Goal: Information Seeking & Learning: Learn about a topic

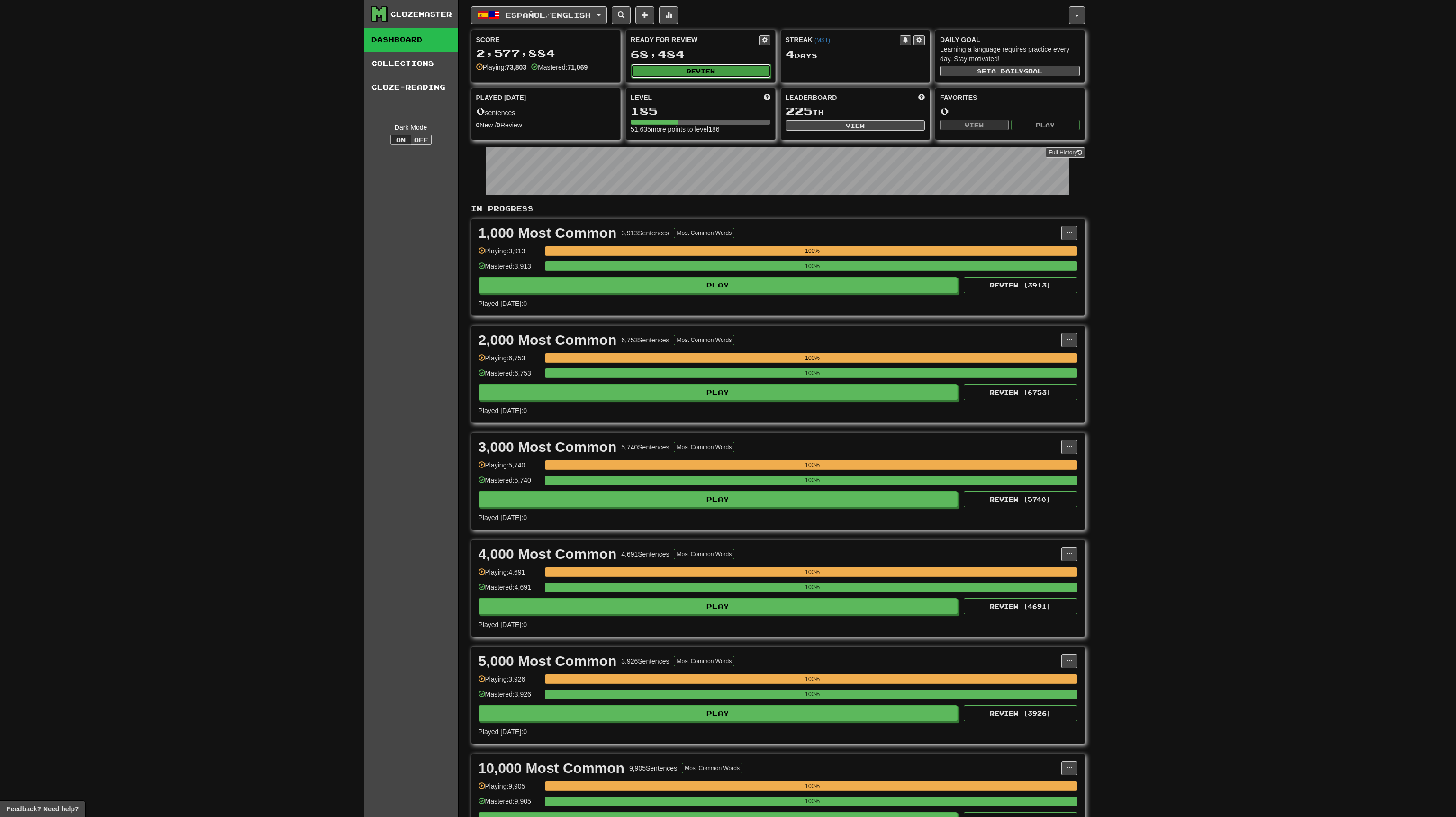
click at [732, 68] on button "Review" at bounding box center [700, 71] width 140 height 14
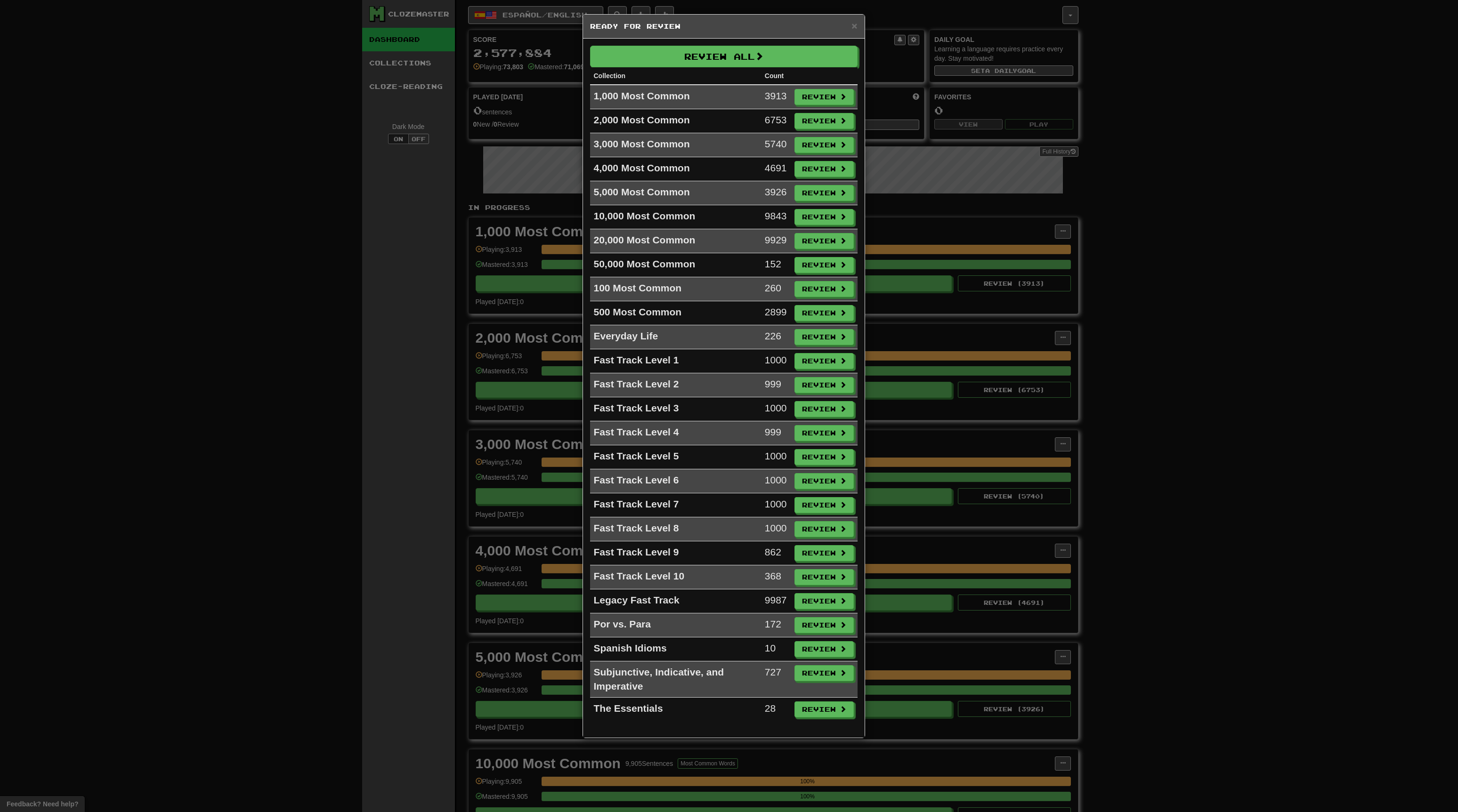
click at [272, 467] on div "× Ready for Review Review All Collection Count 1,000 Most Common 3913 Review 2,…" at bounding box center [729, 406] width 1458 height 812
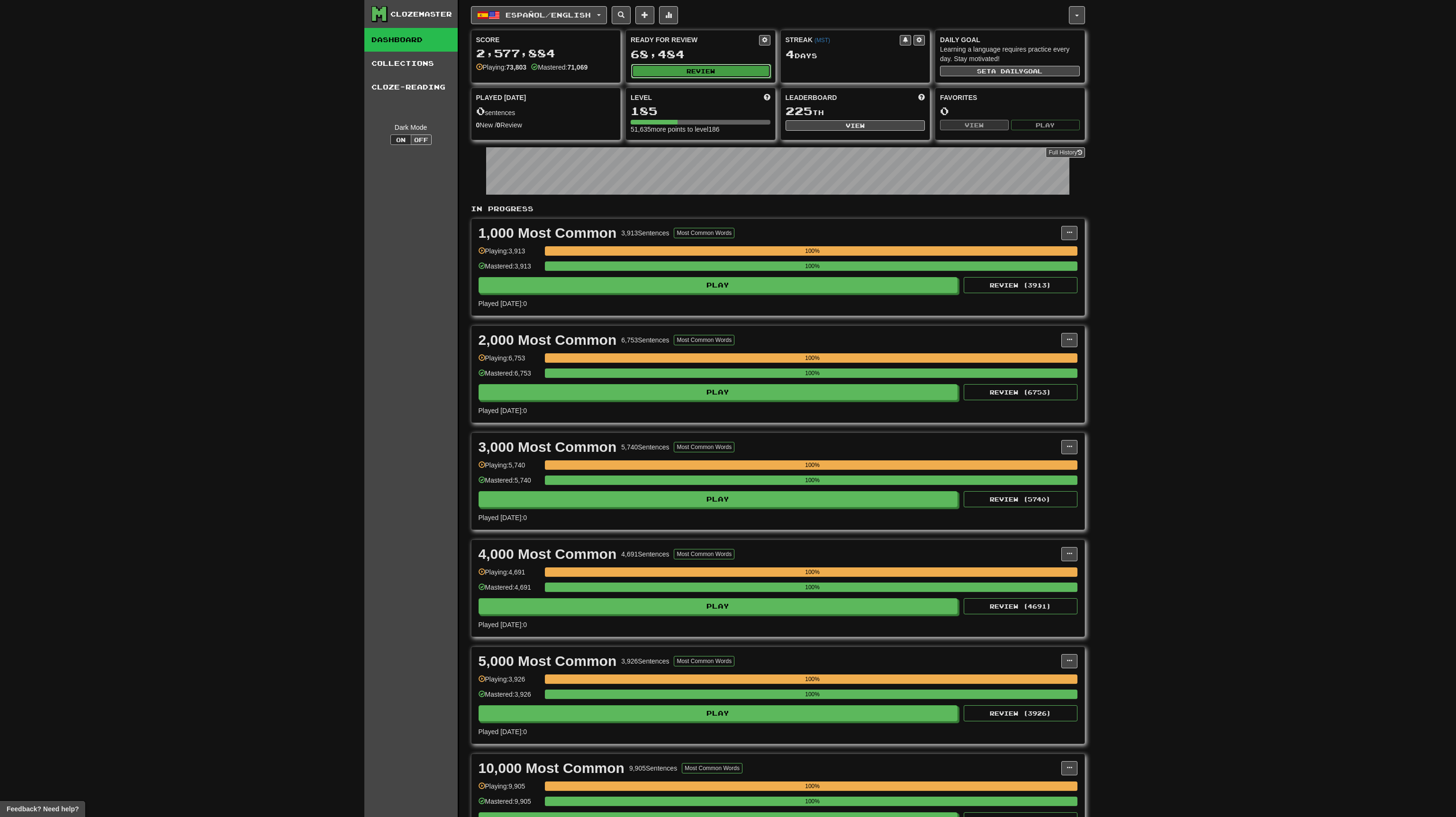
click at [717, 65] on button "Review" at bounding box center [700, 71] width 140 height 14
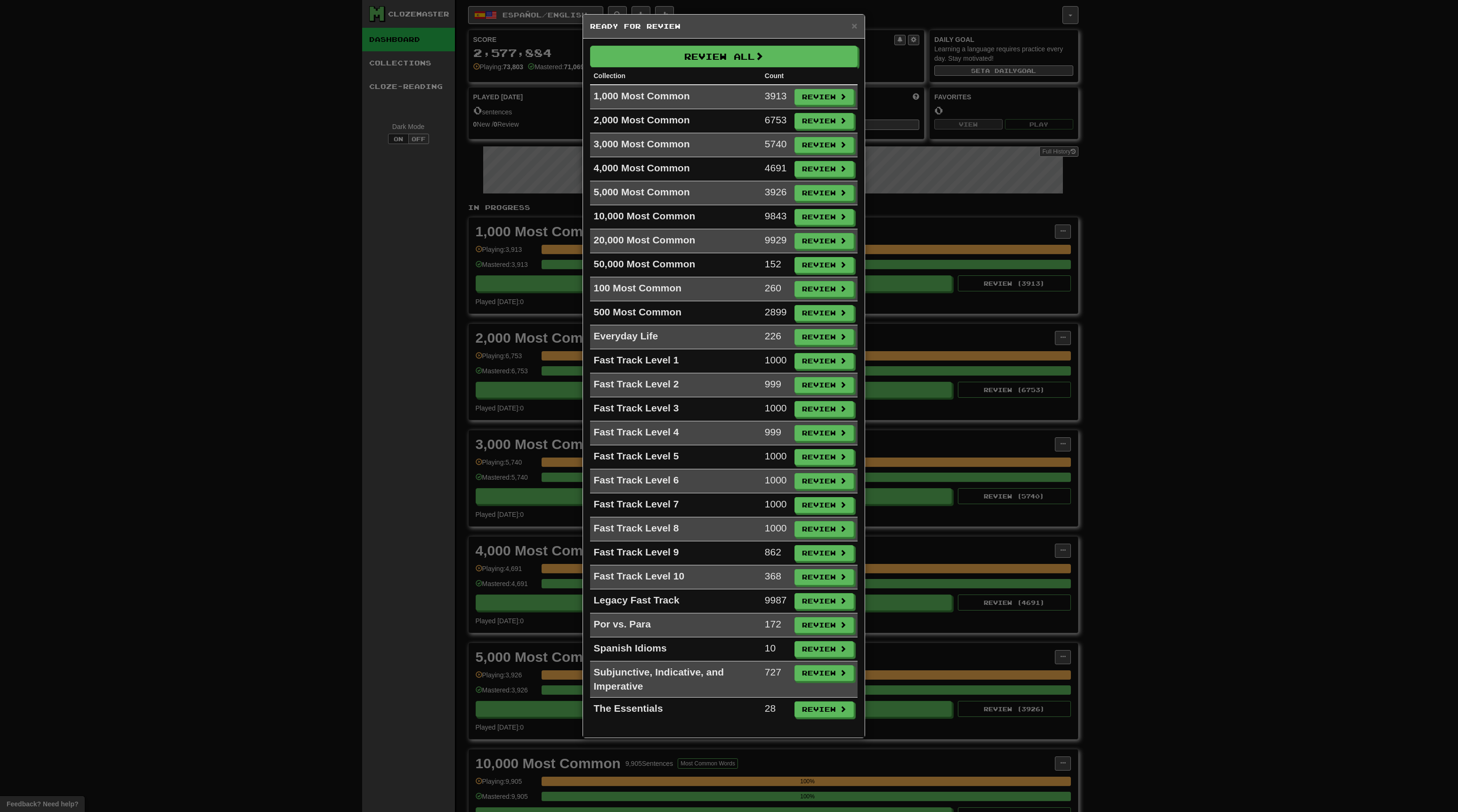
click at [231, 551] on div "× Ready for Review Review All Collection Count 1,000 Most Common 3913 Review 2,…" at bounding box center [729, 406] width 1458 height 812
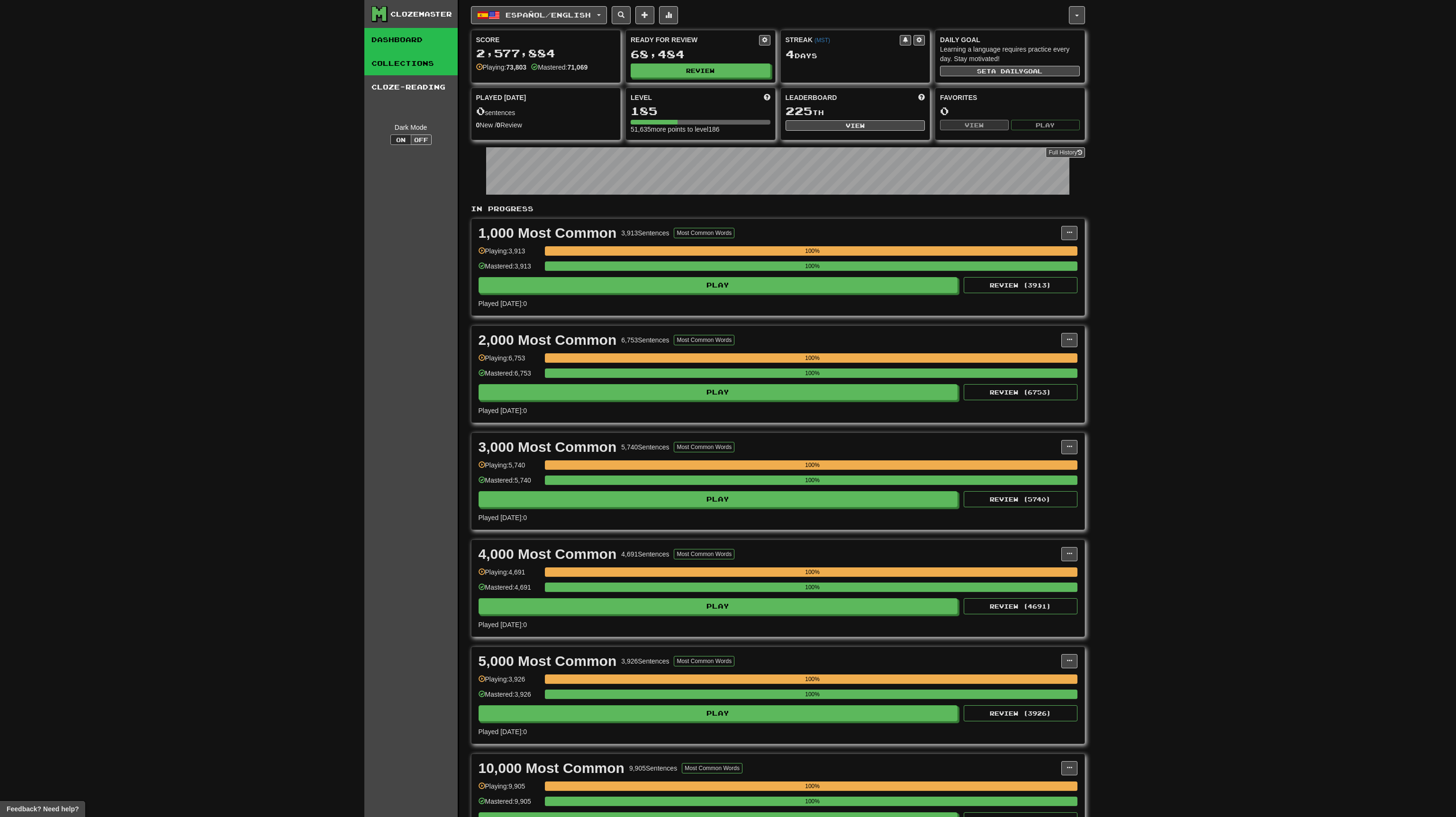
click at [422, 62] on link "Collections" at bounding box center [411, 64] width 93 height 24
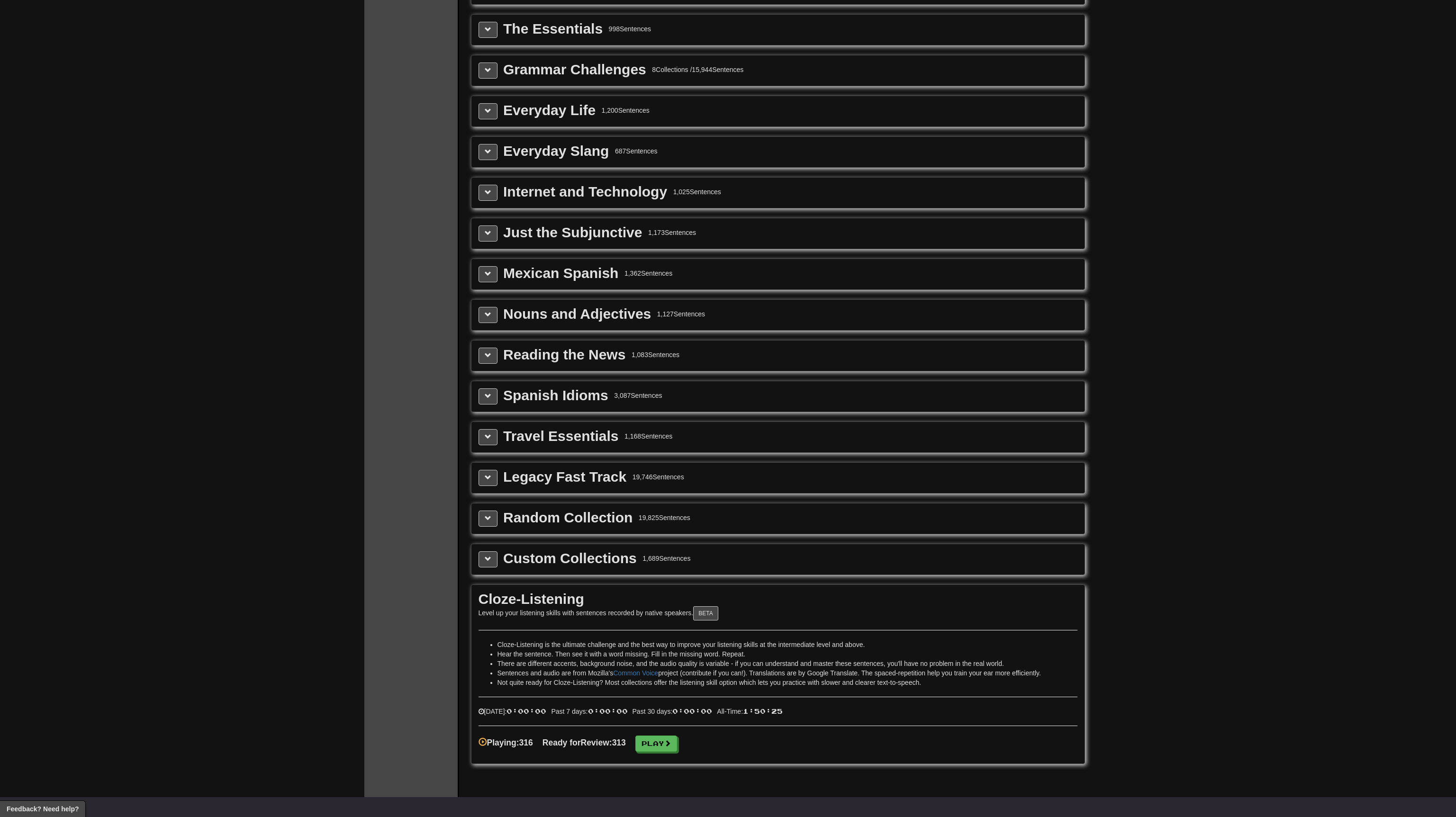
scroll to position [1350, 0]
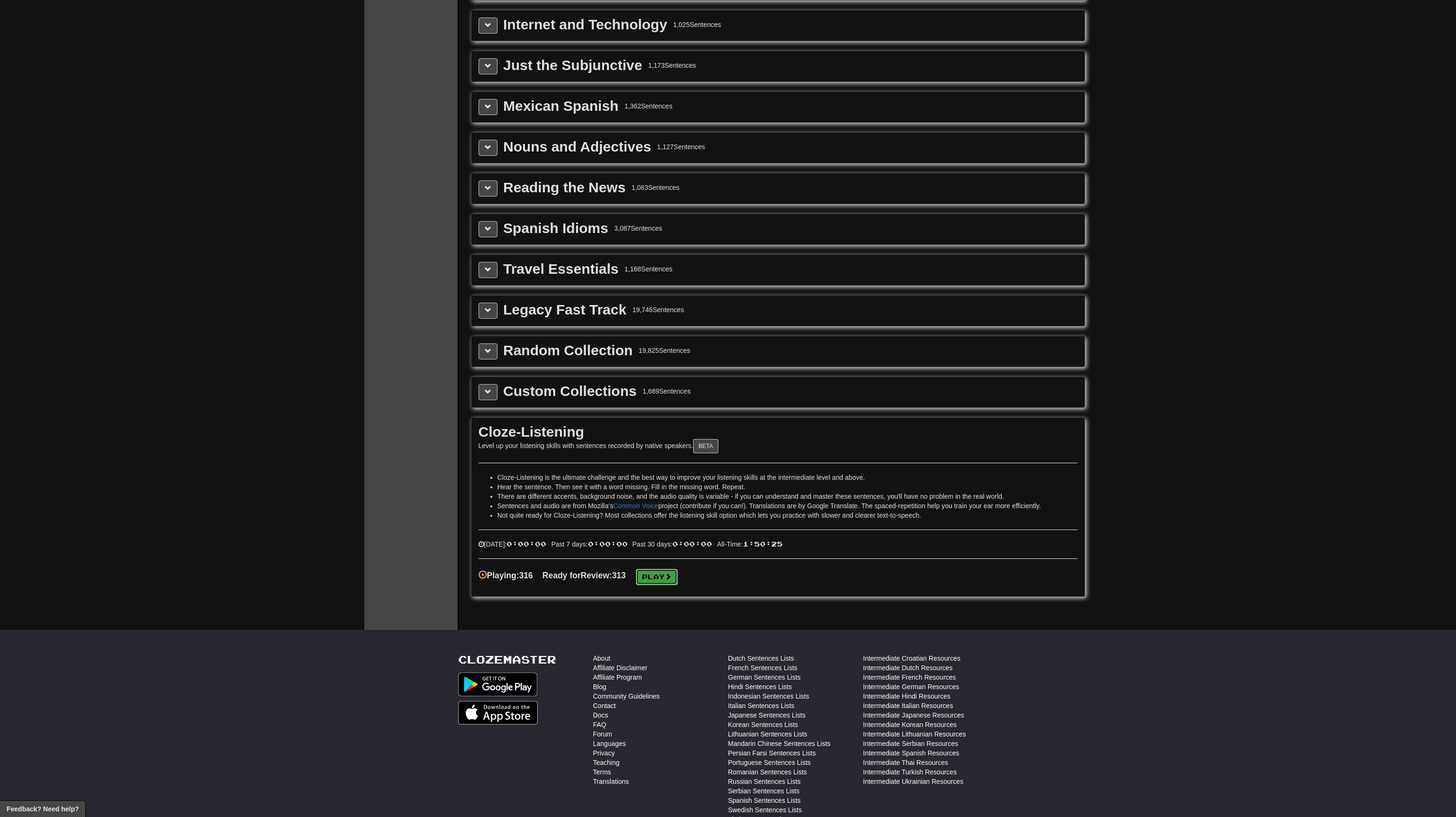
click at [657, 574] on link "Play" at bounding box center [657, 577] width 42 height 16
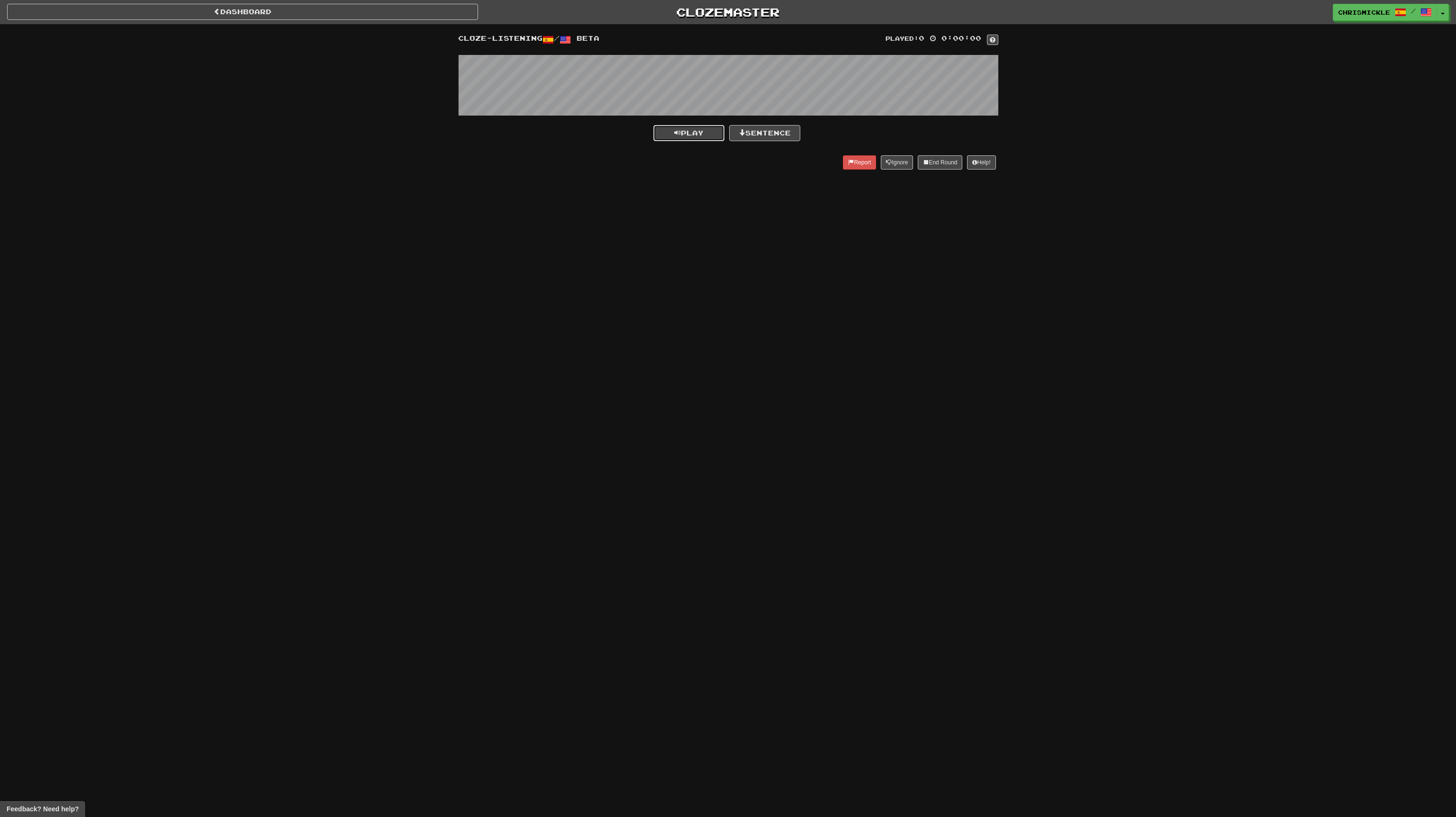
click at [691, 133] on span "Play" at bounding box center [689, 133] width 30 height 8
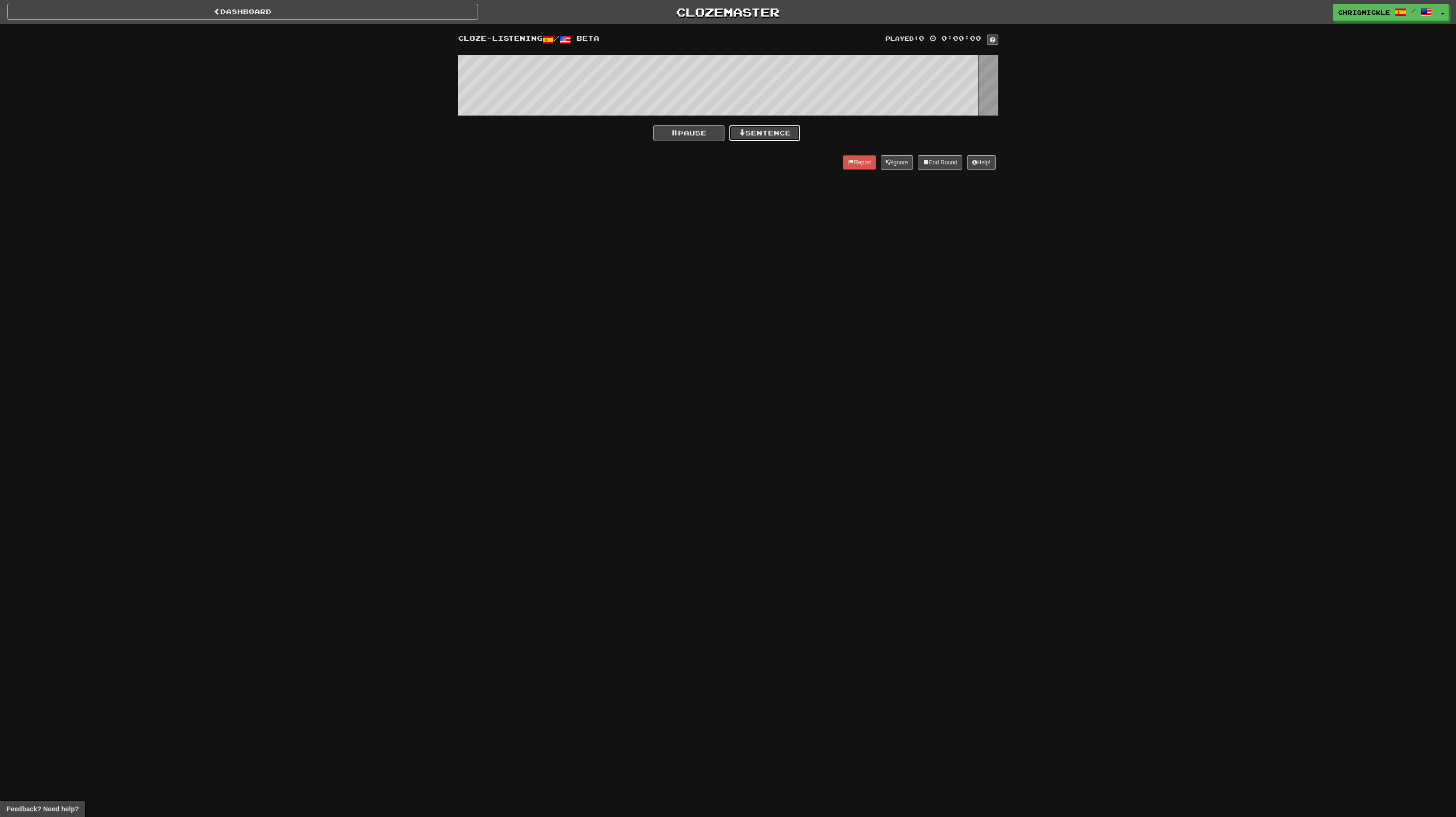
click at [767, 136] on button "Sentence" at bounding box center [765, 133] width 71 height 16
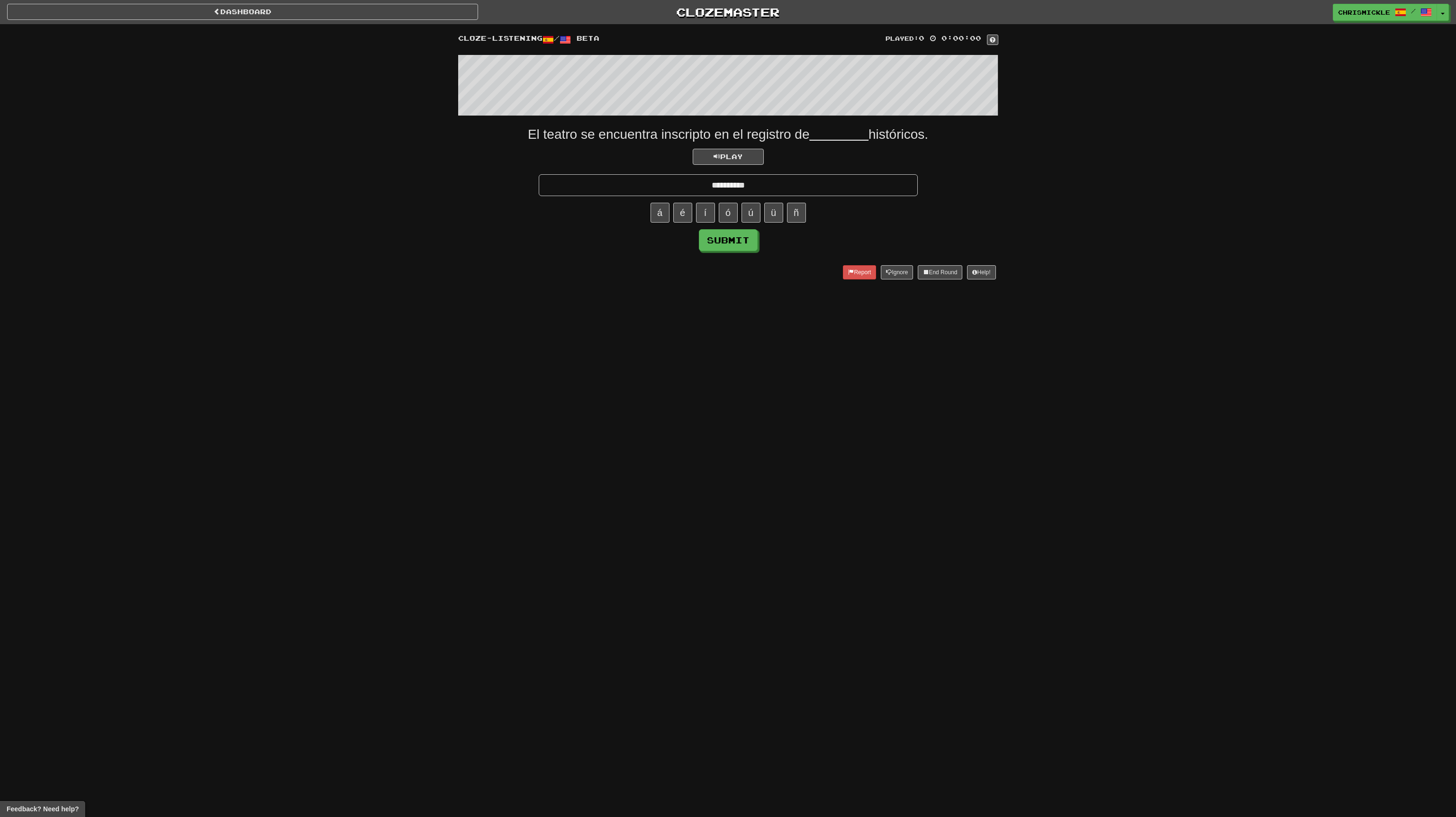
type input "**********"
click button "Submit" at bounding box center [728, 240] width 59 height 22
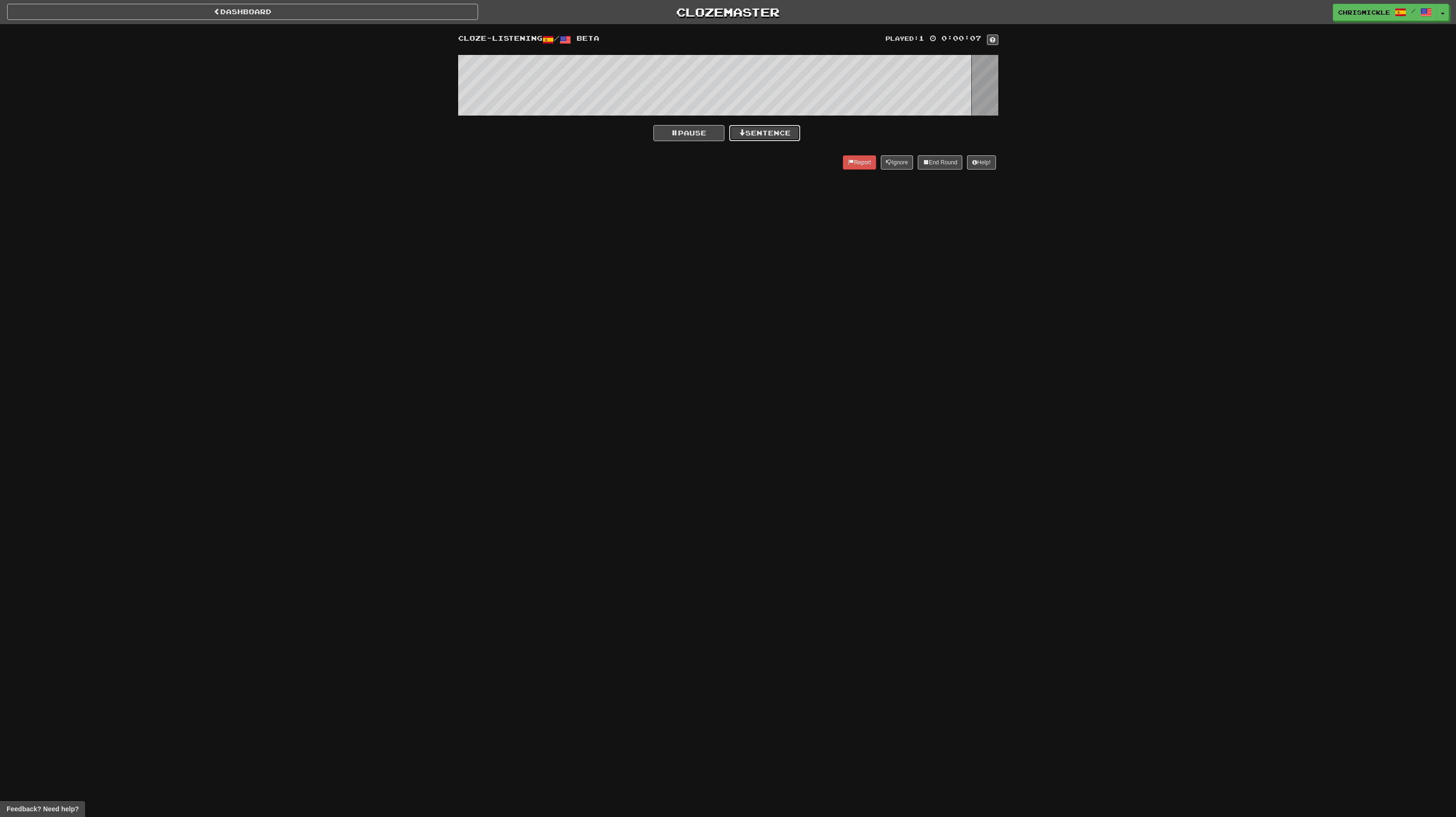
click at [778, 130] on button "Sentence" at bounding box center [765, 133] width 71 height 16
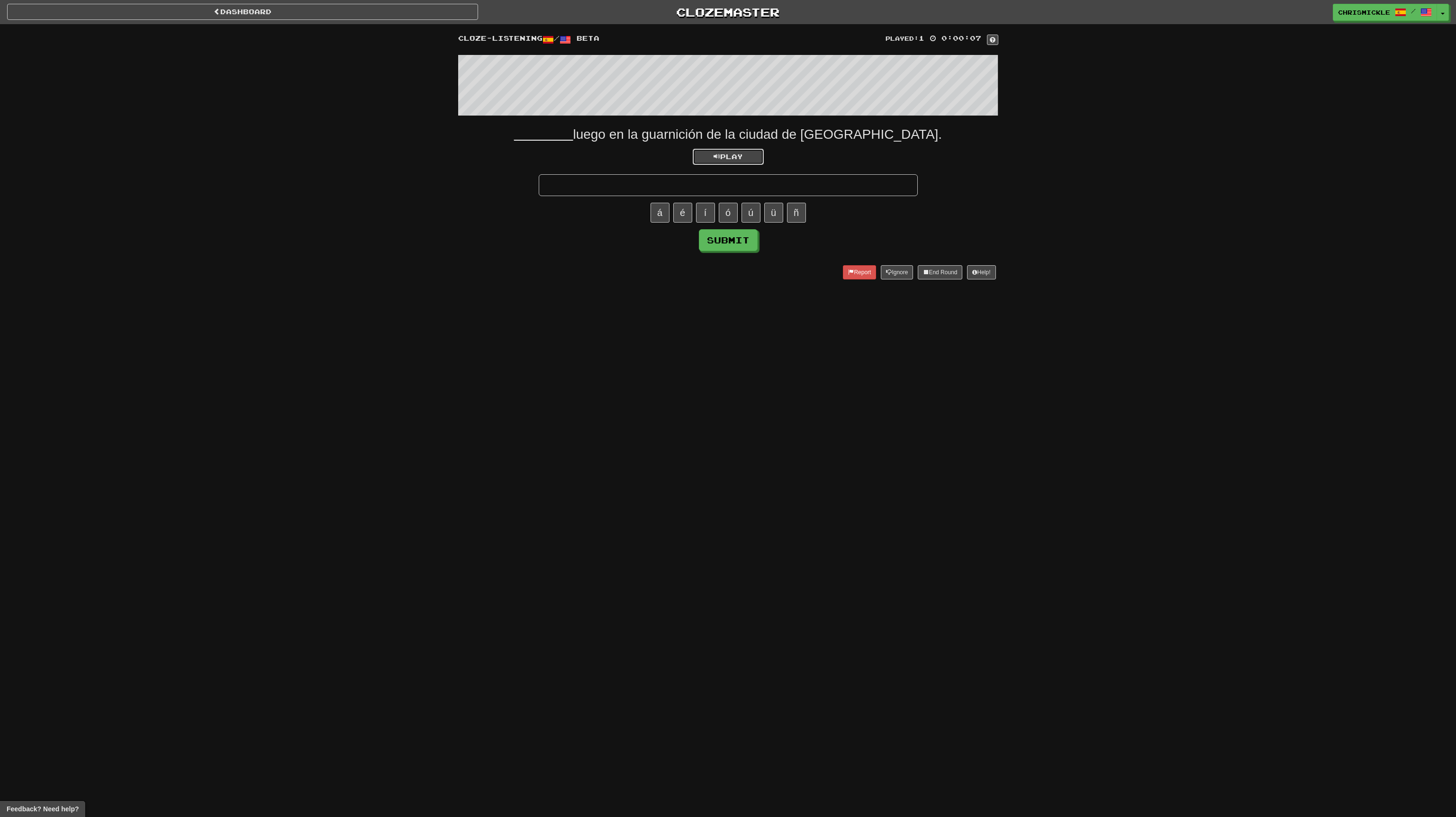
click at [731, 154] on span "Play" at bounding box center [728, 157] width 30 height 8
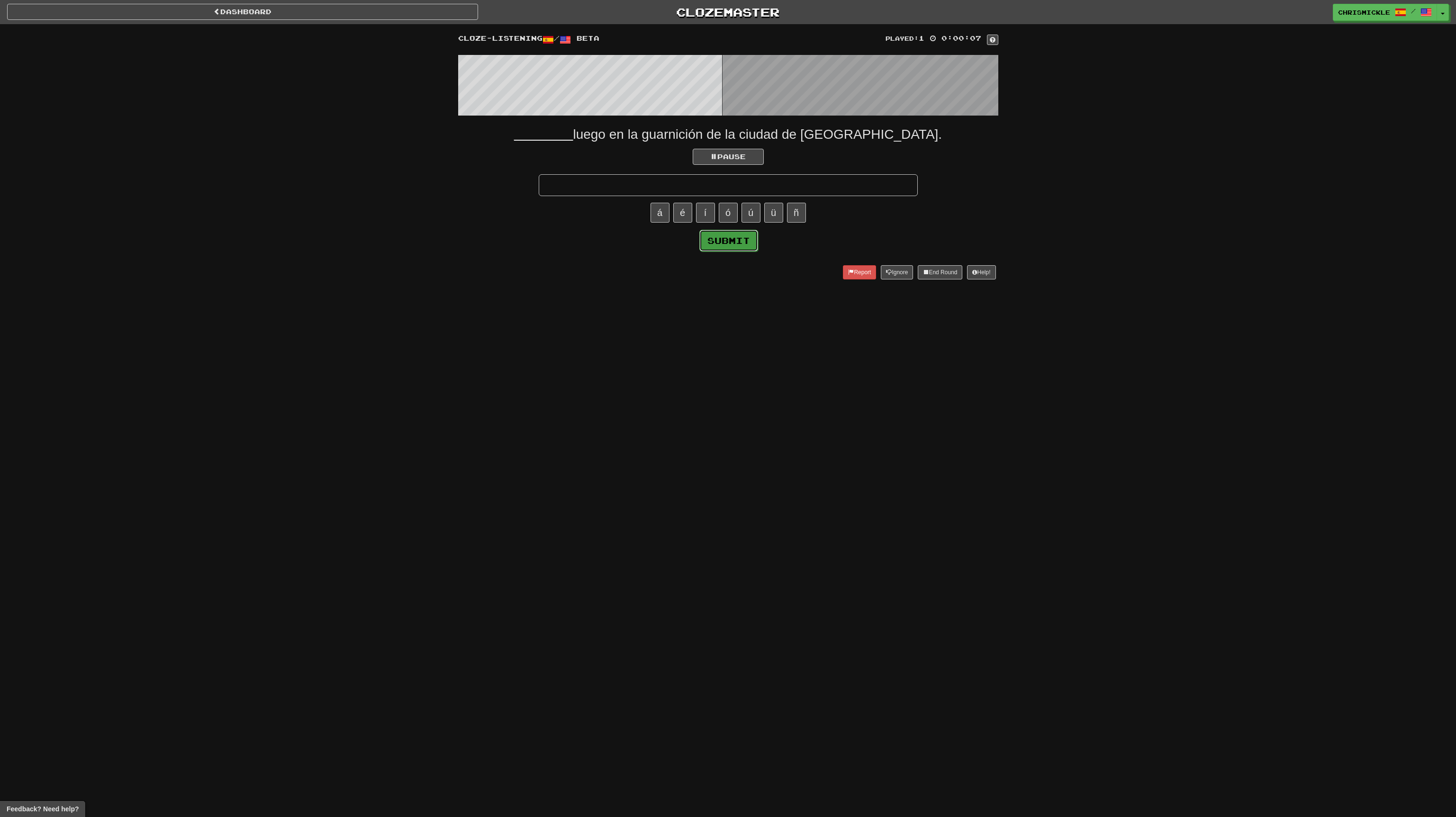
click at [731, 239] on button "Submit" at bounding box center [728, 241] width 59 height 22
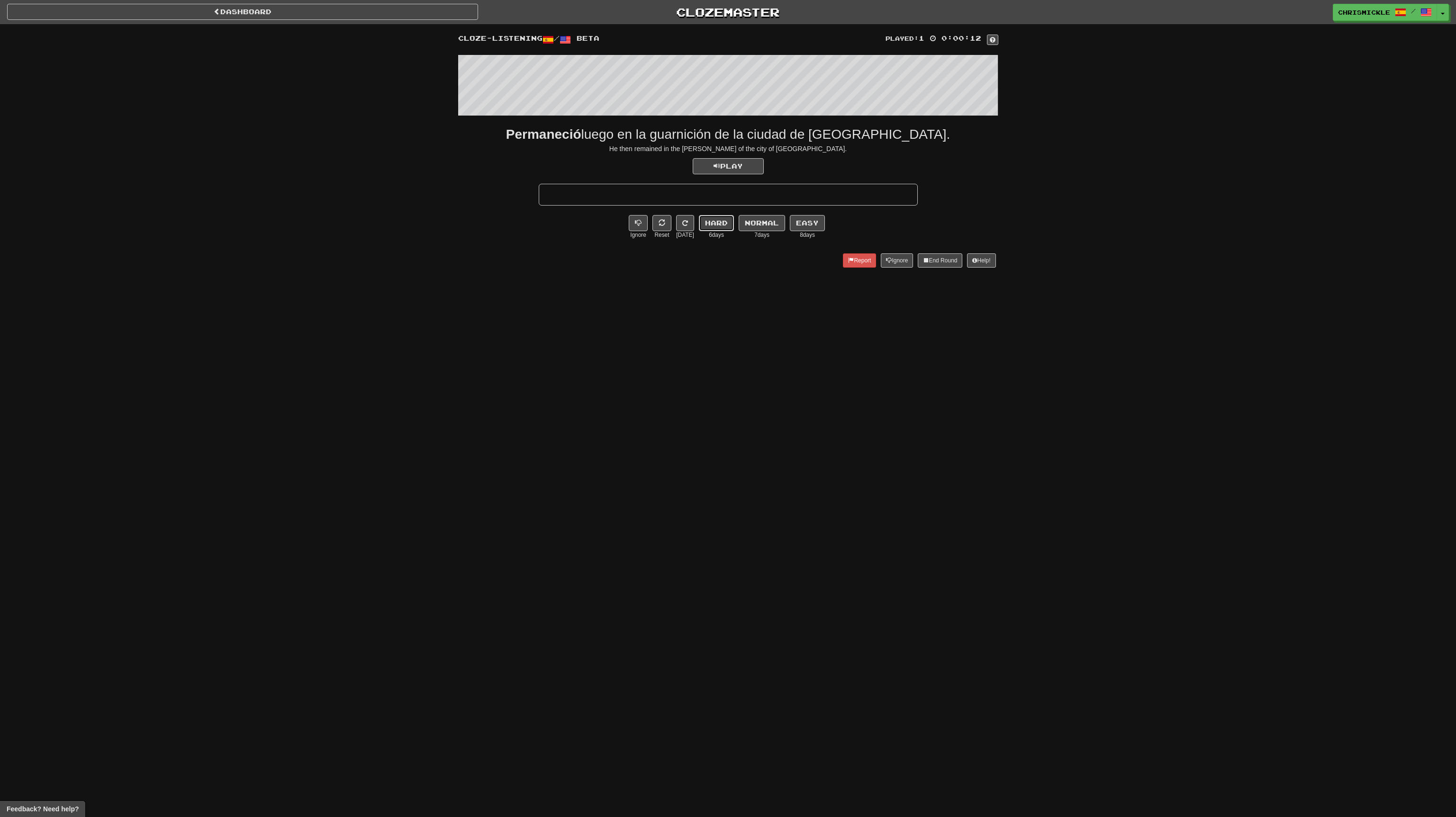
click at [718, 225] on button "Hard" at bounding box center [716, 223] width 35 height 16
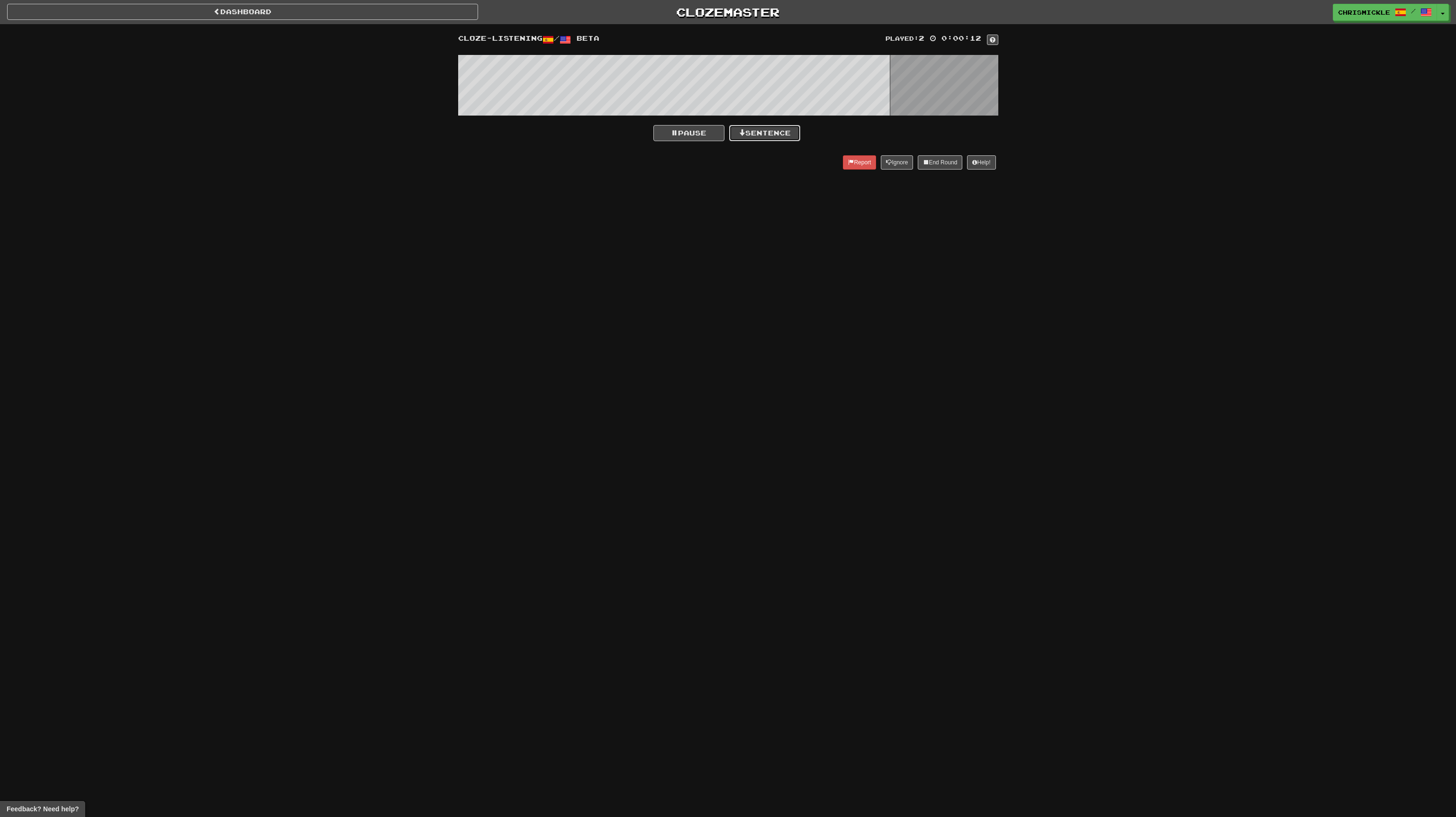
click at [766, 130] on button "Sentence" at bounding box center [765, 133] width 71 height 16
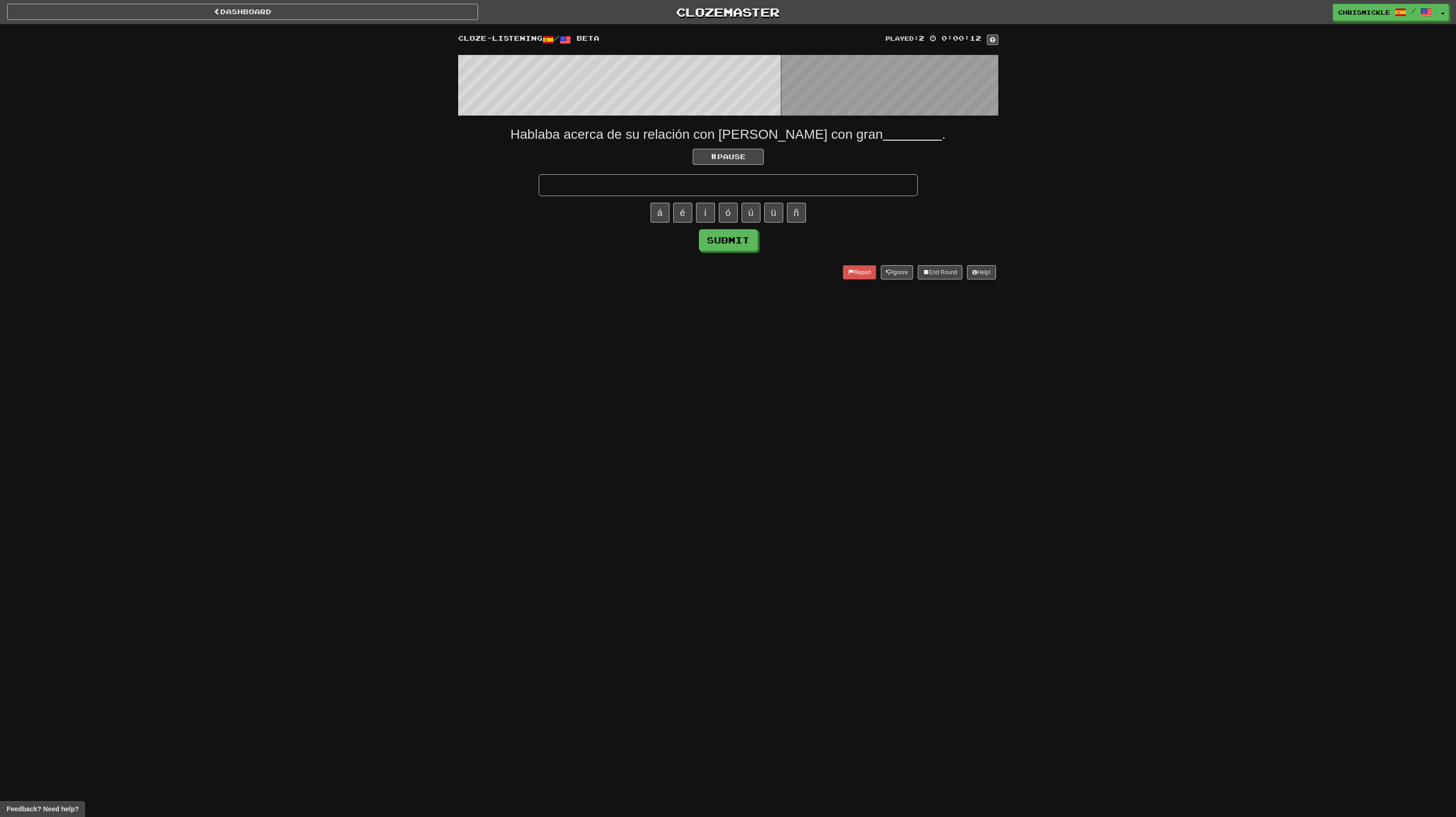
click at [691, 184] on input "text" at bounding box center [728, 185] width 379 height 22
type input "*"
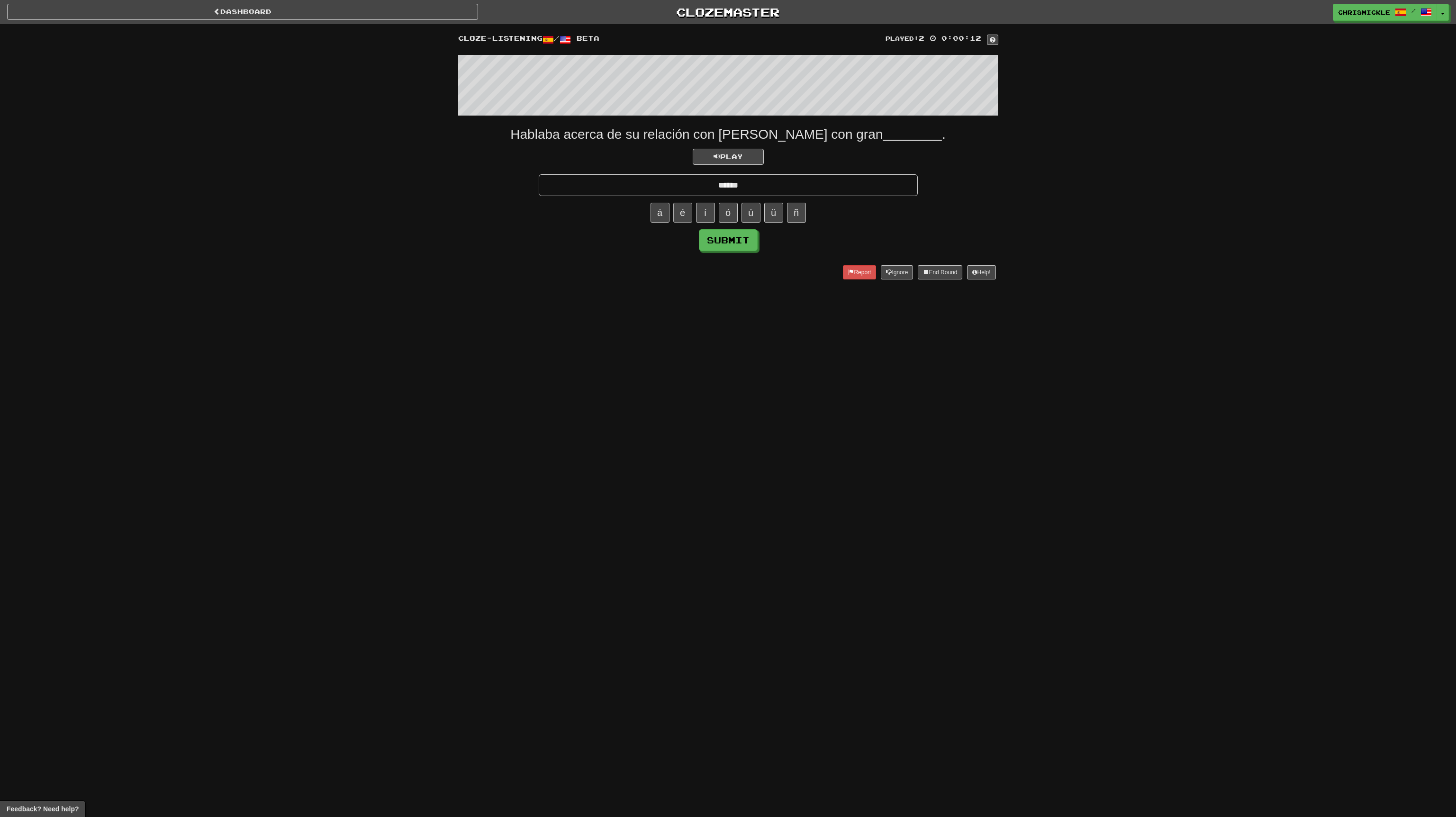
type input "******"
click button "Submit" at bounding box center [728, 240] width 59 height 22
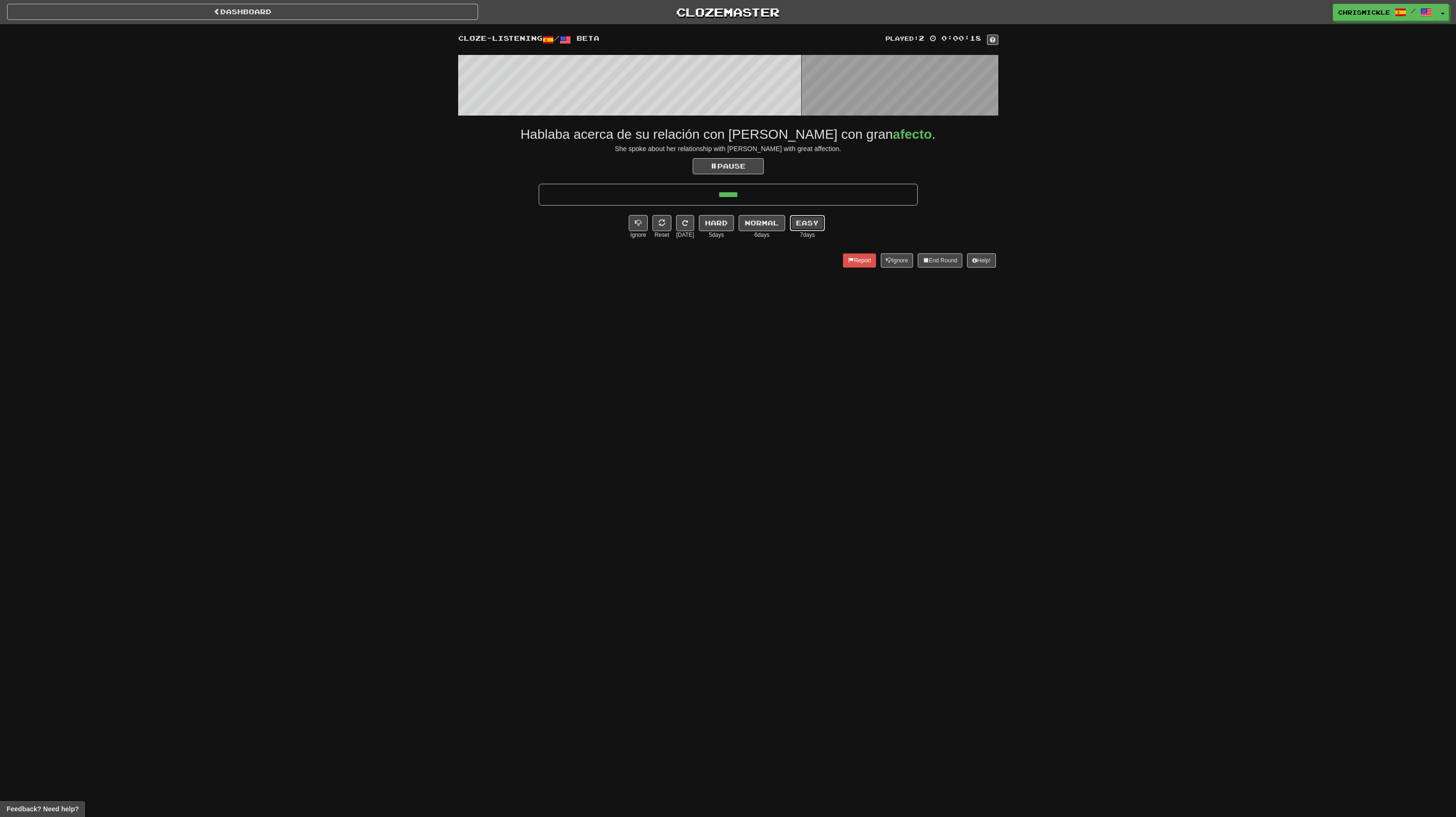
click at [809, 223] on button "Easy" at bounding box center [807, 223] width 35 height 16
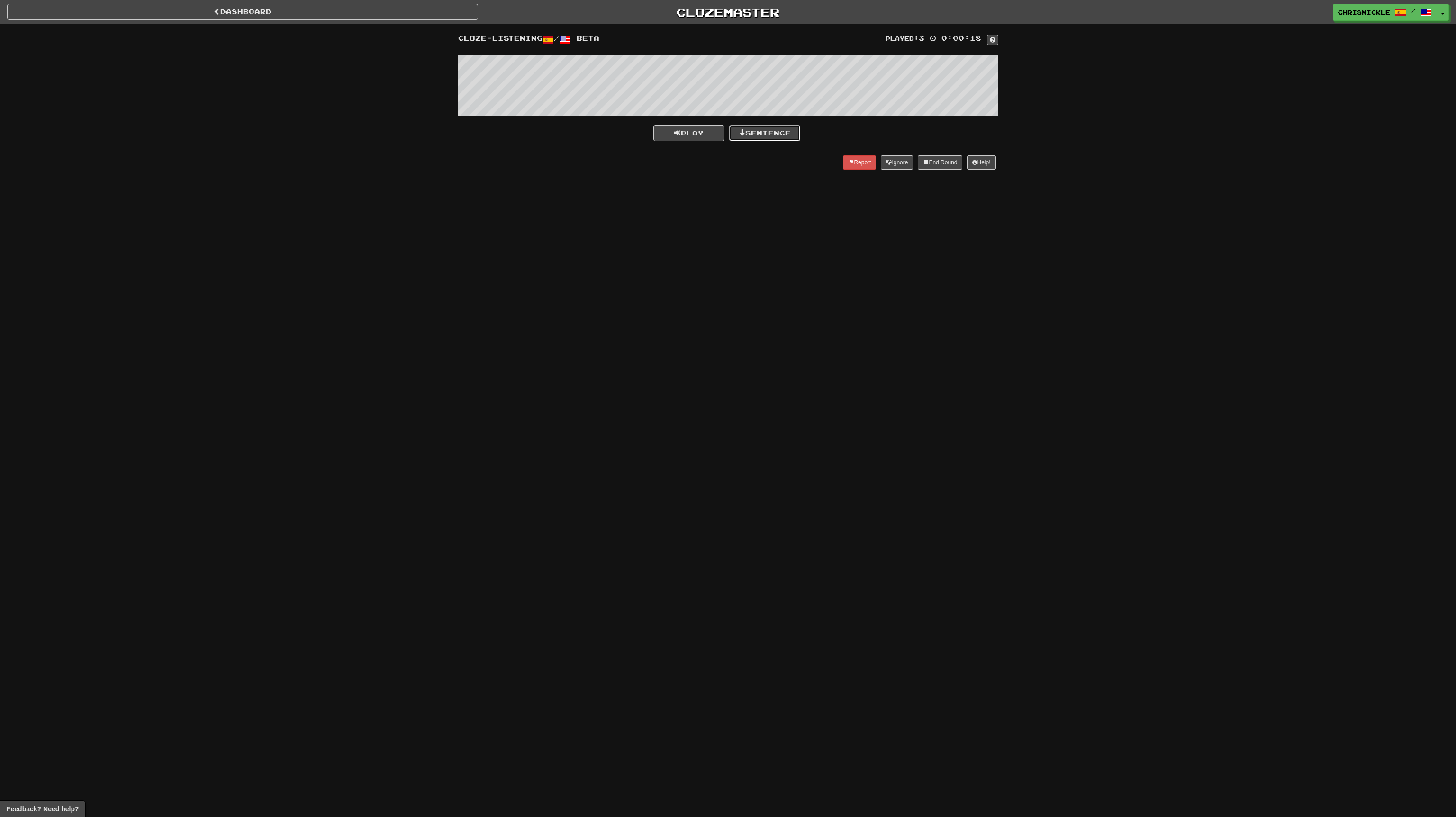
click at [772, 134] on button "Sentence" at bounding box center [765, 133] width 71 height 16
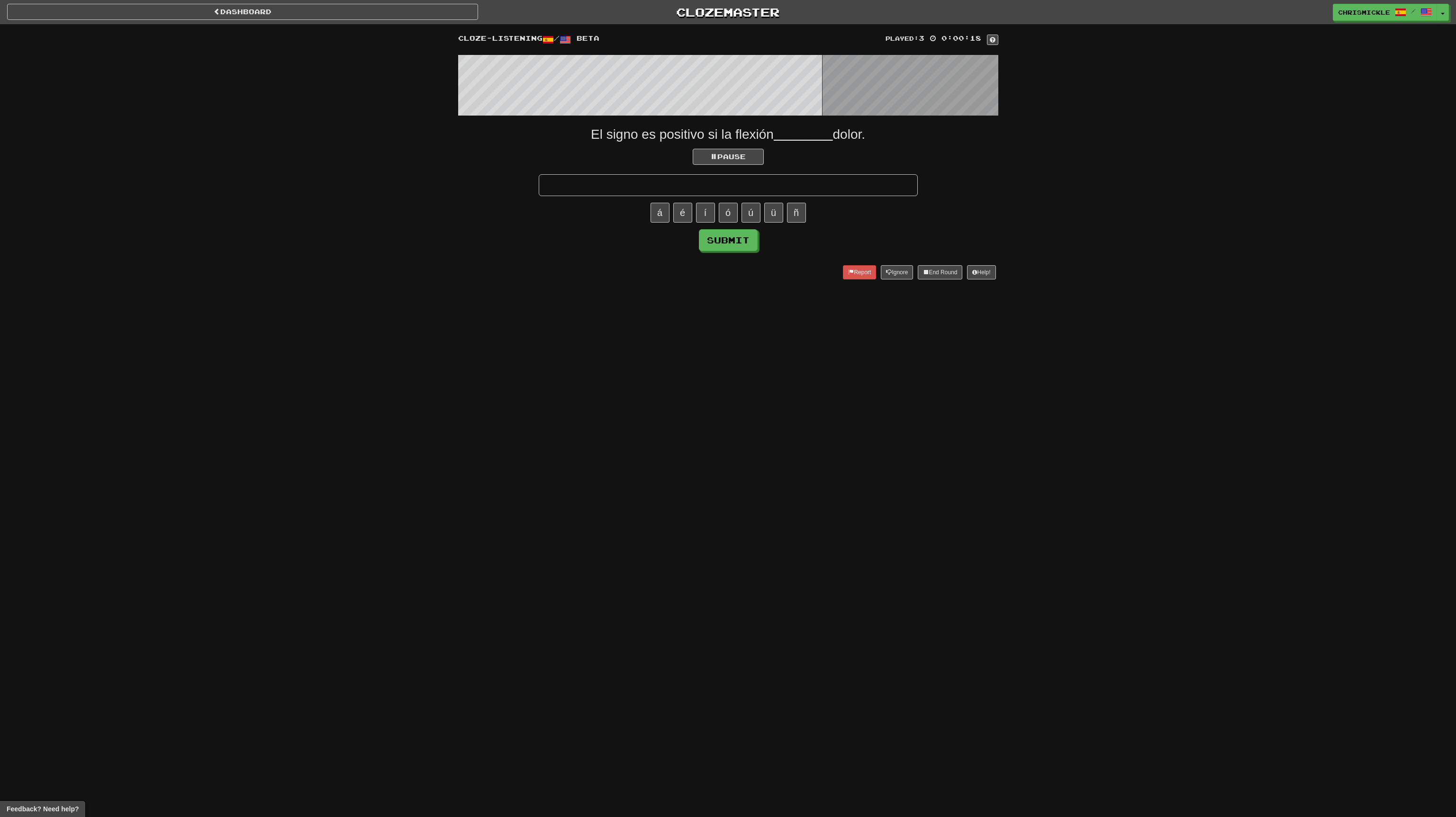
click at [743, 184] on input "text" at bounding box center [728, 185] width 379 height 22
type input "*"
type input "*******"
click button "Submit" at bounding box center [728, 240] width 59 height 22
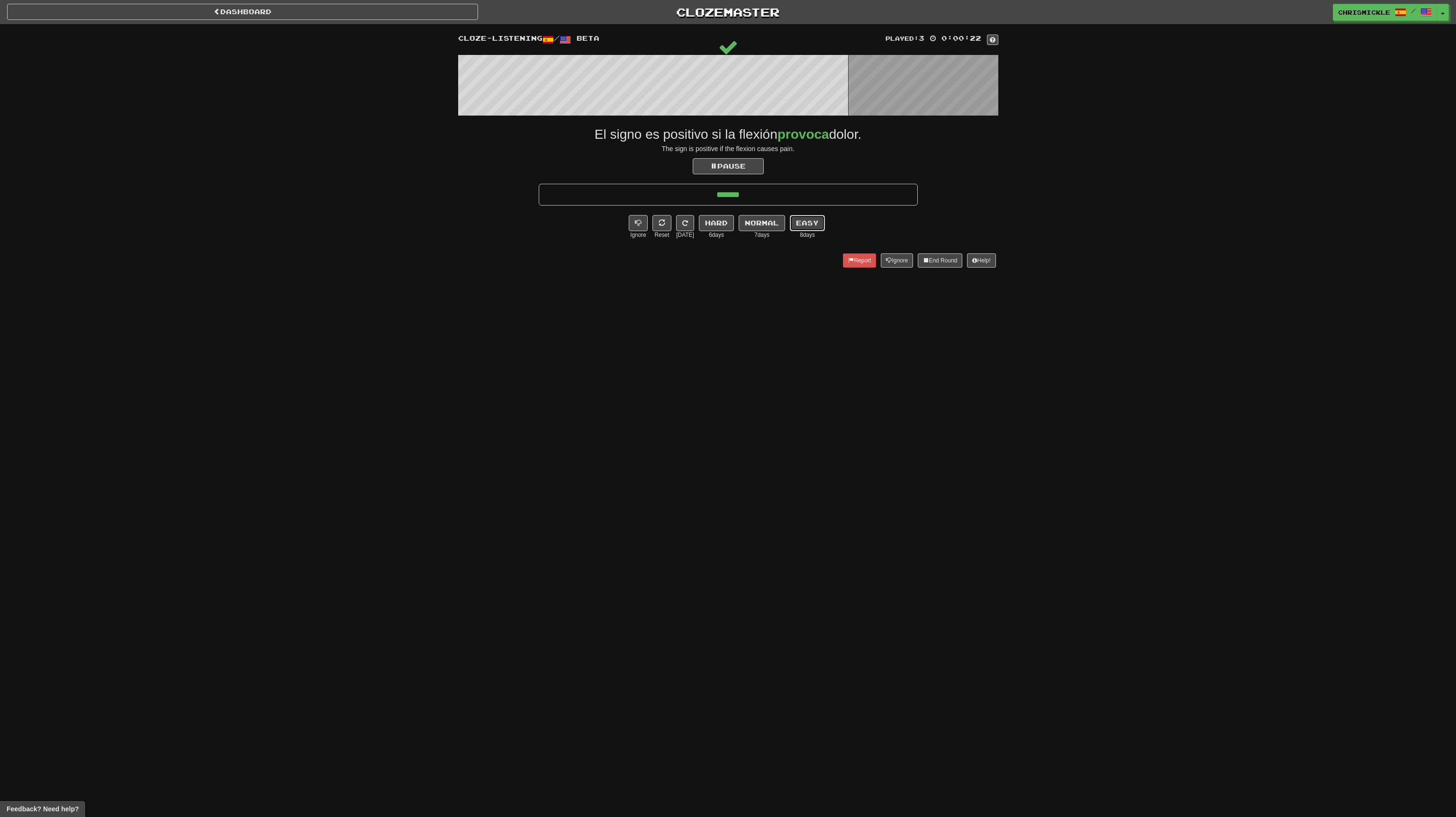
click at [803, 225] on button "Easy" at bounding box center [807, 223] width 35 height 16
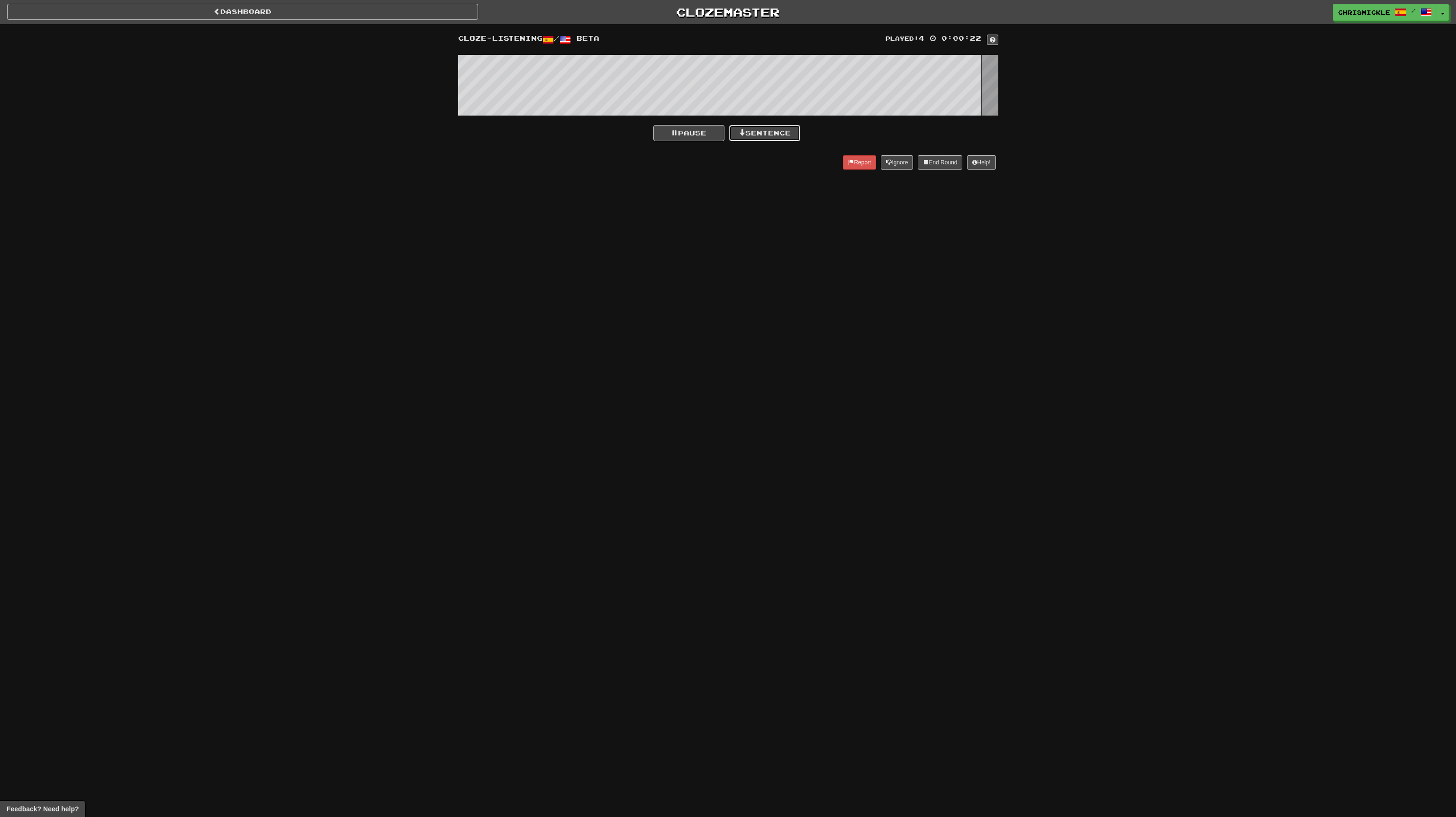
click at [766, 128] on button "Sentence" at bounding box center [765, 133] width 71 height 16
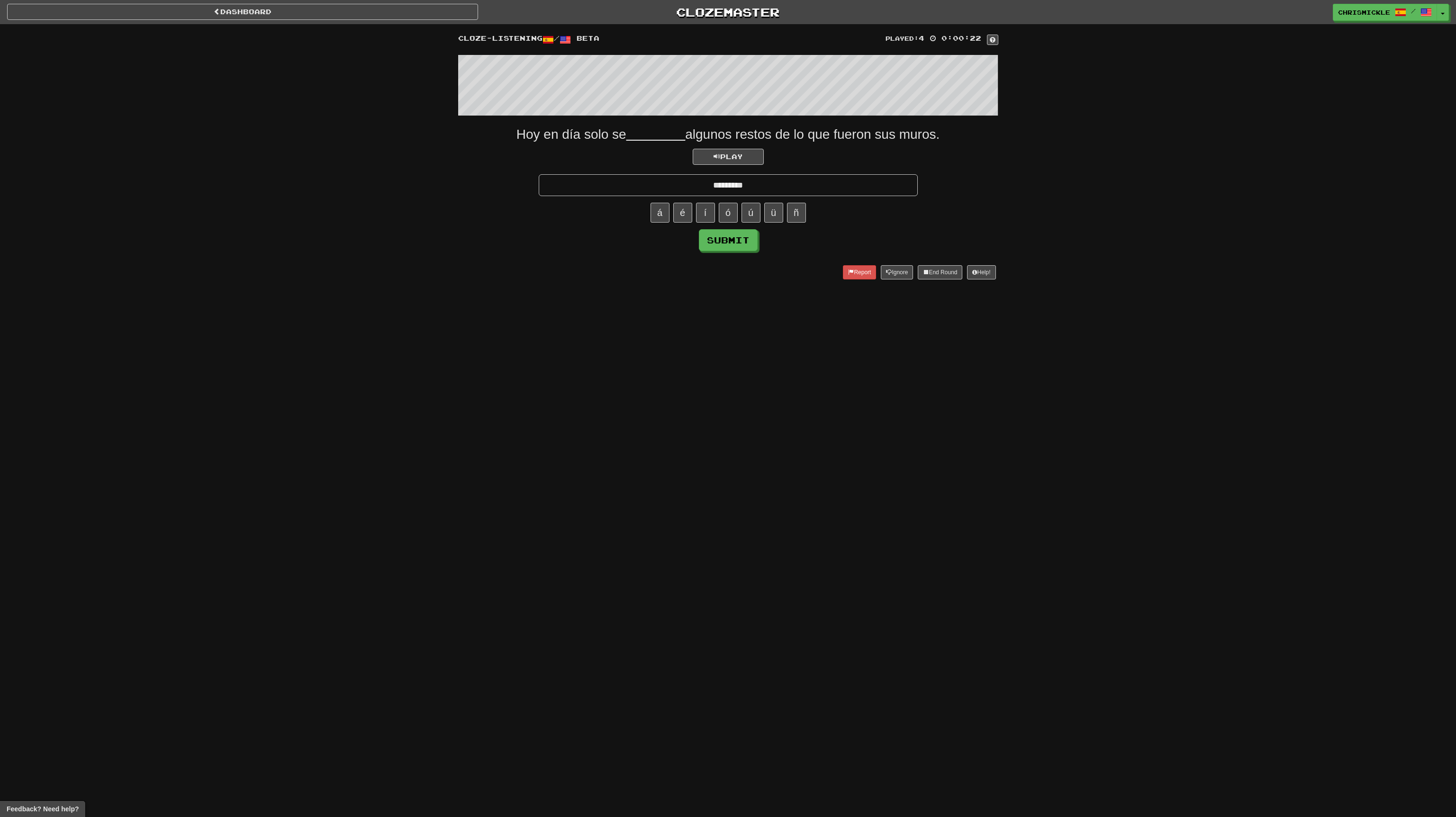
type input "*********"
click button "Submit" at bounding box center [728, 240] width 59 height 22
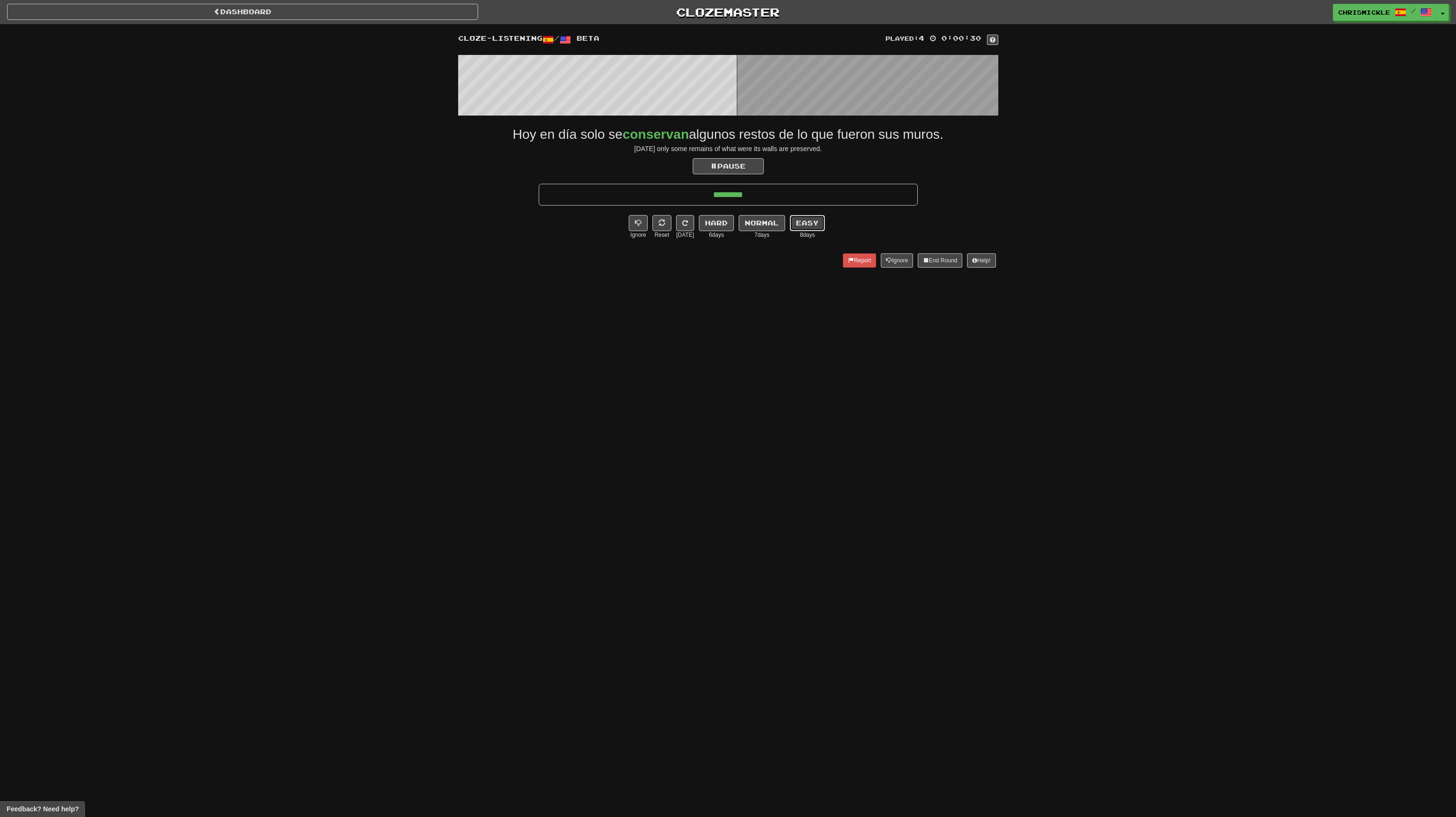
click at [805, 225] on button "Easy" at bounding box center [807, 223] width 35 height 16
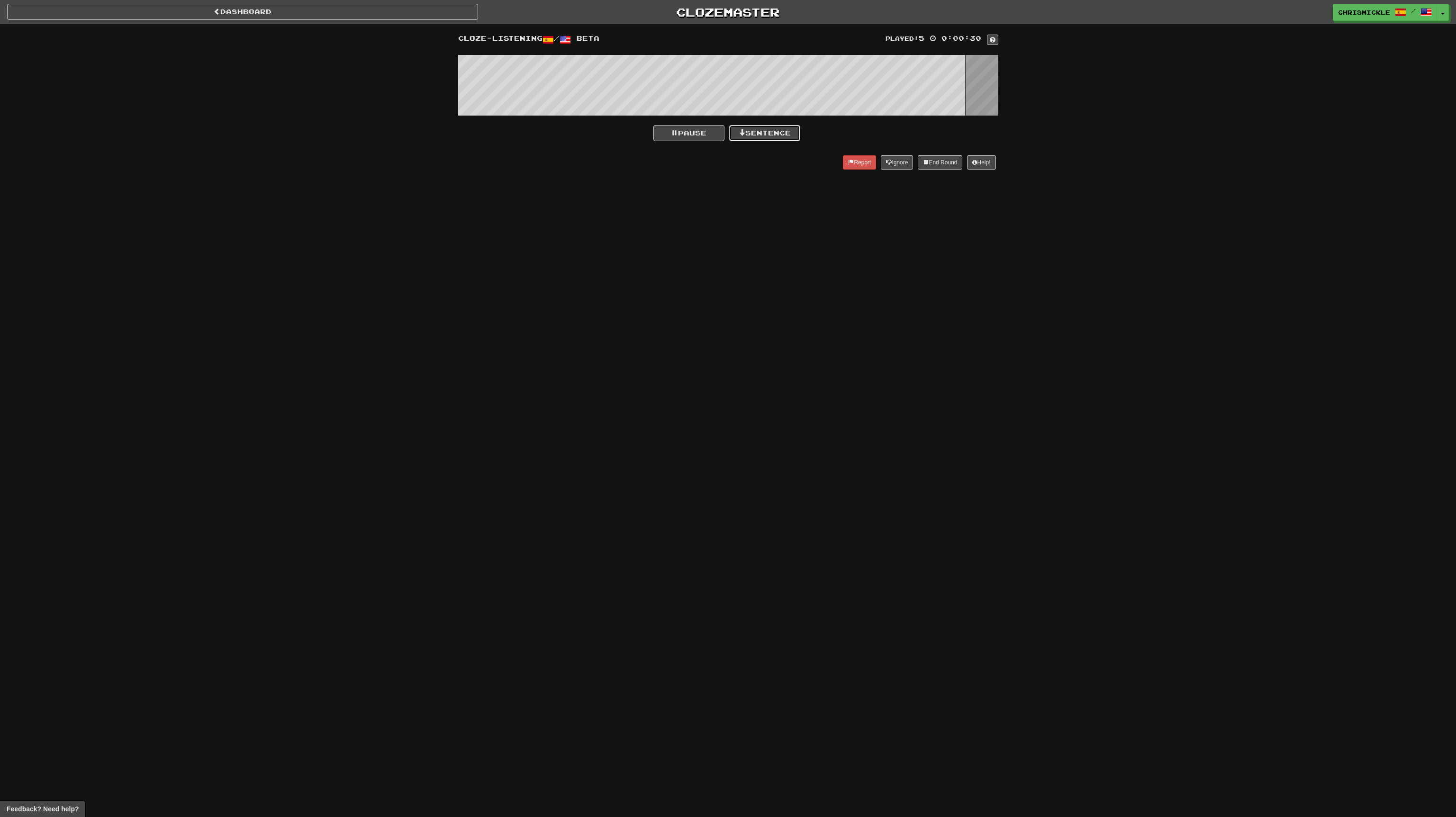
click at [761, 131] on button "Sentence" at bounding box center [765, 133] width 71 height 16
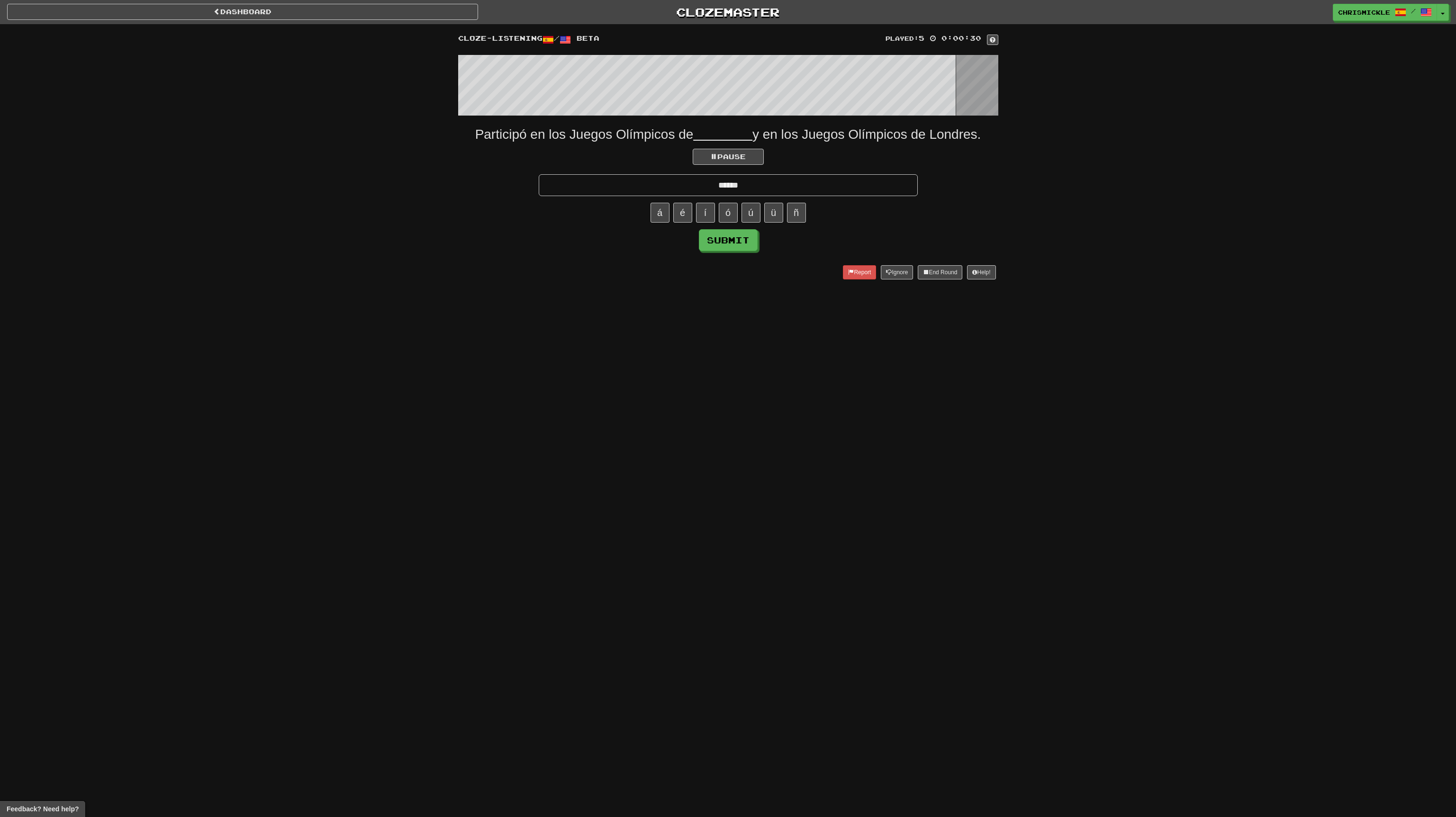
type input "******"
click button "Submit" at bounding box center [728, 240] width 59 height 22
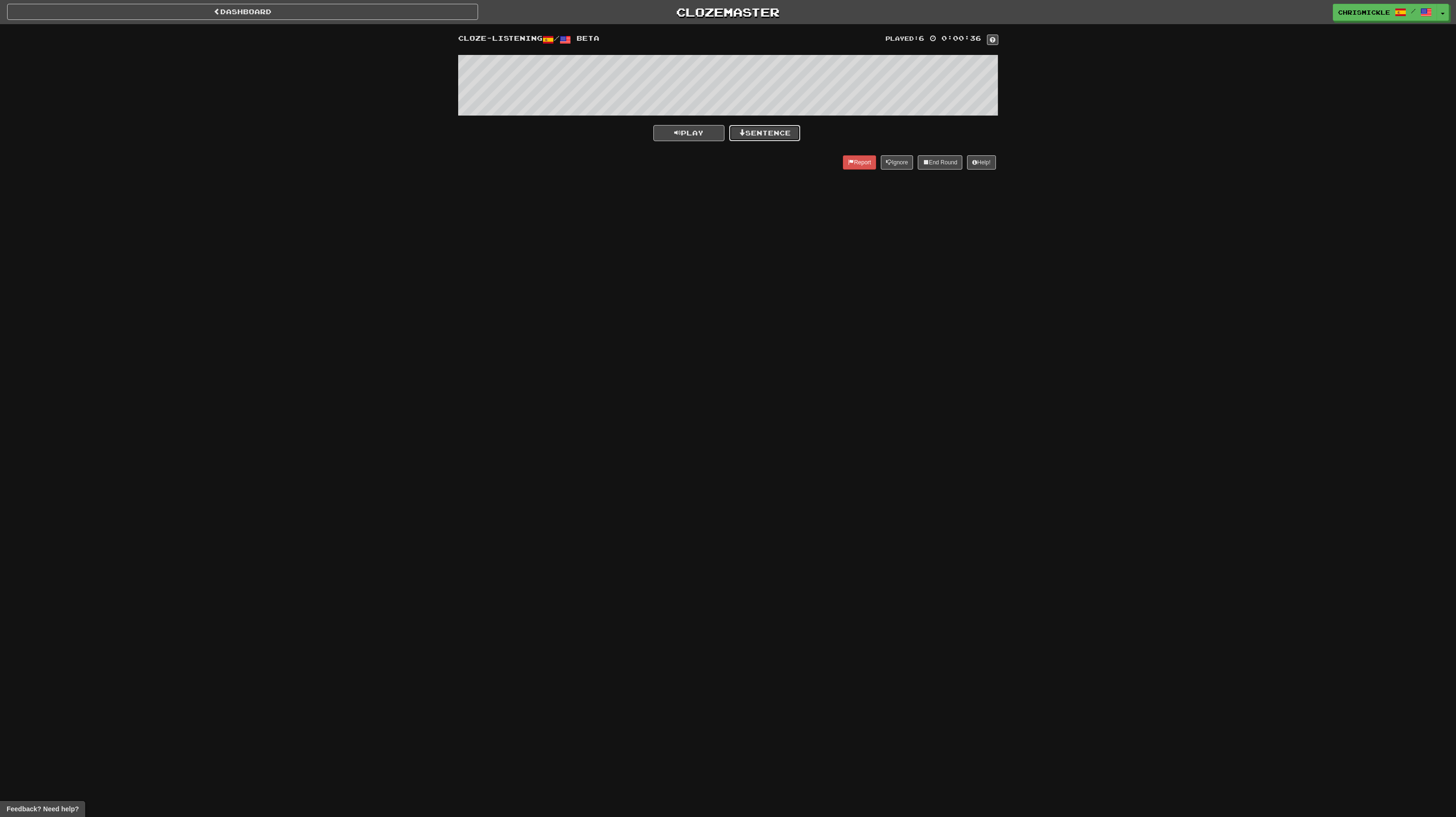
click at [772, 134] on button "Sentence" at bounding box center [765, 133] width 71 height 16
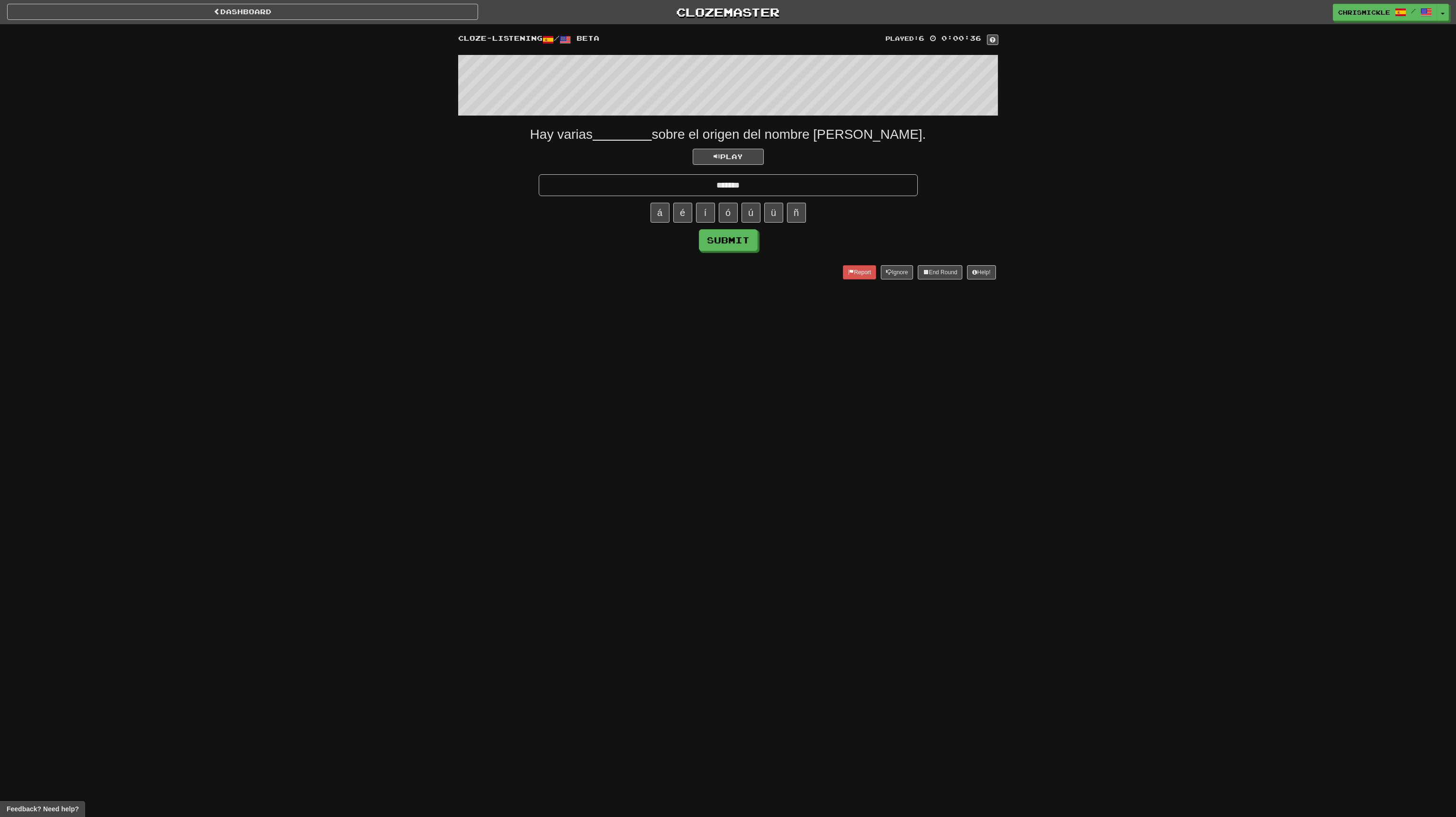
type input "*******"
click button "Submit" at bounding box center [728, 240] width 59 height 22
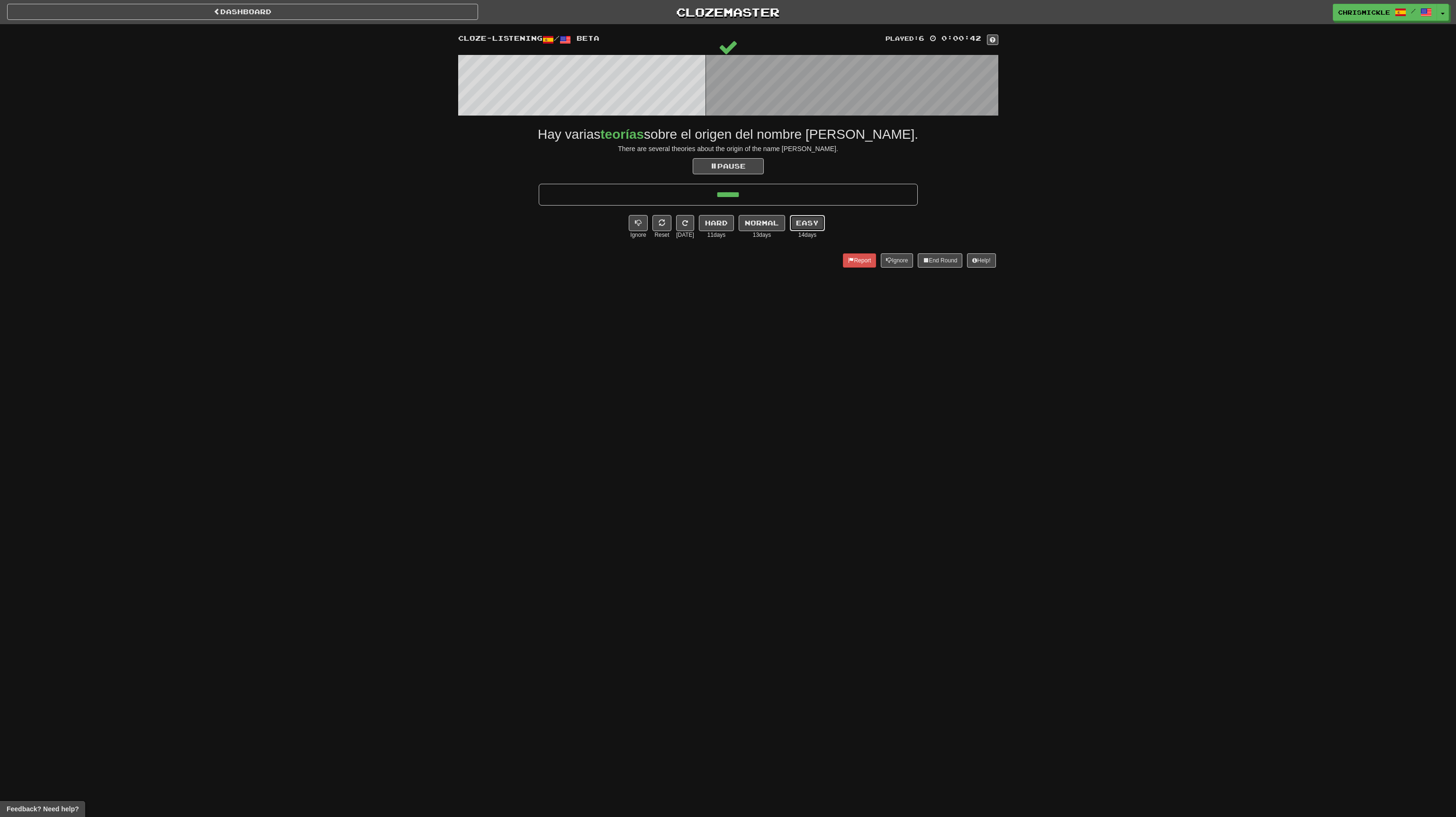
click at [812, 223] on button "Easy" at bounding box center [807, 223] width 35 height 16
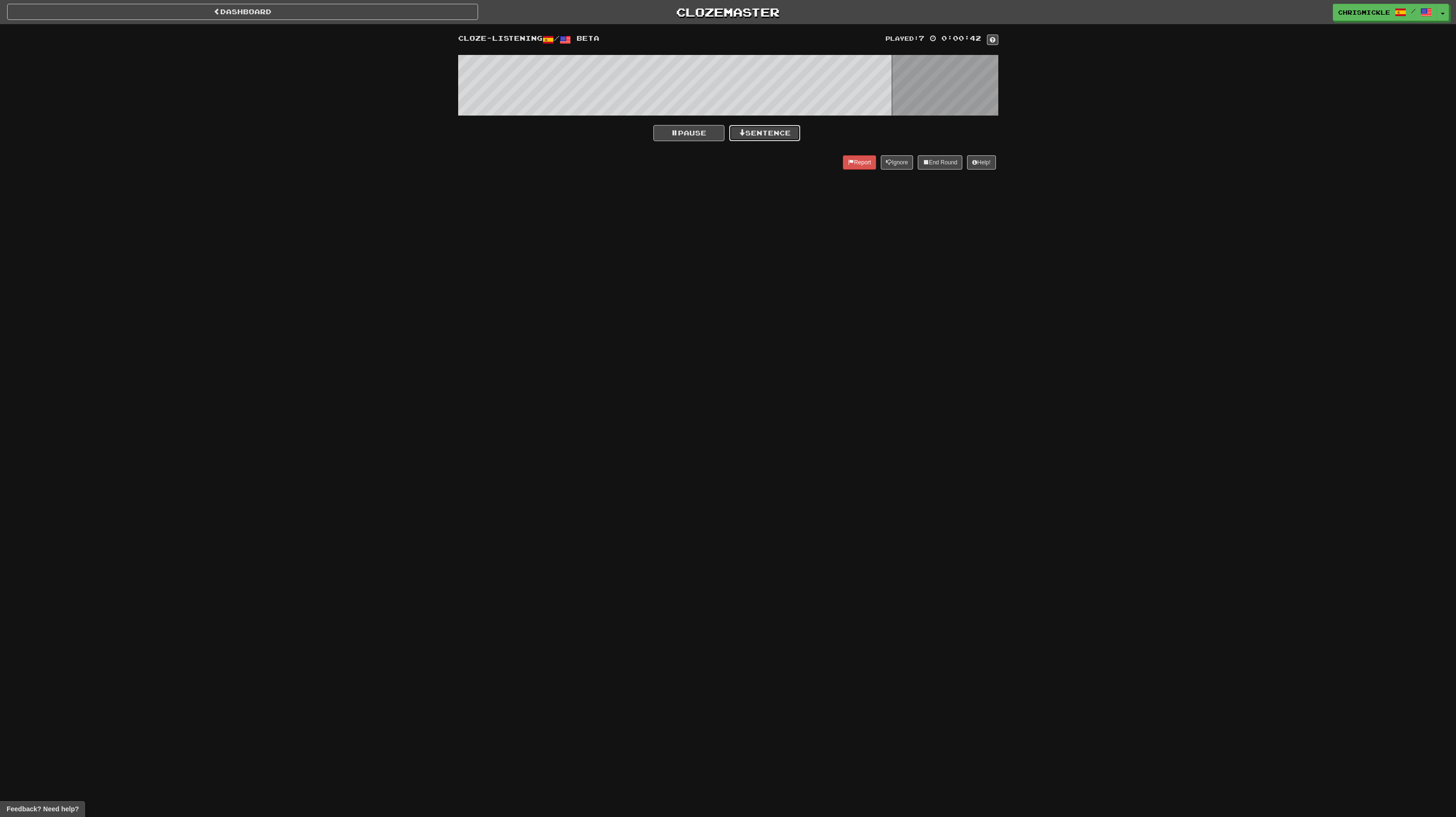
click at [779, 128] on button "Sentence" at bounding box center [765, 133] width 71 height 16
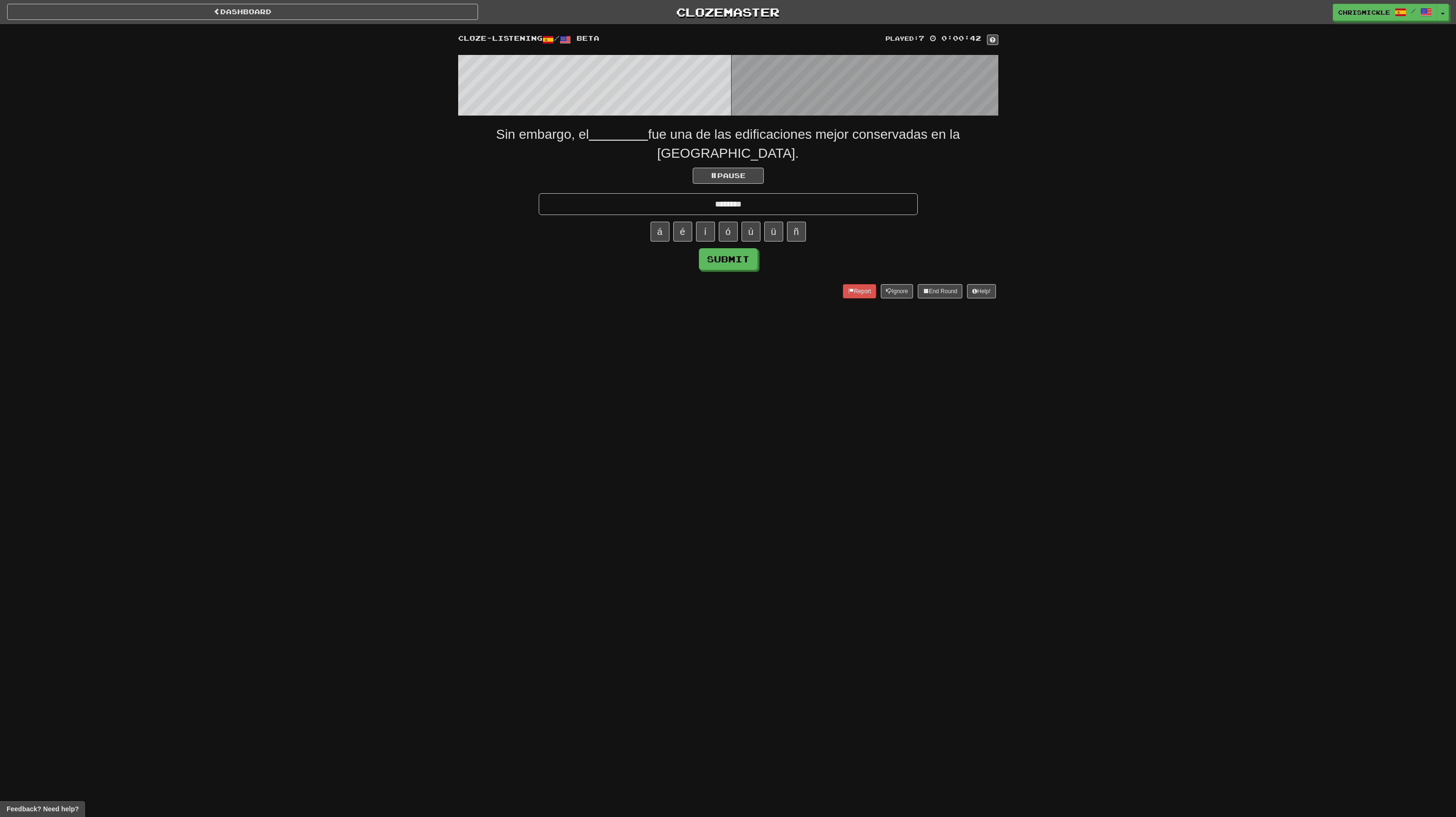
type input "********"
click button "Submit" at bounding box center [728, 259] width 59 height 22
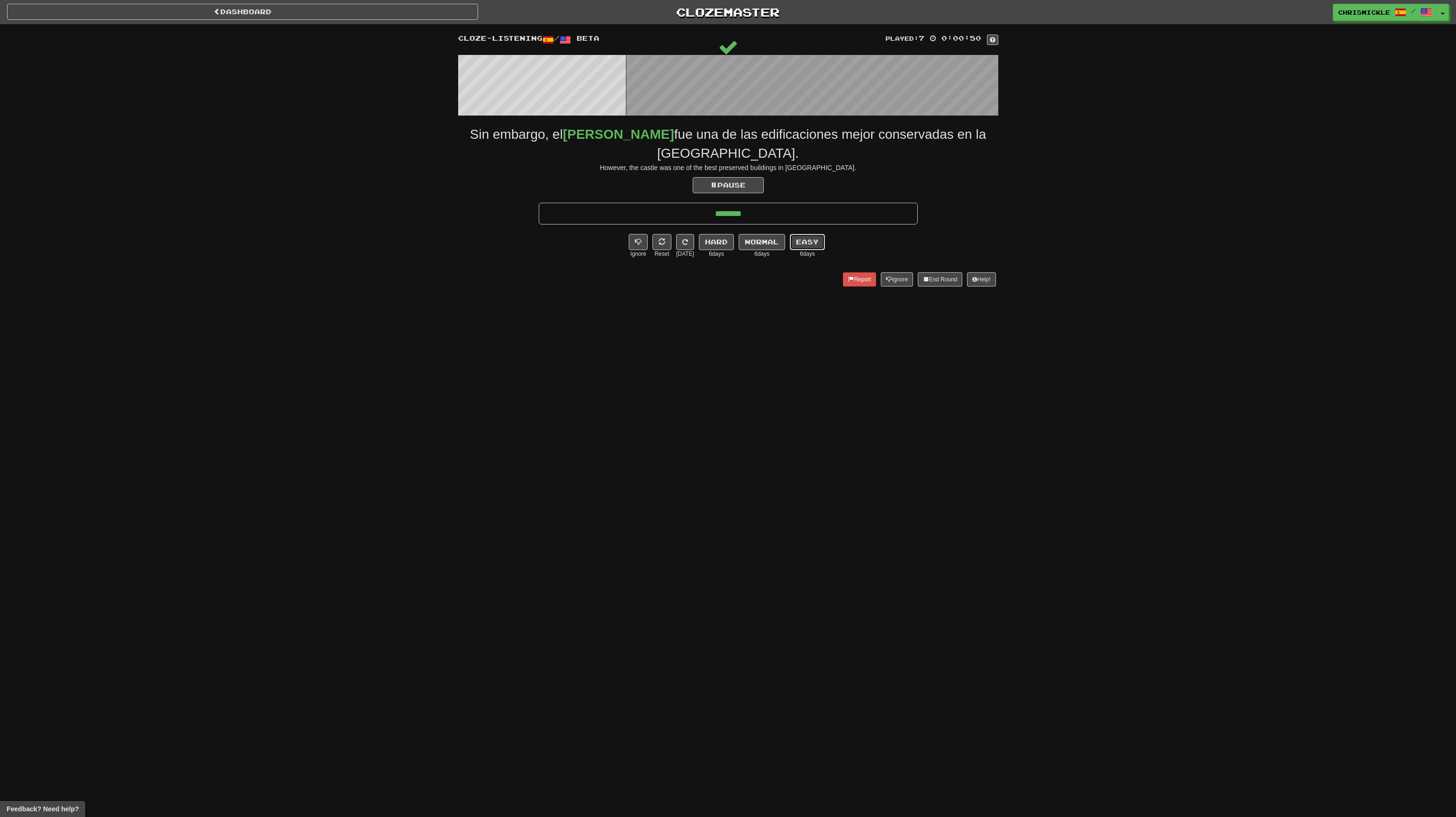
click at [805, 234] on button "Easy" at bounding box center [807, 242] width 35 height 16
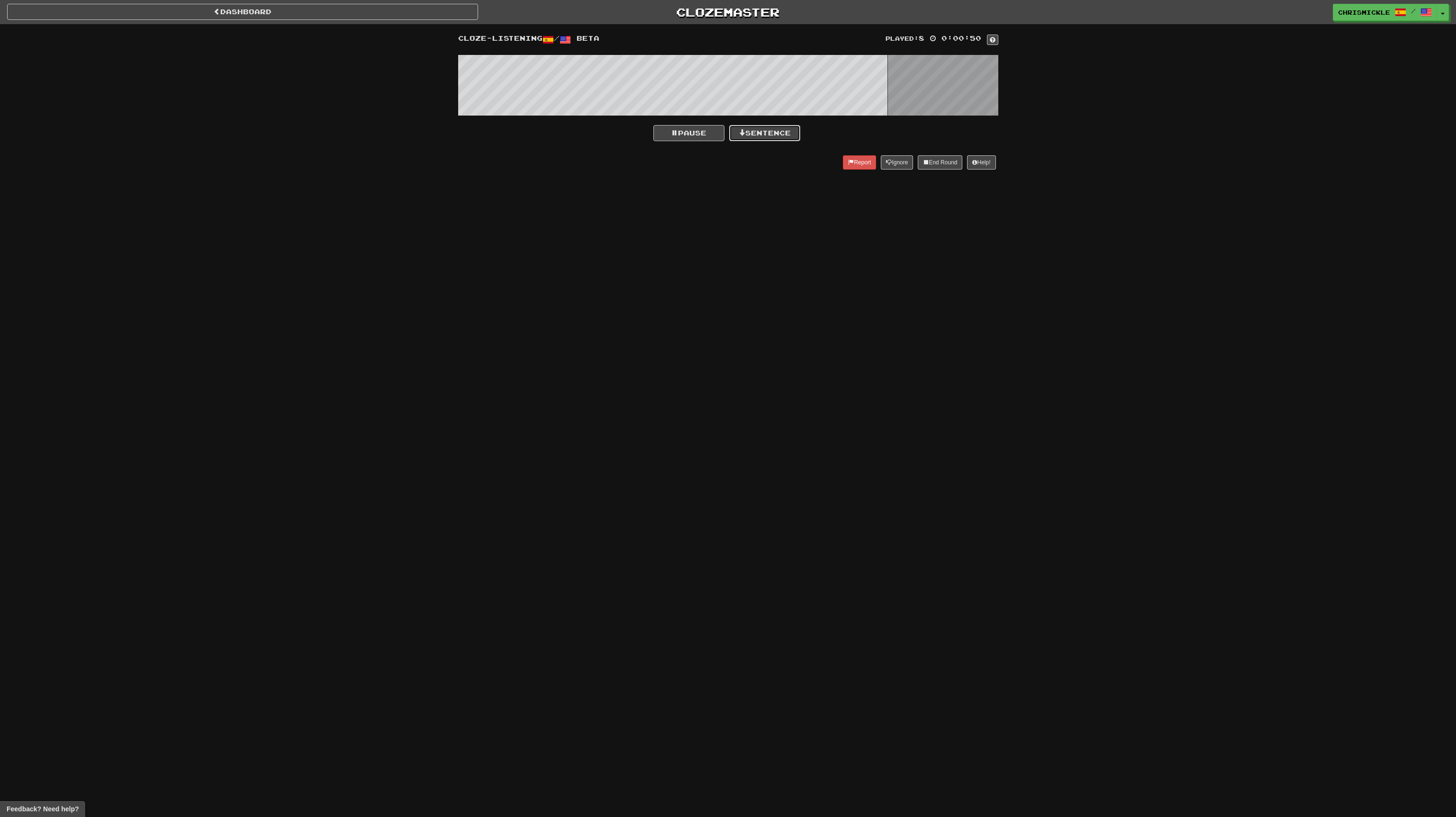
click at [781, 131] on button "Sentence" at bounding box center [765, 133] width 71 height 16
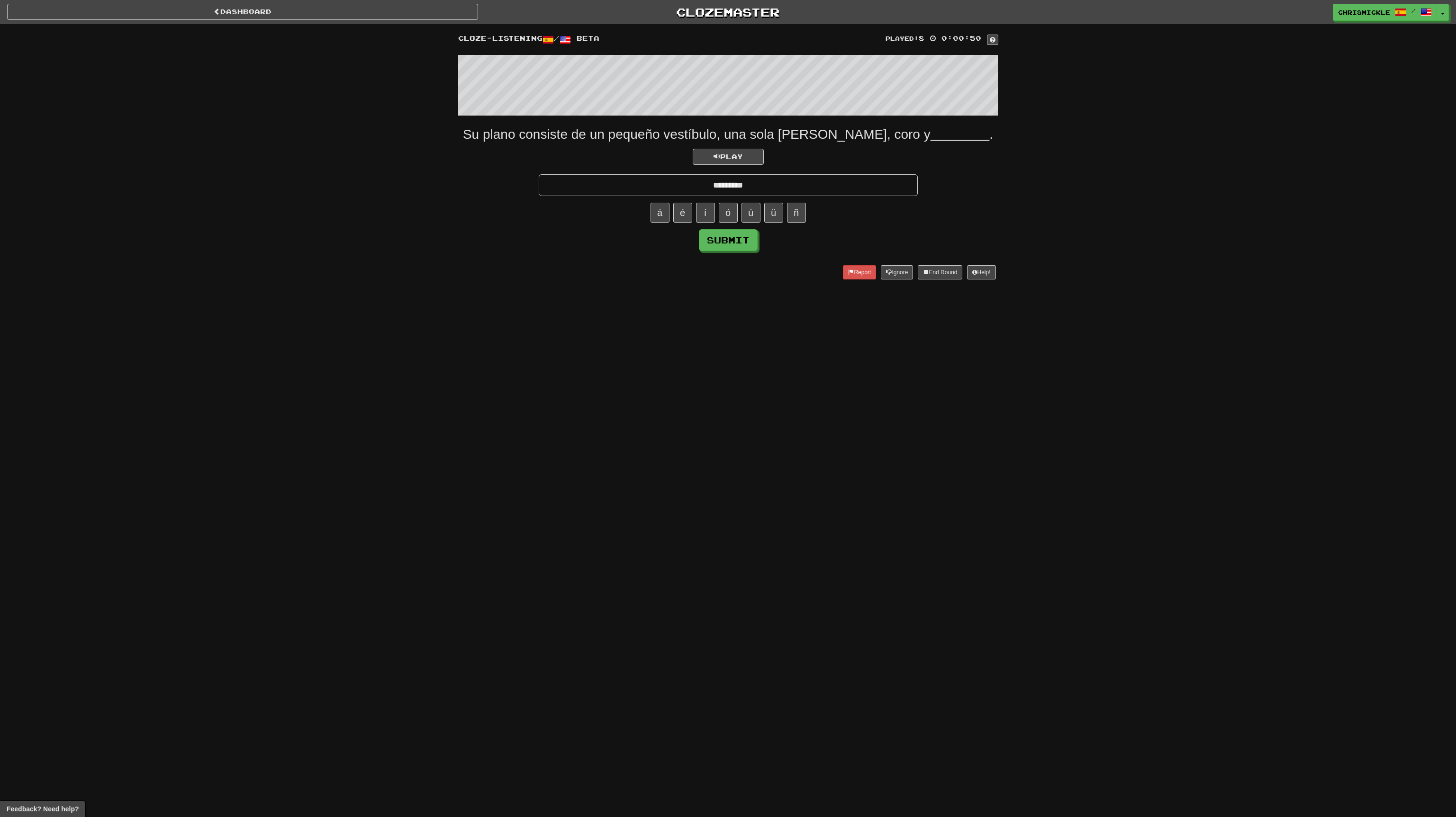
type input "*********"
click button "Submit" at bounding box center [728, 240] width 59 height 22
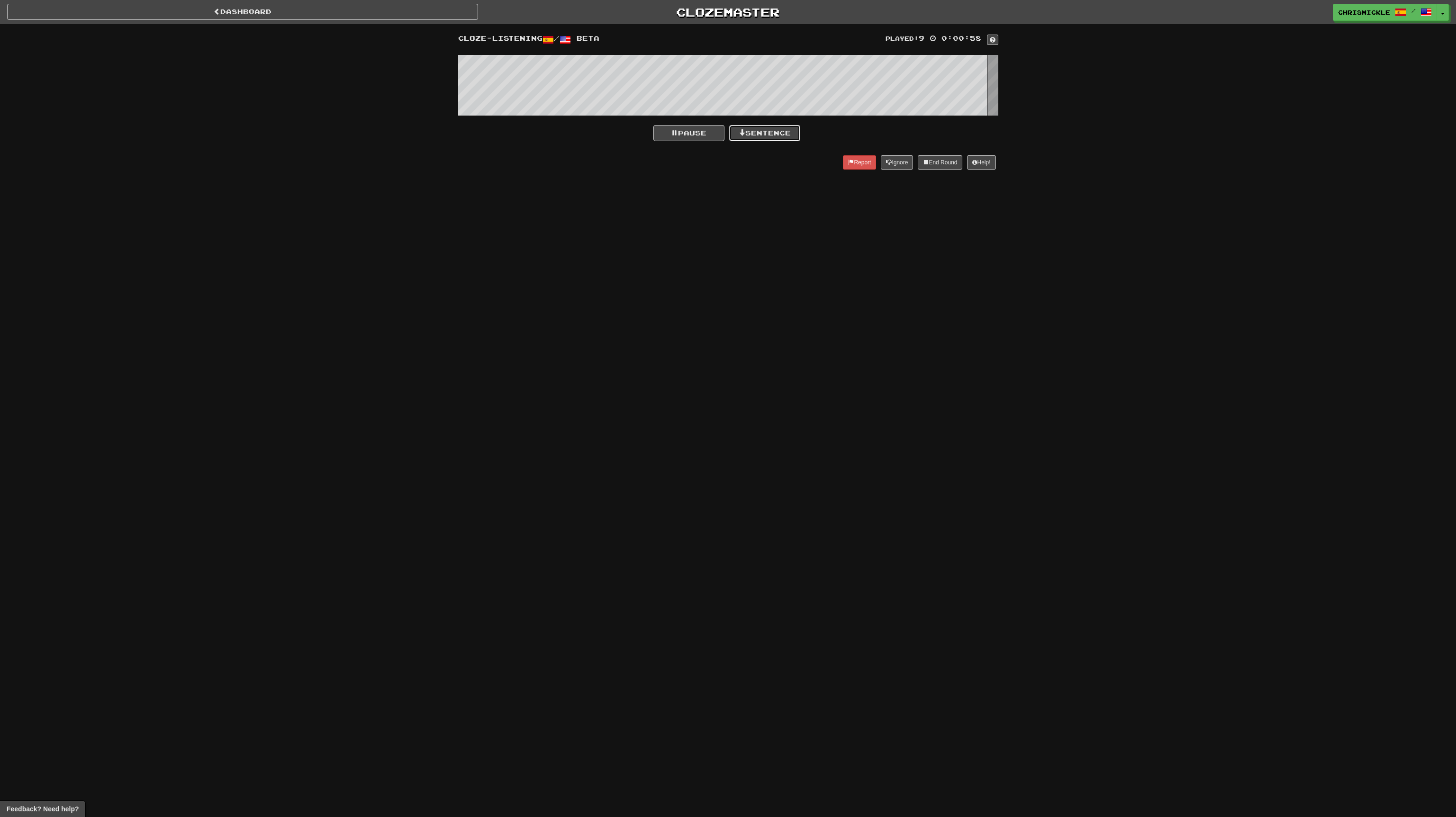
click at [774, 131] on button "Sentence" at bounding box center [765, 133] width 71 height 16
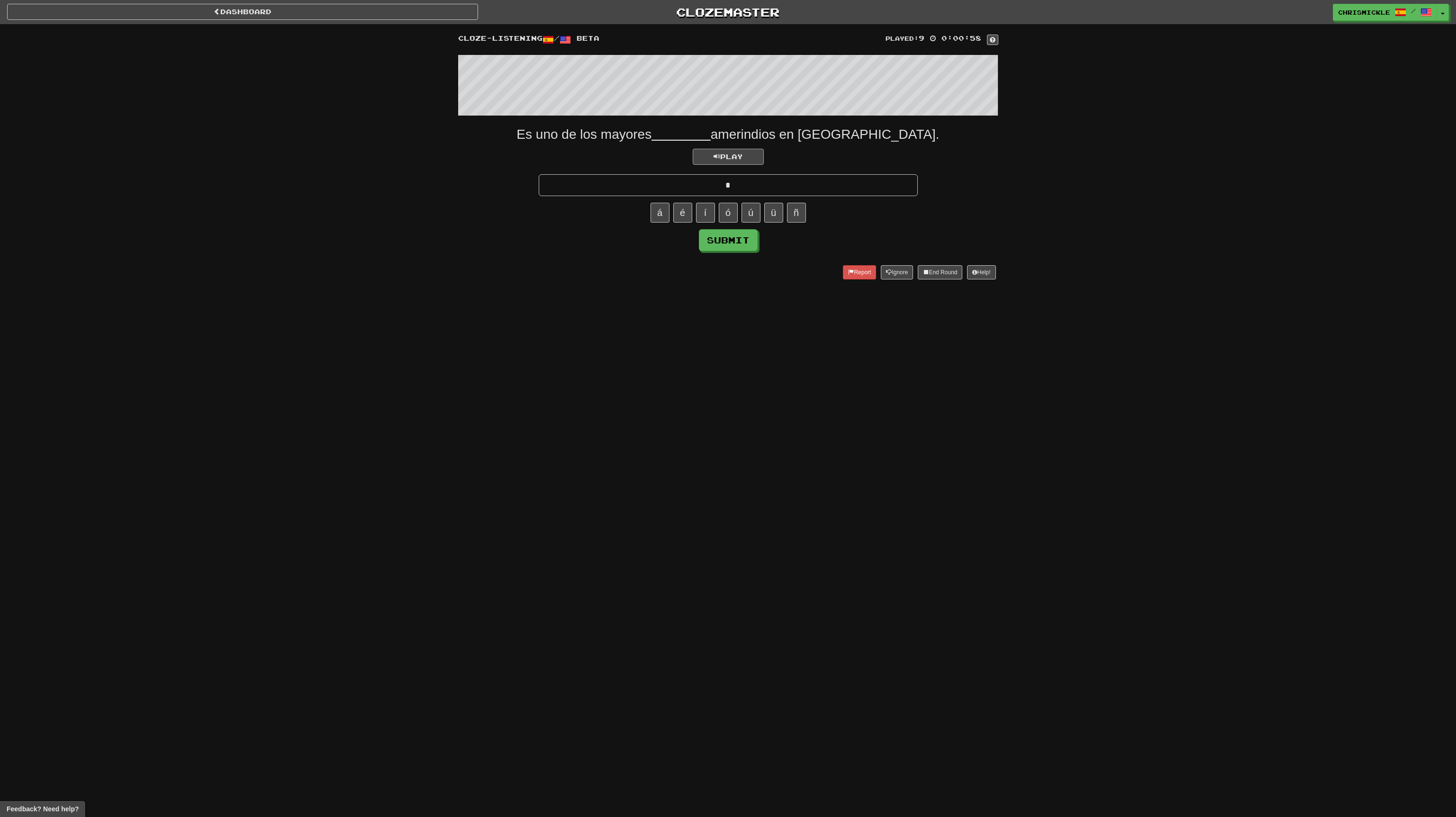
type input "*"
click at [737, 151] on button "Play" at bounding box center [728, 157] width 71 height 16
click at [798, 188] on input "*" at bounding box center [728, 185] width 379 height 22
type input "**********"
click button "Submit" at bounding box center [728, 240] width 59 height 22
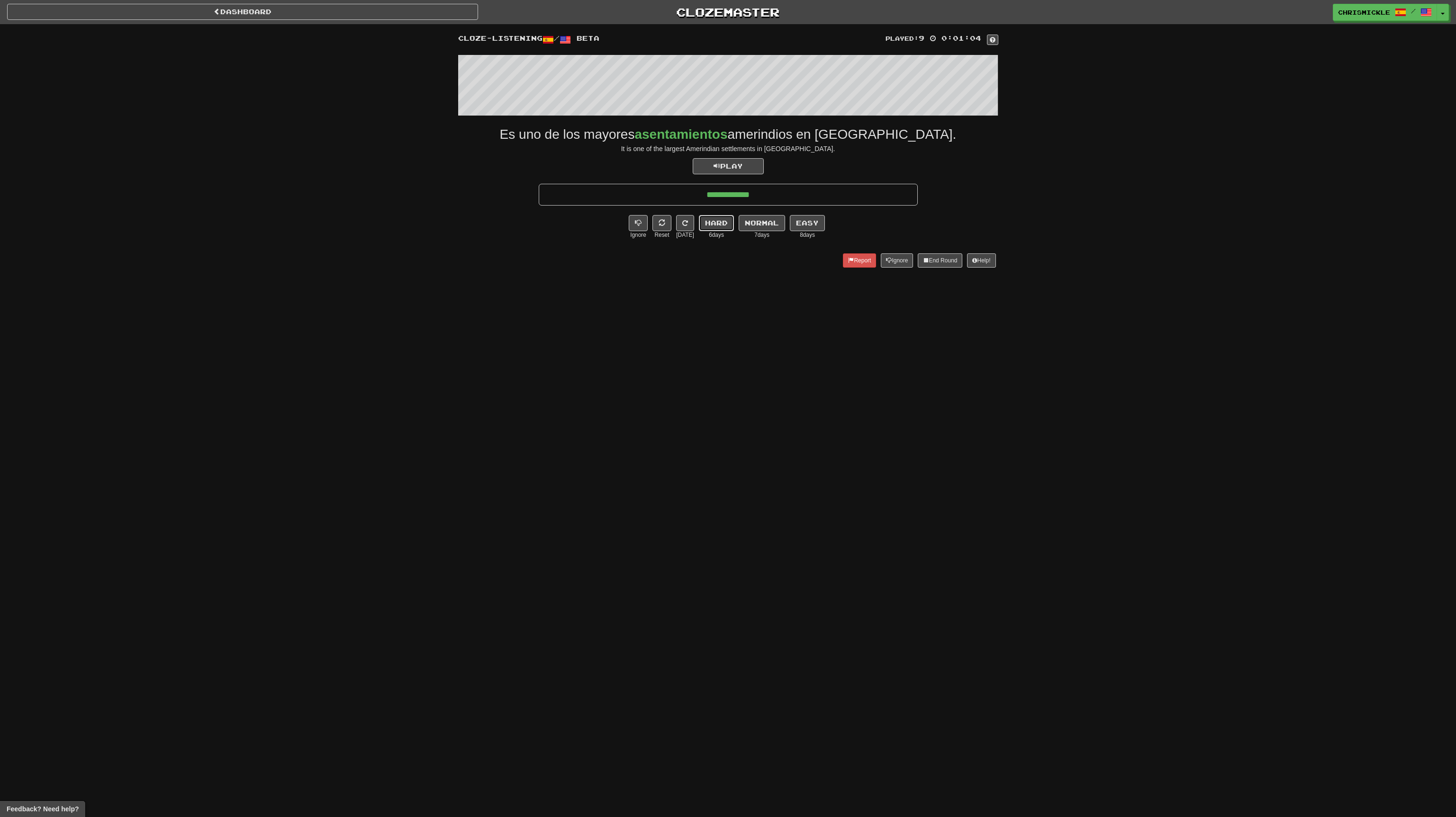
click at [717, 220] on button "Hard" at bounding box center [716, 223] width 35 height 16
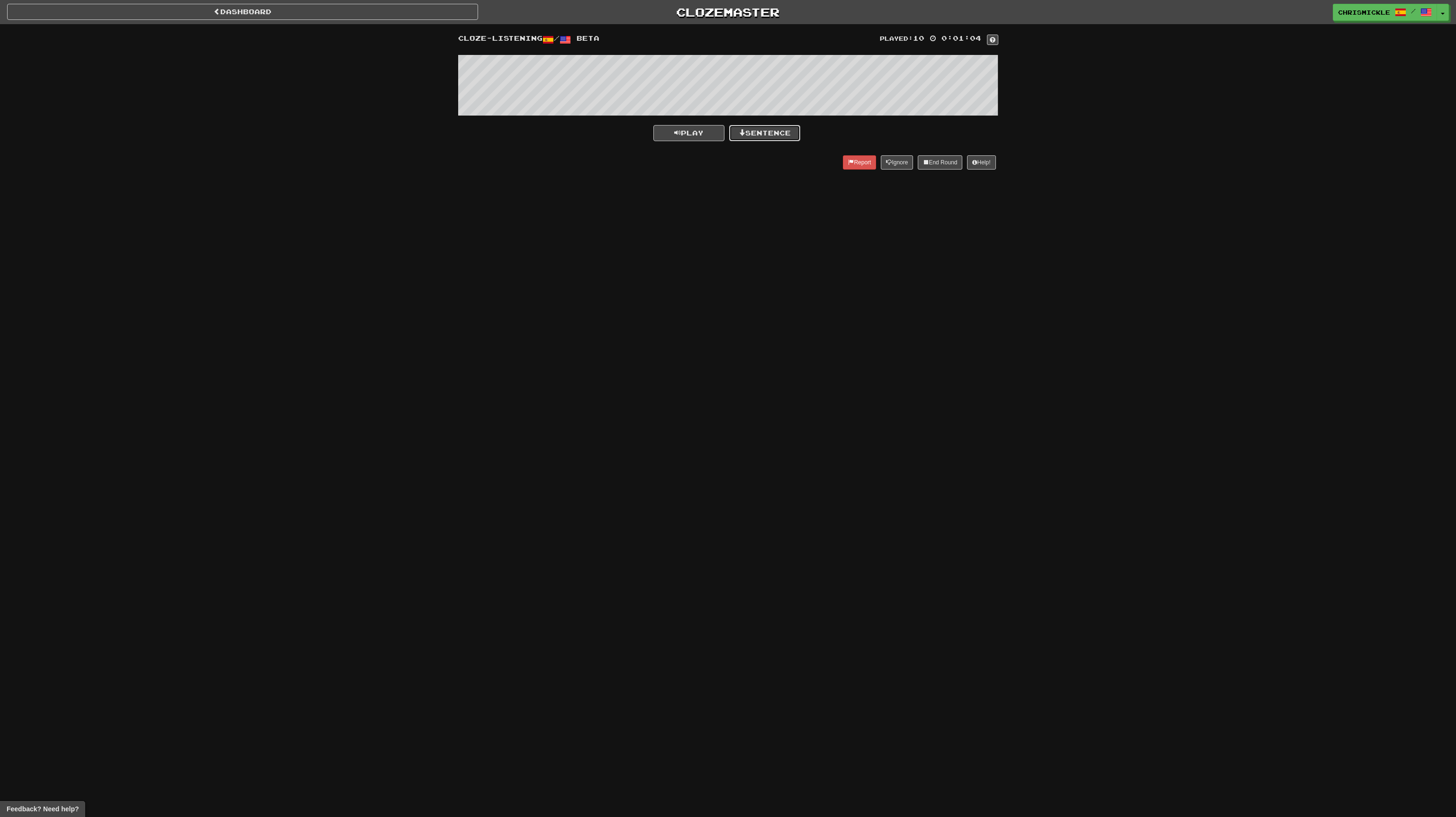
click at [772, 133] on button "Sentence" at bounding box center [765, 133] width 71 height 16
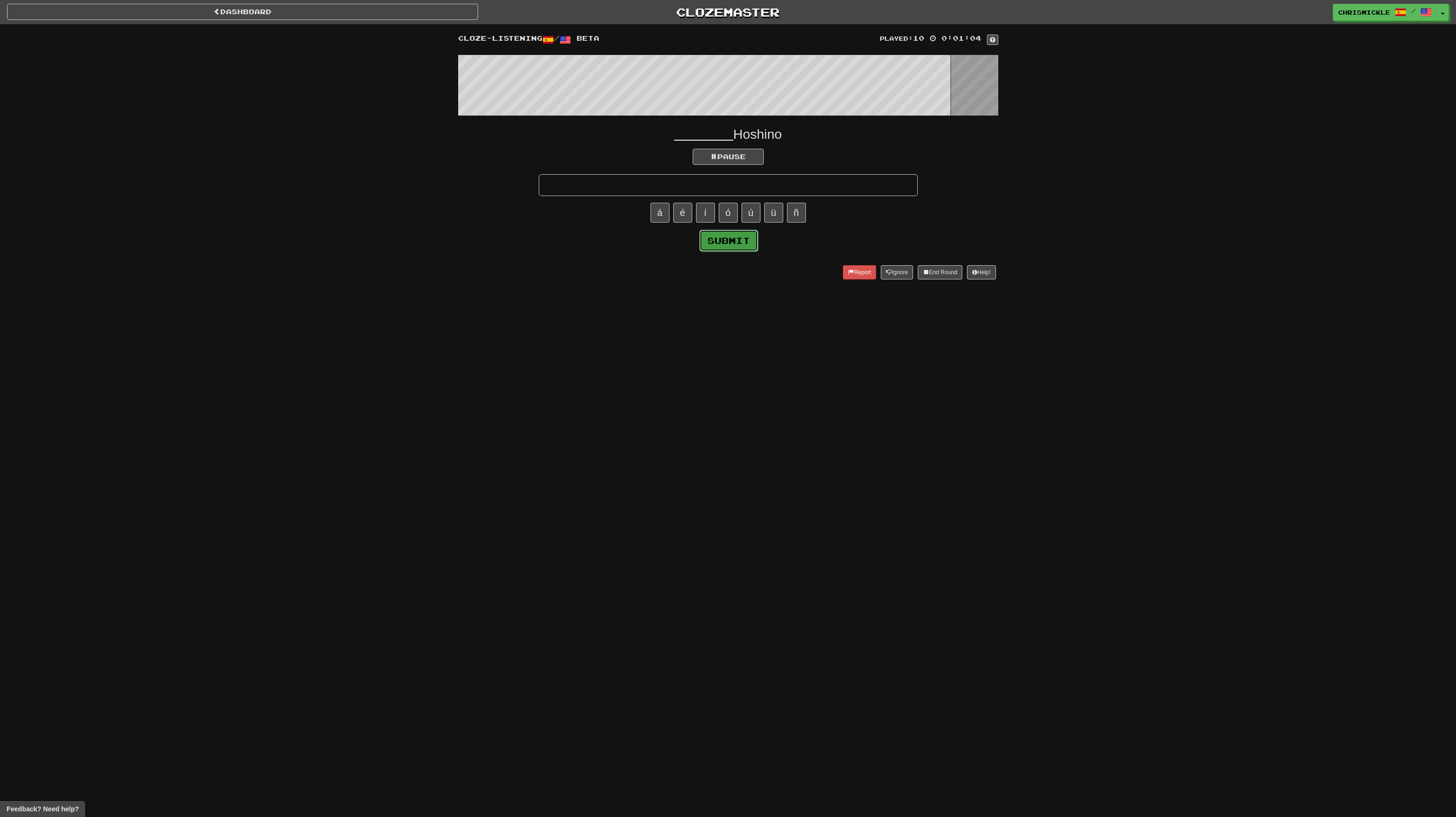
click at [735, 243] on button "Submit" at bounding box center [728, 241] width 59 height 22
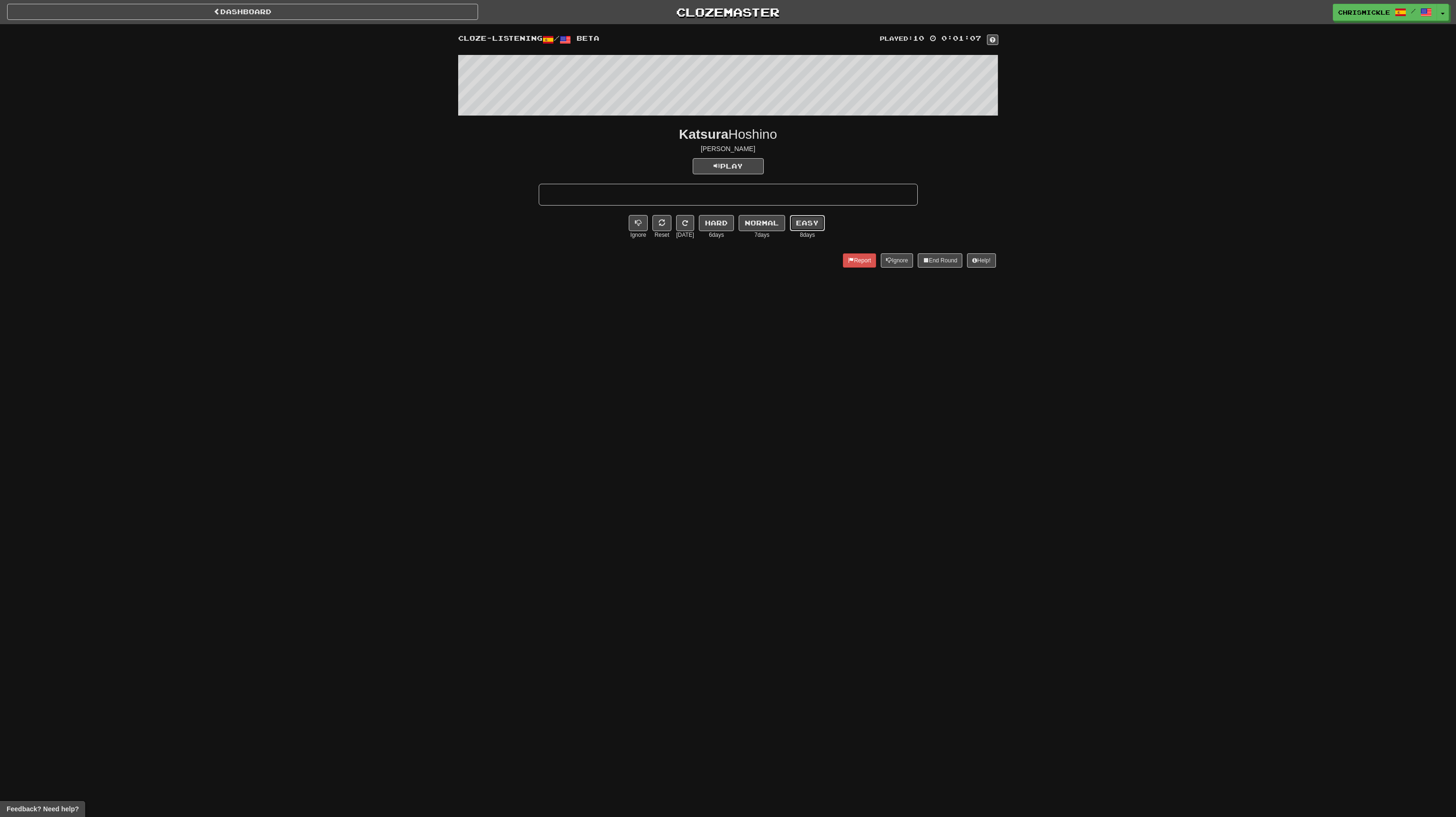
drag, startPoint x: 808, startPoint y: 224, endPoint x: 802, endPoint y: 222, distance: 6.3
click at [809, 222] on button "Easy" at bounding box center [807, 223] width 35 height 16
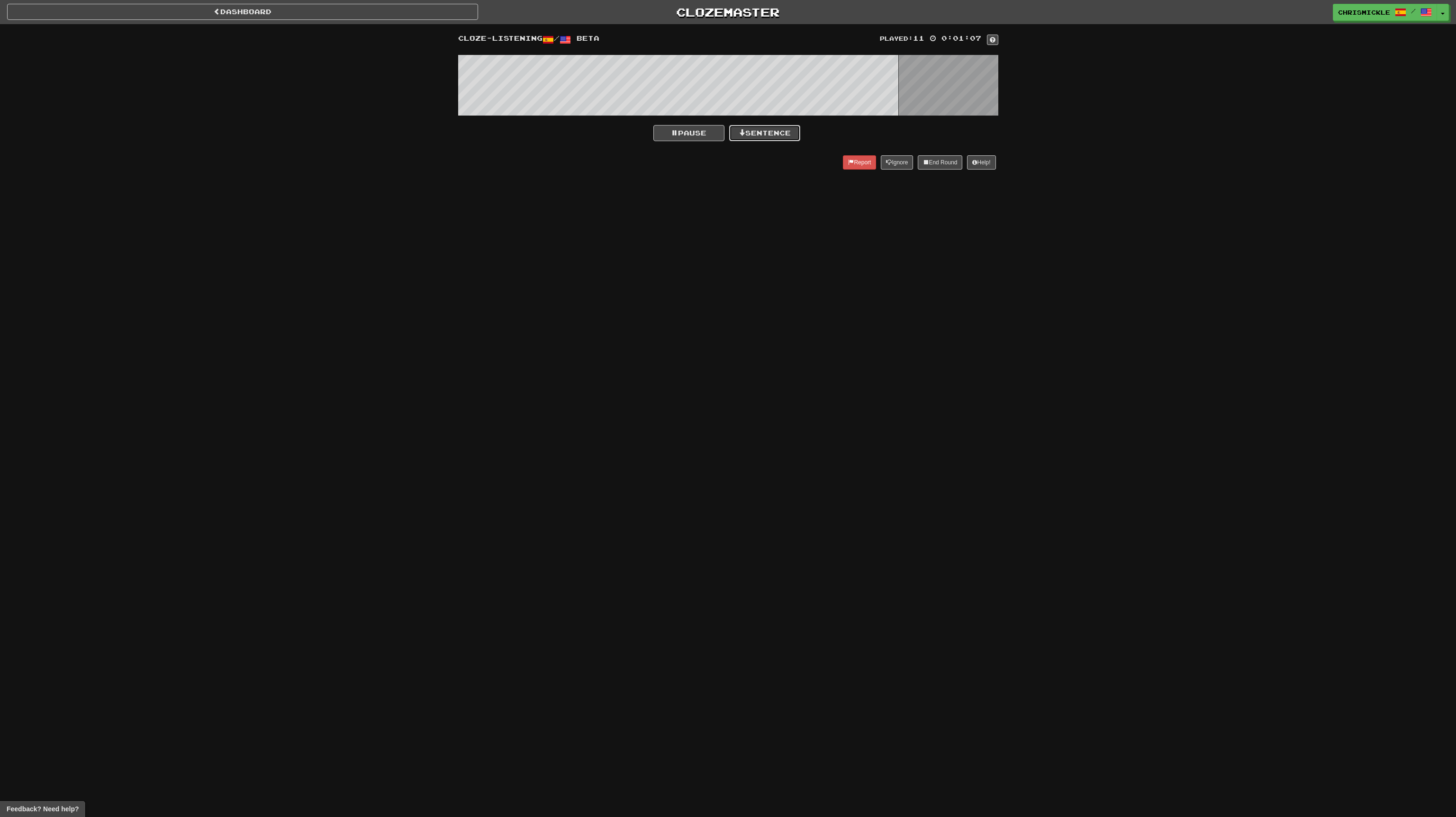
click at [768, 131] on button "Sentence" at bounding box center [765, 133] width 71 height 16
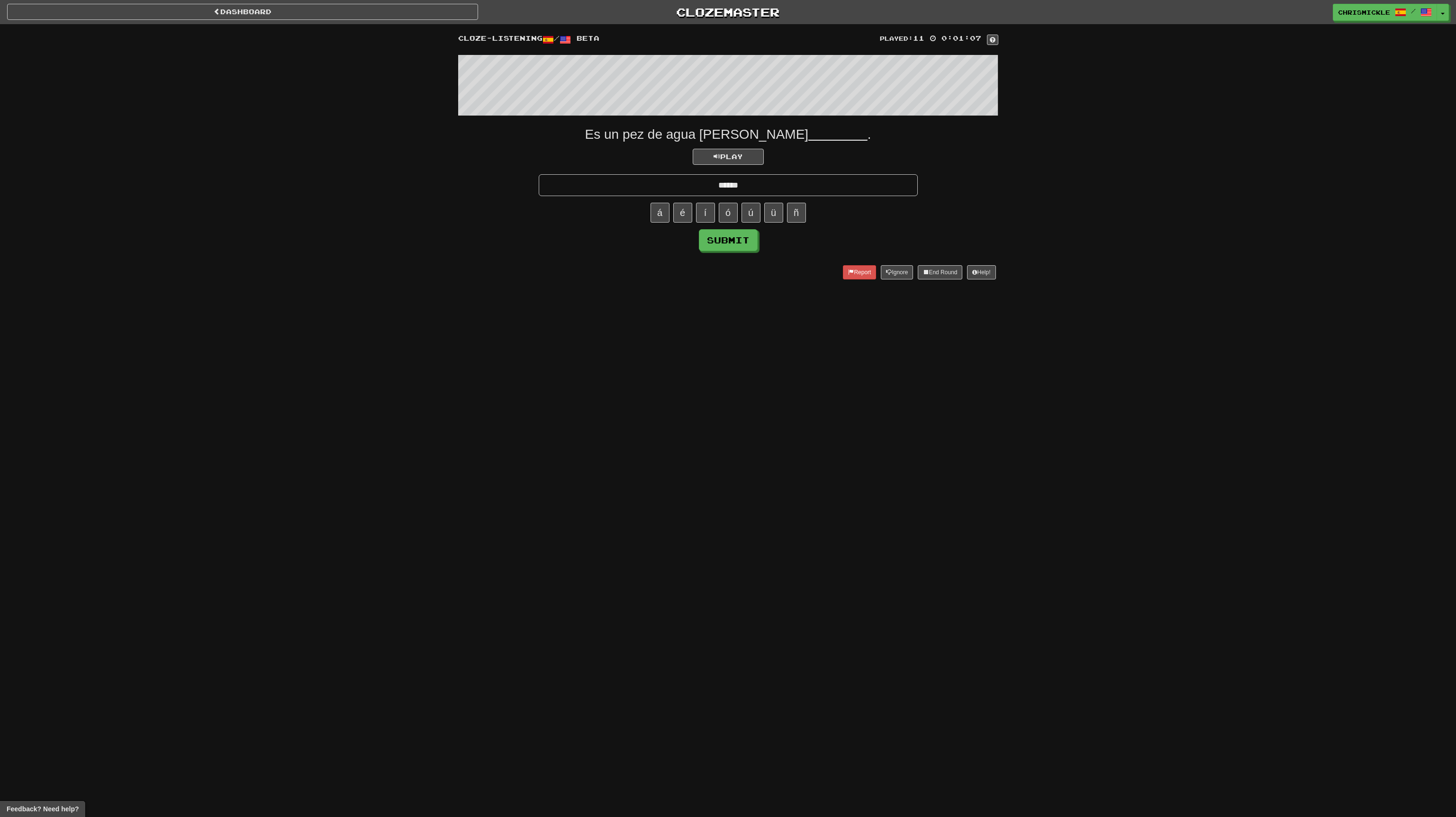
type input "******"
click button "Submit" at bounding box center [728, 240] width 59 height 22
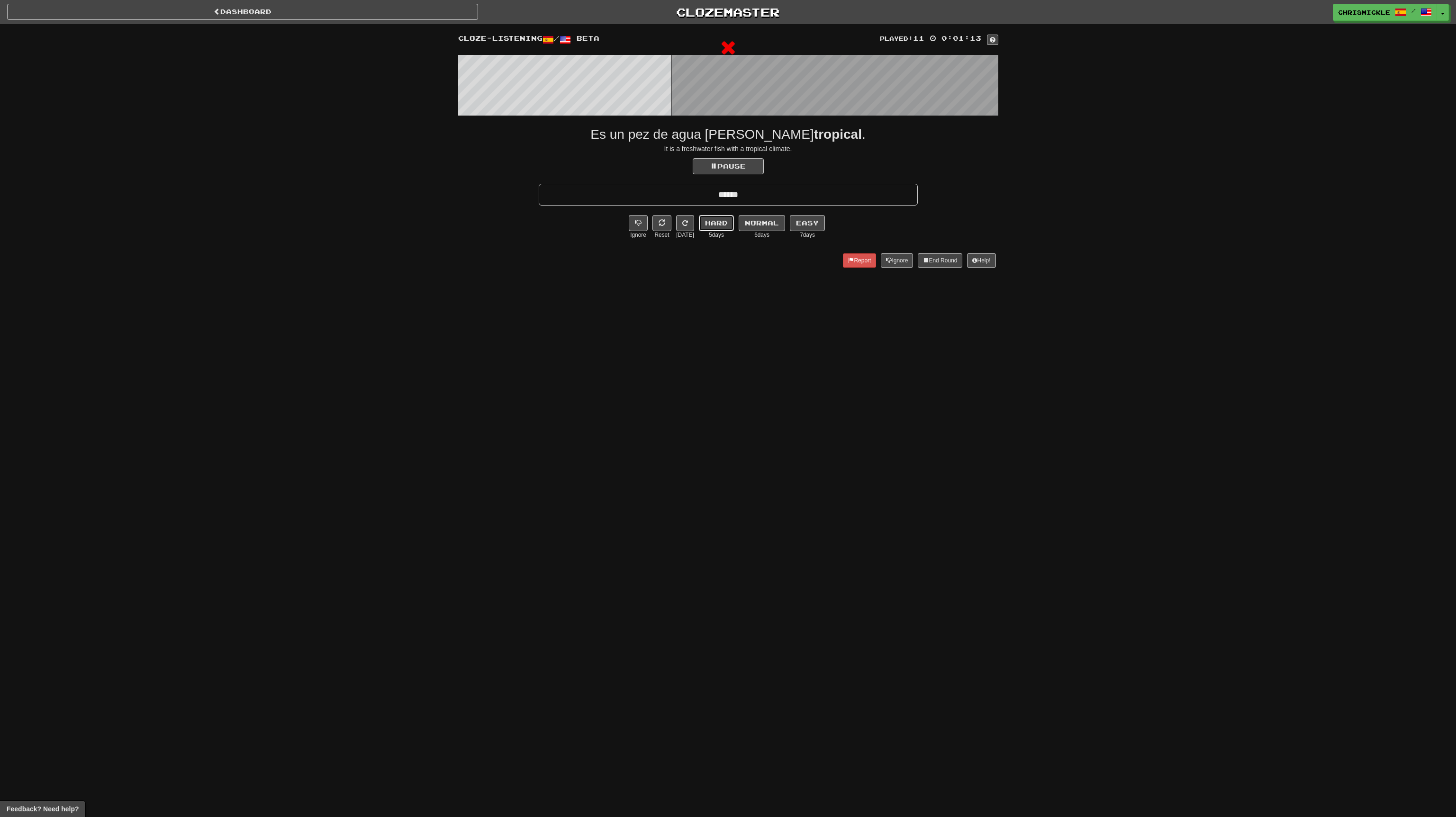
click at [723, 224] on button "Hard" at bounding box center [716, 223] width 35 height 16
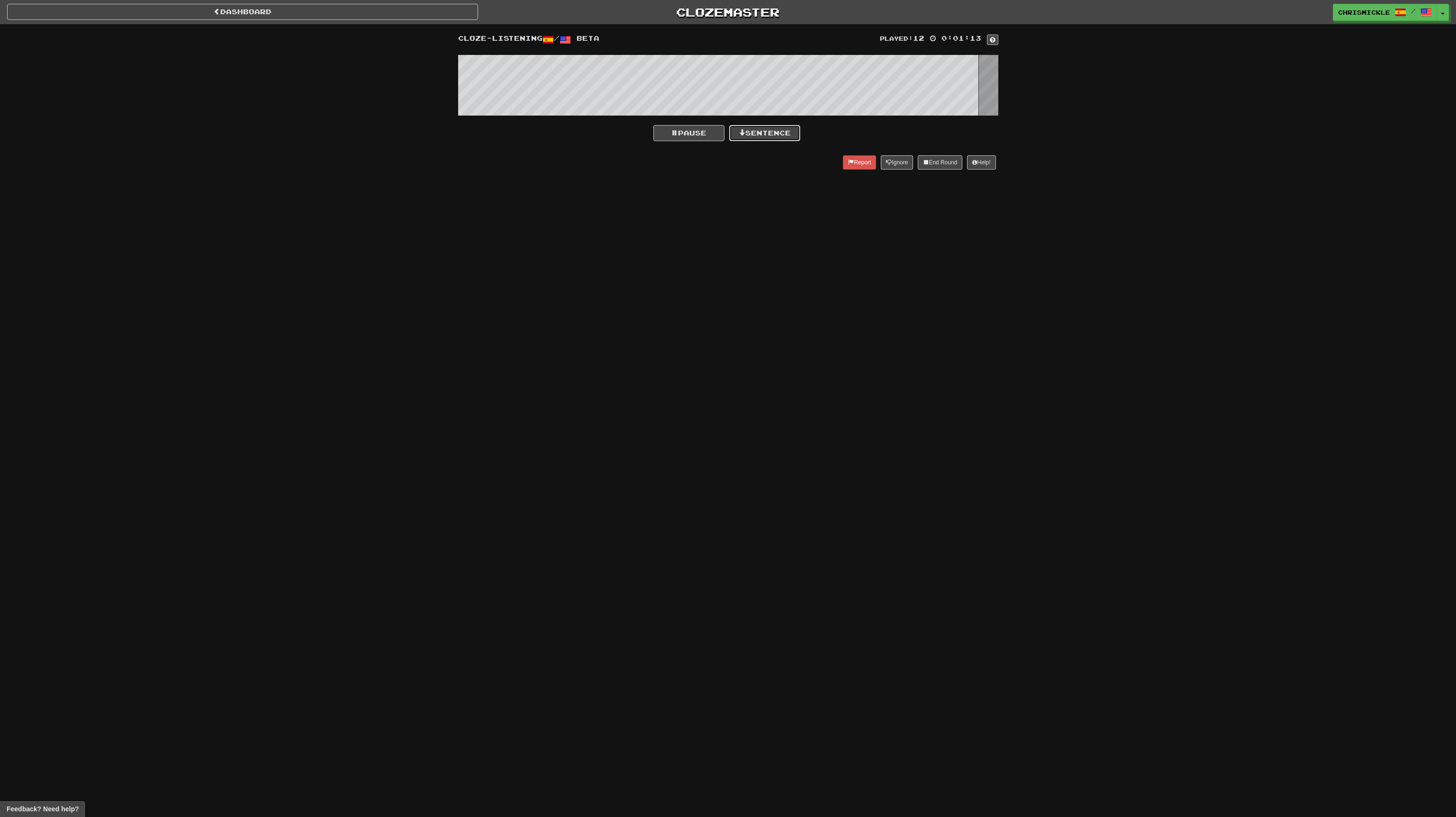
click at [771, 129] on button "Sentence" at bounding box center [765, 133] width 71 height 16
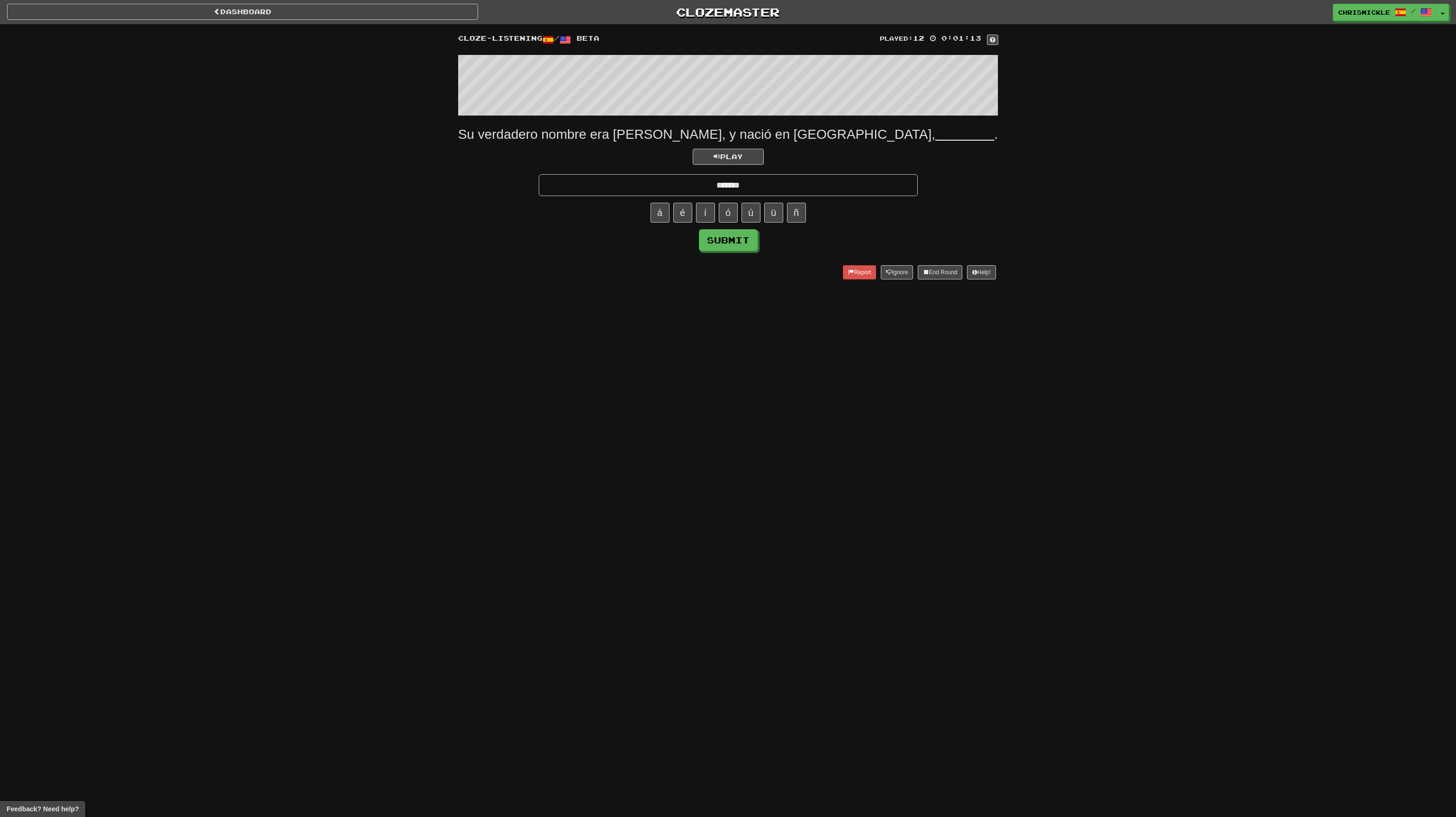
type input "*******"
click button "Submit" at bounding box center [728, 240] width 59 height 22
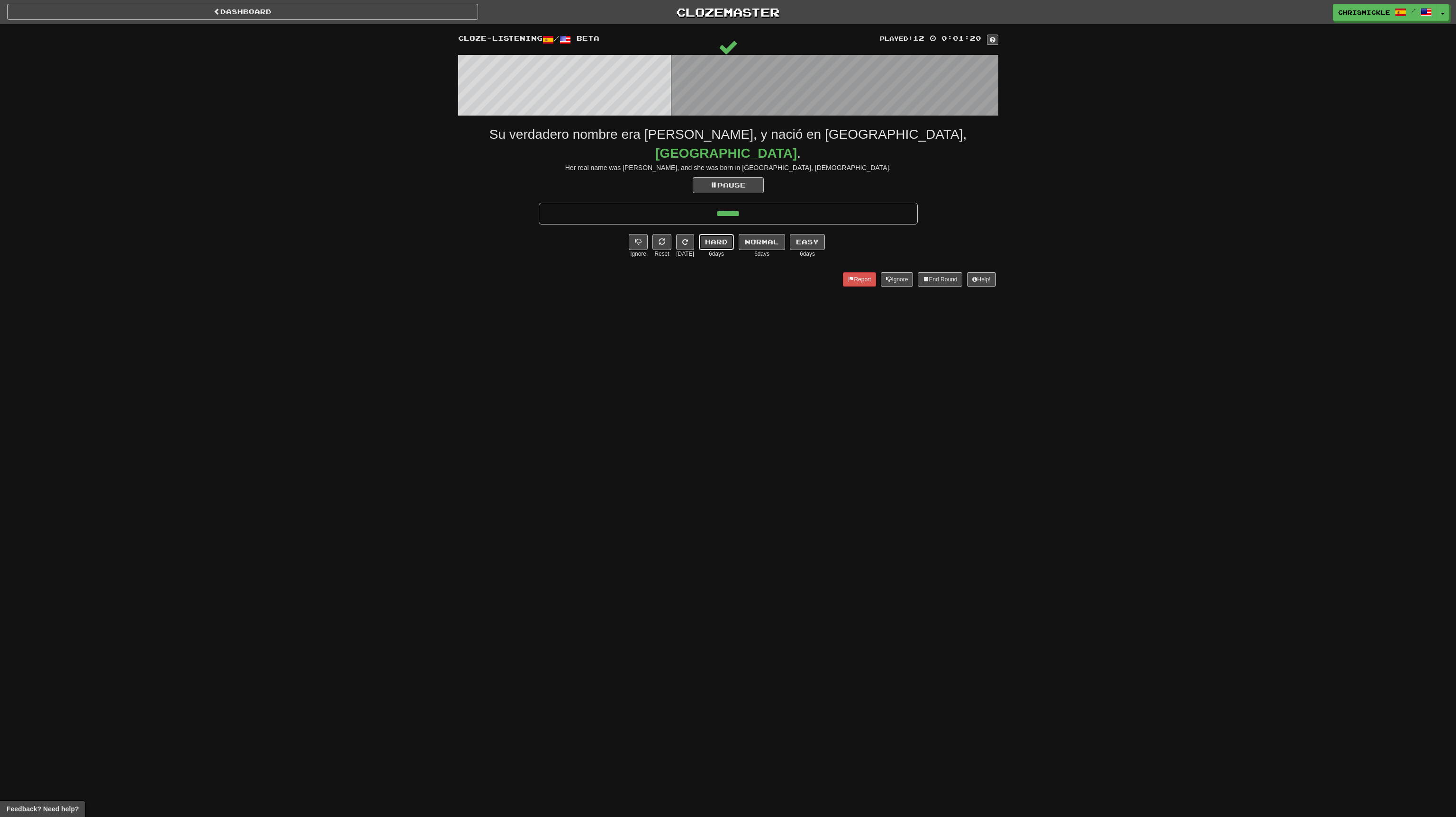
click at [710, 234] on button "Hard" at bounding box center [716, 242] width 35 height 16
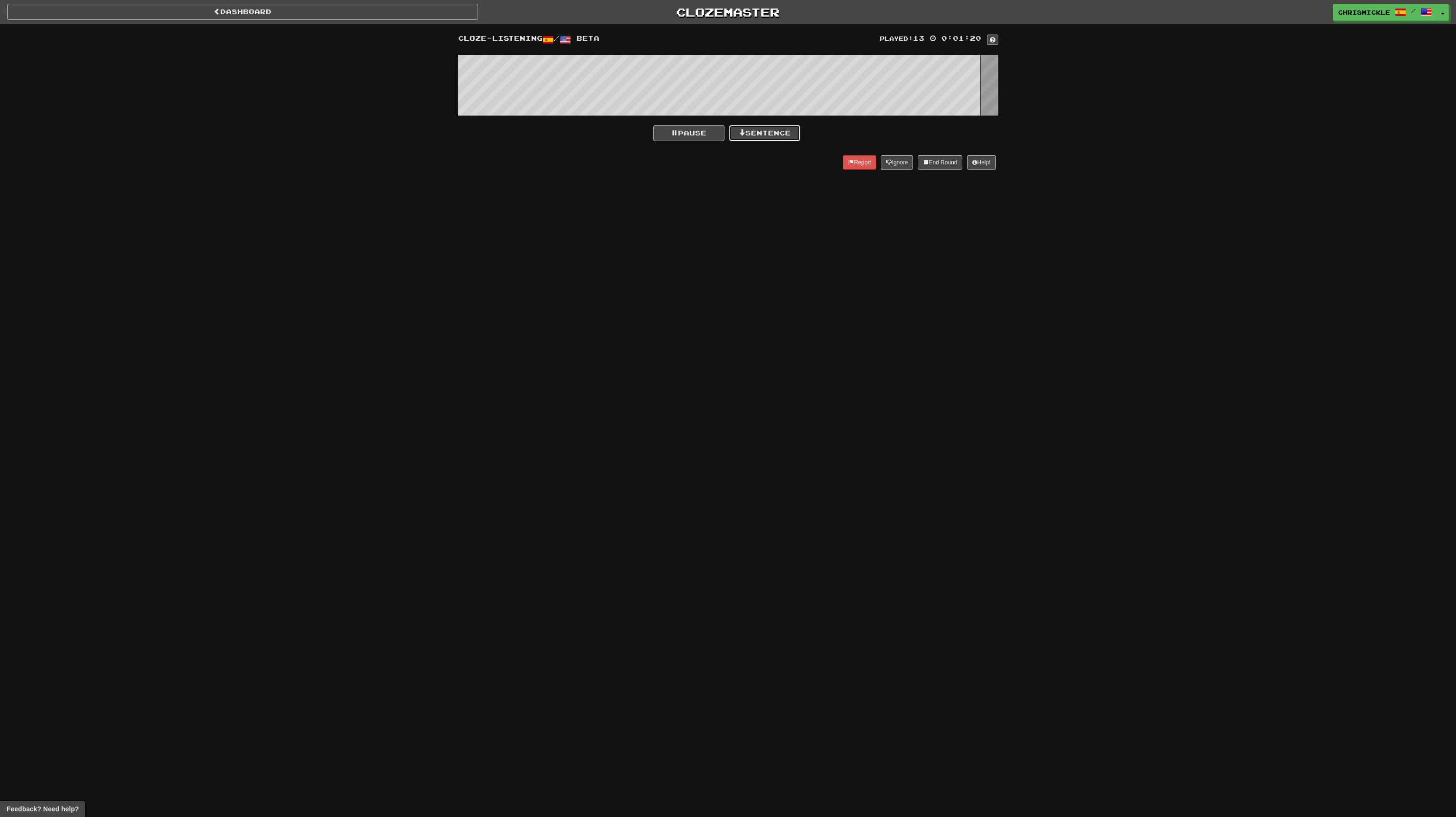
click at [776, 129] on button "Sentence" at bounding box center [765, 133] width 71 height 16
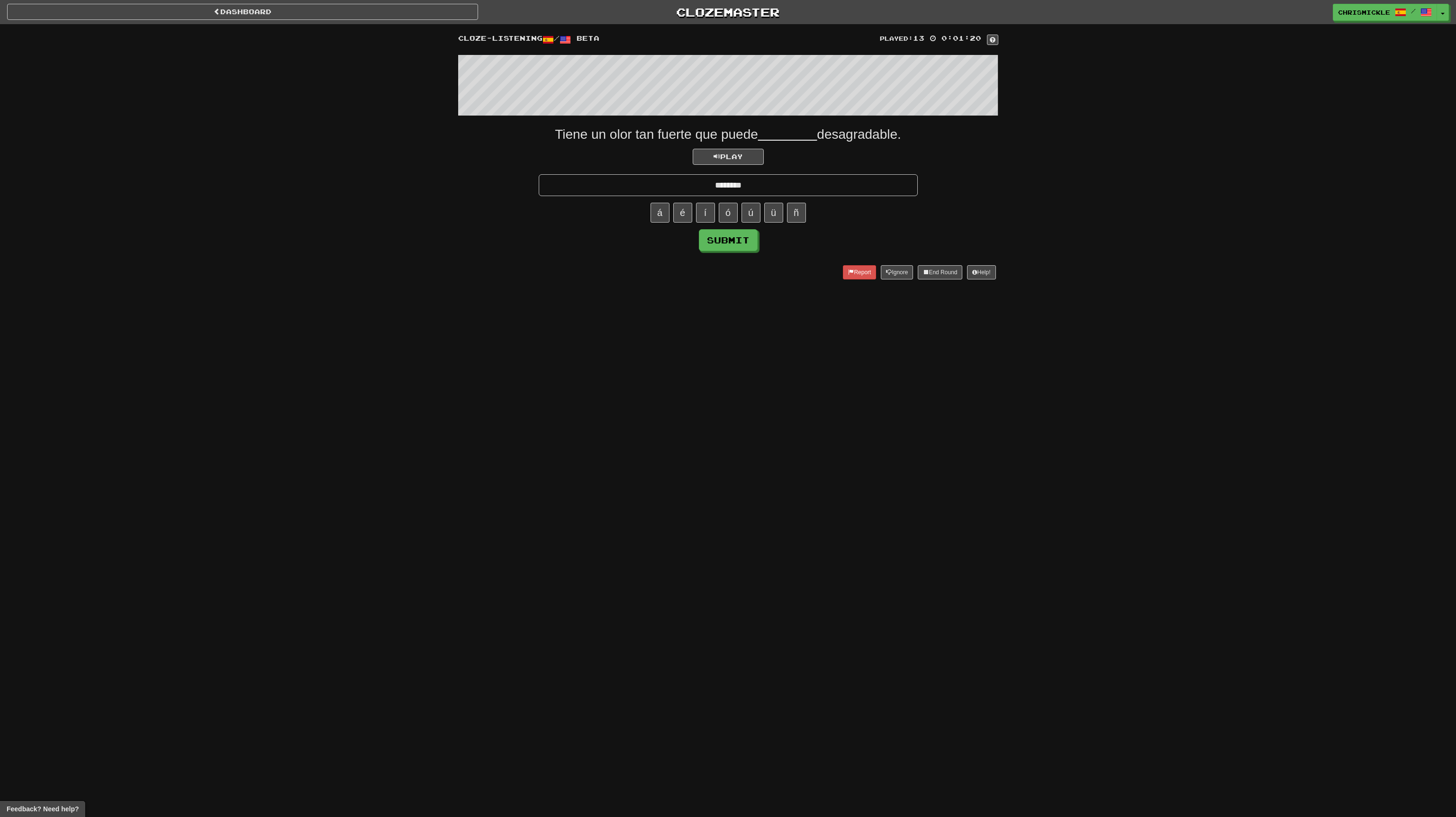
type input "********"
click button "Submit" at bounding box center [728, 240] width 59 height 22
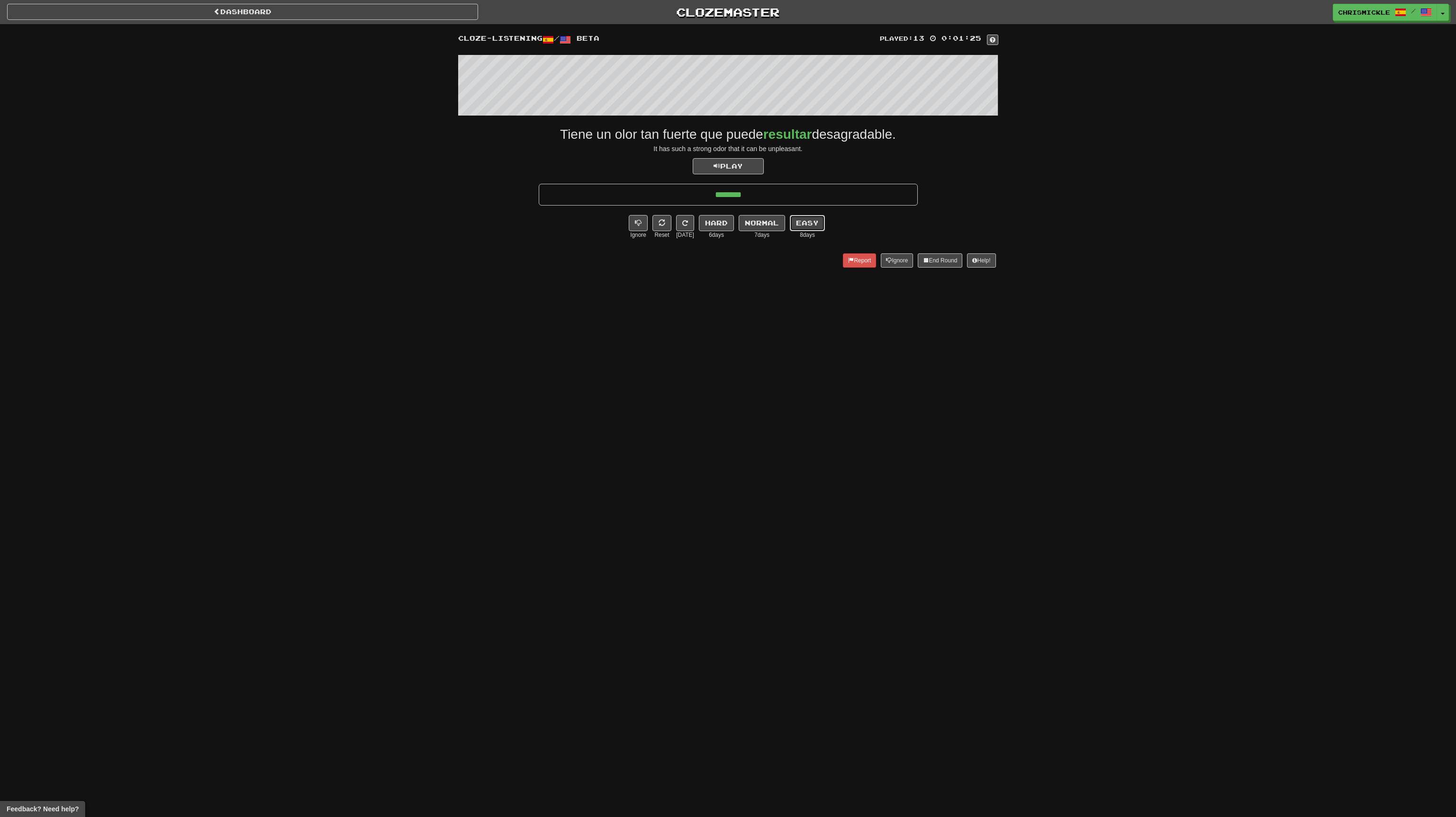
click at [808, 225] on button "Easy" at bounding box center [807, 223] width 35 height 16
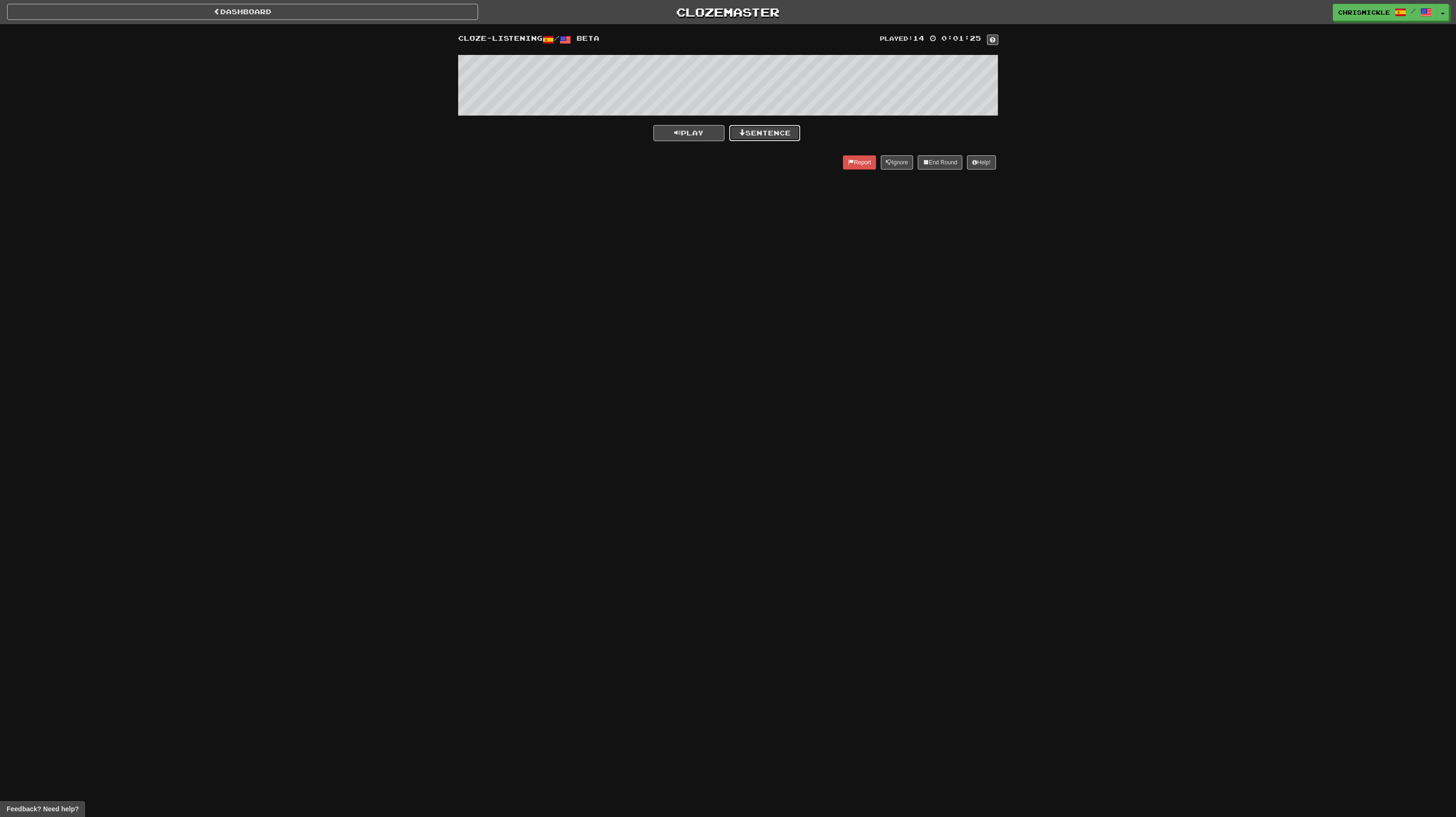
click at [785, 134] on button "Sentence" at bounding box center [765, 133] width 71 height 16
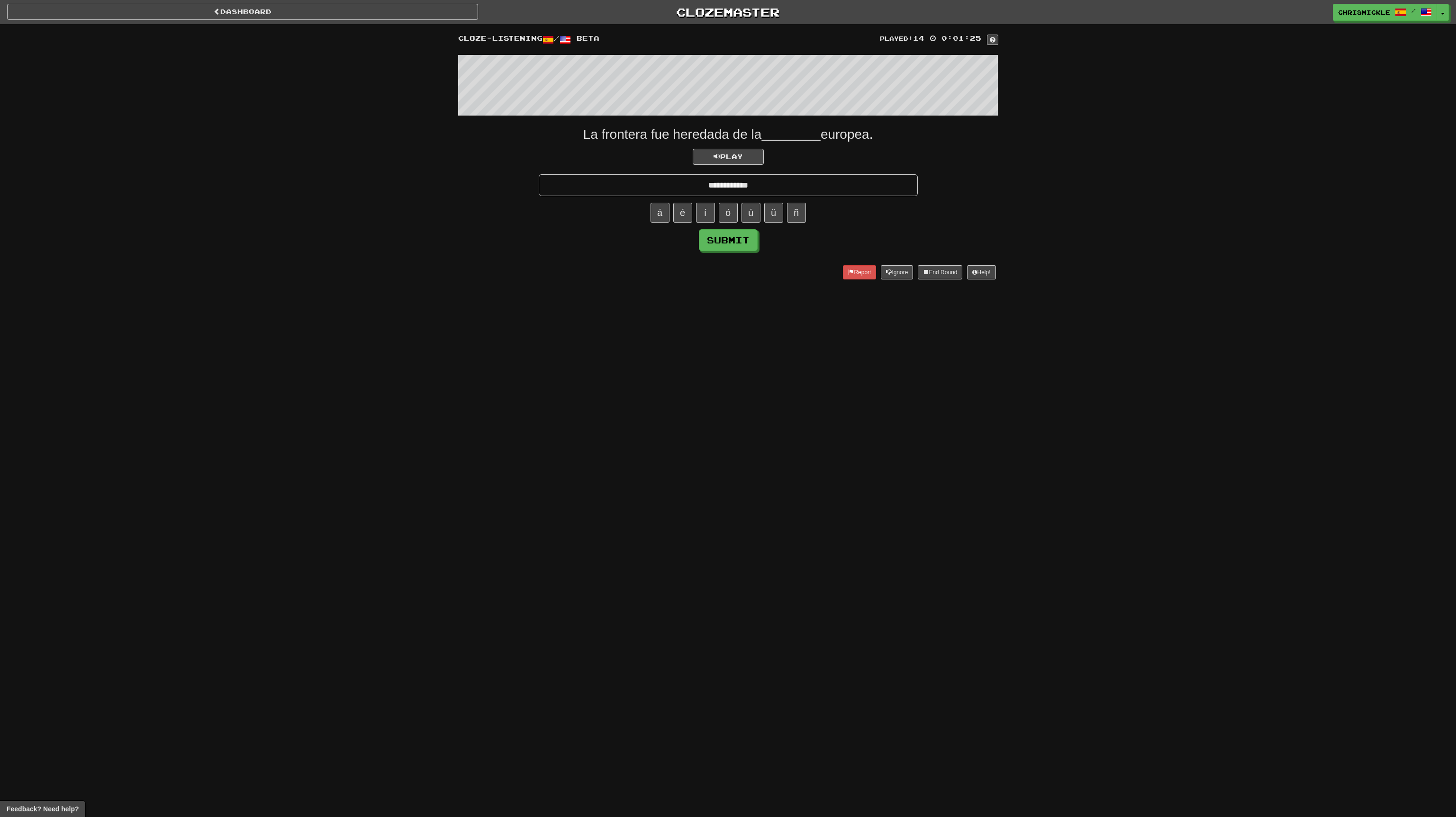
type input "**********"
click button "Submit" at bounding box center [728, 240] width 59 height 22
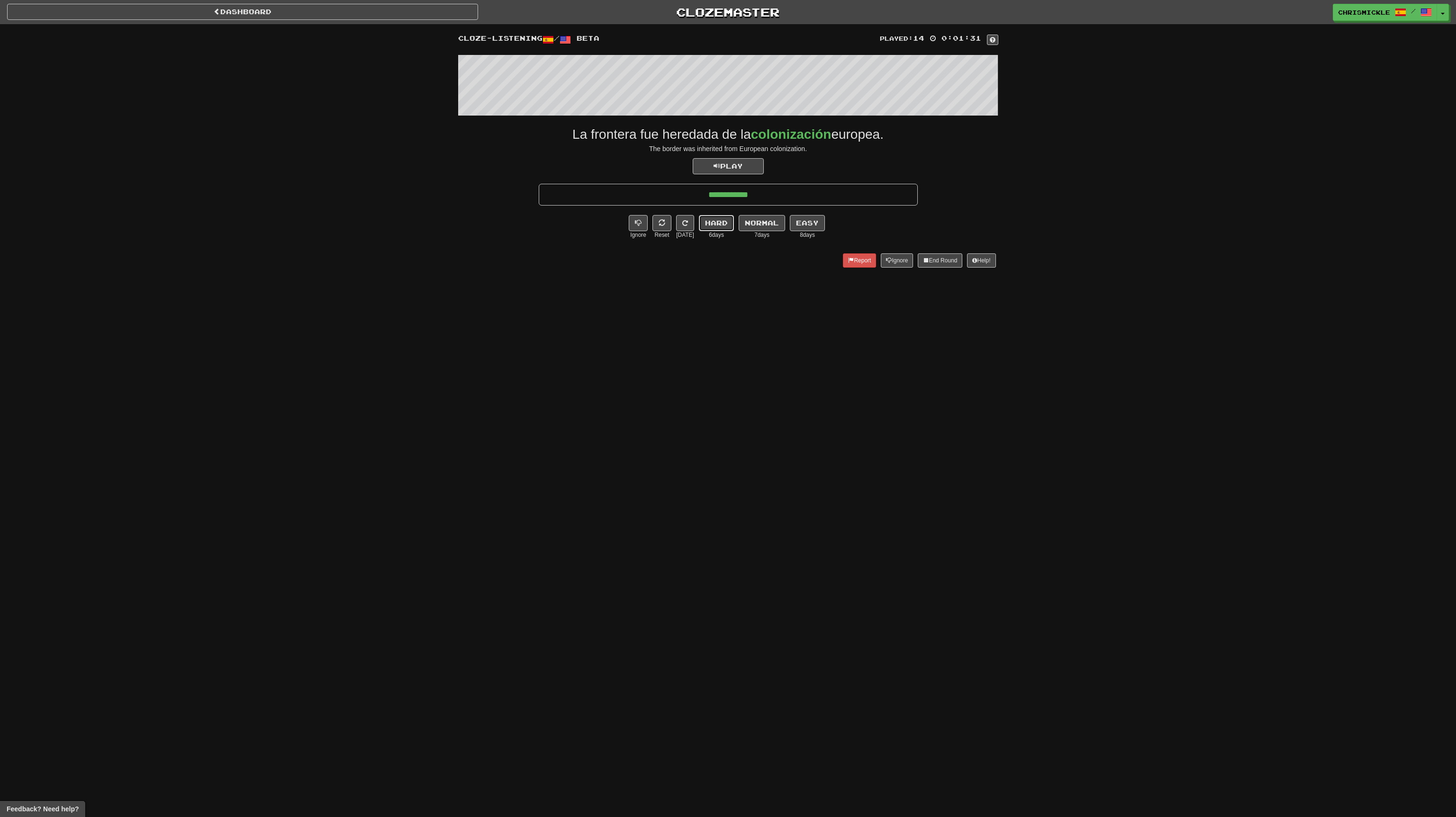
click at [721, 221] on button "Hard" at bounding box center [716, 223] width 35 height 16
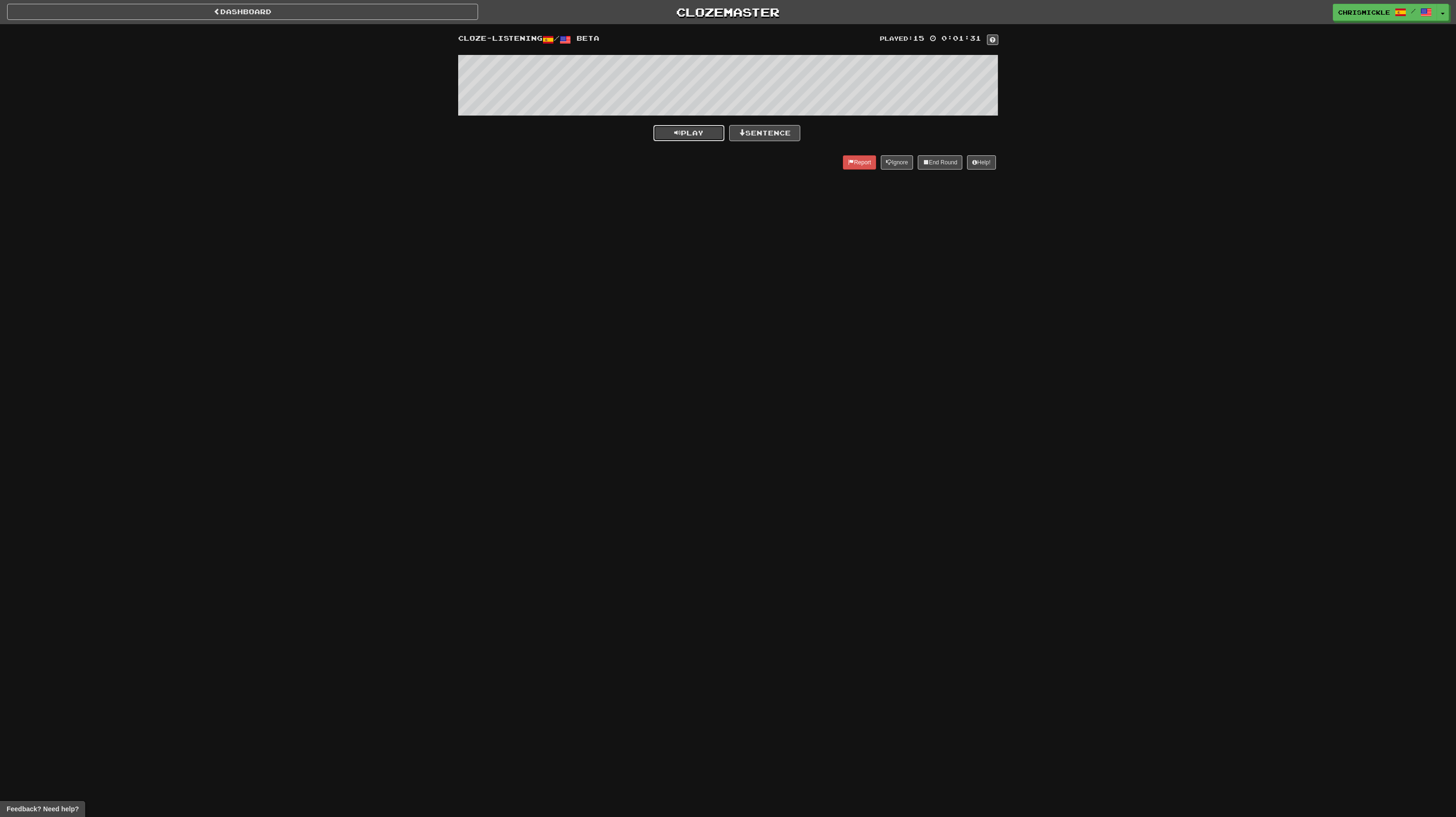
click at [694, 129] on span "Play" at bounding box center [689, 133] width 30 height 8
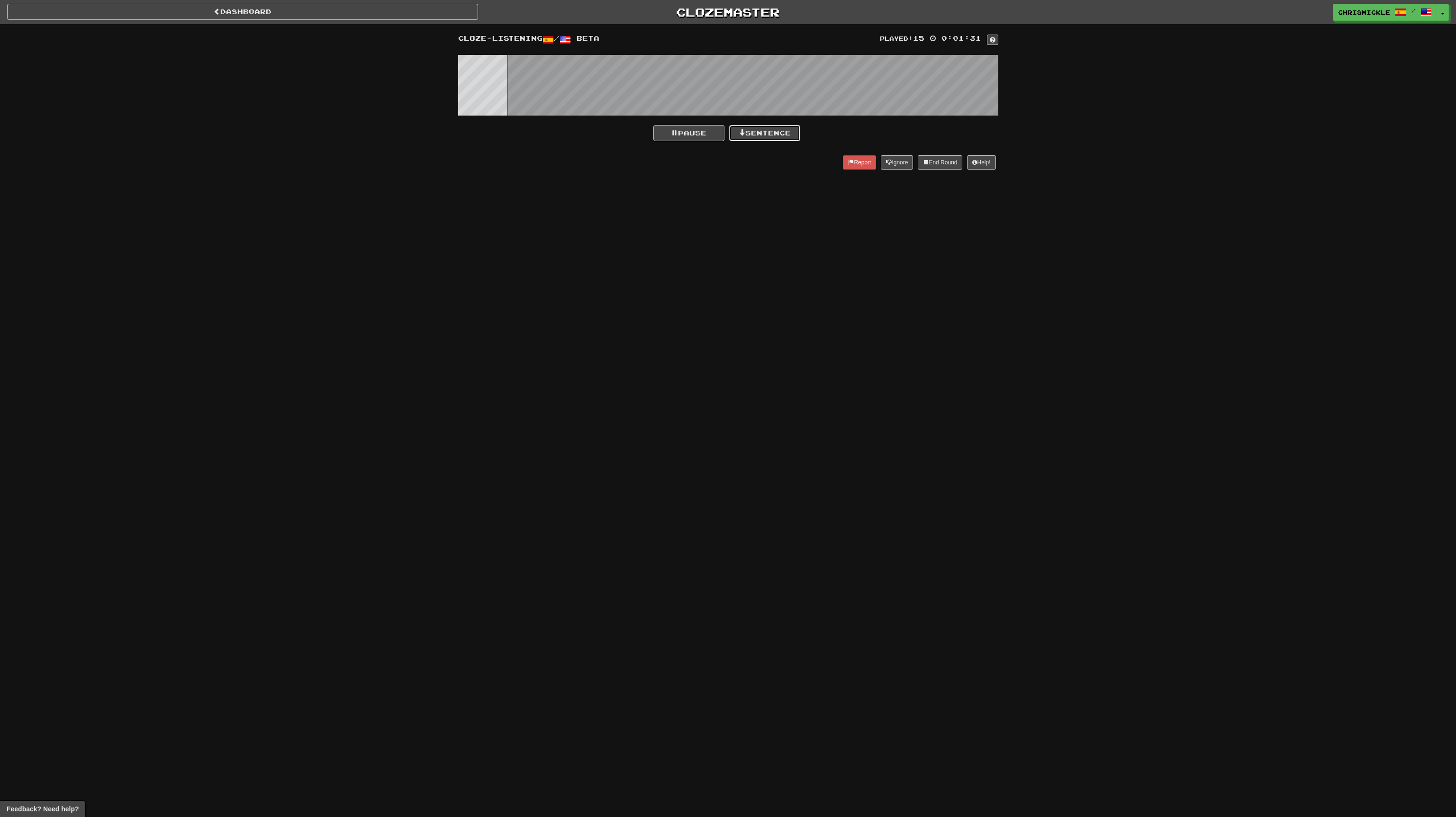
click at [769, 131] on button "Sentence" at bounding box center [765, 133] width 71 height 16
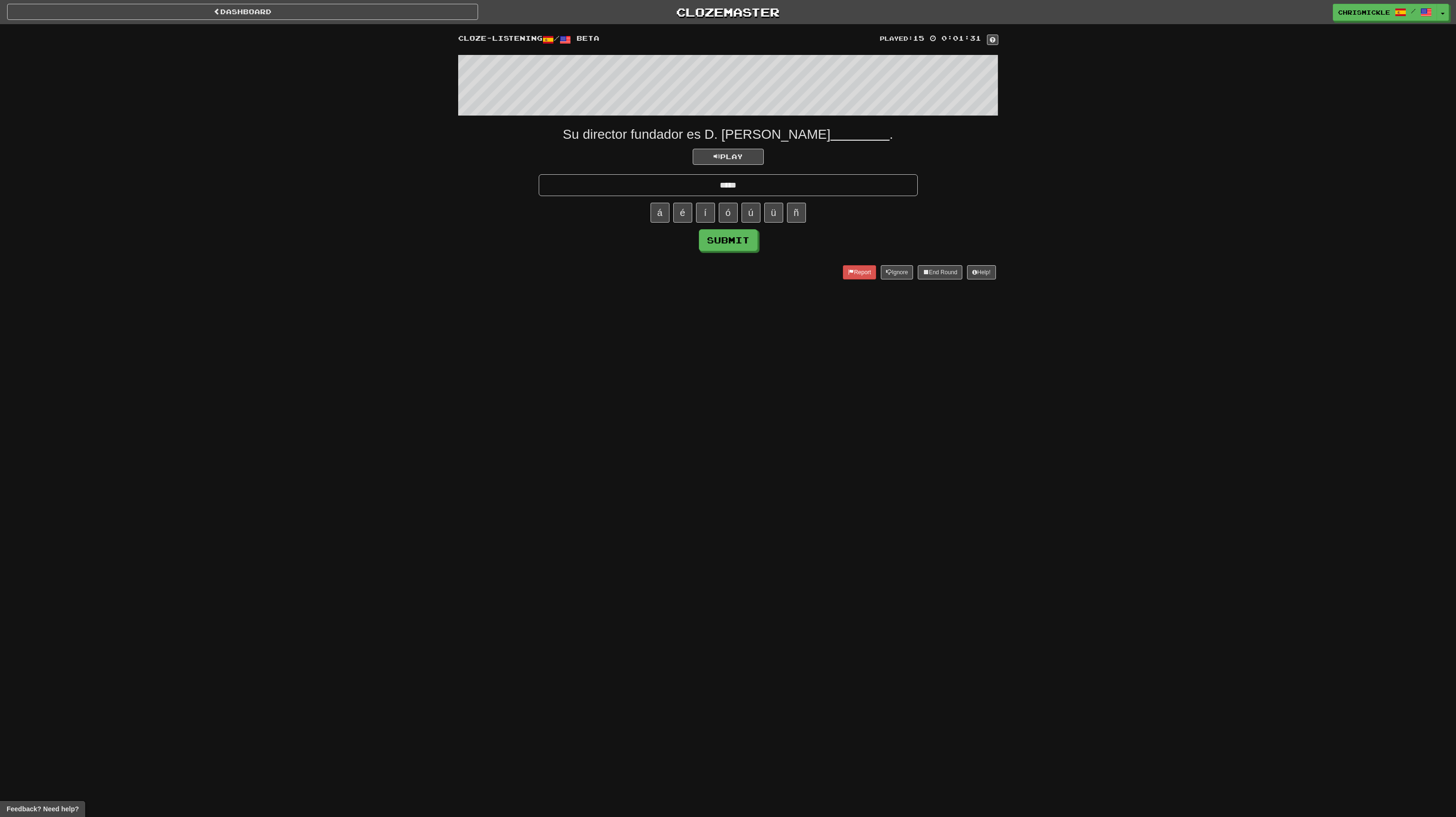
type input "*****"
click button "Submit" at bounding box center [728, 240] width 59 height 22
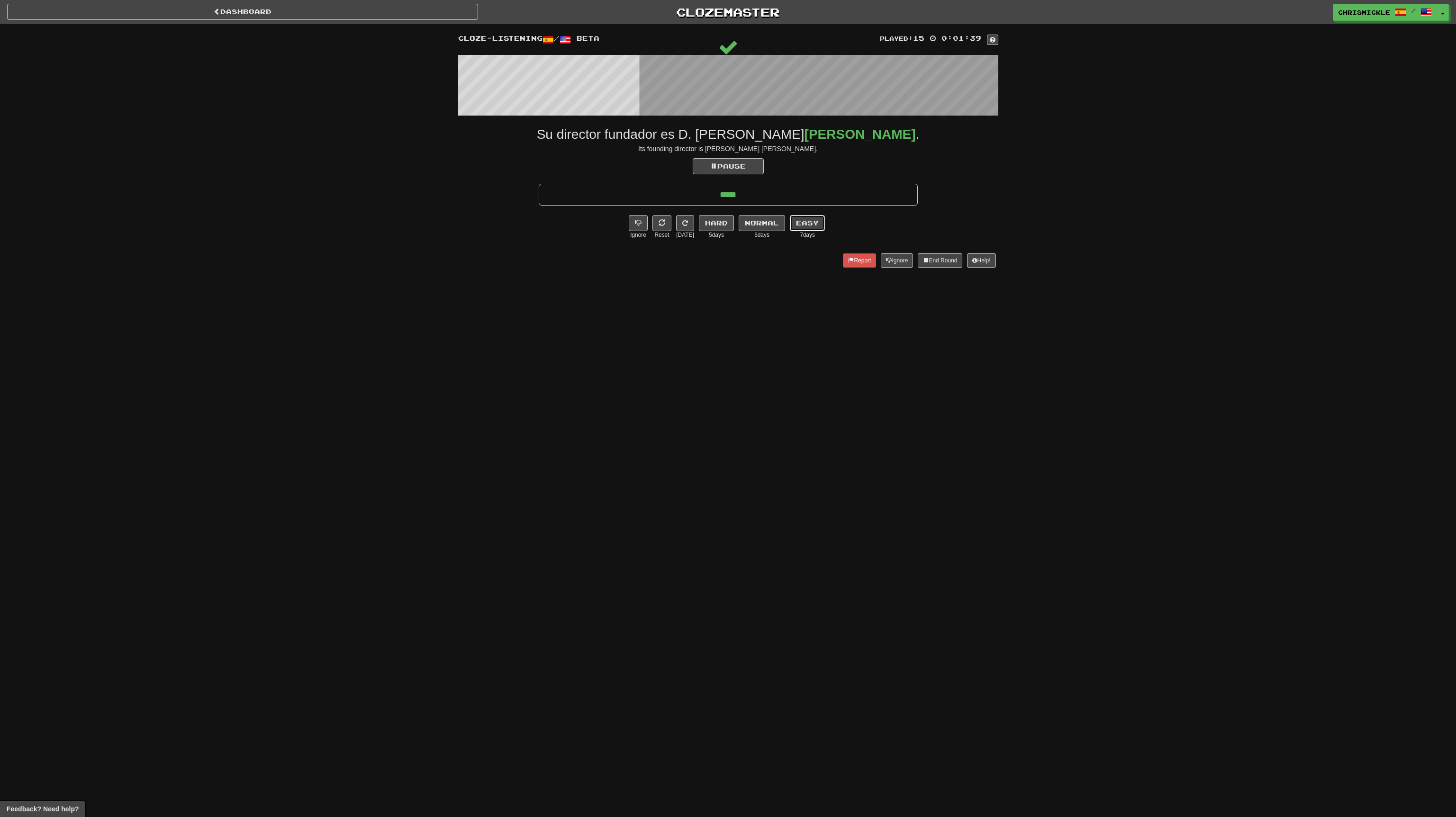
click at [804, 223] on button "Easy" at bounding box center [807, 223] width 35 height 16
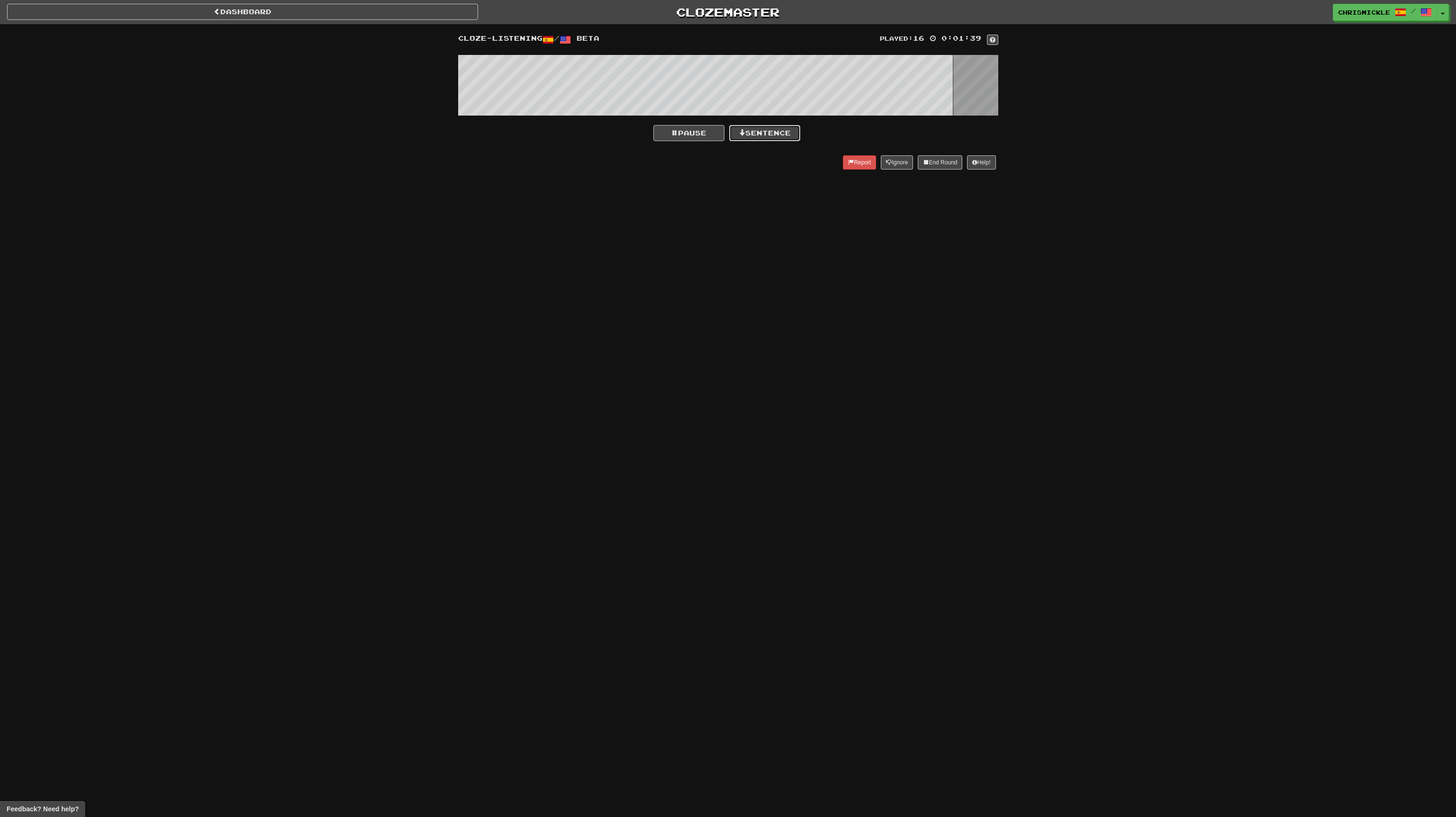
click at [774, 130] on button "Sentence" at bounding box center [765, 133] width 71 height 16
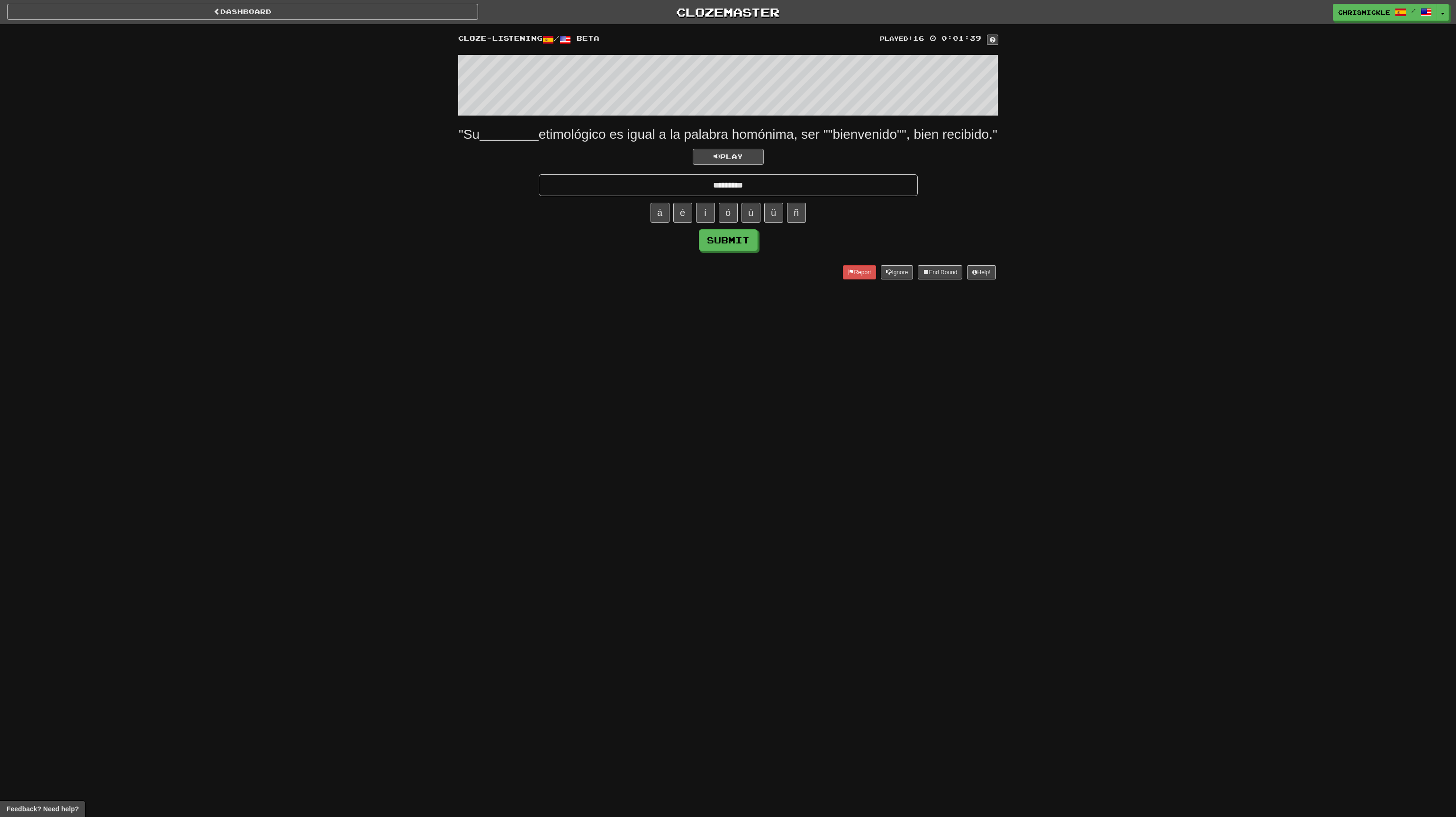
type input "*********"
click at [718, 161] on span "Play" at bounding box center [728, 157] width 30 height 8
click at [732, 252] on button "Submit" at bounding box center [728, 241] width 59 height 22
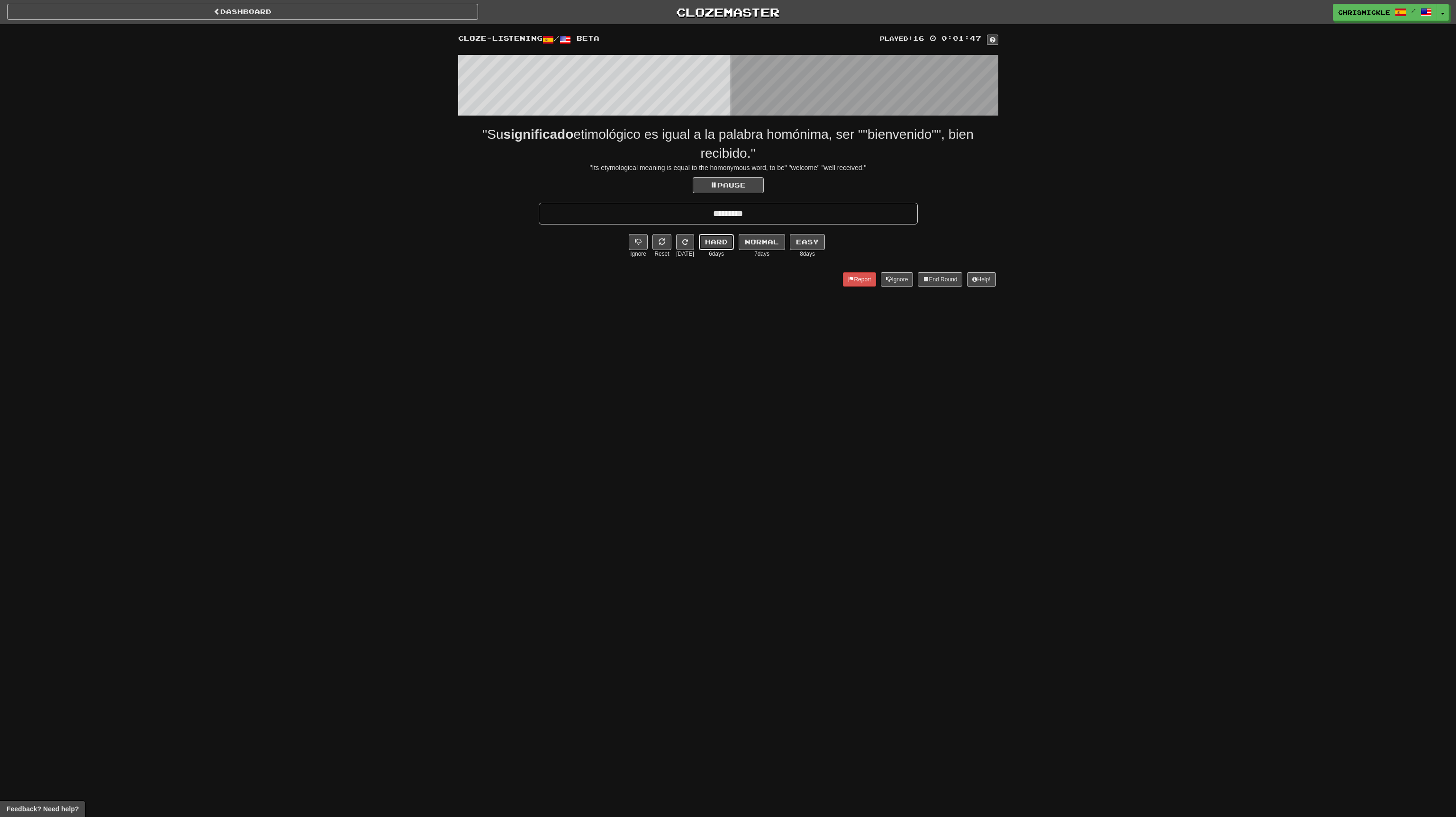
click at [717, 244] on button "Hard" at bounding box center [716, 242] width 35 height 16
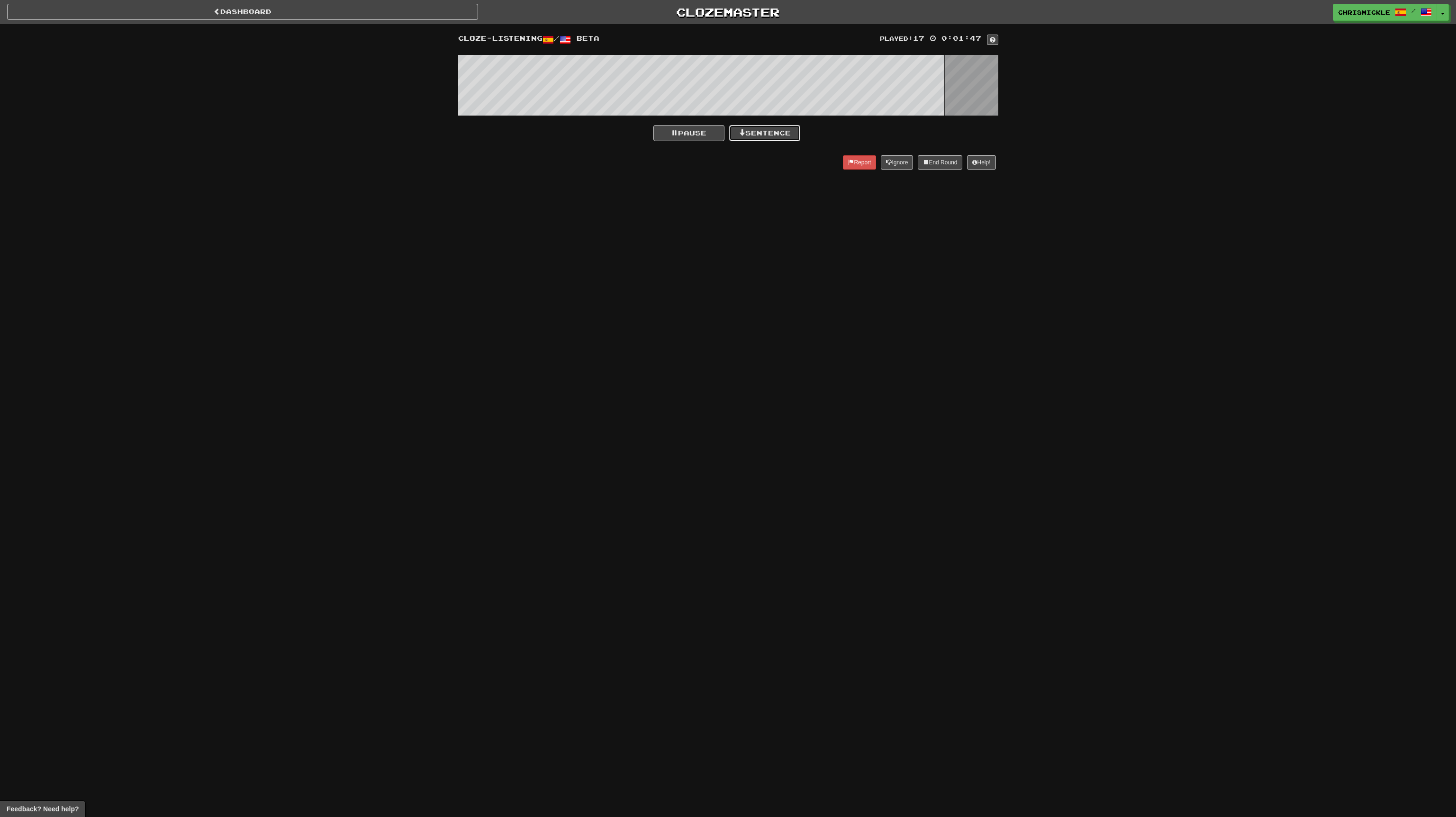
click at [777, 133] on button "Sentence" at bounding box center [765, 133] width 71 height 16
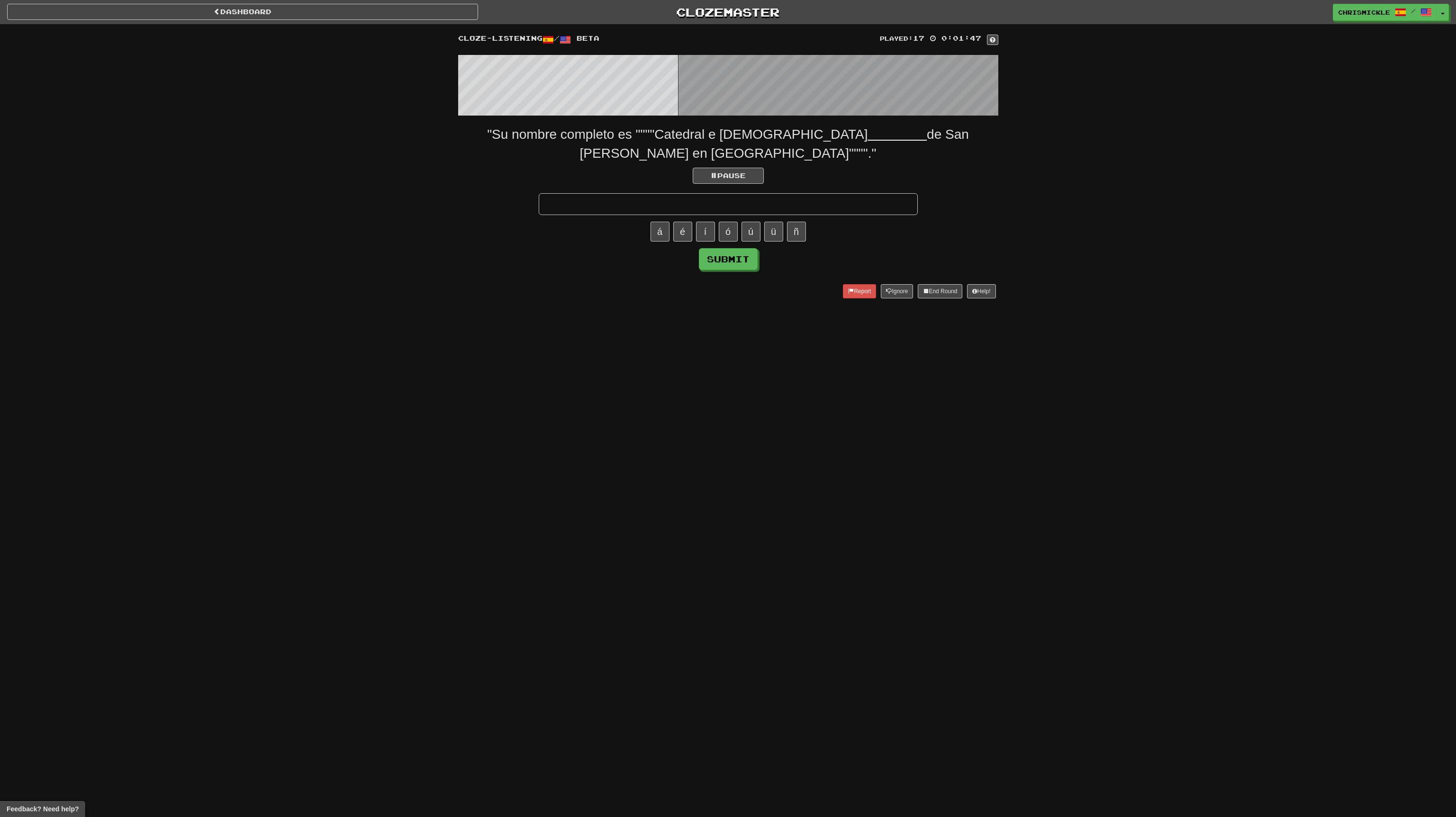
click at [768, 193] on input "text" at bounding box center [728, 204] width 379 height 22
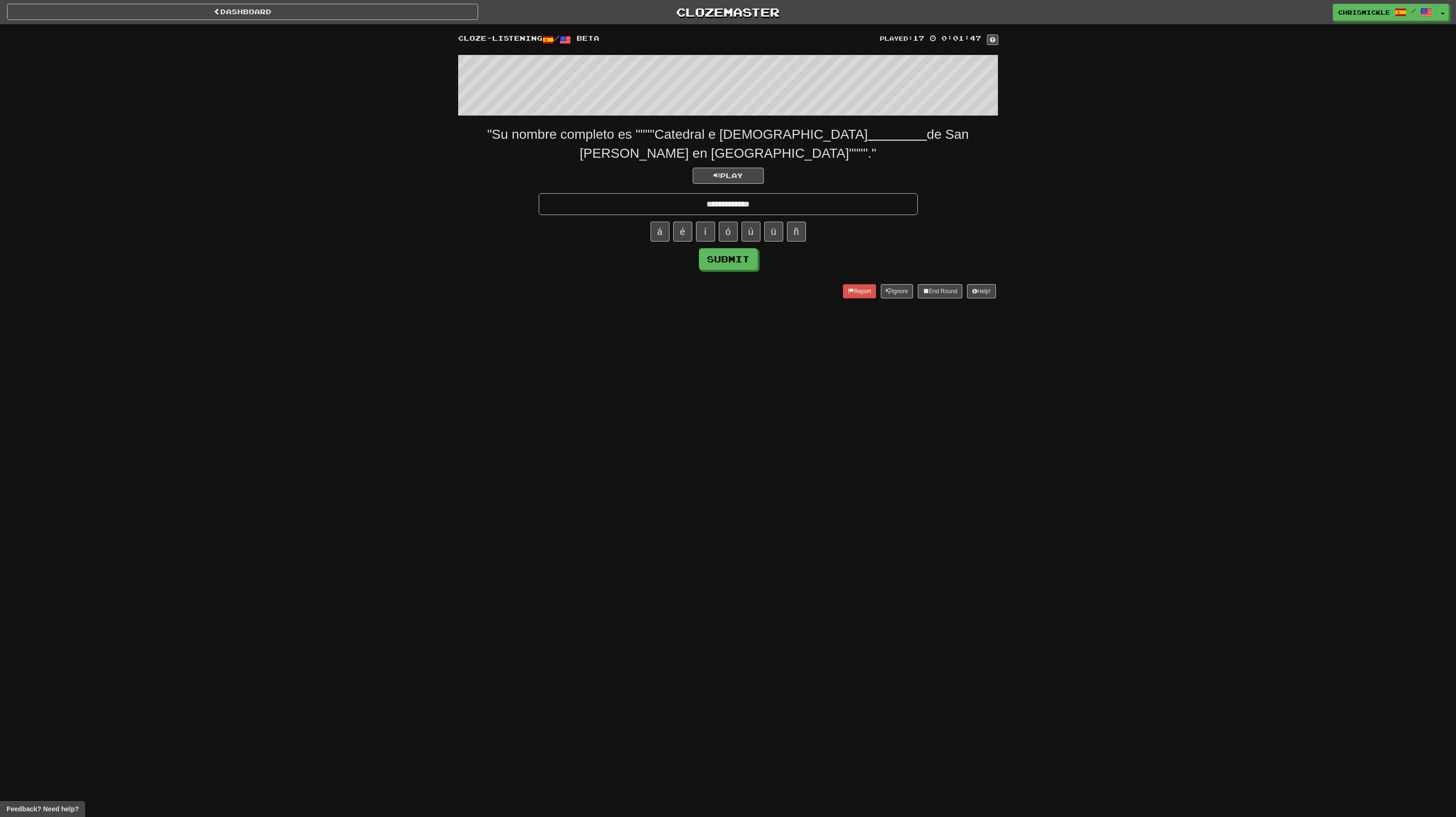
type input "**********"
click button "Submit" at bounding box center [728, 259] width 59 height 22
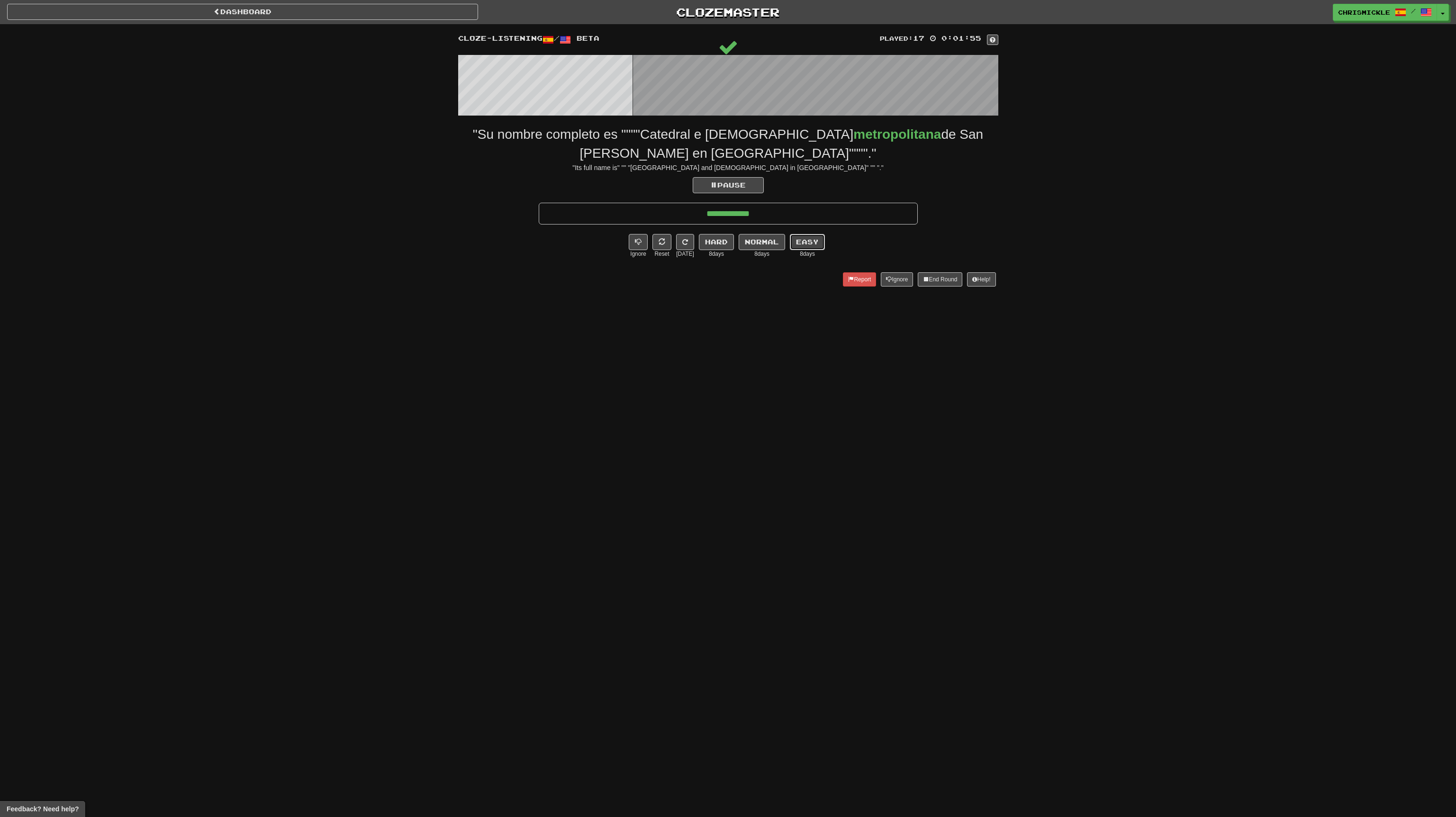
click at [797, 234] on button "Easy" at bounding box center [807, 242] width 35 height 16
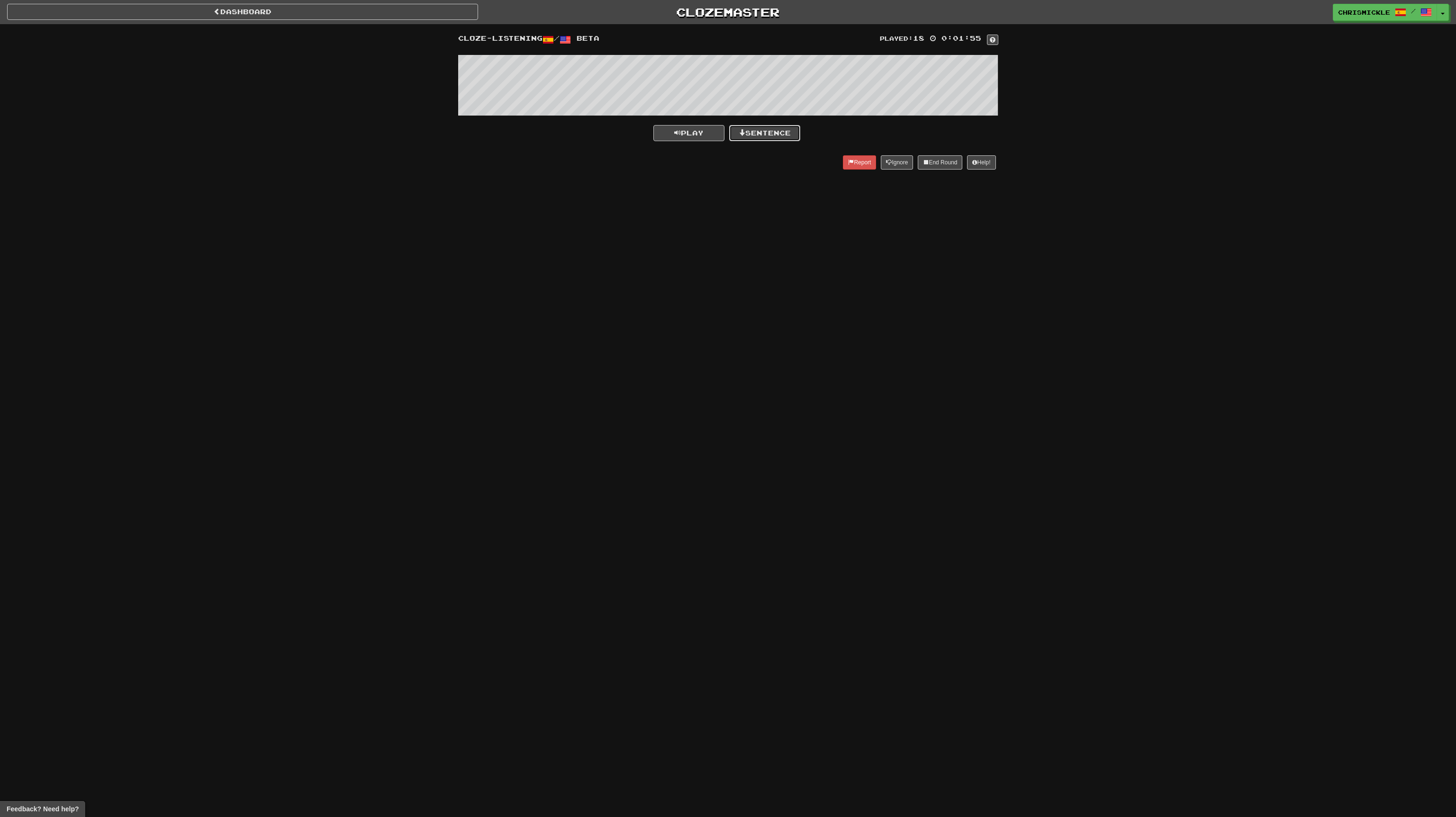
click at [778, 132] on button "Sentence" at bounding box center [765, 133] width 71 height 16
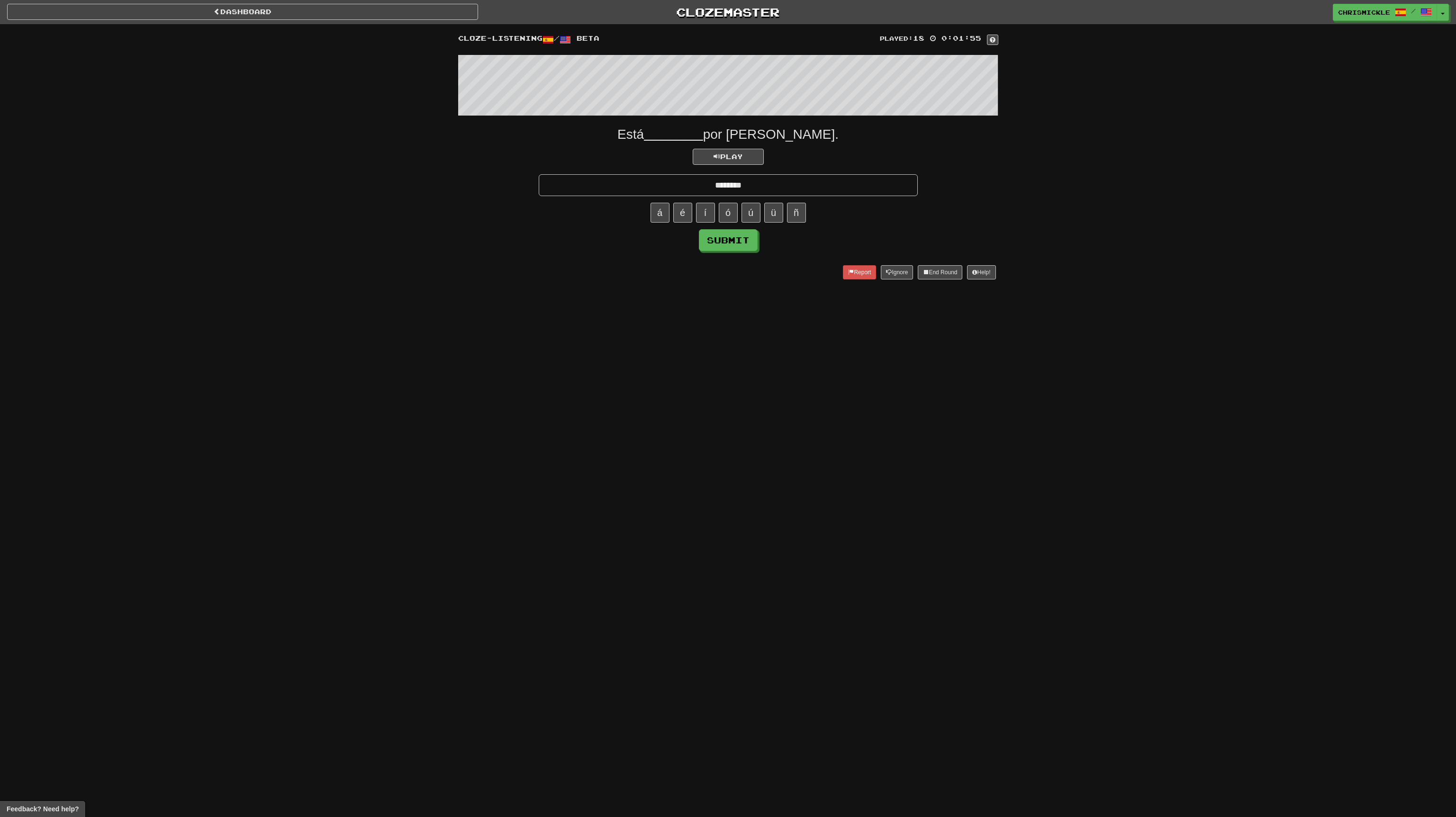
type input "********"
click button "Submit" at bounding box center [728, 240] width 59 height 22
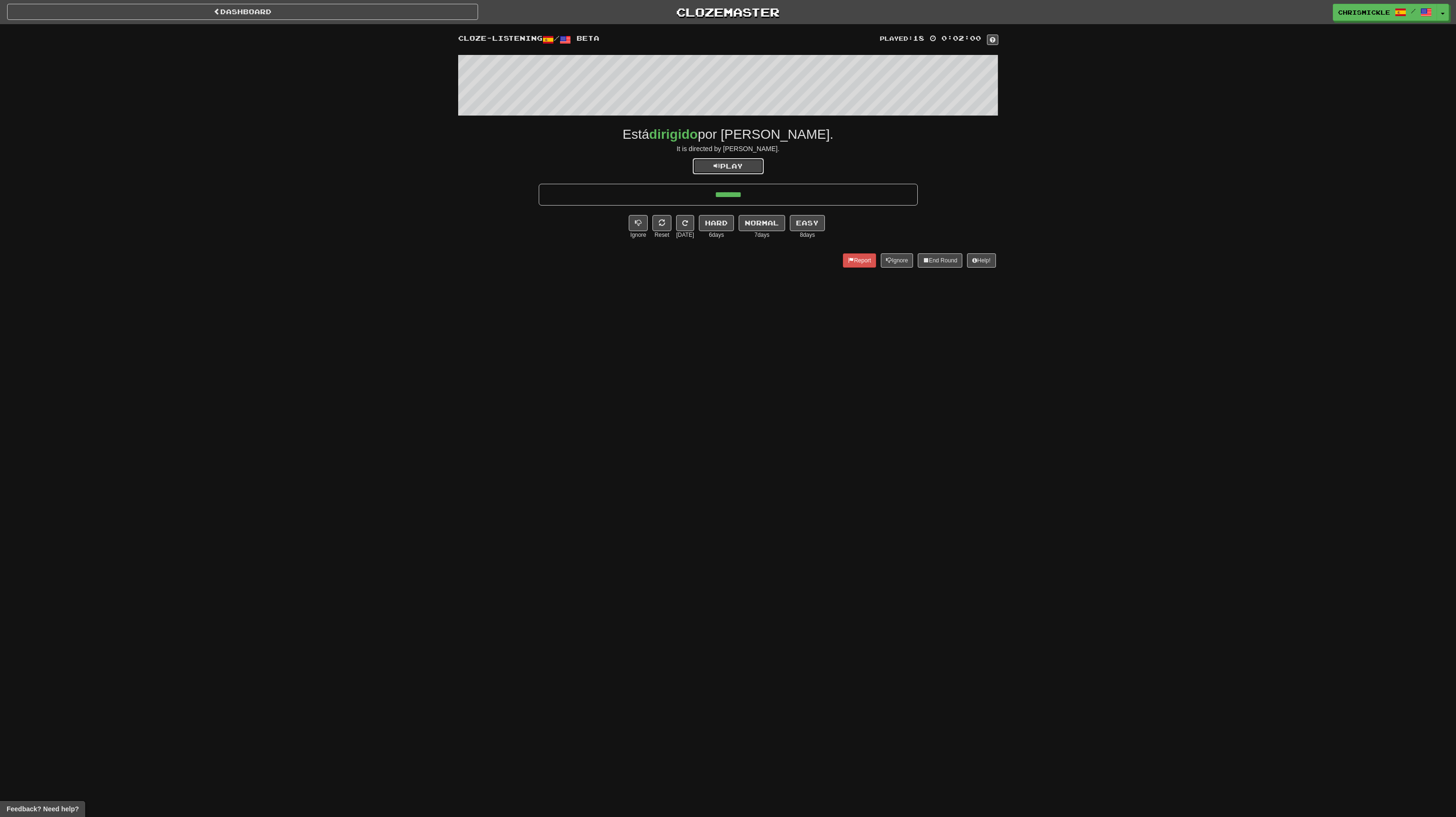
click at [739, 161] on button "Play" at bounding box center [728, 166] width 71 height 16
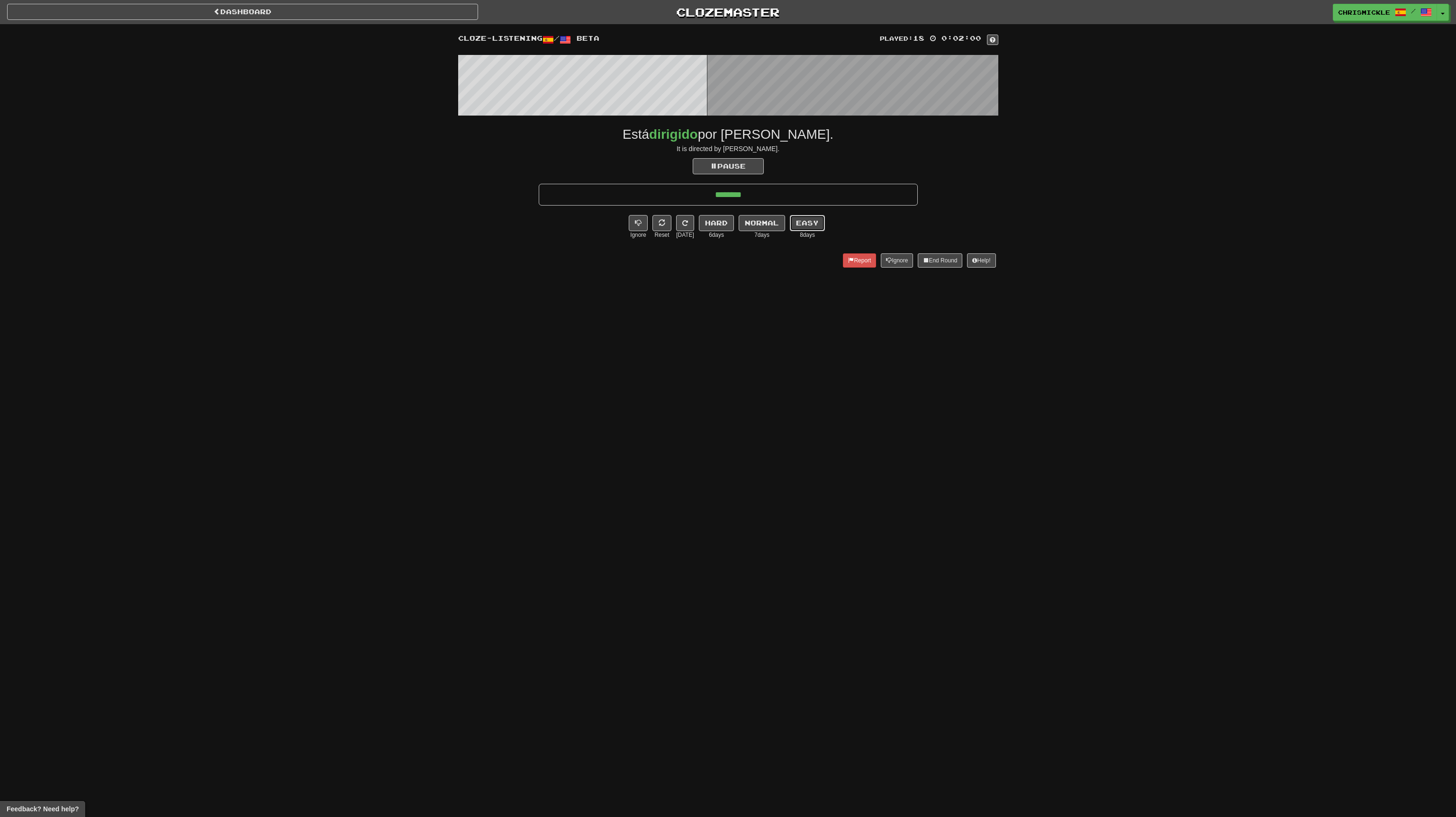
click at [808, 222] on button "Easy" at bounding box center [807, 223] width 35 height 16
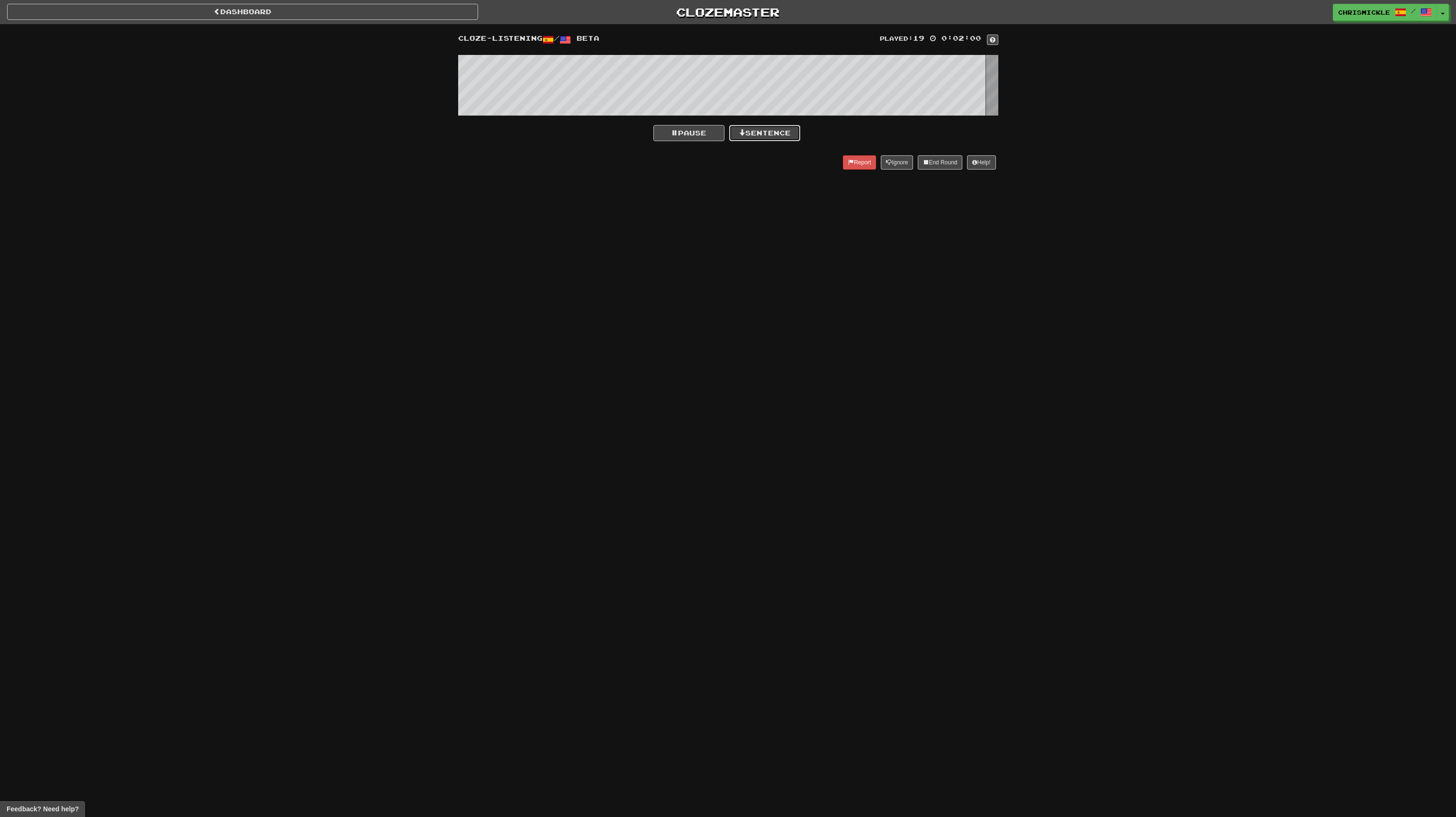
click at [770, 133] on button "Sentence" at bounding box center [765, 133] width 71 height 16
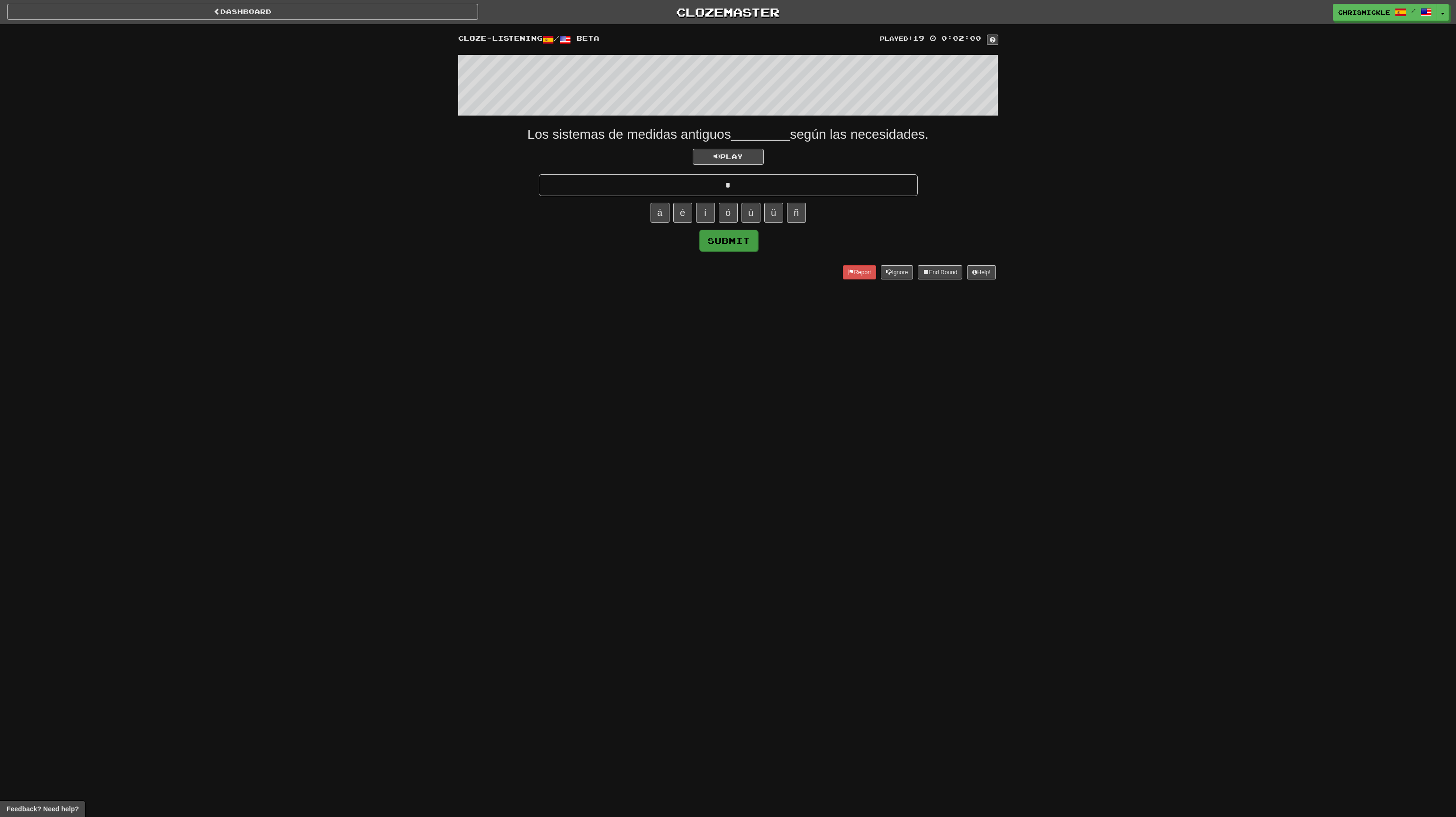
type input "*"
click at [735, 241] on button "Submit" at bounding box center [728, 241] width 59 height 22
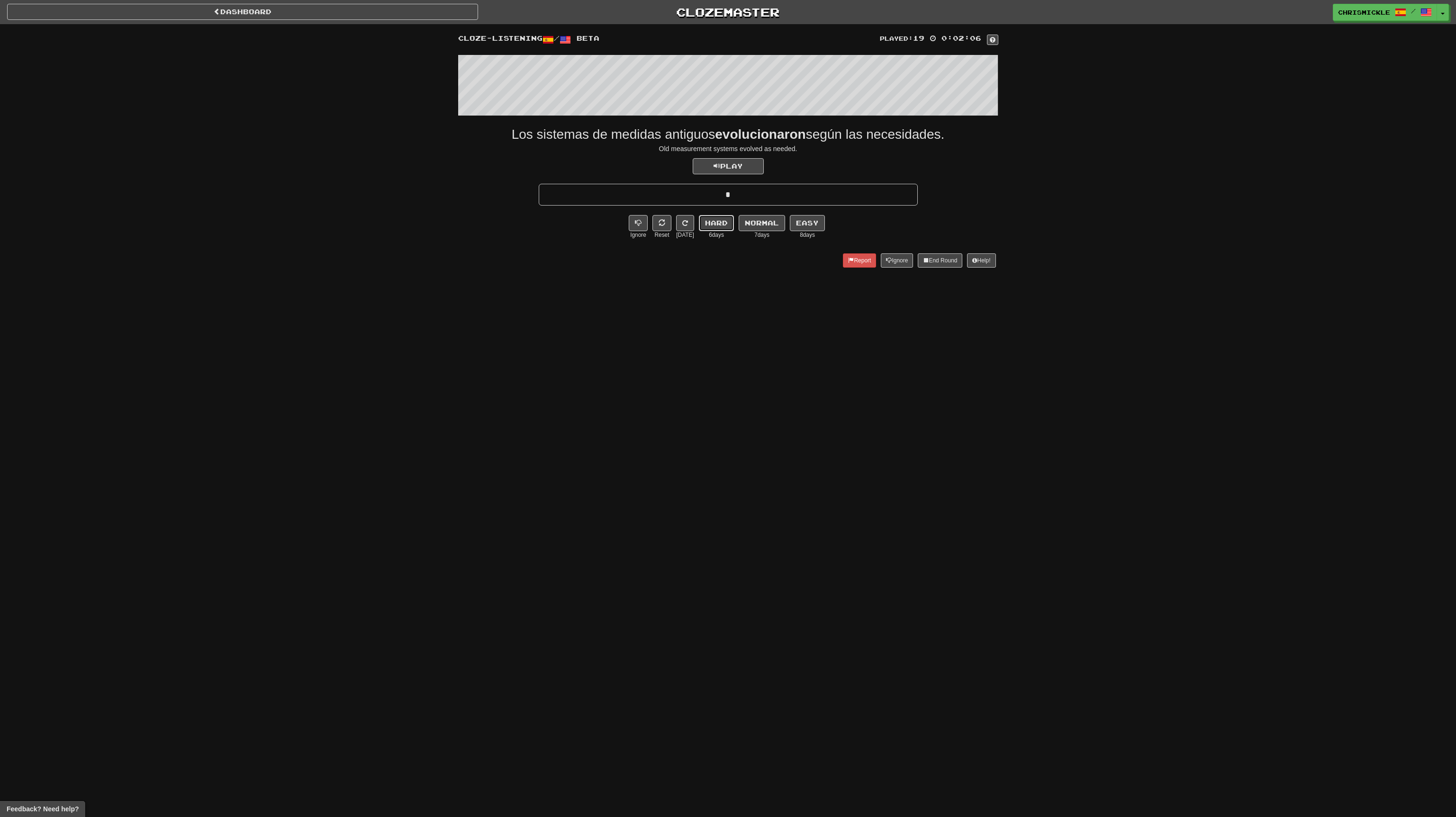
click at [712, 224] on button "Hard" at bounding box center [716, 223] width 35 height 16
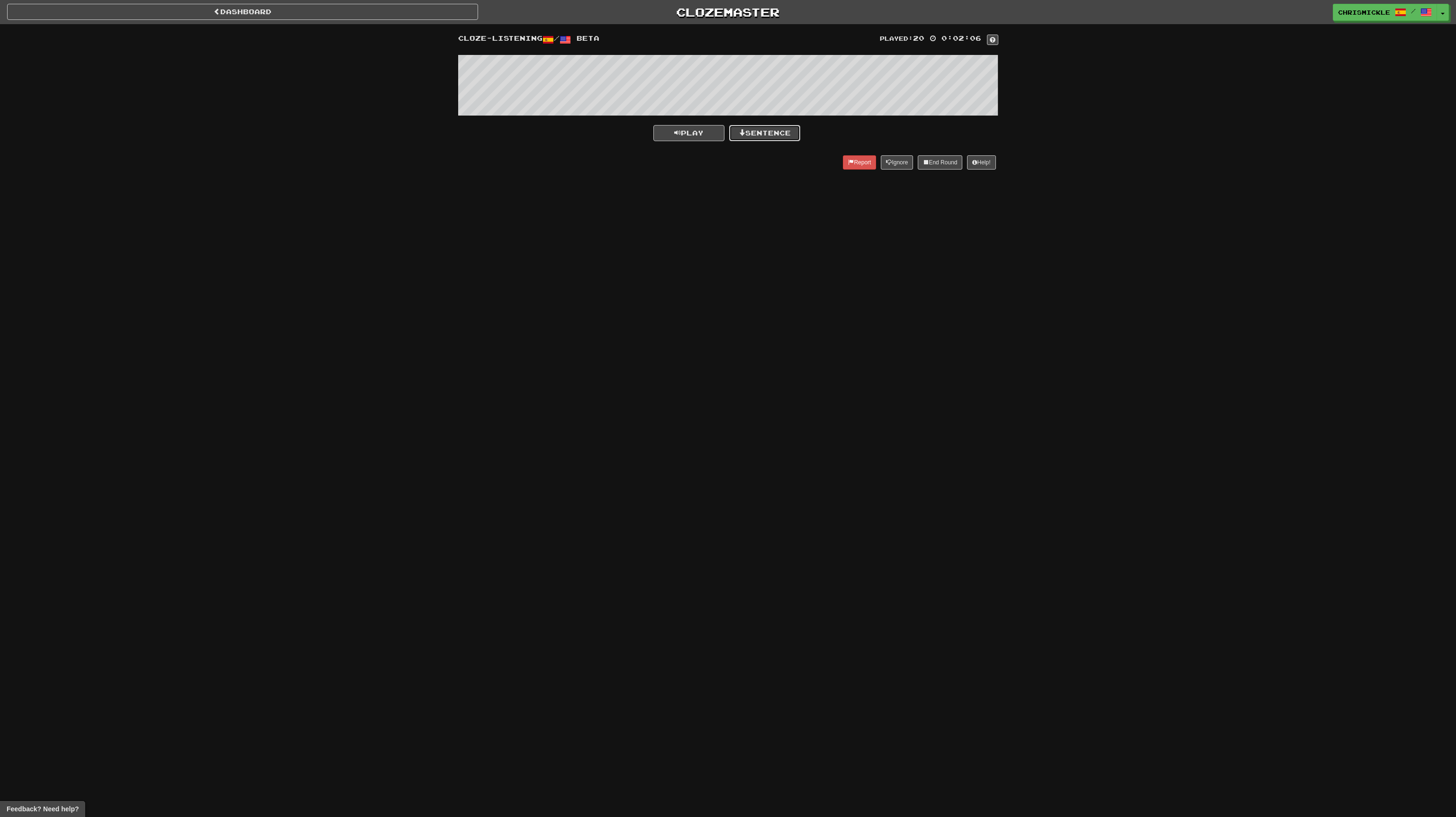
click at [773, 132] on button "Sentence" at bounding box center [765, 133] width 71 height 16
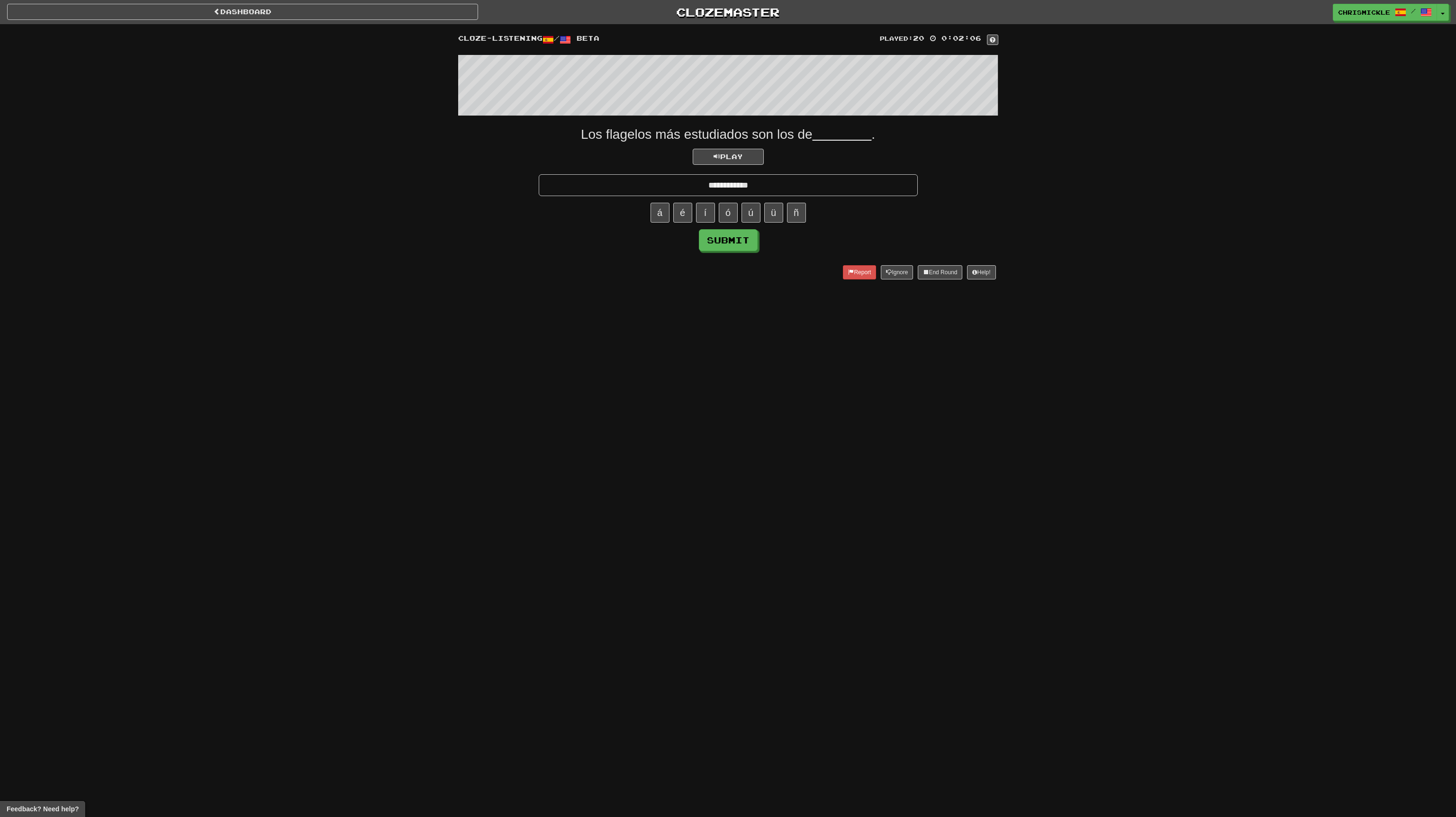
type input "**********"
click button "Submit" at bounding box center [728, 240] width 59 height 22
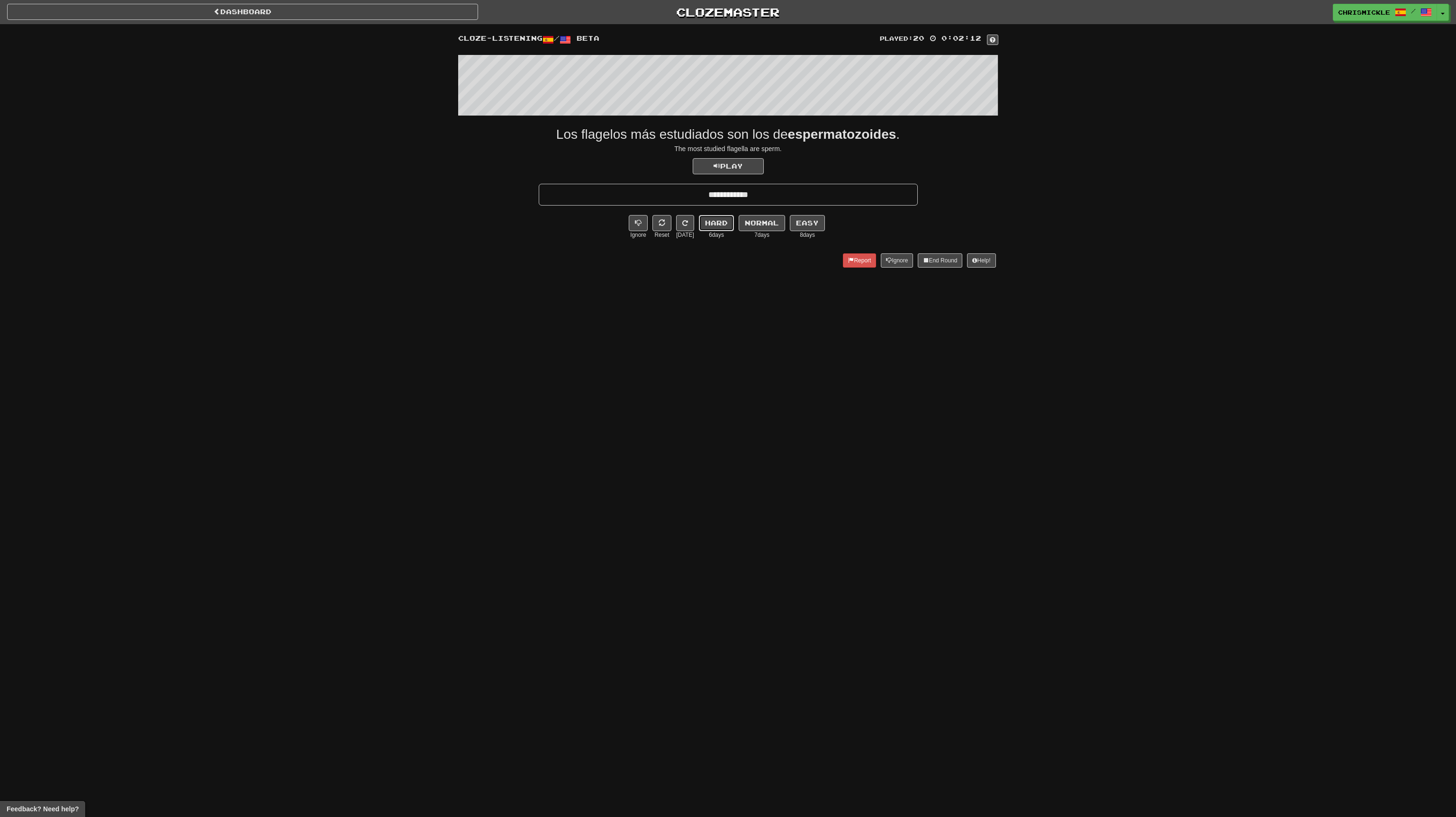
click at [712, 228] on button "Hard" at bounding box center [716, 223] width 35 height 16
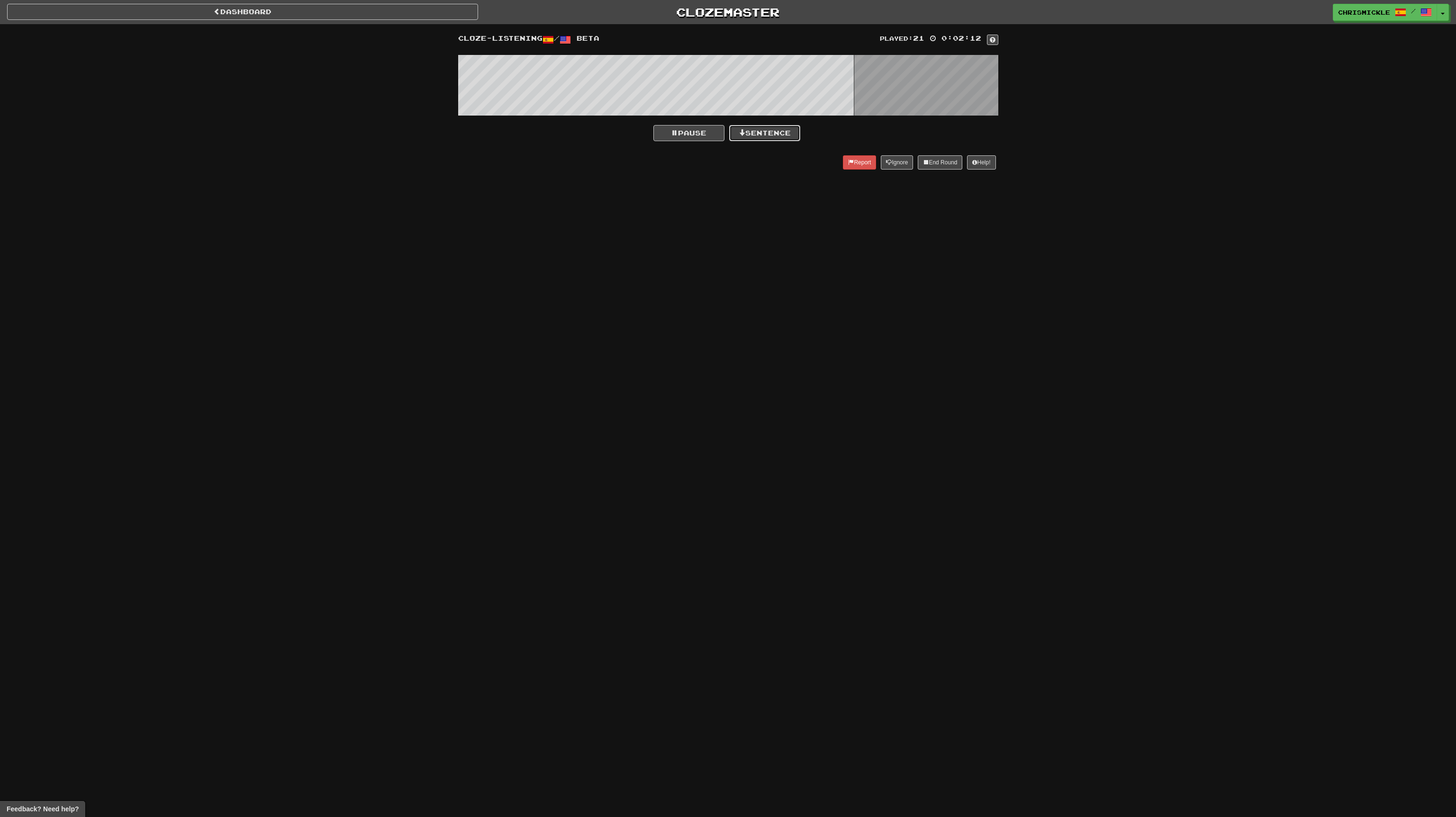
click at [780, 128] on button "Sentence" at bounding box center [765, 133] width 71 height 16
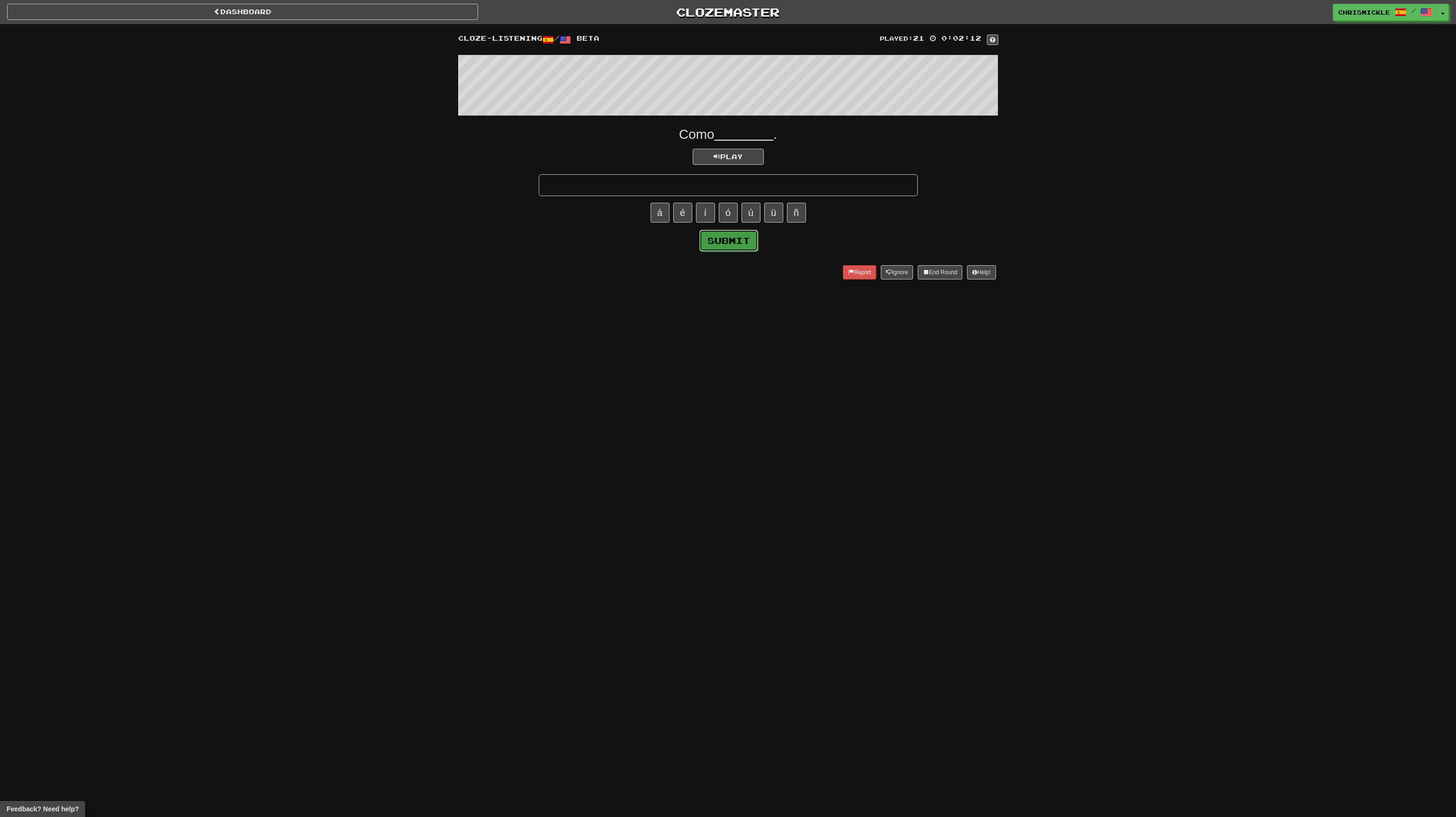
click at [732, 242] on button "Submit" at bounding box center [728, 241] width 59 height 22
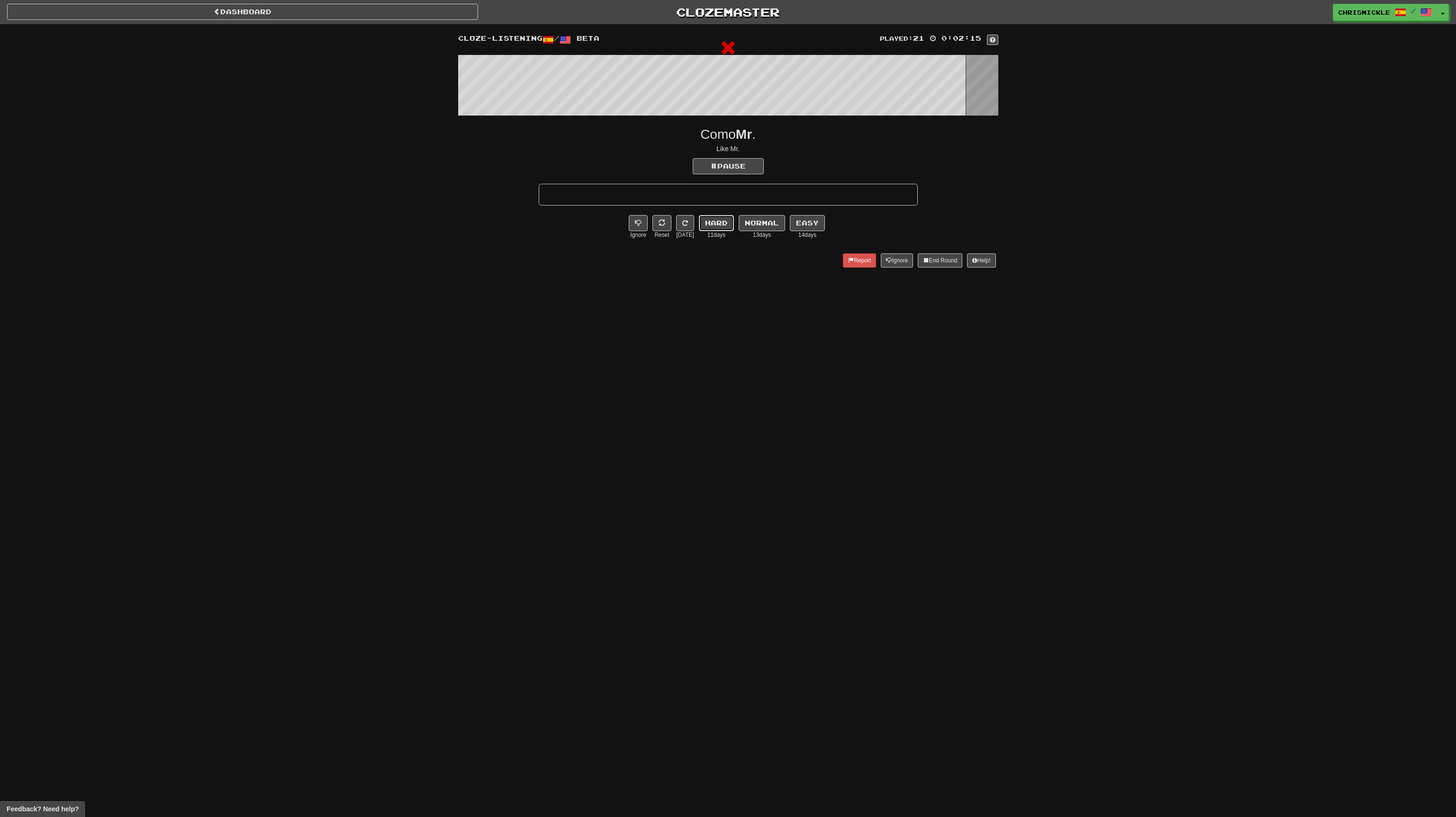
click at [719, 226] on button "Hard" at bounding box center [716, 223] width 35 height 16
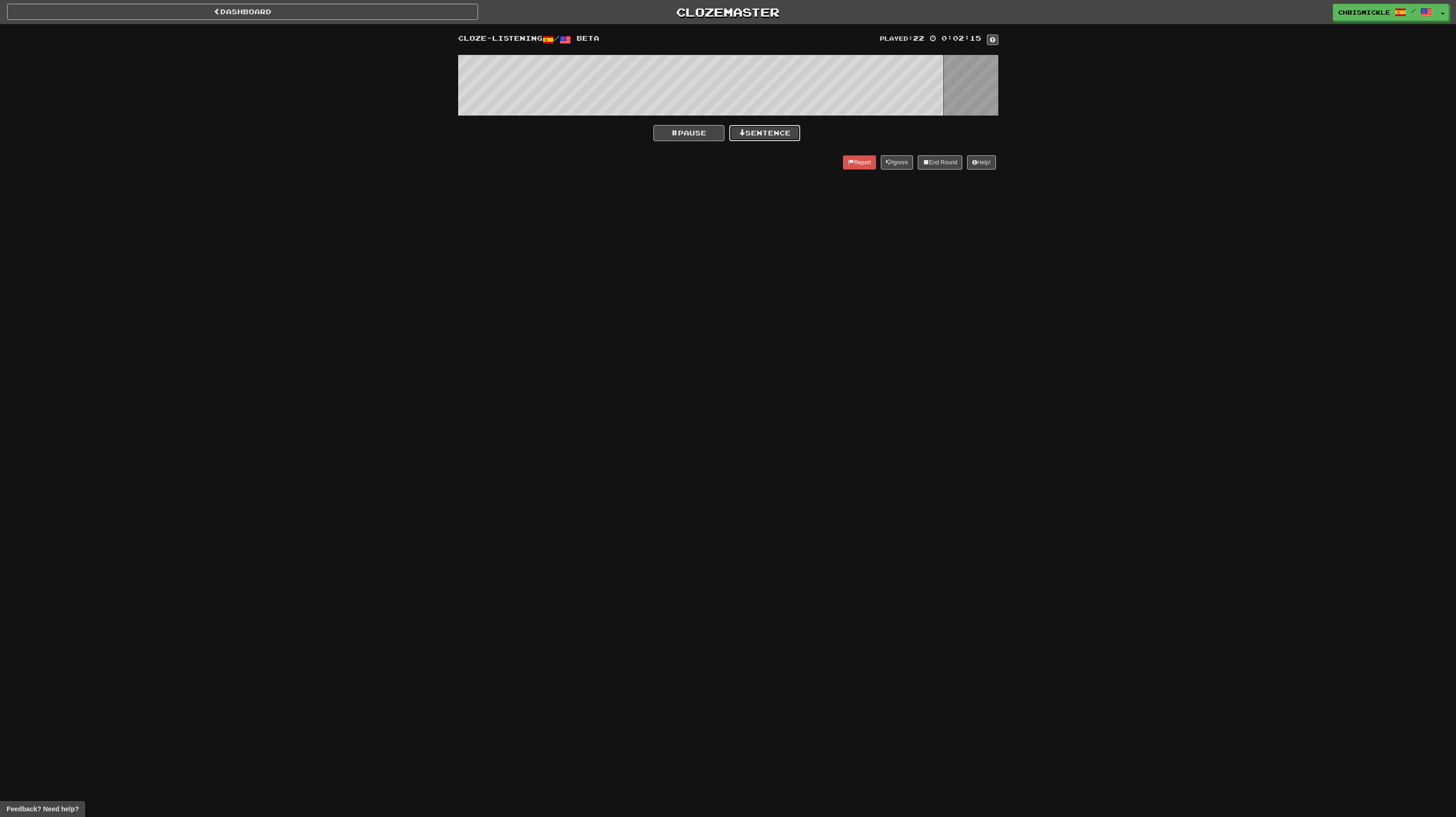
click at [770, 134] on button "Sentence" at bounding box center [765, 133] width 71 height 16
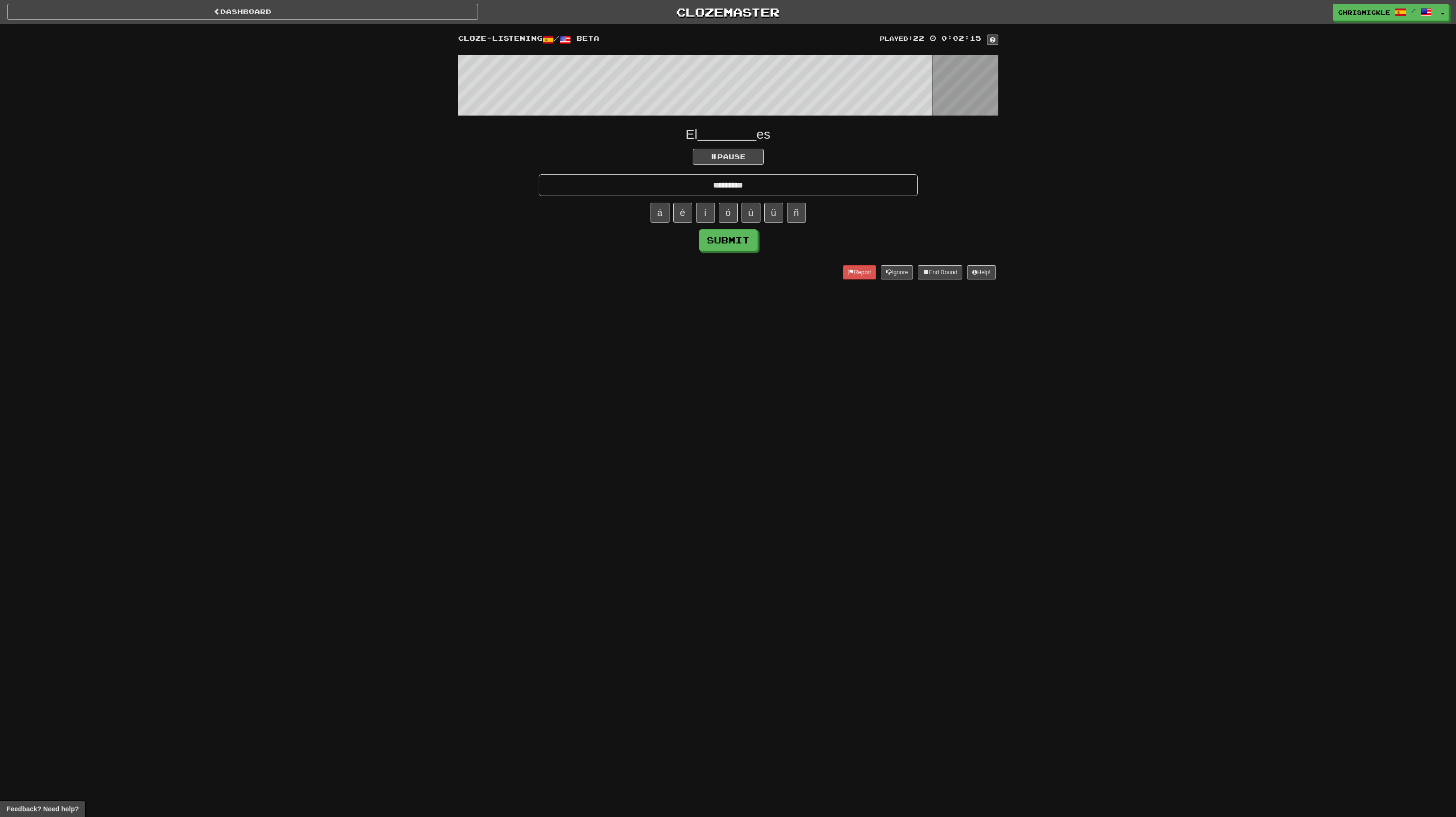
type input "*********"
click button "Submit" at bounding box center [728, 240] width 59 height 22
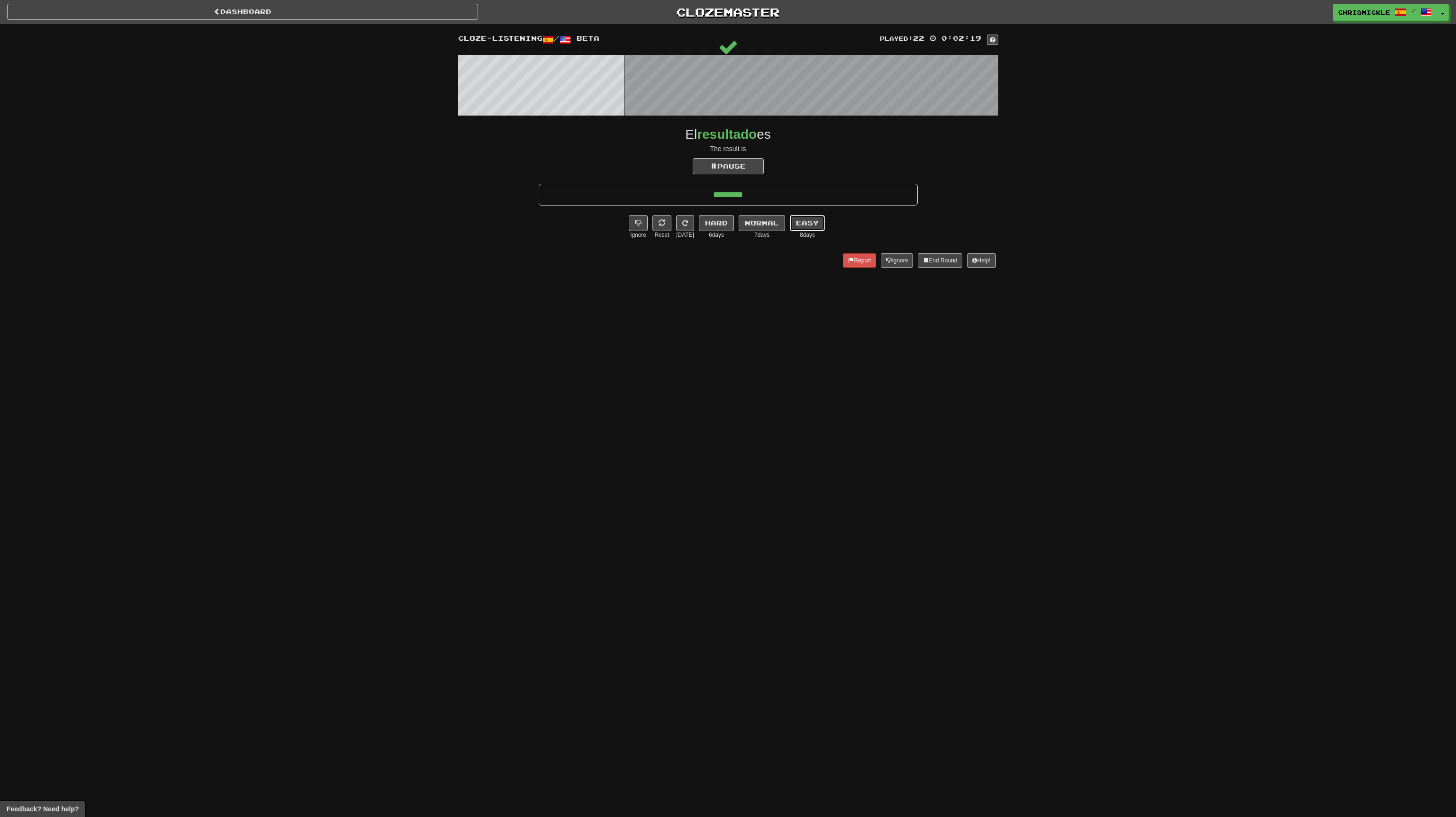
click at [807, 220] on button "Easy" at bounding box center [807, 223] width 35 height 16
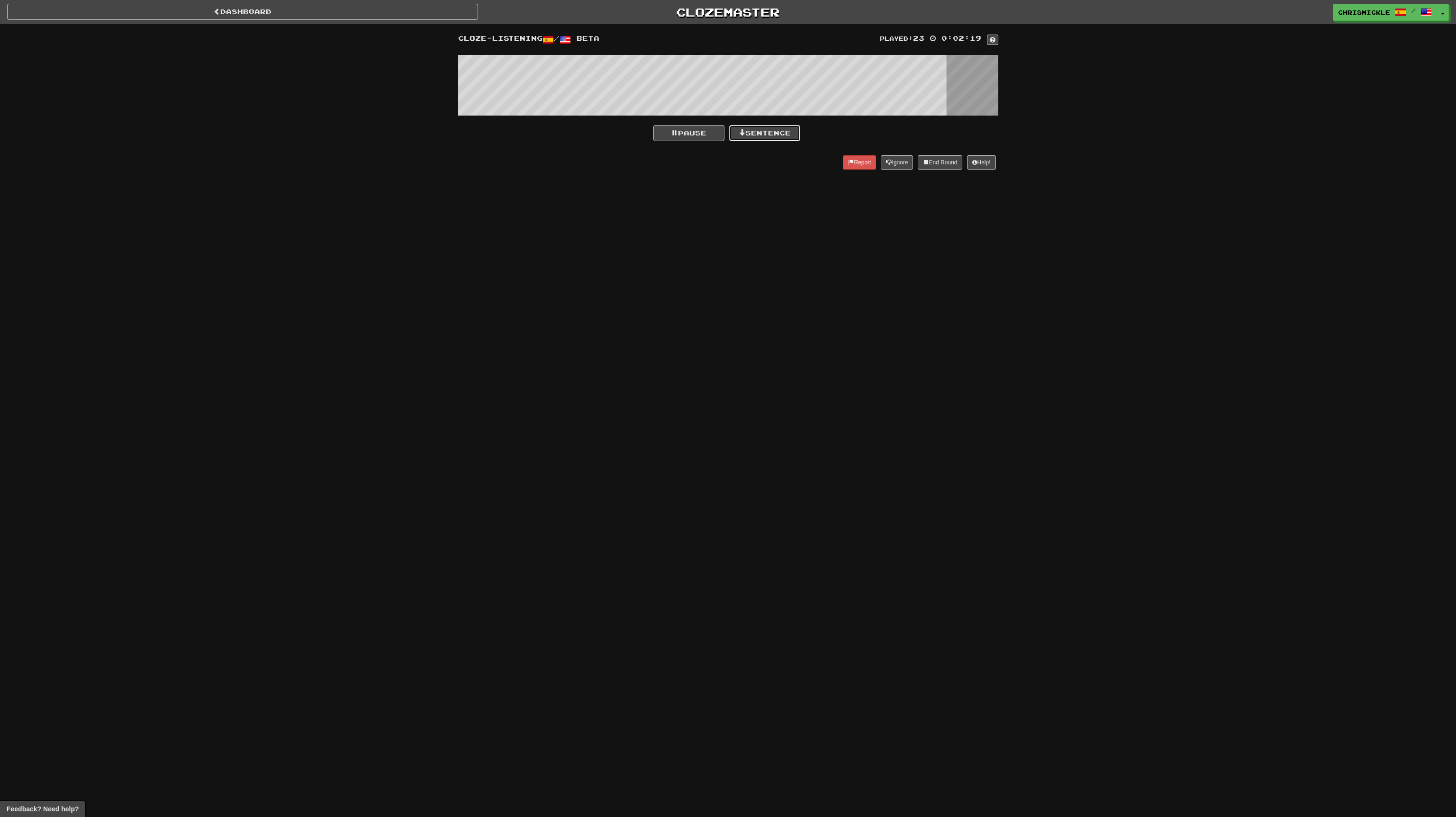
click at [769, 134] on button "Sentence" at bounding box center [765, 133] width 71 height 16
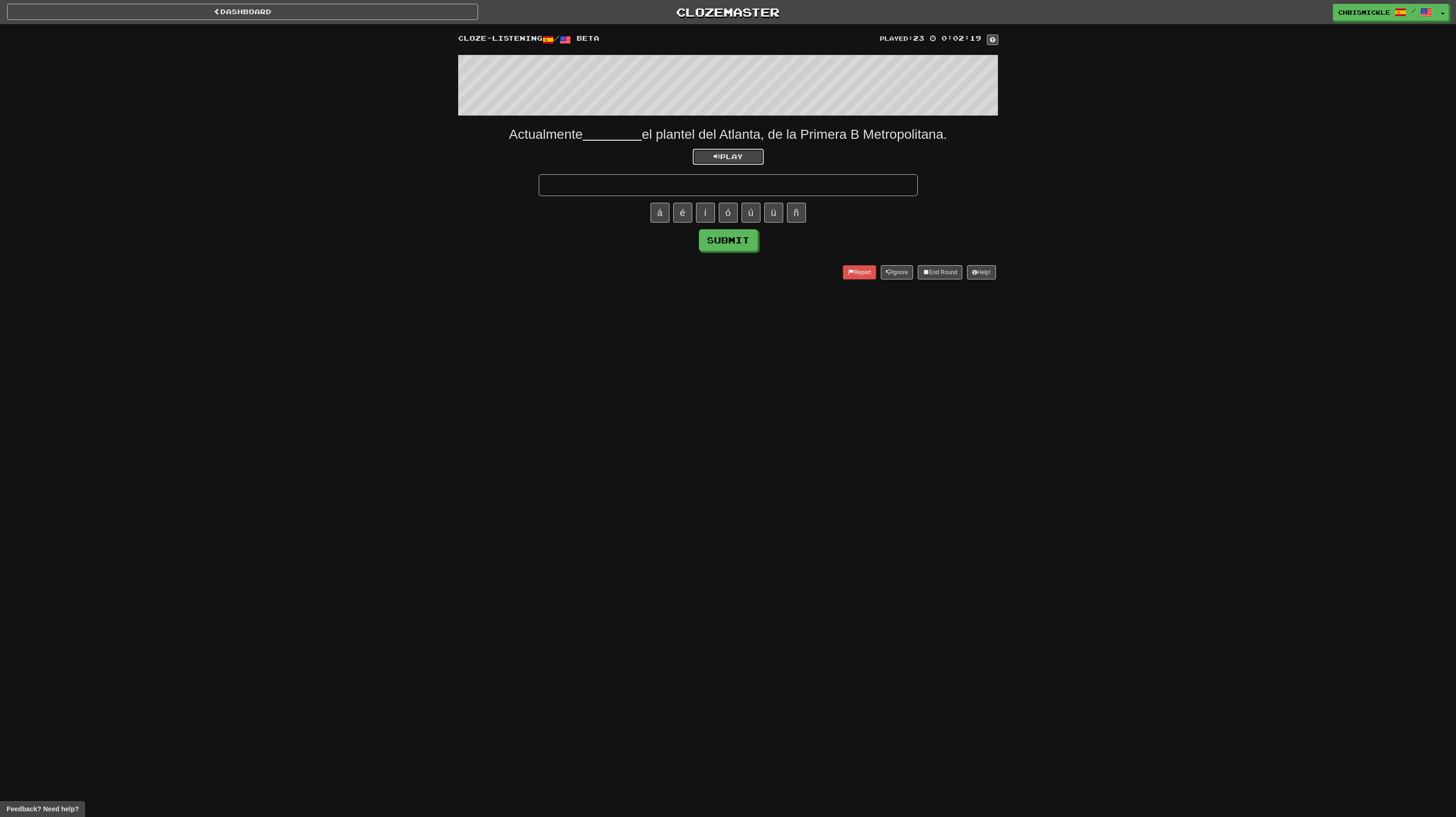
click at [733, 158] on span "Play" at bounding box center [728, 157] width 30 height 8
click at [808, 190] on input "text" at bounding box center [728, 185] width 379 height 22
type input "******"
click button "Submit" at bounding box center [728, 240] width 59 height 22
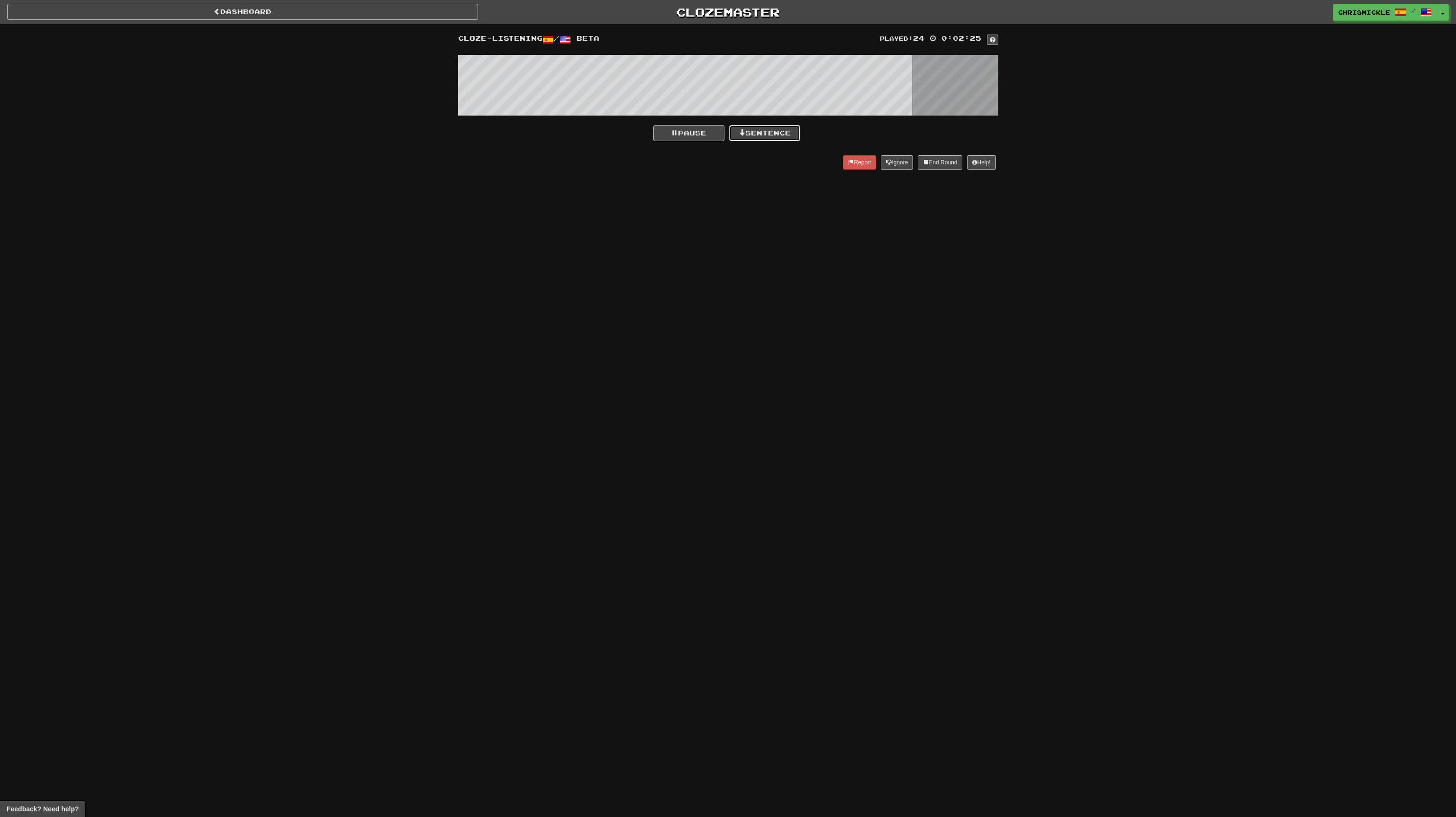
click at [783, 134] on button "Sentence" at bounding box center [765, 133] width 71 height 16
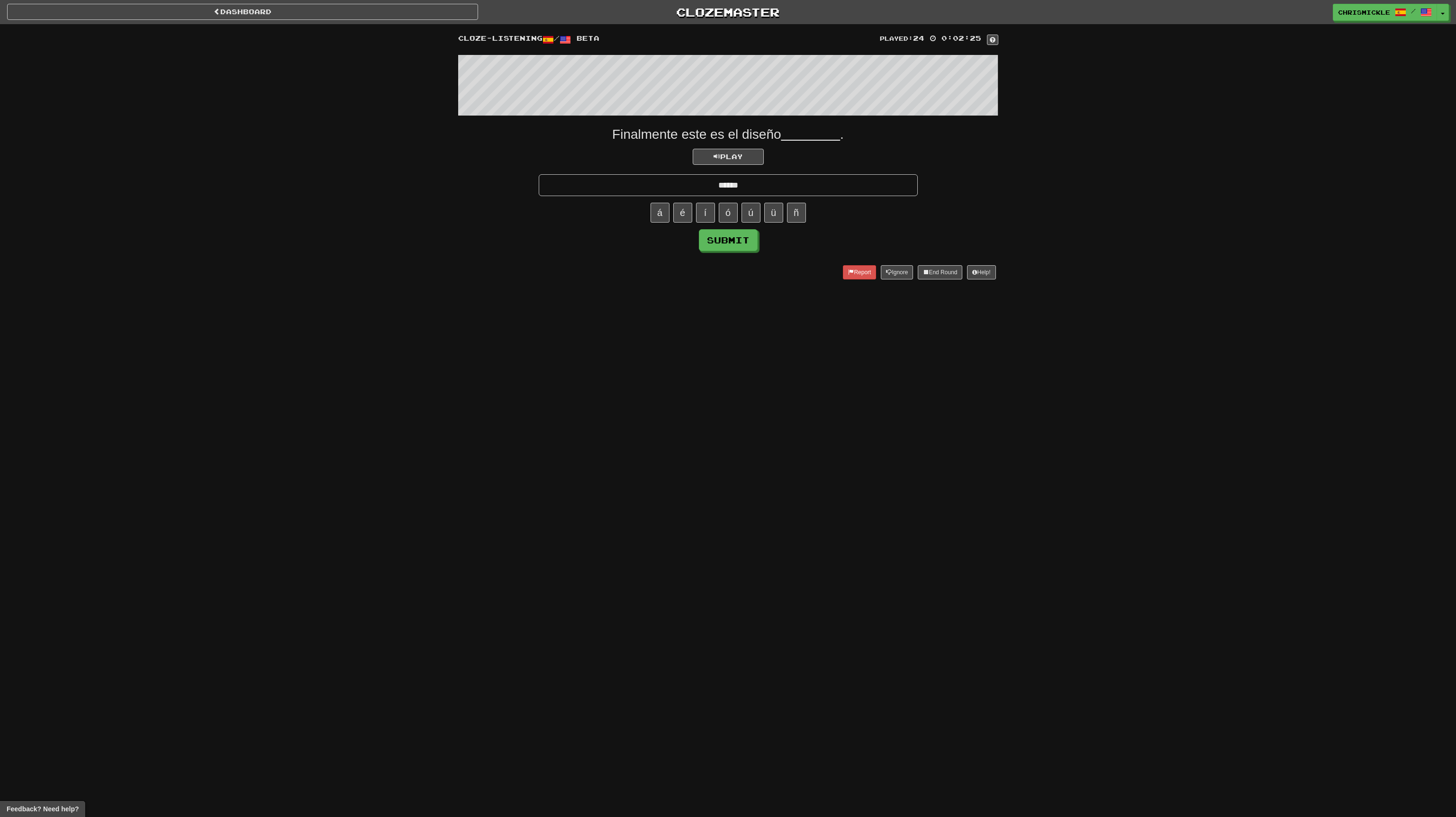
type input "******"
click button "Submit" at bounding box center [728, 240] width 59 height 22
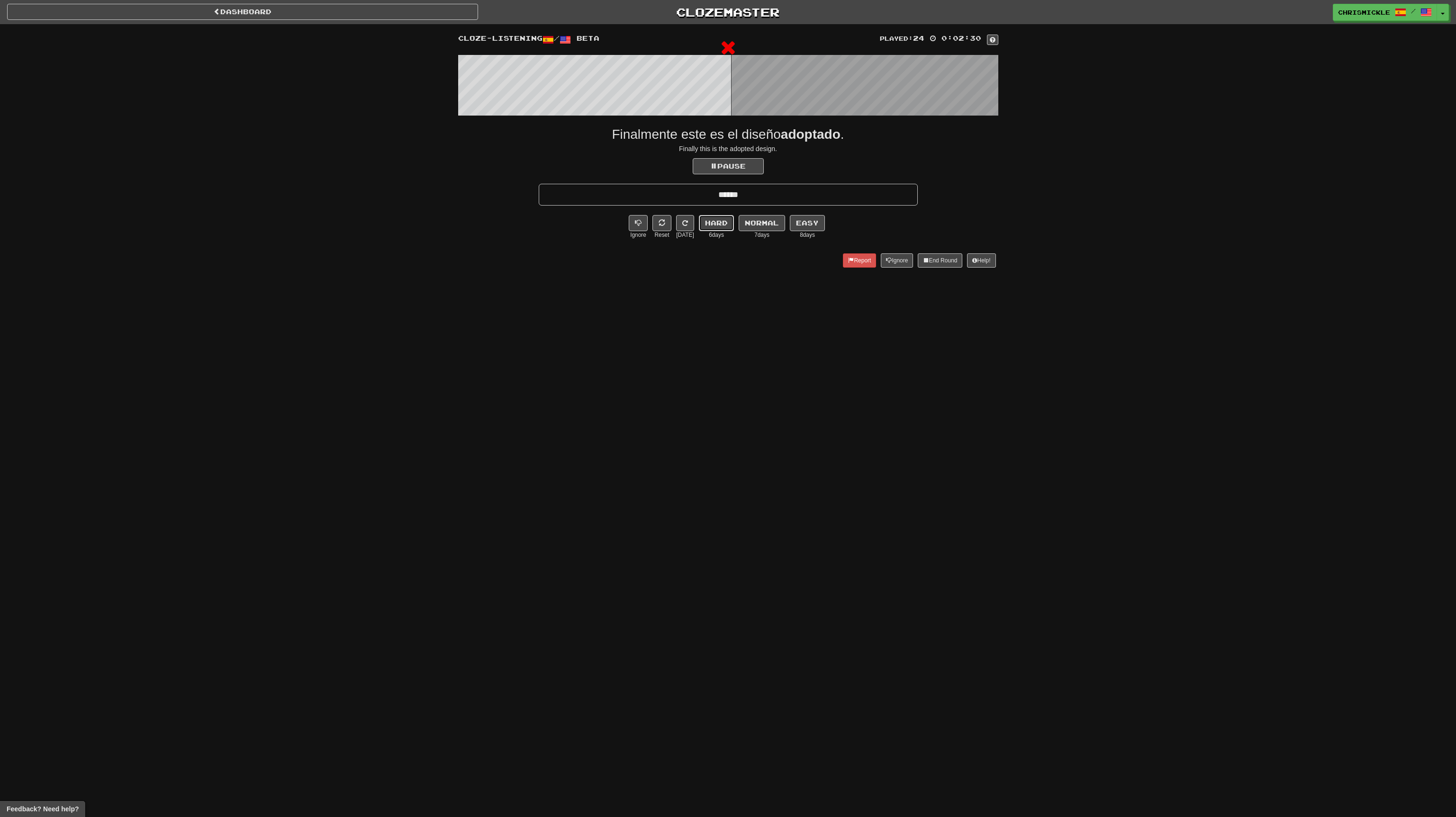
click at [713, 224] on button "Hard" at bounding box center [716, 223] width 35 height 16
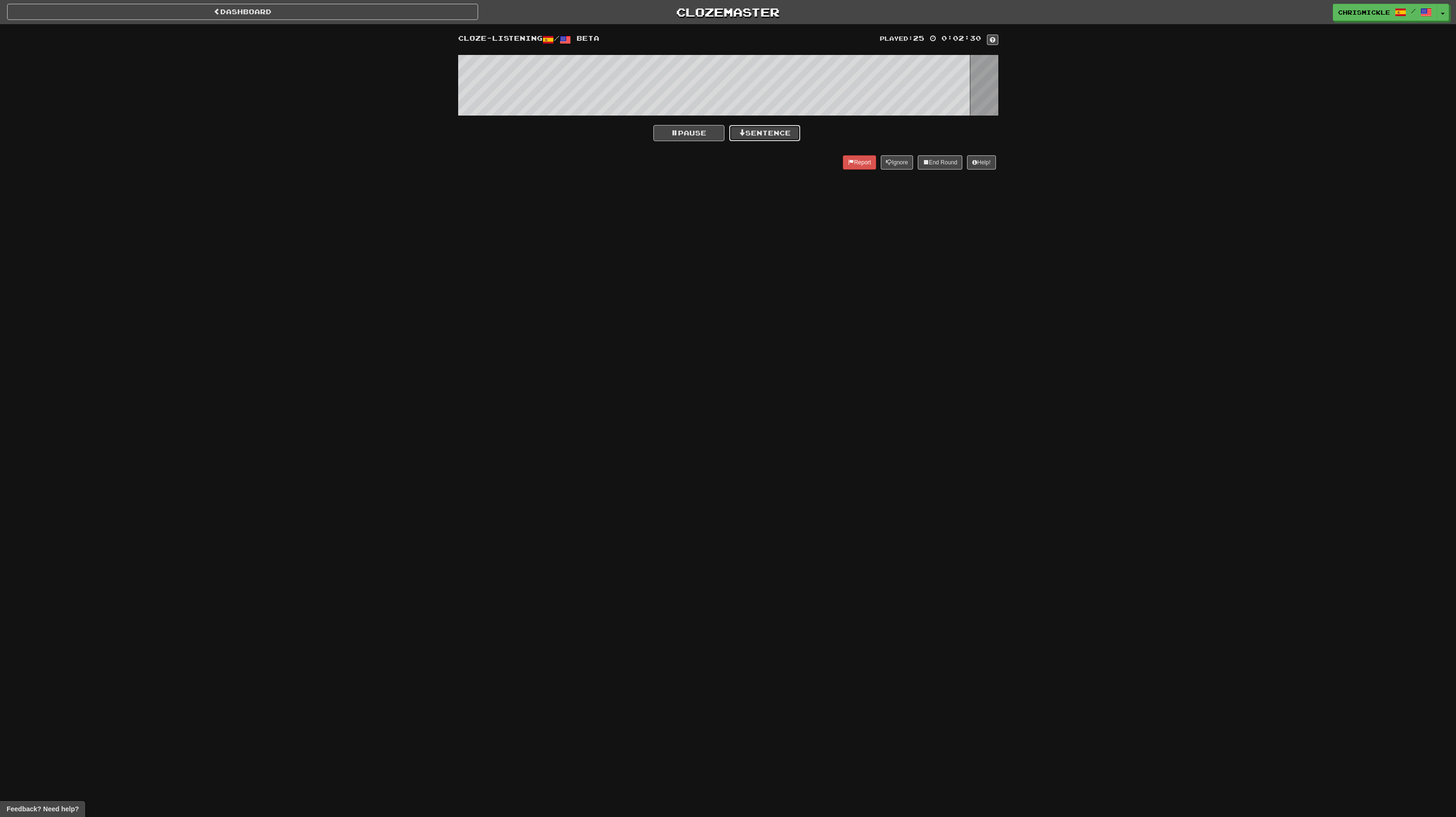
click at [777, 134] on button "Sentence" at bounding box center [765, 133] width 71 height 16
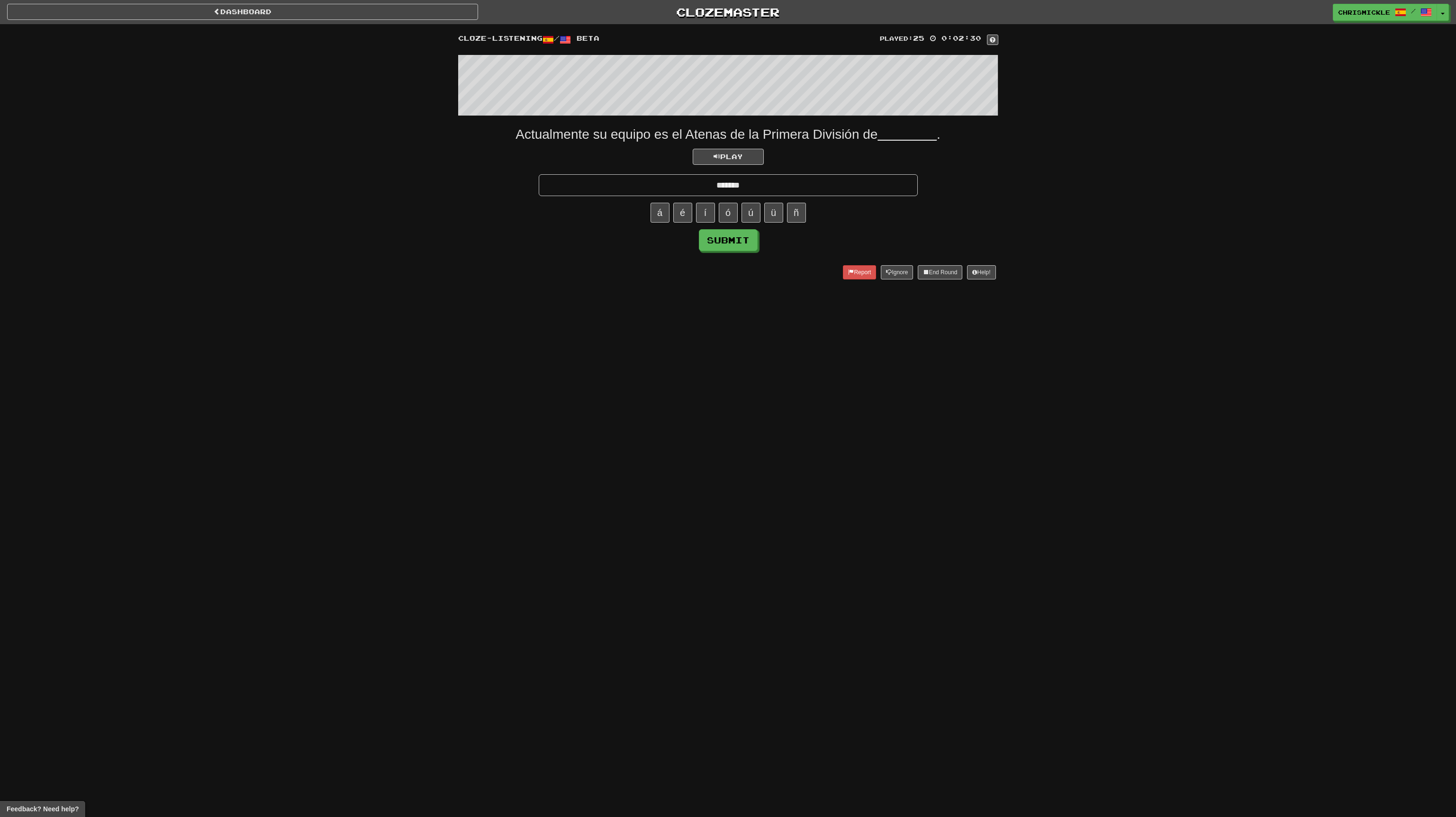
type input "*******"
click button "Submit" at bounding box center [728, 240] width 59 height 22
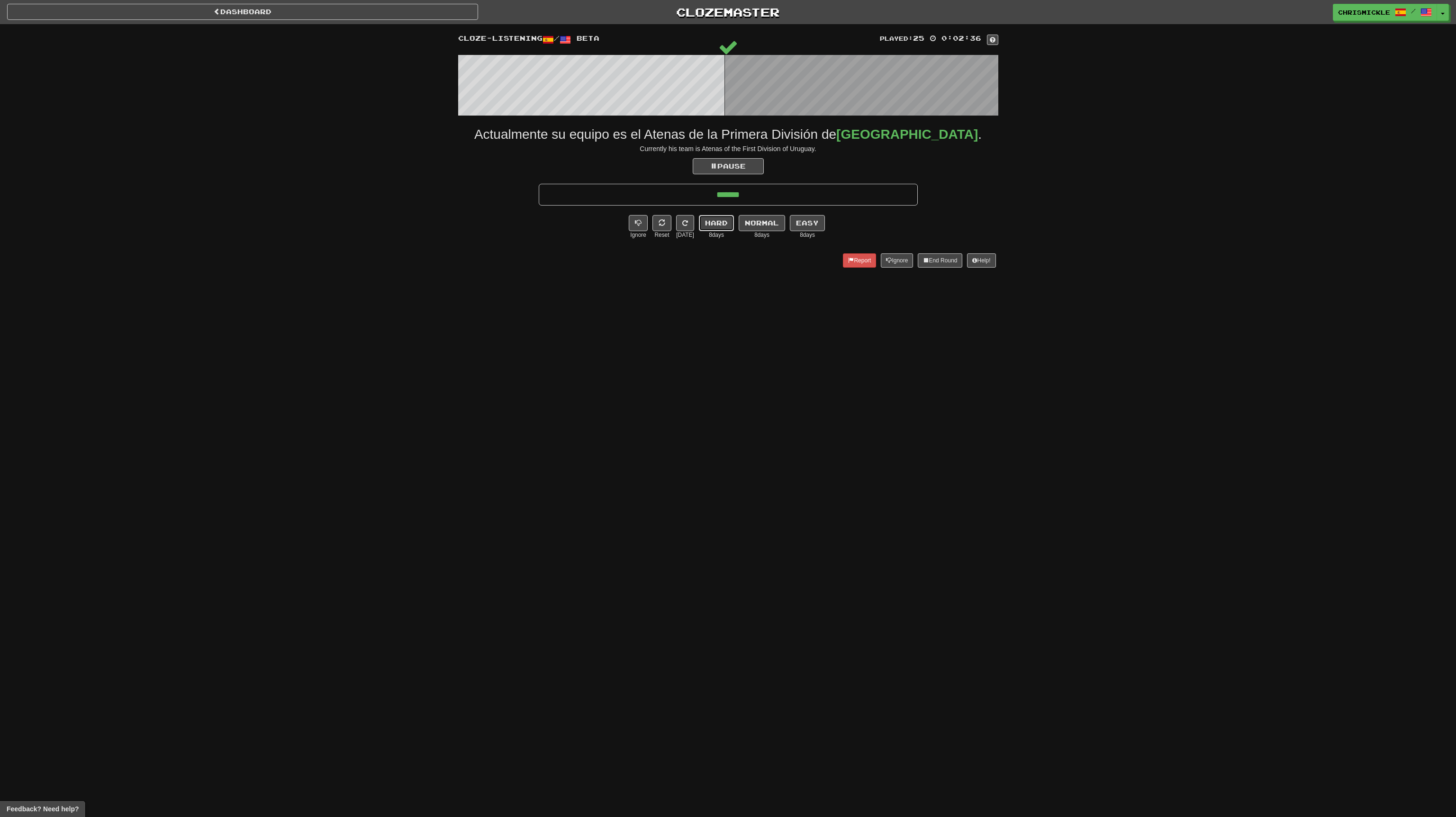
click at [721, 225] on button "Hard" at bounding box center [716, 223] width 35 height 16
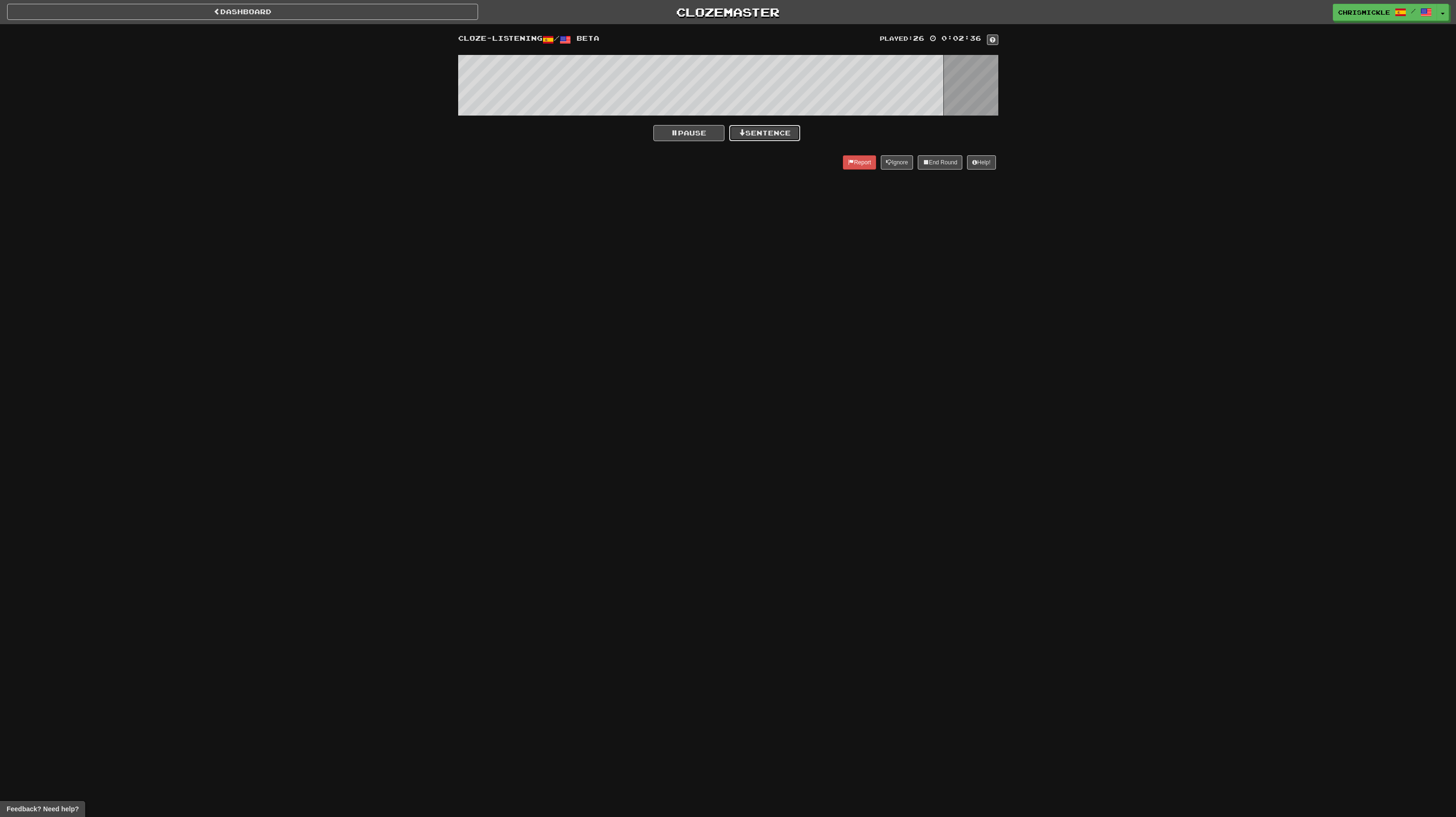
click at [781, 131] on button "Sentence" at bounding box center [765, 133] width 71 height 16
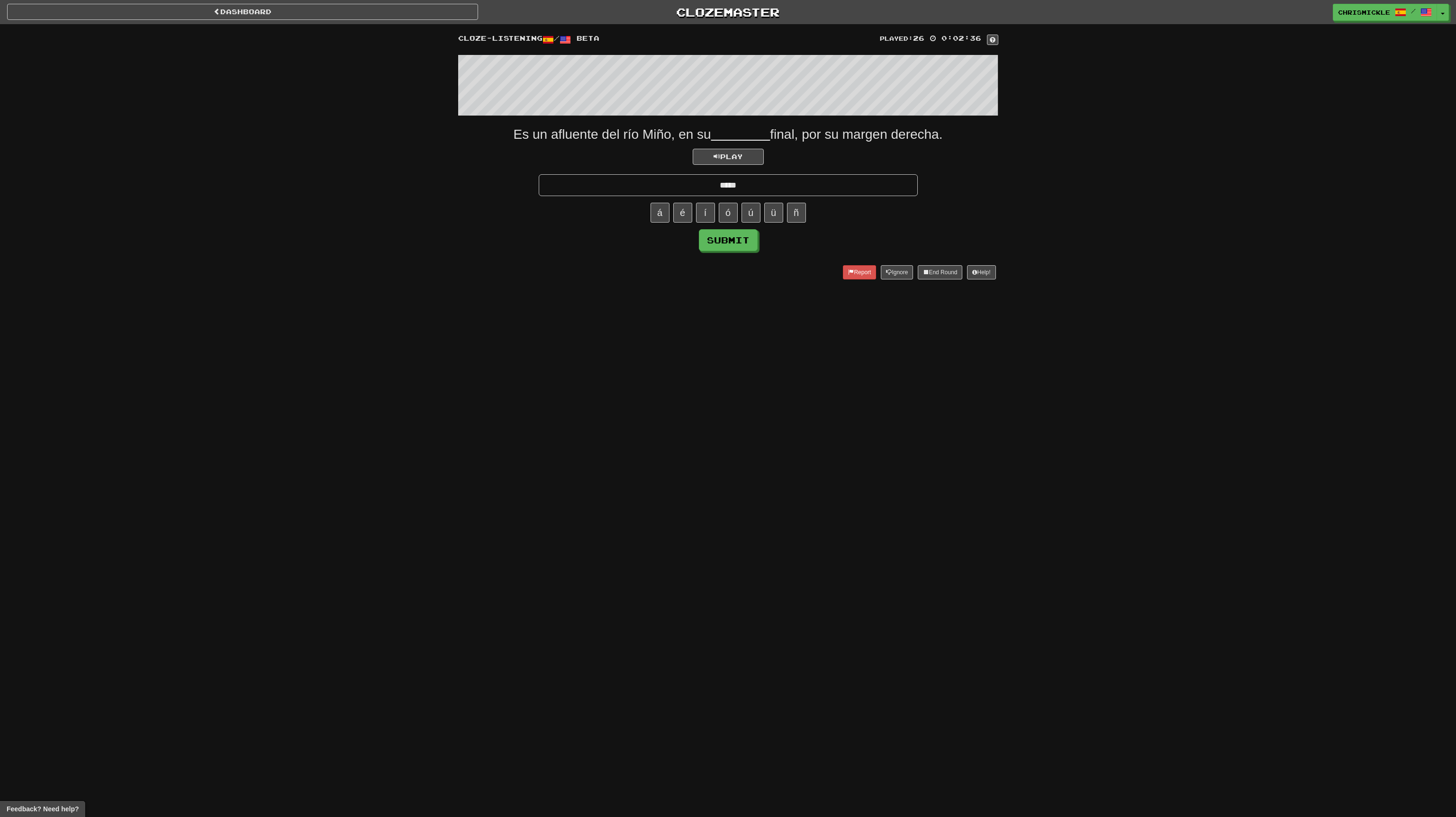
type input "*****"
click button "Submit" at bounding box center [728, 240] width 59 height 22
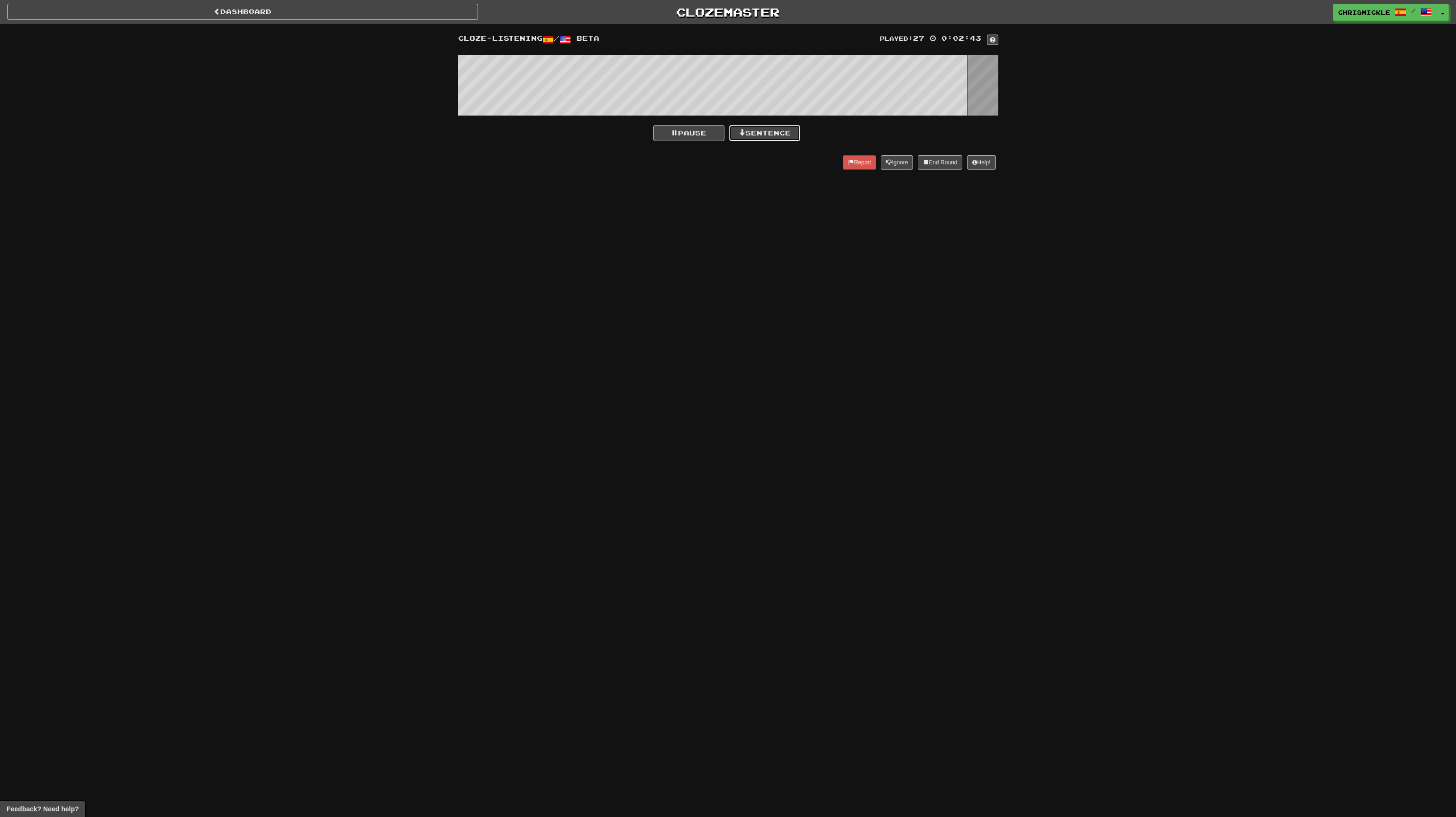
click at [777, 133] on button "Sentence" at bounding box center [765, 133] width 71 height 16
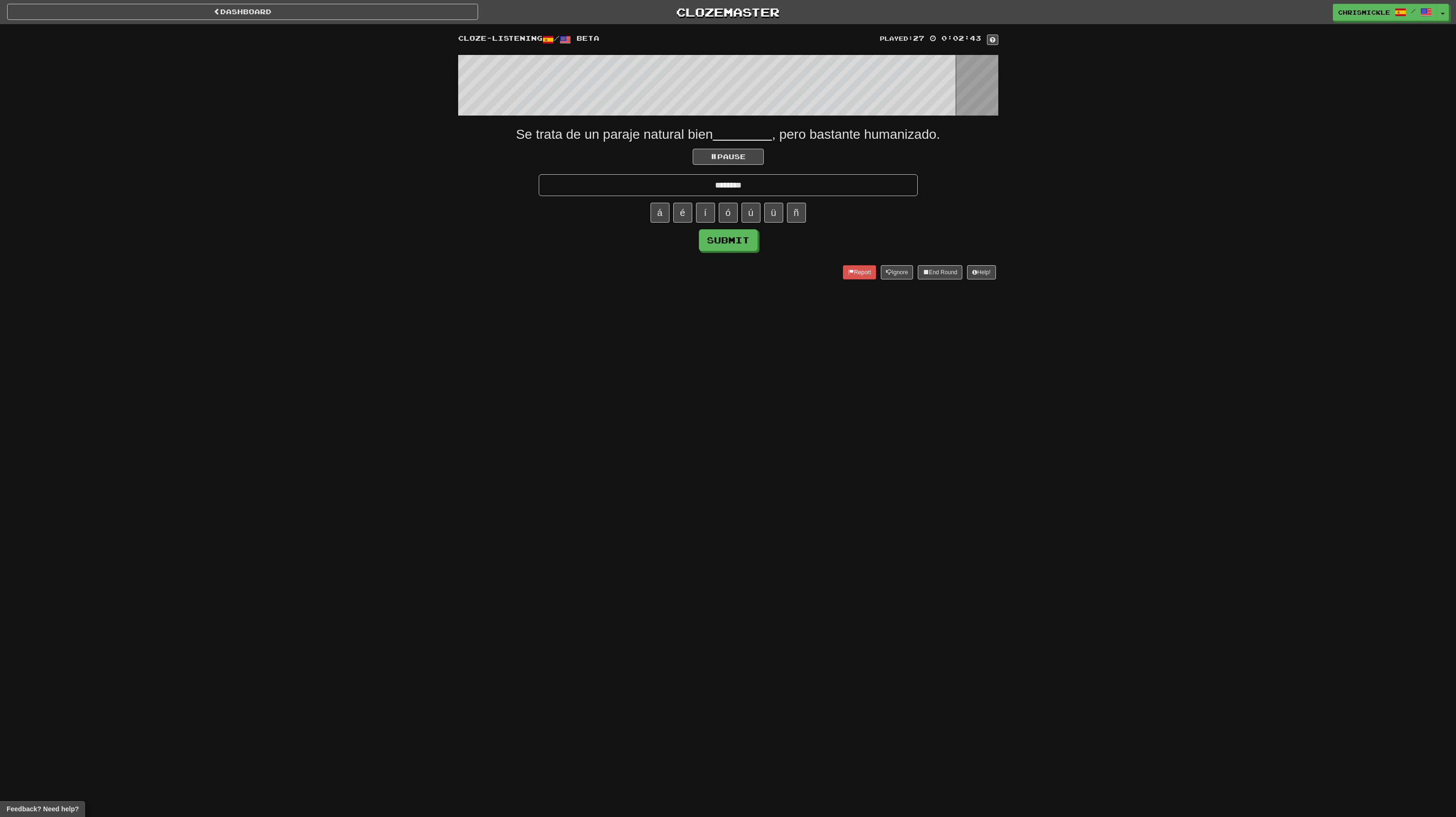
type input "********"
click button "Submit" at bounding box center [728, 240] width 59 height 22
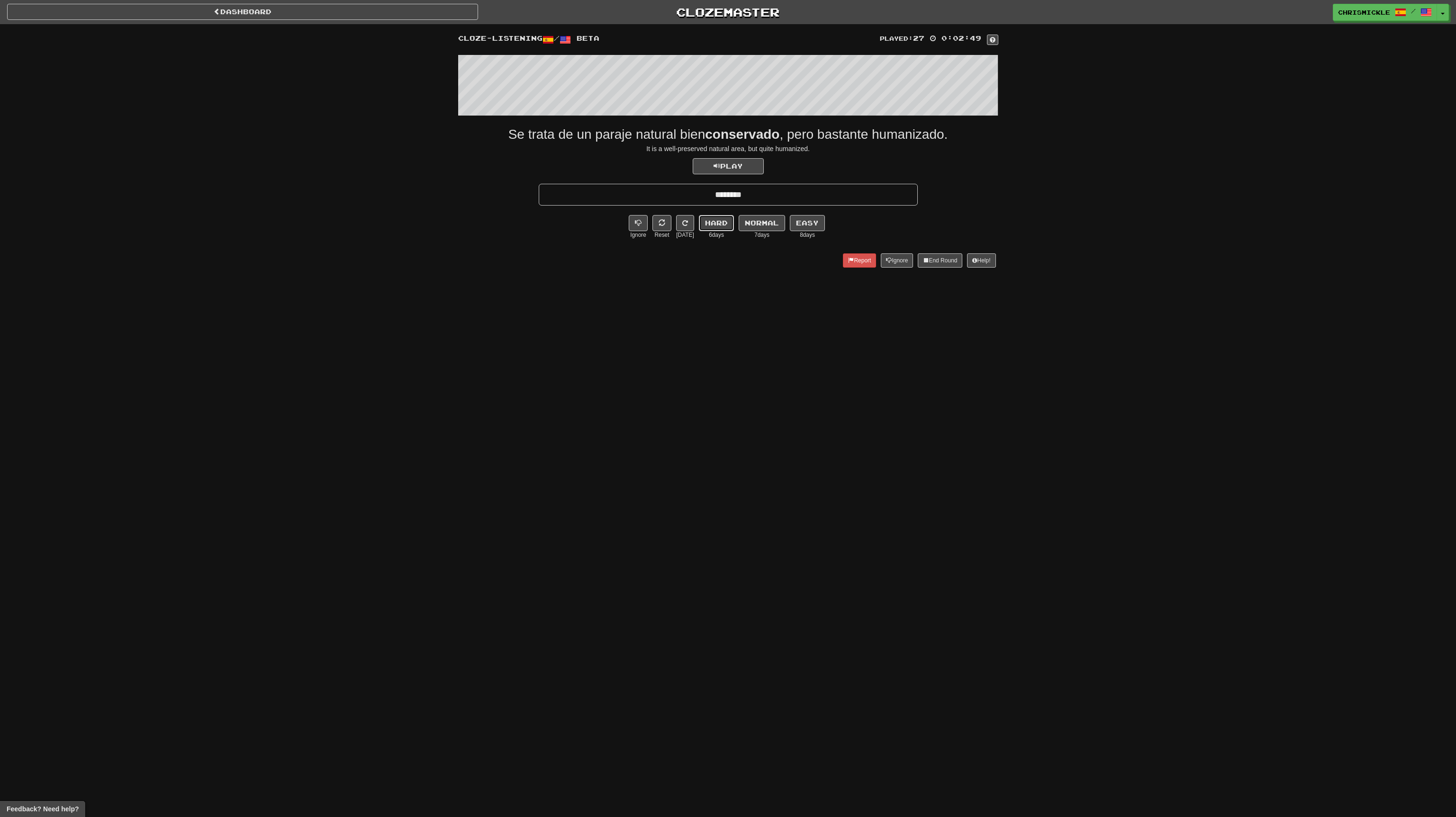
click at [727, 218] on button "Hard" at bounding box center [716, 223] width 35 height 16
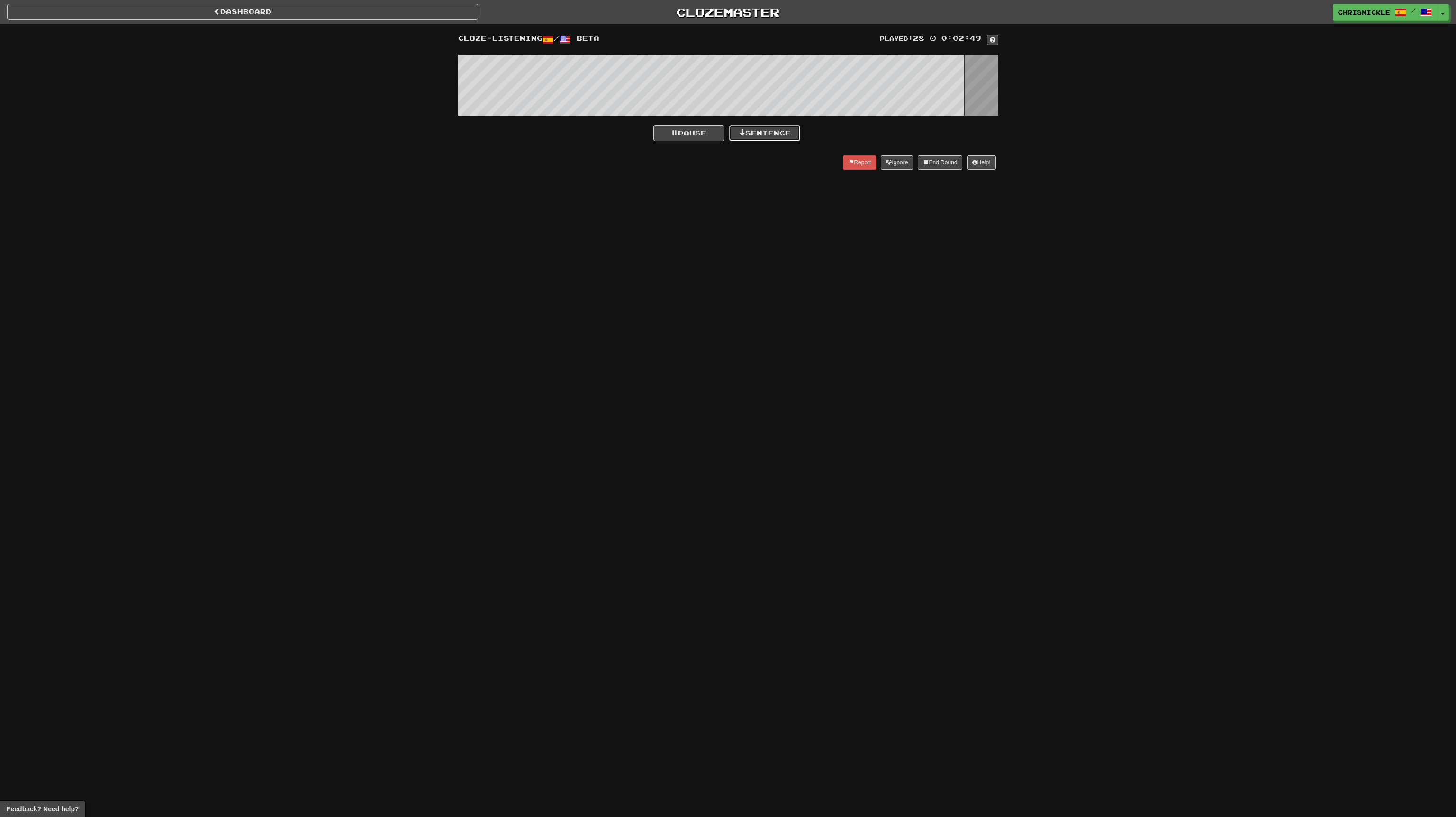
click at [772, 132] on button "Sentence" at bounding box center [765, 133] width 71 height 16
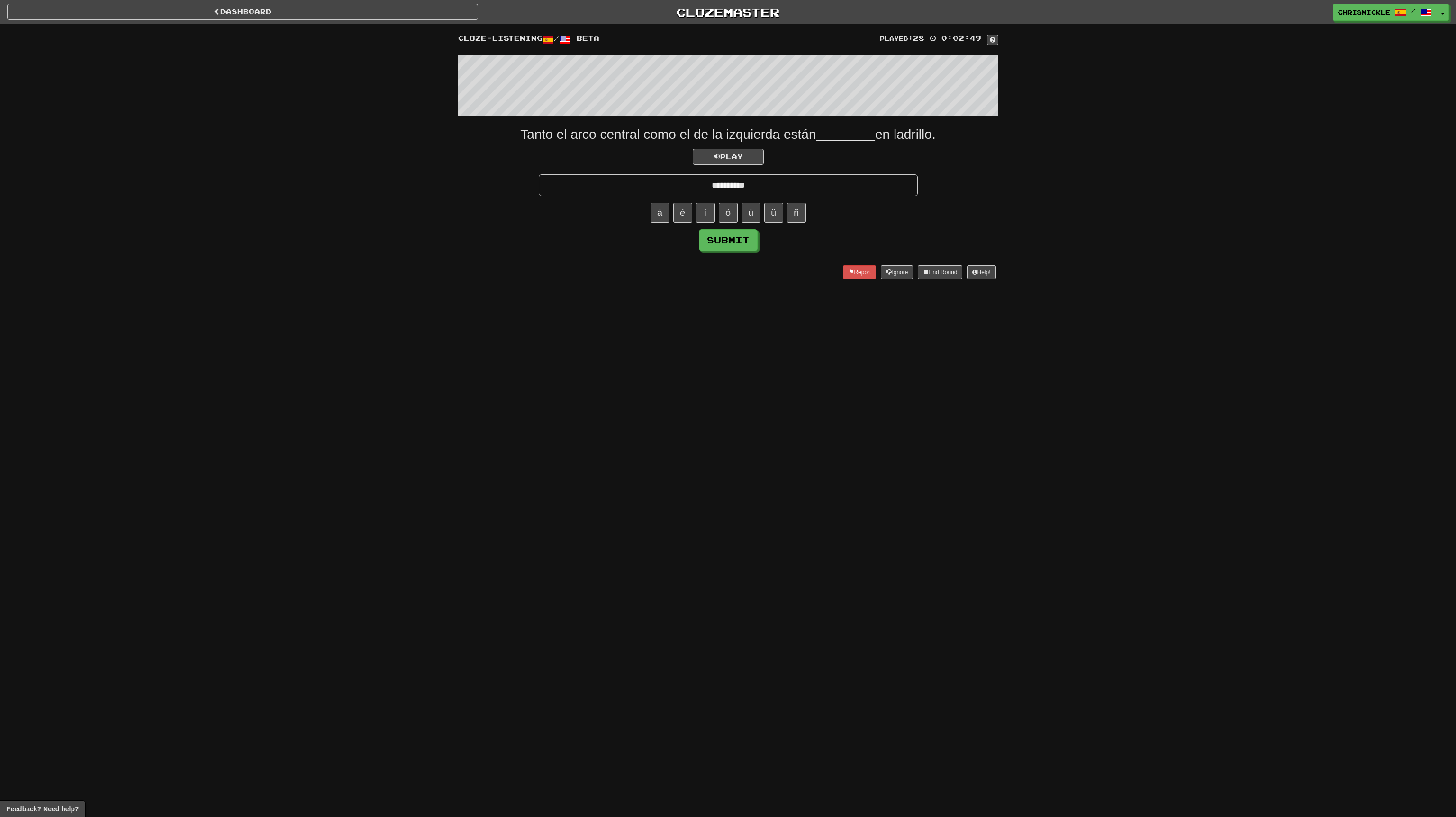
type input "**********"
click button "Submit" at bounding box center [728, 240] width 59 height 22
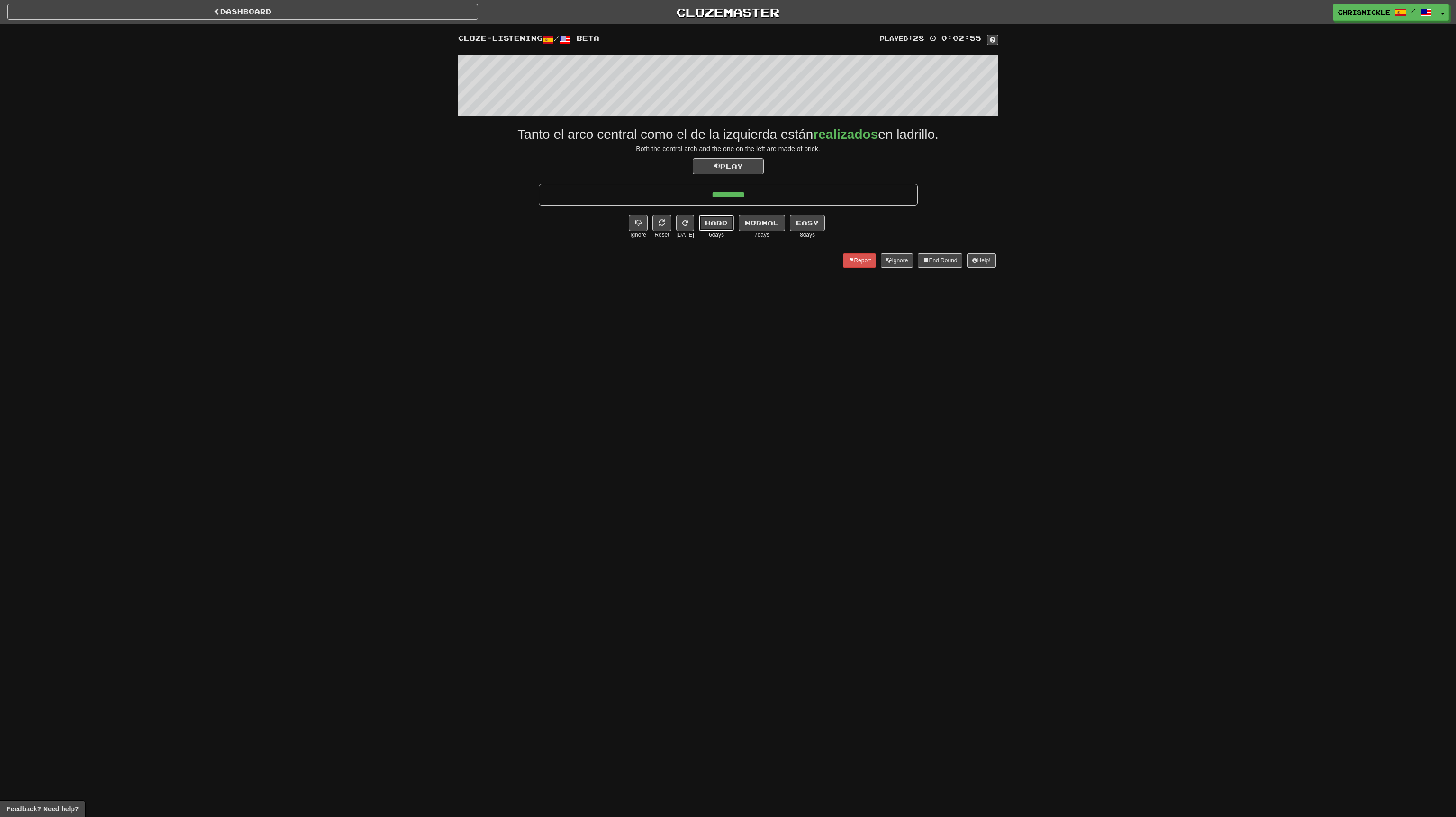
click at [715, 221] on button "Hard" at bounding box center [716, 223] width 35 height 16
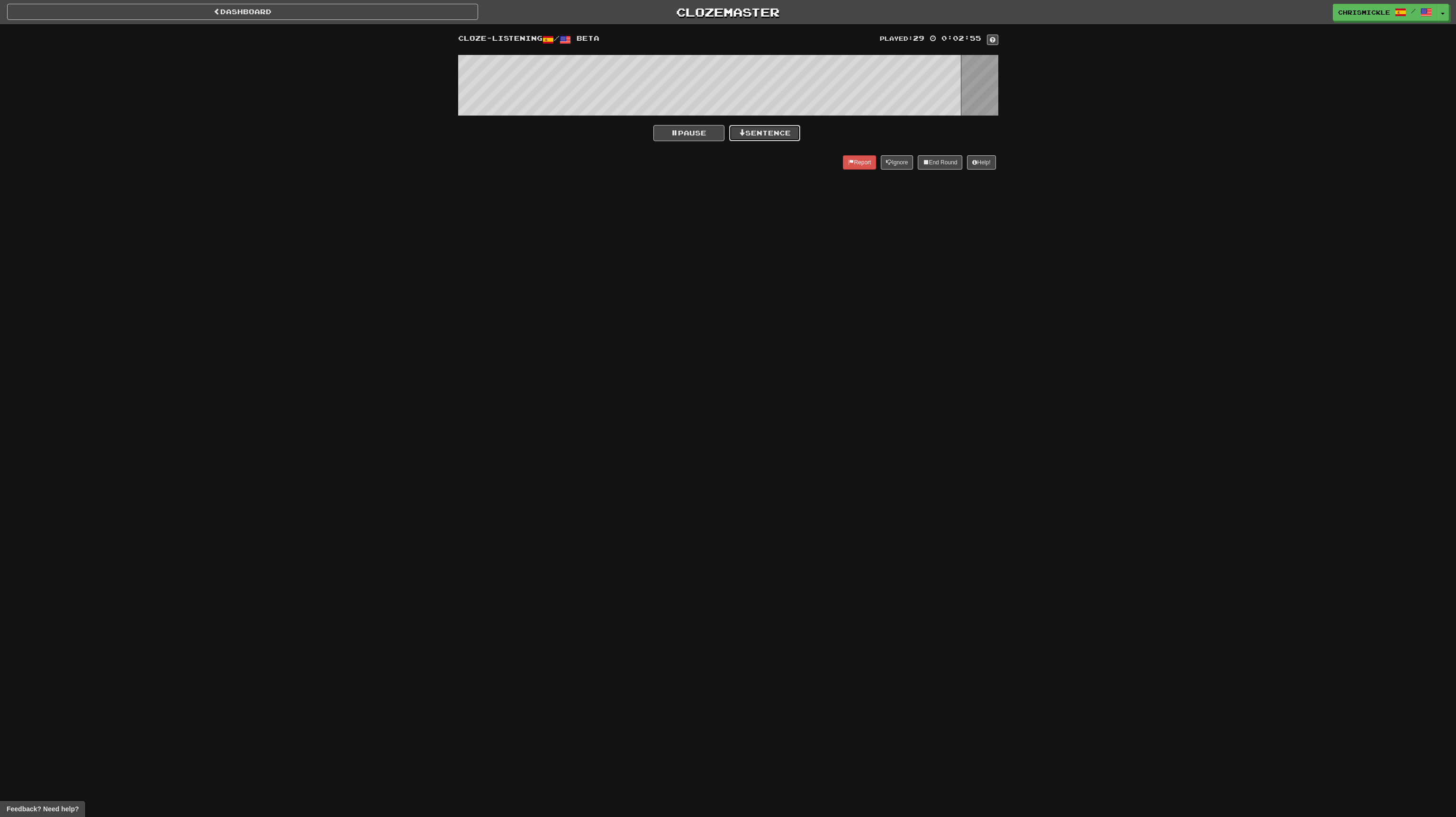
click at [772, 137] on button "Sentence" at bounding box center [765, 133] width 71 height 16
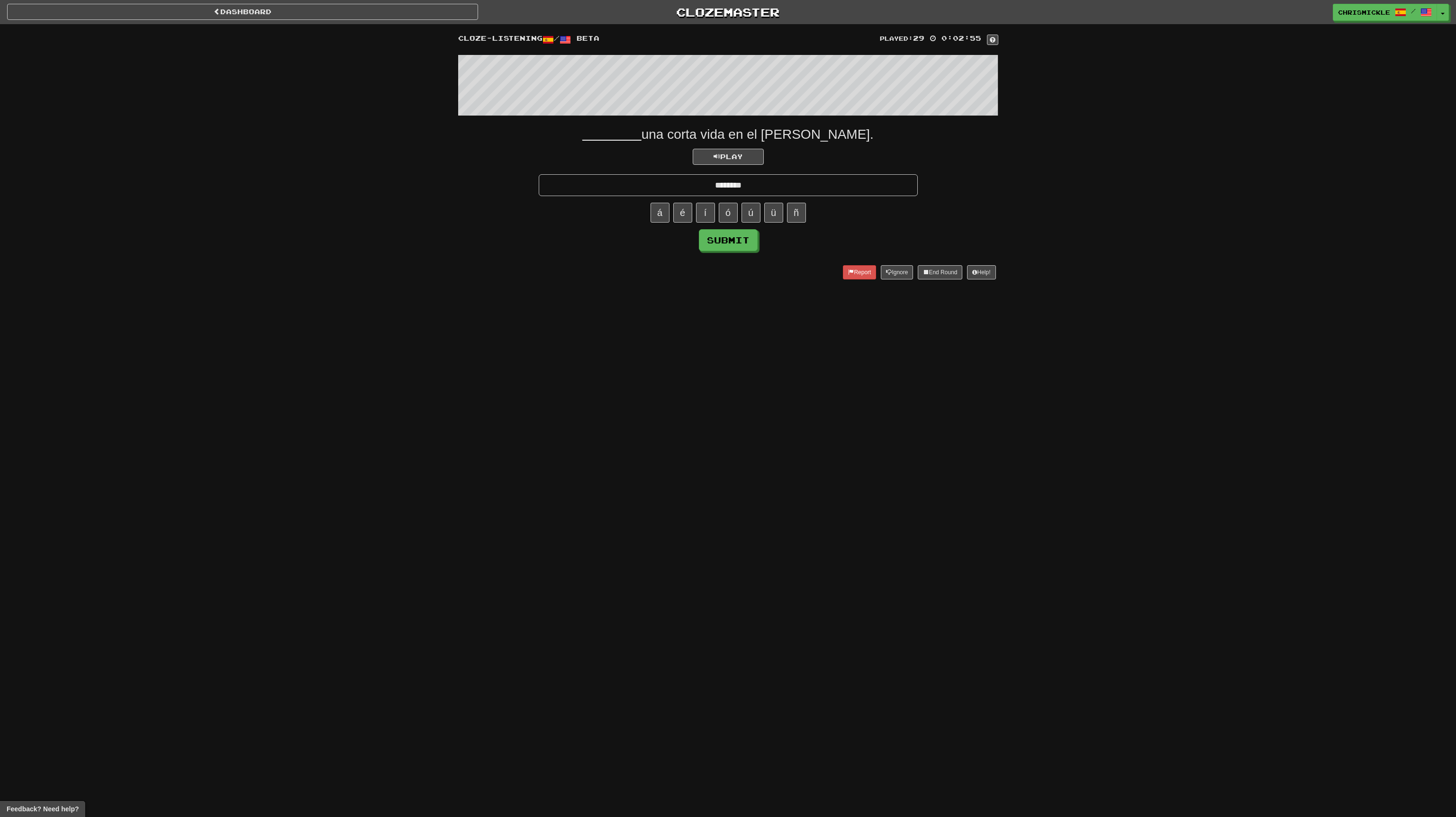
type input "********"
click button "Submit" at bounding box center [728, 240] width 59 height 22
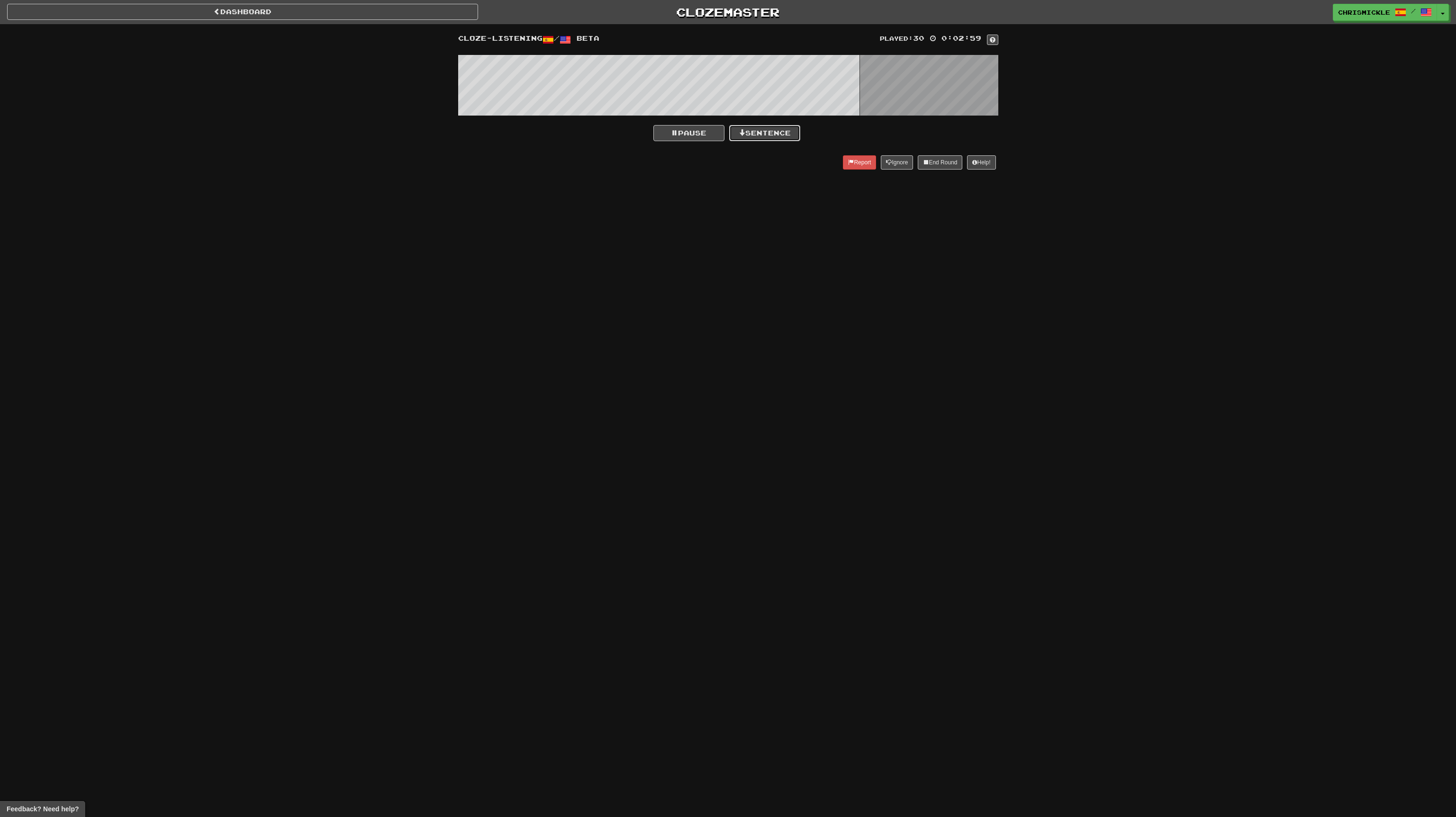
click at [777, 133] on button "Sentence" at bounding box center [765, 133] width 71 height 16
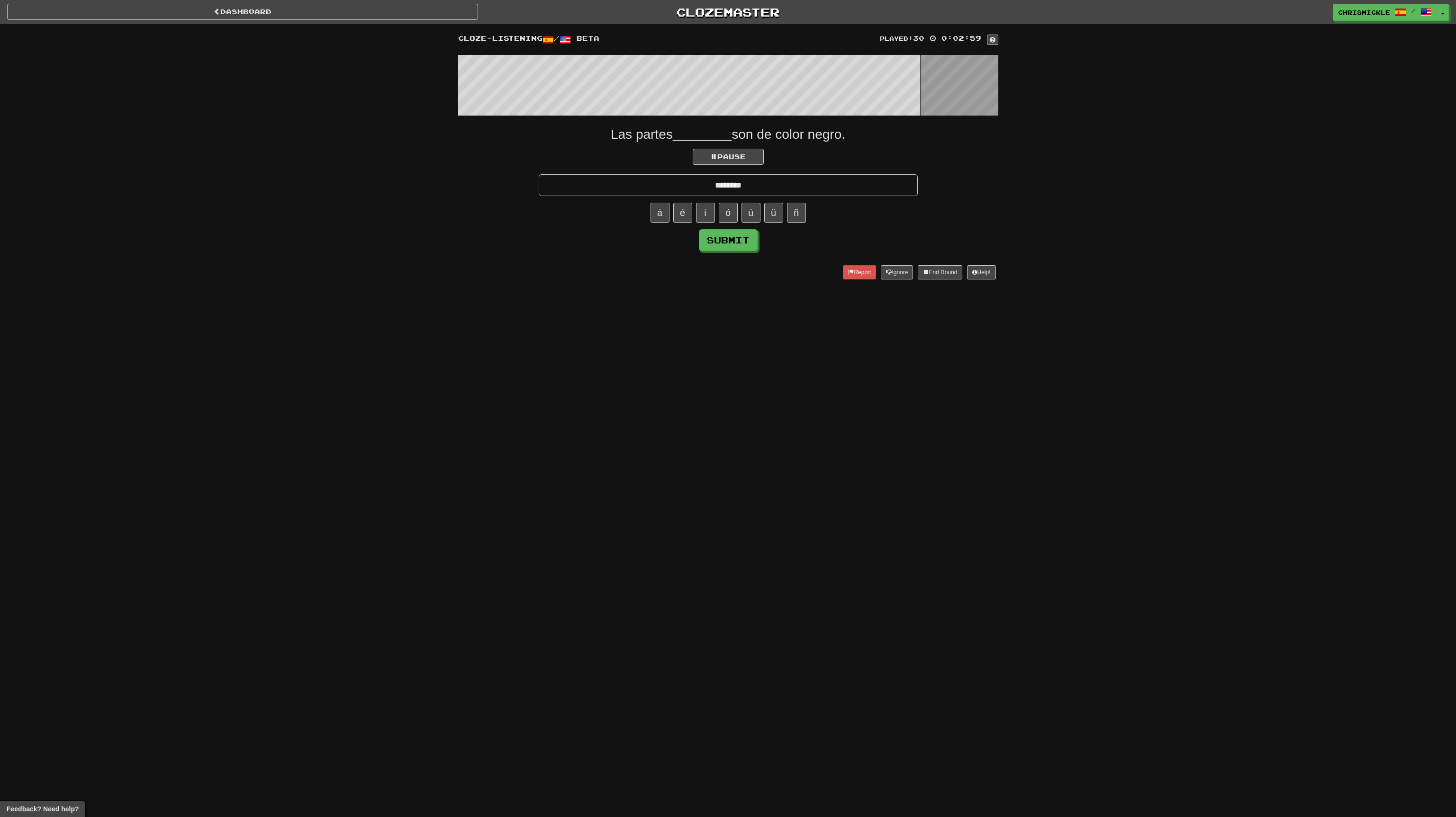
type input "********"
click button "Submit" at bounding box center [728, 240] width 59 height 22
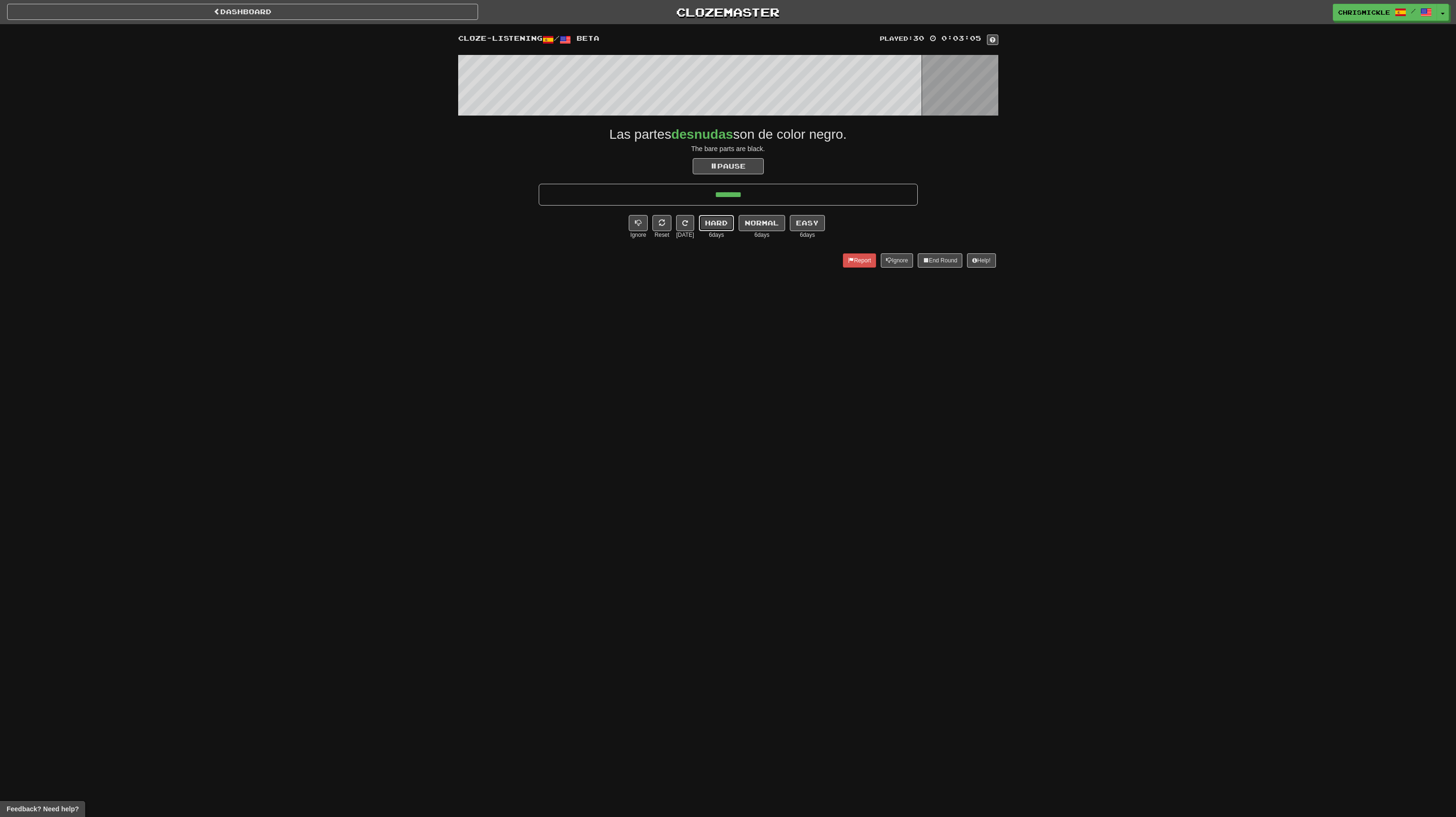
click at [709, 221] on button "Hard" at bounding box center [716, 223] width 35 height 16
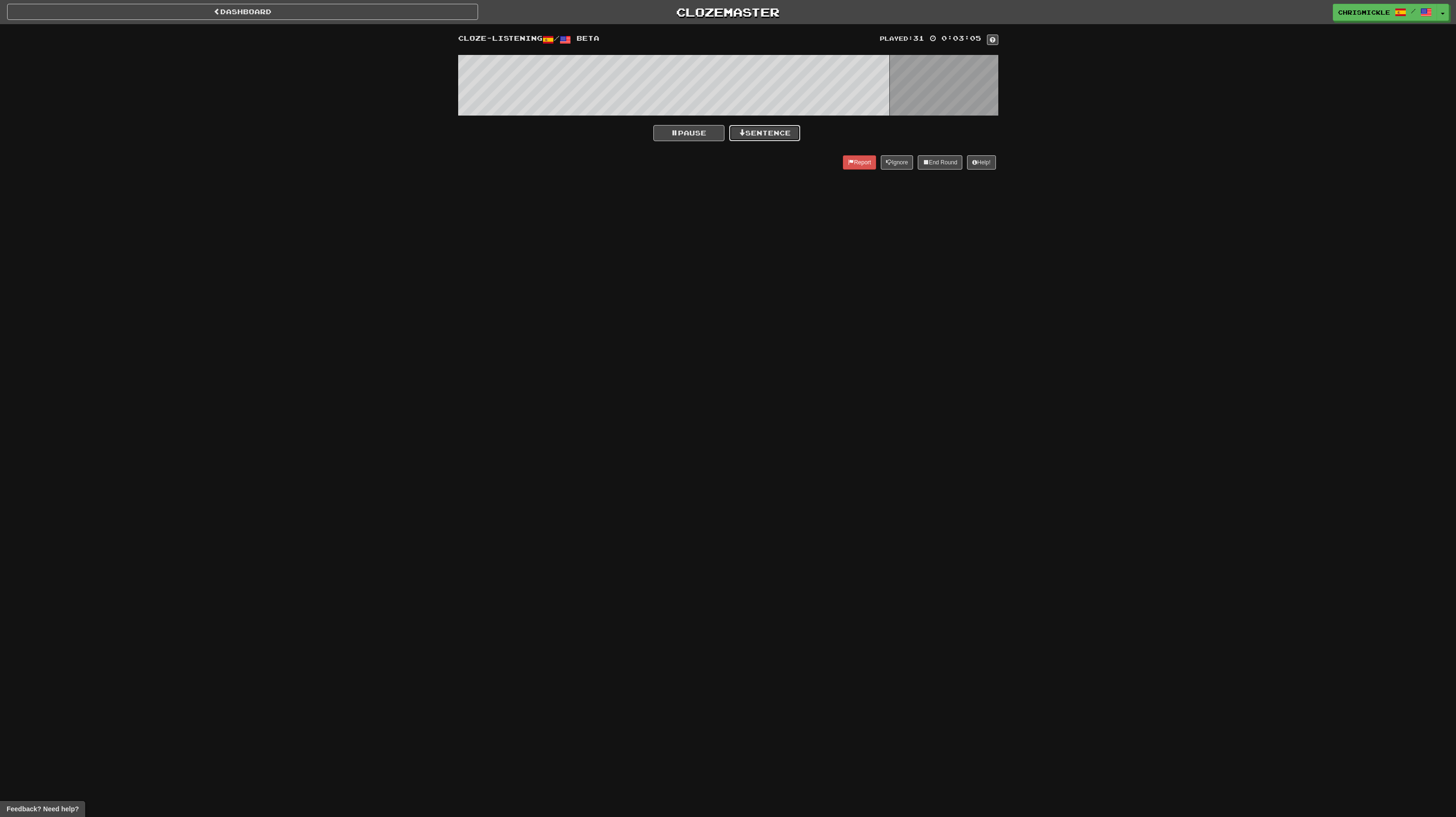
click at [777, 132] on button "Sentence" at bounding box center [765, 133] width 71 height 16
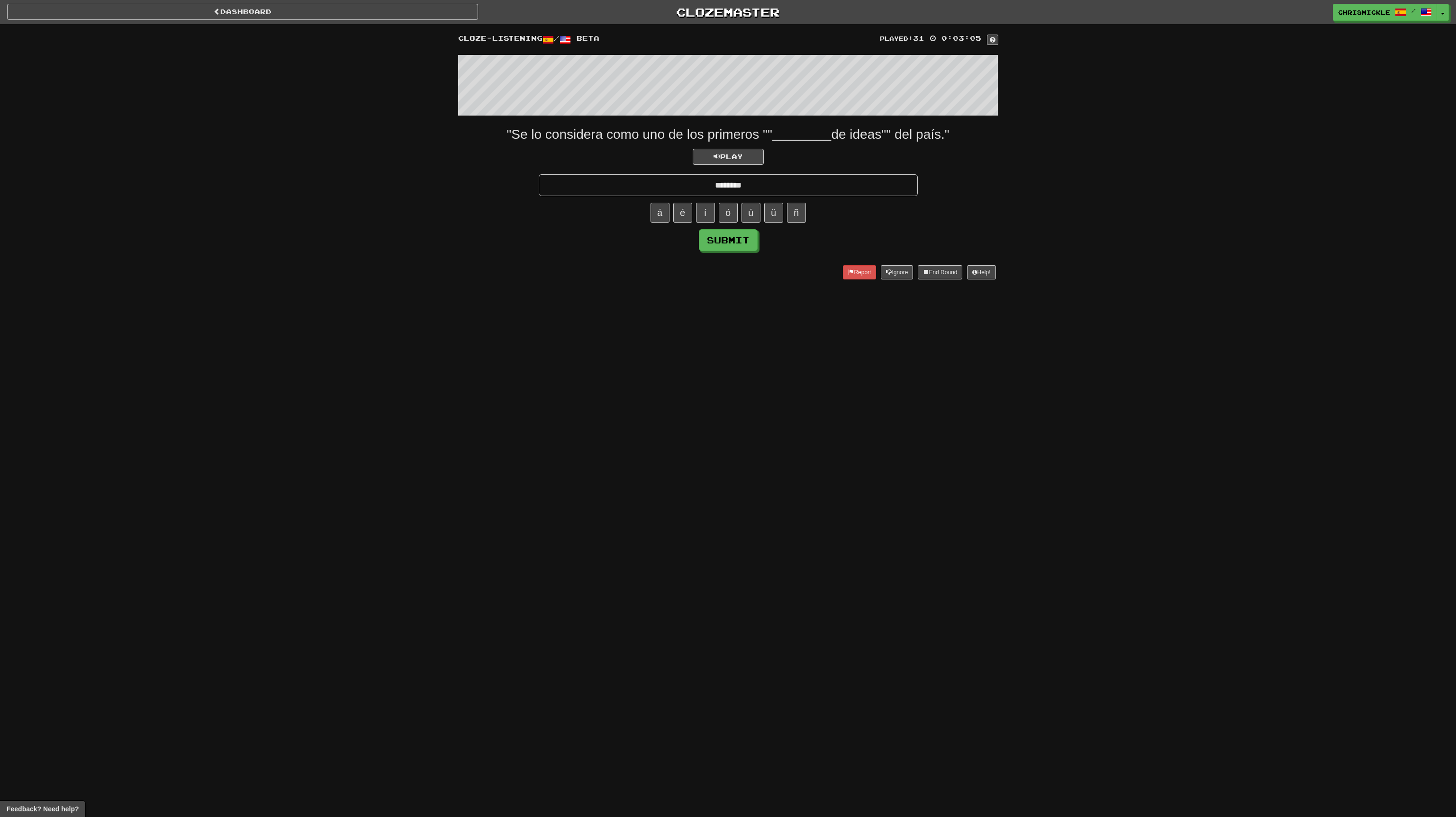
type input "********"
click button "Submit" at bounding box center [728, 240] width 59 height 22
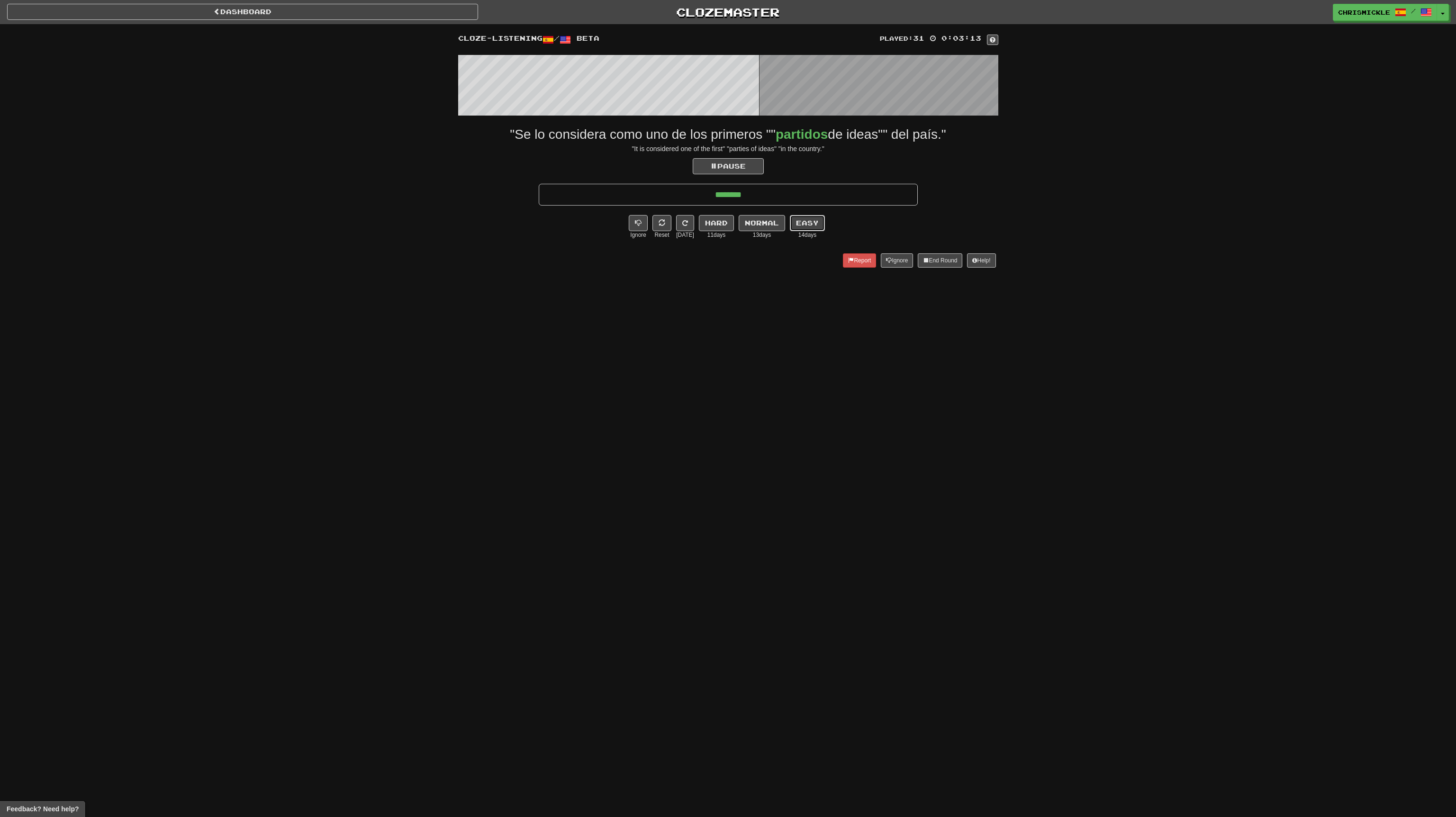
click at [812, 221] on button "Easy" at bounding box center [807, 223] width 35 height 16
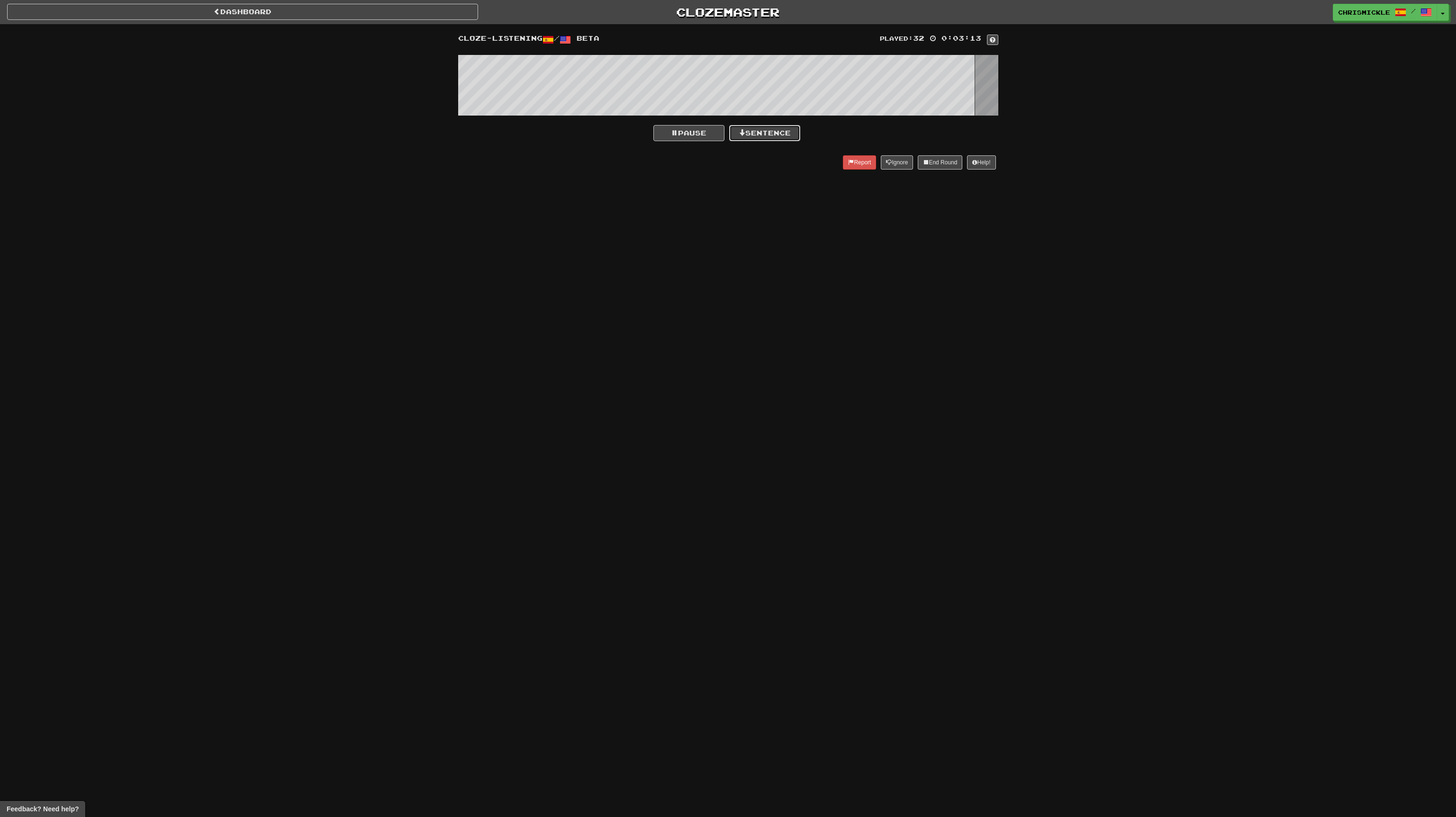
click at [777, 130] on button "Sentence" at bounding box center [765, 133] width 71 height 16
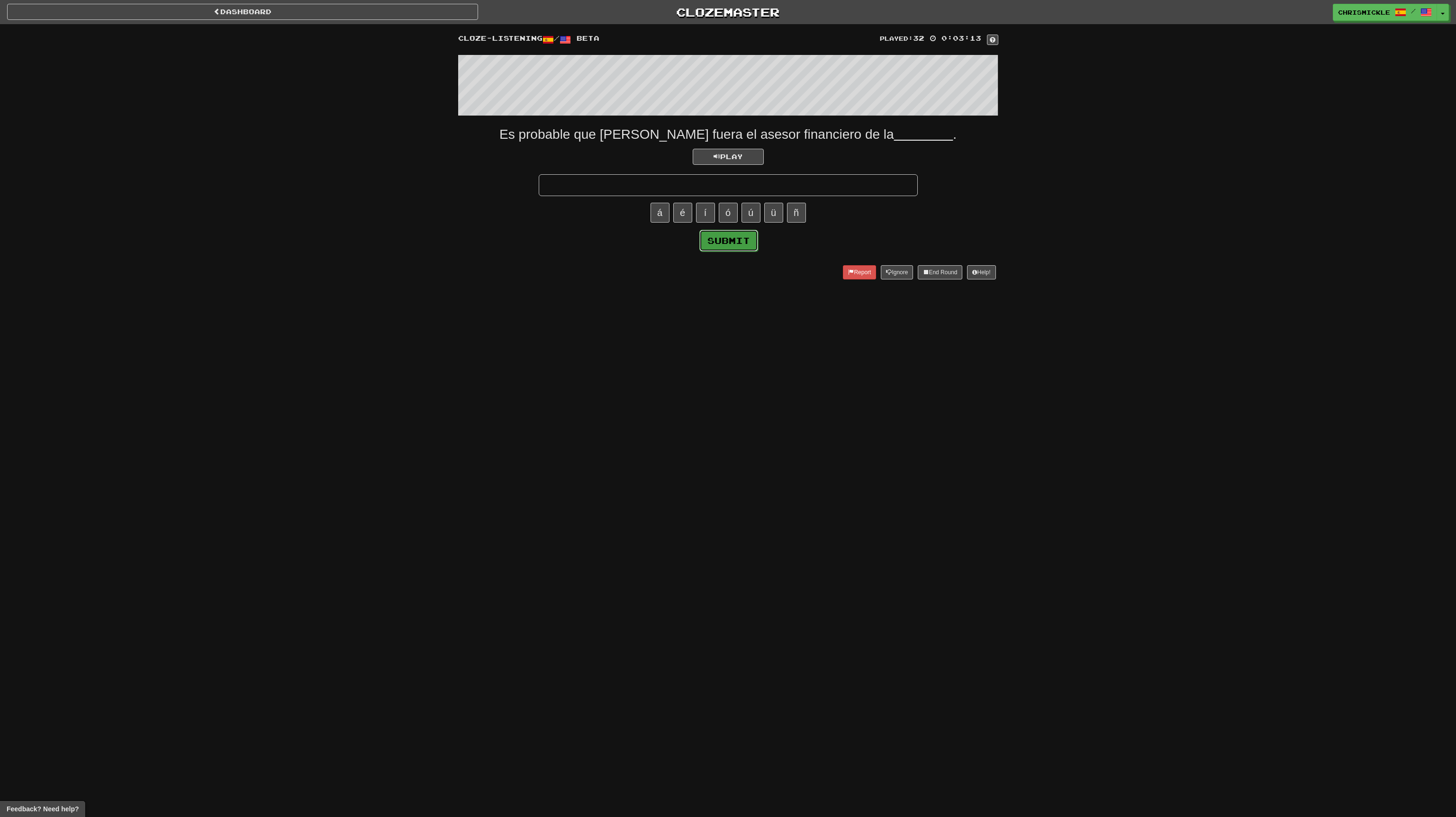
click at [724, 240] on button "Submit" at bounding box center [728, 241] width 59 height 22
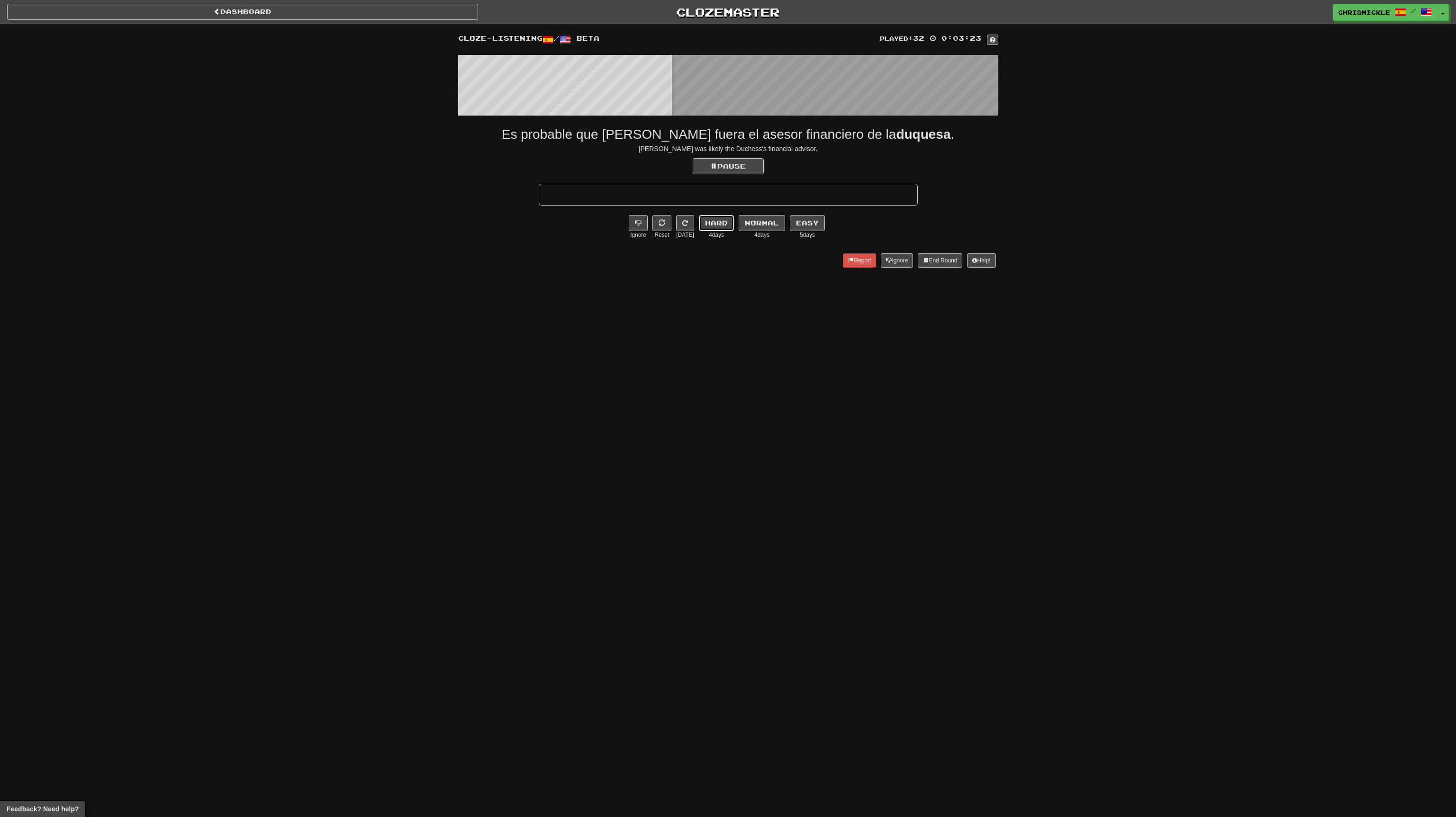
click at [712, 221] on button "Hard" at bounding box center [716, 223] width 35 height 16
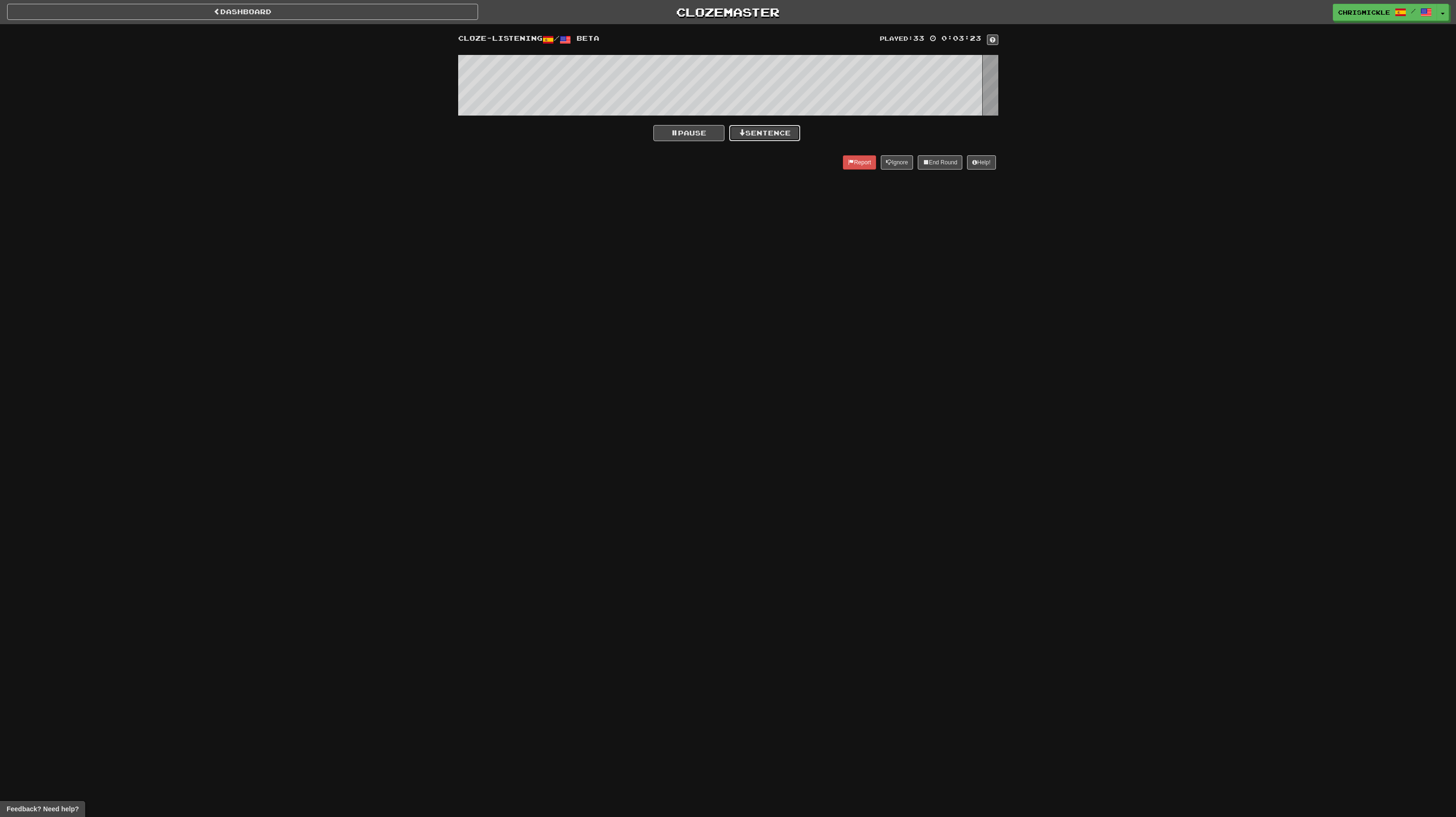
click at [769, 134] on button "Sentence" at bounding box center [765, 133] width 71 height 16
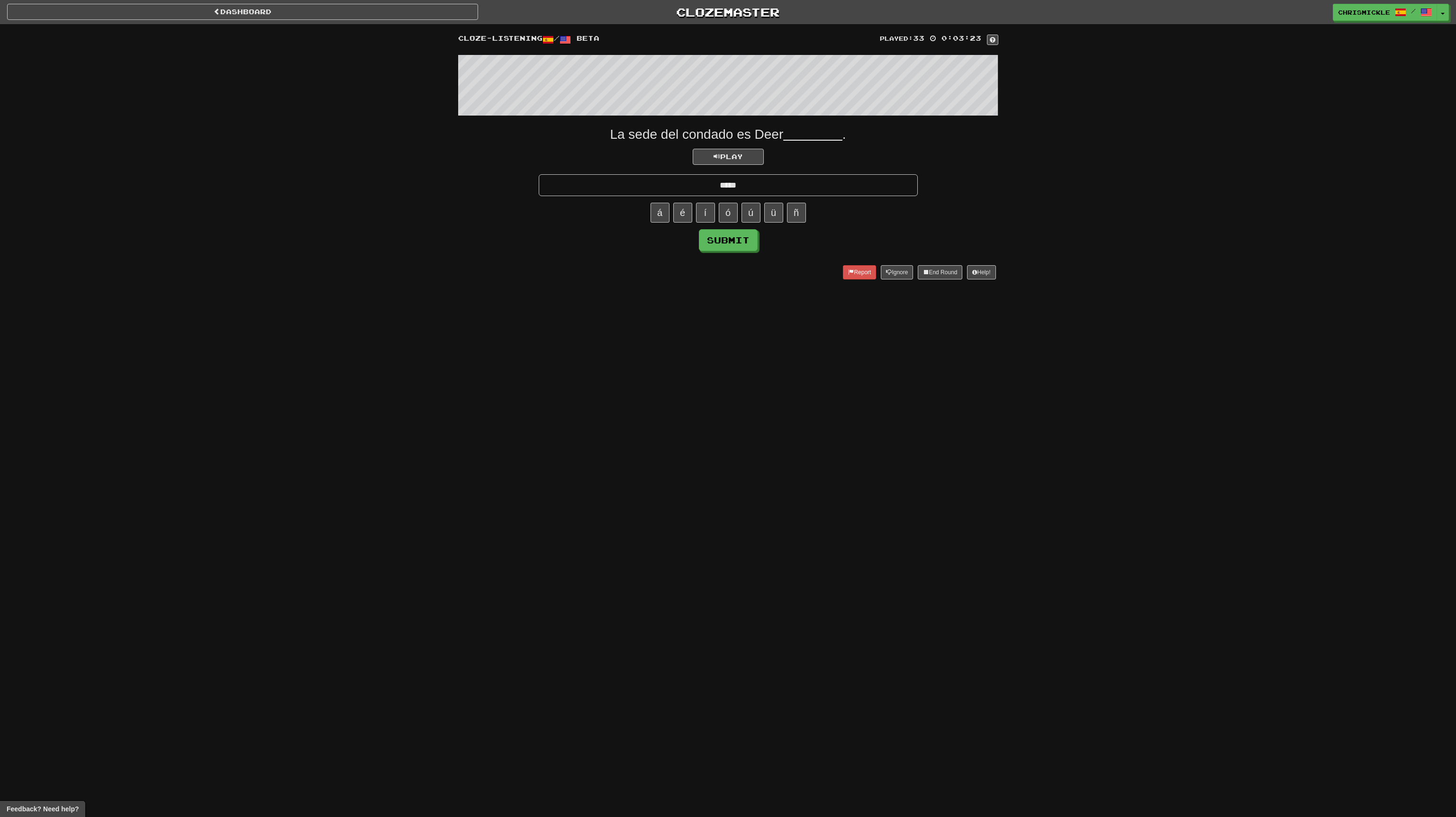
type input "*****"
click button "Submit" at bounding box center [728, 240] width 59 height 22
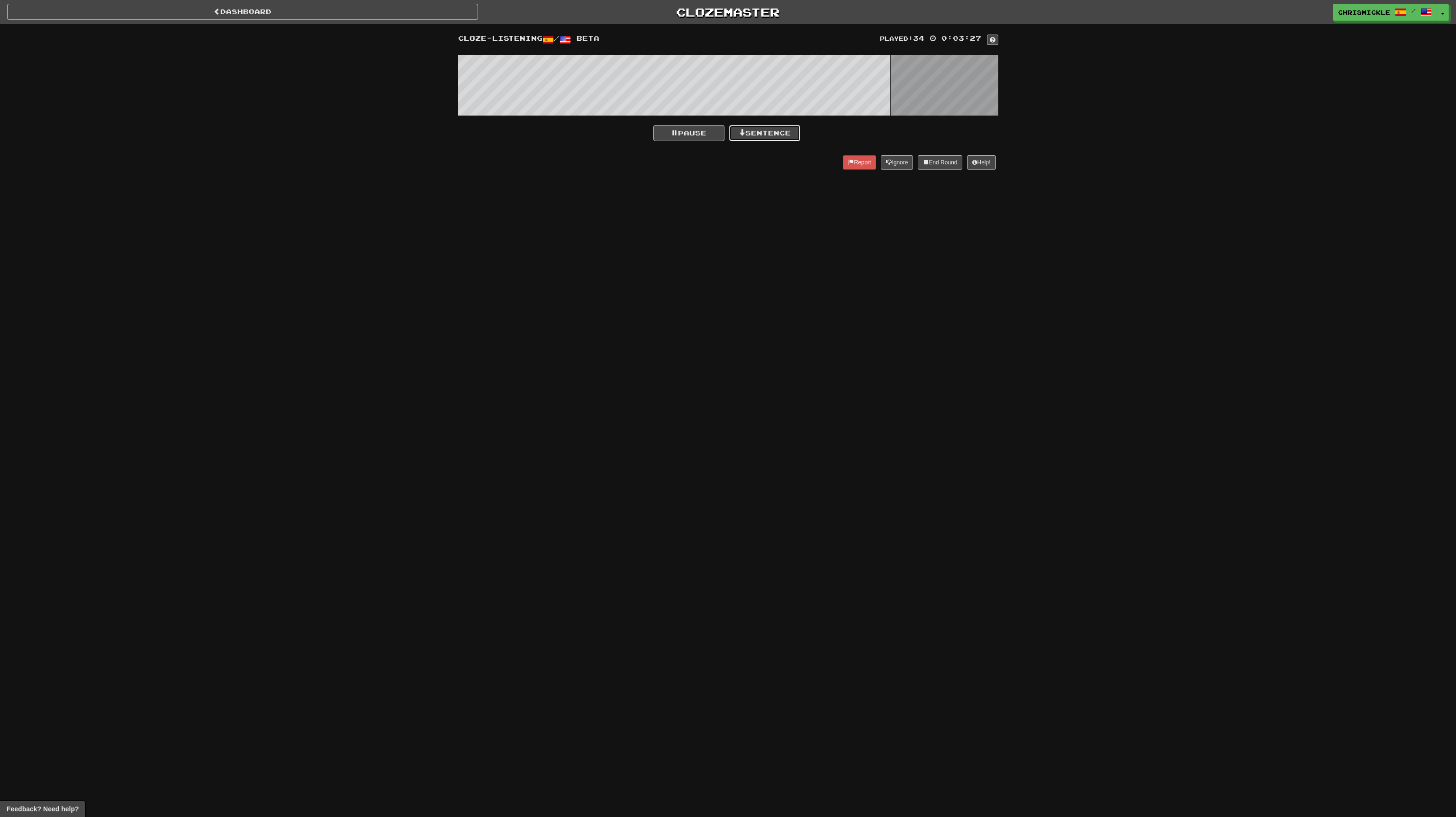
click at [769, 134] on button "Sentence" at bounding box center [765, 133] width 71 height 16
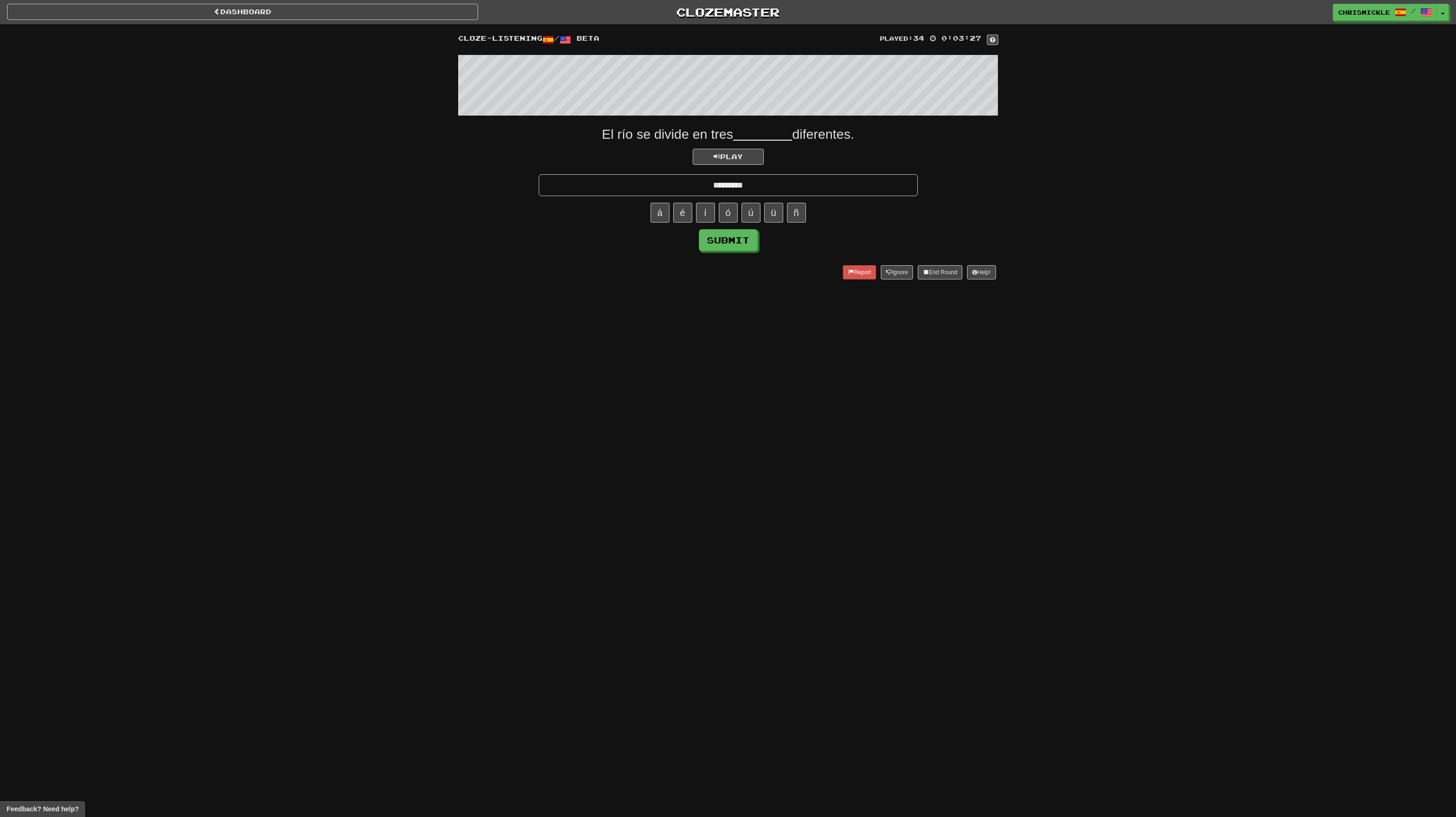
type input "*********"
click button "Submit" at bounding box center [728, 240] width 59 height 22
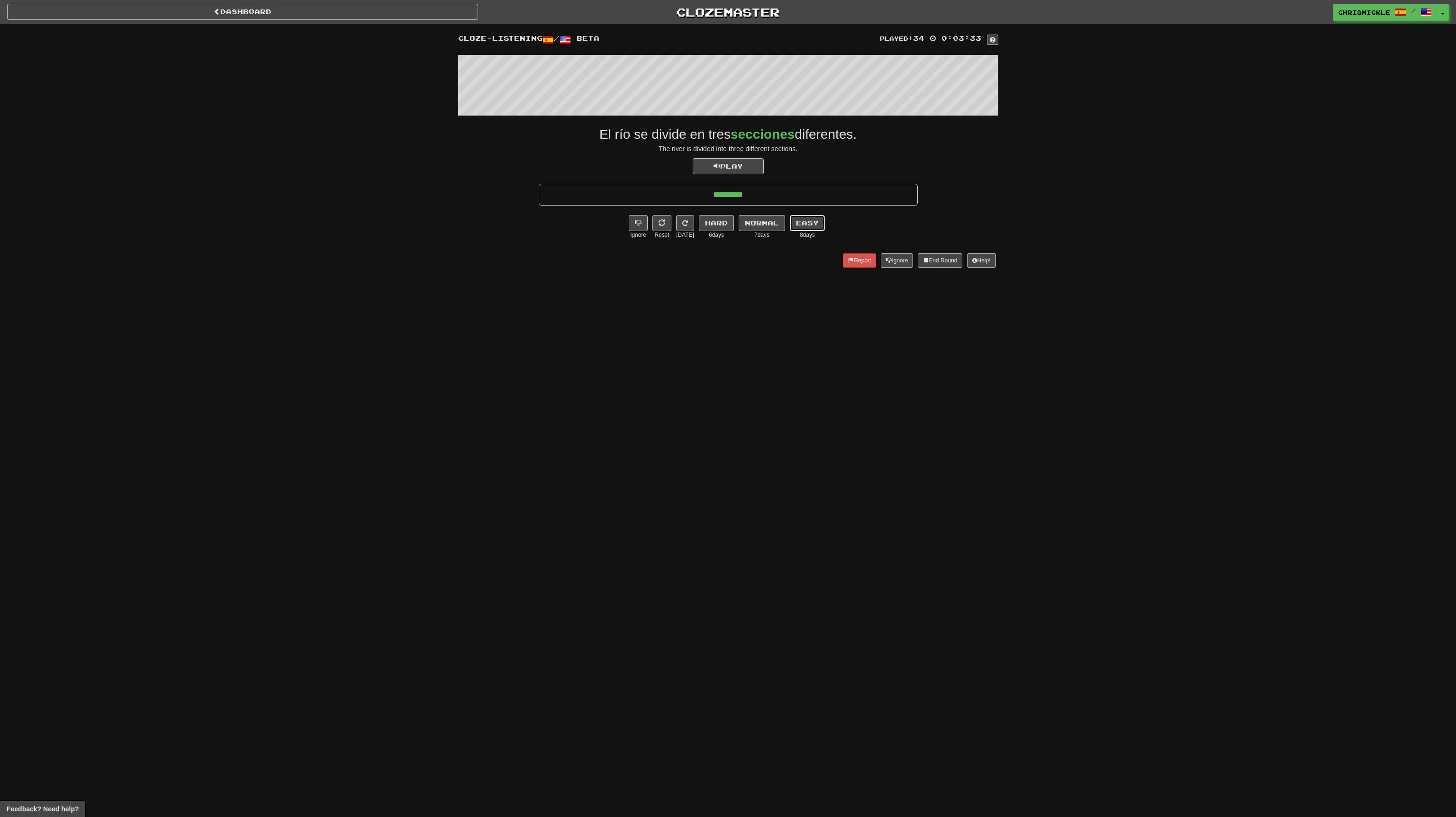
click at [811, 221] on button "Easy" at bounding box center [807, 223] width 35 height 16
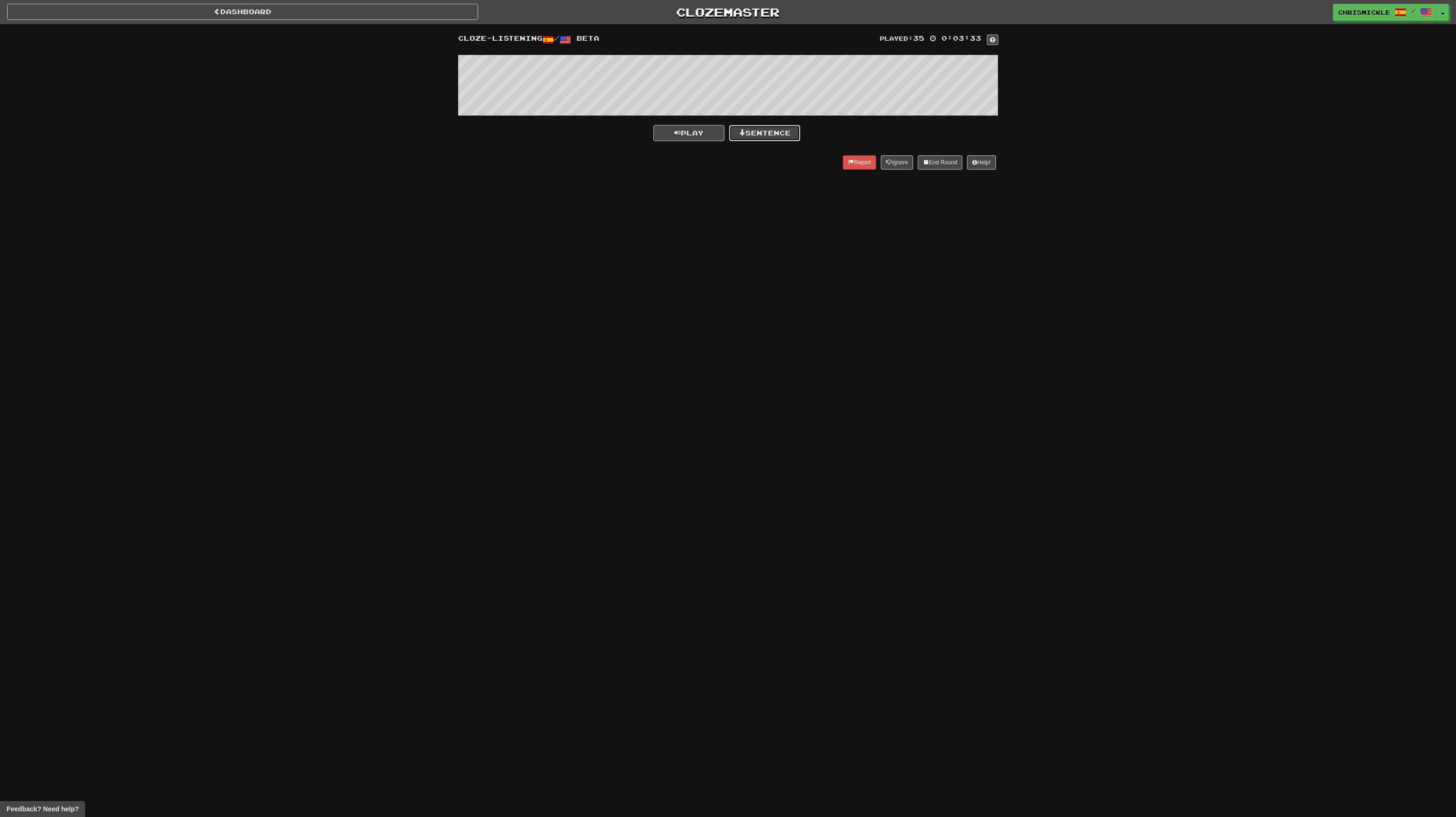
click at [774, 130] on button "Sentence" at bounding box center [765, 133] width 71 height 16
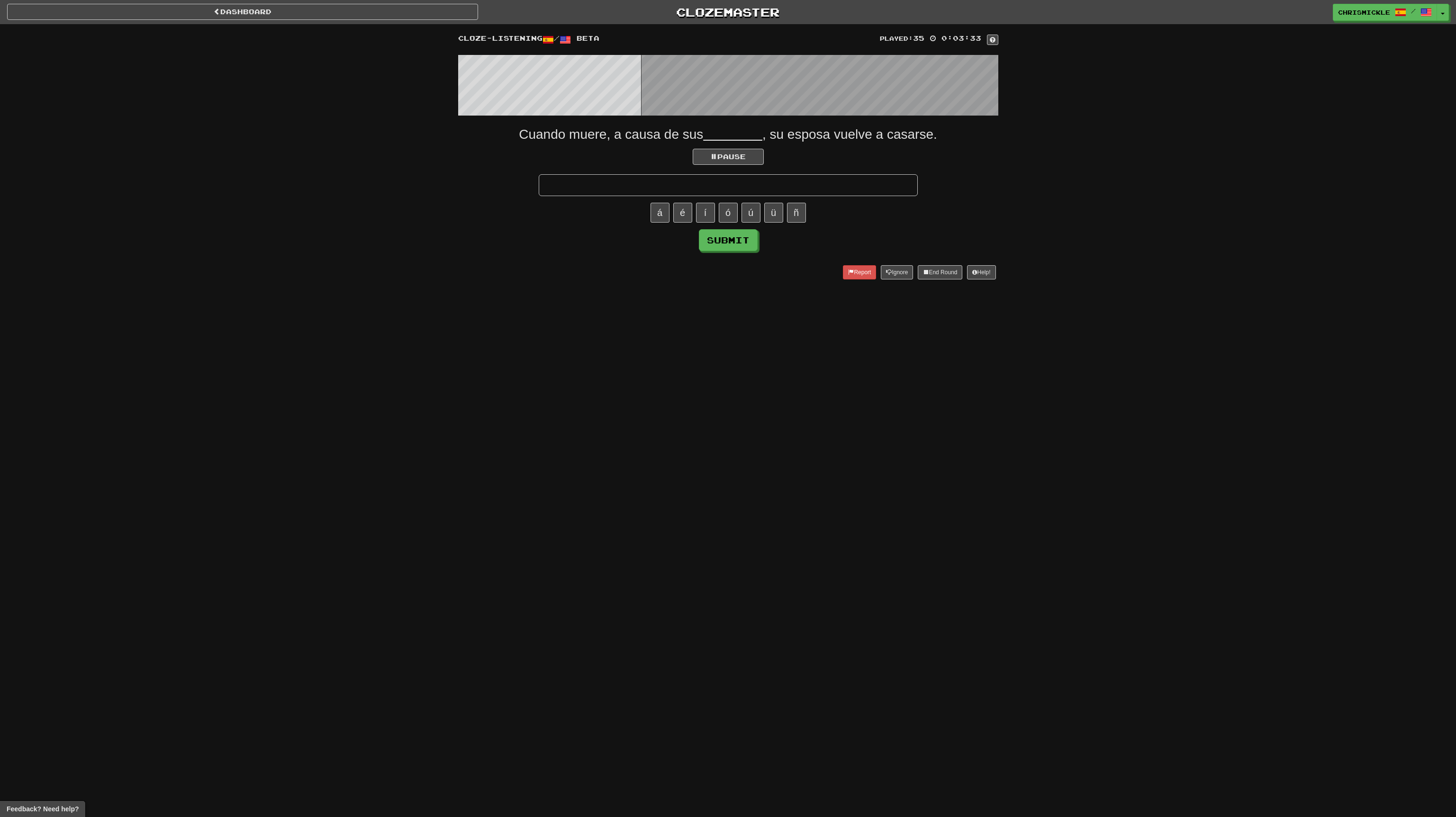
click at [742, 184] on input "text" at bounding box center [728, 185] width 379 height 22
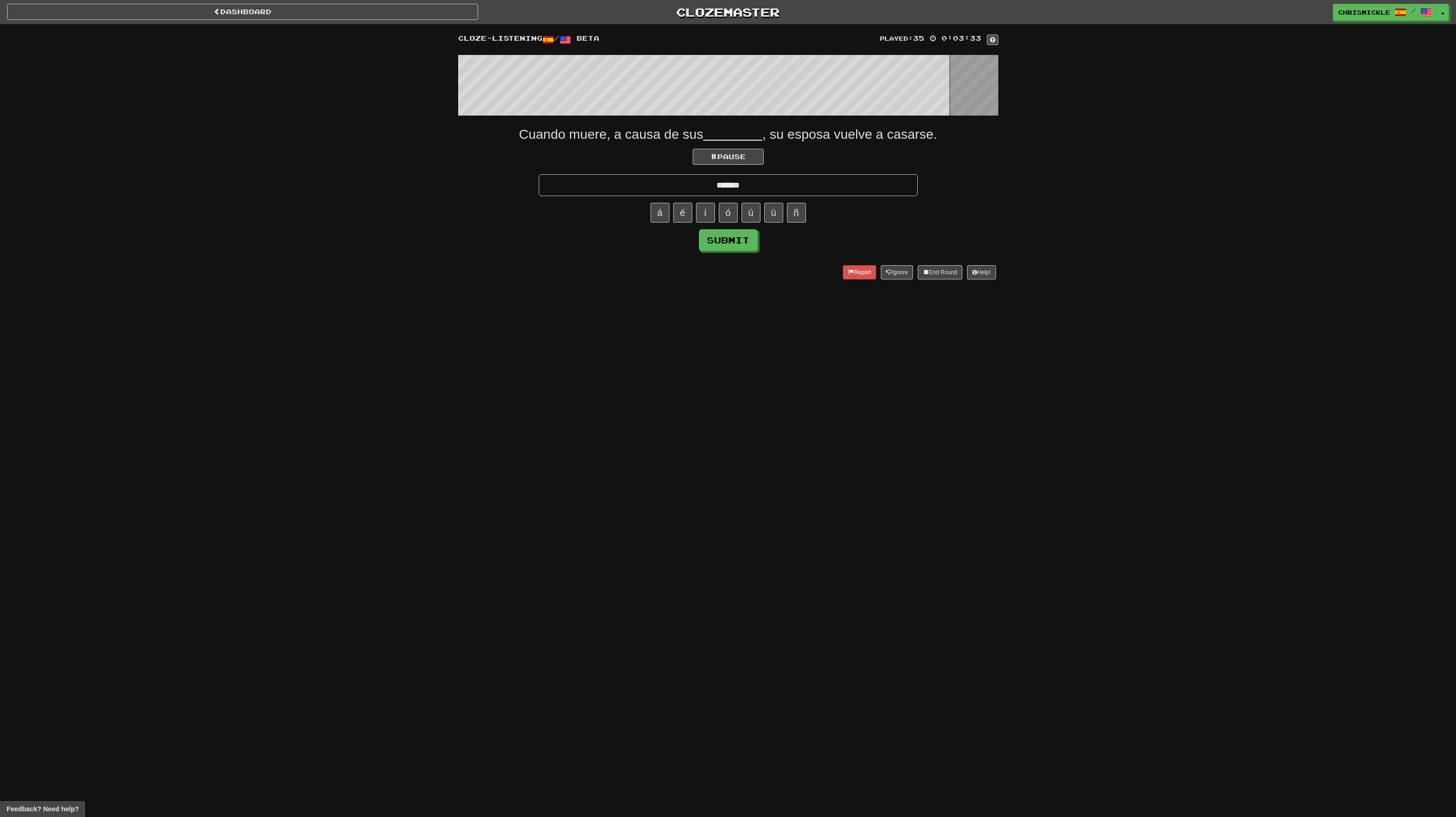
type input "*******"
click button "Submit" at bounding box center [728, 240] width 59 height 22
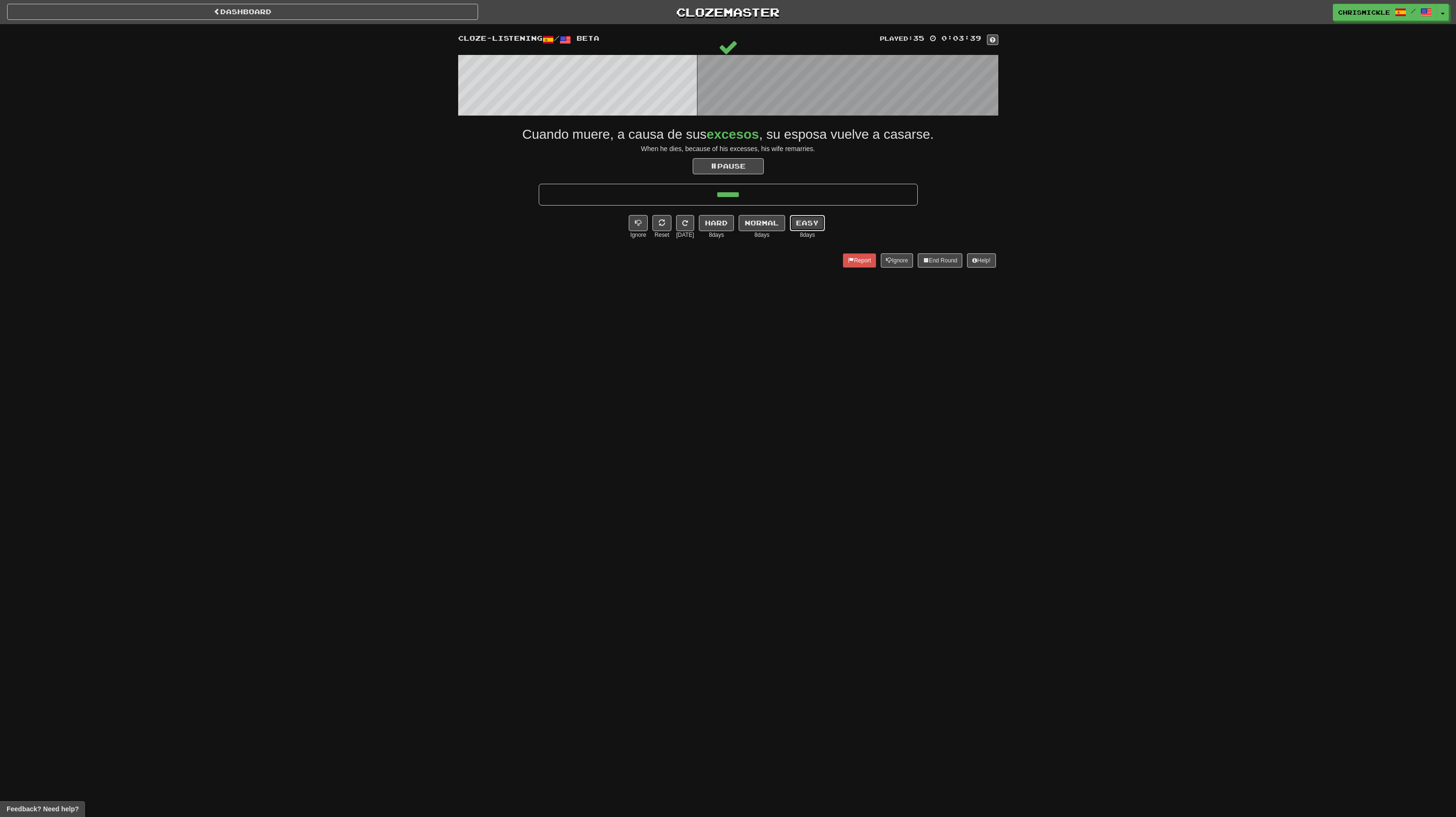
click at [800, 223] on button "Easy" at bounding box center [807, 223] width 35 height 16
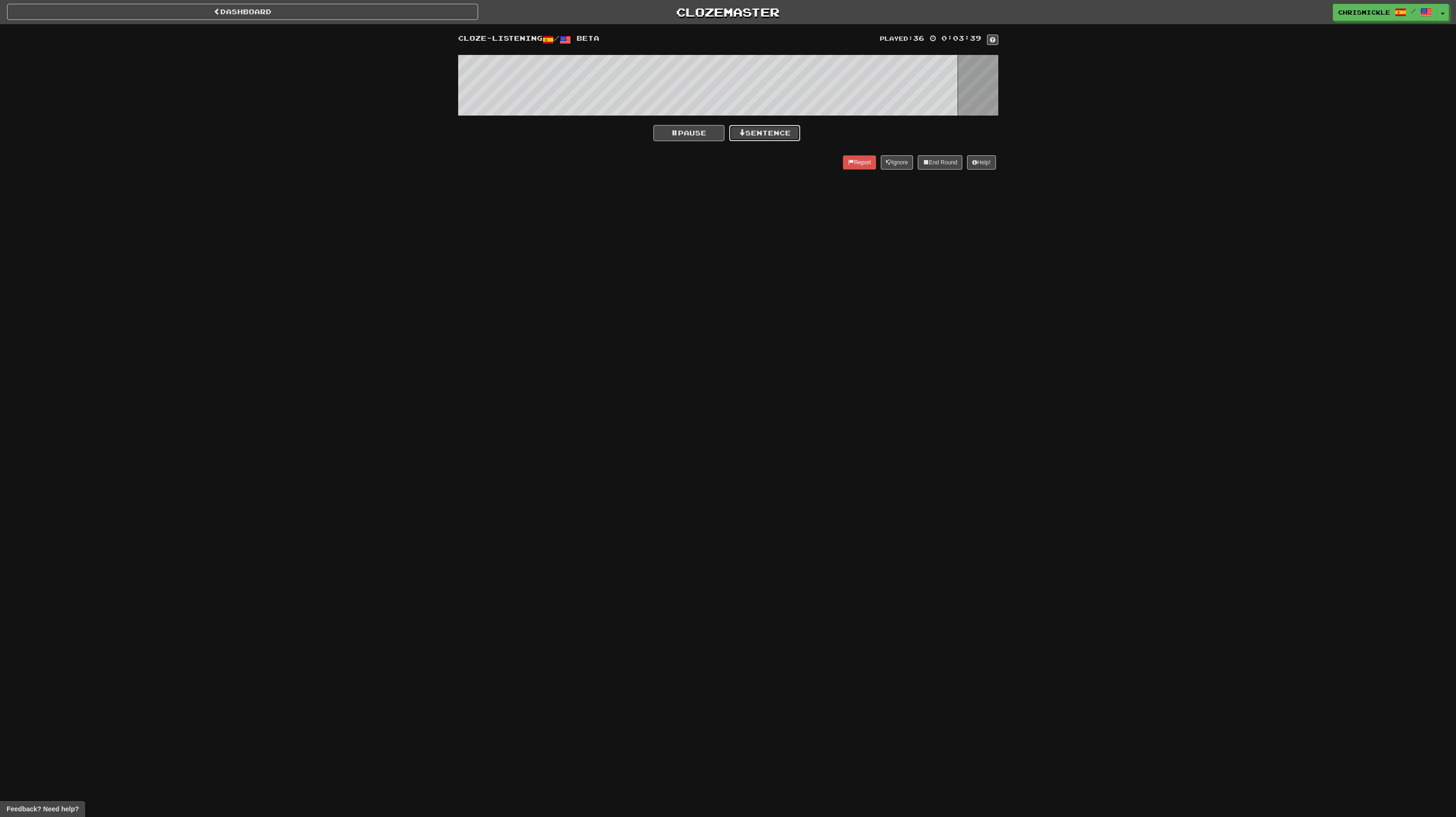
click at [766, 131] on button "Sentence" at bounding box center [765, 133] width 71 height 16
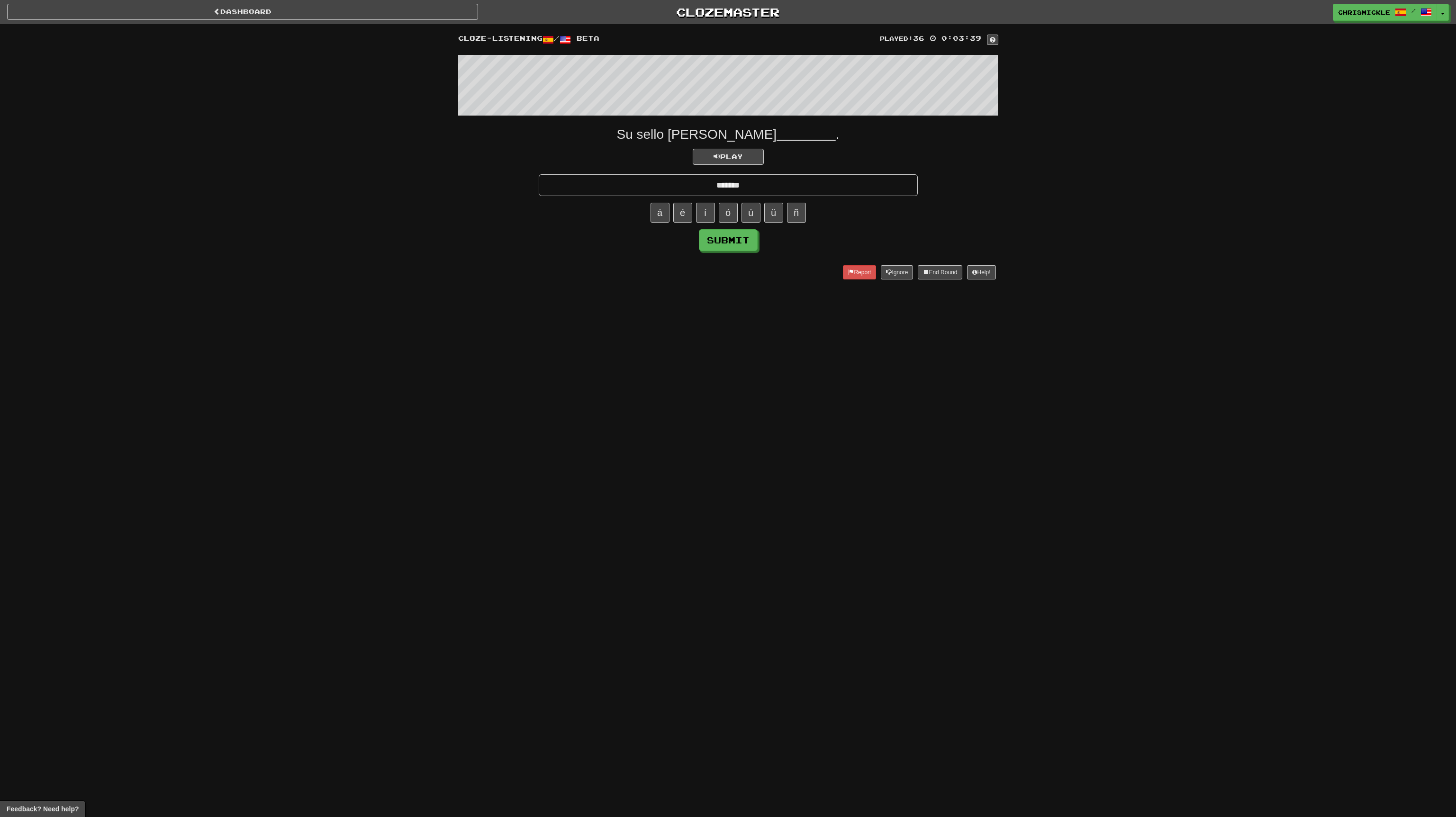
type input "*******"
click button "Submit" at bounding box center [728, 240] width 59 height 22
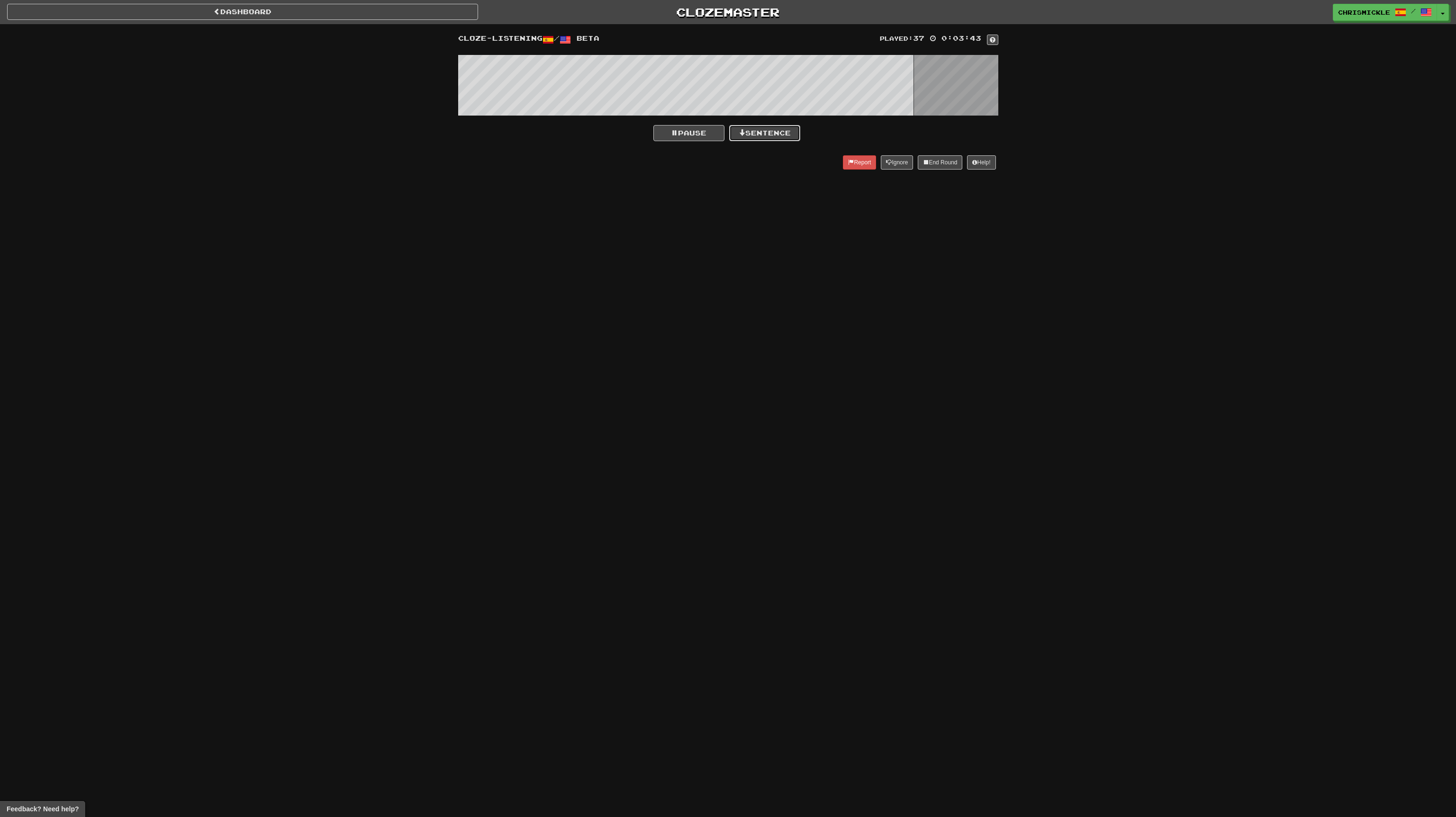
click at [783, 131] on button "Sentence" at bounding box center [765, 133] width 71 height 16
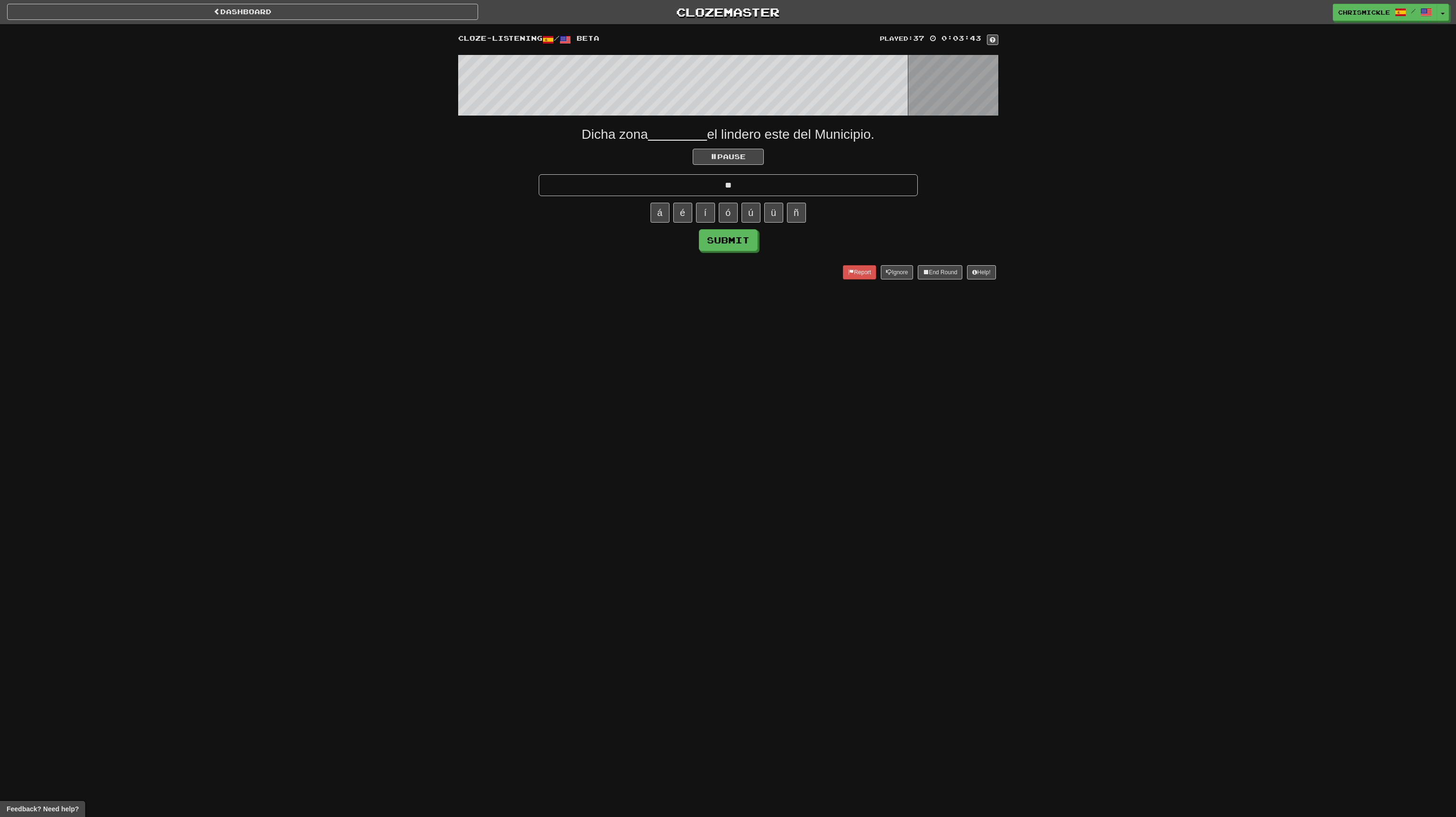
type input "*"
type input "********"
click button "Submit" at bounding box center [728, 240] width 59 height 22
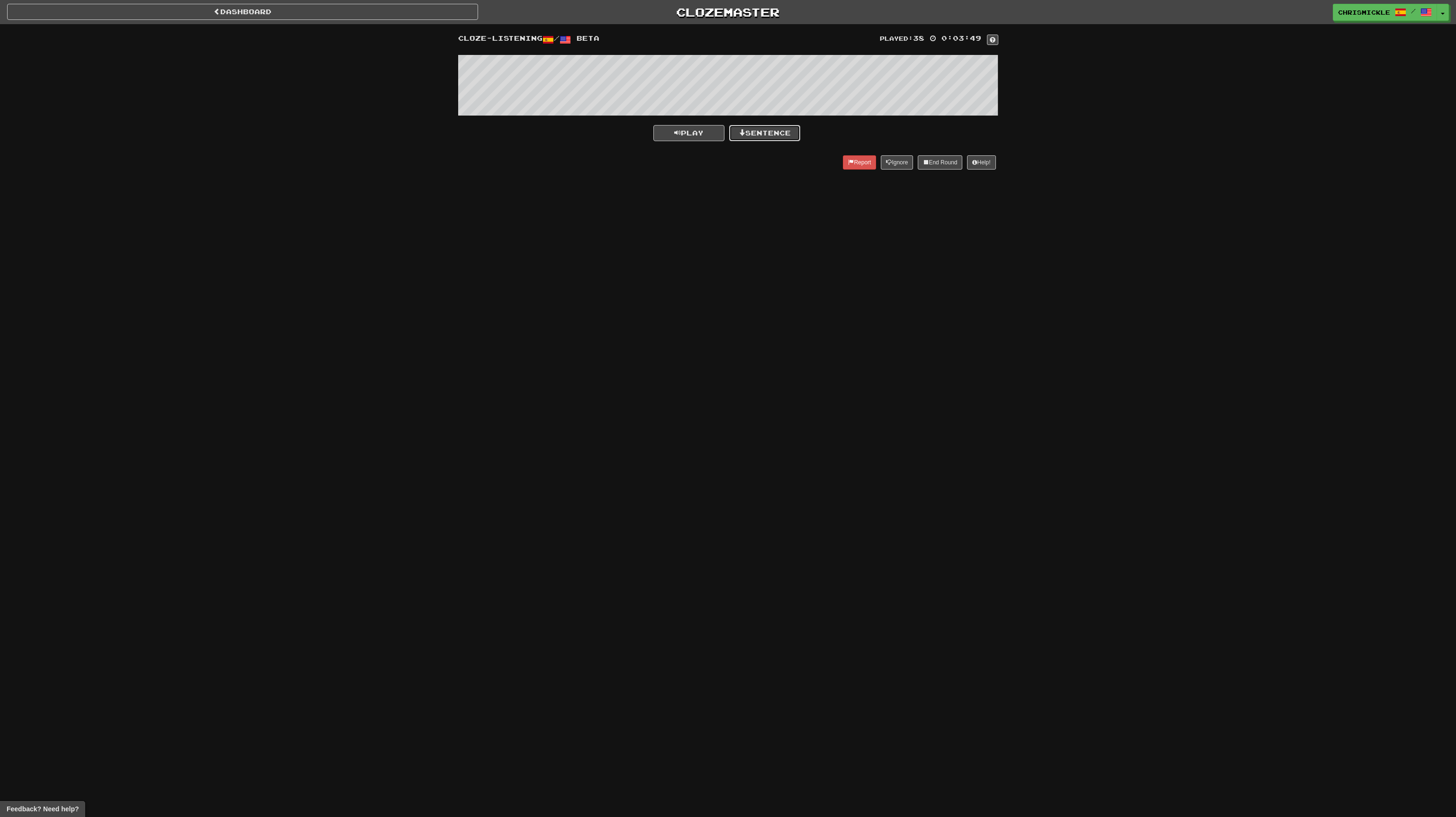
click at [763, 134] on button "Sentence" at bounding box center [765, 133] width 71 height 16
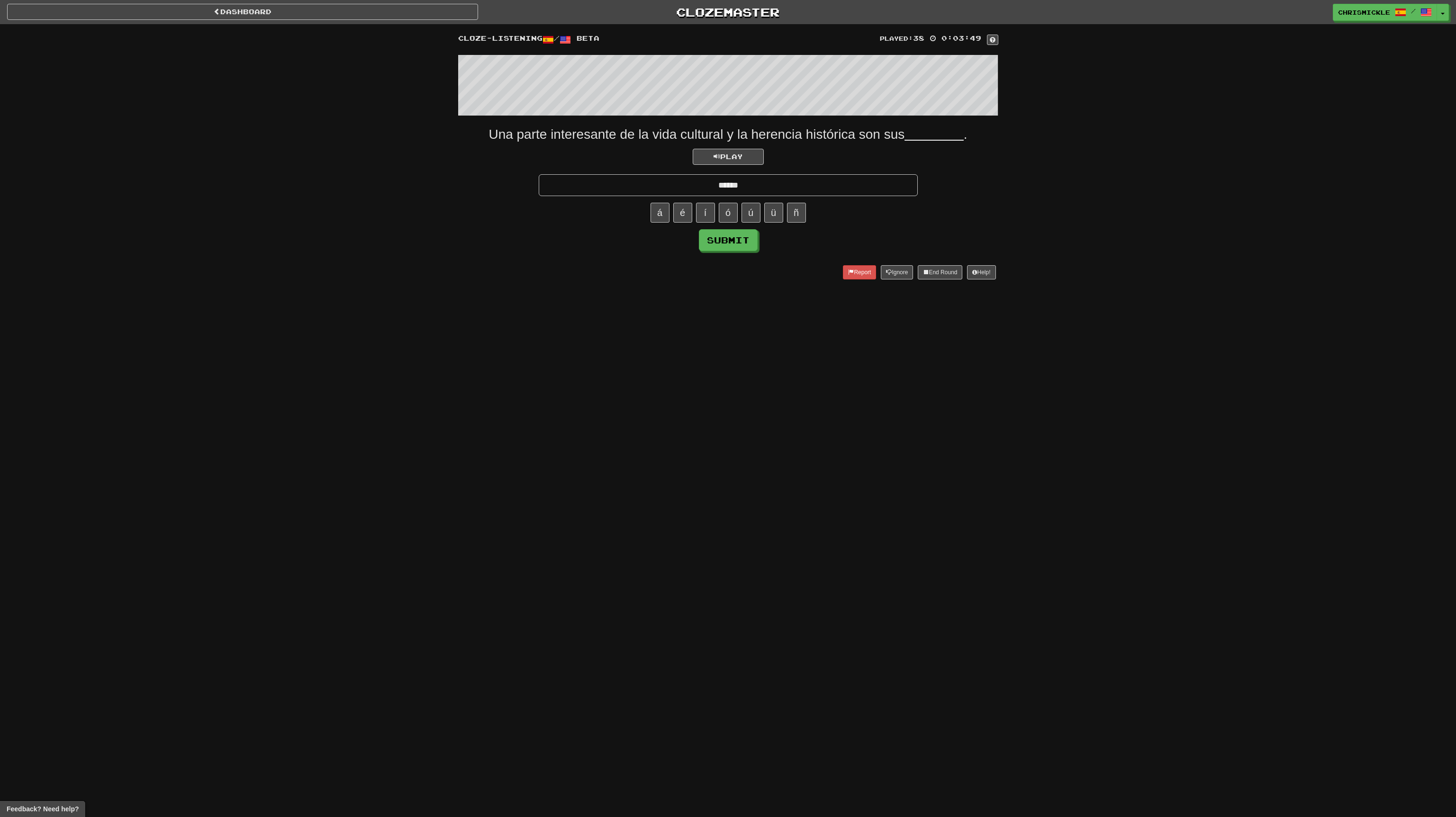
type input "******"
click button "Submit" at bounding box center [728, 240] width 59 height 22
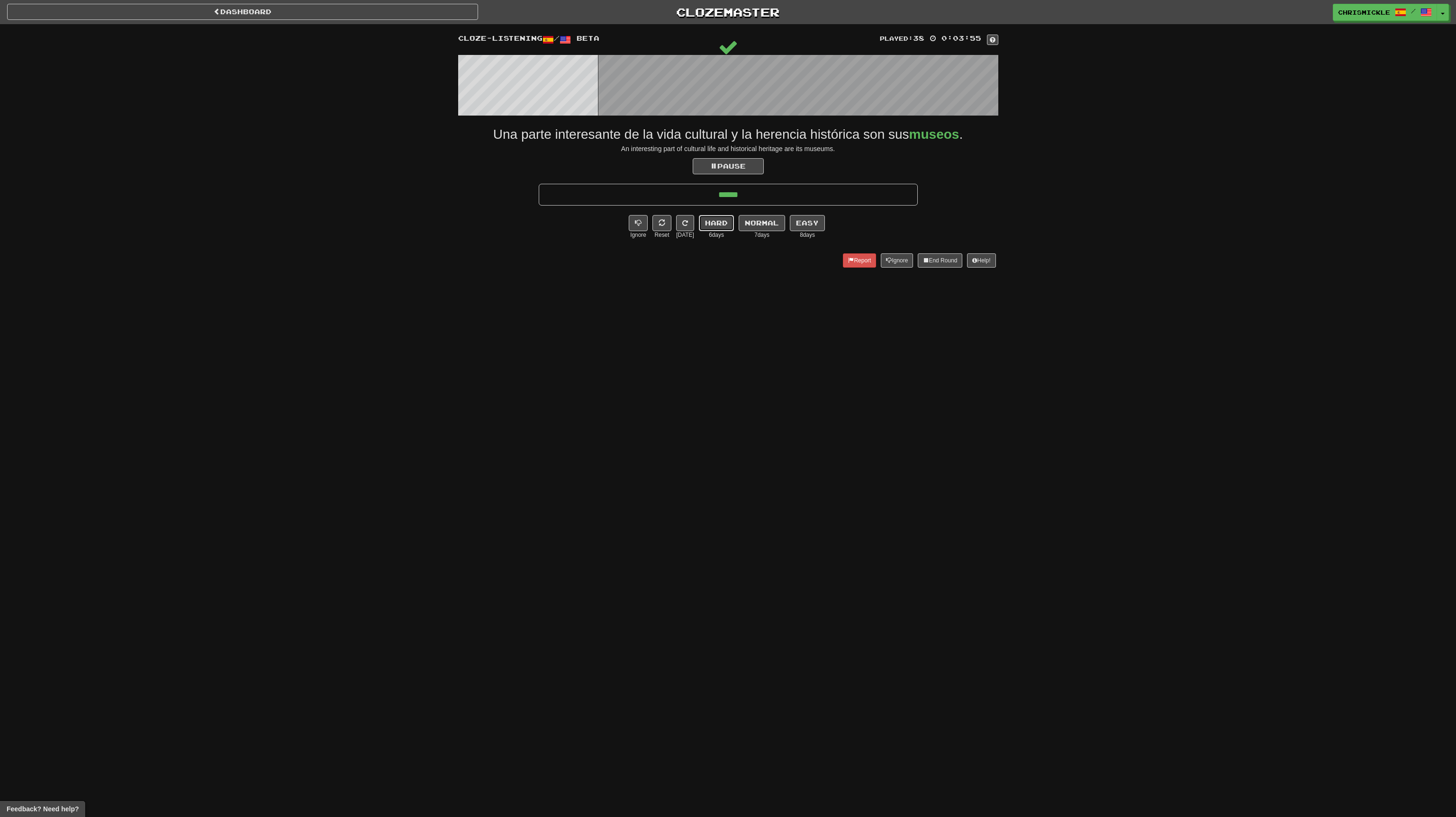
click at [722, 224] on button "Hard" at bounding box center [716, 223] width 35 height 16
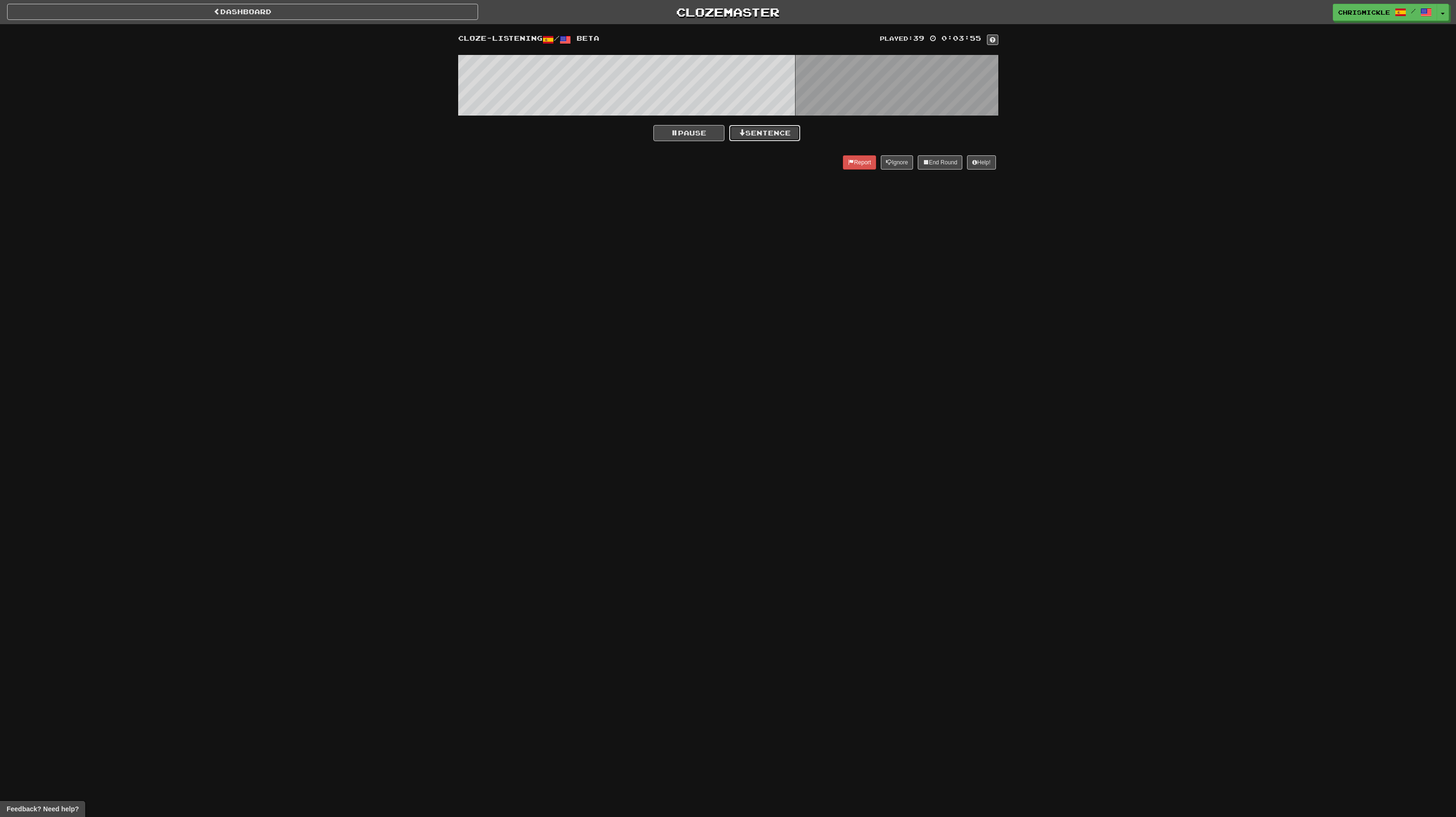
click at [777, 129] on button "Sentence" at bounding box center [765, 133] width 71 height 16
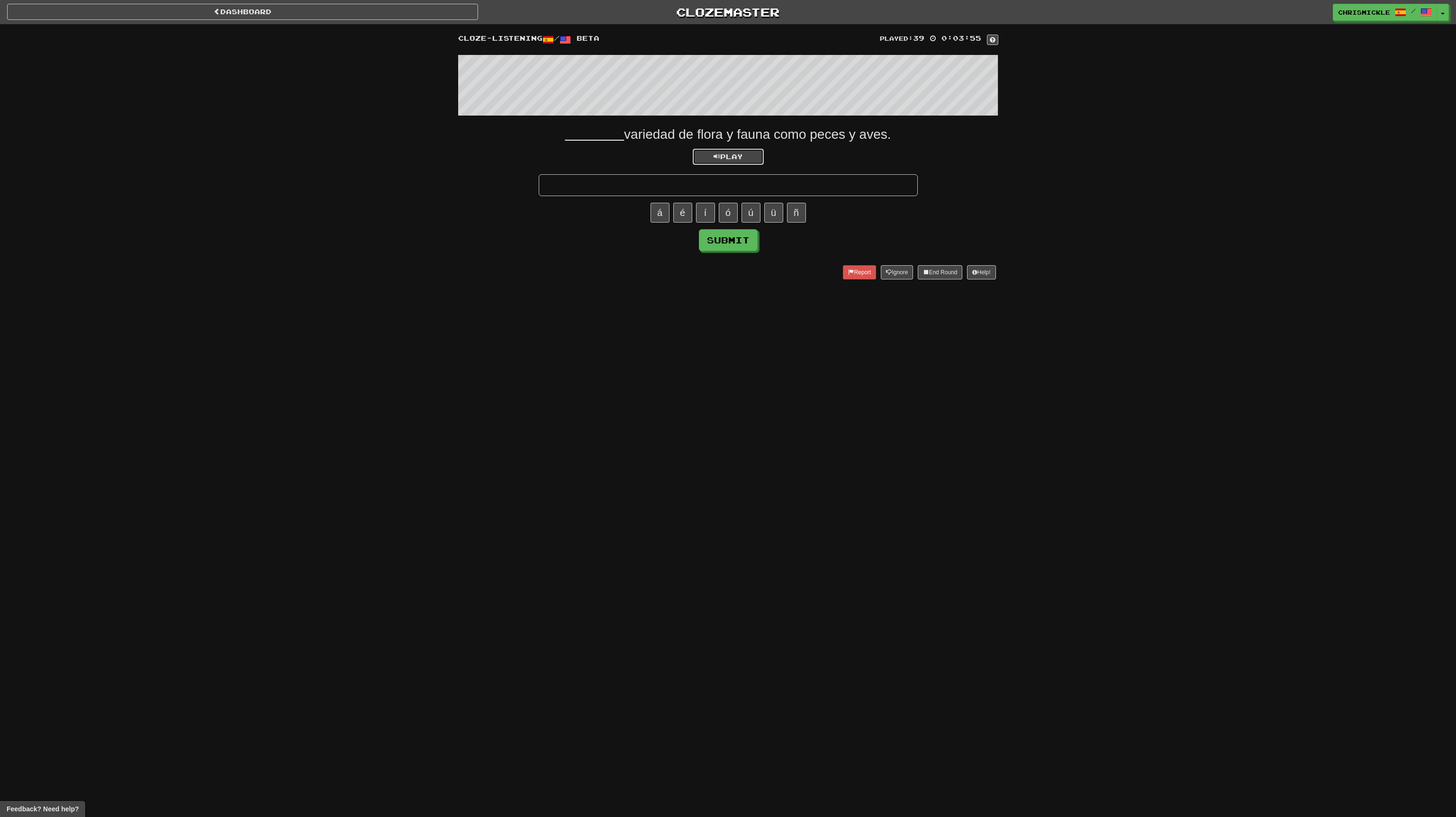
click at [740, 151] on button "Play" at bounding box center [728, 157] width 71 height 16
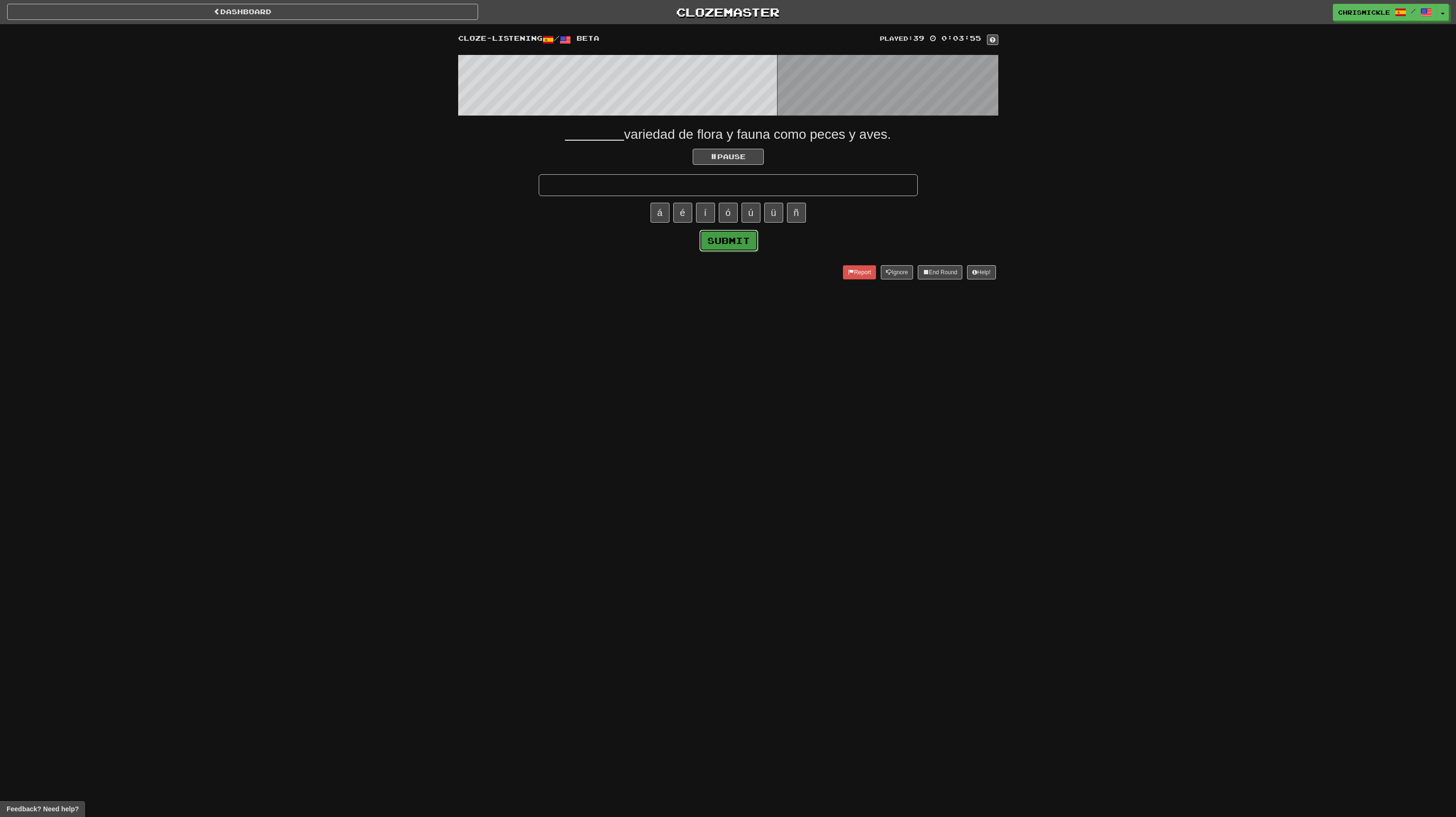
click at [735, 236] on button "Submit" at bounding box center [728, 241] width 59 height 22
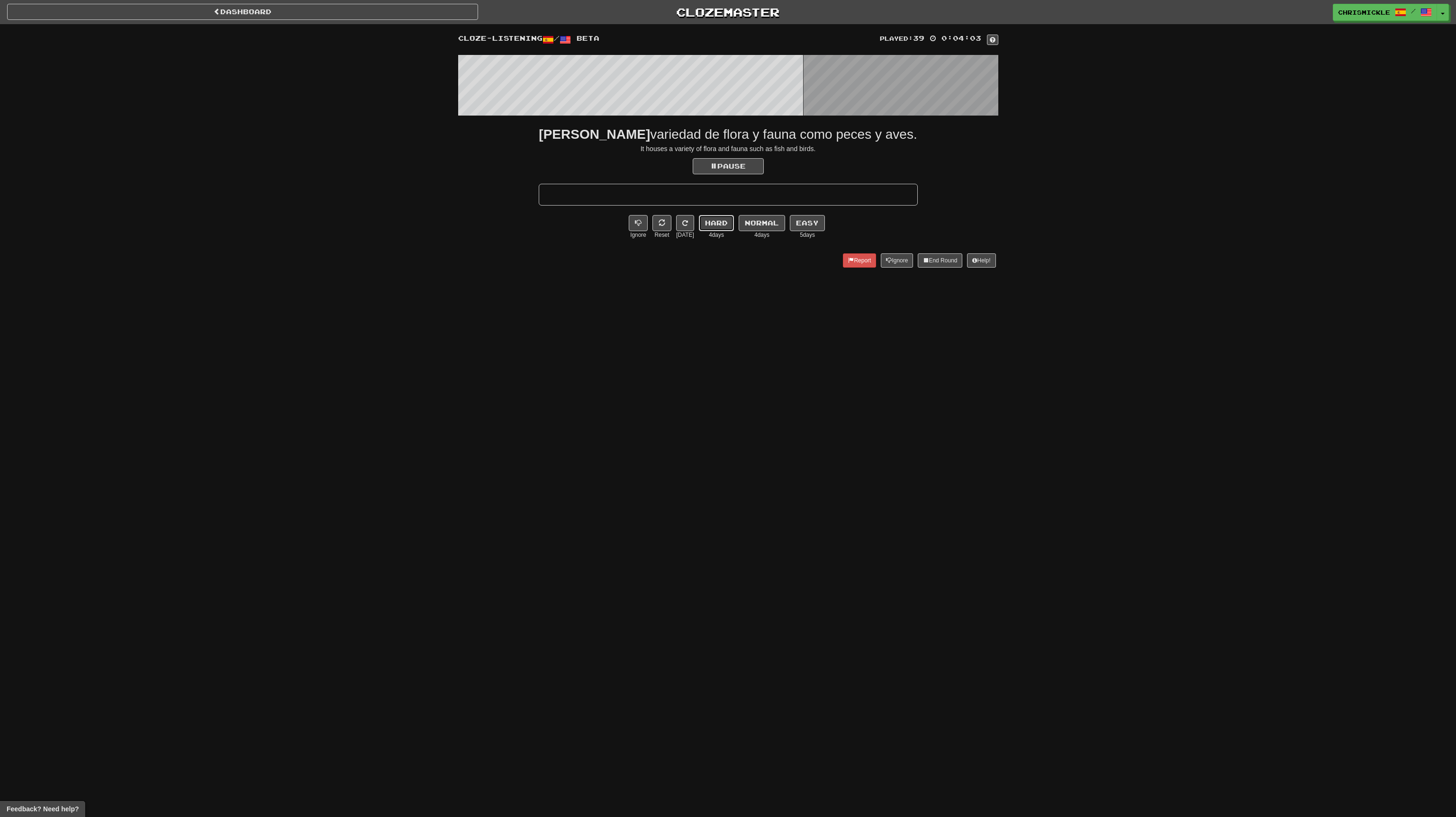
click at [718, 221] on button "Hard" at bounding box center [716, 223] width 35 height 16
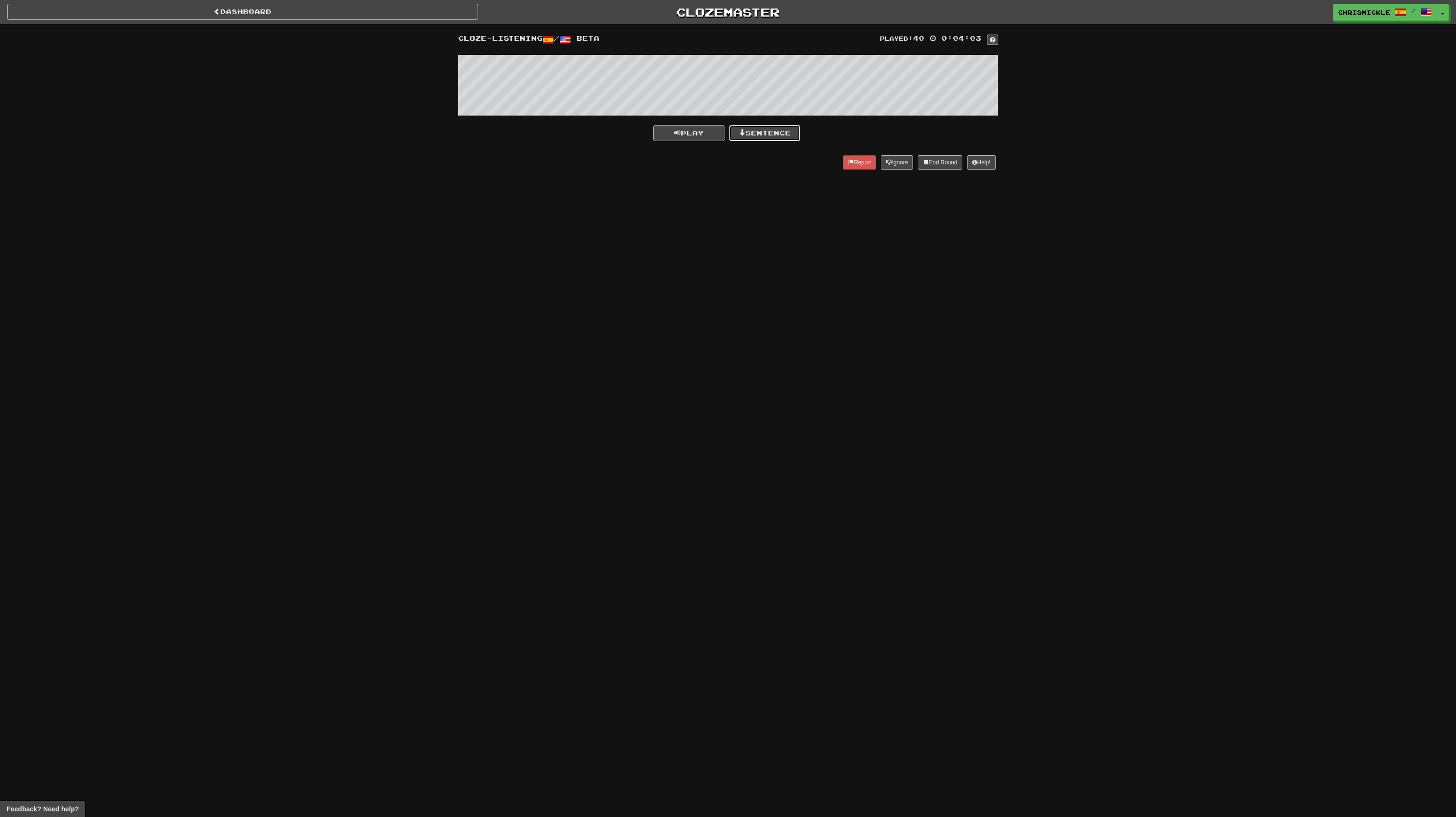
click at [774, 130] on button "Sentence" at bounding box center [765, 133] width 71 height 16
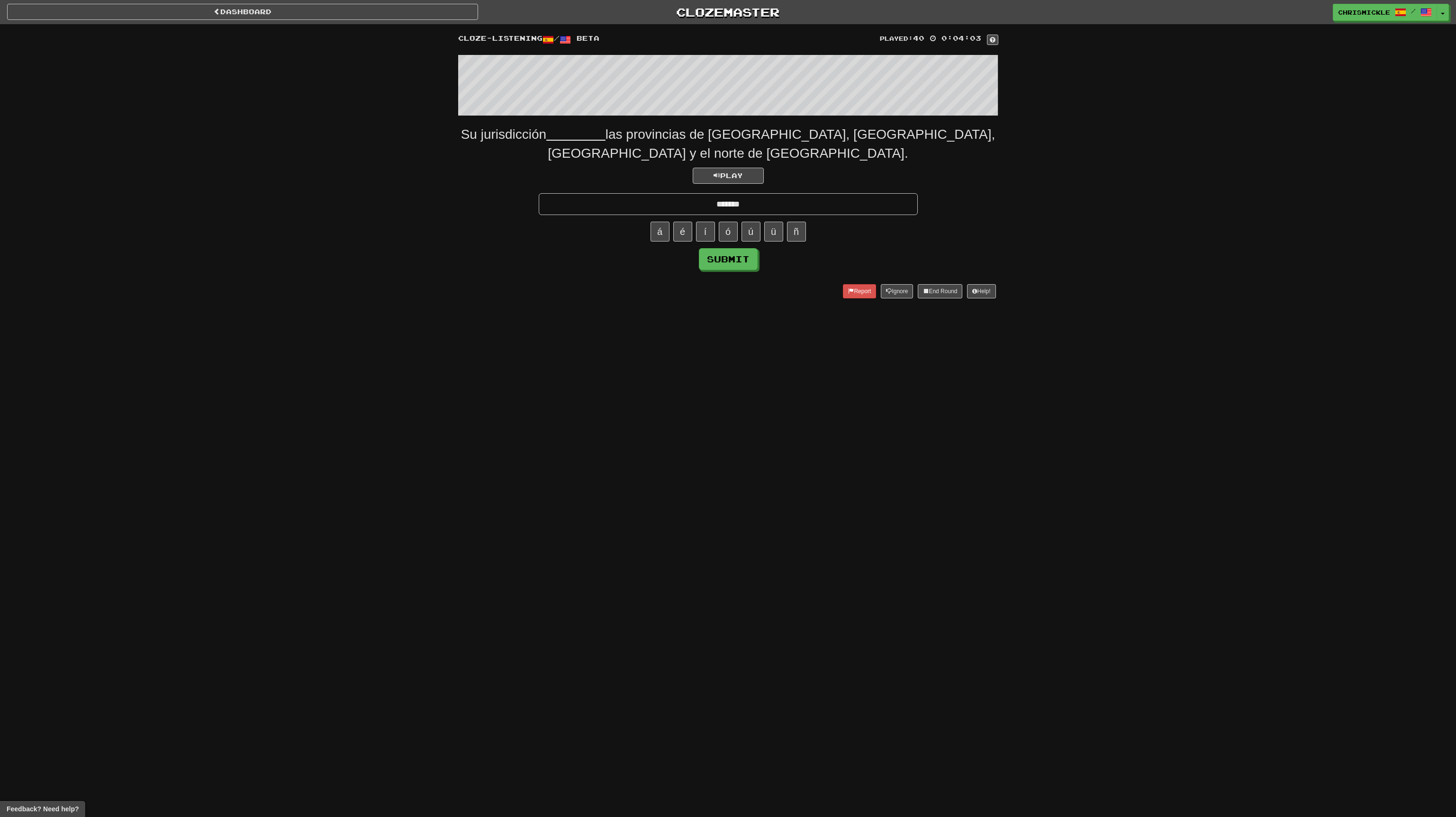
type input "*******"
click button "Submit" at bounding box center [728, 259] width 59 height 22
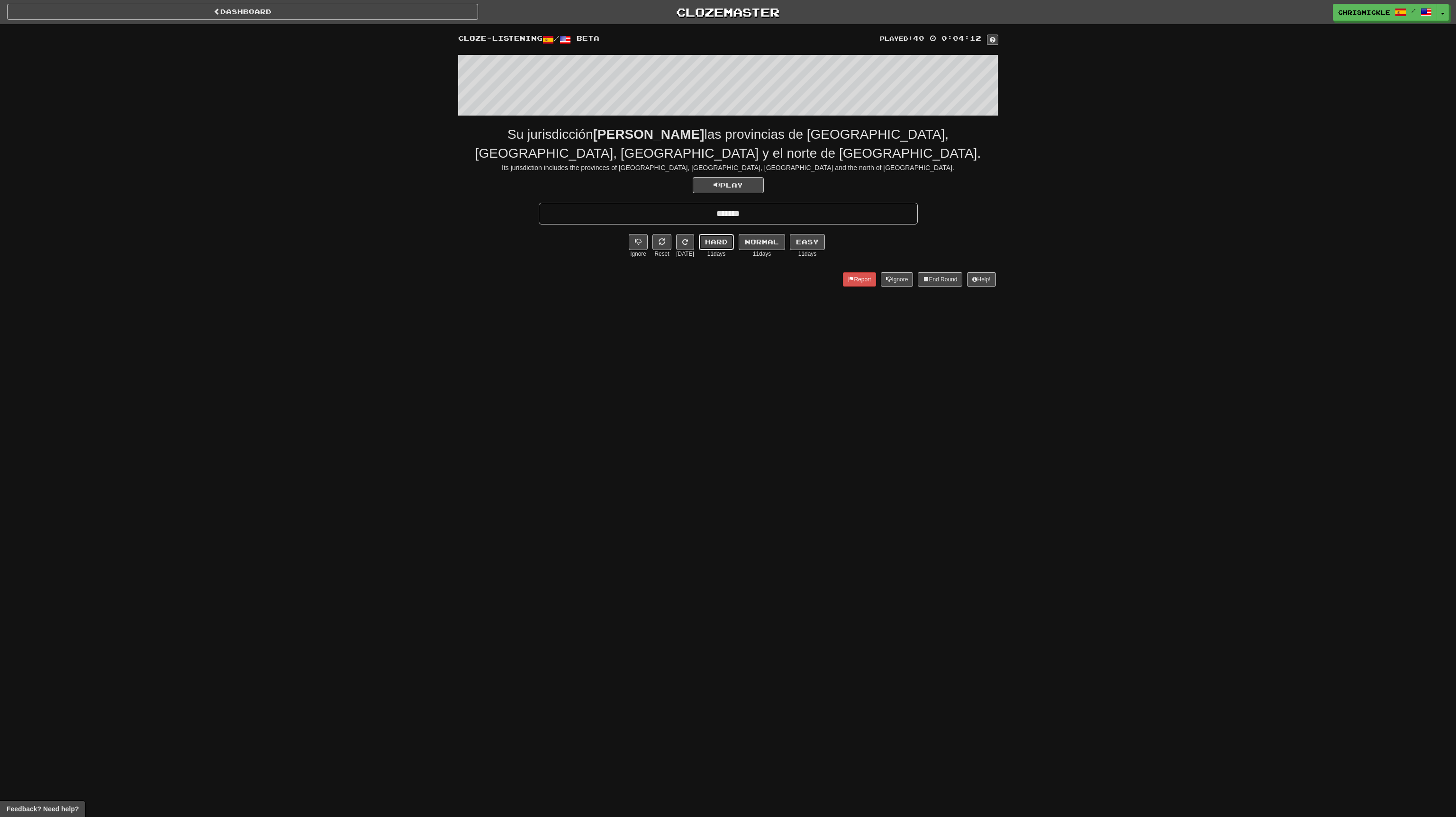
click at [711, 241] on button "Hard" at bounding box center [716, 242] width 35 height 16
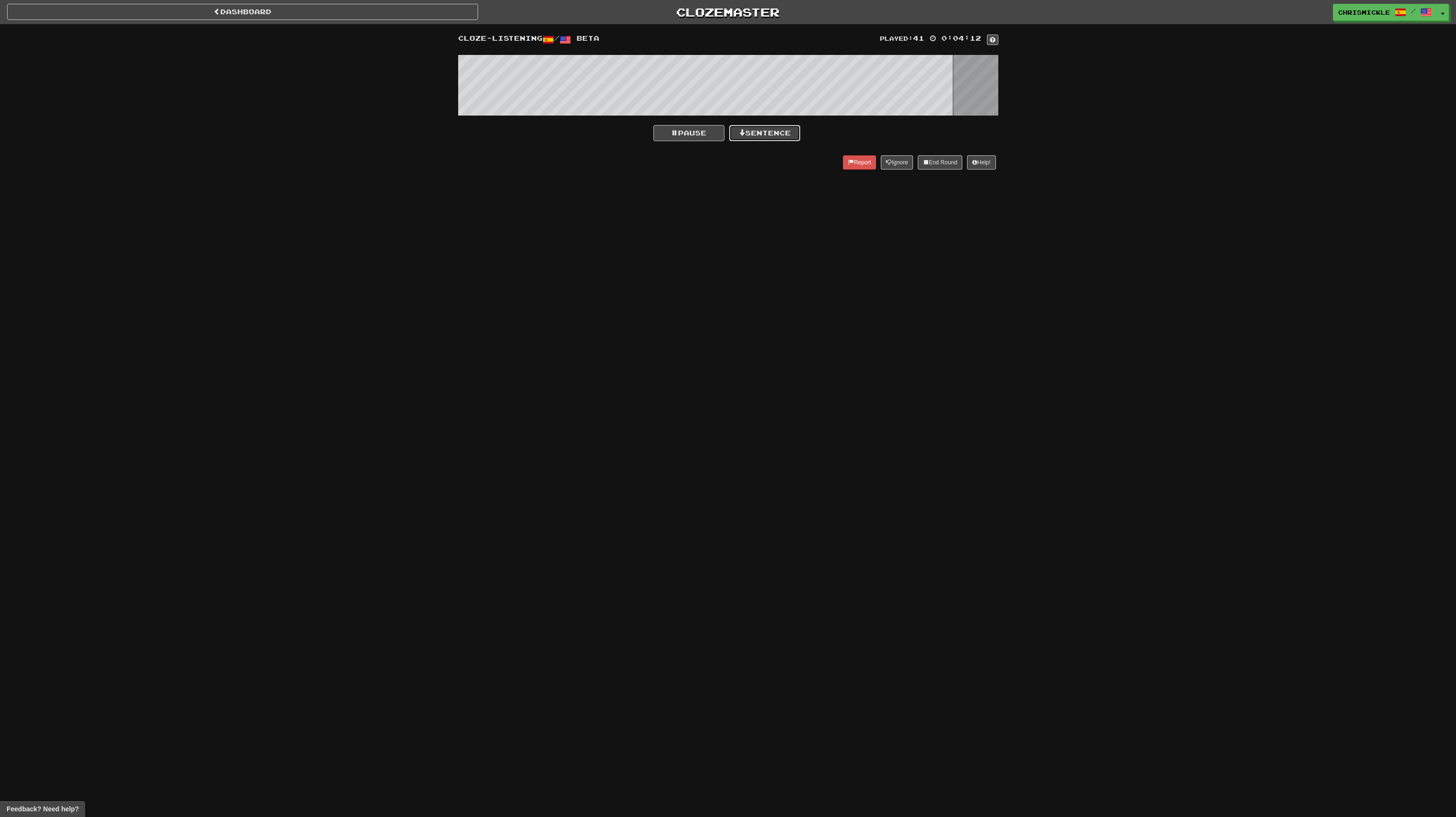
click at [779, 131] on button "Sentence" at bounding box center [765, 133] width 71 height 16
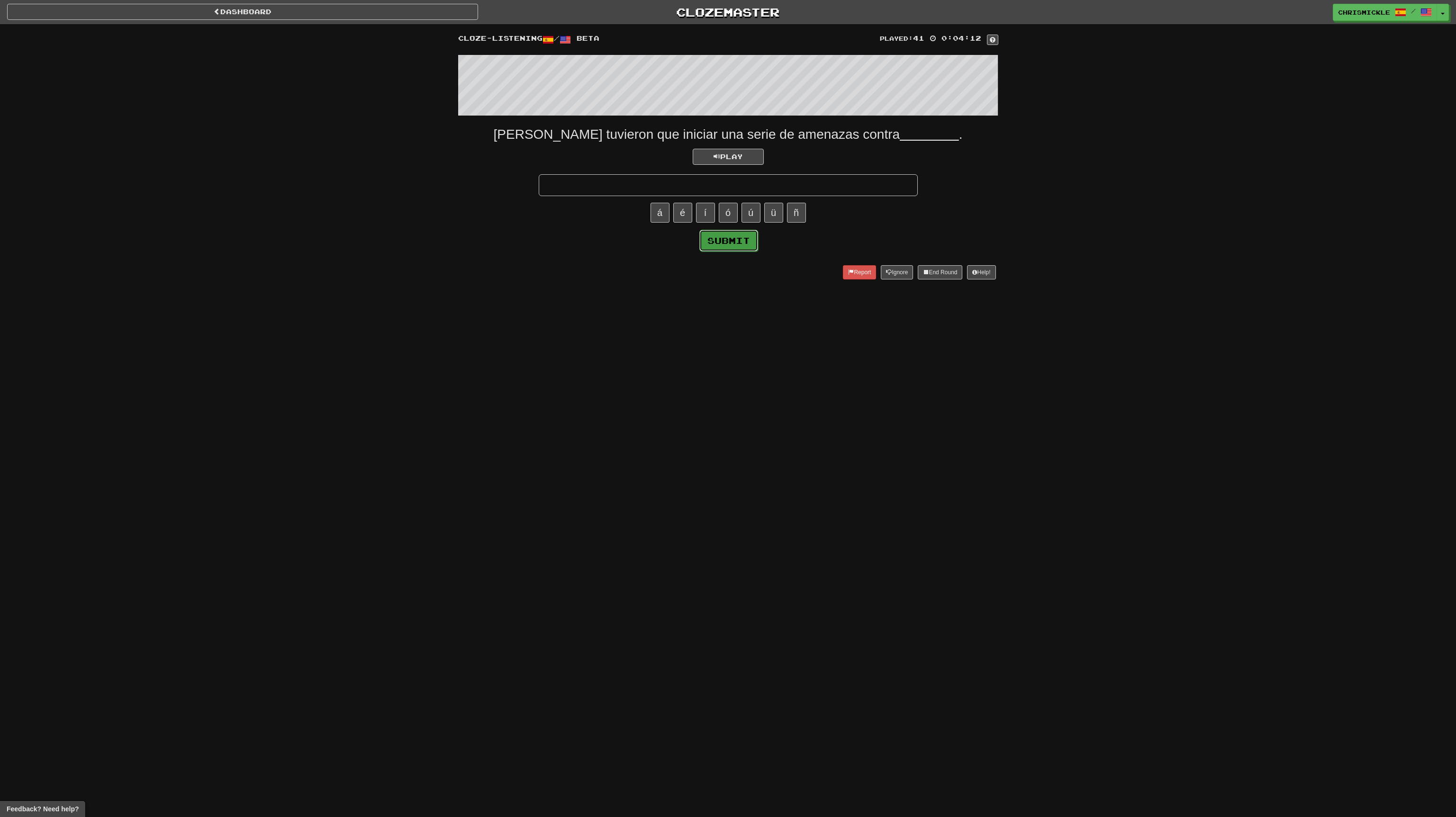
click at [733, 244] on button "Submit" at bounding box center [728, 241] width 59 height 22
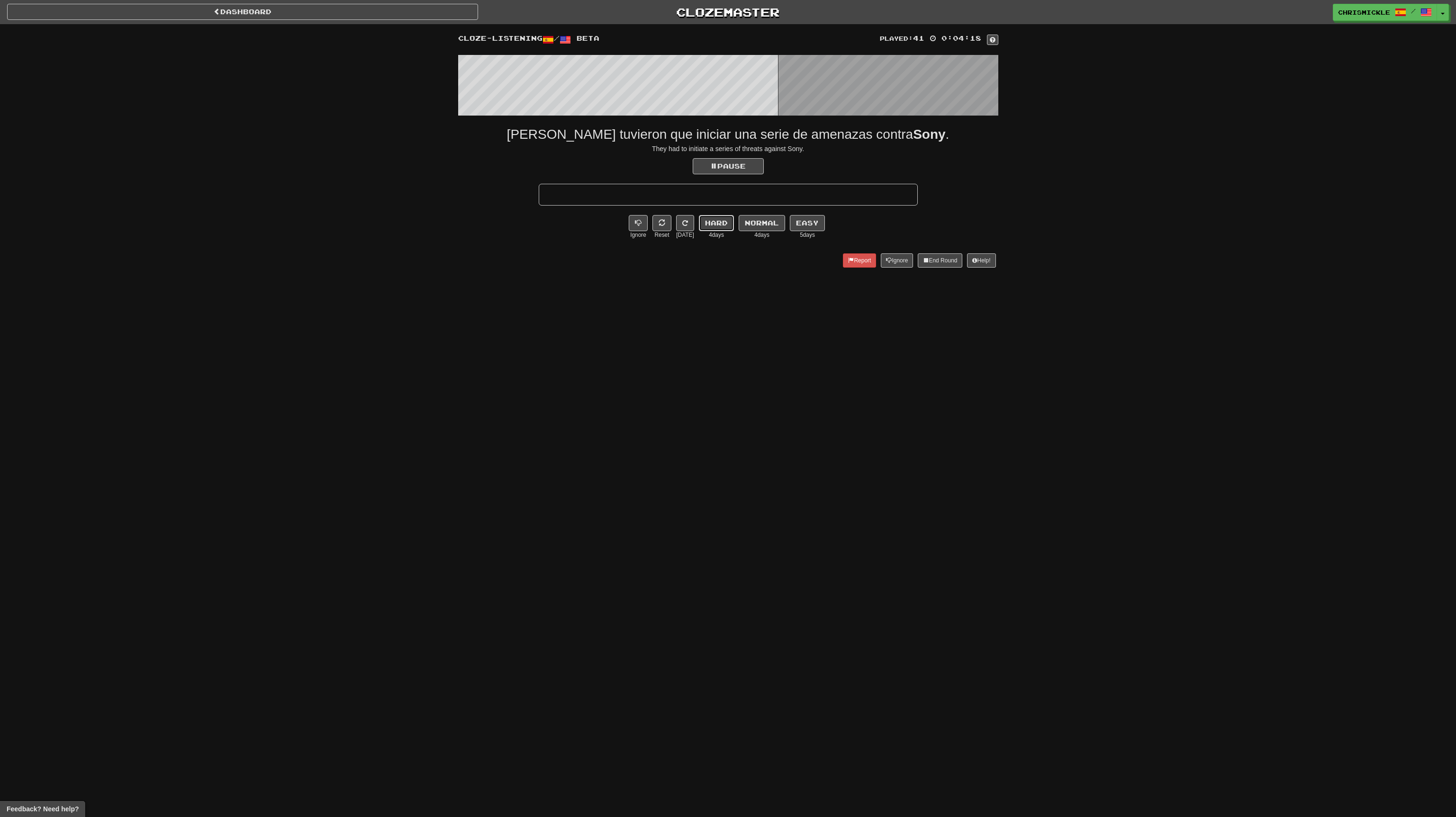
click at [723, 221] on button "Hard" at bounding box center [716, 223] width 35 height 16
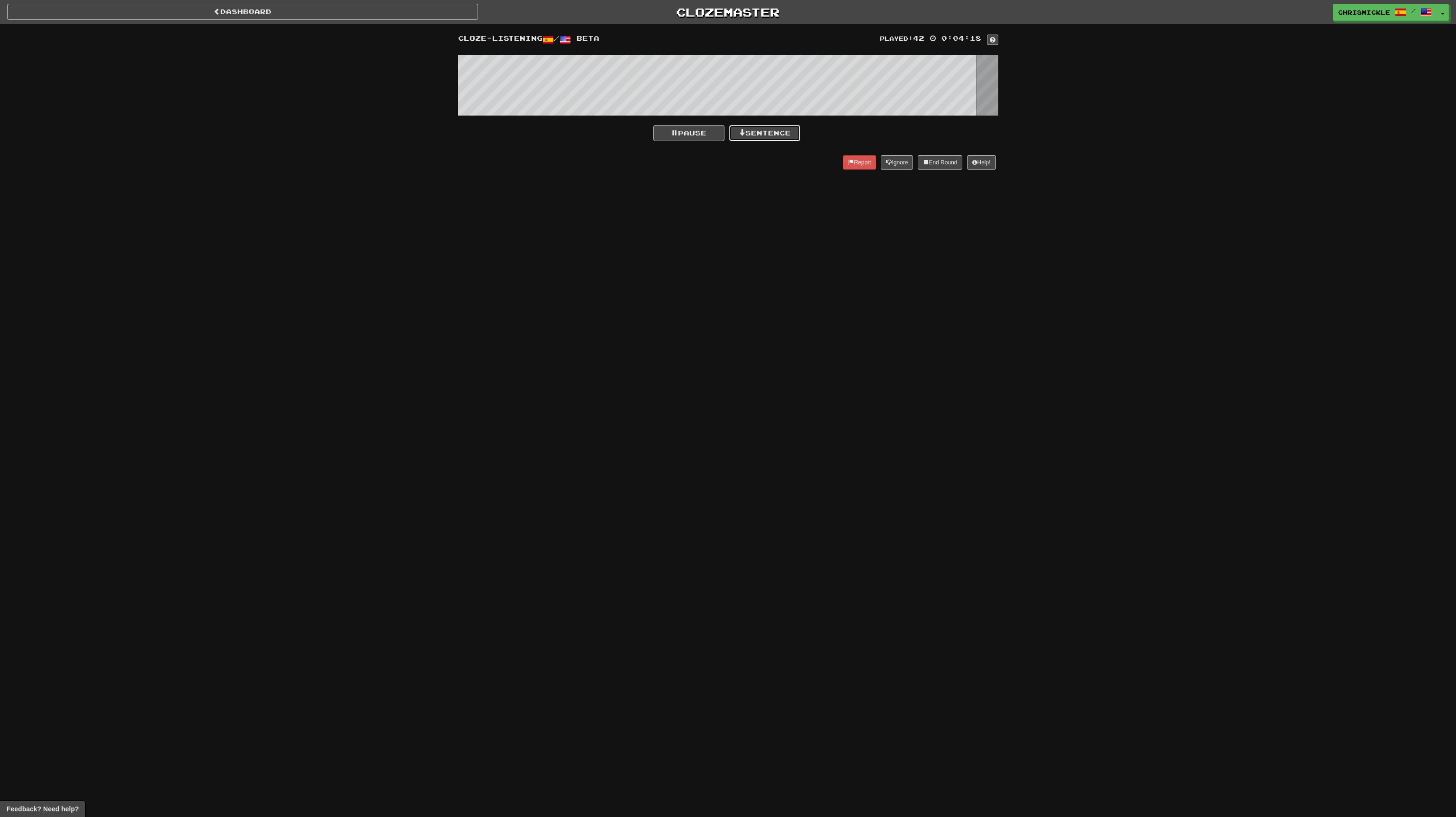
click at [771, 129] on button "Sentence" at bounding box center [765, 133] width 71 height 16
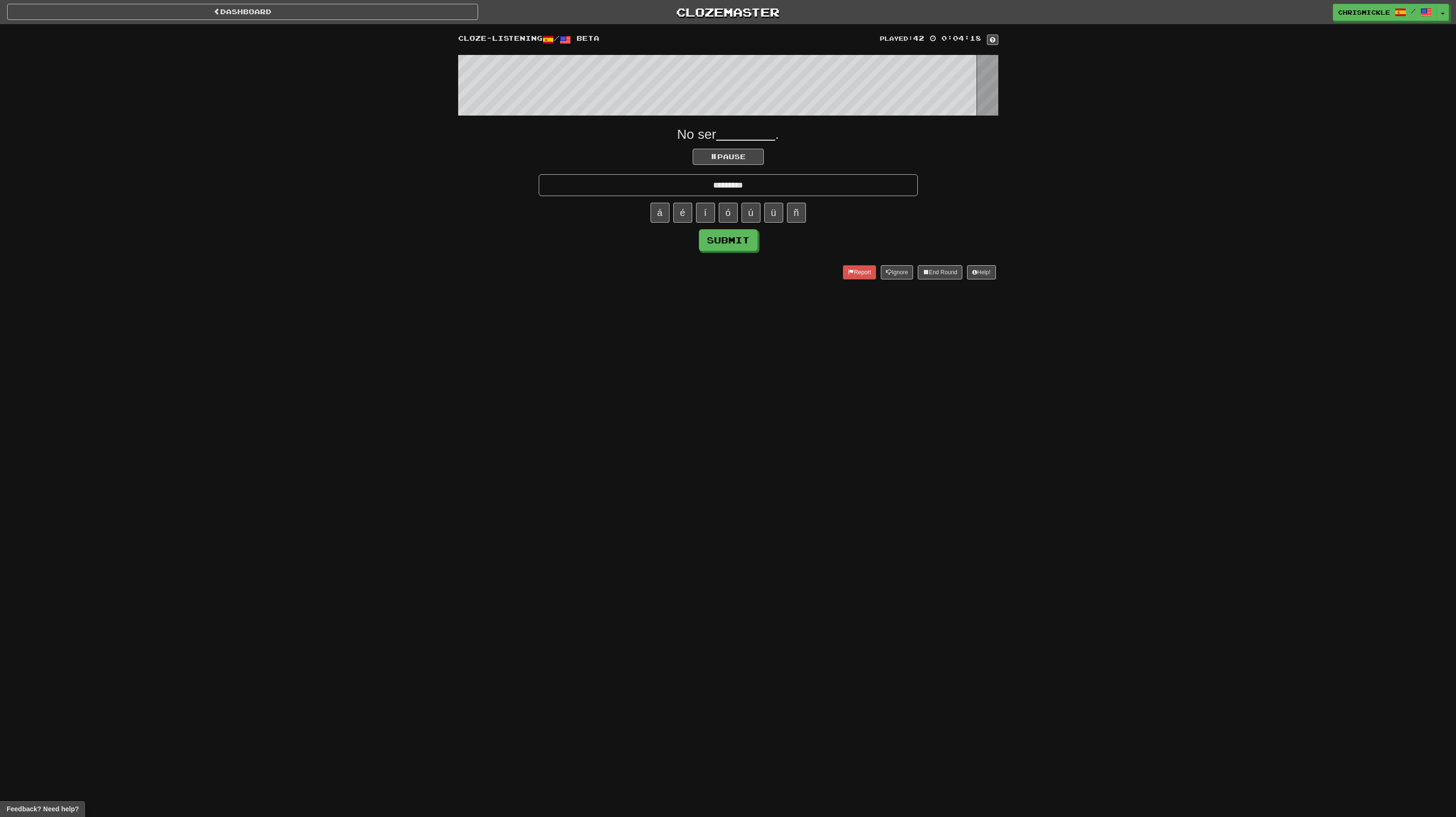
type input "*********"
click button "Submit" at bounding box center [728, 240] width 59 height 22
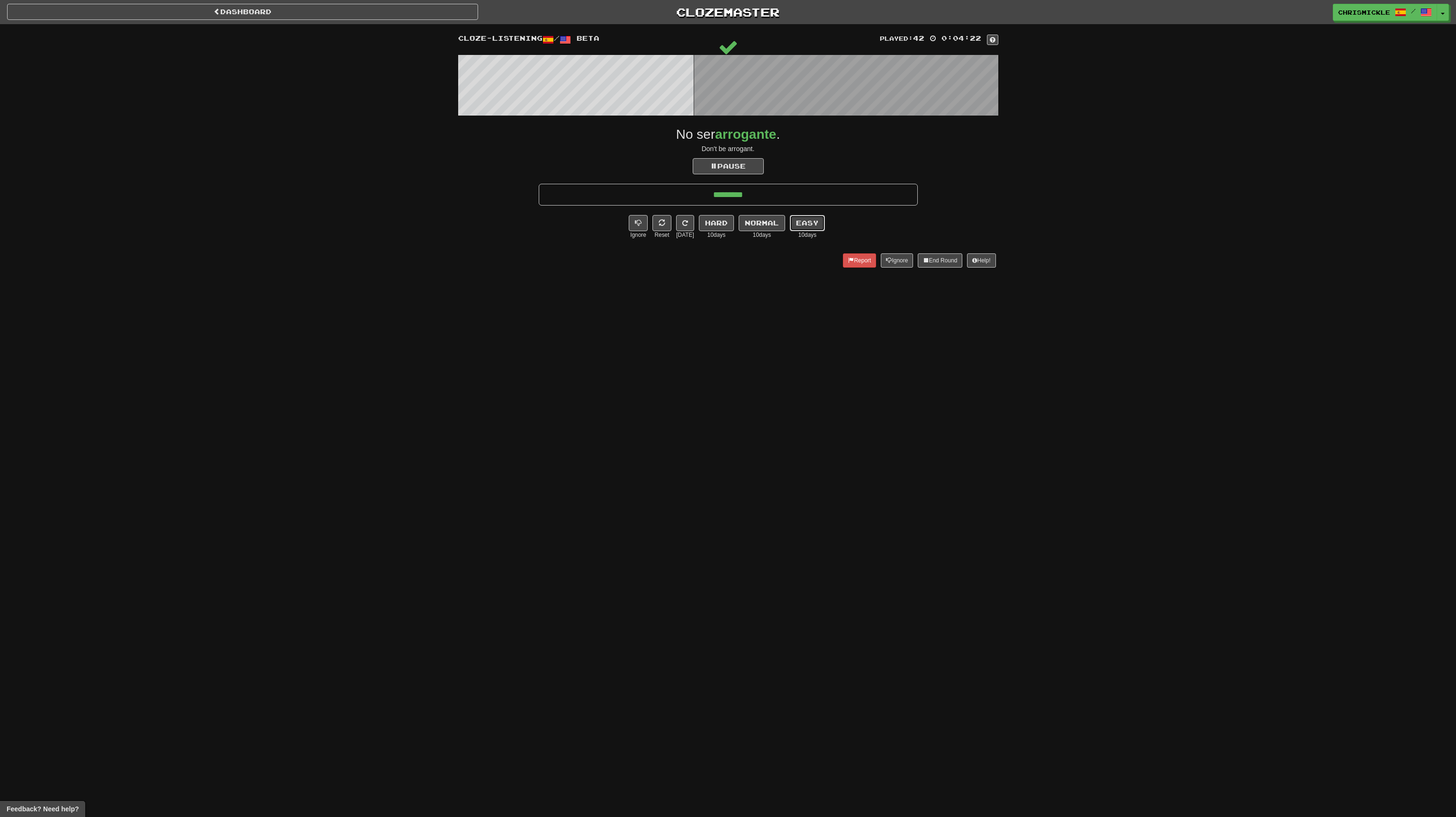
click at [814, 221] on button "Easy" at bounding box center [807, 223] width 35 height 16
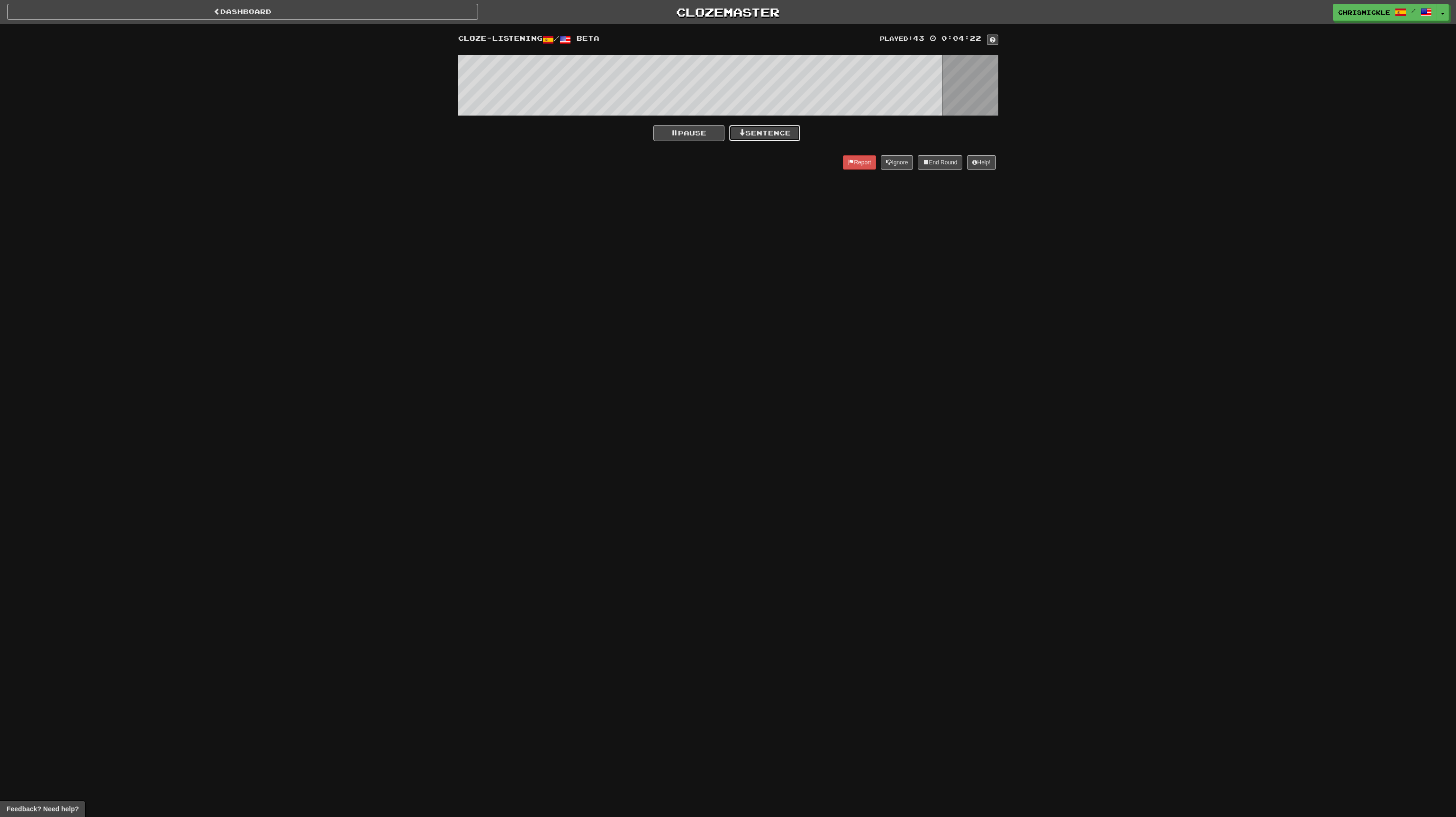
click at [770, 132] on button "Sentence" at bounding box center [765, 133] width 71 height 16
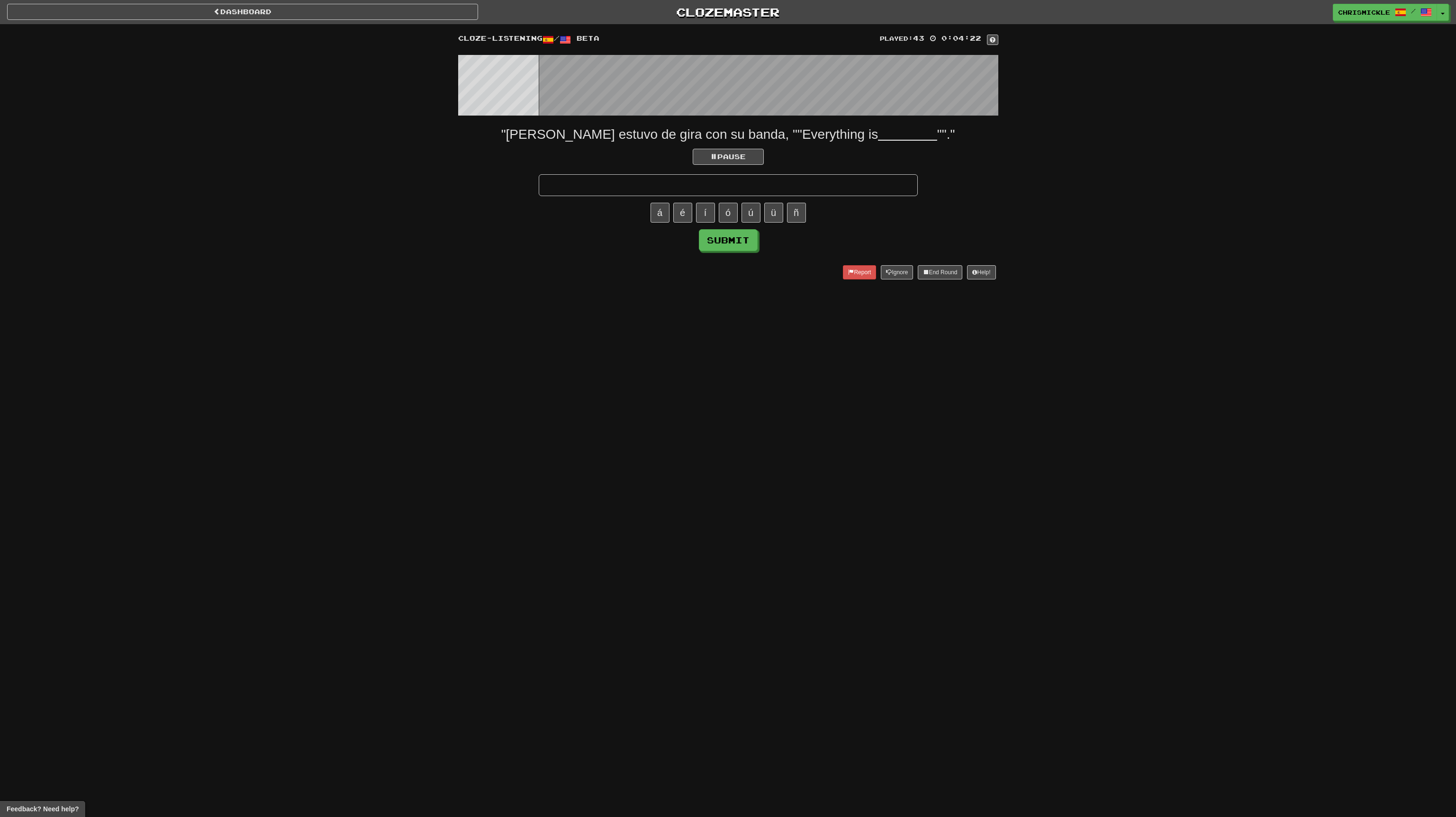
click at [814, 190] on input "text" at bounding box center [728, 185] width 379 height 22
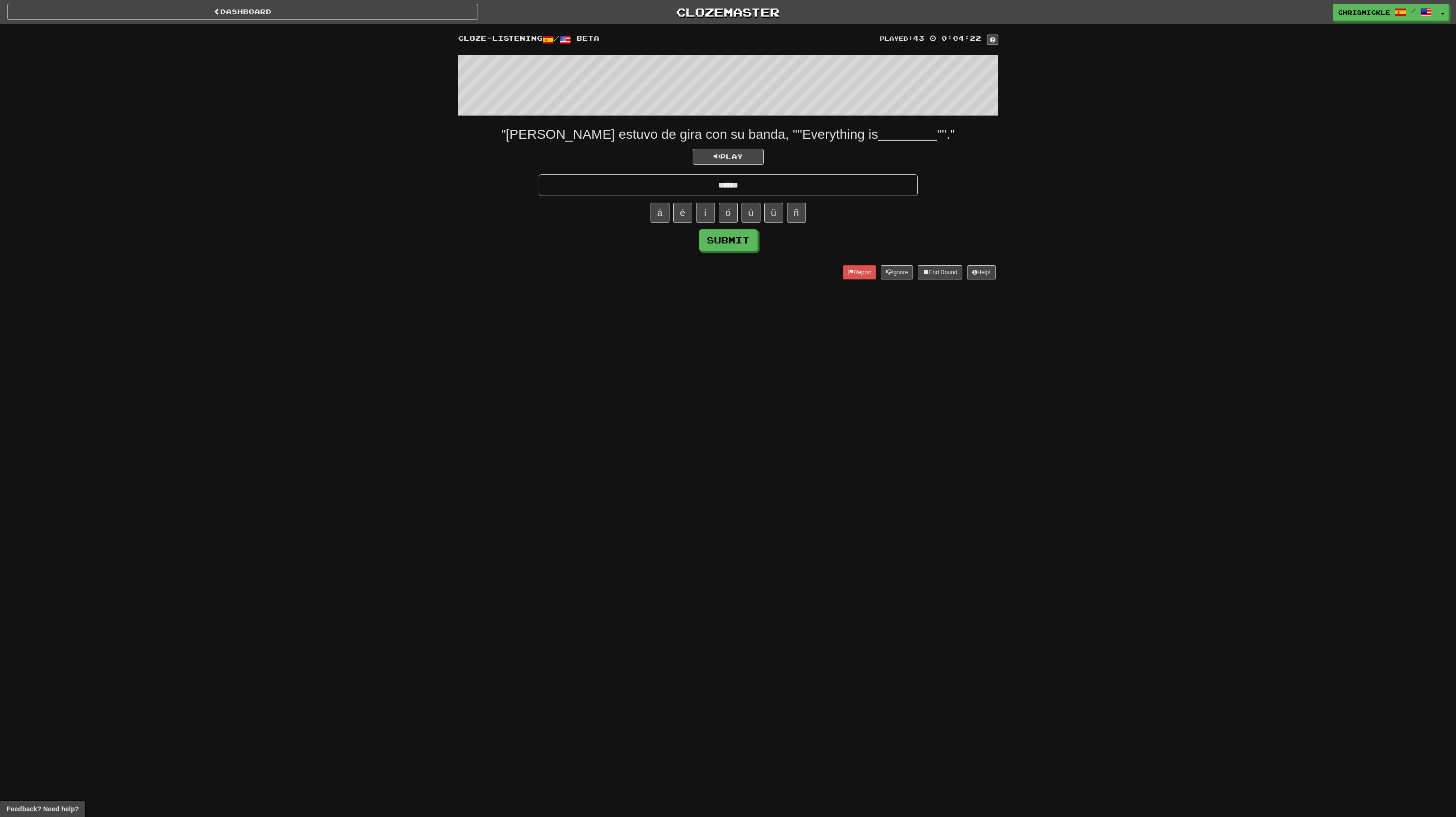
type input "******"
click button "Submit" at bounding box center [728, 240] width 59 height 22
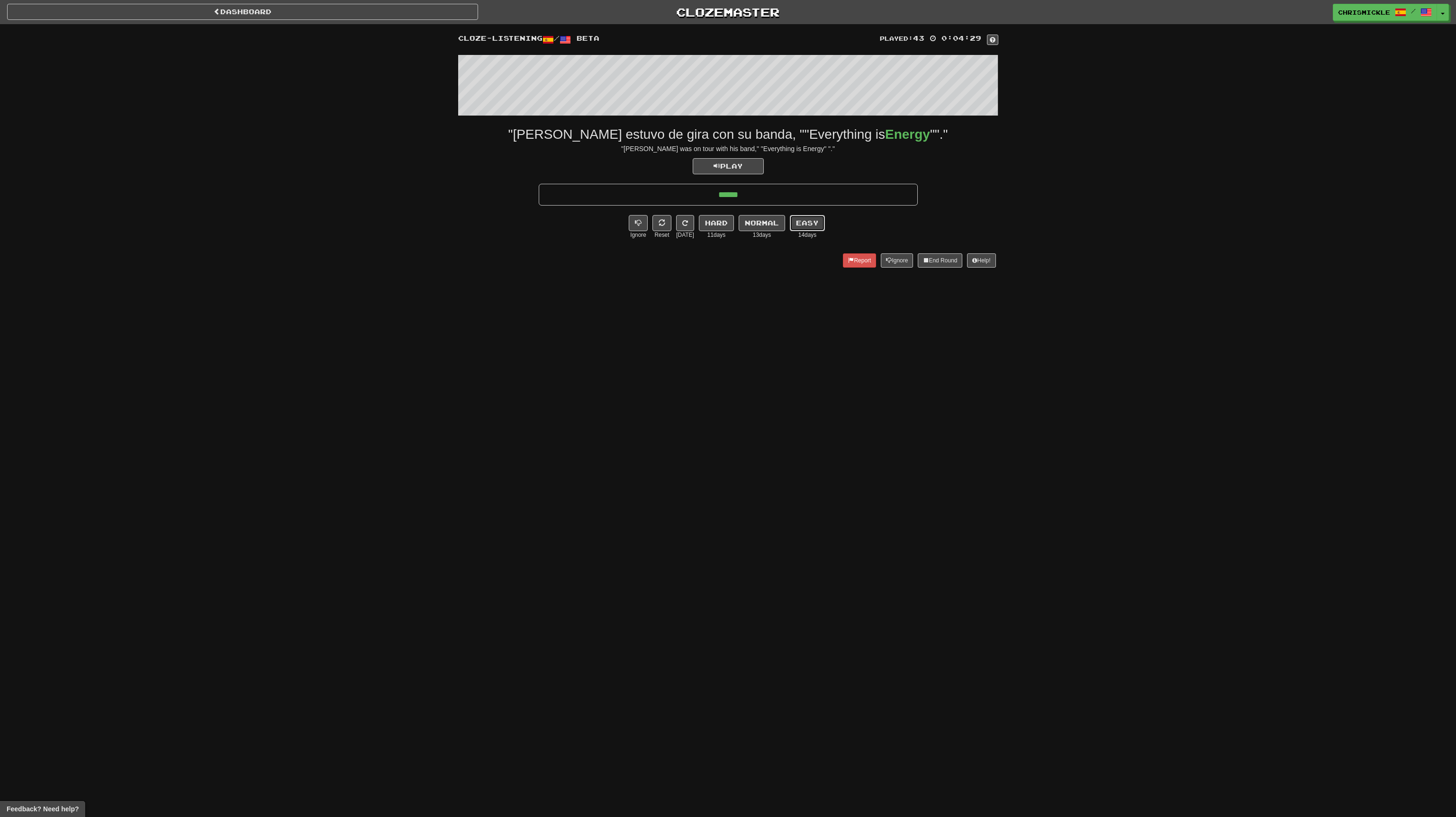
click at [808, 221] on button "Easy" at bounding box center [807, 223] width 35 height 16
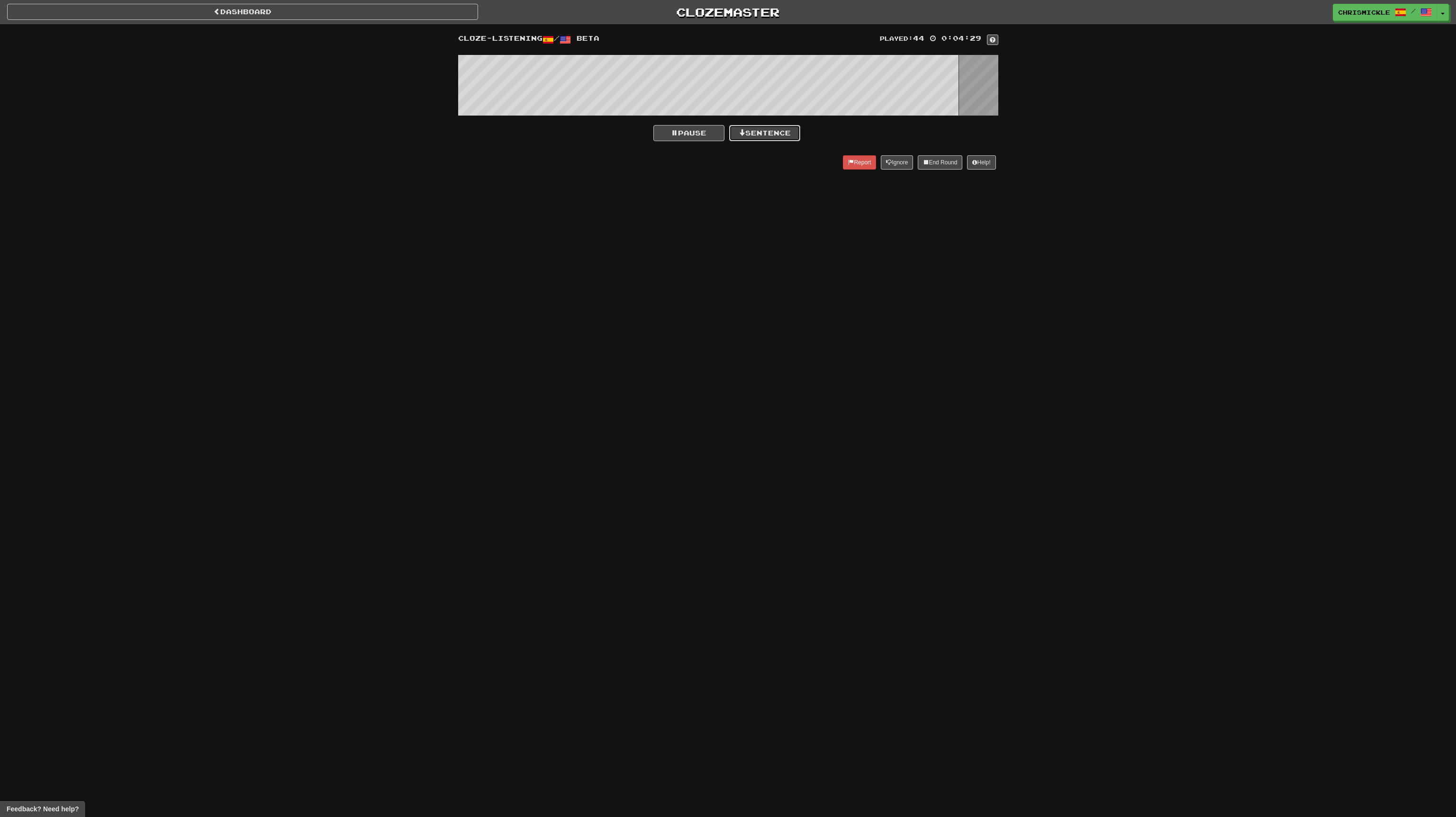
click at [772, 133] on button "Sentence" at bounding box center [765, 133] width 71 height 16
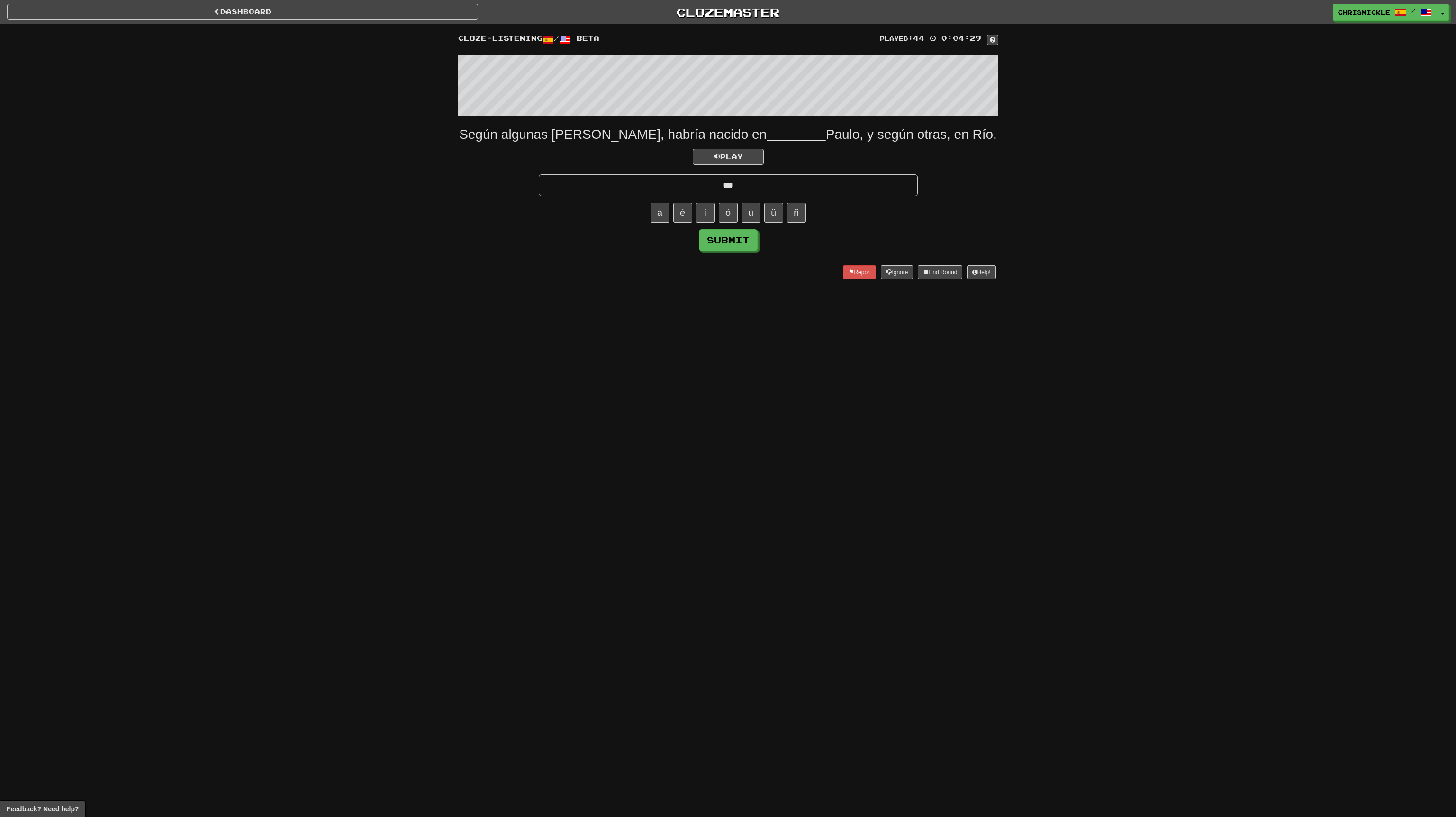
type input "***"
click button "Submit" at bounding box center [728, 240] width 59 height 22
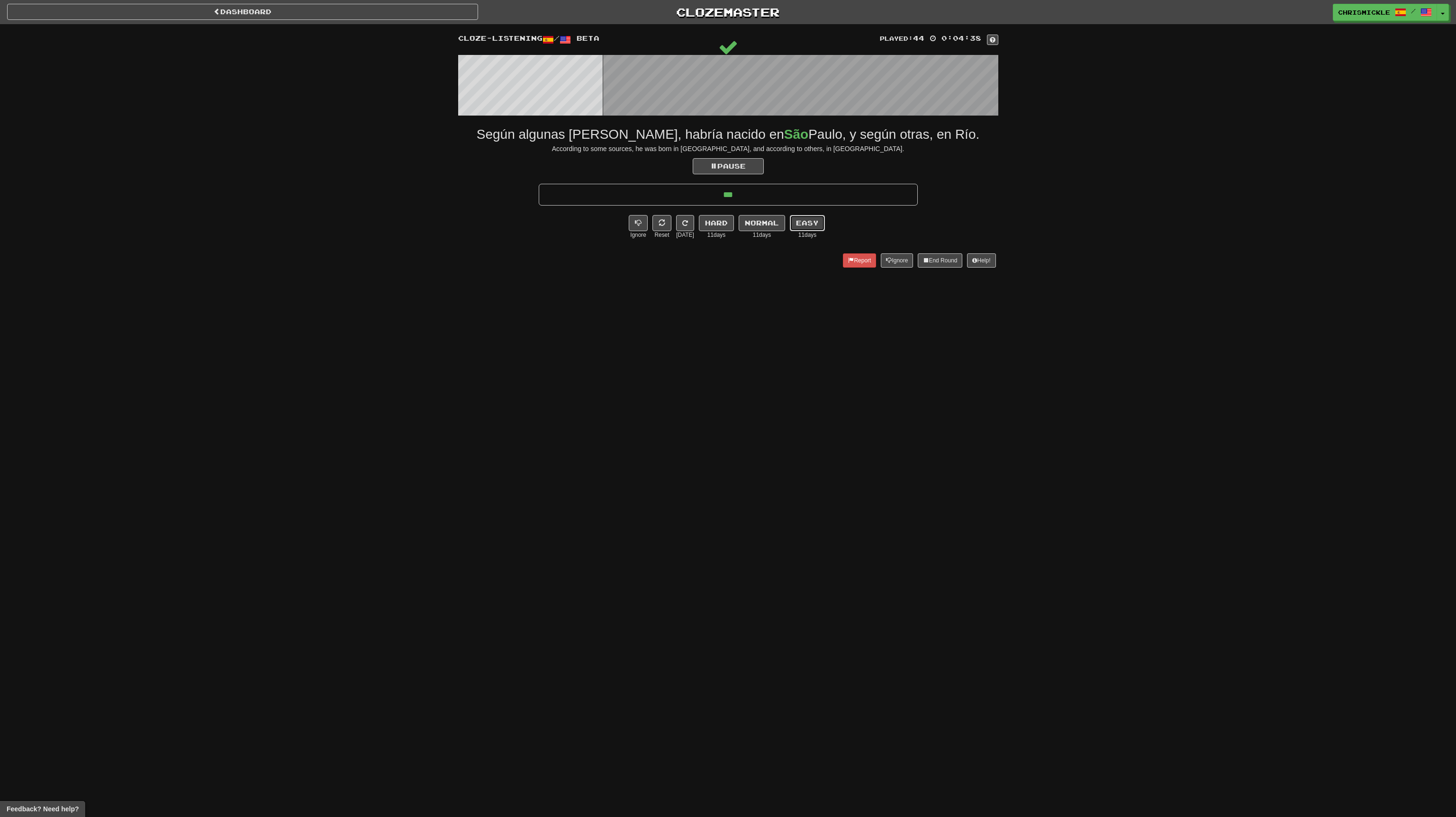
click at [805, 219] on button "Easy" at bounding box center [807, 223] width 35 height 16
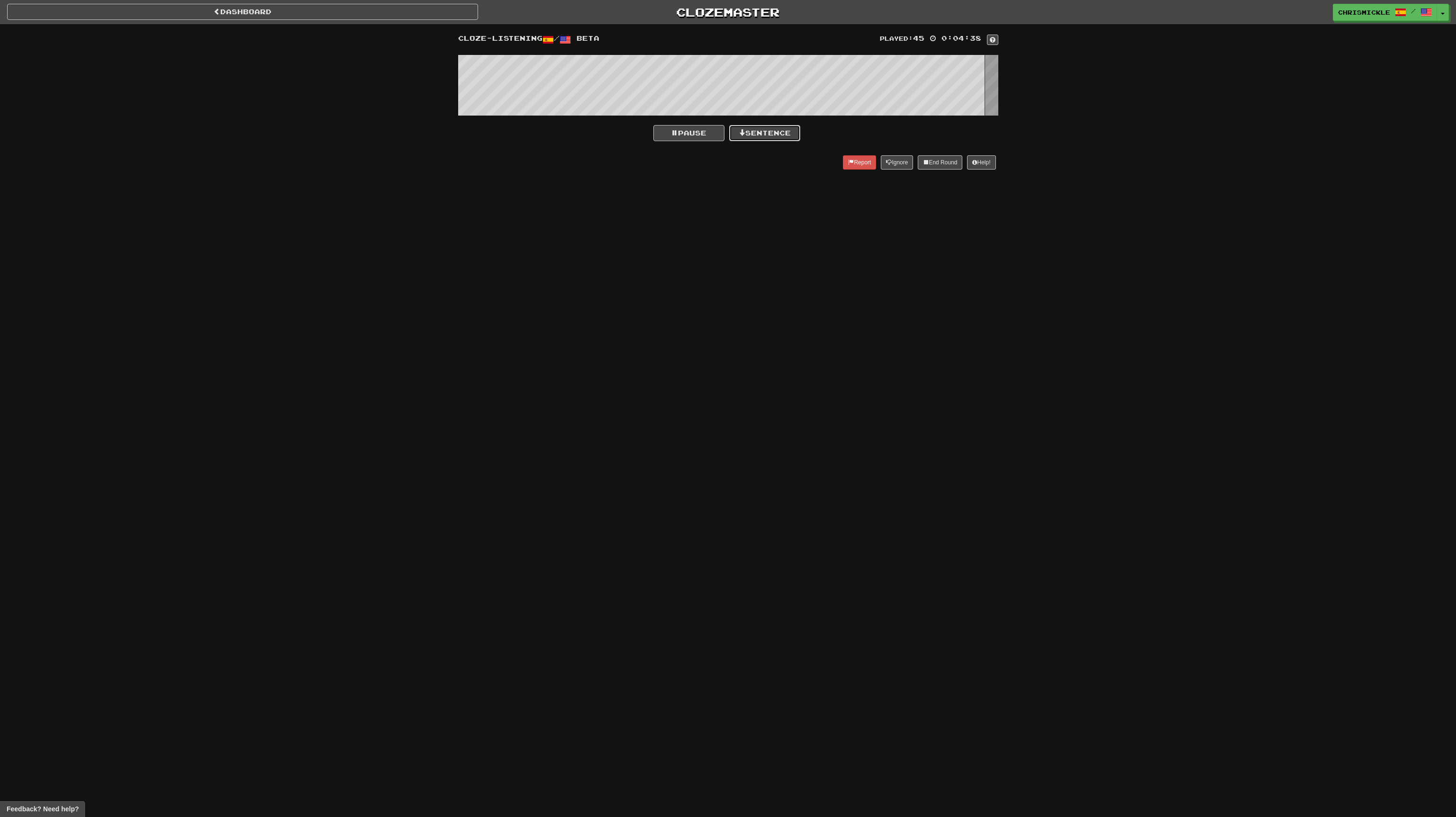
click at [772, 130] on button "Sentence" at bounding box center [765, 133] width 71 height 16
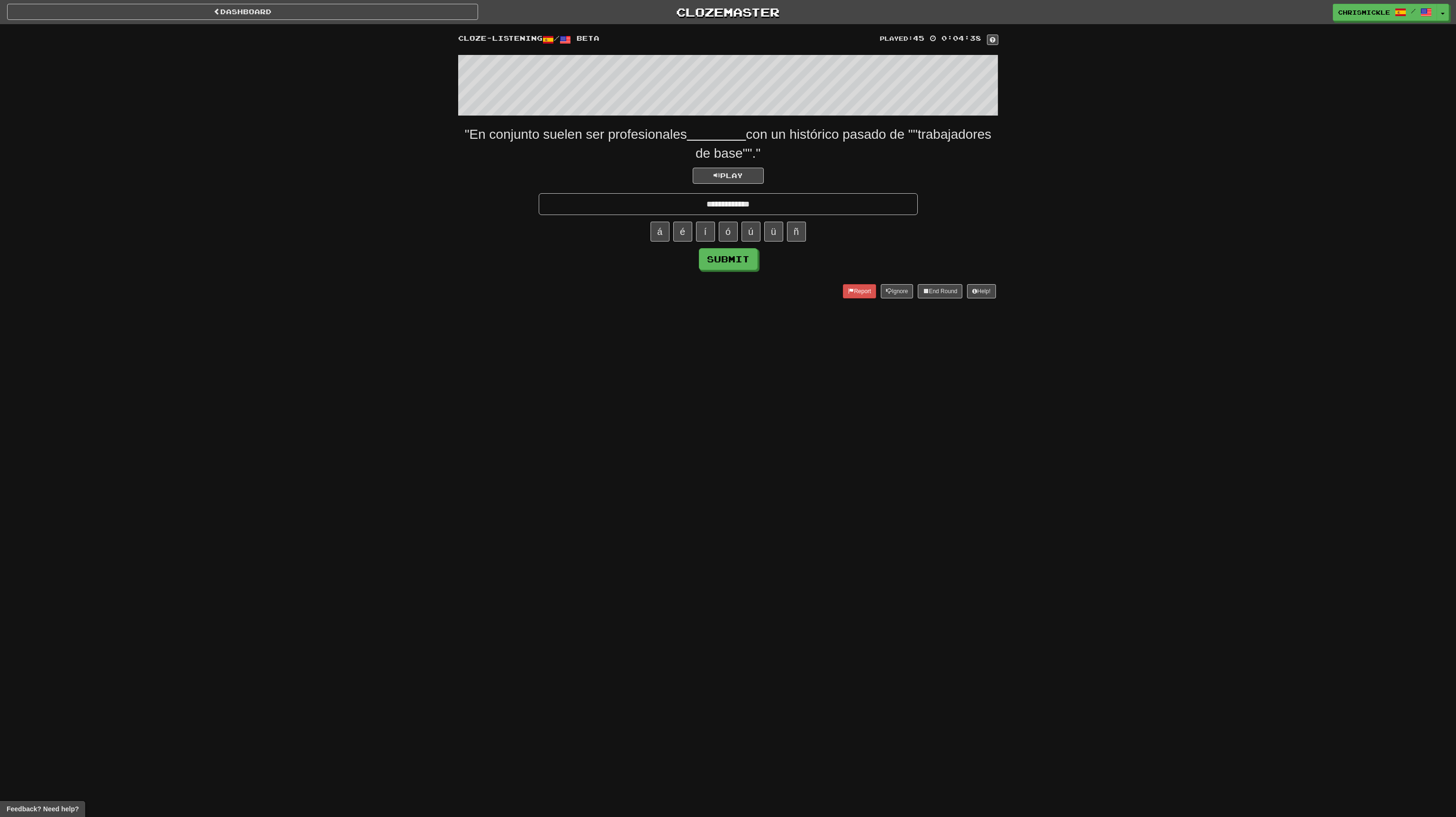
type input "**********"
click button "Submit" at bounding box center [728, 259] width 59 height 22
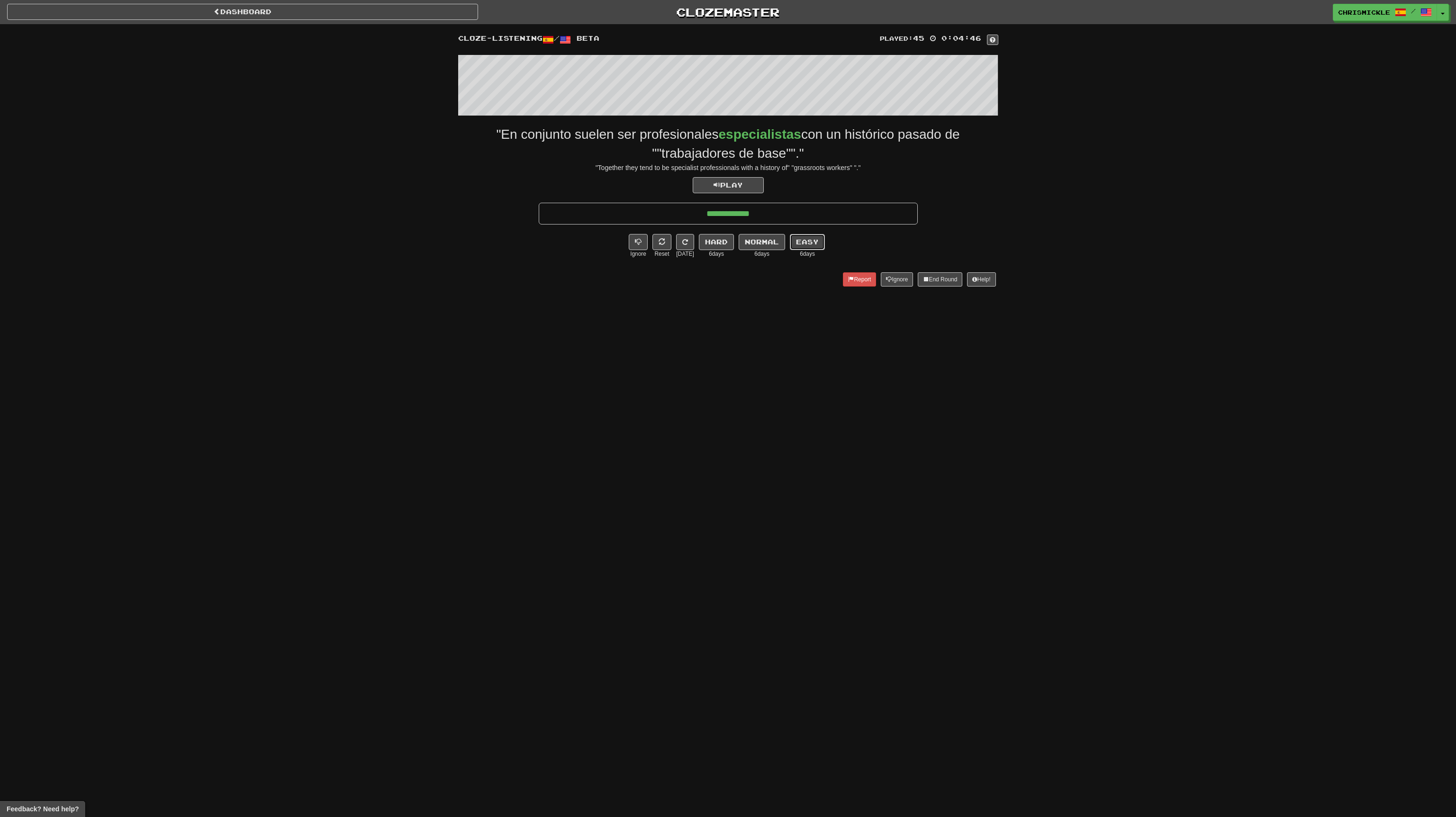
drag, startPoint x: 809, startPoint y: 241, endPoint x: 802, endPoint y: 242, distance: 7.1
click at [809, 240] on button "Easy" at bounding box center [807, 242] width 35 height 16
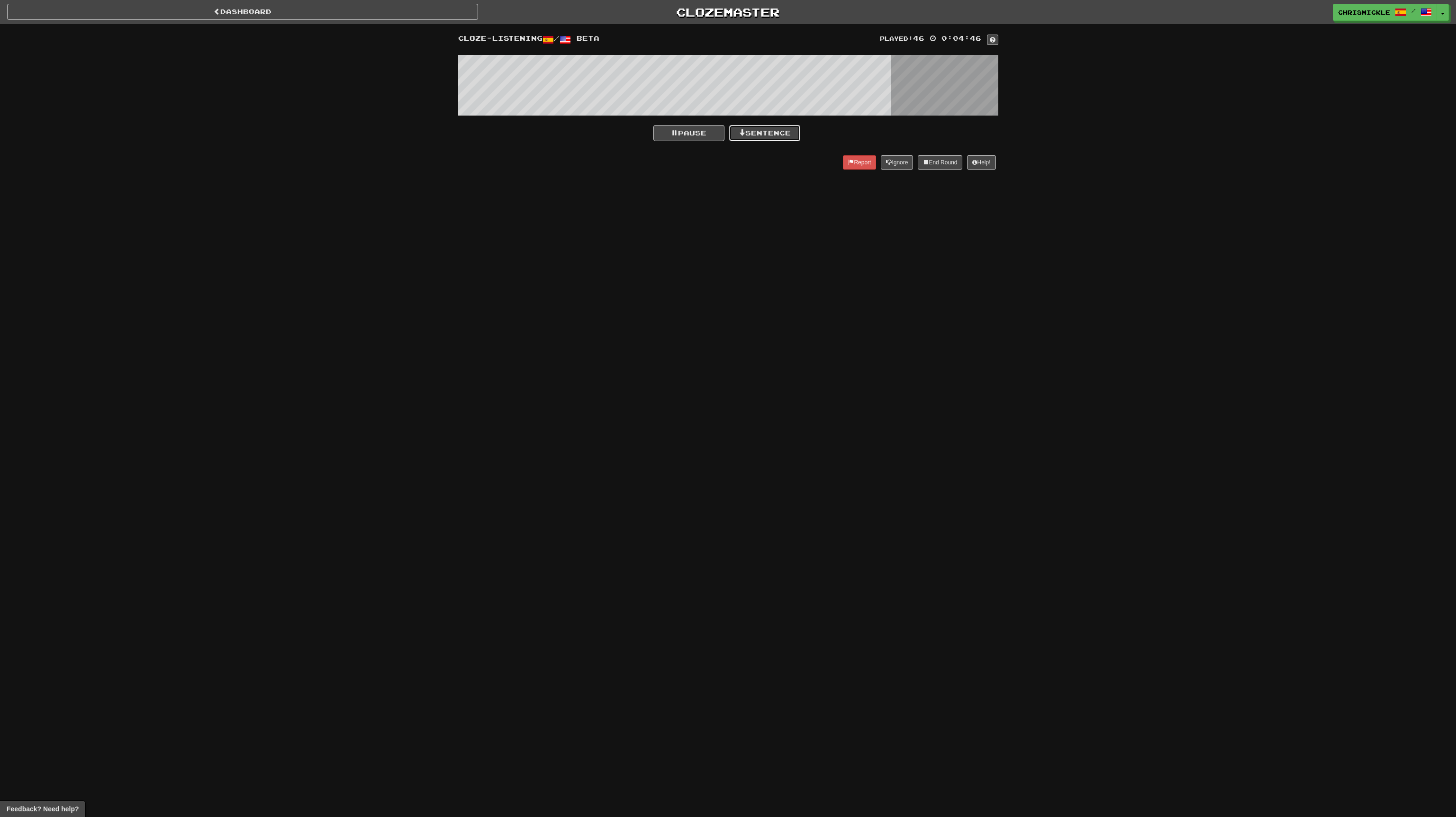
click at [781, 130] on button "Sentence" at bounding box center [765, 133] width 71 height 16
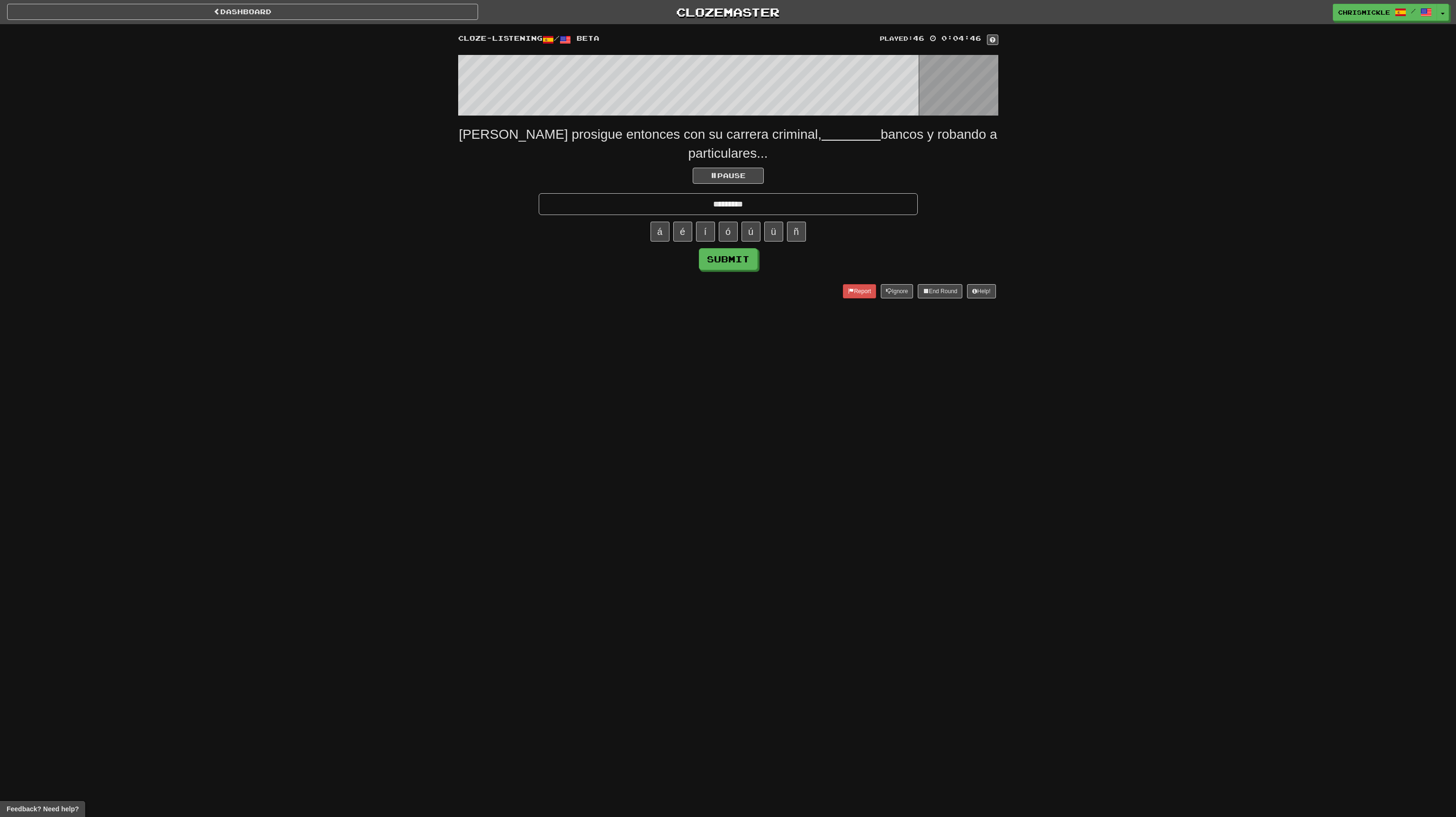
type input "*********"
click button "Submit" at bounding box center [728, 259] width 59 height 22
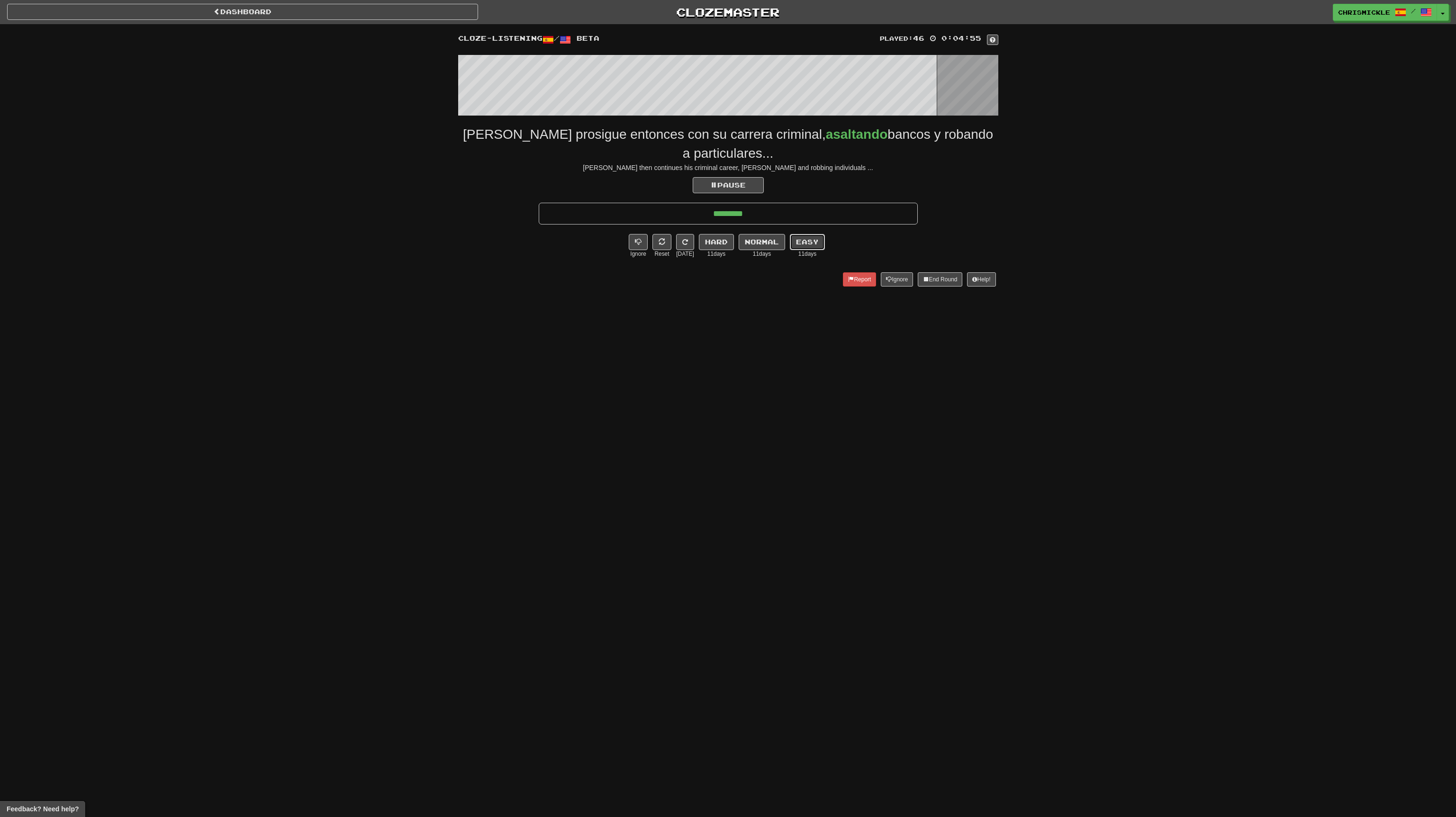
click at [807, 237] on button "Easy" at bounding box center [807, 242] width 35 height 16
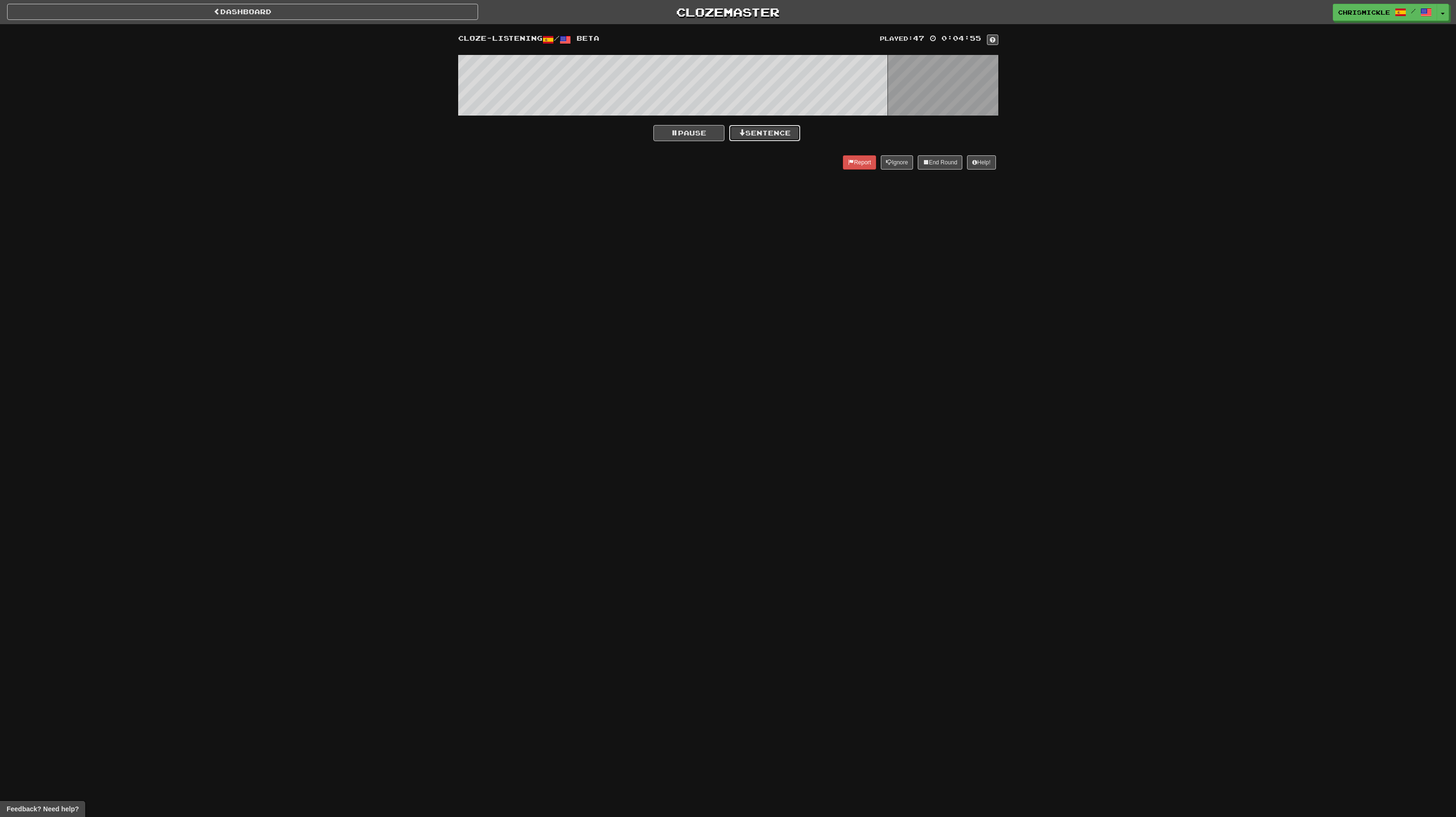
click at [785, 130] on button "Sentence" at bounding box center [765, 133] width 71 height 16
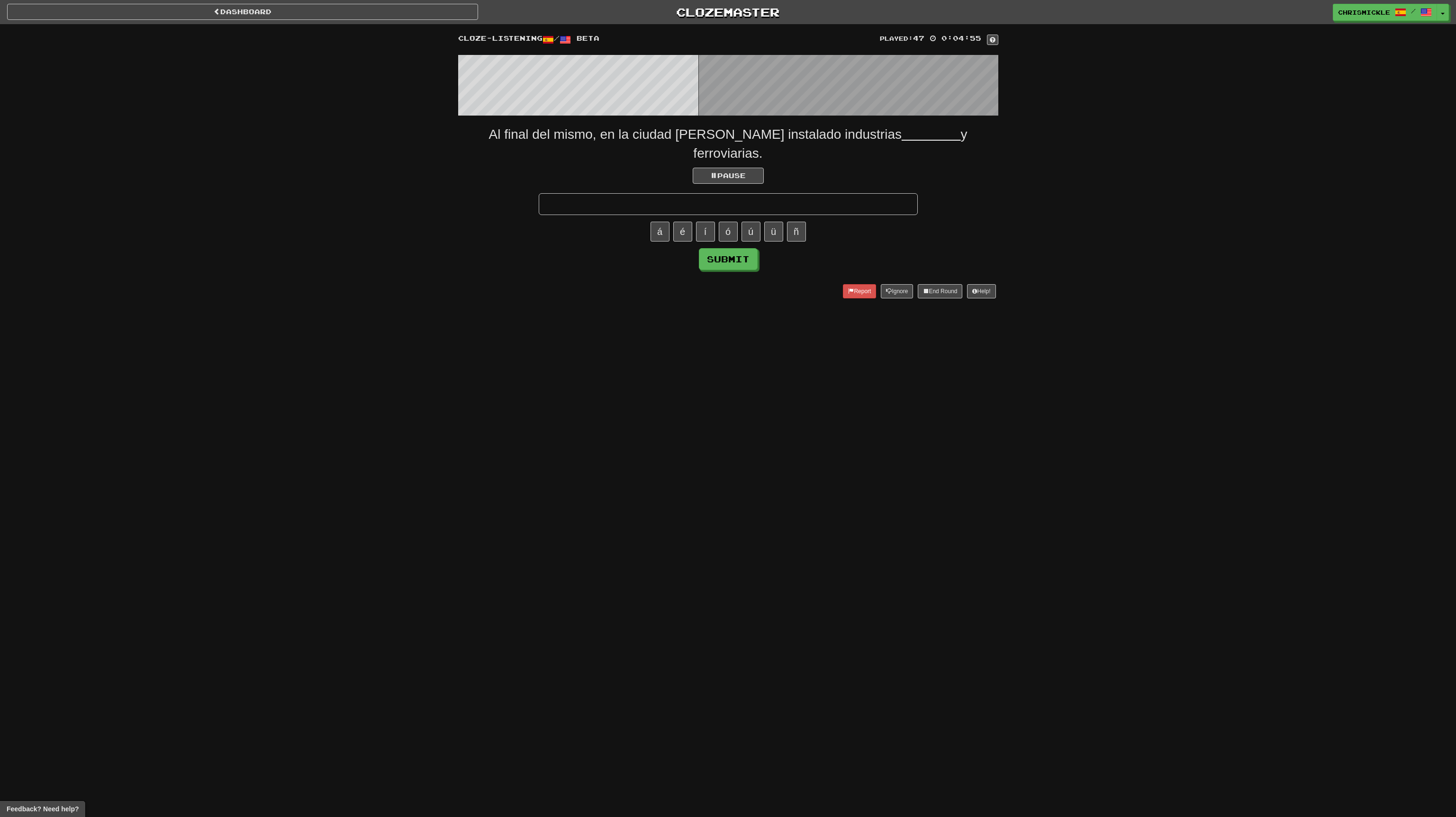
click at [754, 193] on input "text" at bounding box center [728, 204] width 379 height 22
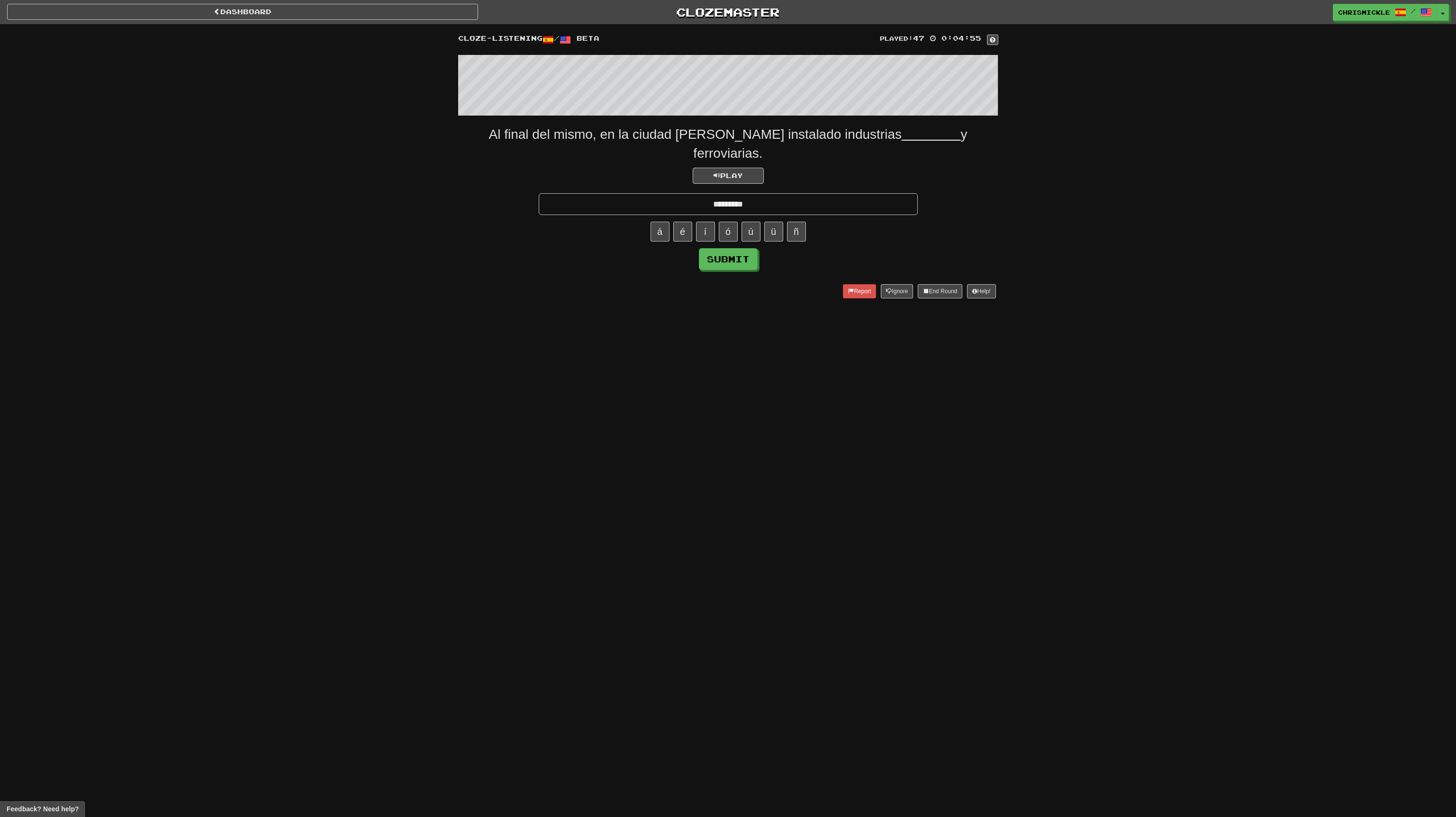
type input "*********"
click button "Submit" at bounding box center [728, 259] width 59 height 22
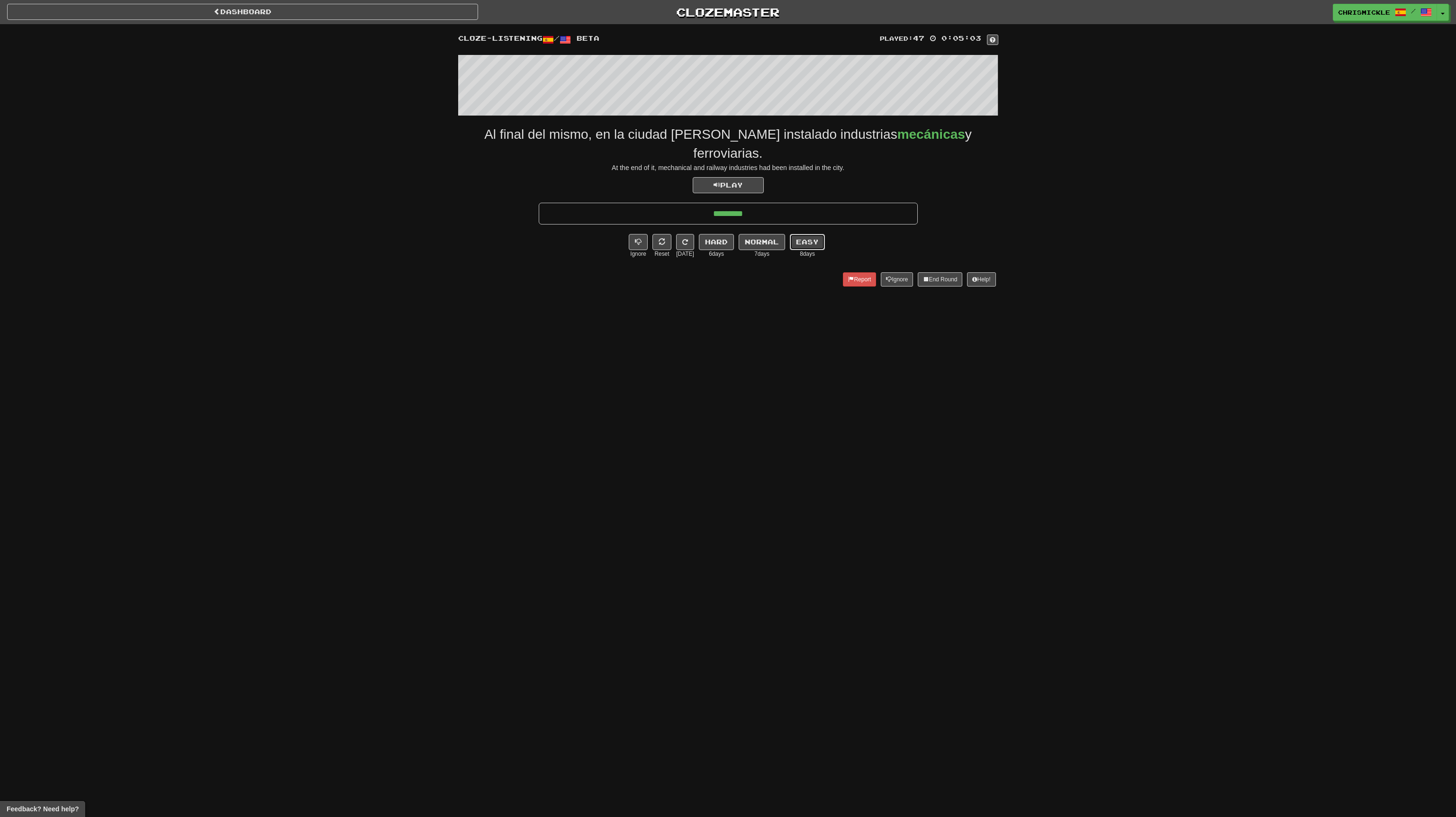
click at [811, 234] on button "Easy" at bounding box center [807, 242] width 35 height 16
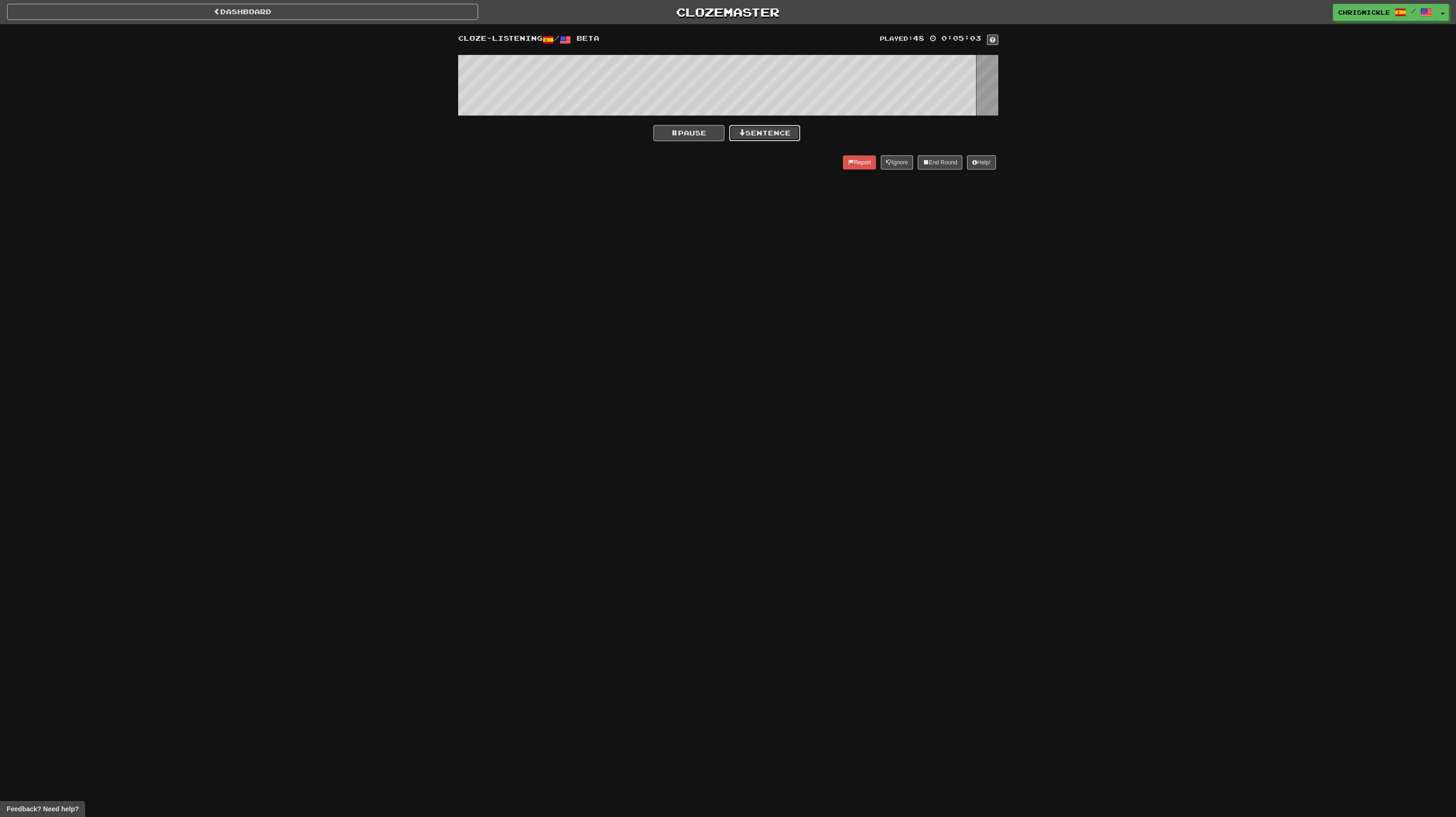
click at [774, 129] on button "Sentence" at bounding box center [765, 133] width 71 height 16
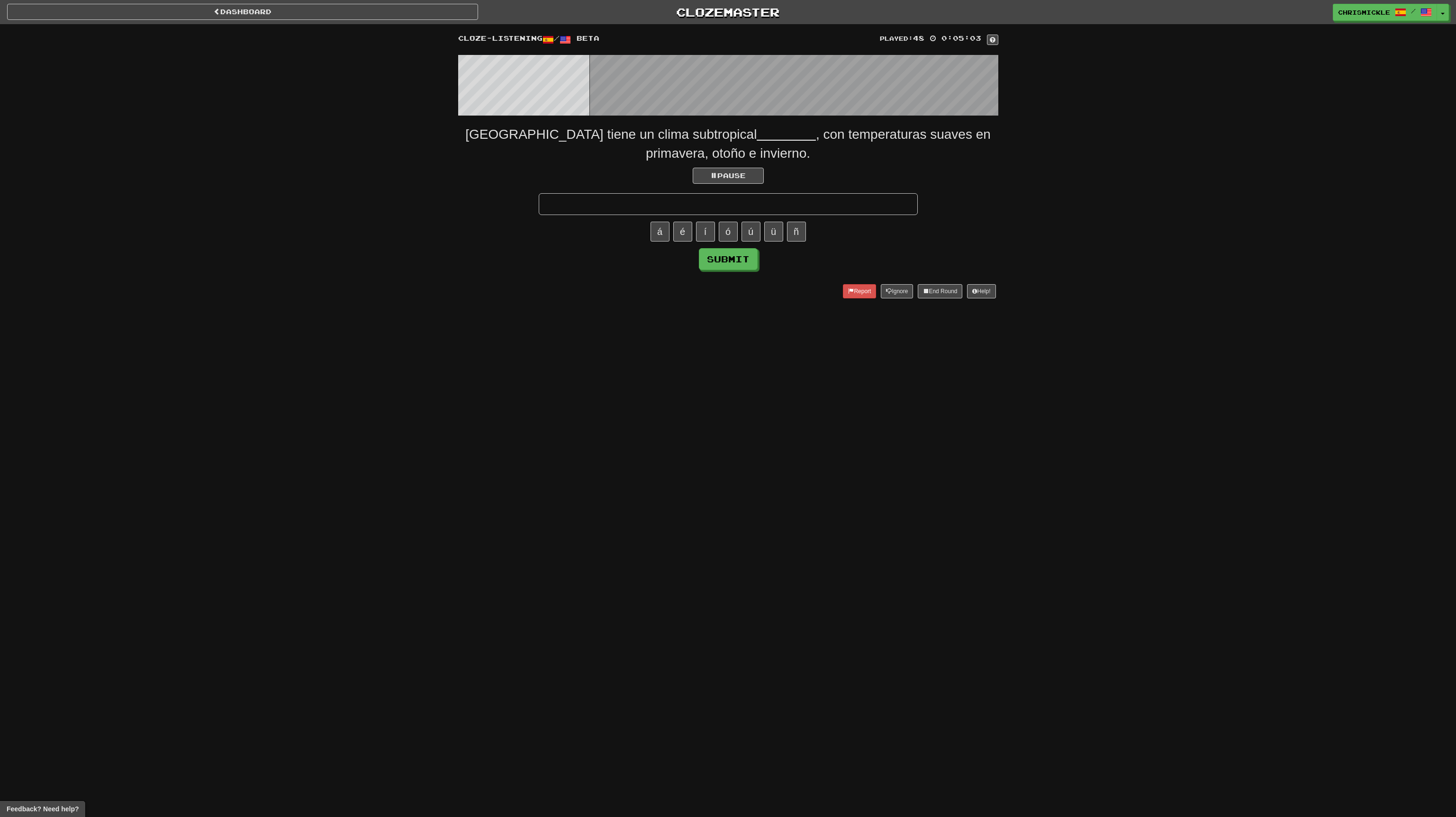
click at [652, 207] on input "text" at bounding box center [728, 204] width 379 height 22
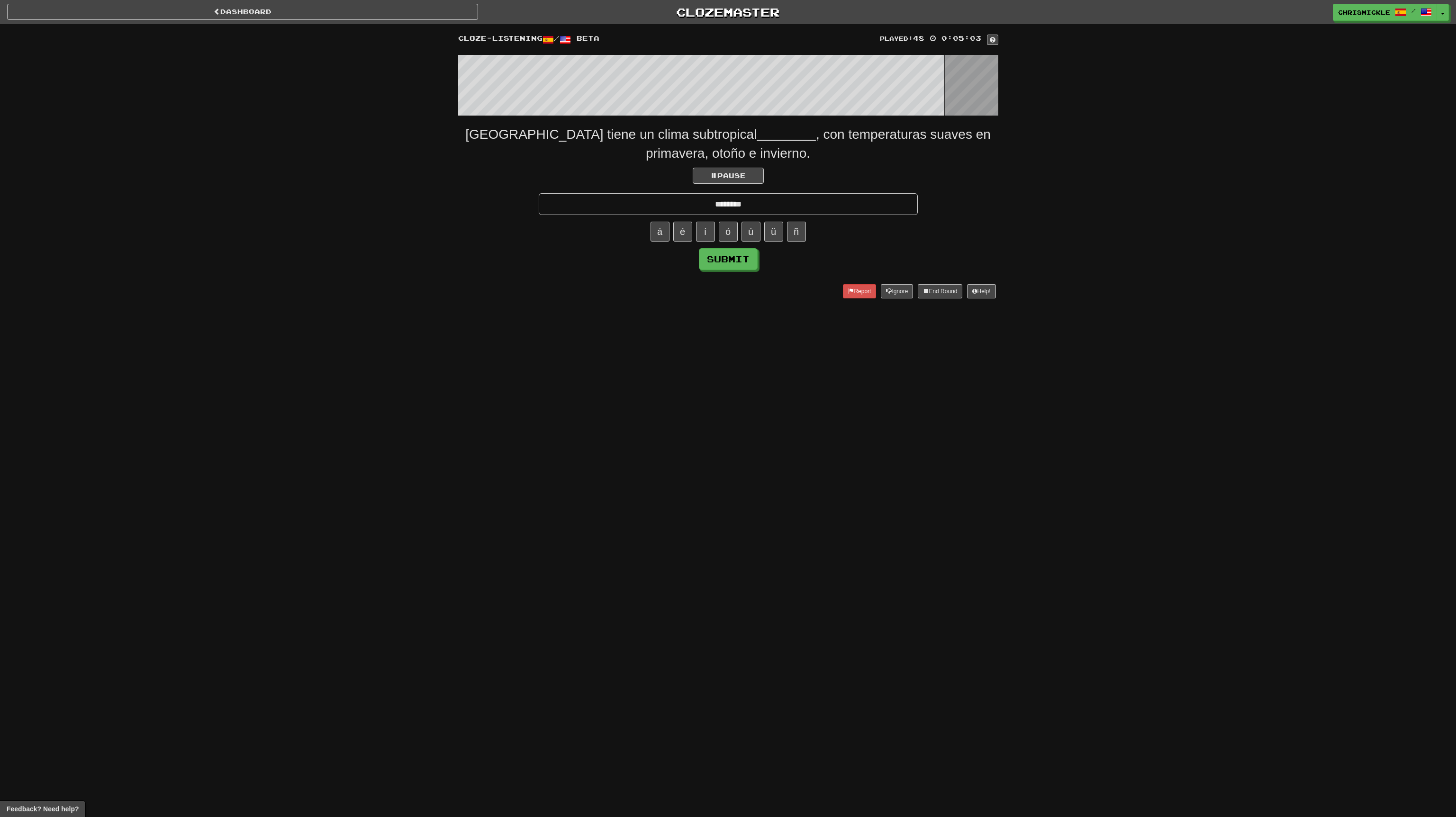
type input "********"
click button "Submit" at bounding box center [728, 259] width 59 height 22
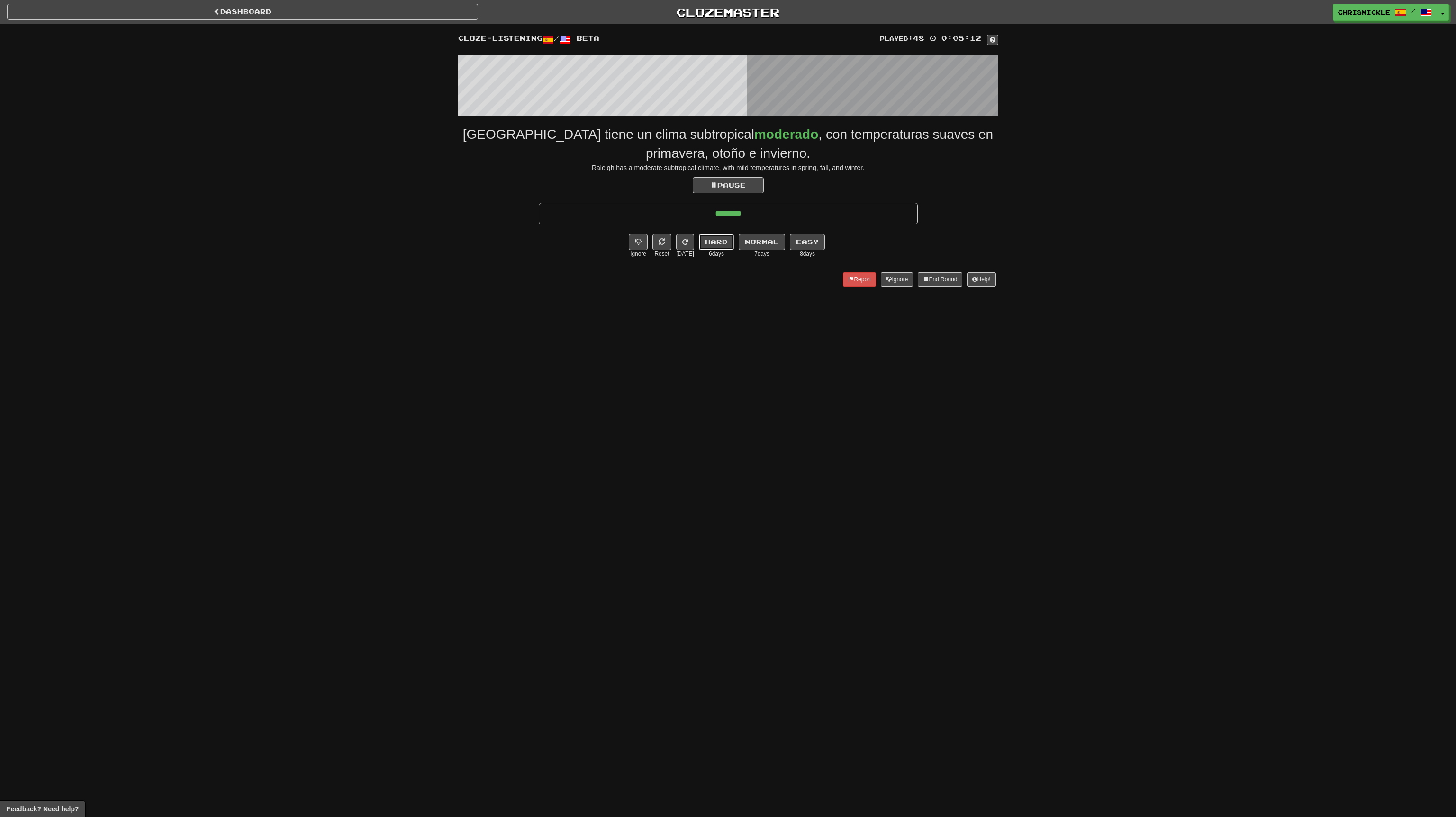
click at [720, 246] on button "Hard" at bounding box center [716, 242] width 35 height 16
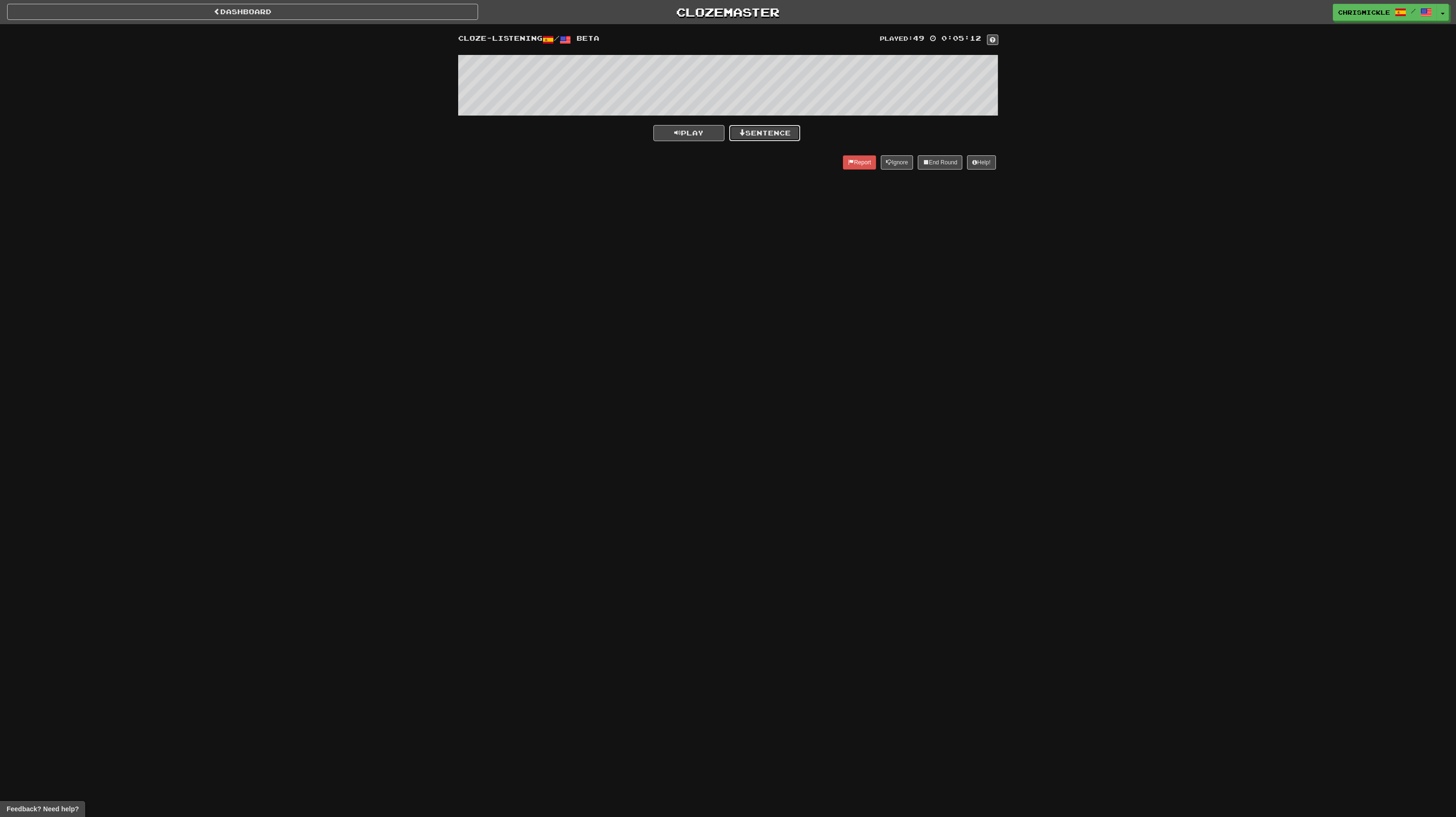
click at [769, 132] on button "Sentence" at bounding box center [765, 133] width 71 height 16
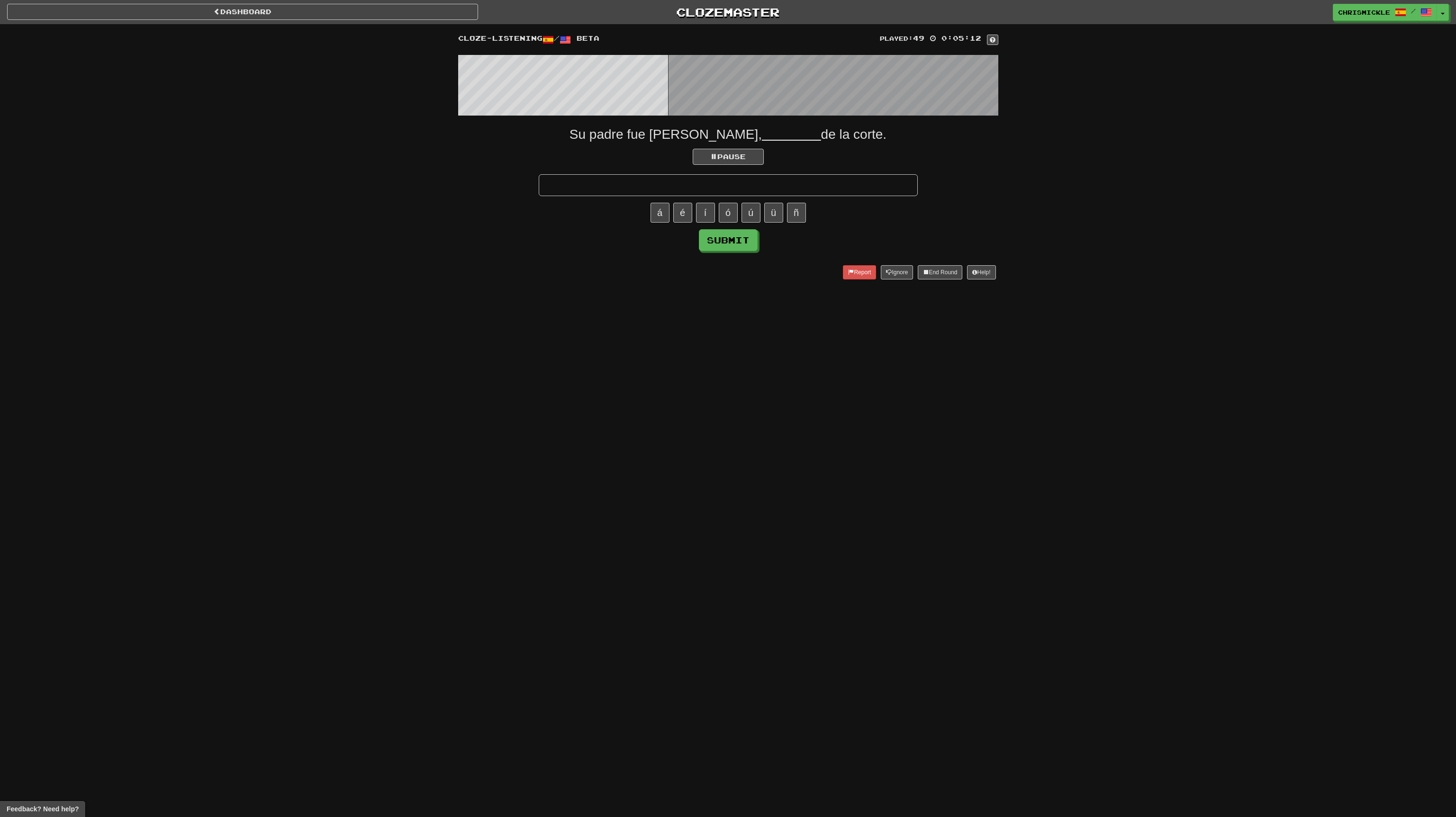
click at [725, 187] on input "text" at bounding box center [728, 185] width 379 height 22
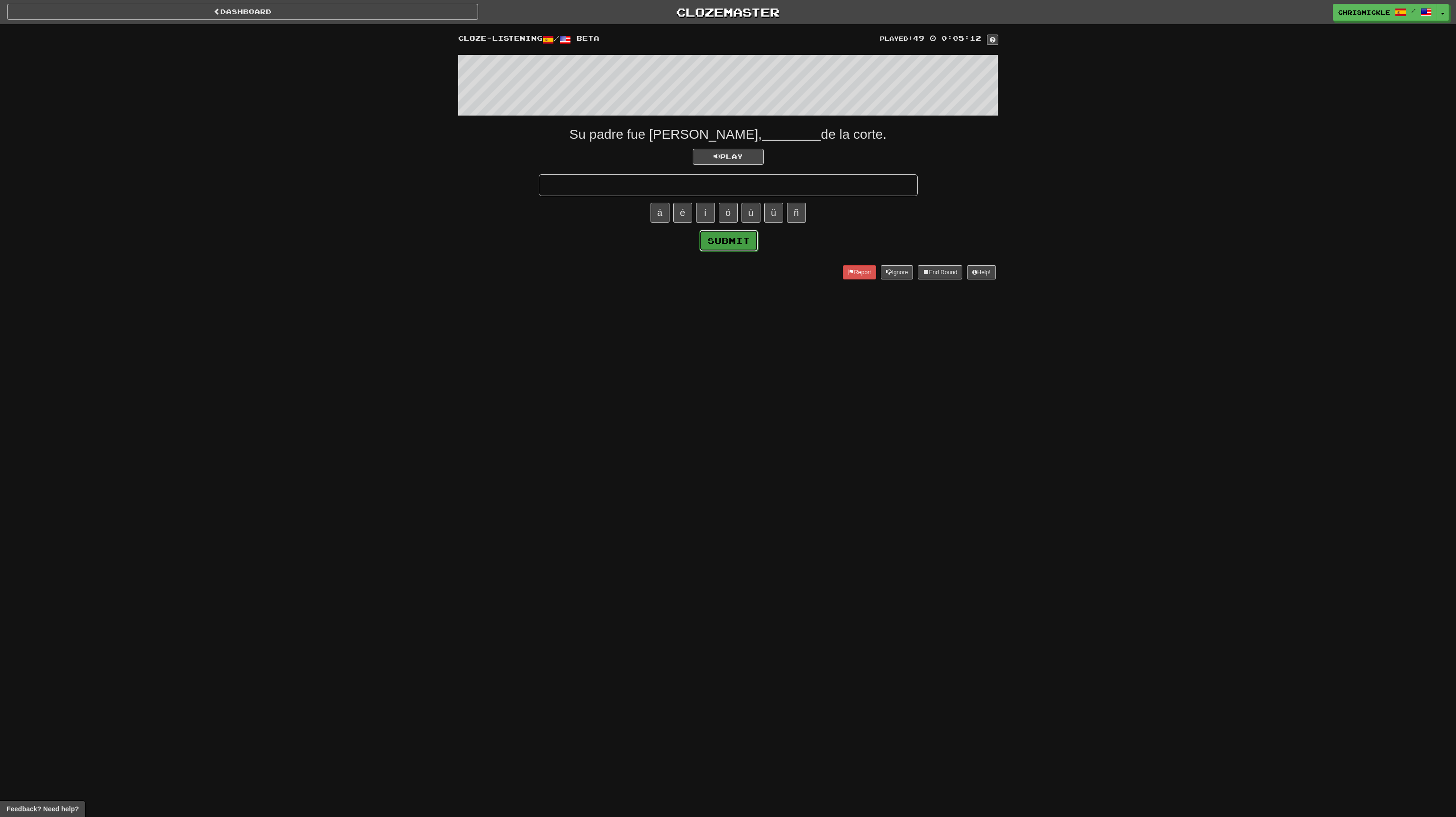
click at [725, 238] on button "Submit" at bounding box center [728, 241] width 59 height 22
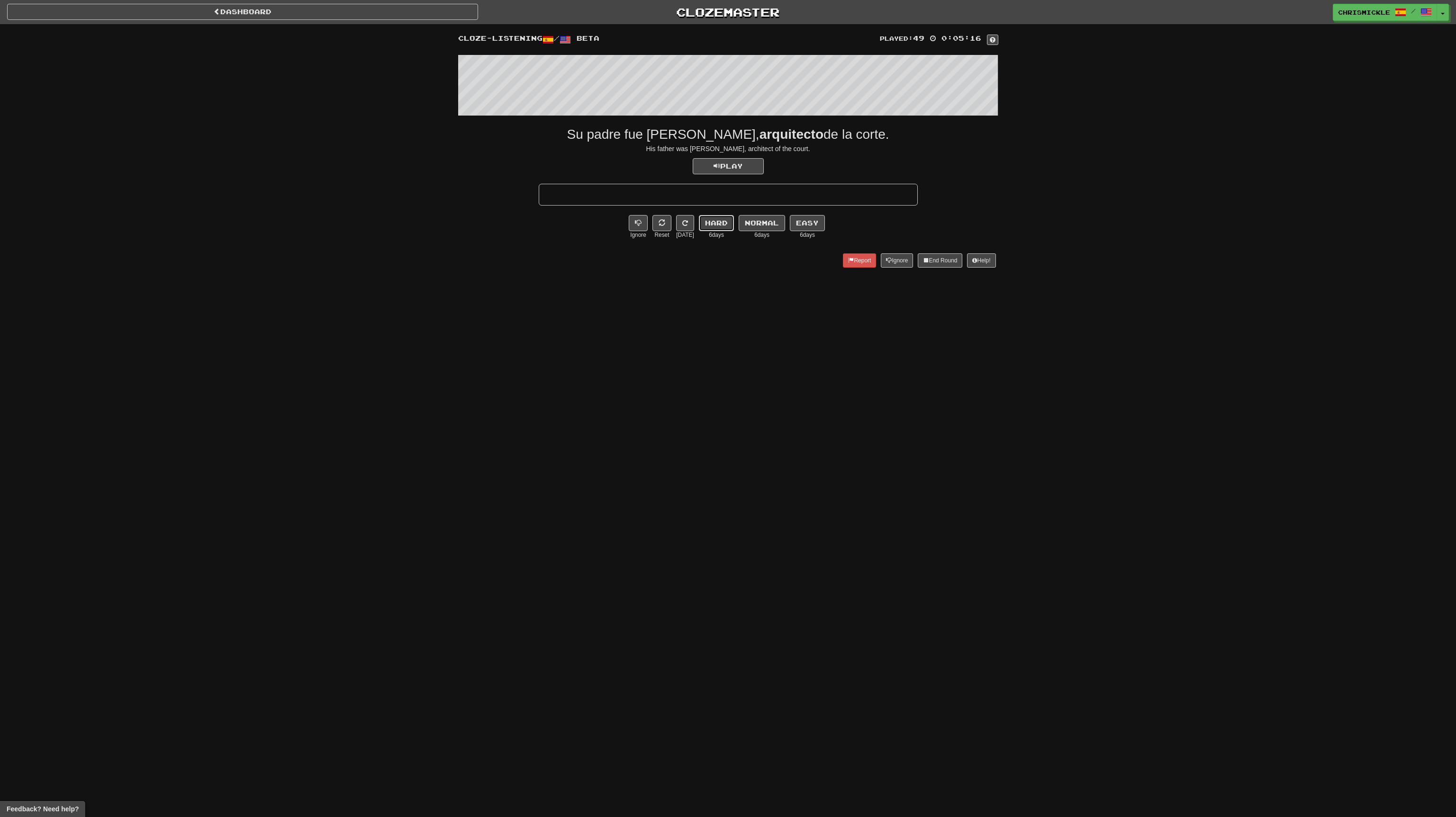
click at [717, 221] on button "Hard" at bounding box center [716, 223] width 35 height 16
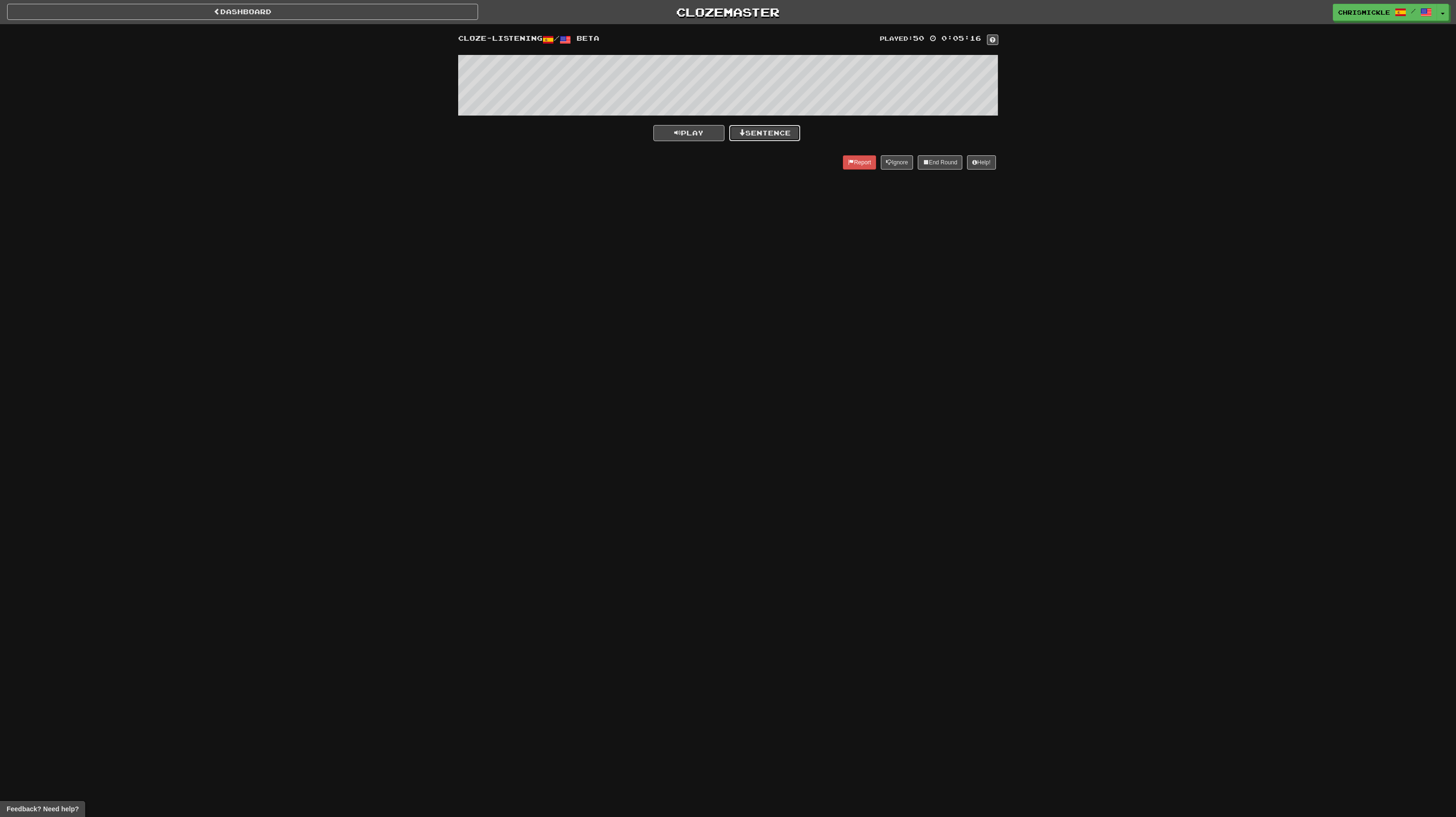
click at [774, 131] on button "Sentence" at bounding box center [765, 133] width 71 height 16
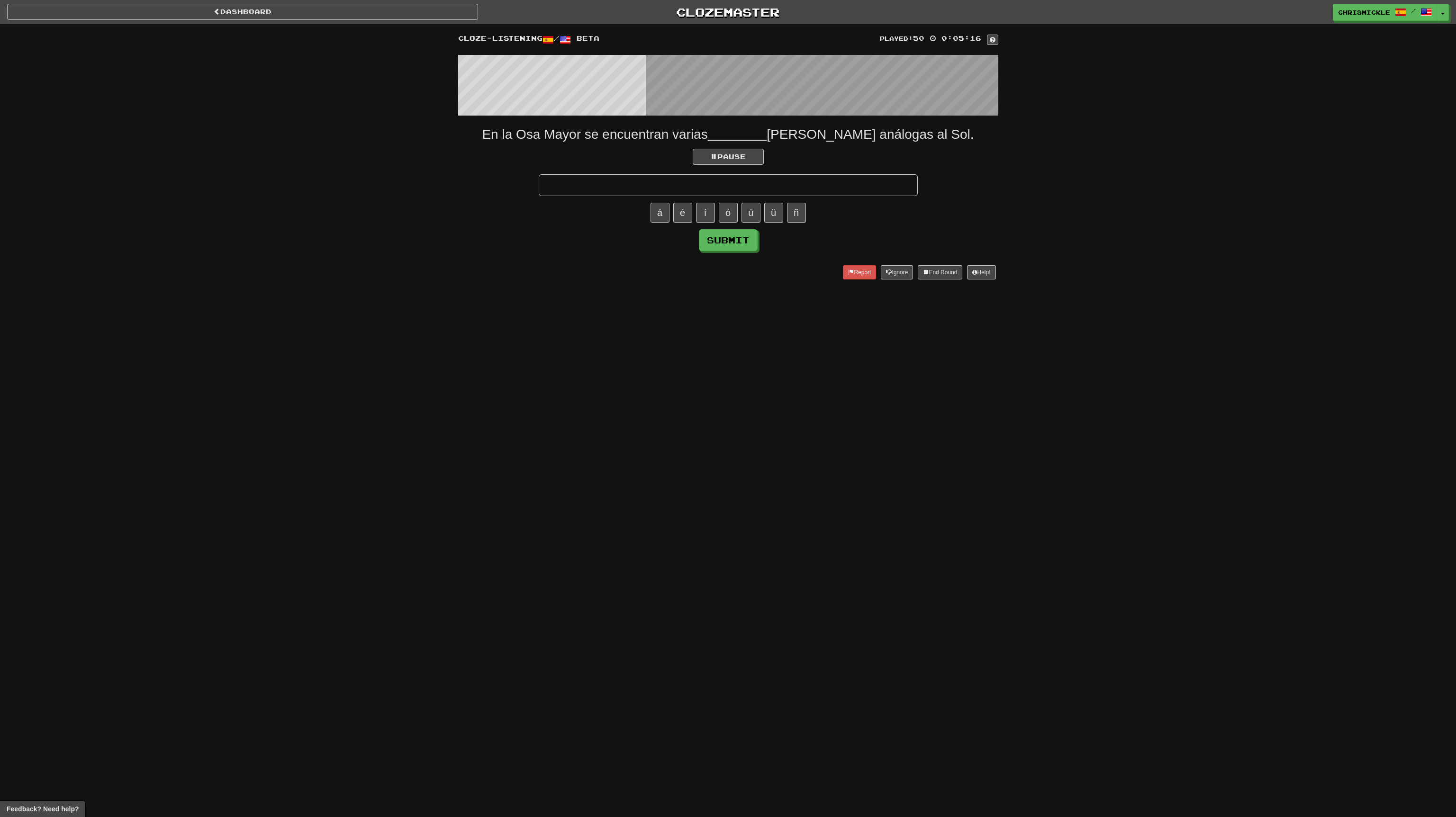
click at [768, 185] on input "text" at bounding box center [728, 185] width 379 height 22
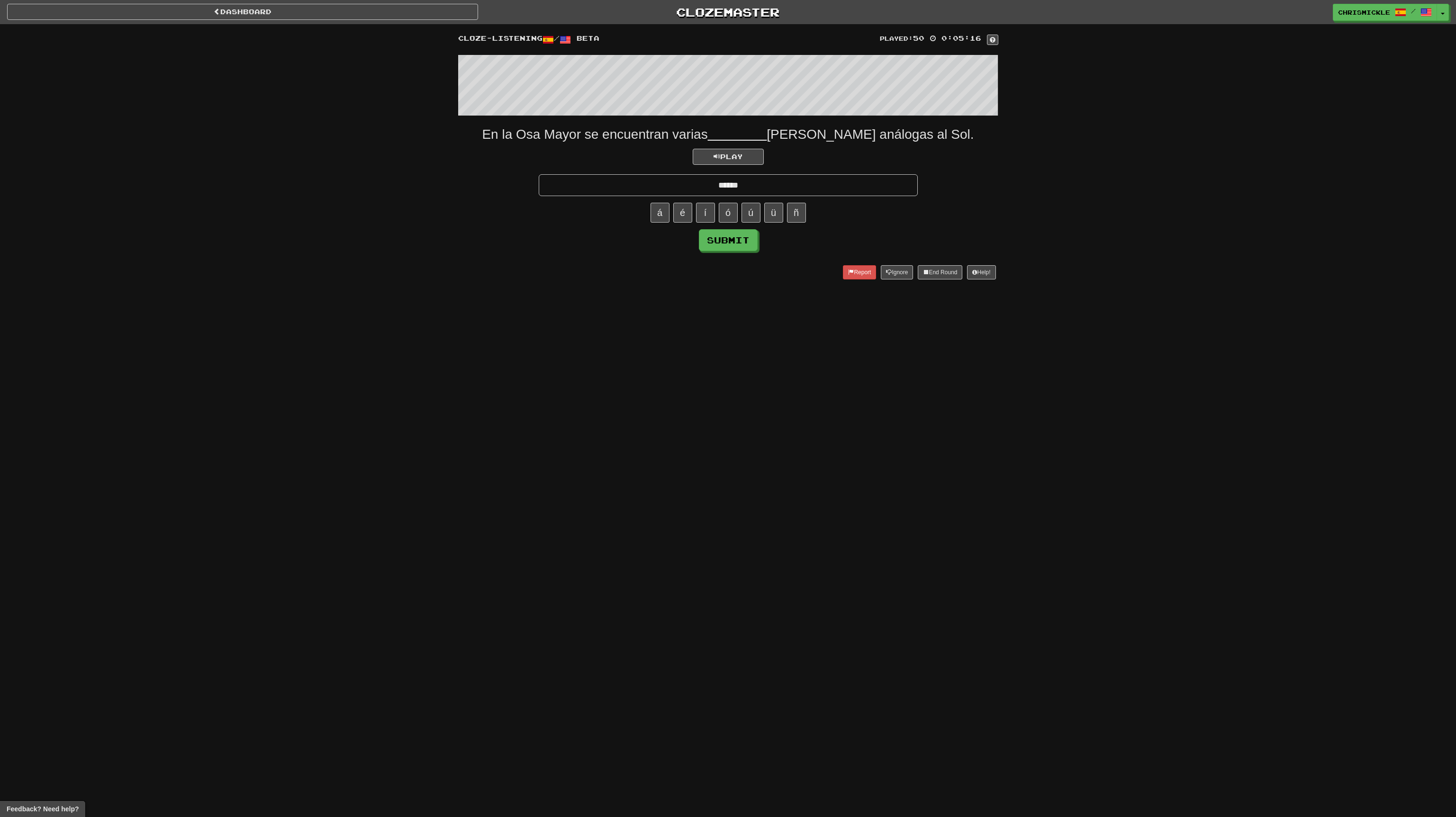
type input "******"
click button "Submit" at bounding box center [728, 240] width 59 height 22
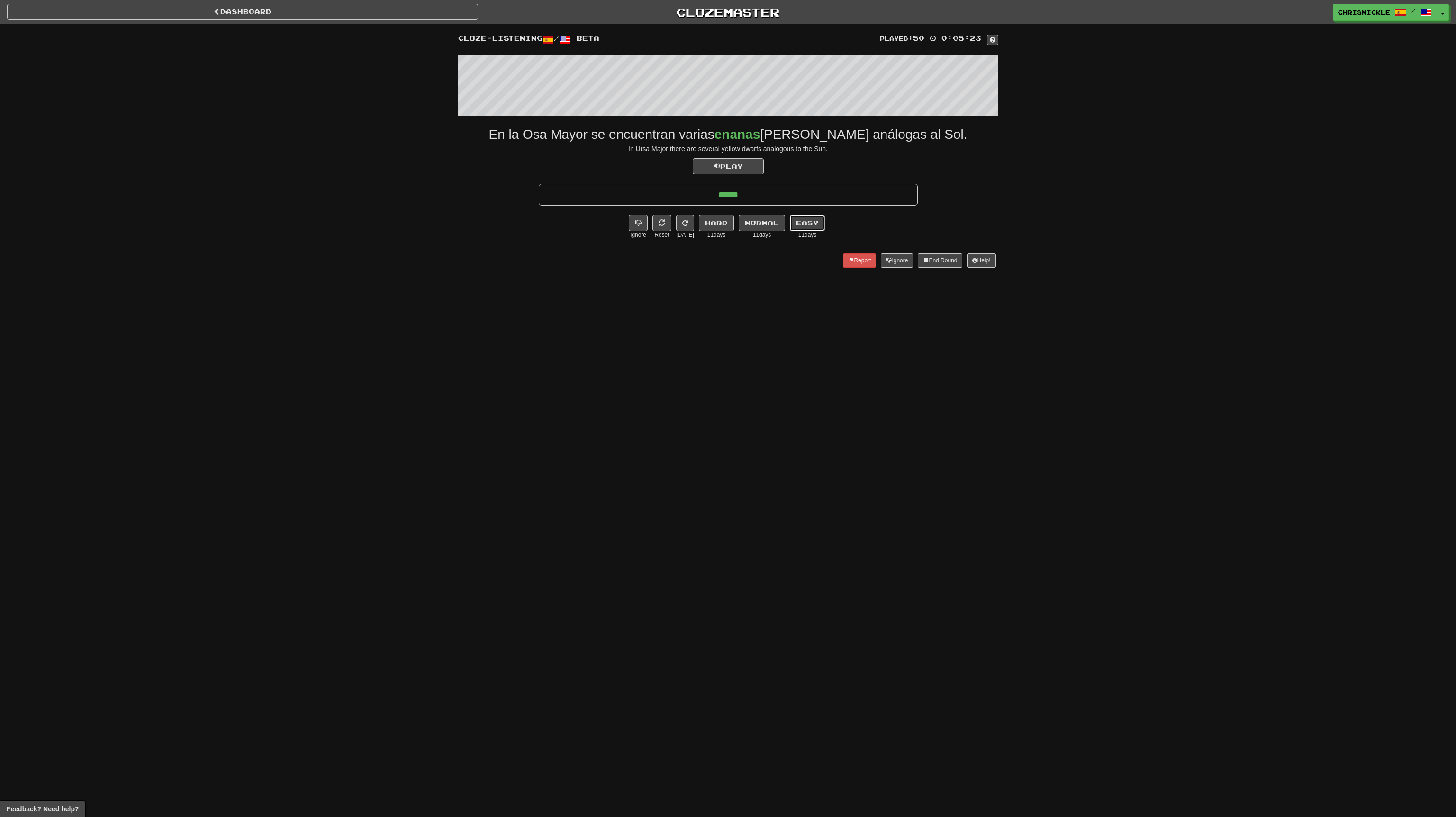
click at [807, 219] on button "Easy" at bounding box center [807, 223] width 35 height 16
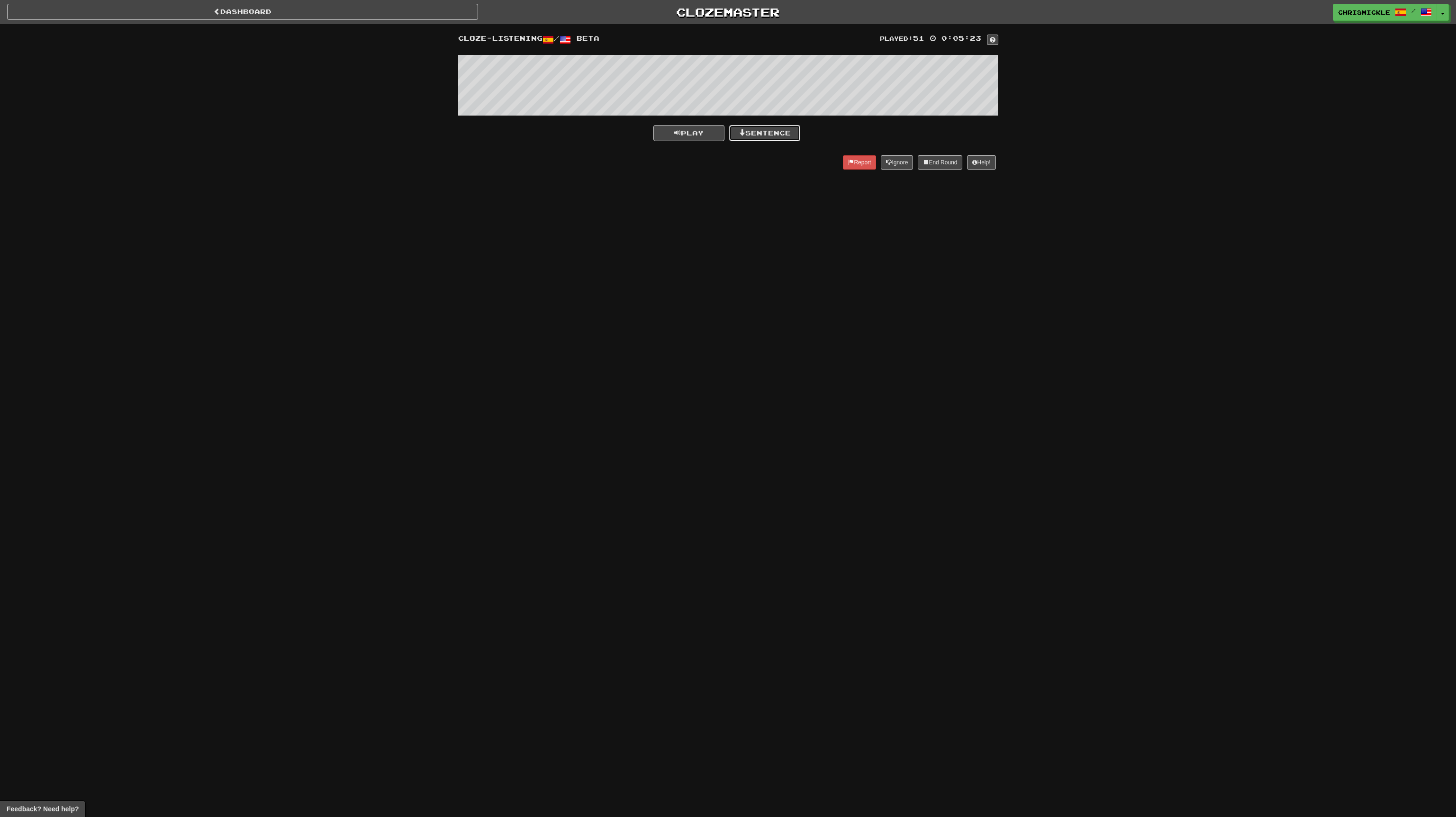
click at [787, 134] on button "Sentence" at bounding box center [765, 133] width 71 height 16
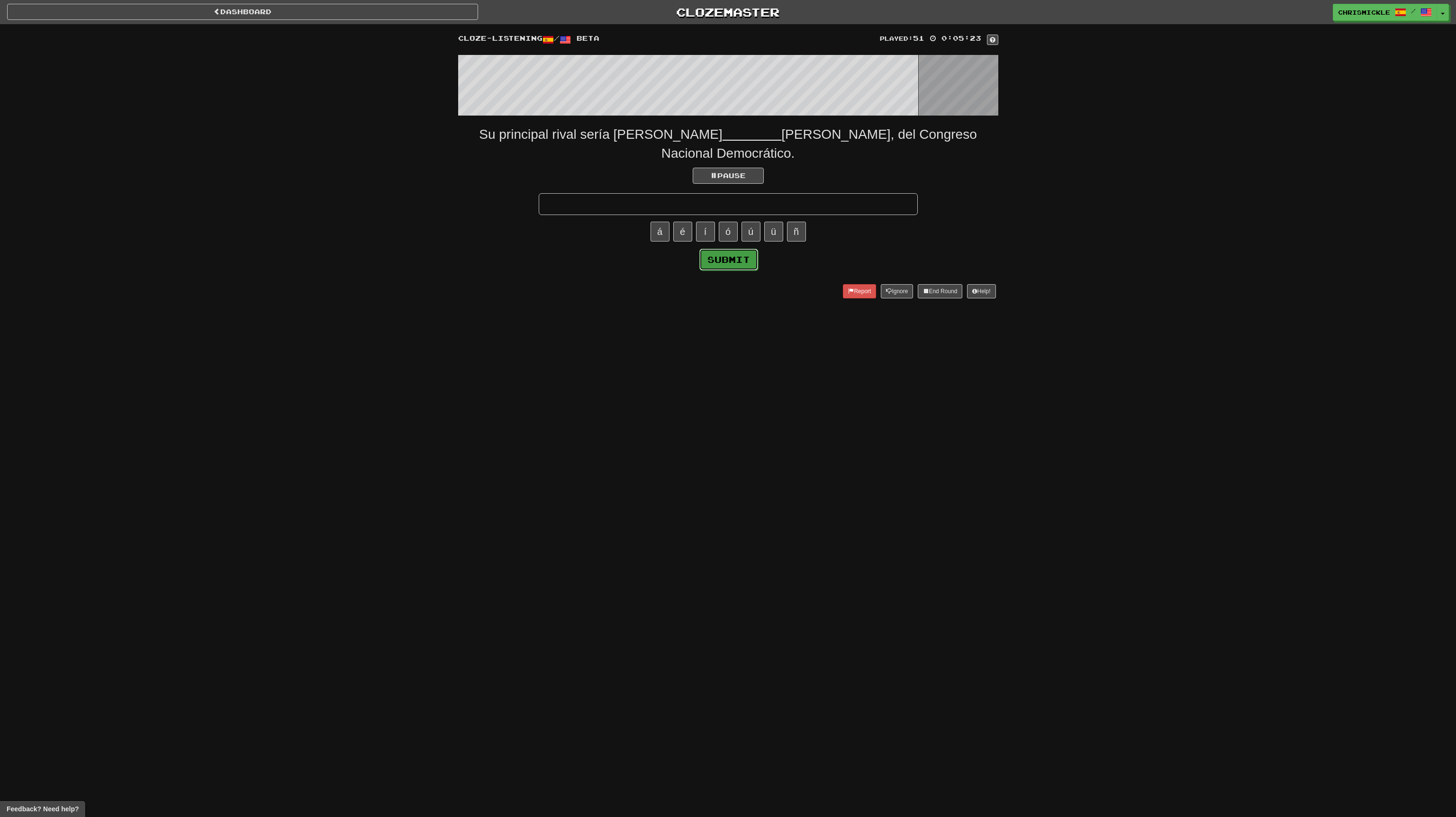
click at [732, 249] on button "Submit" at bounding box center [728, 260] width 59 height 22
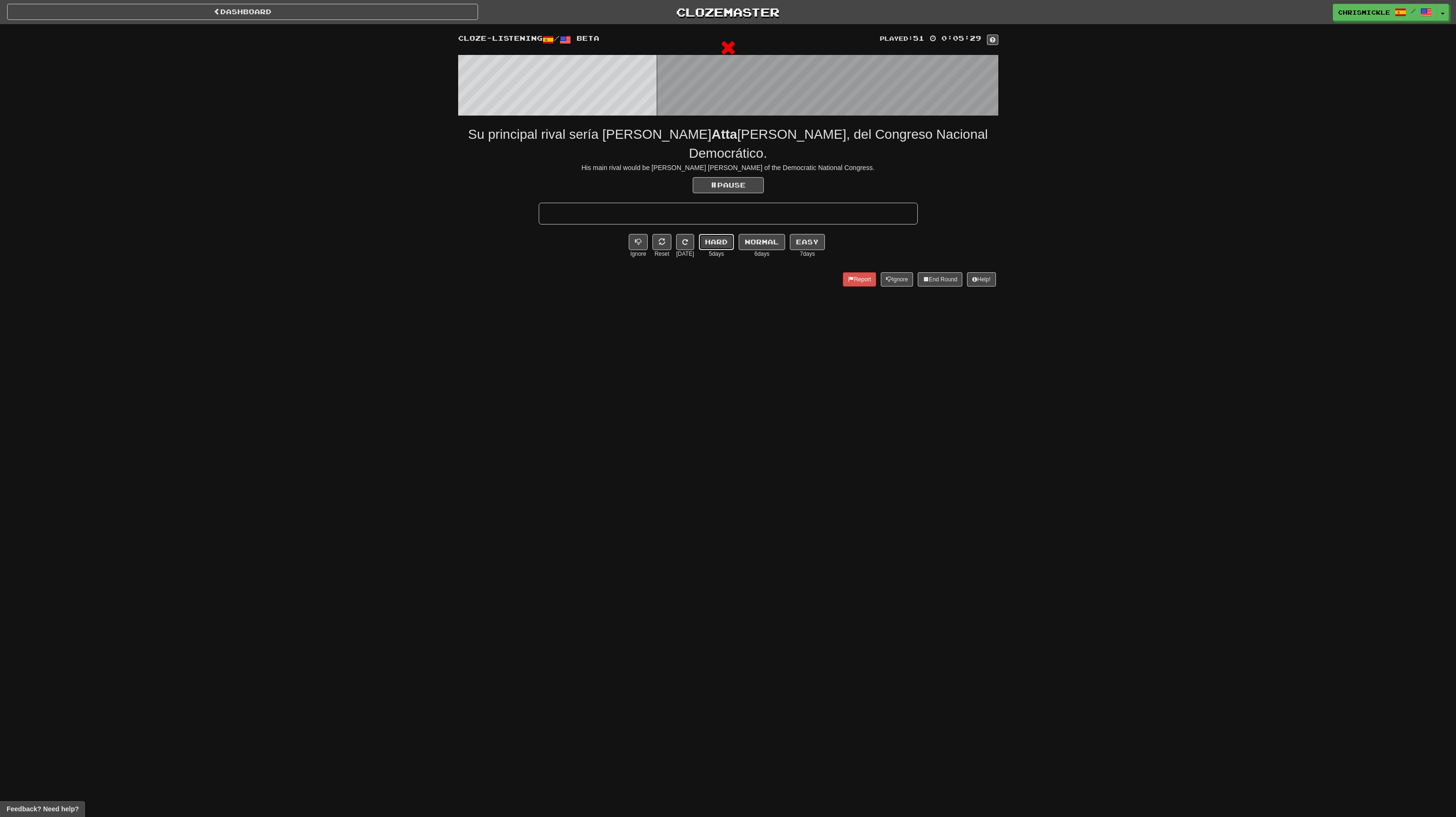
click at [724, 234] on button "Hard" at bounding box center [716, 242] width 35 height 16
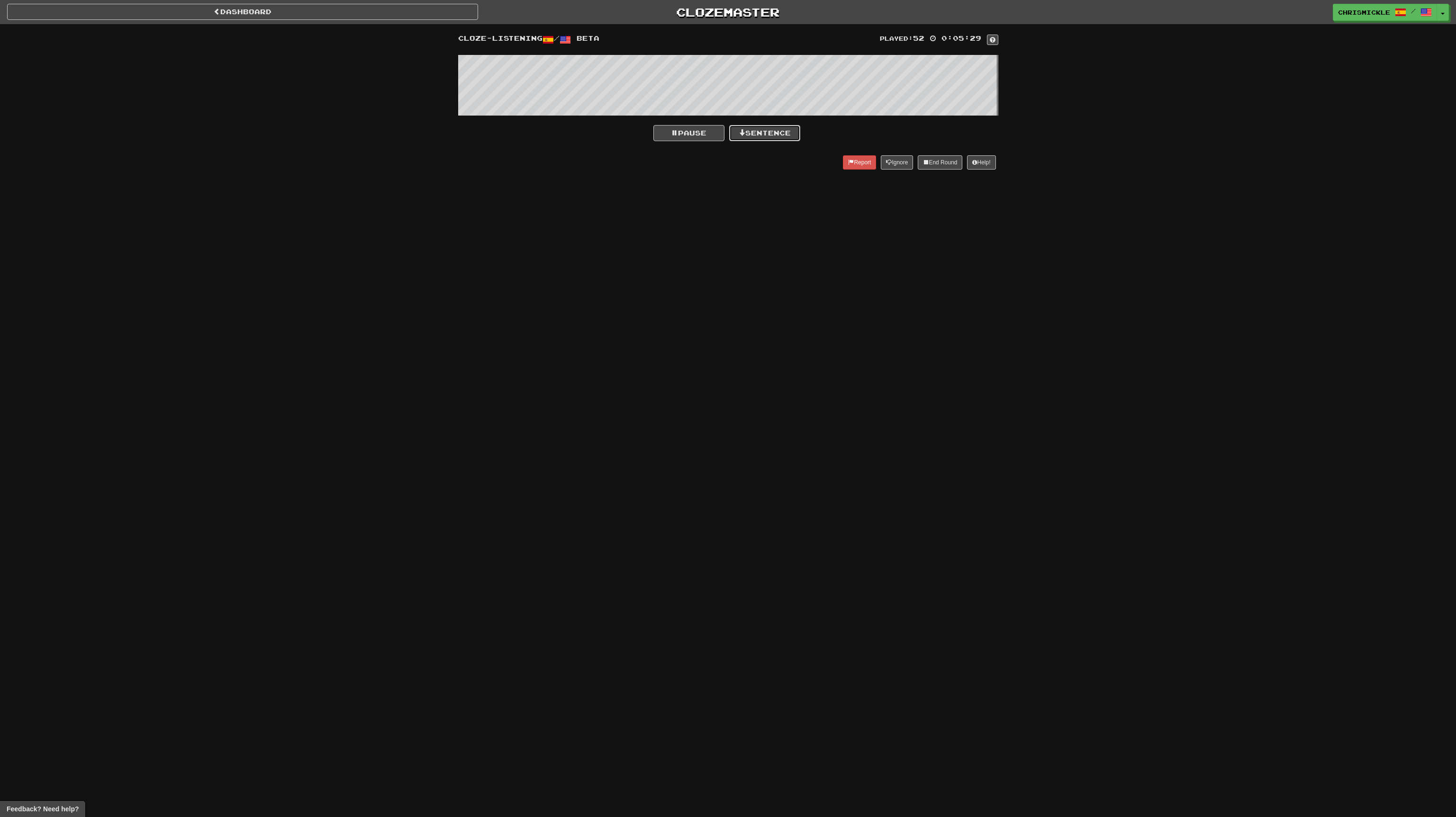
click at [774, 130] on button "Sentence" at bounding box center [765, 133] width 71 height 16
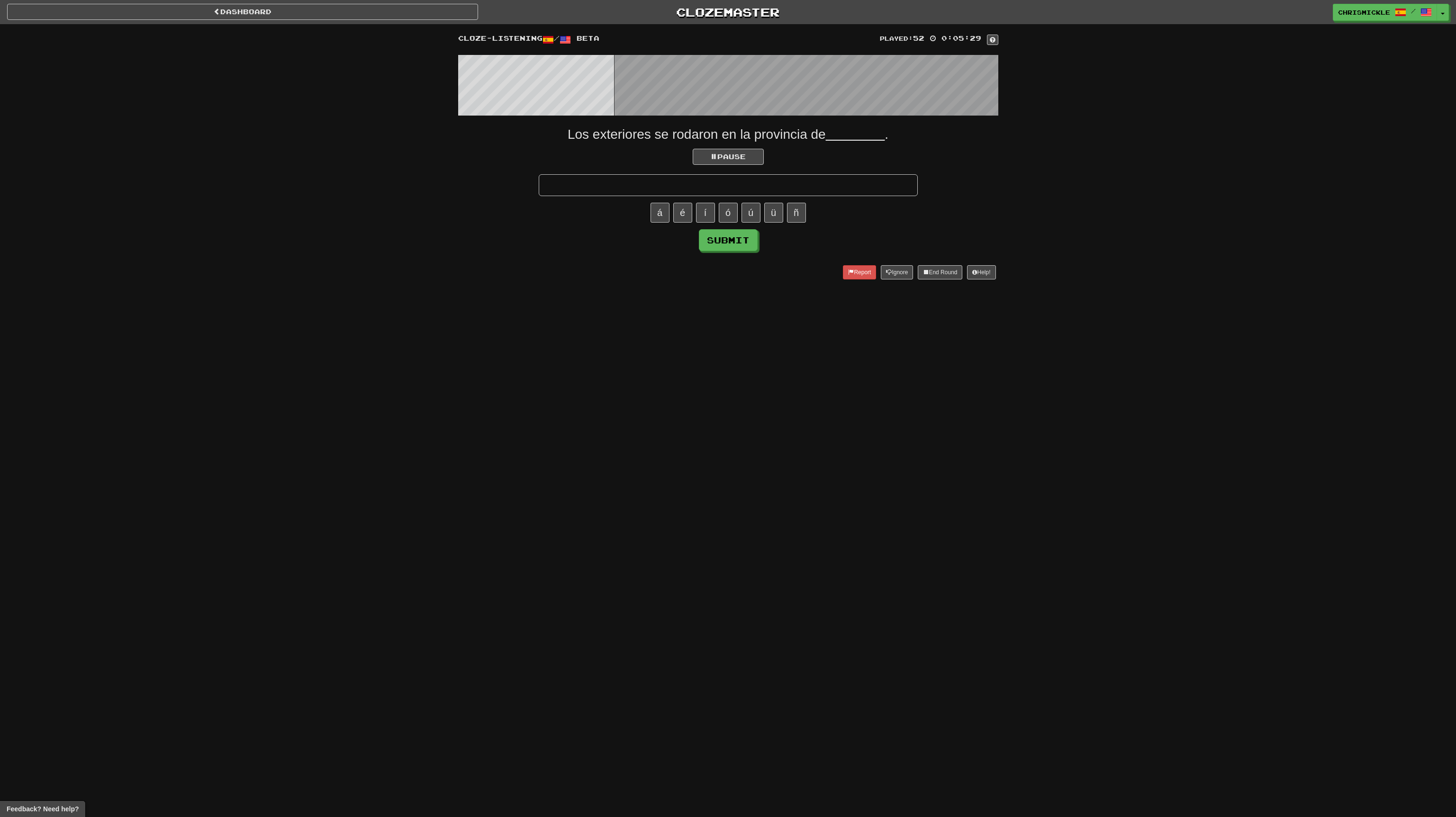
click at [771, 182] on input "text" at bounding box center [728, 185] width 379 height 22
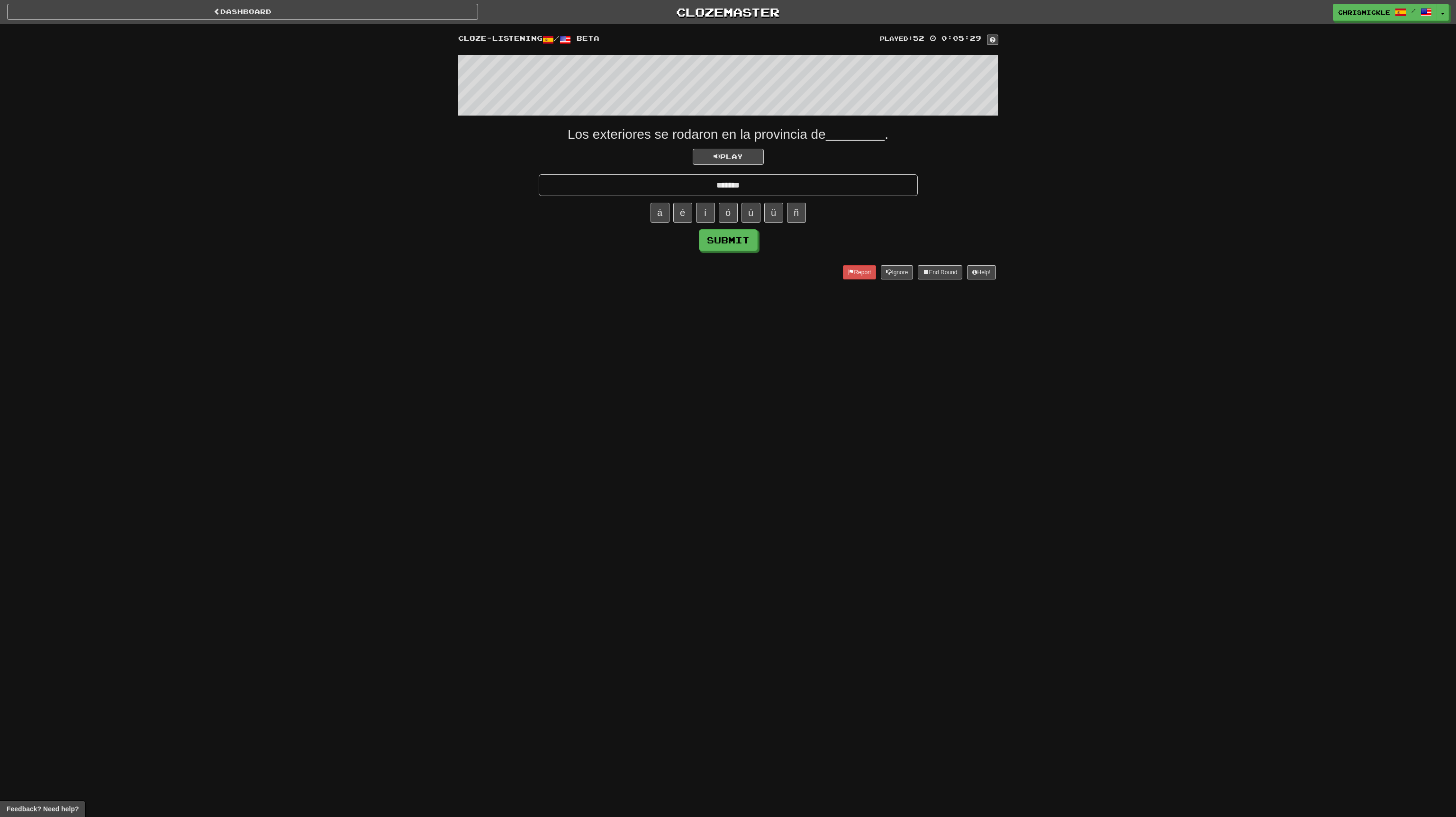
type input "*******"
click button "Submit" at bounding box center [728, 240] width 59 height 22
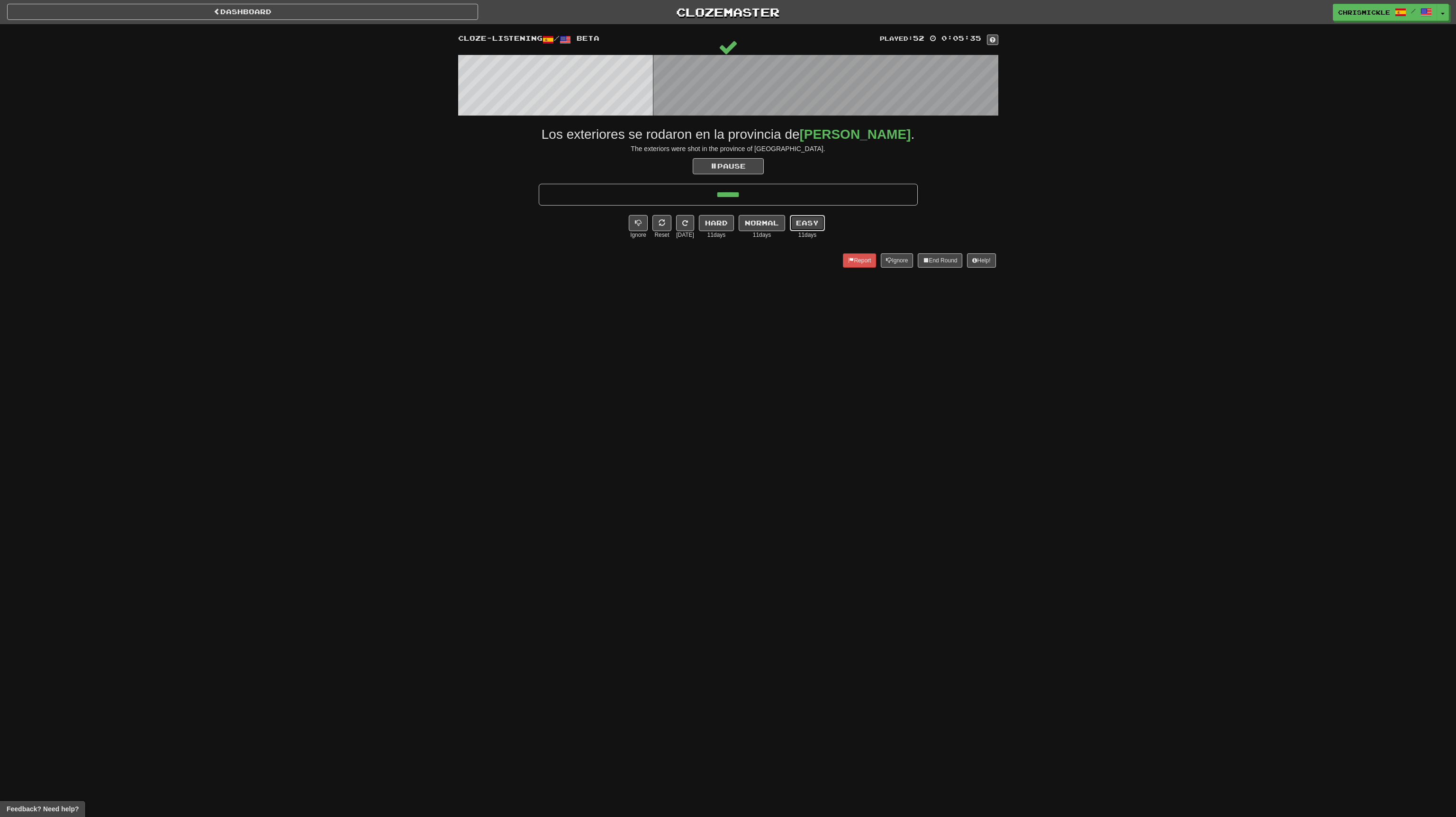
click at [809, 223] on button "Easy" at bounding box center [807, 223] width 35 height 16
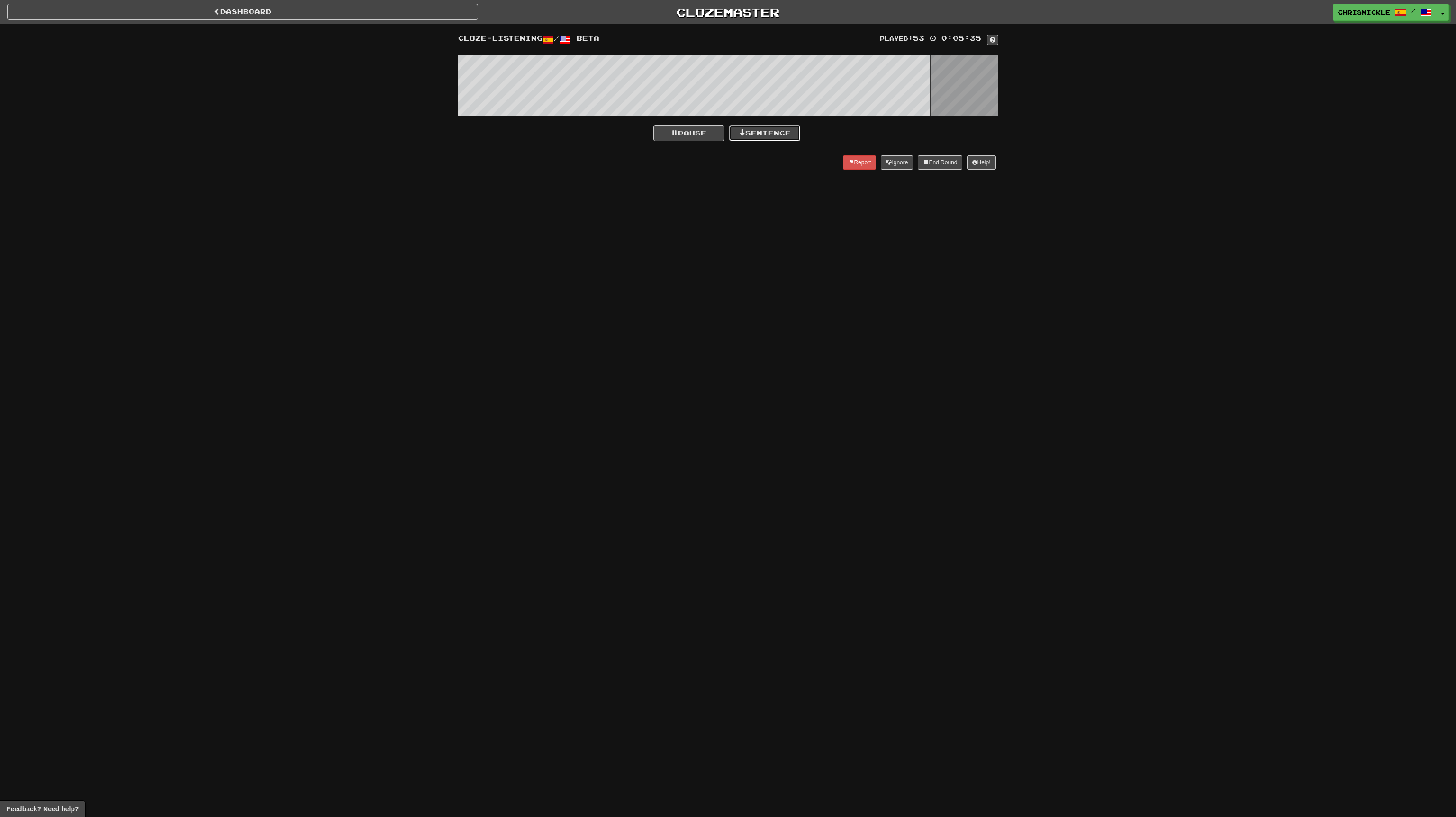
click at [782, 127] on button "Sentence" at bounding box center [765, 133] width 71 height 16
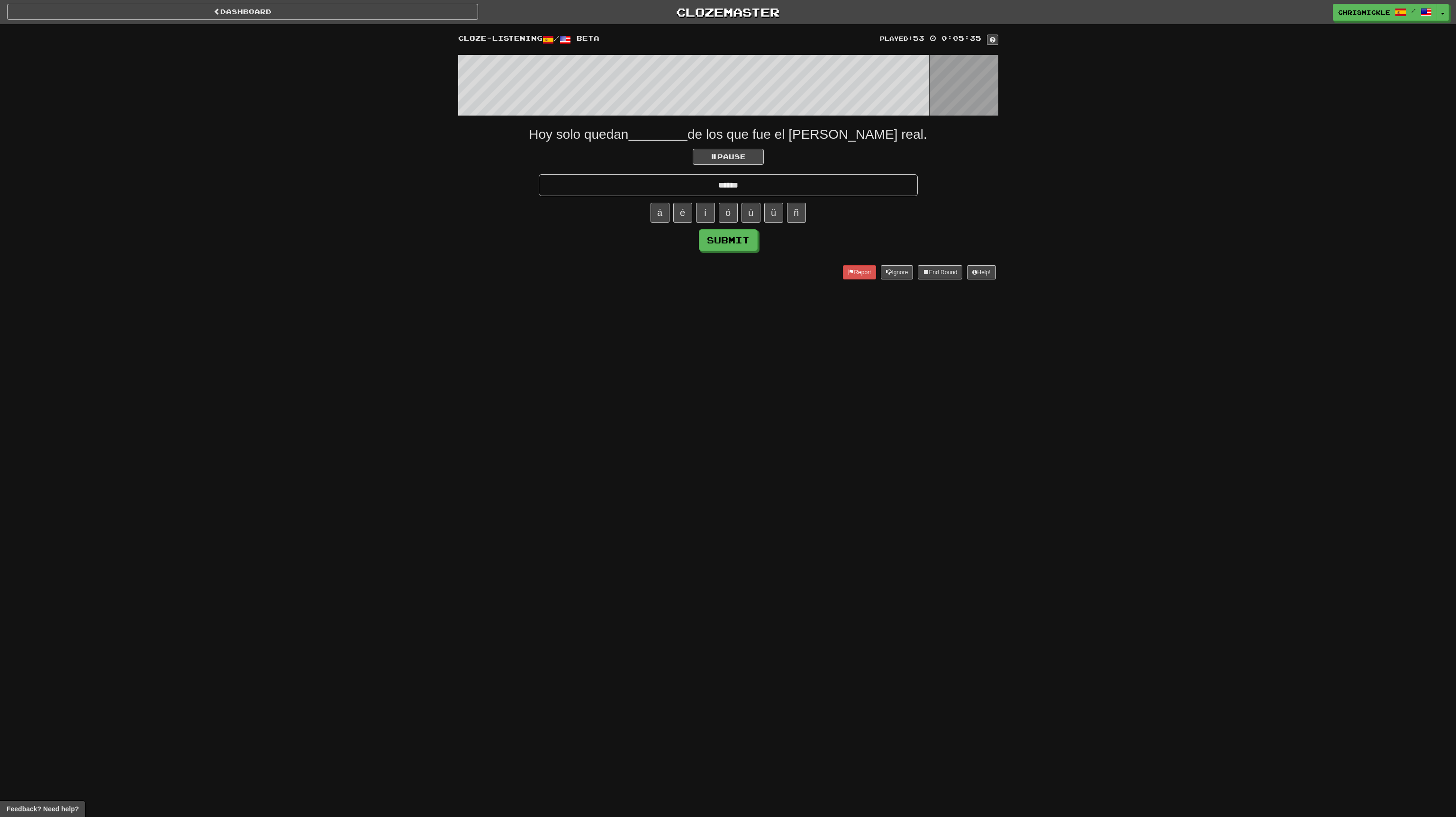
type input "******"
click button "Submit" at bounding box center [728, 240] width 59 height 22
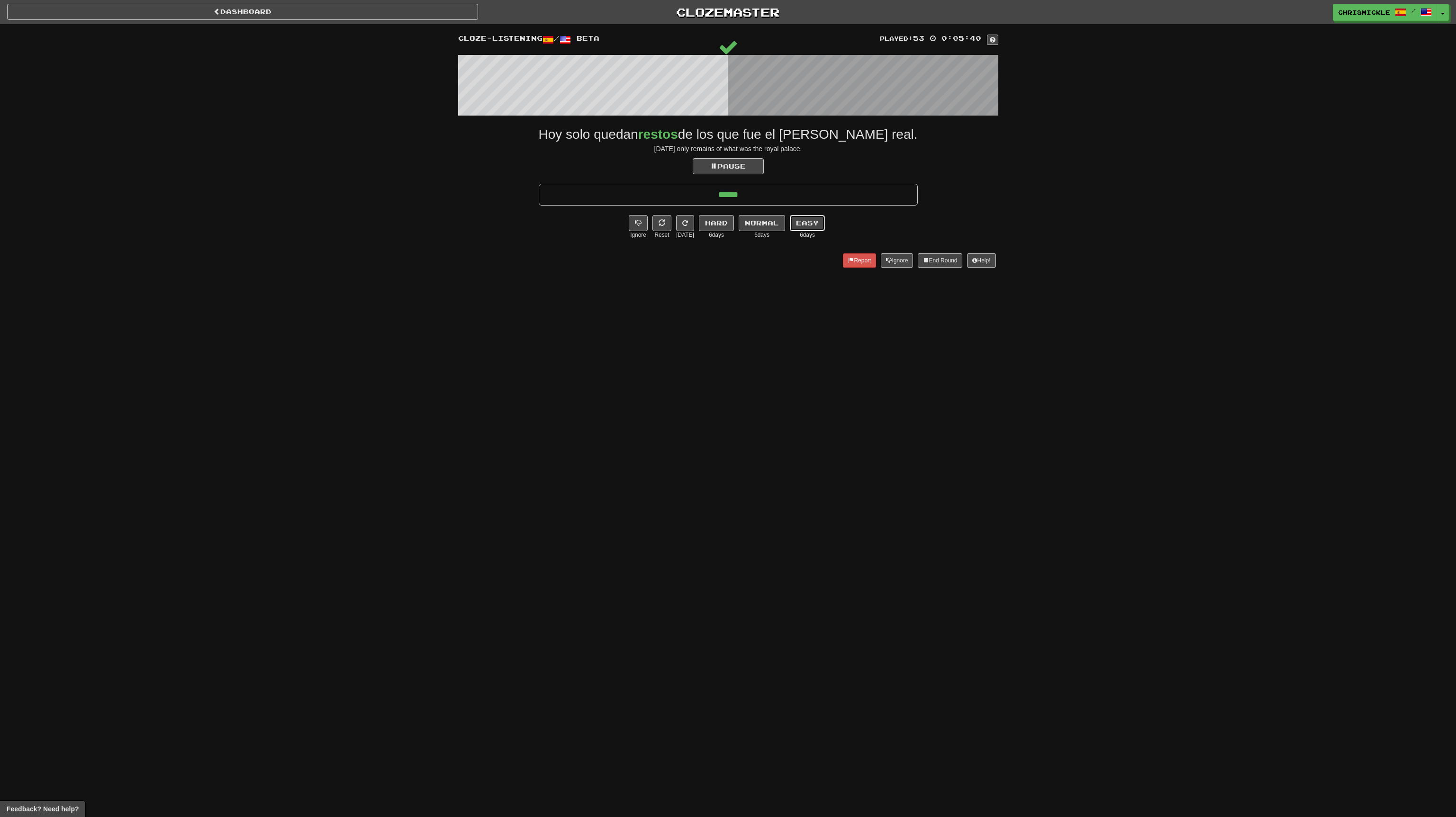
click at [808, 223] on button "Easy" at bounding box center [807, 223] width 35 height 16
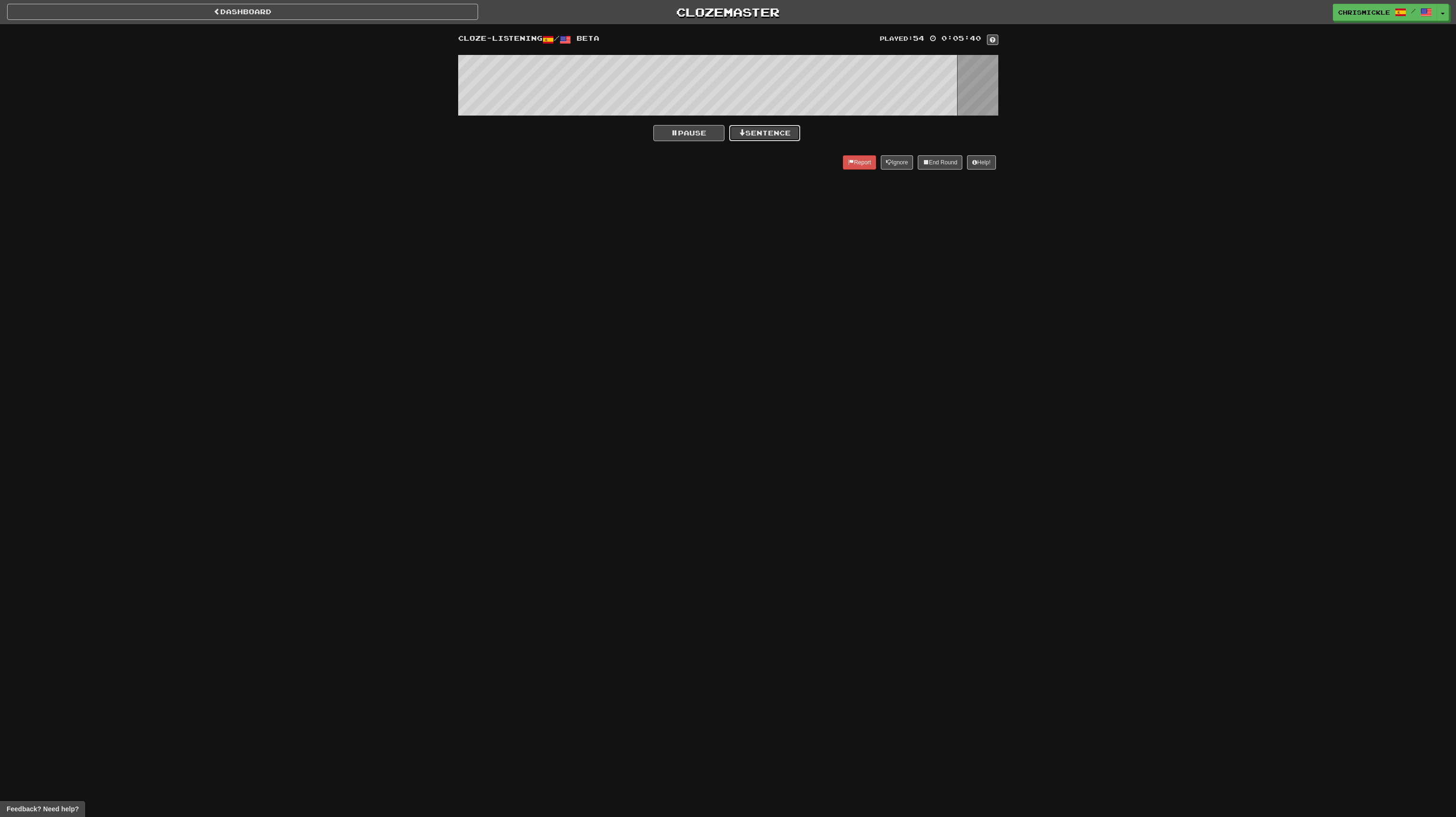
click at [780, 129] on button "Sentence" at bounding box center [765, 133] width 71 height 16
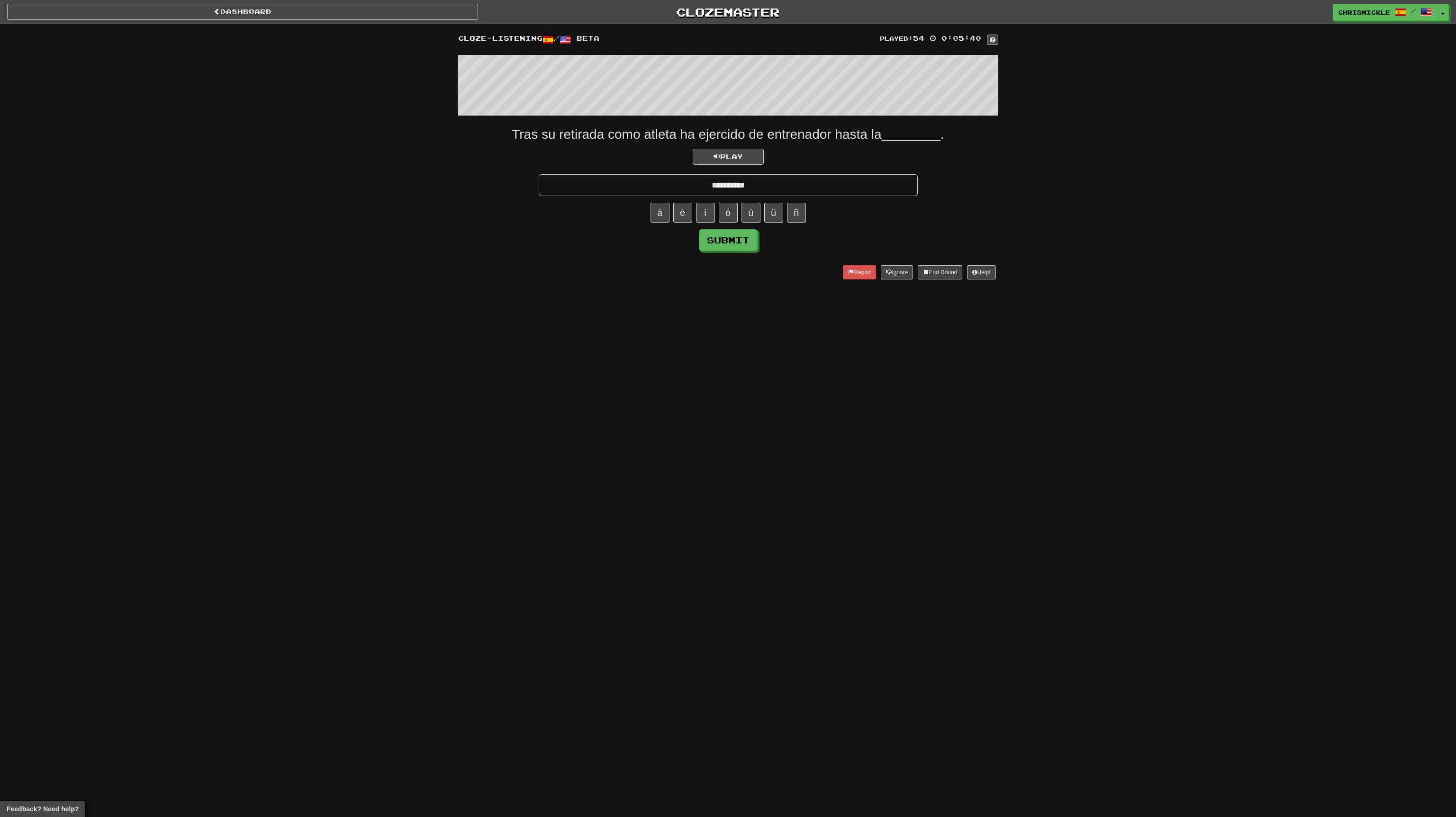
type input "**********"
click button "Submit" at bounding box center [728, 240] width 59 height 22
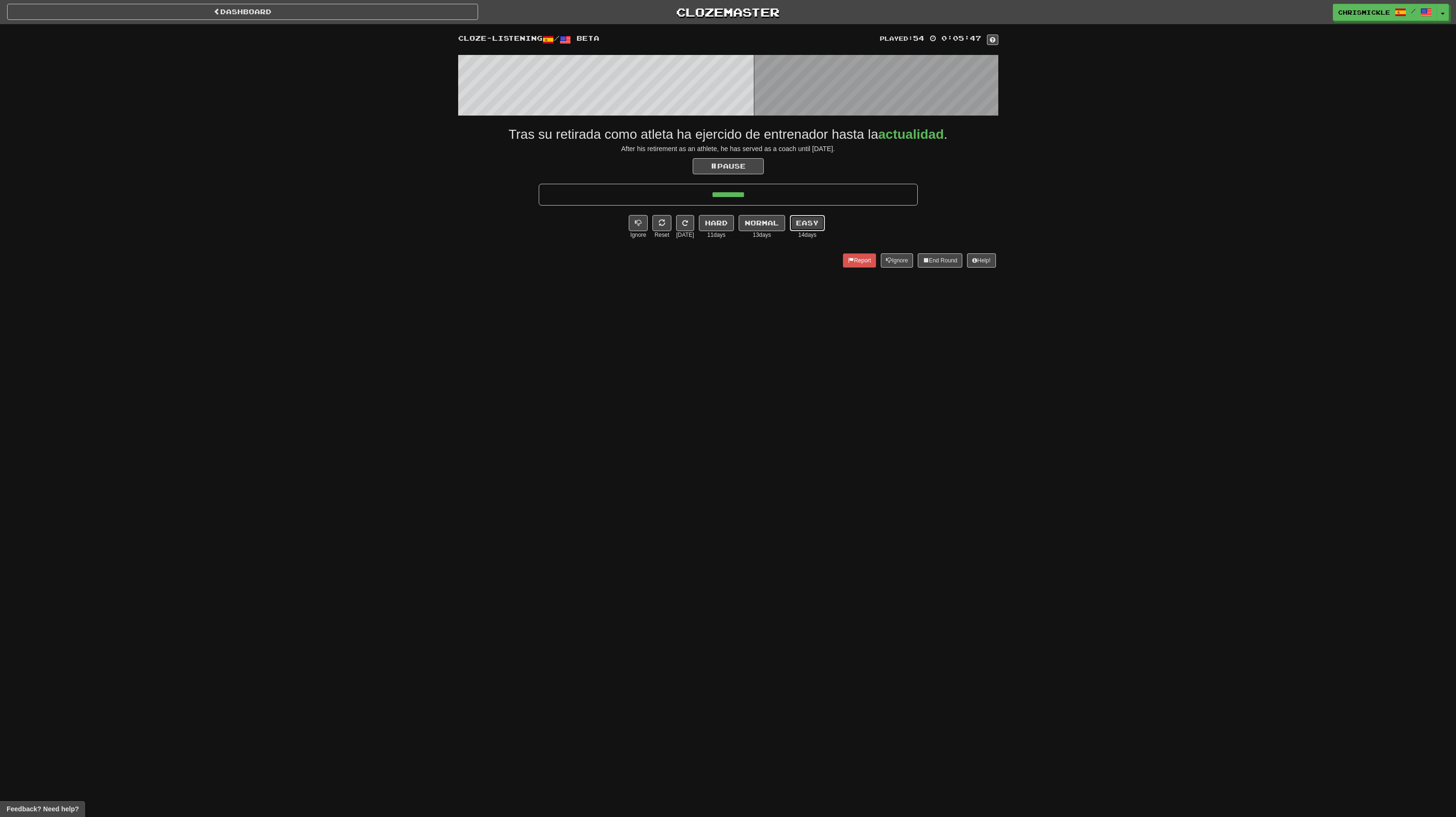
click at [803, 223] on button "Easy" at bounding box center [807, 223] width 35 height 16
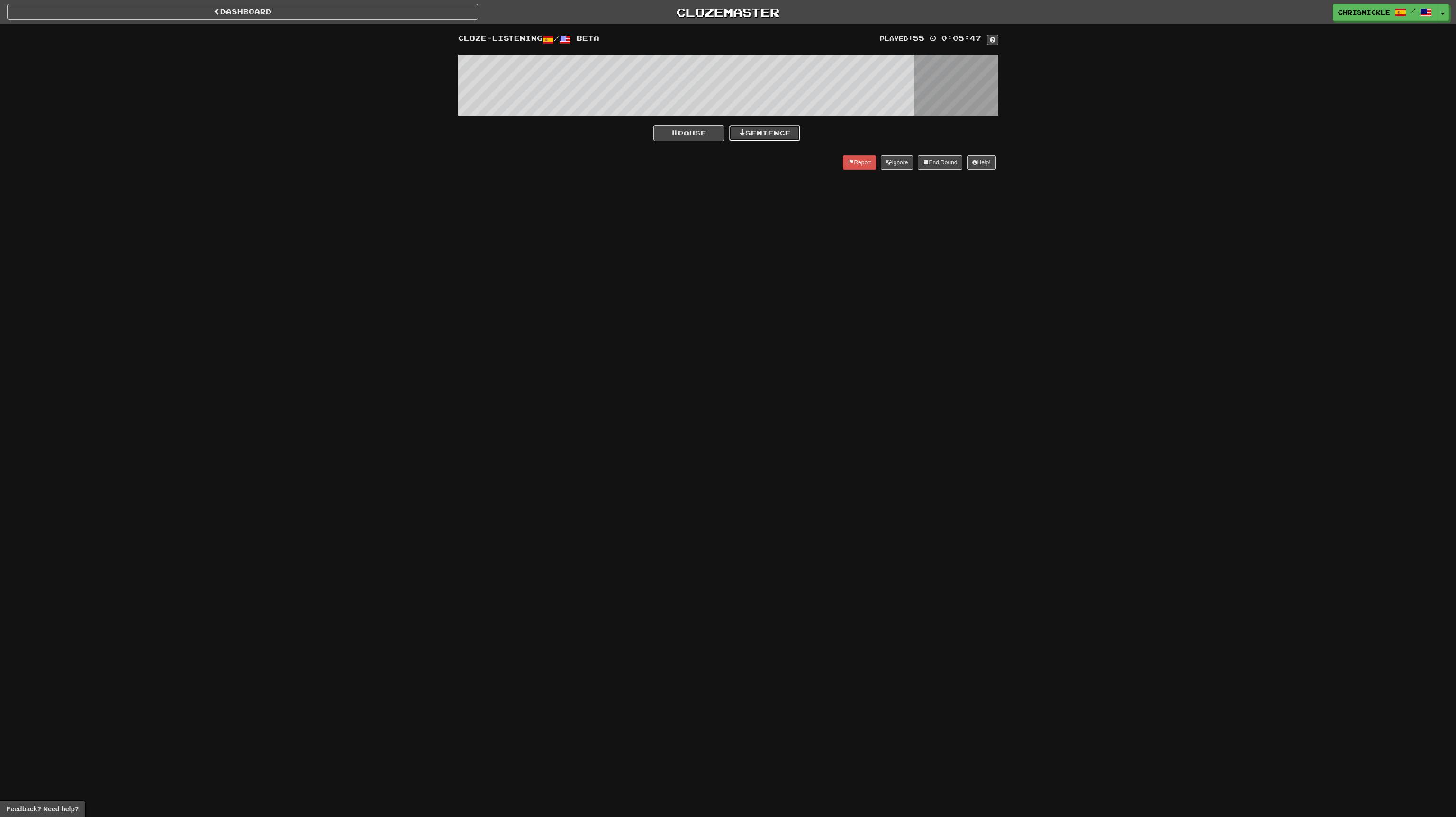
click at [770, 131] on button "Sentence" at bounding box center [765, 133] width 71 height 16
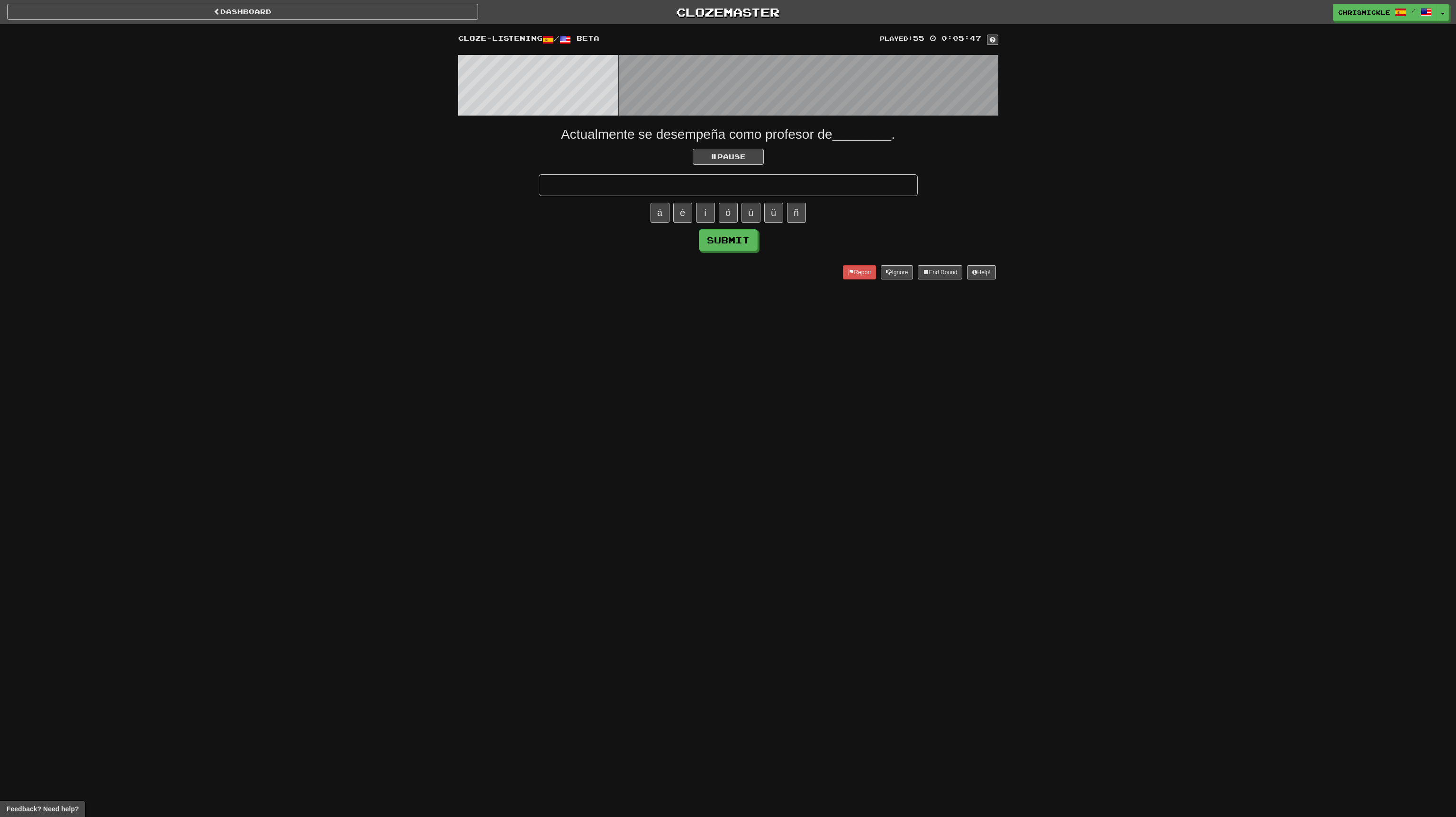
click at [748, 183] on input "text" at bounding box center [728, 185] width 379 height 22
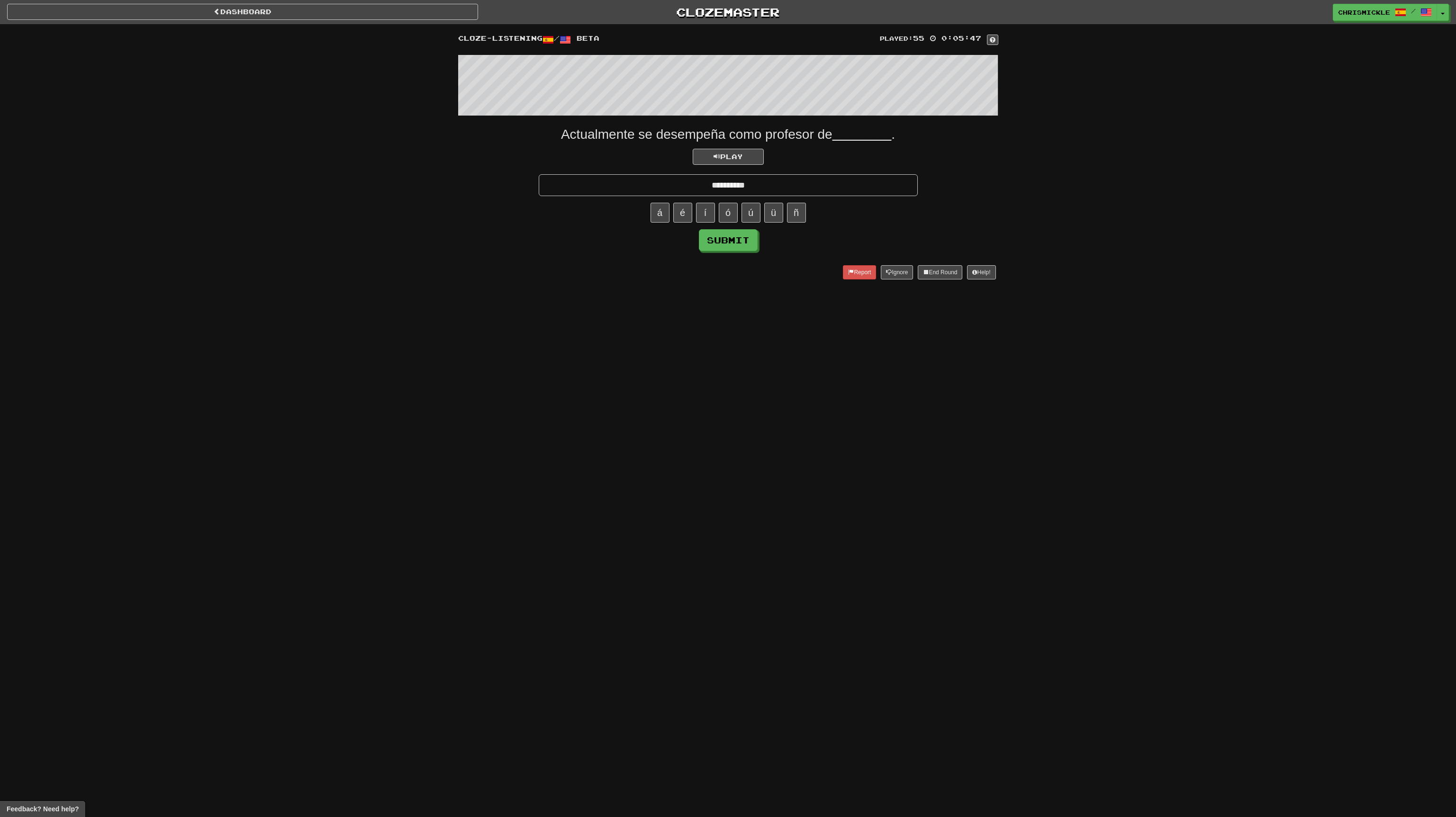
type input "**********"
click button "Submit" at bounding box center [728, 240] width 59 height 22
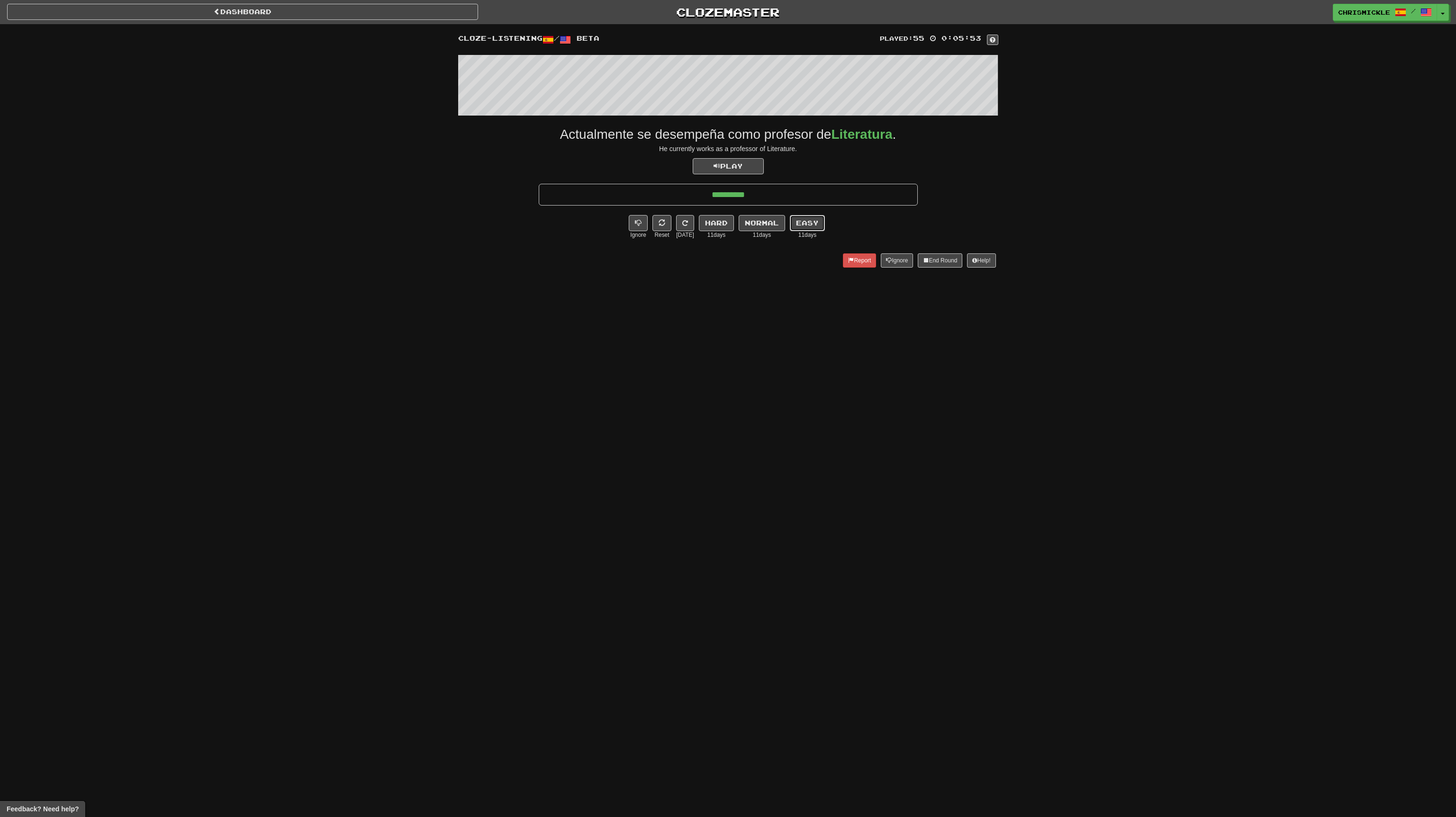
click at [812, 219] on button "Easy" at bounding box center [807, 223] width 35 height 16
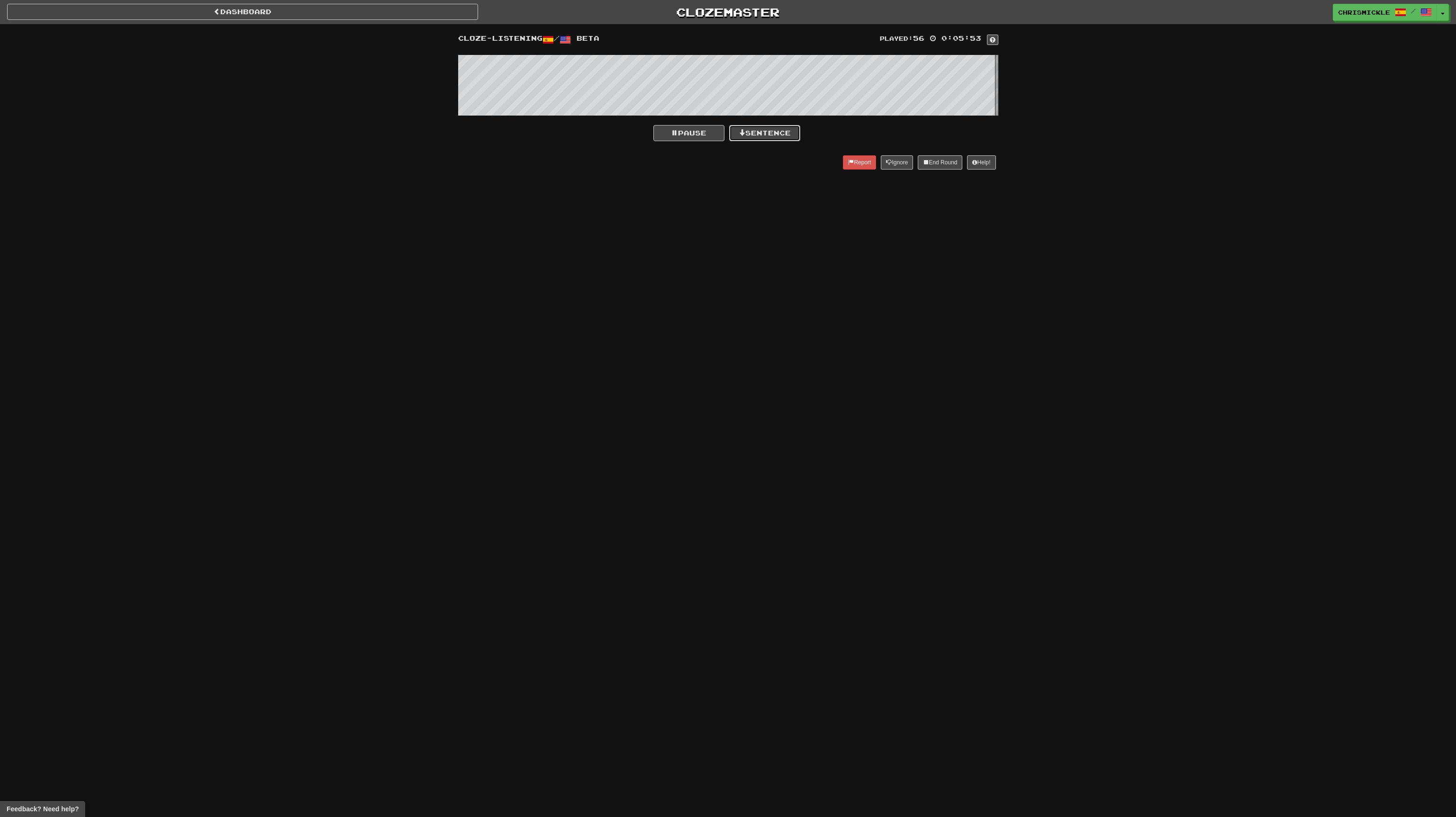
click at [763, 125] on button "Sentence" at bounding box center [765, 133] width 71 height 16
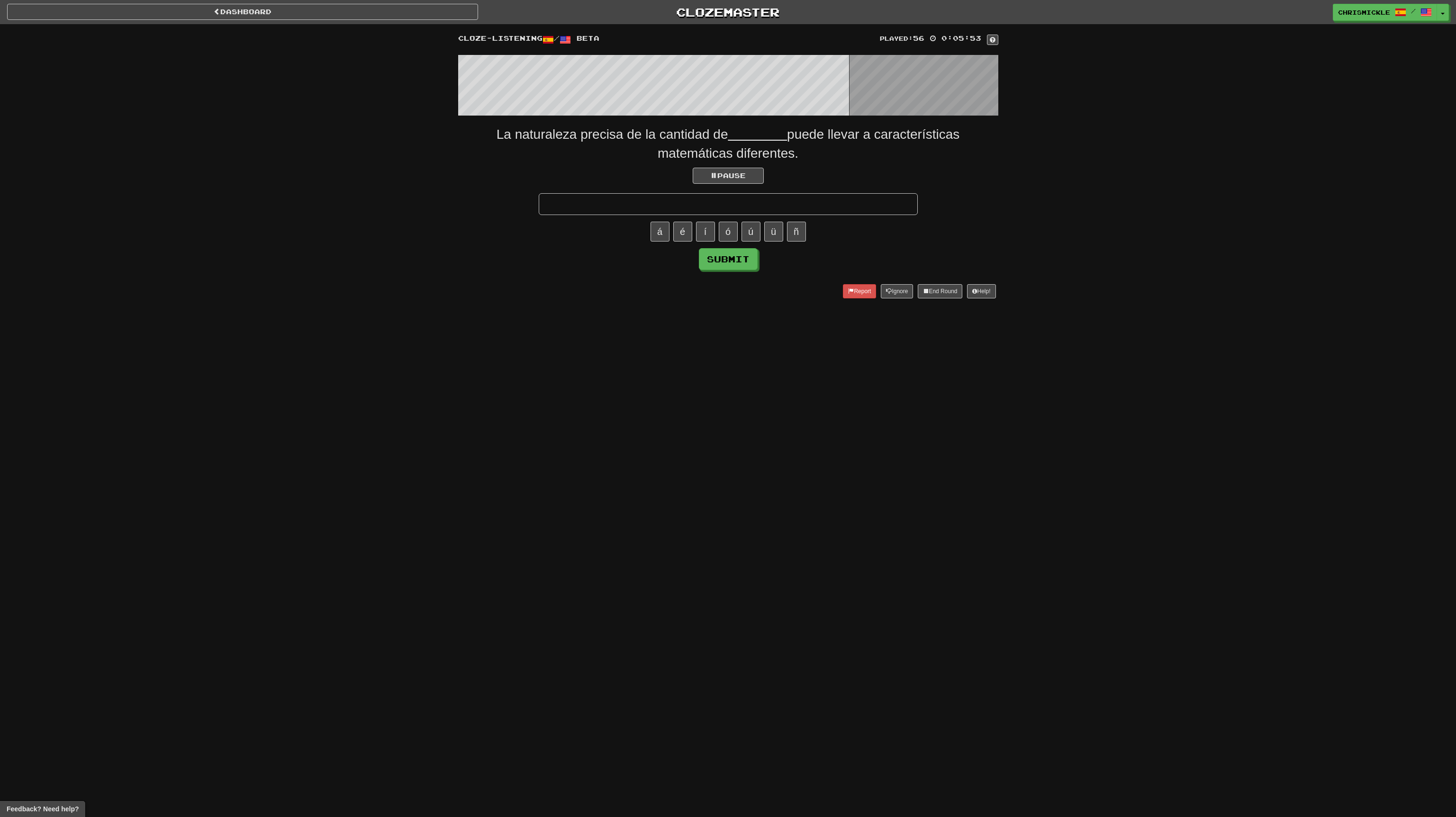
type input "*"
type input "**********"
click button "Submit" at bounding box center [728, 259] width 59 height 22
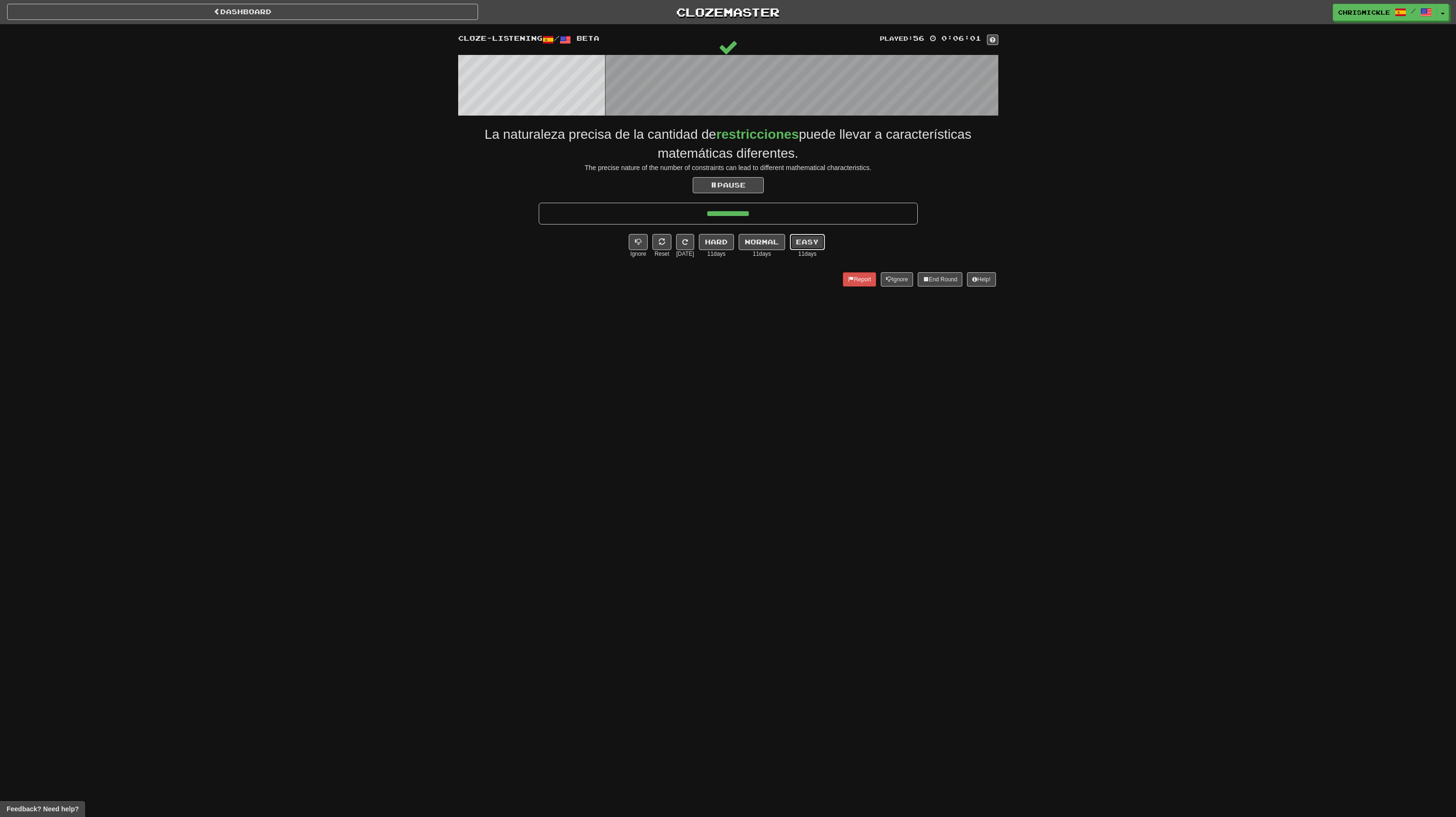
drag, startPoint x: 811, startPoint y: 234, endPoint x: 808, endPoint y: 239, distance: 5.8
click at [811, 235] on button "Easy" at bounding box center [807, 242] width 35 height 16
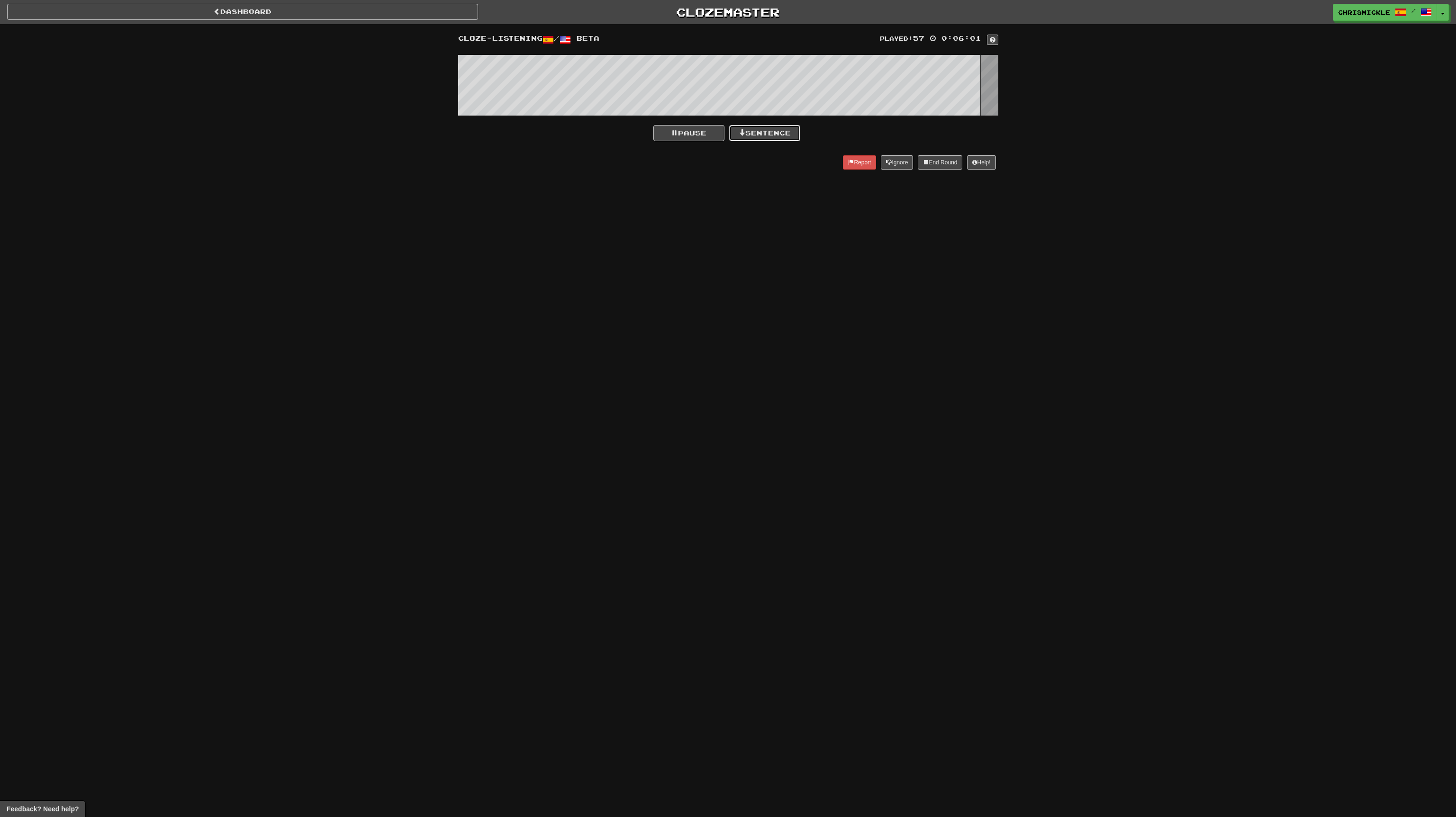
click at [780, 133] on button "Sentence" at bounding box center [765, 133] width 71 height 16
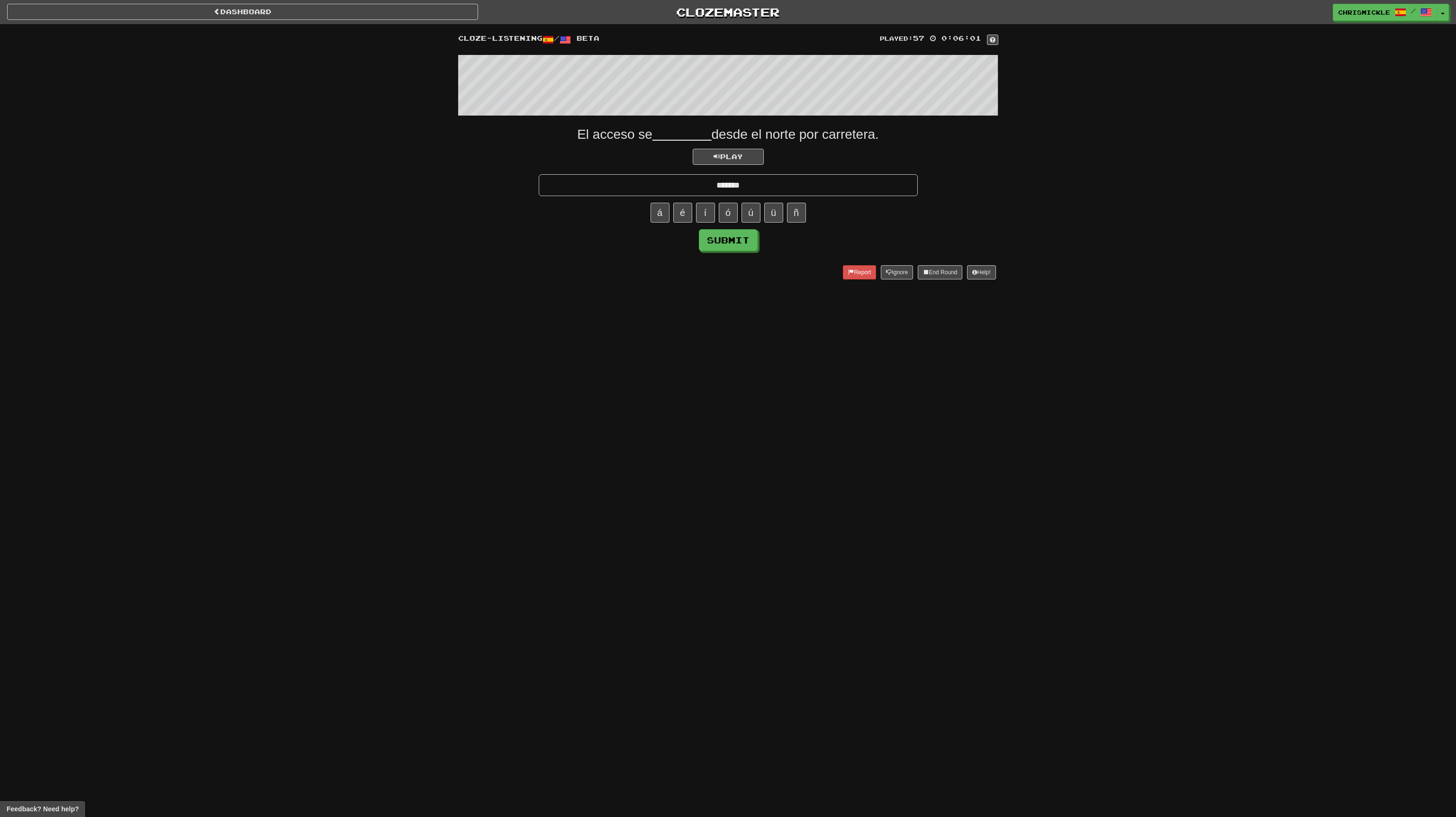
type input "*******"
click button "Submit" at bounding box center [728, 240] width 59 height 22
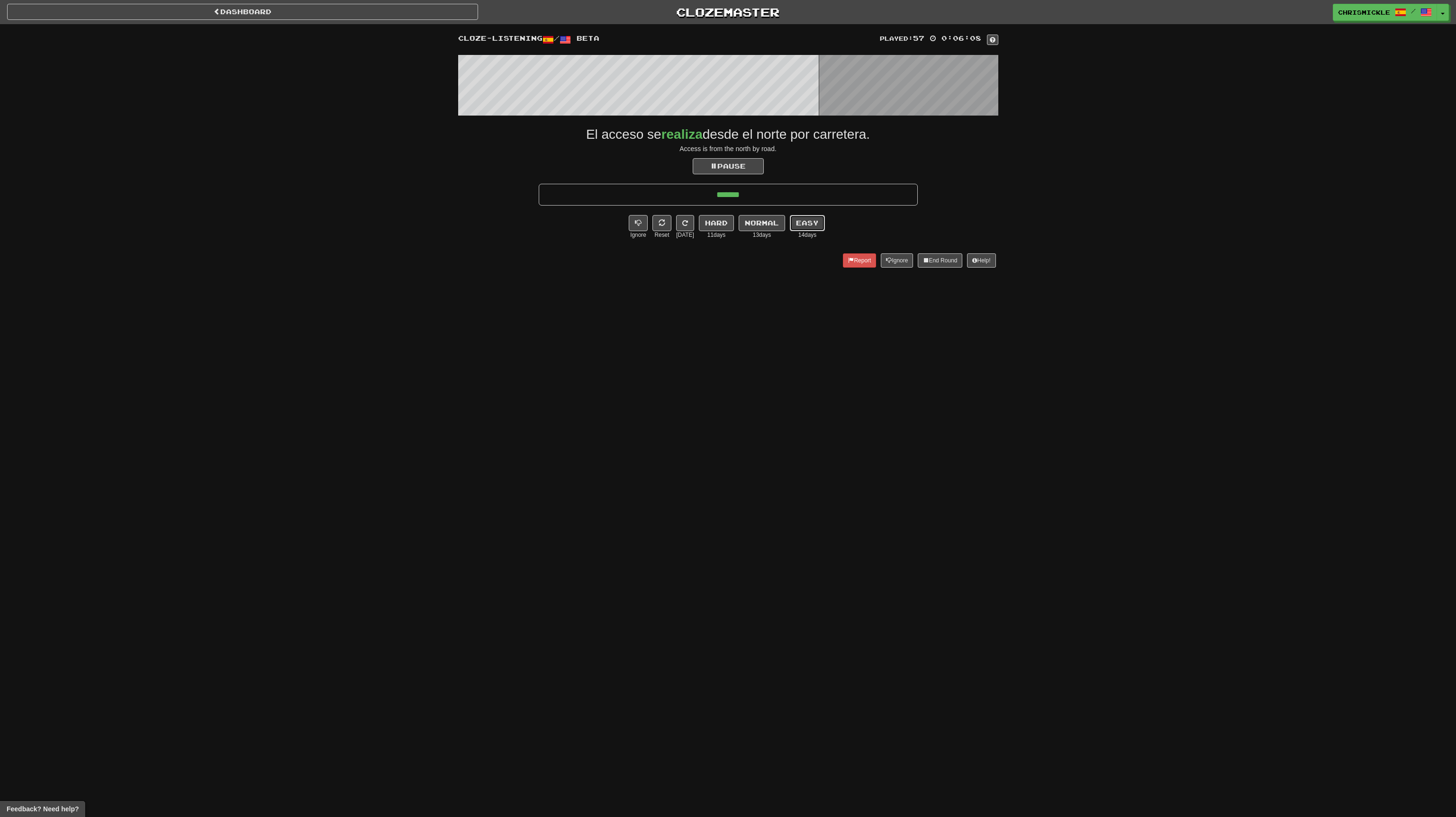
click at [805, 221] on button "Easy" at bounding box center [807, 223] width 35 height 16
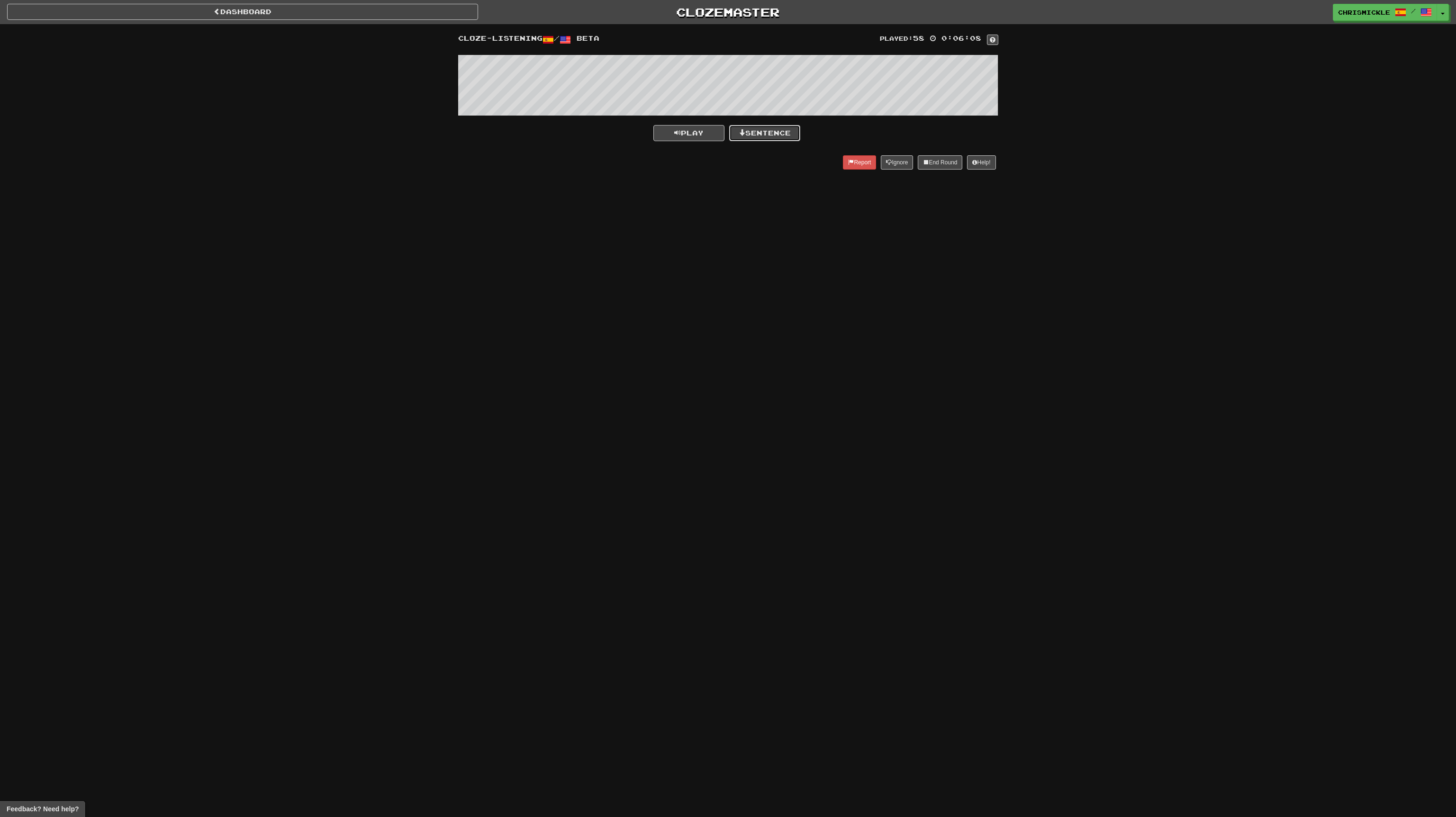
click at [774, 130] on button "Sentence" at bounding box center [765, 133] width 71 height 16
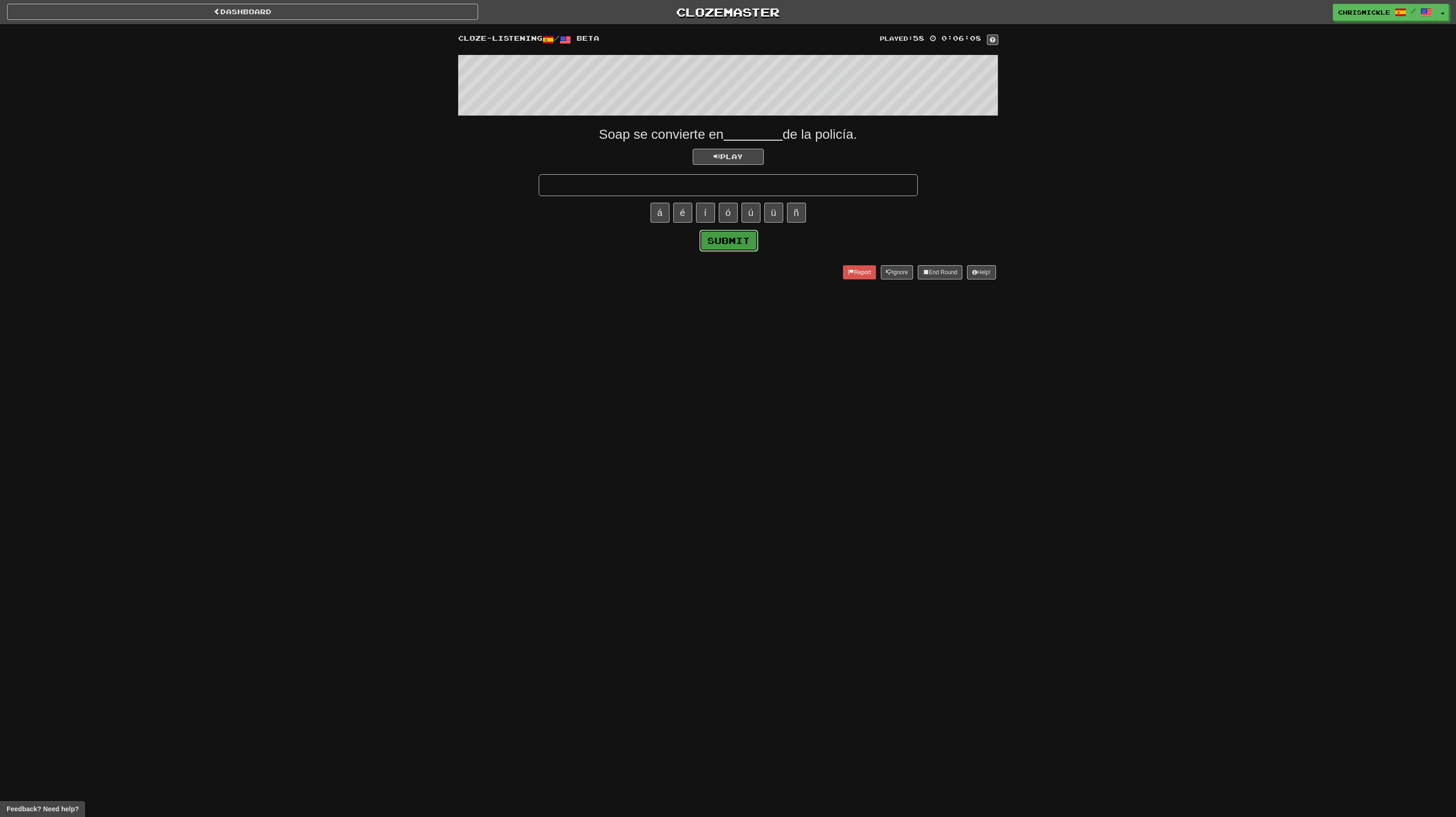
click at [733, 243] on button "Submit" at bounding box center [728, 241] width 59 height 22
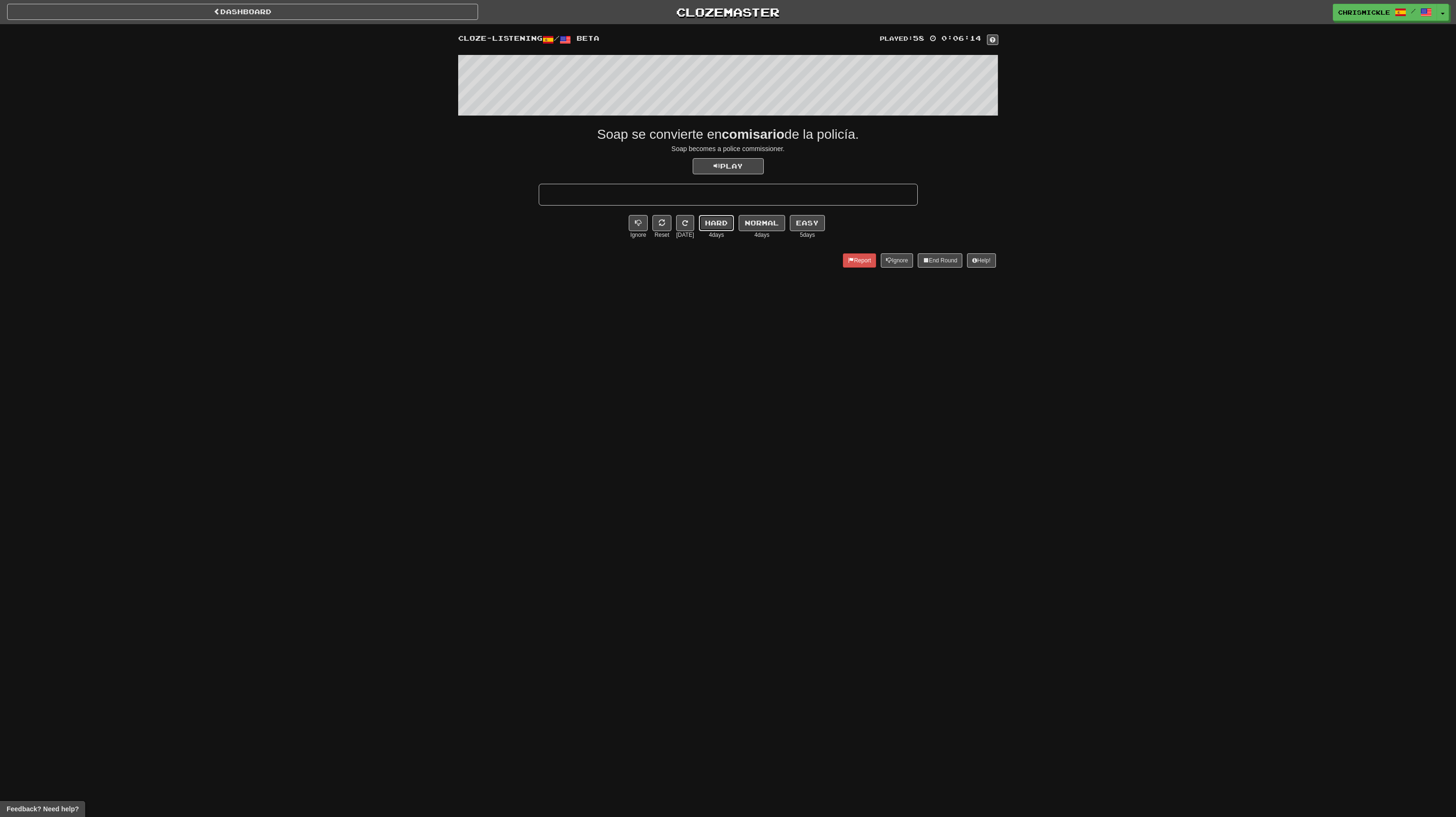
click at [715, 221] on button "Hard" at bounding box center [716, 223] width 35 height 16
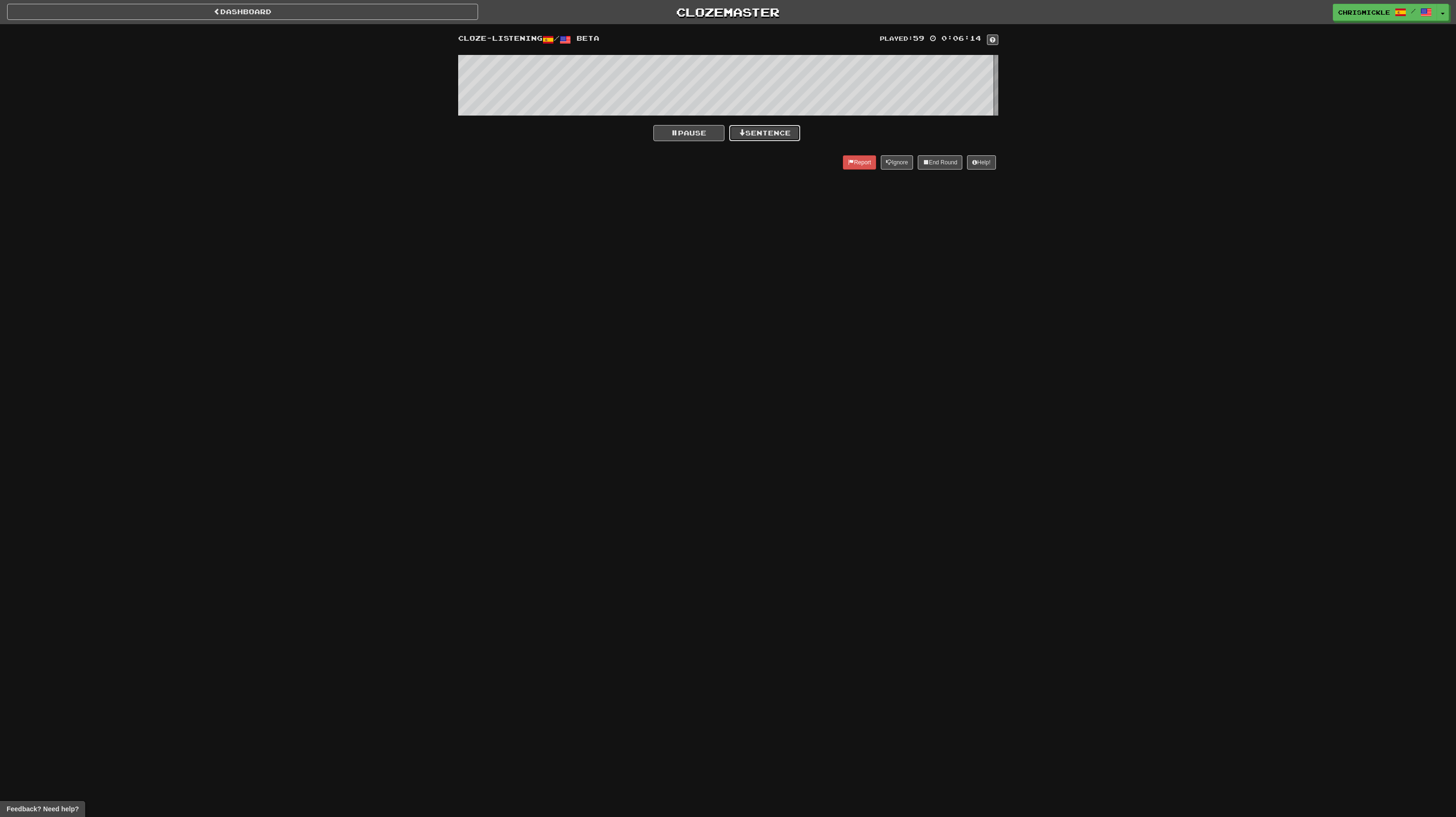
click at [780, 127] on button "Sentence" at bounding box center [765, 133] width 71 height 16
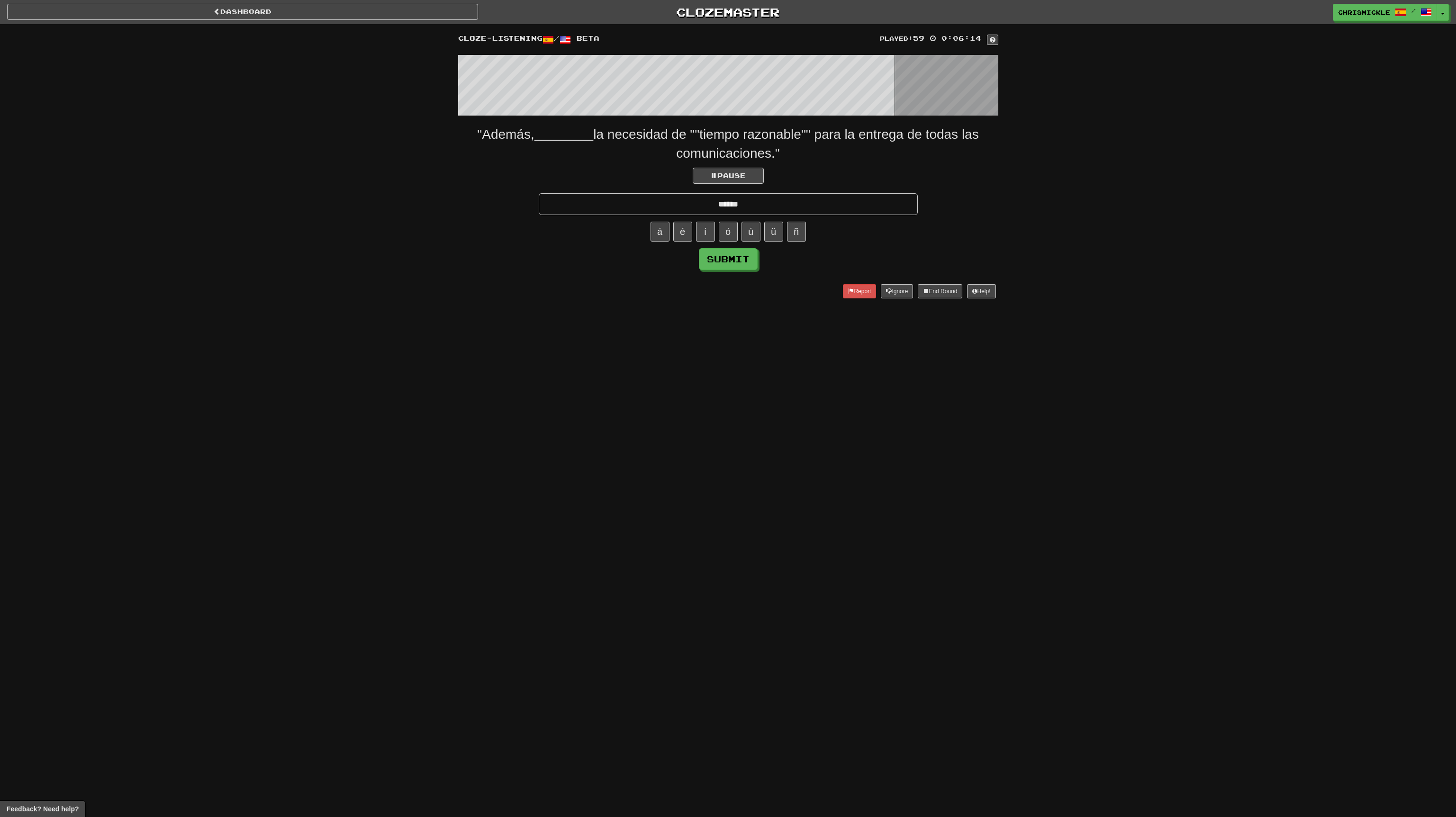
type input "******"
click button "Submit" at bounding box center [728, 259] width 59 height 22
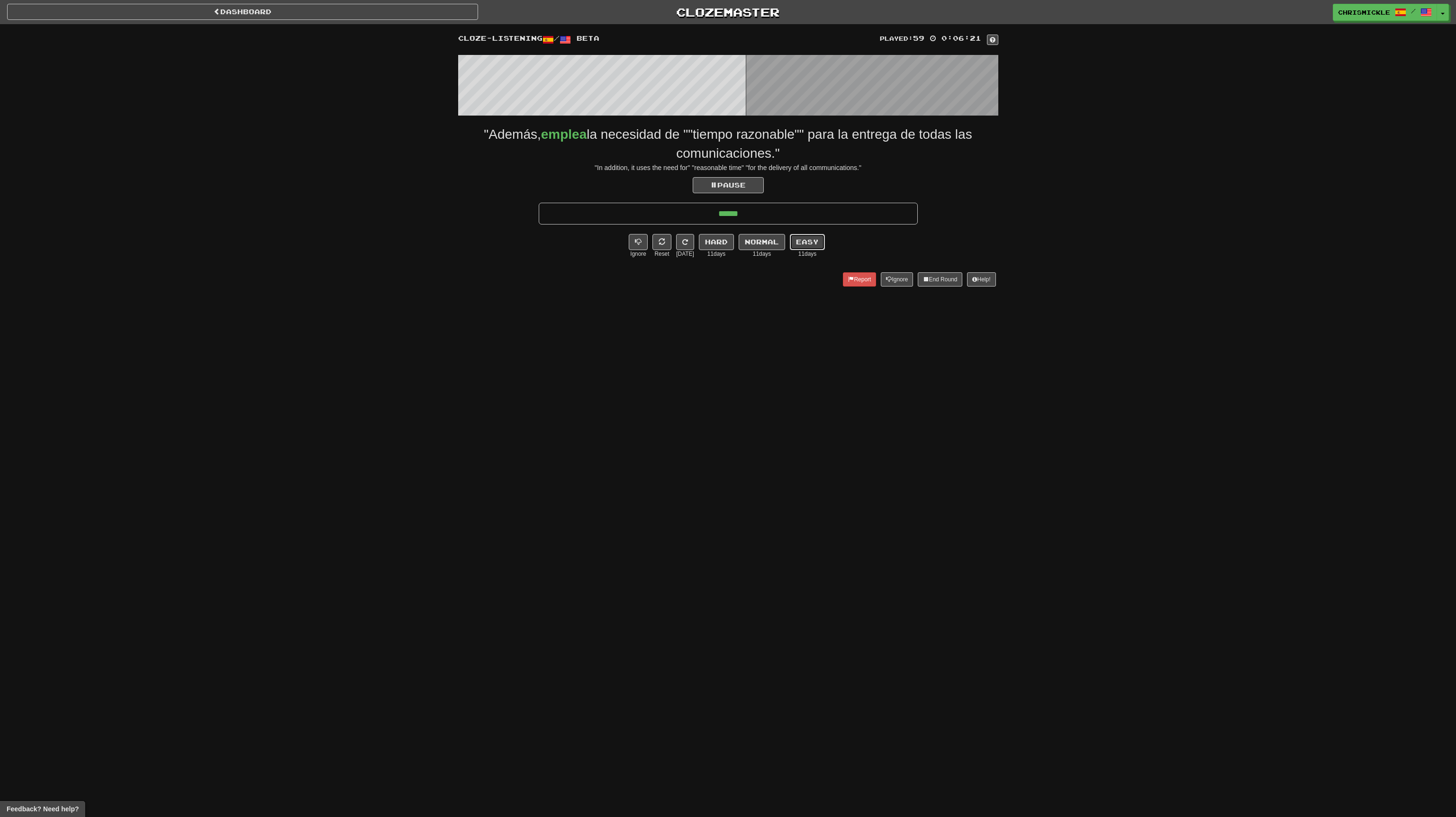
click at [807, 236] on button "Easy" at bounding box center [807, 242] width 35 height 16
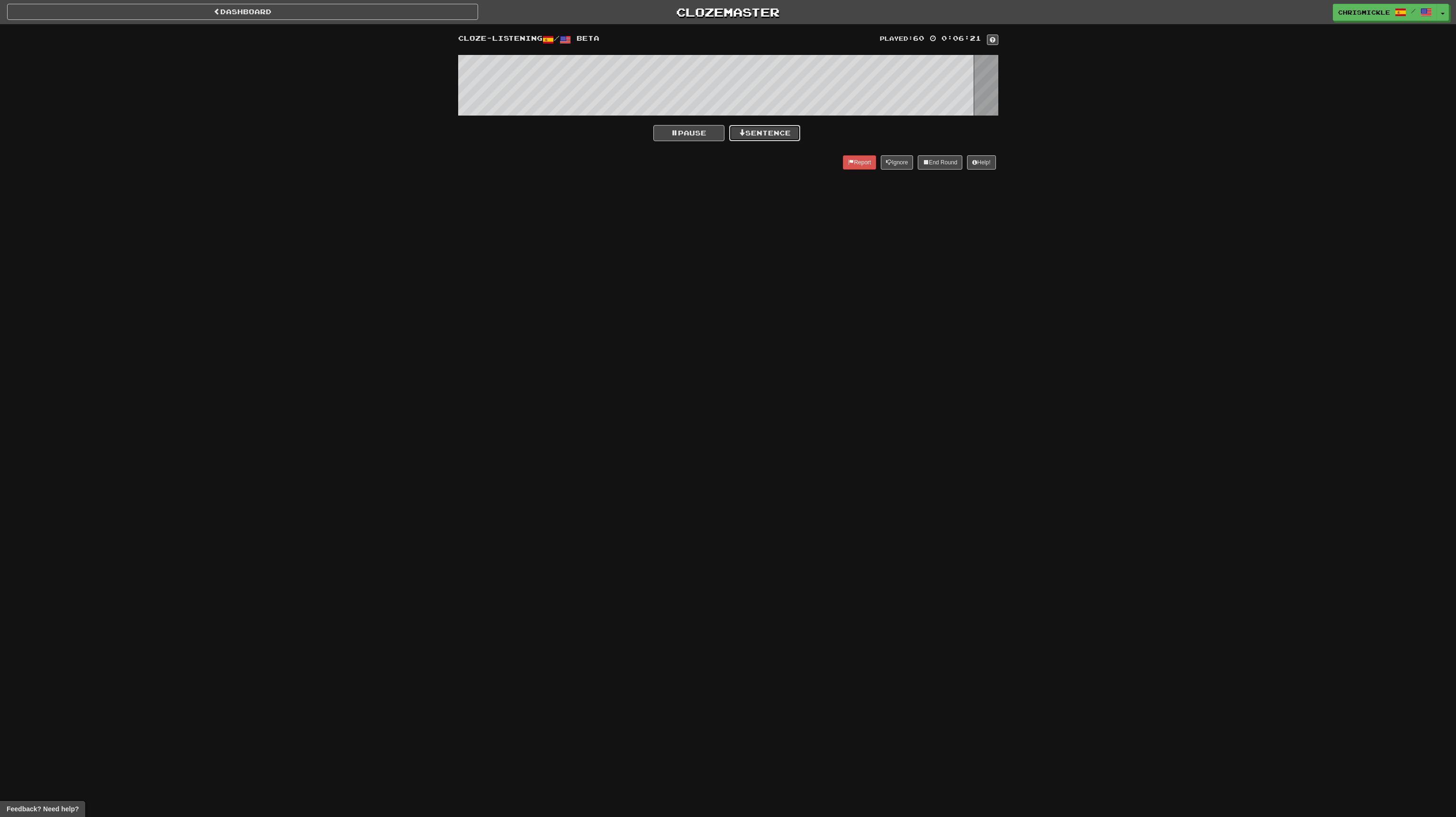
click at [779, 130] on button "Sentence" at bounding box center [765, 133] width 71 height 16
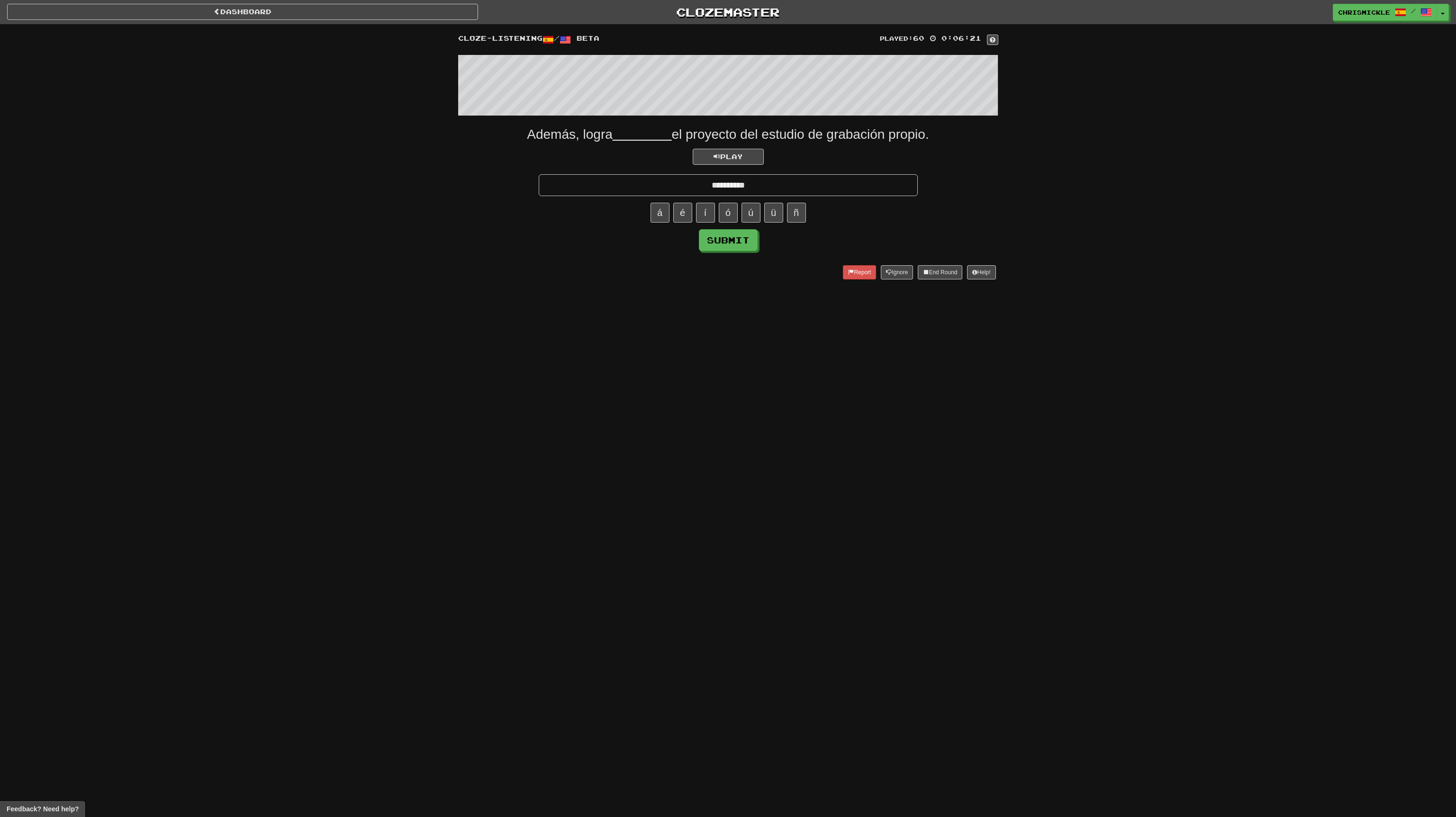
type input "**********"
click button "Submit" at bounding box center [728, 240] width 59 height 22
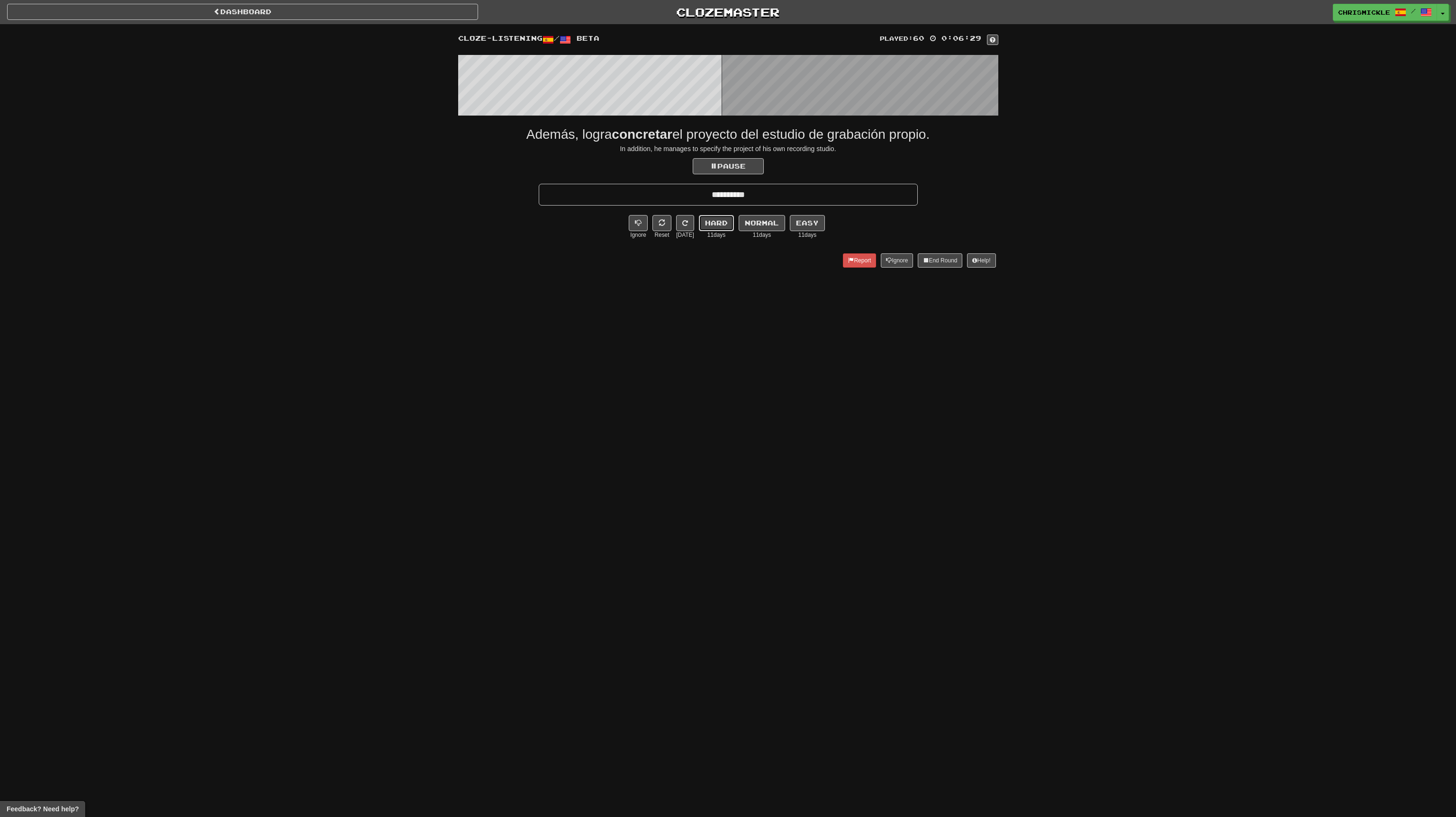
click at [716, 216] on button "Hard" at bounding box center [716, 223] width 35 height 16
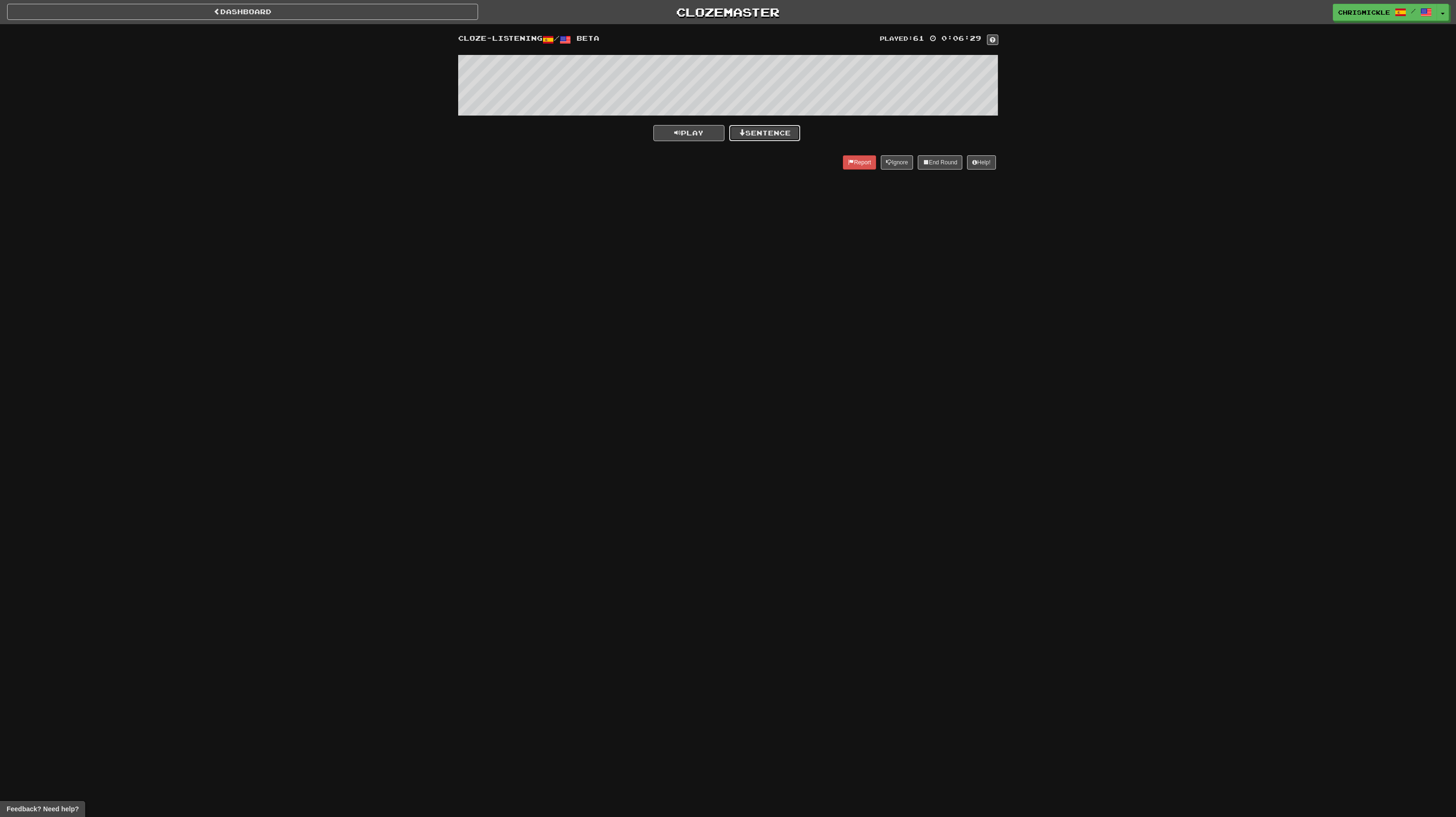
click at [780, 129] on button "Sentence" at bounding box center [765, 133] width 71 height 16
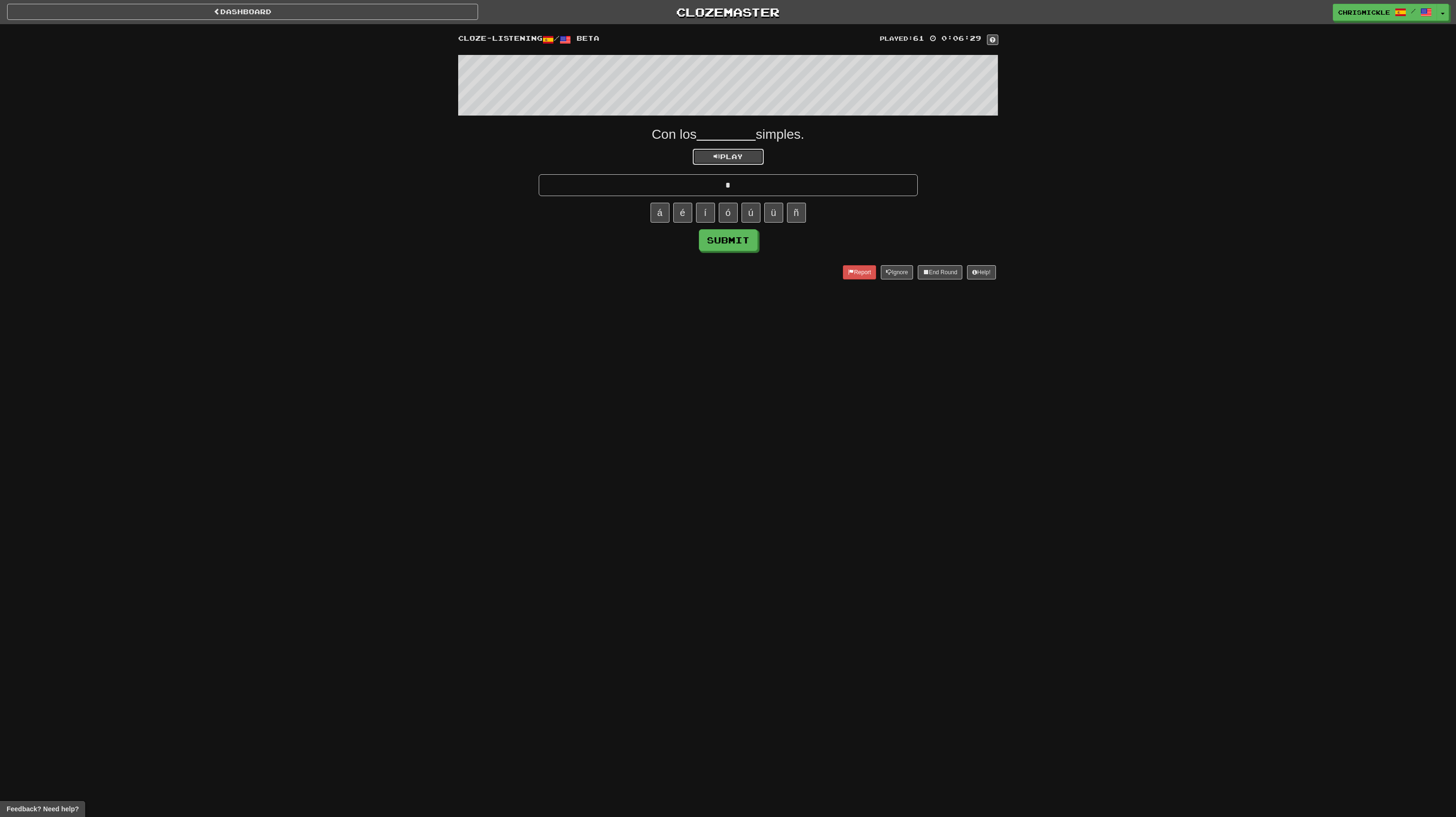
click at [733, 154] on span "Play" at bounding box center [728, 157] width 30 height 8
click at [761, 188] on input "*" at bounding box center [728, 185] width 379 height 22
type input "******"
click button "Submit" at bounding box center [728, 240] width 59 height 22
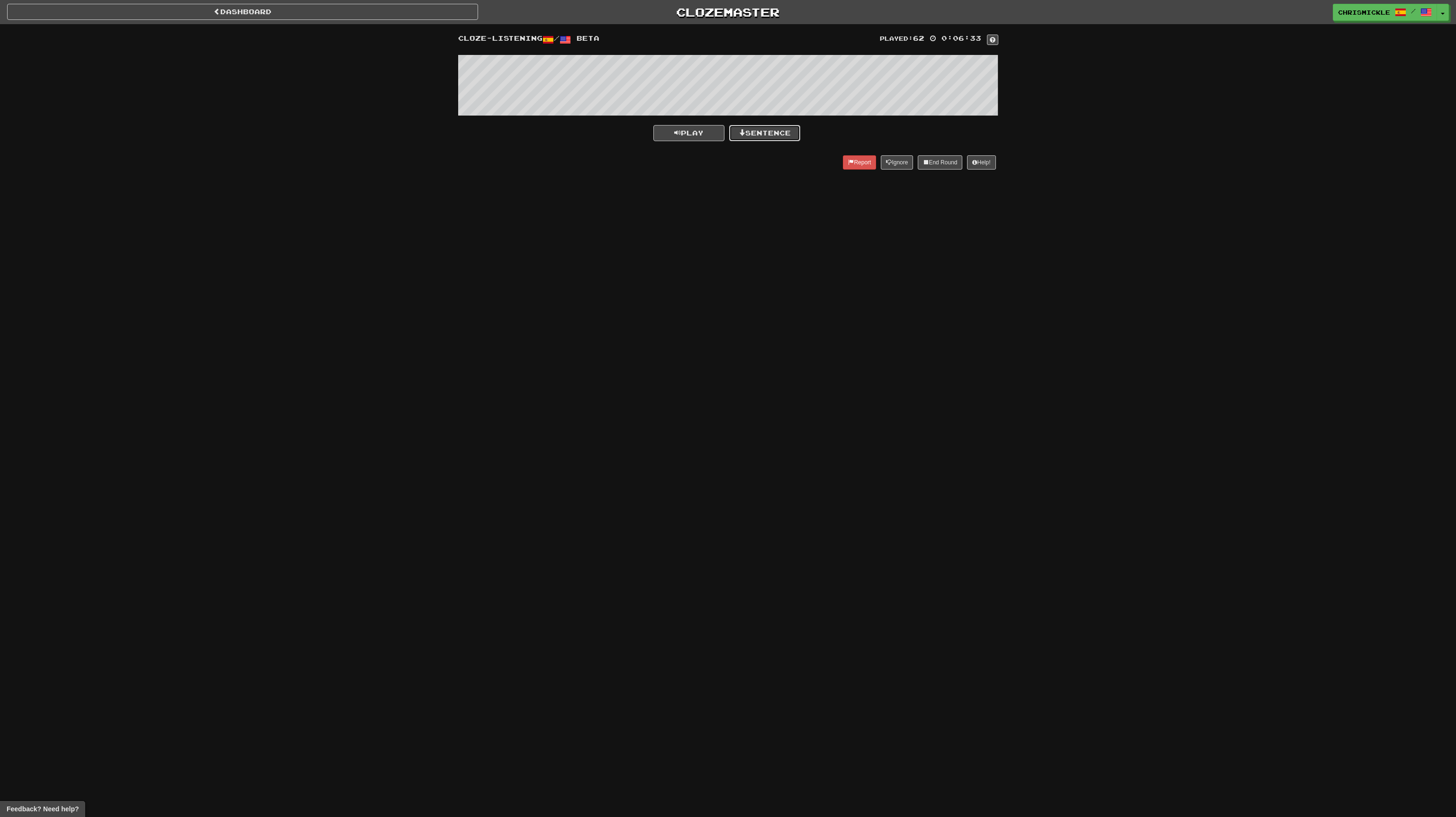
click at [768, 133] on button "Sentence" at bounding box center [765, 133] width 71 height 16
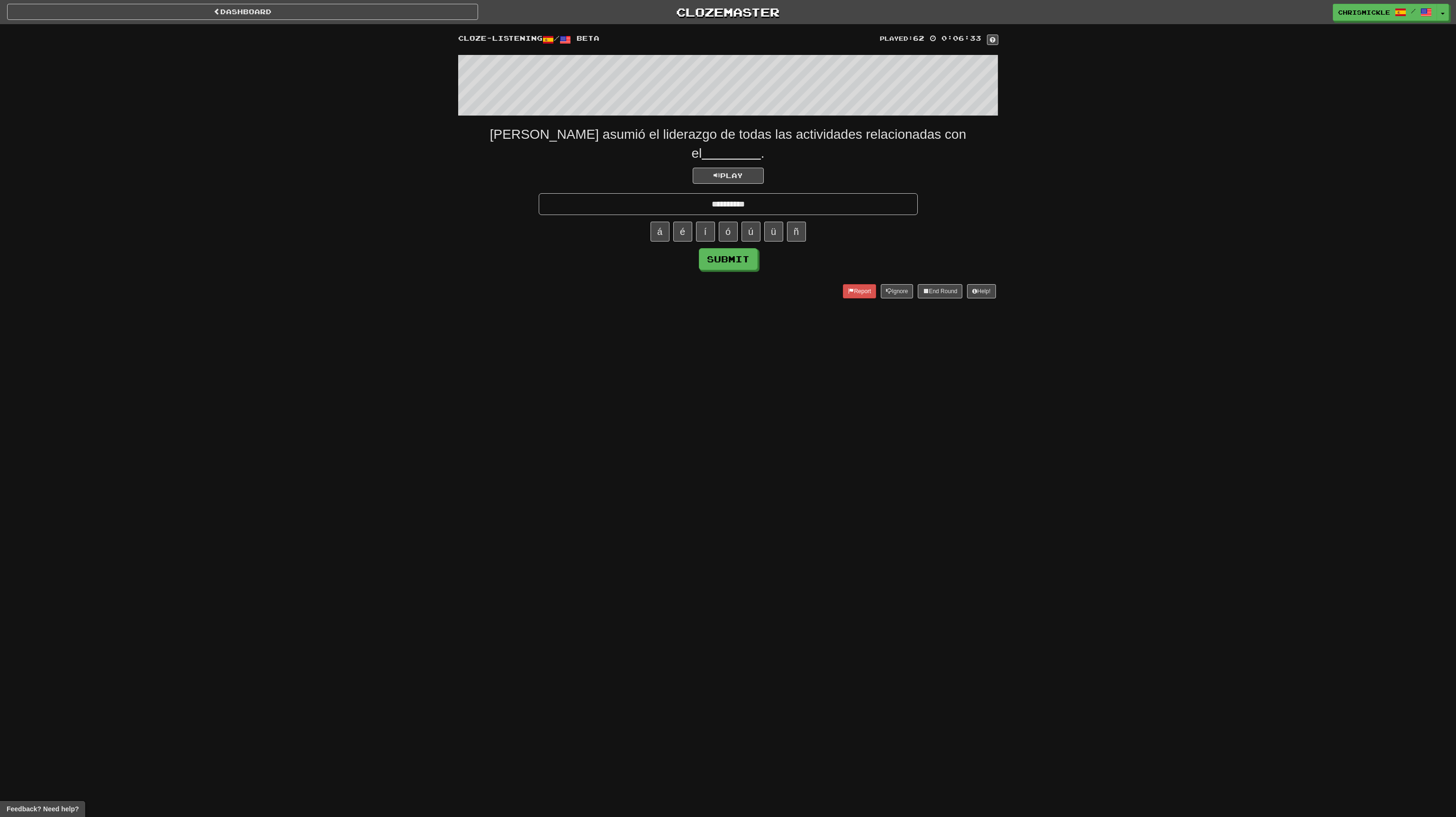
type input "**********"
click button "Submit" at bounding box center [728, 259] width 59 height 22
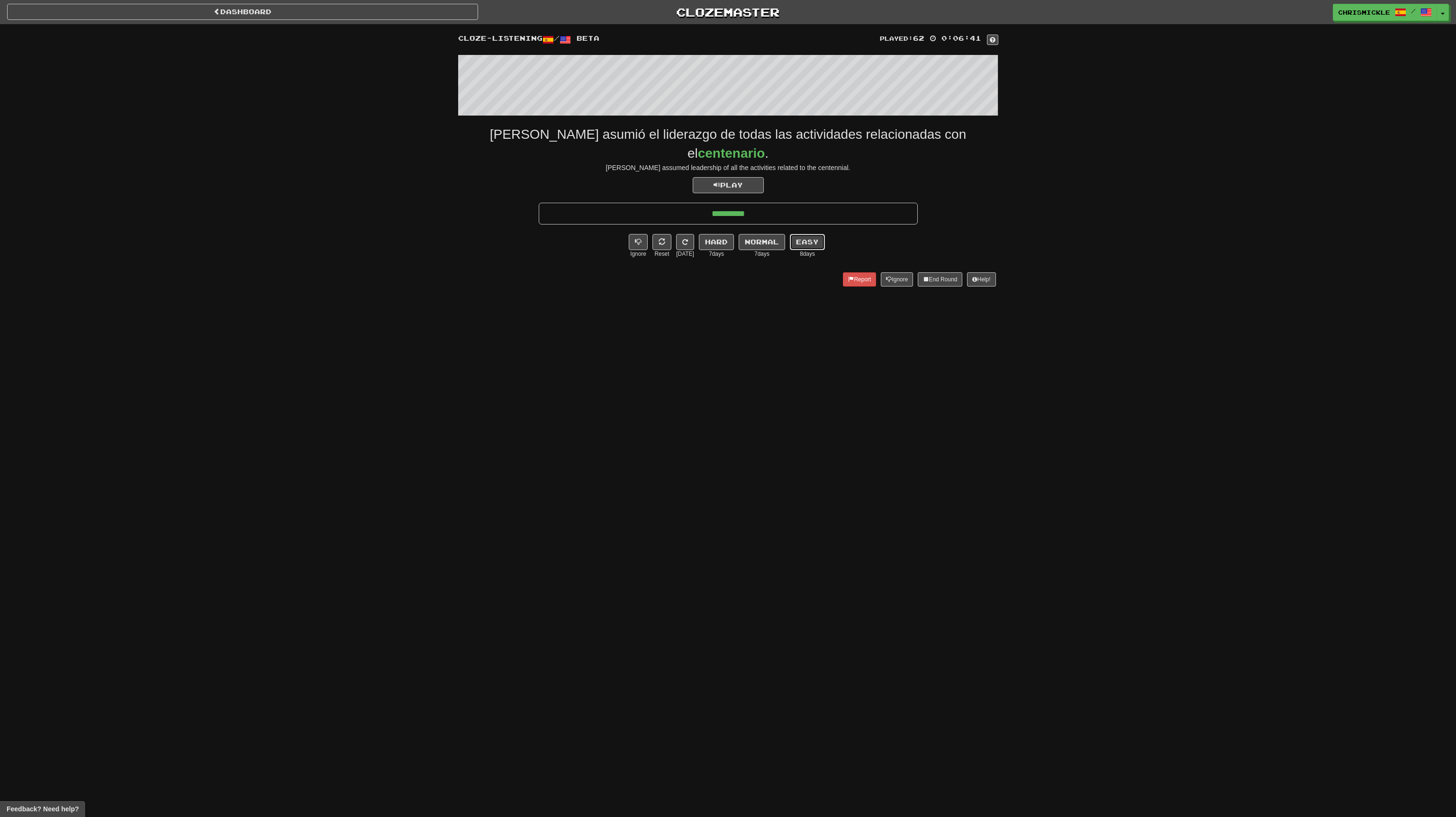
click at [803, 240] on button "Easy" at bounding box center [807, 242] width 35 height 16
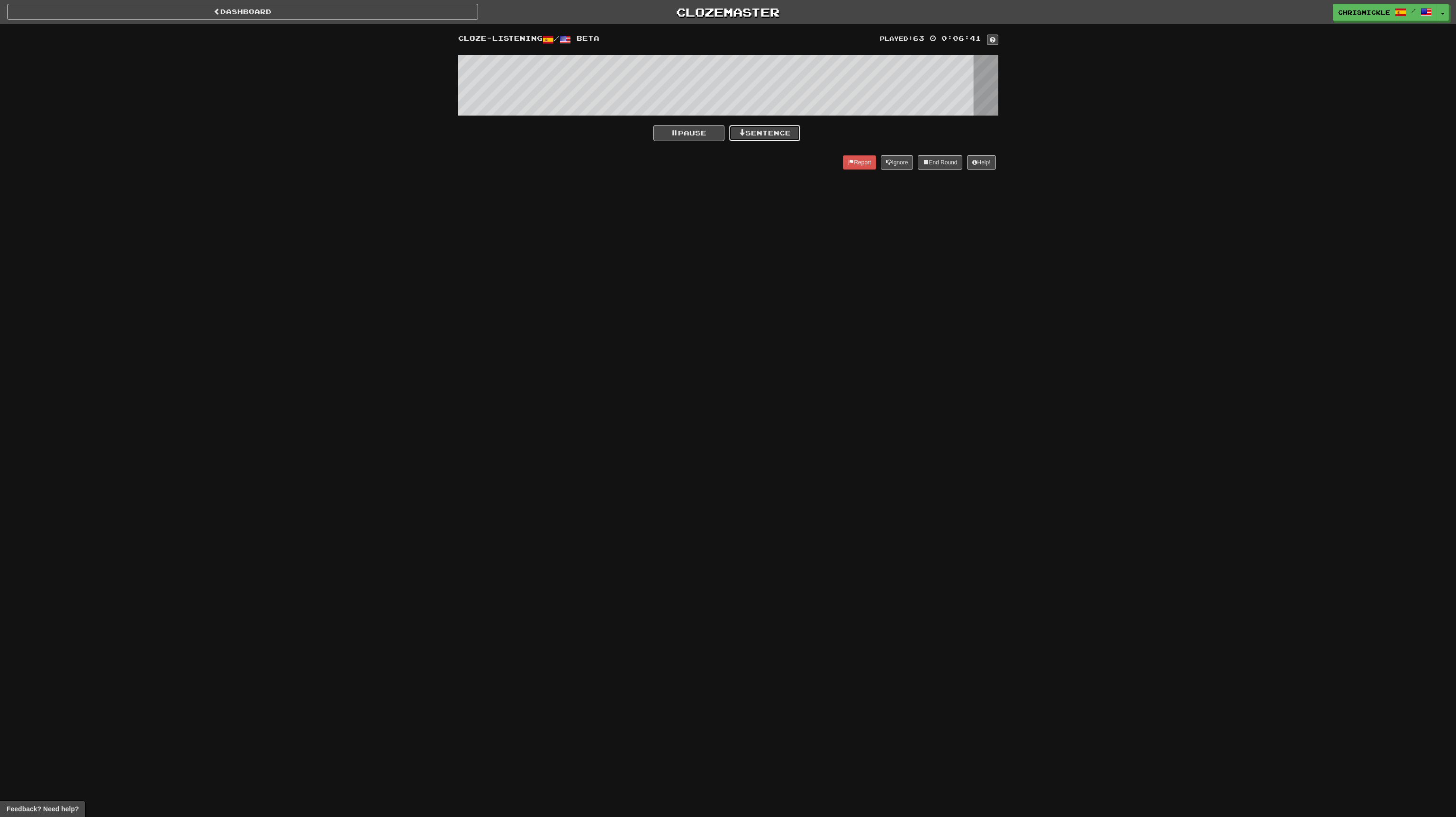
click at [774, 129] on button "Sentence" at bounding box center [765, 133] width 71 height 16
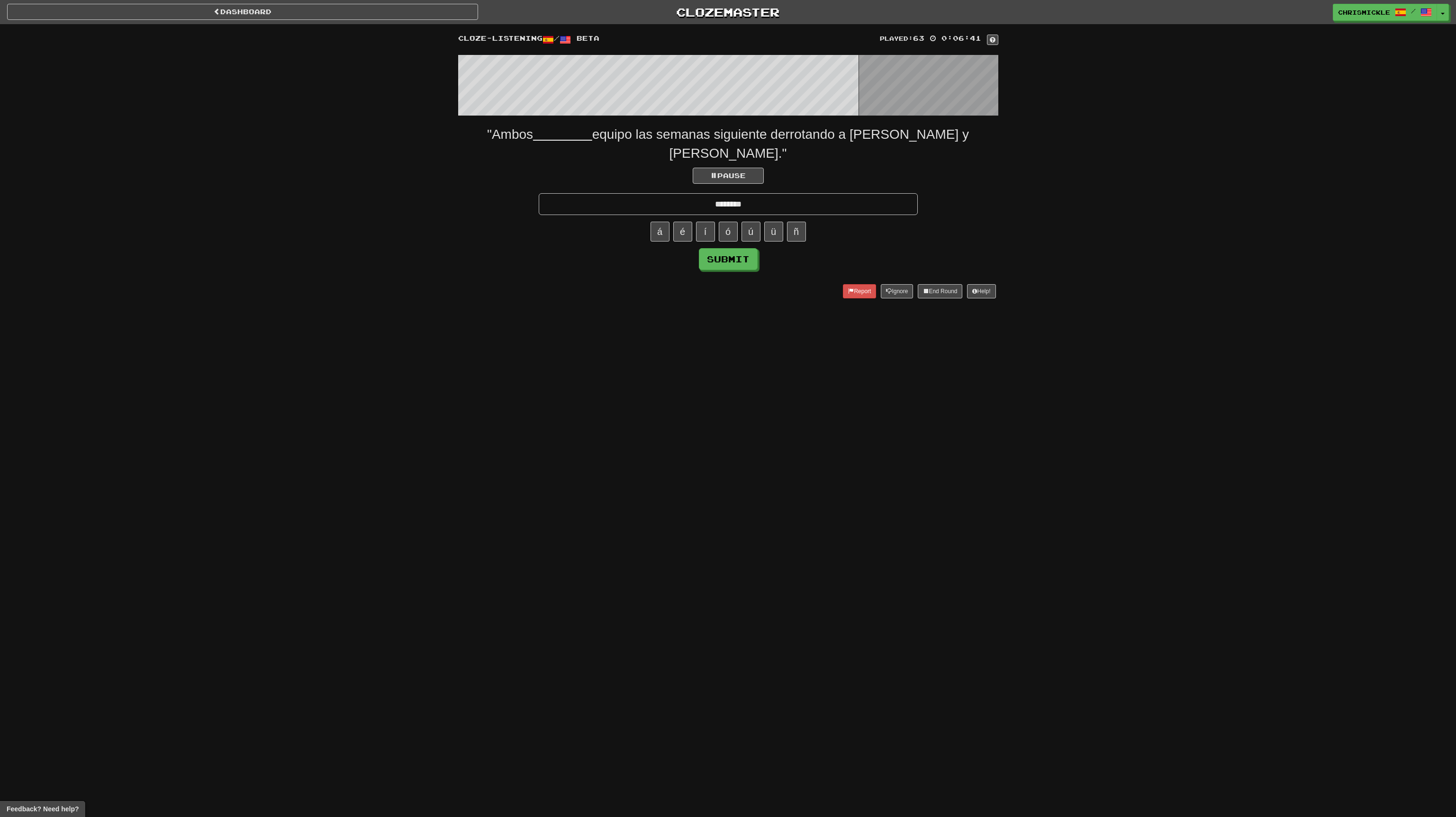
type input "********"
click button "Submit" at bounding box center [728, 259] width 59 height 22
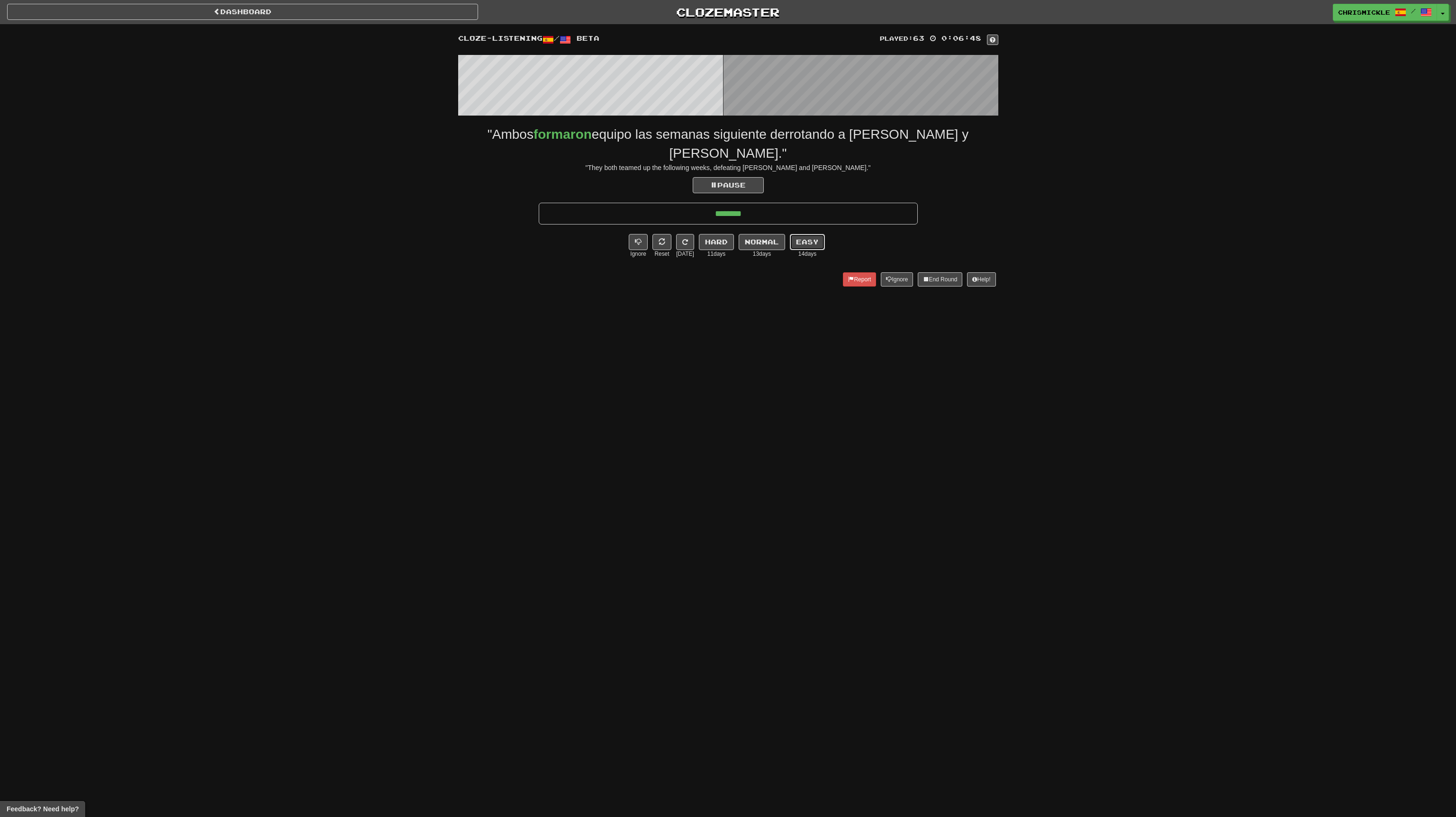
click at [803, 234] on button "Easy" at bounding box center [807, 242] width 35 height 16
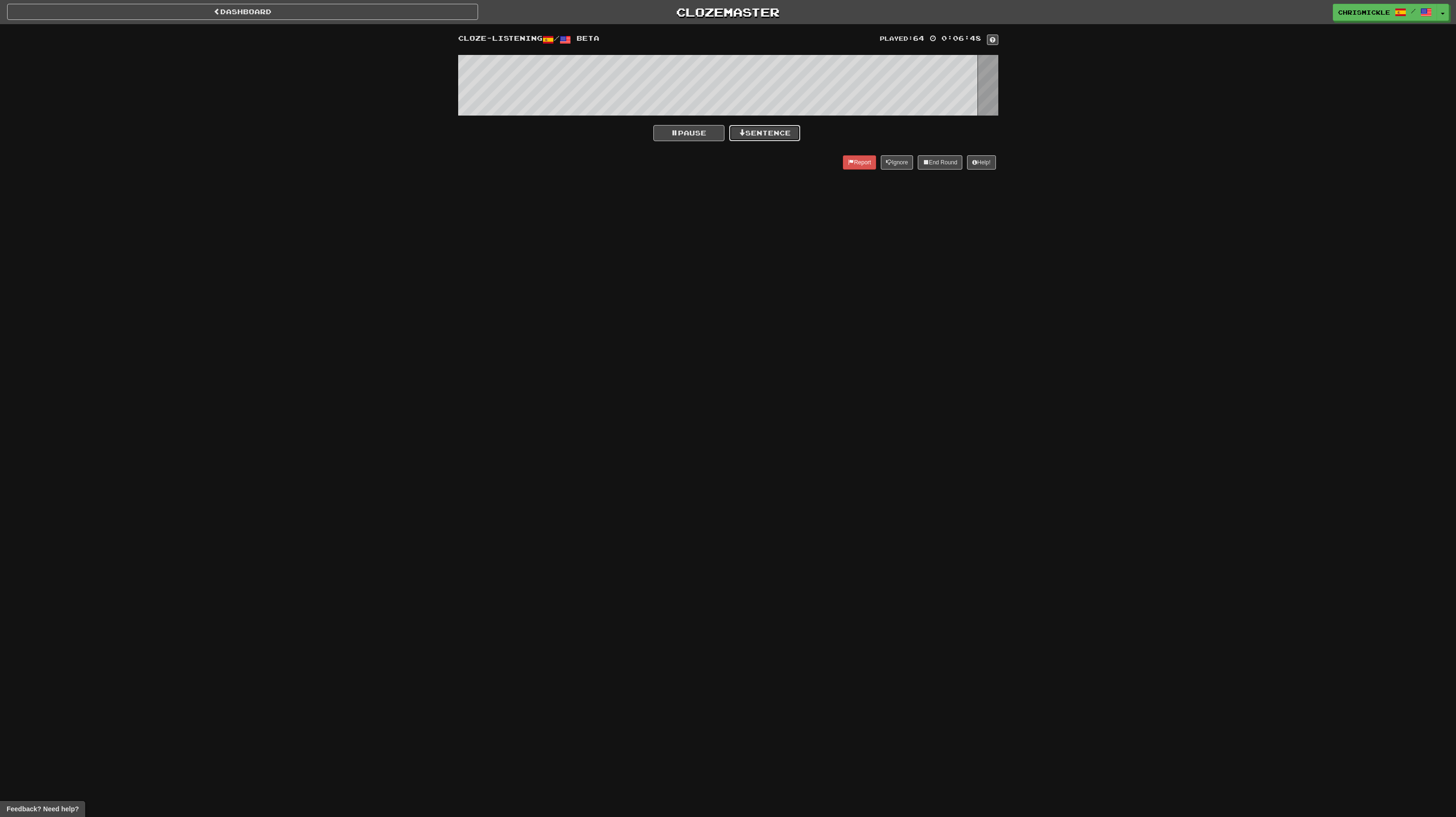
click at [765, 128] on button "Sentence" at bounding box center [765, 133] width 71 height 16
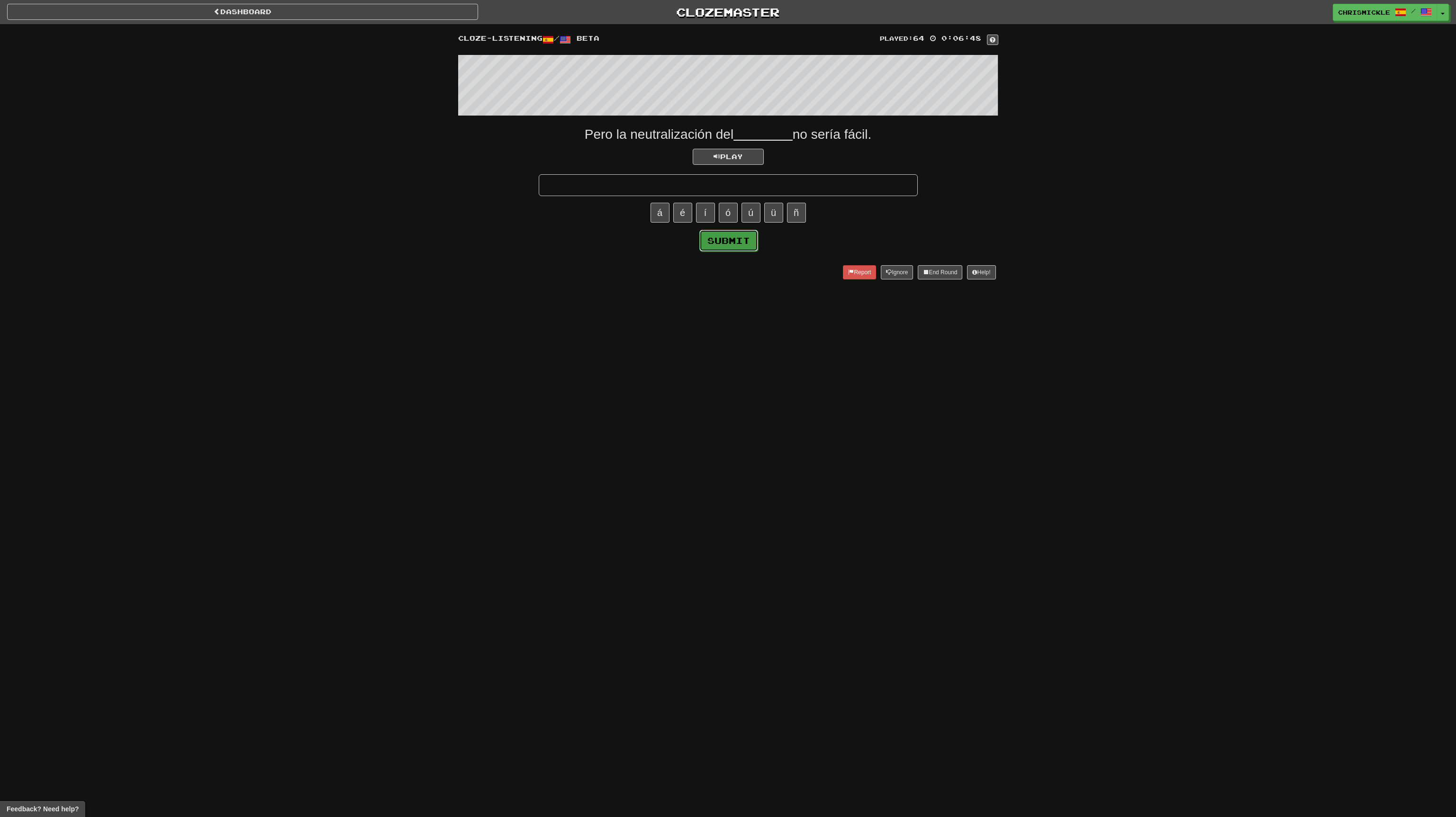
click at [736, 242] on button "Submit" at bounding box center [728, 241] width 59 height 22
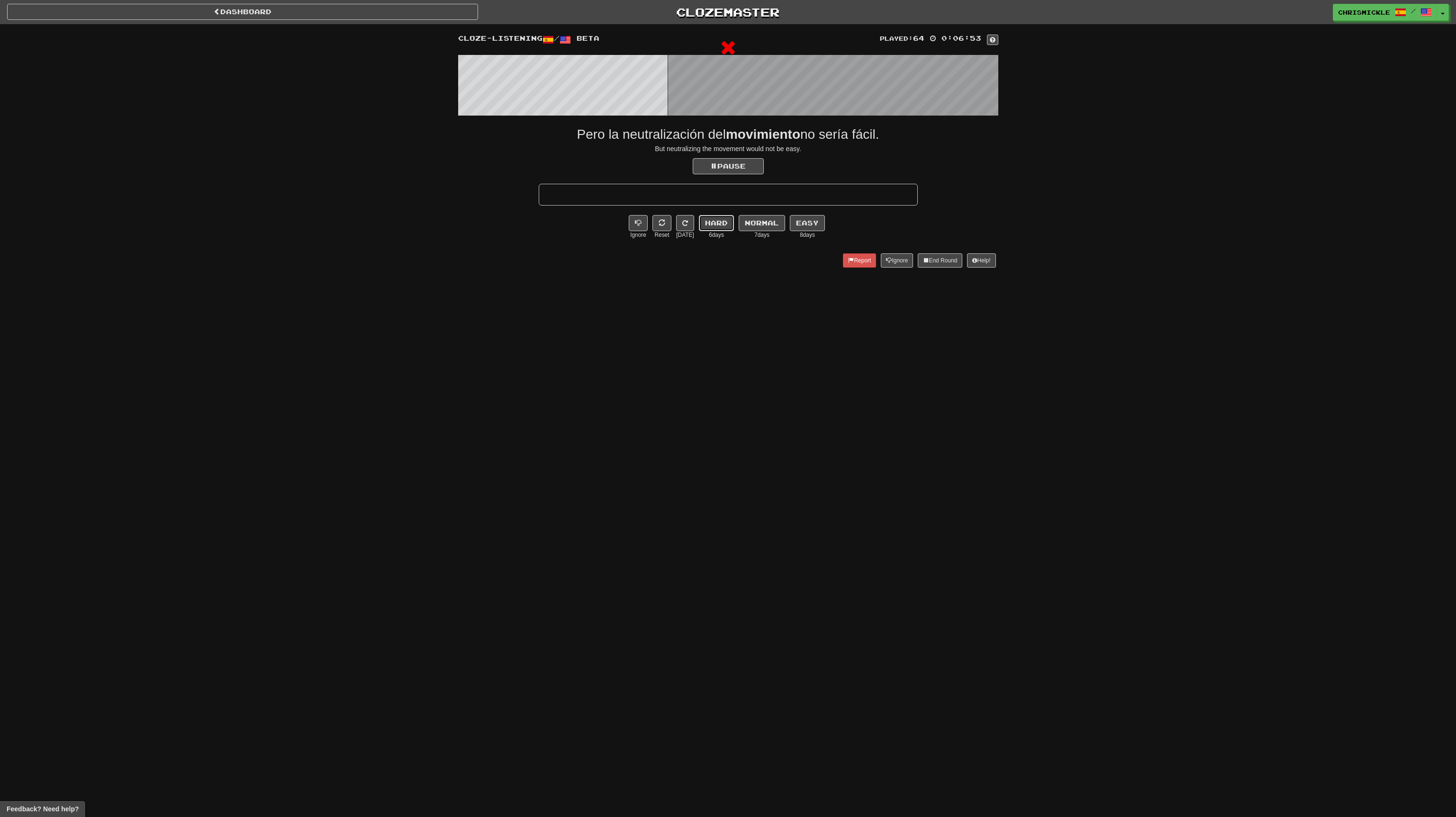
click at [718, 220] on button "Hard" at bounding box center [716, 223] width 35 height 16
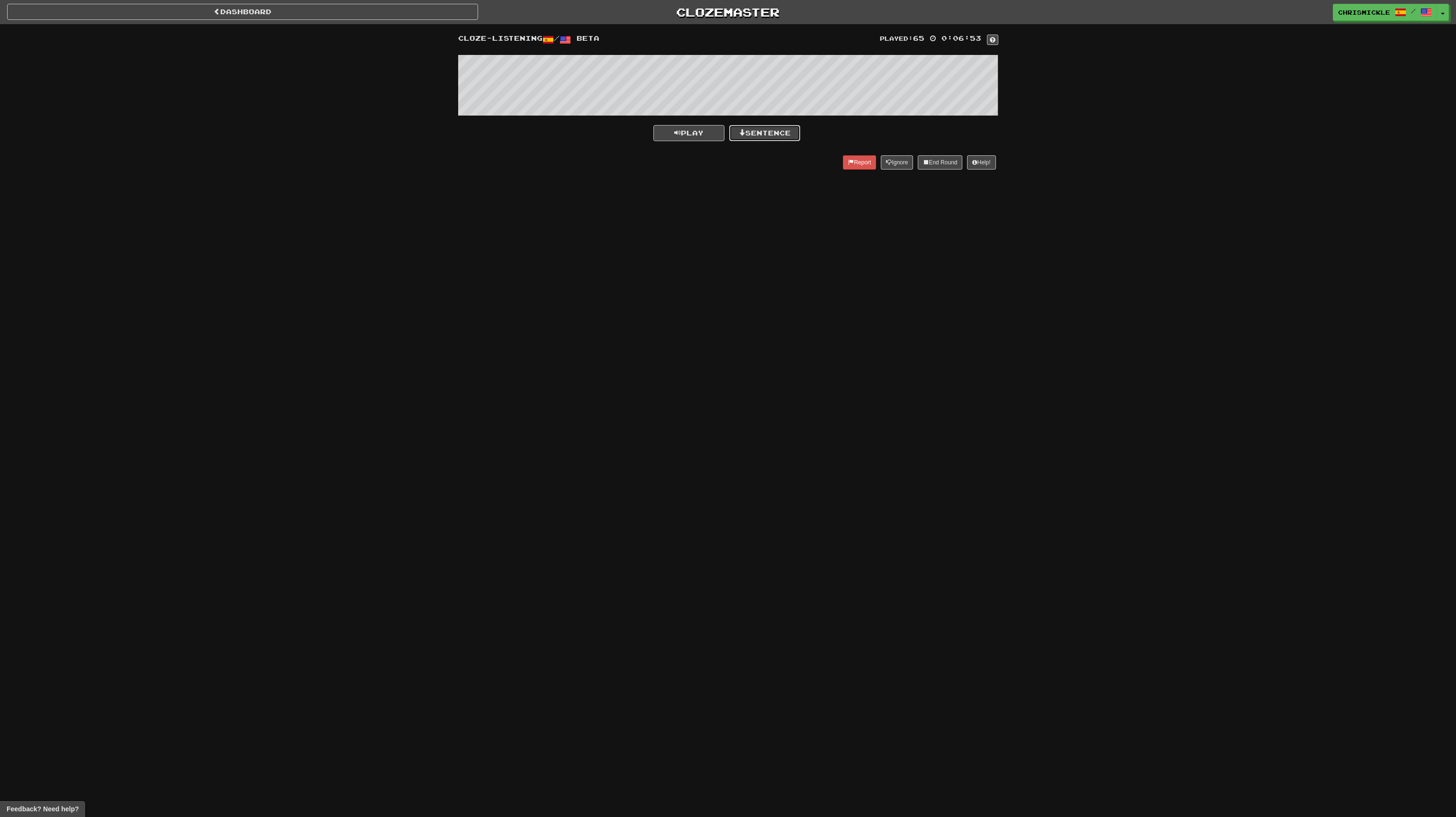
drag, startPoint x: 775, startPoint y: 131, endPoint x: 775, endPoint y: 124, distance: 7.0
click at [775, 126] on button "Sentence" at bounding box center [765, 133] width 71 height 16
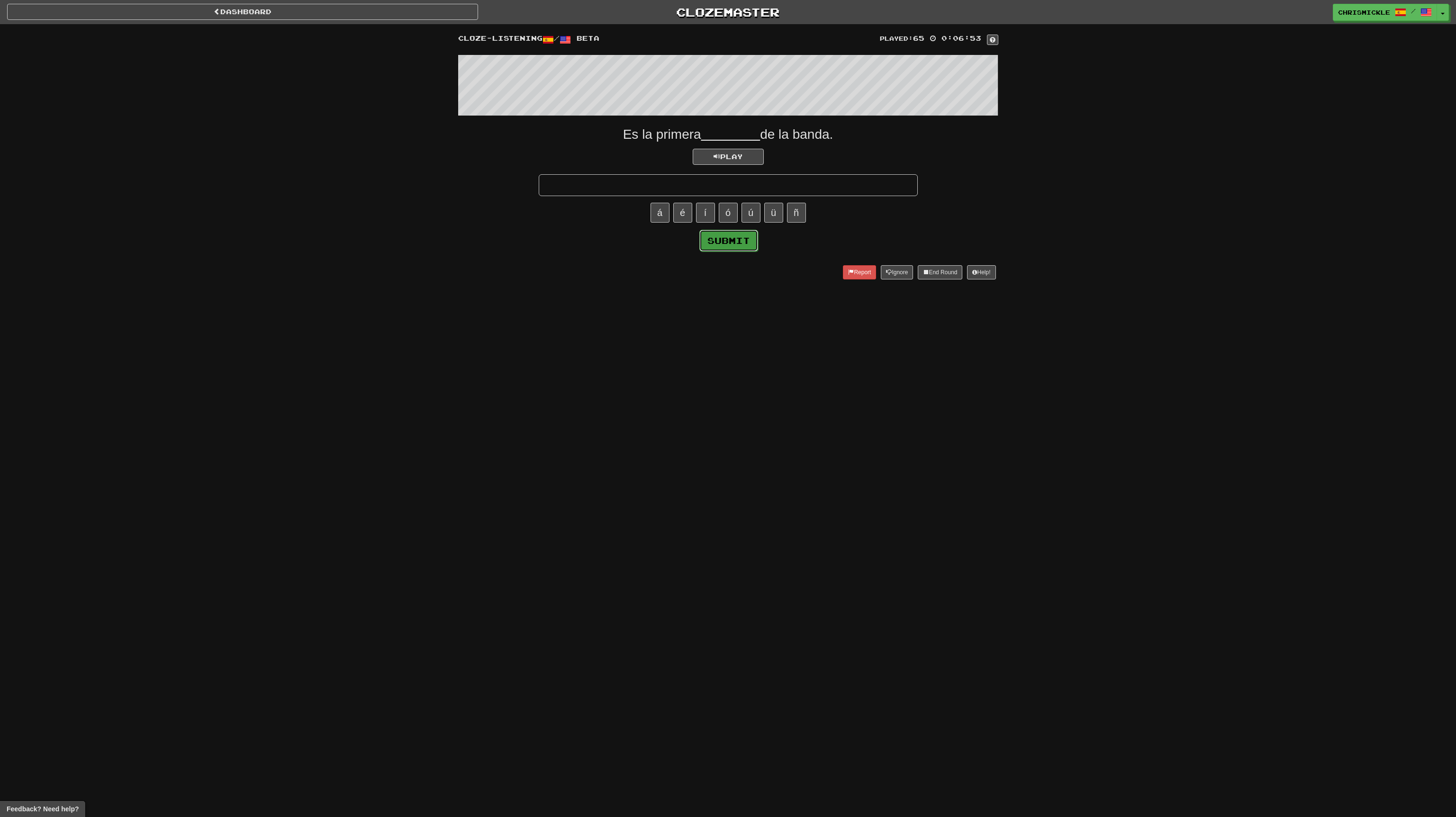
click at [734, 233] on button "Submit" at bounding box center [728, 241] width 59 height 22
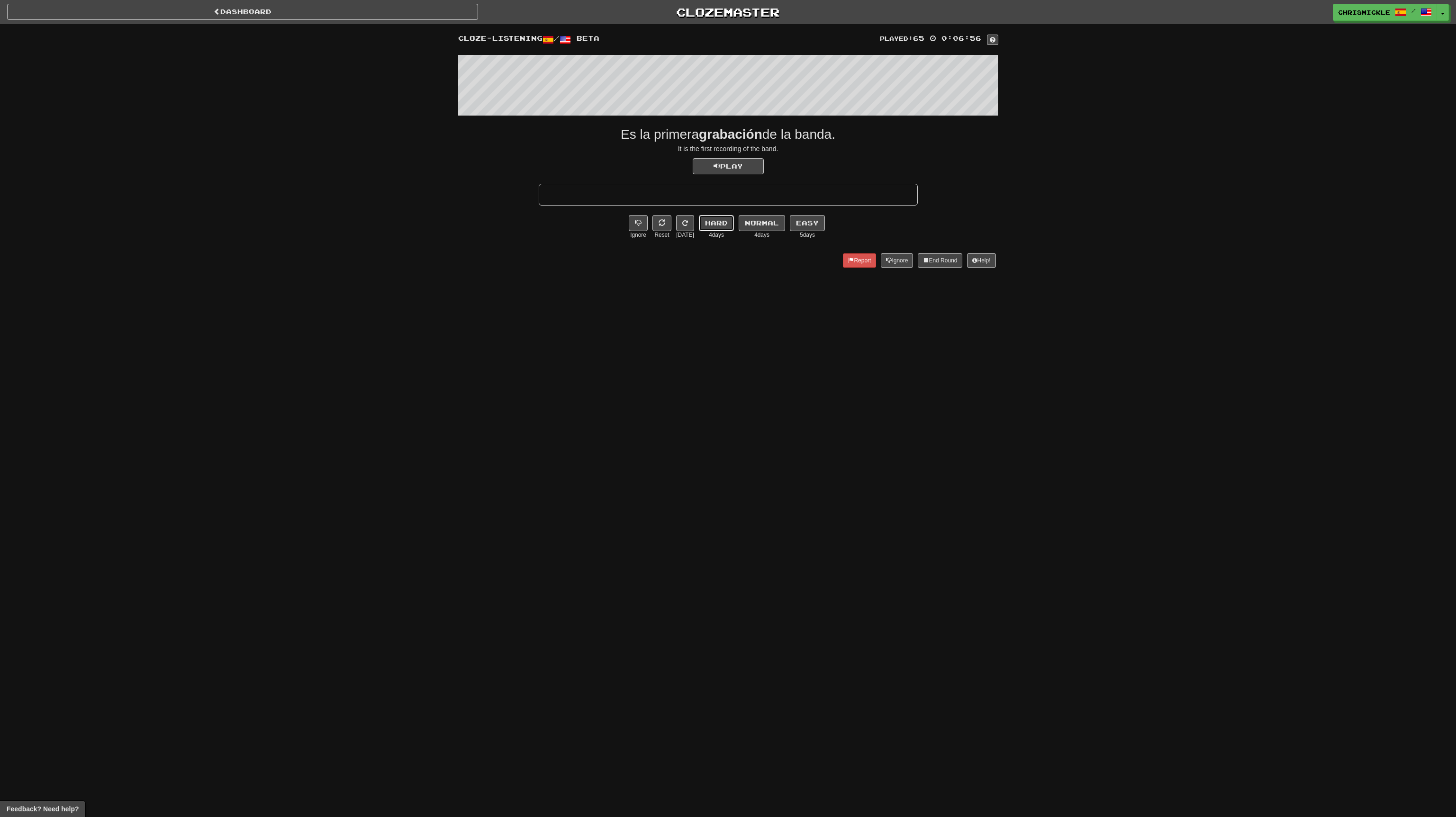
click at [716, 222] on button "Hard" at bounding box center [716, 223] width 35 height 16
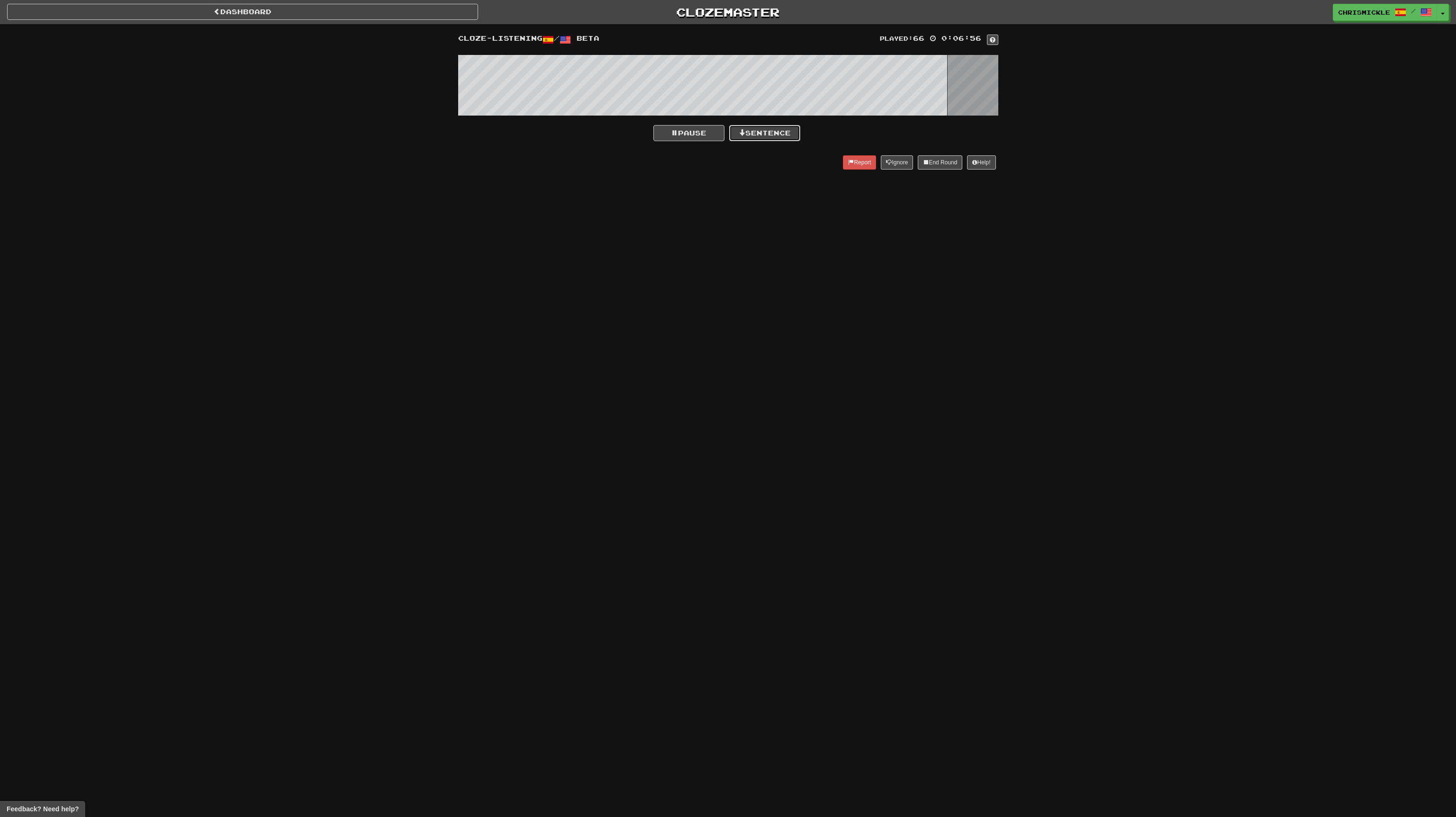
click at [783, 130] on button "Sentence" at bounding box center [765, 133] width 71 height 16
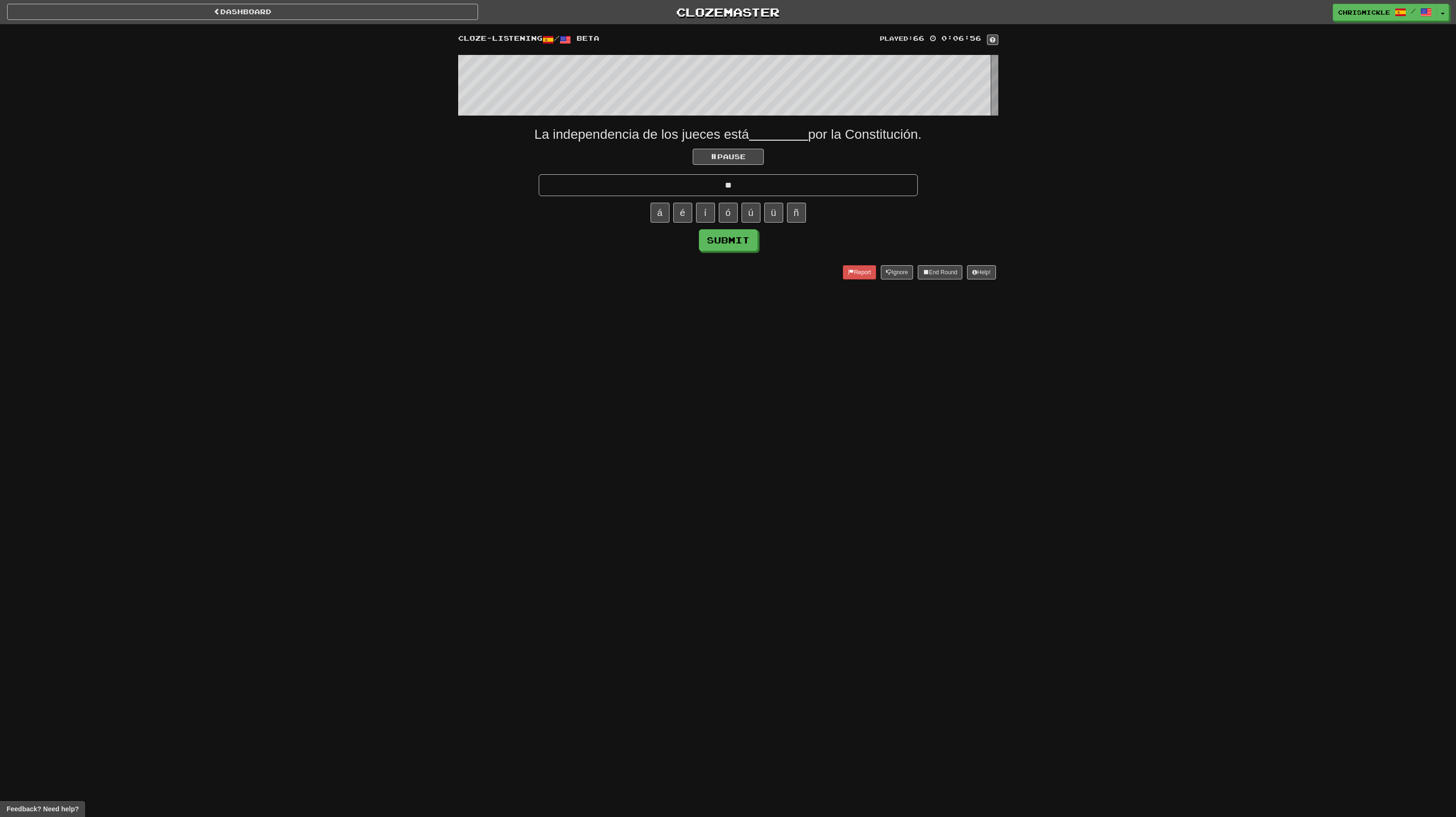
type input "*"
type input "**********"
click button "Submit" at bounding box center [728, 240] width 59 height 22
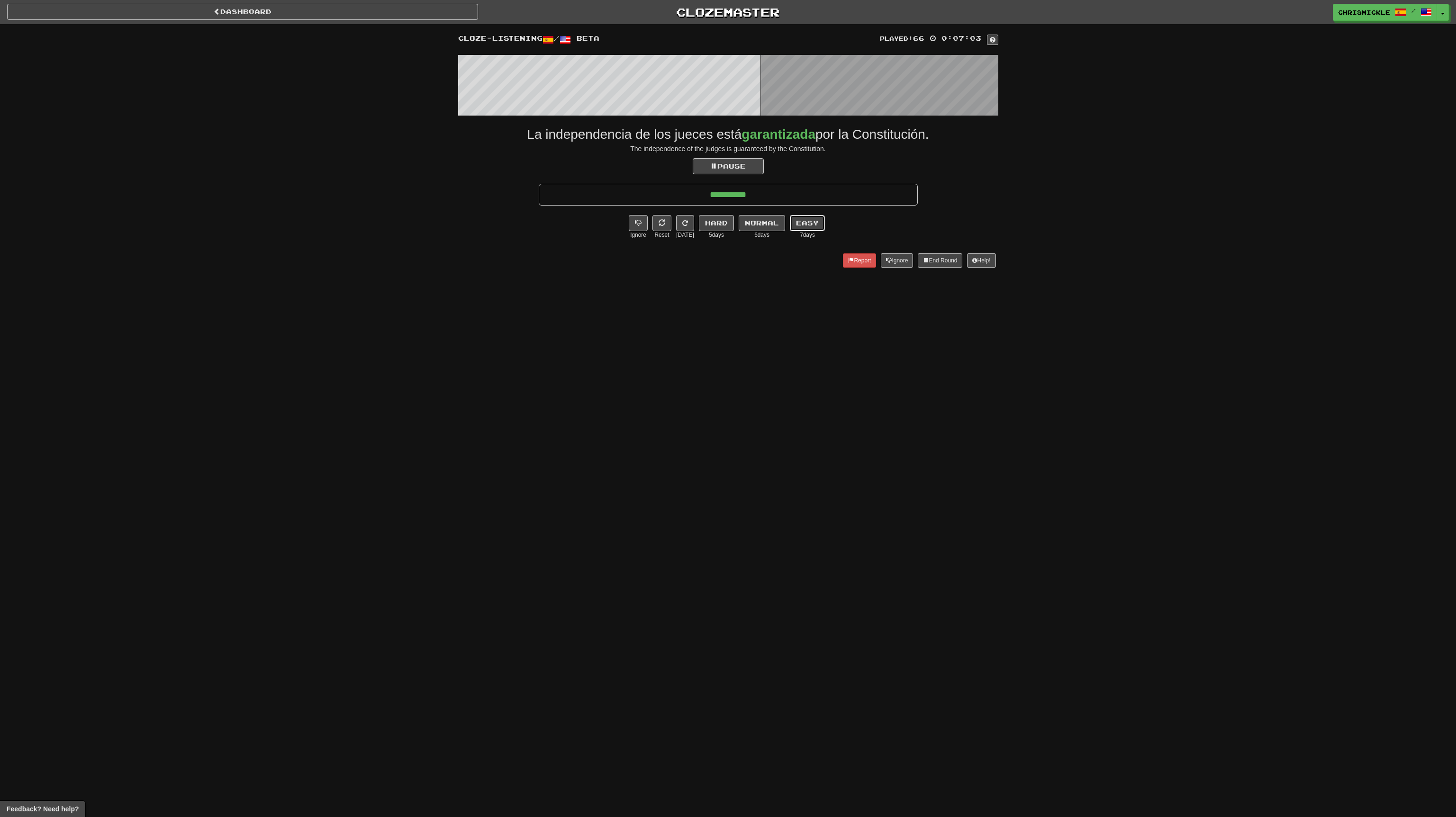
click at [803, 219] on button "Easy" at bounding box center [807, 223] width 35 height 16
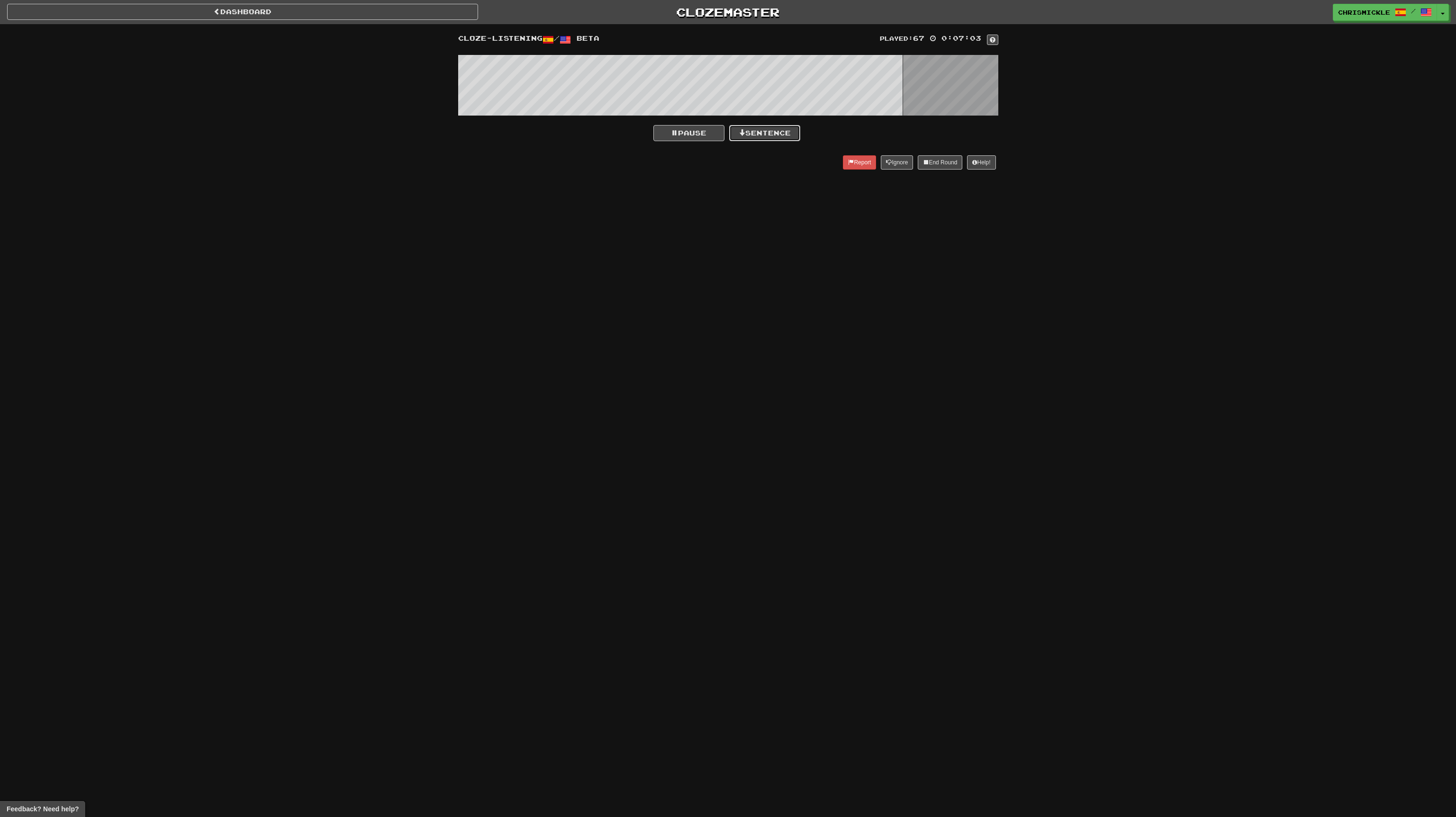
click at [769, 131] on button "Sentence" at bounding box center [765, 133] width 71 height 16
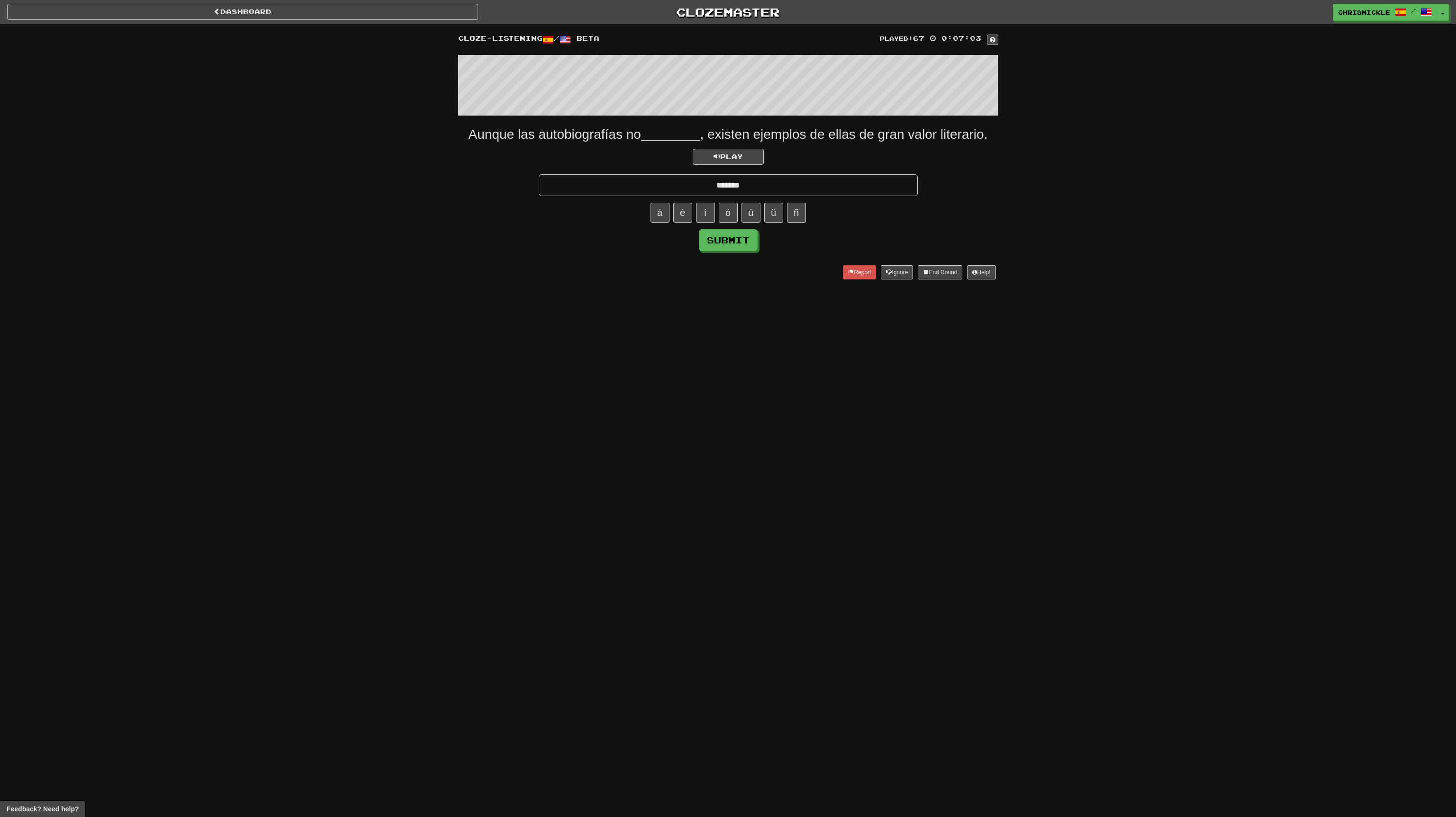
type input "*******"
click button "Submit" at bounding box center [728, 240] width 59 height 22
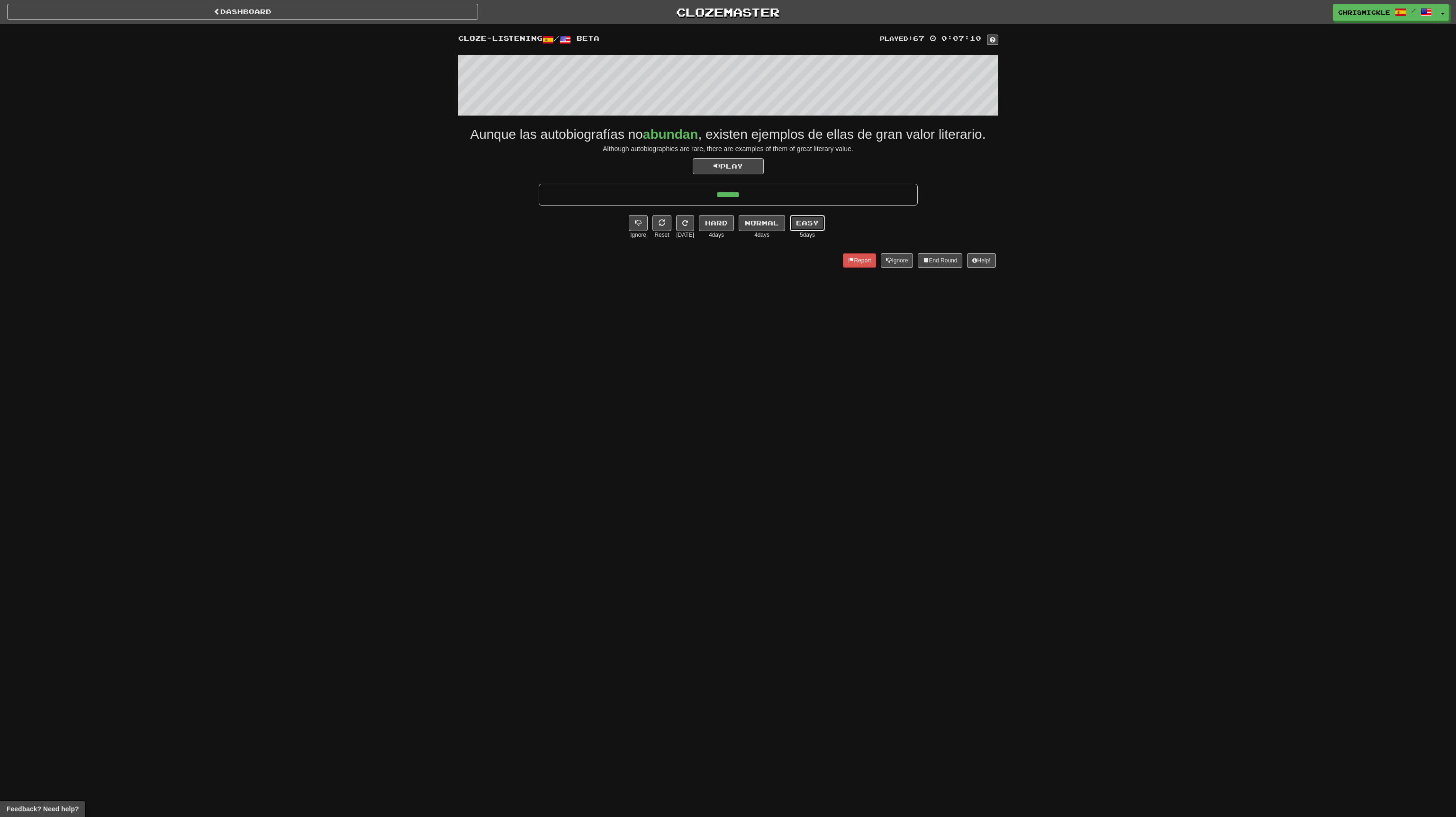
click at [809, 220] on button "Easy" at bounding box center [807, 223] width 35 height 16
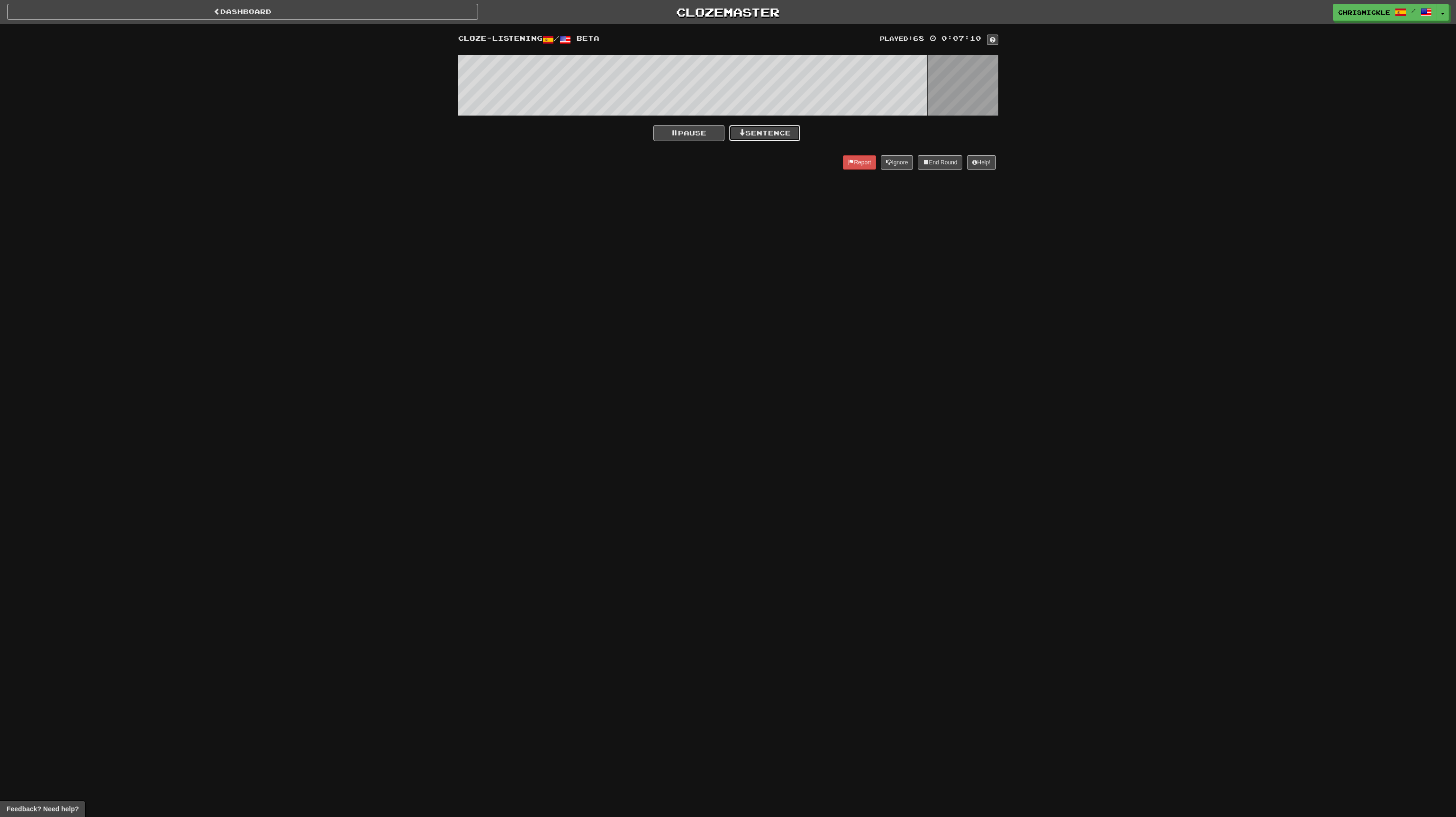
click at [780, 134] on button "Sentence" at bounding box center [765, 133] width 71 height 16
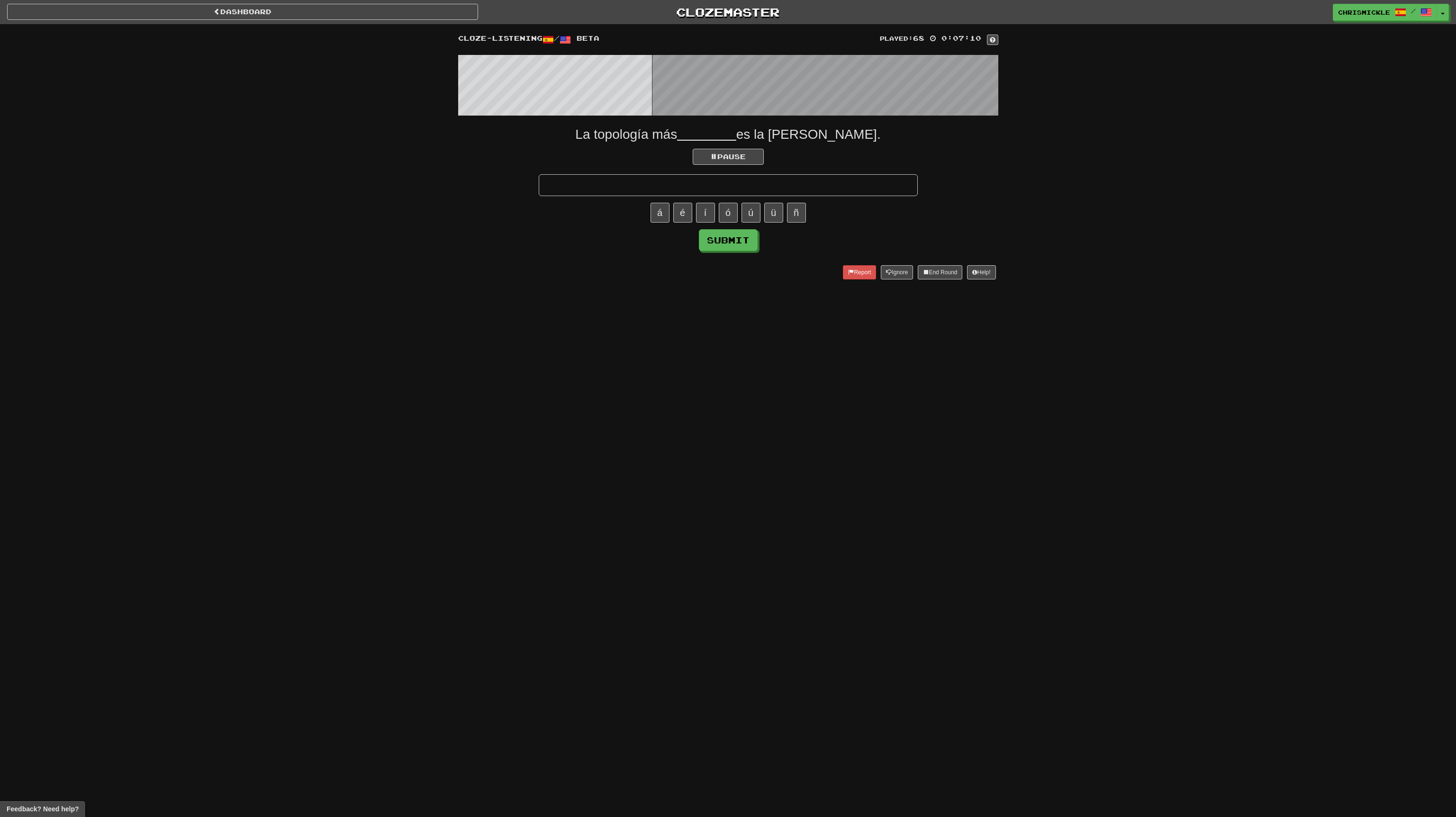
click at [784, 185] on input "text" at bounding box center [728, 185] width 379 height 22
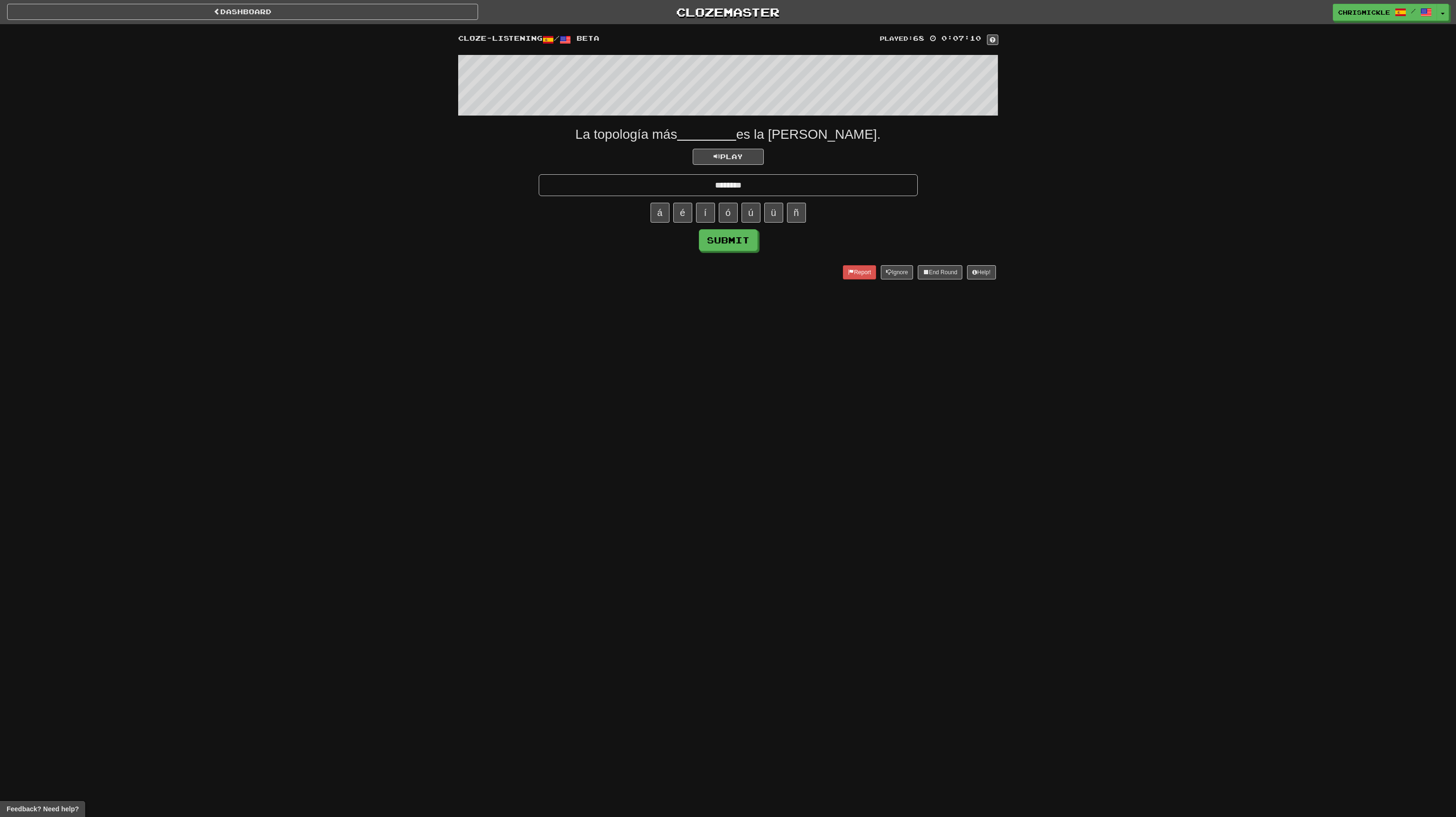
type input "********"
click button "Submit" at bounding box center [728, 240] width 59 height 22
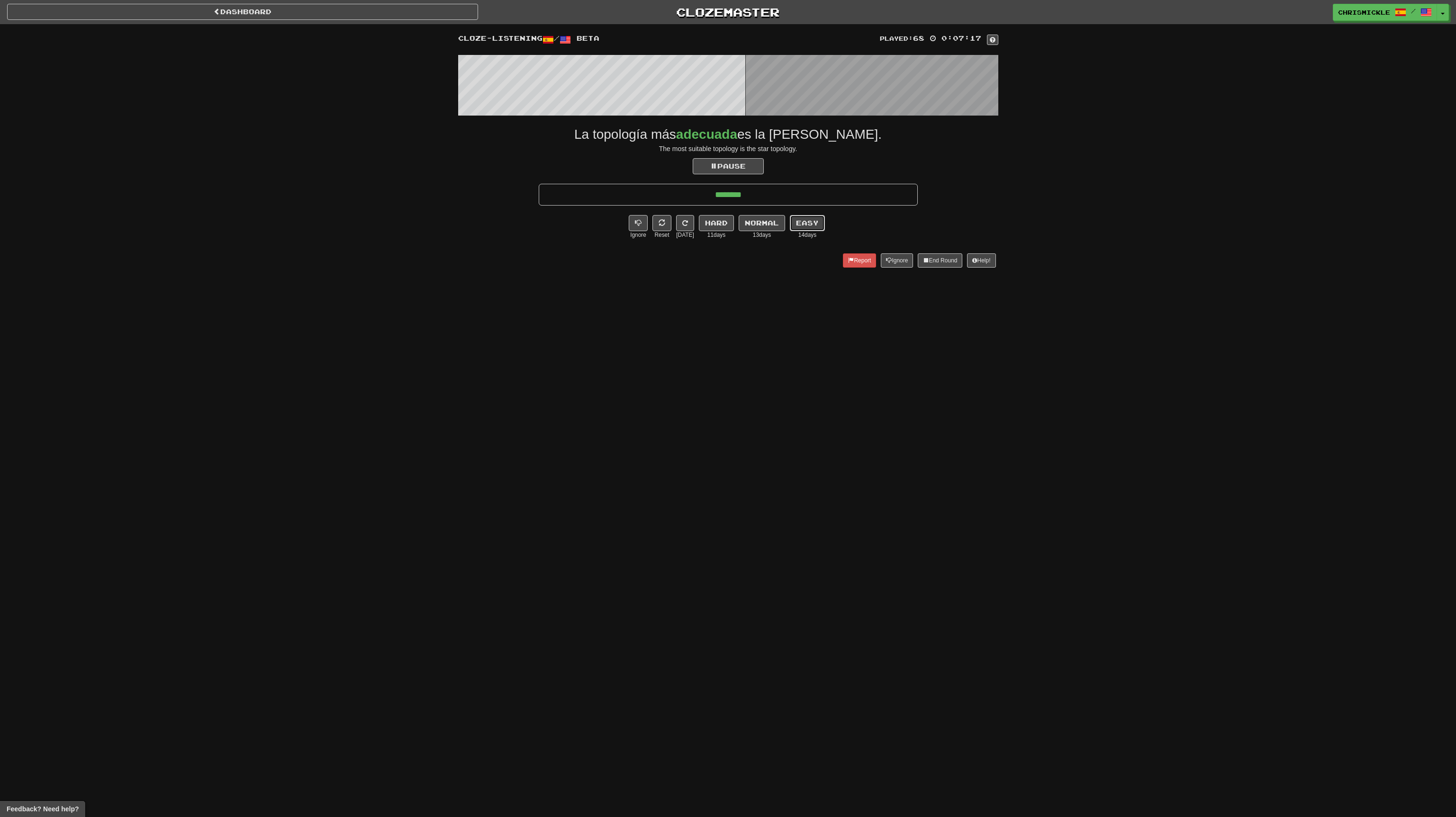
click at [809, 220] on button "Easy" at bounding box center [807, 223] width 35 height 16
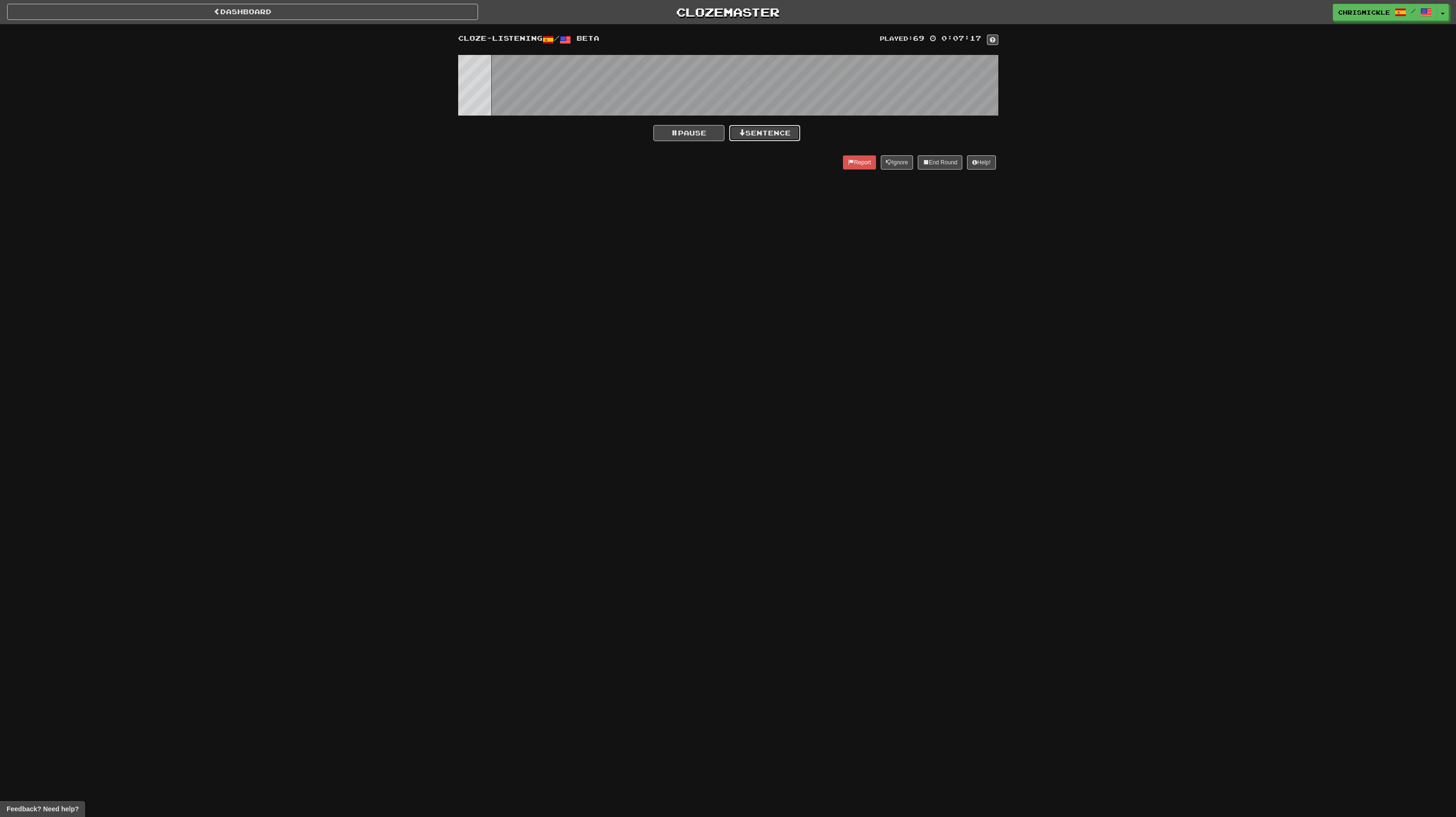
click at [778, 133] on button "Sentence" at bounding box center [765, 133] width 71 height 16
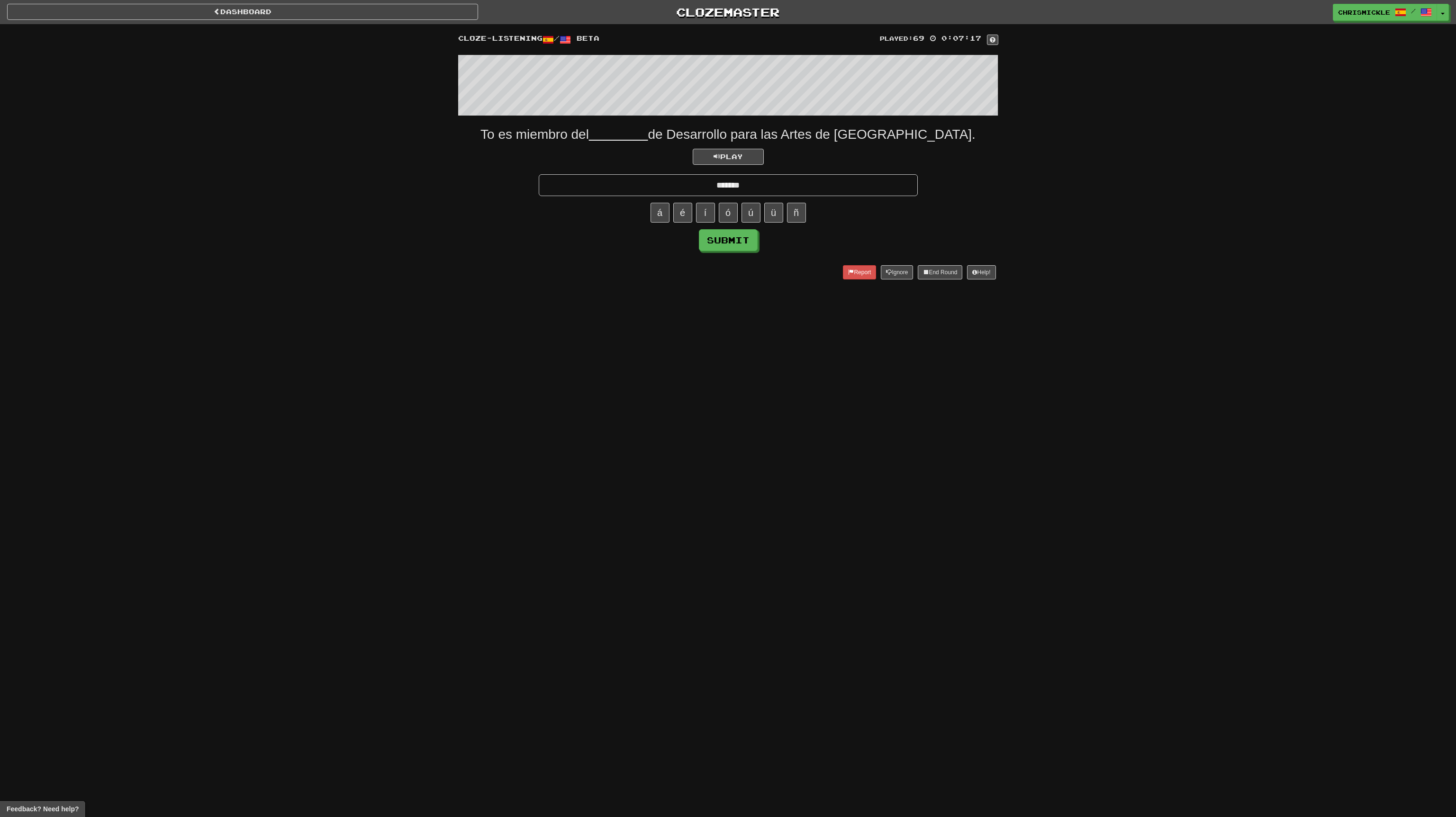
type input "*******"
click button "Submit" at bounding box center [728, 240] width 59 height 22
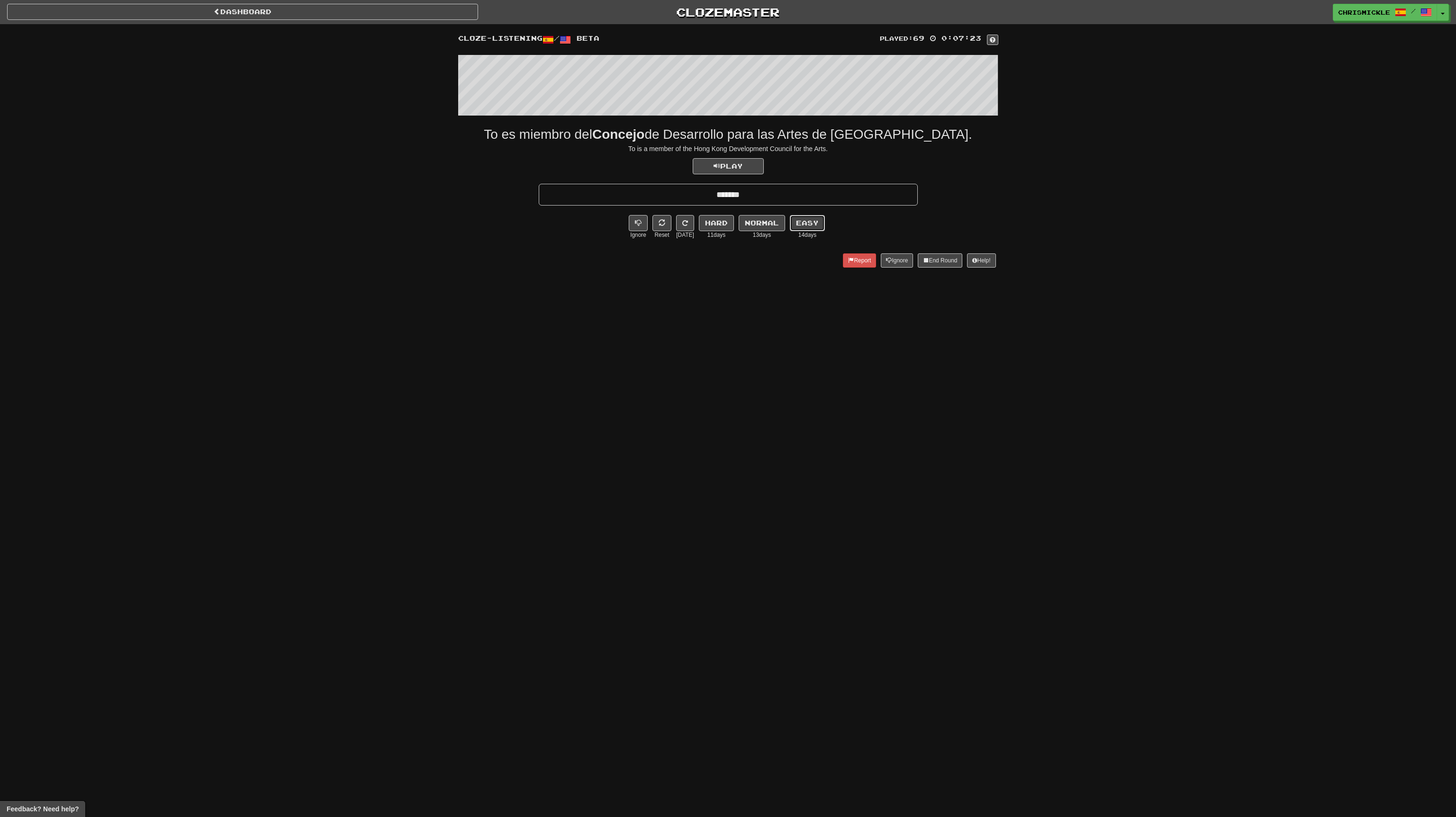
click at [810, 216] on button "Easy" at bounding box center [807, 223] width 35 height 16
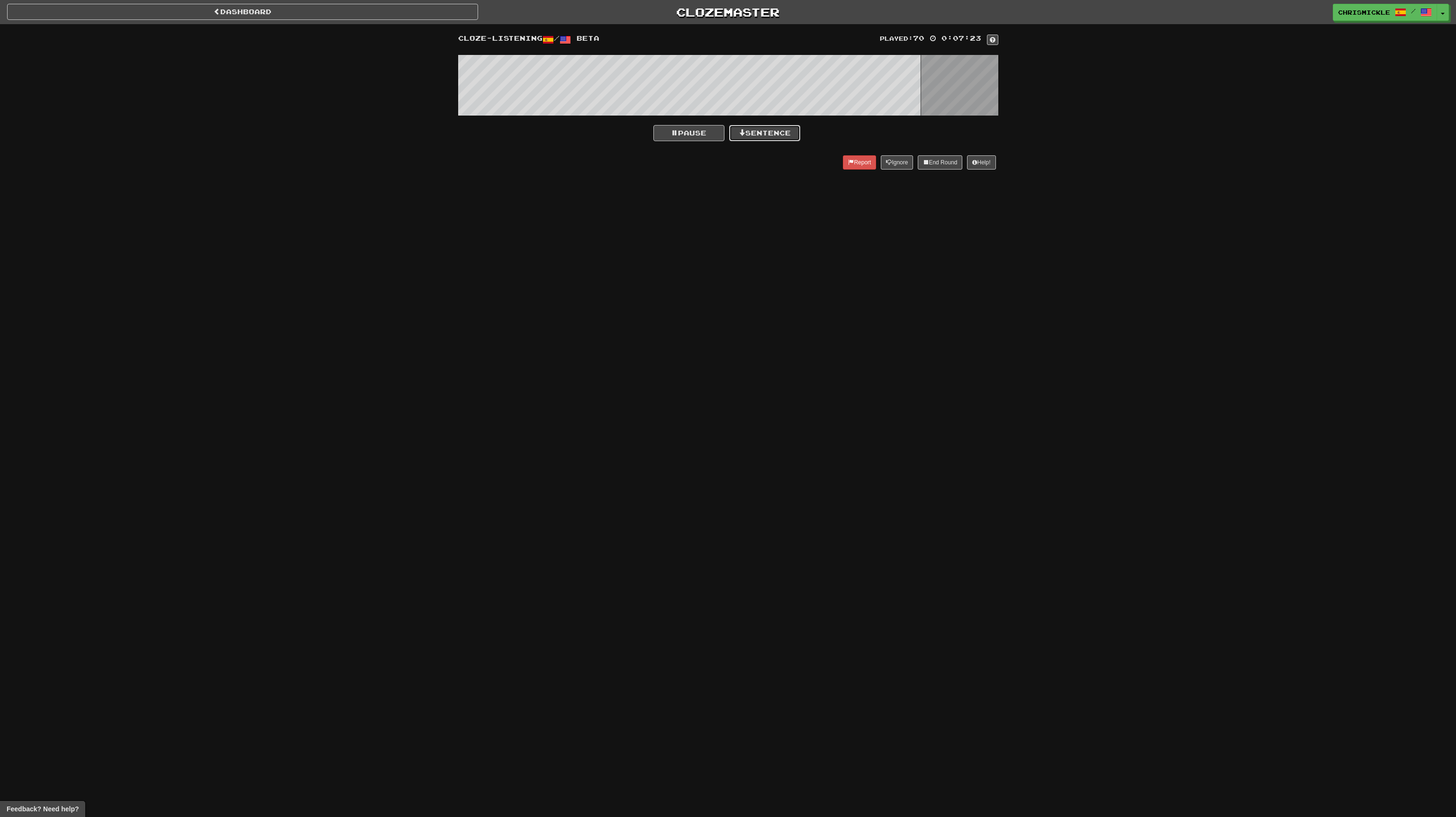
click at [777, 128] on button "Sentence" at bounding box center [765, 133] width 71 height 16
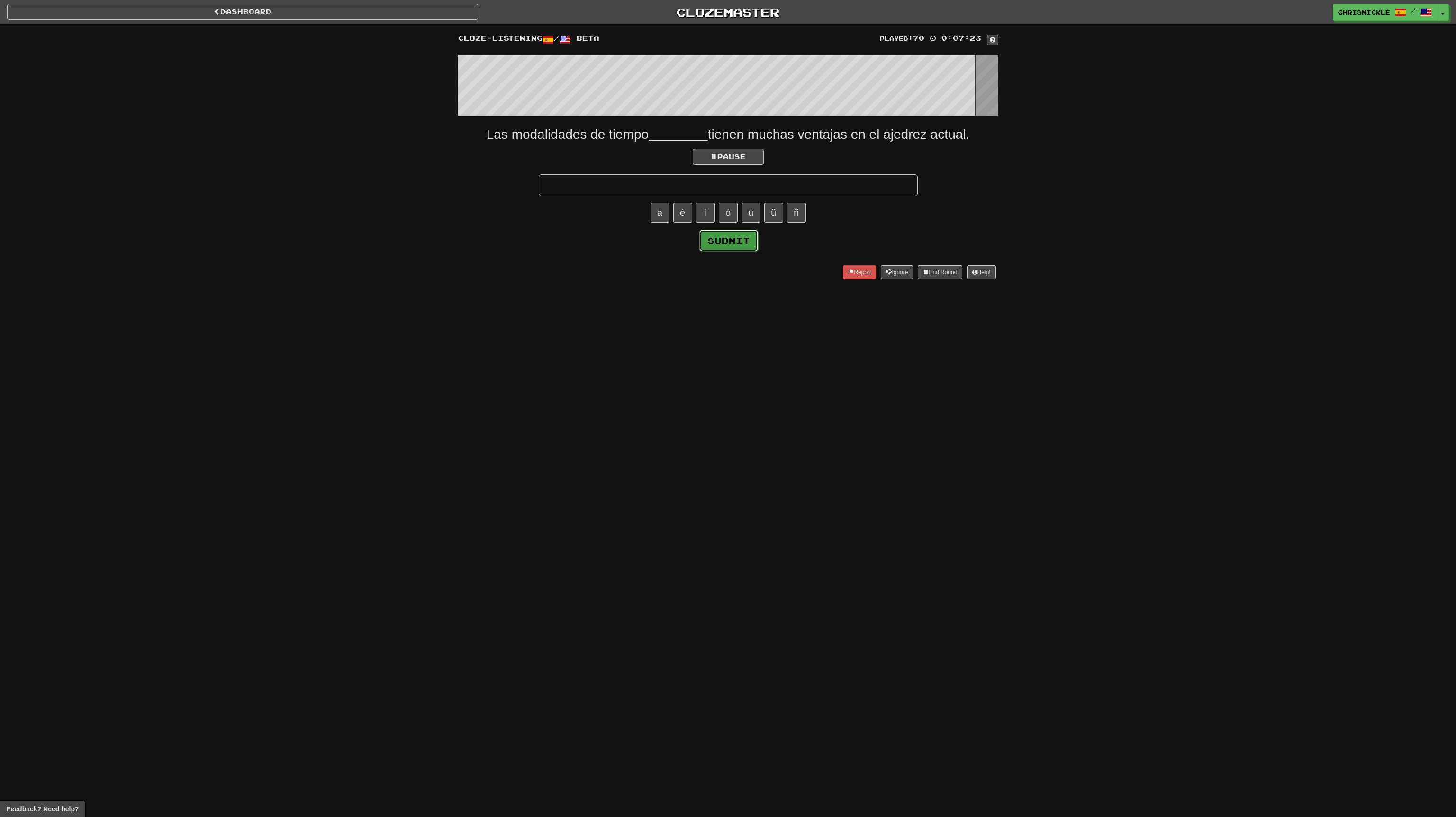
click at [725, 234] on button "Submit" at bounding box center [728, 241] width 59 height 22
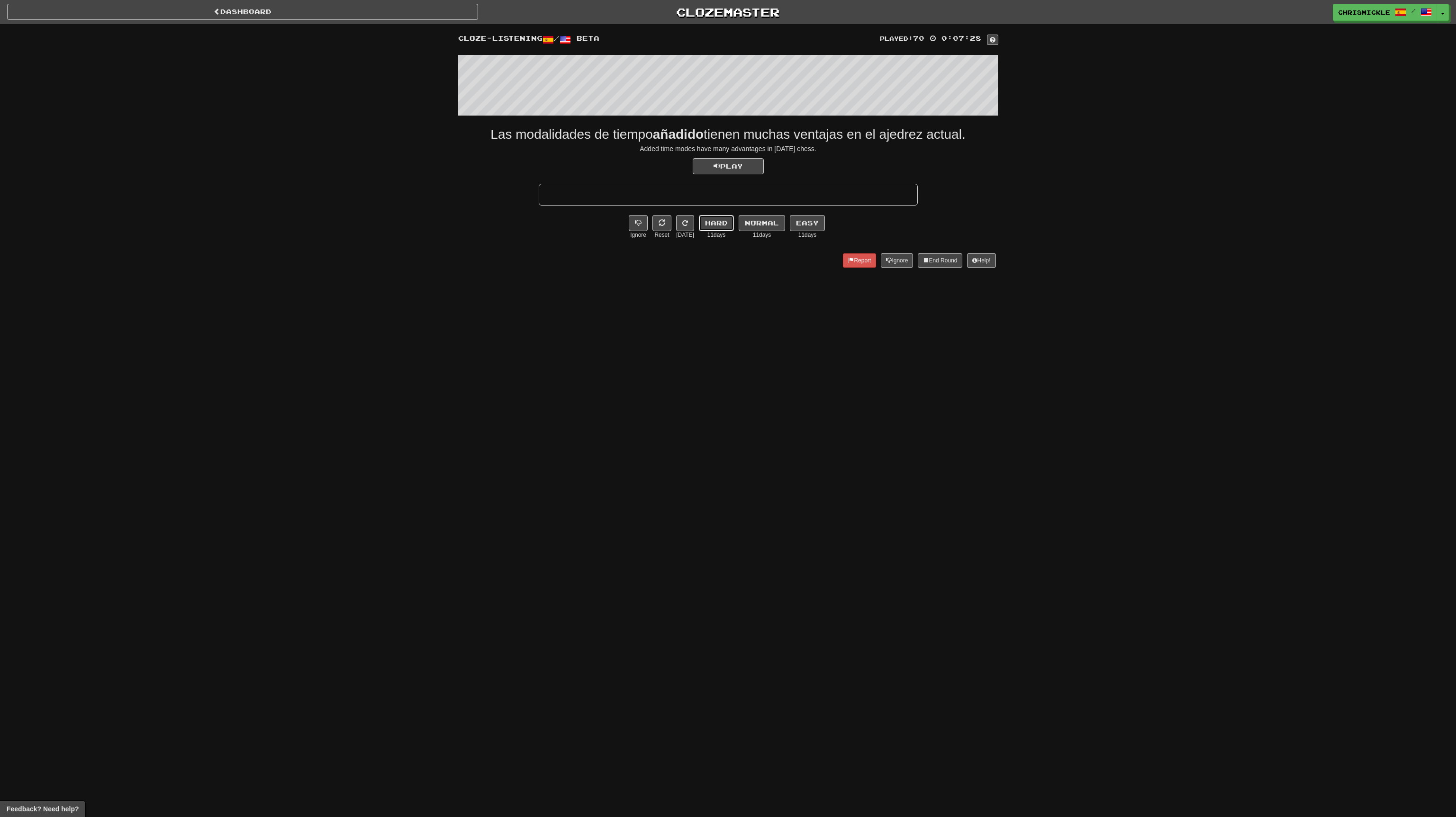
click at [724, 218] on button "Hard" at bounding box center [716, 223] width 35 height 16
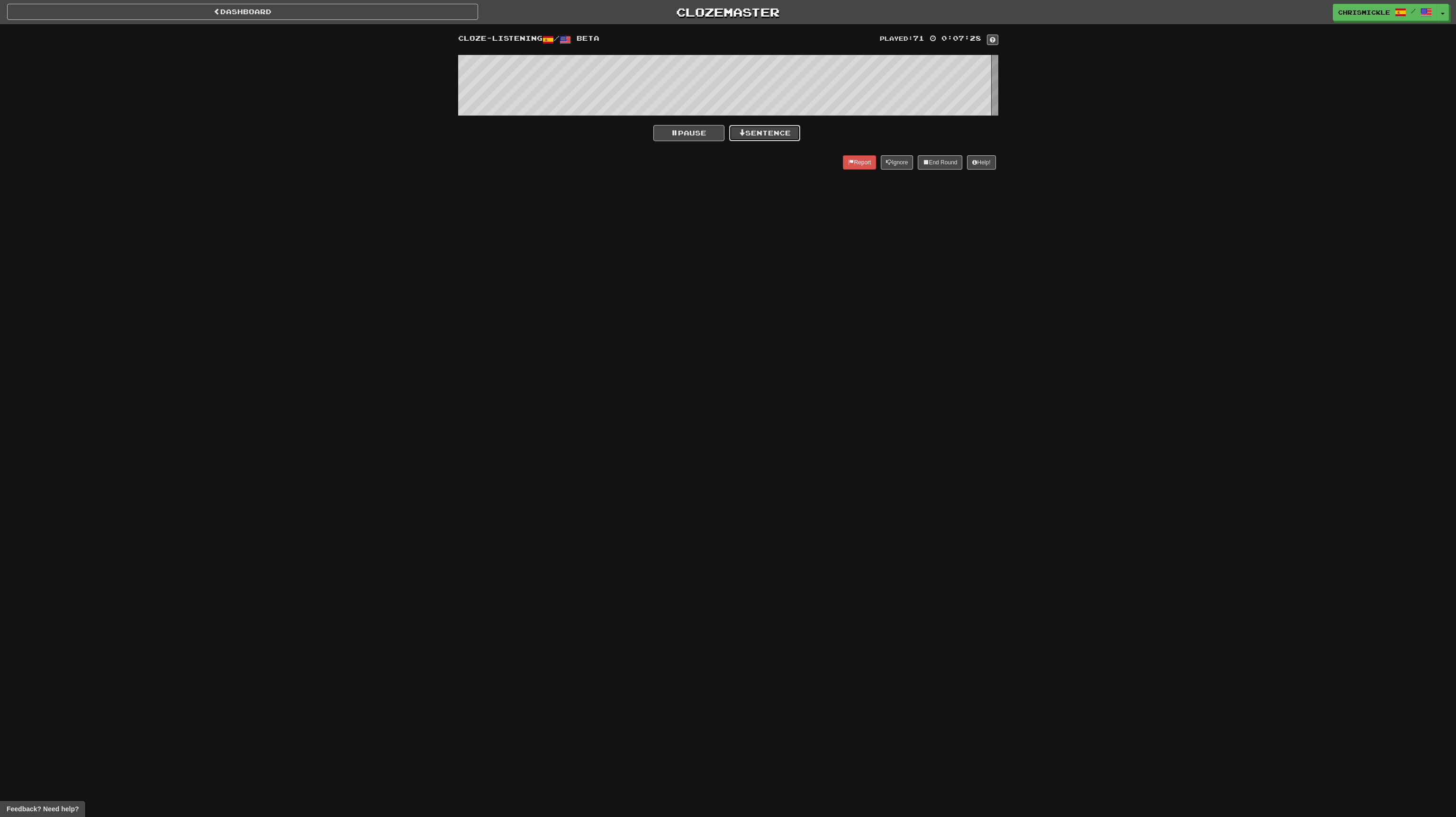
click at [777, 131] on button "Sentence" at bounding box center [765, 133] width 71 height 16
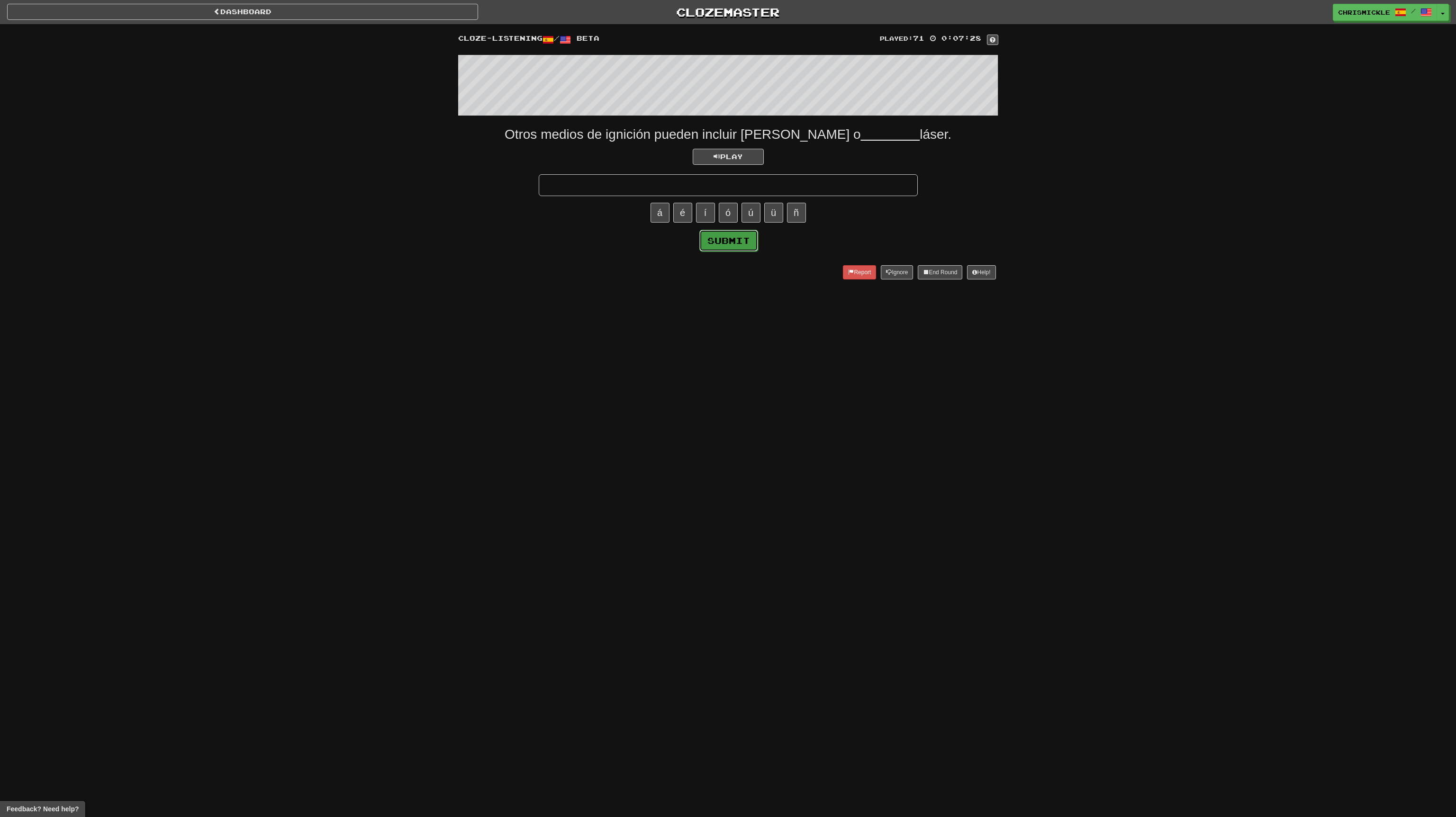
click at [739, 241] on button "Submit" at bounding box center [728, 241] width 59 height 22
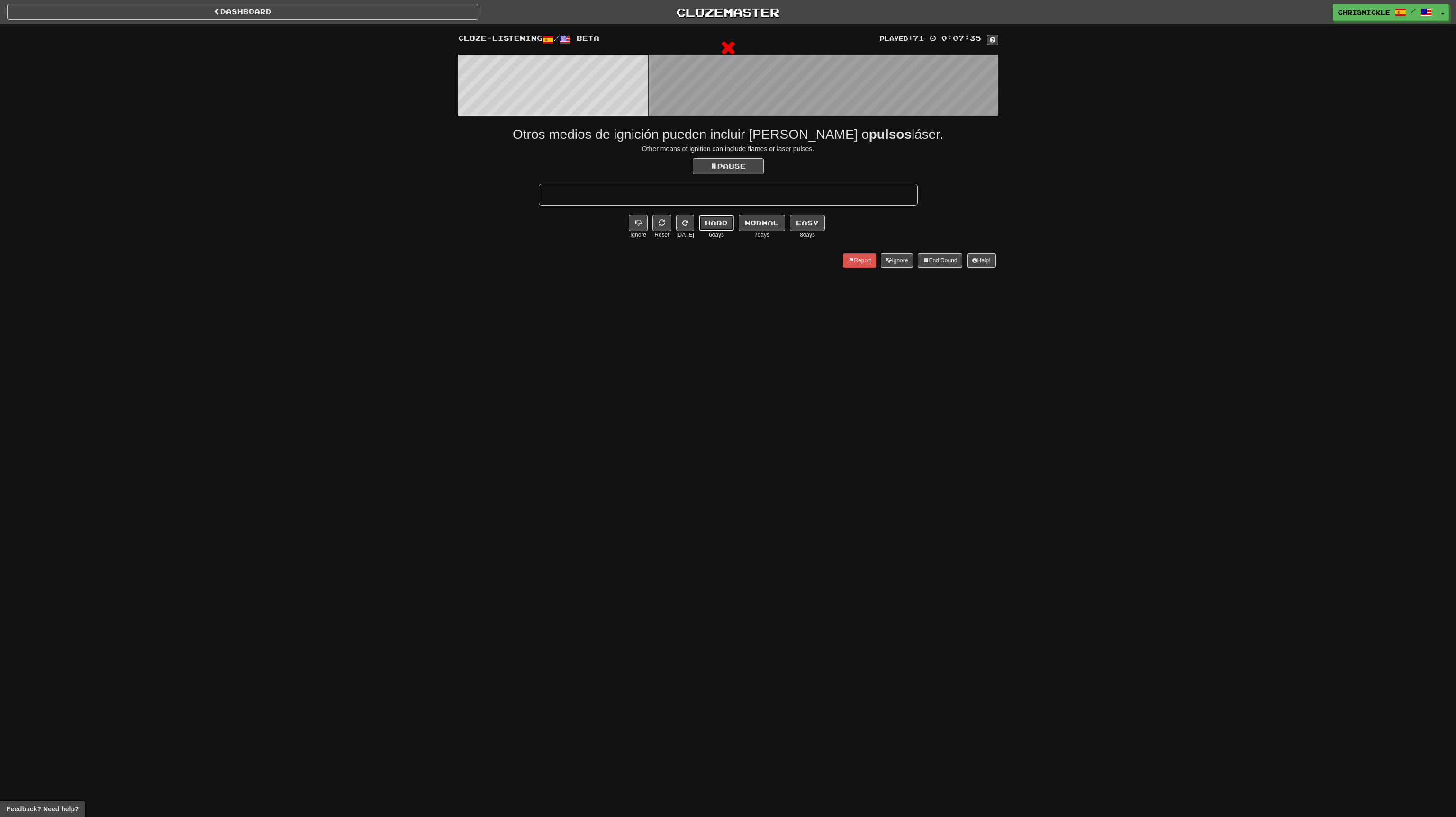
click at [715, 224] on button "Hard" at bounding box center [716, 223] width 35 height 16
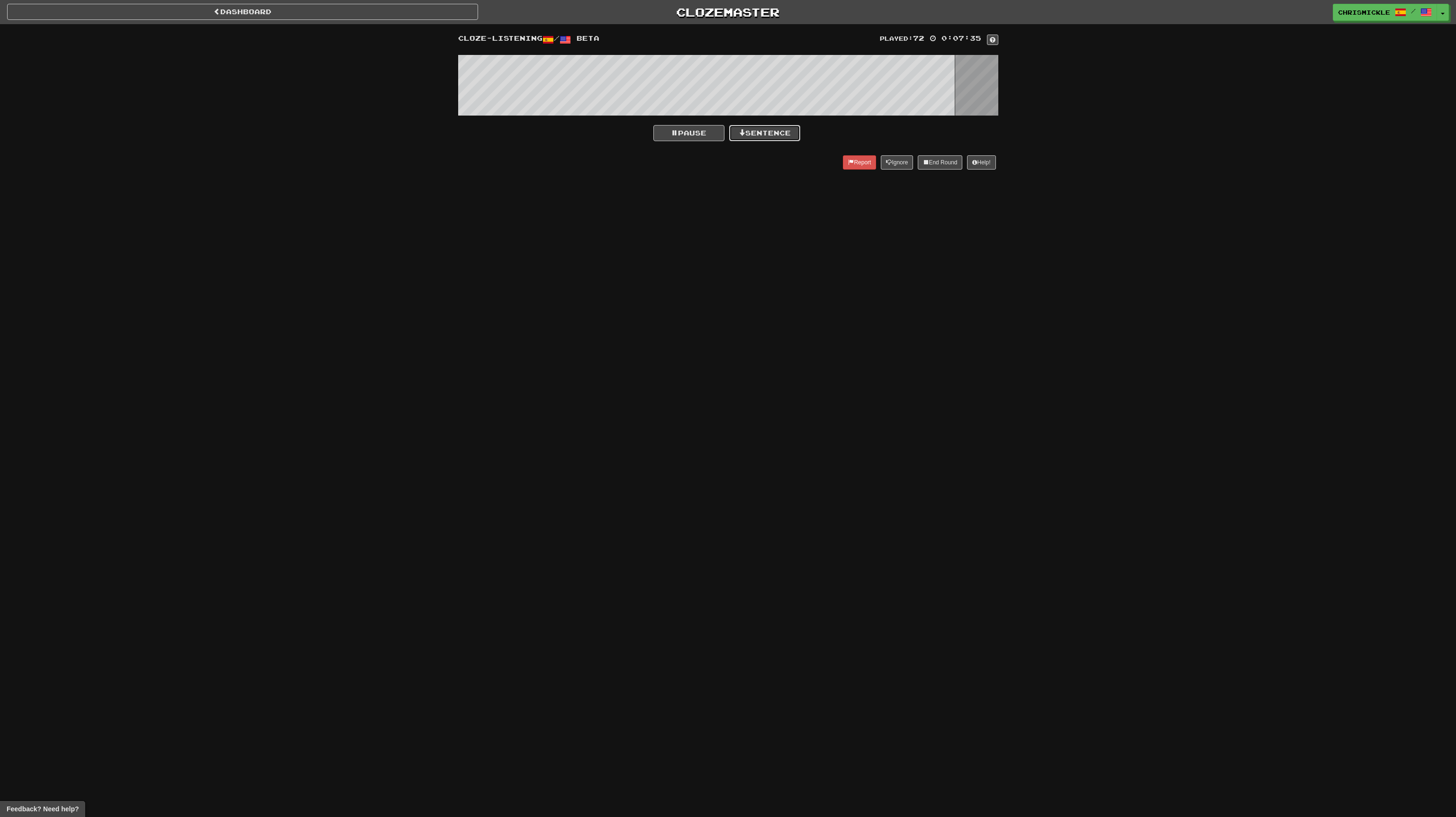
click at [774, 130] on button "Sentence" at bounding box center [765, 133] width 71 height 16
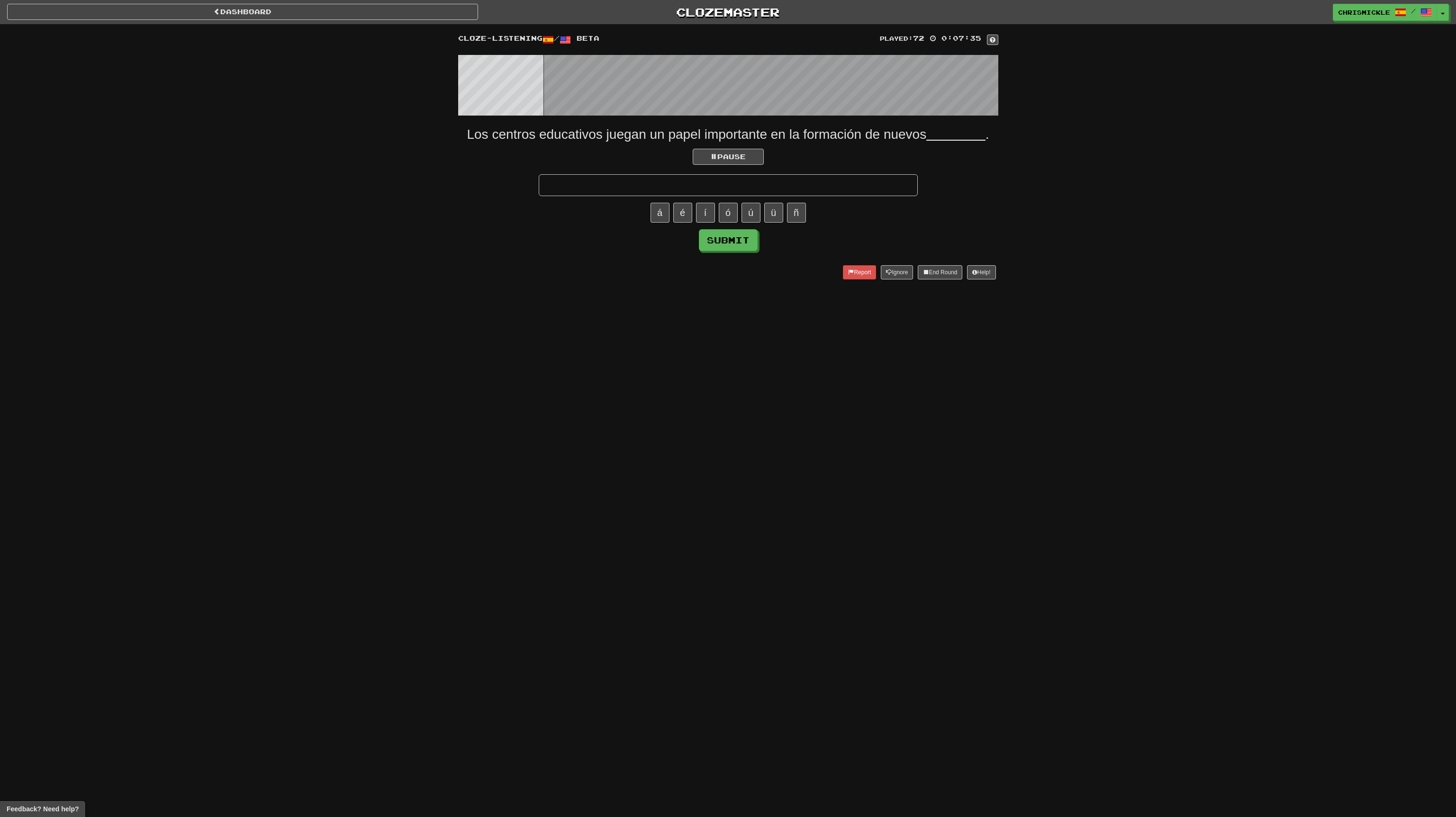
click at [801, 185] on input "text" at bounding box center [728, 185] width 379 height 22
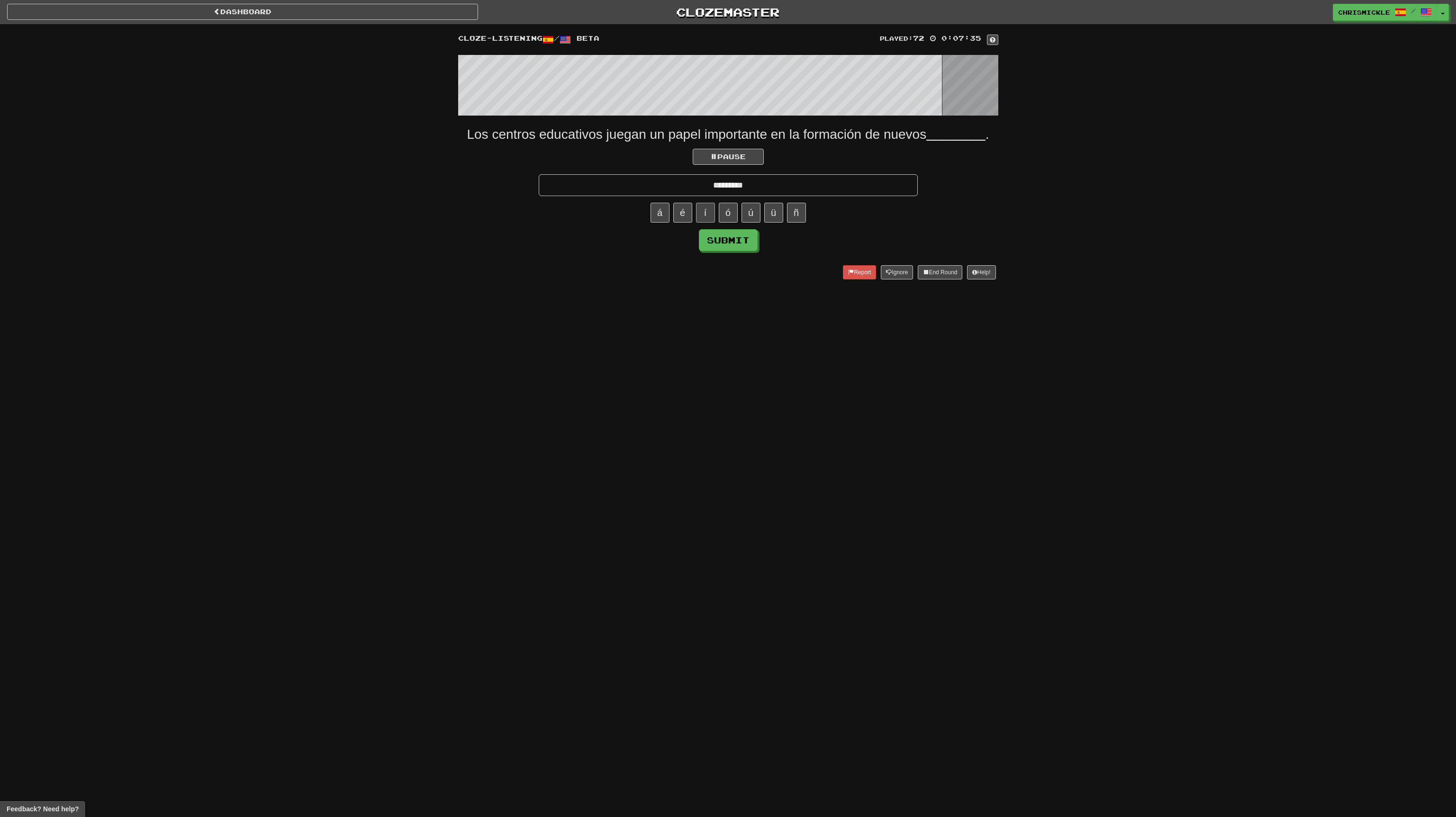
type input "*********"
click button "Submit" at bounding box center [728, 240] width 59 height 22
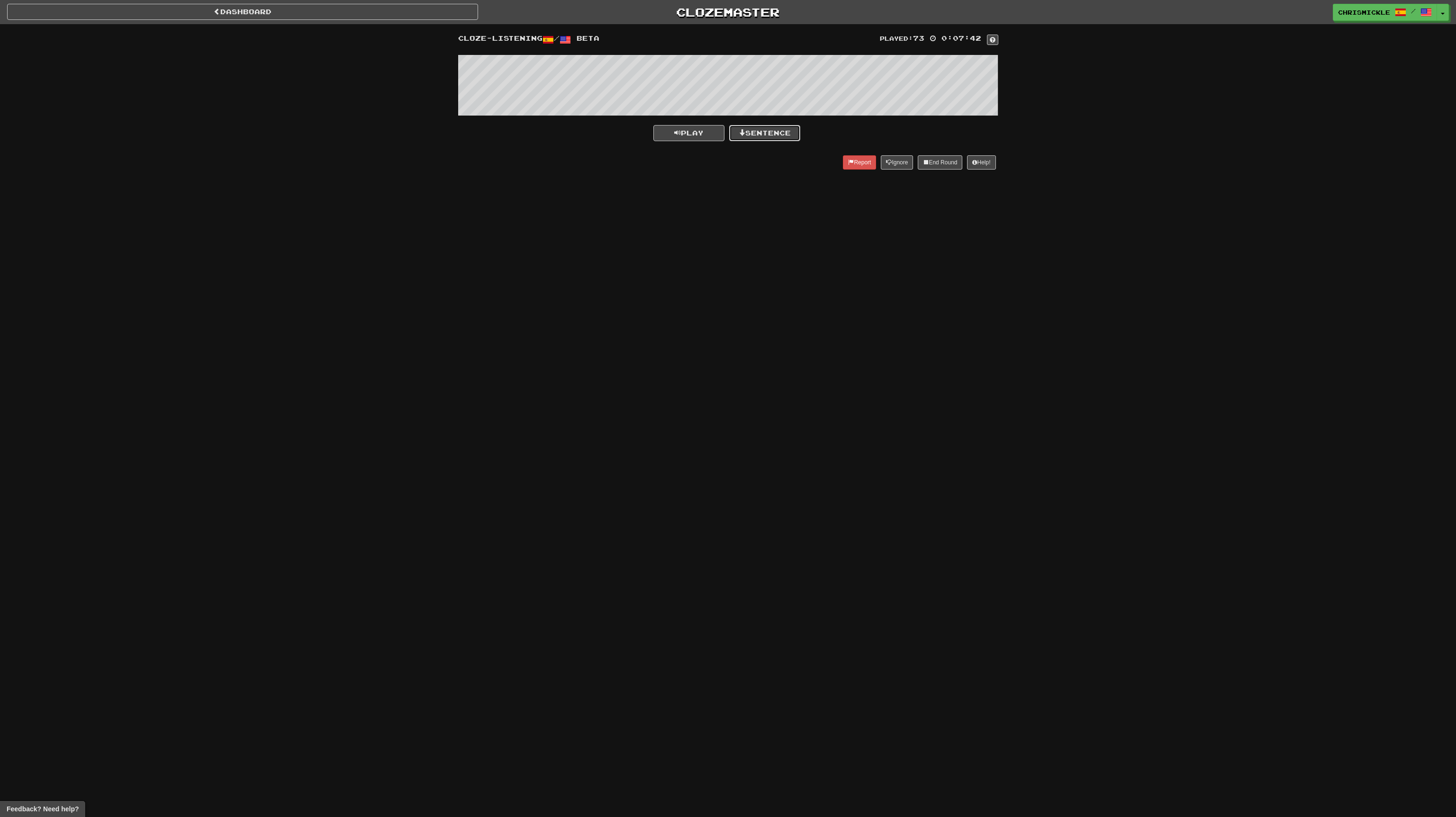
click at [780, 133] on button "Sentence" at bounding box center [765, 133] width 71 height 16
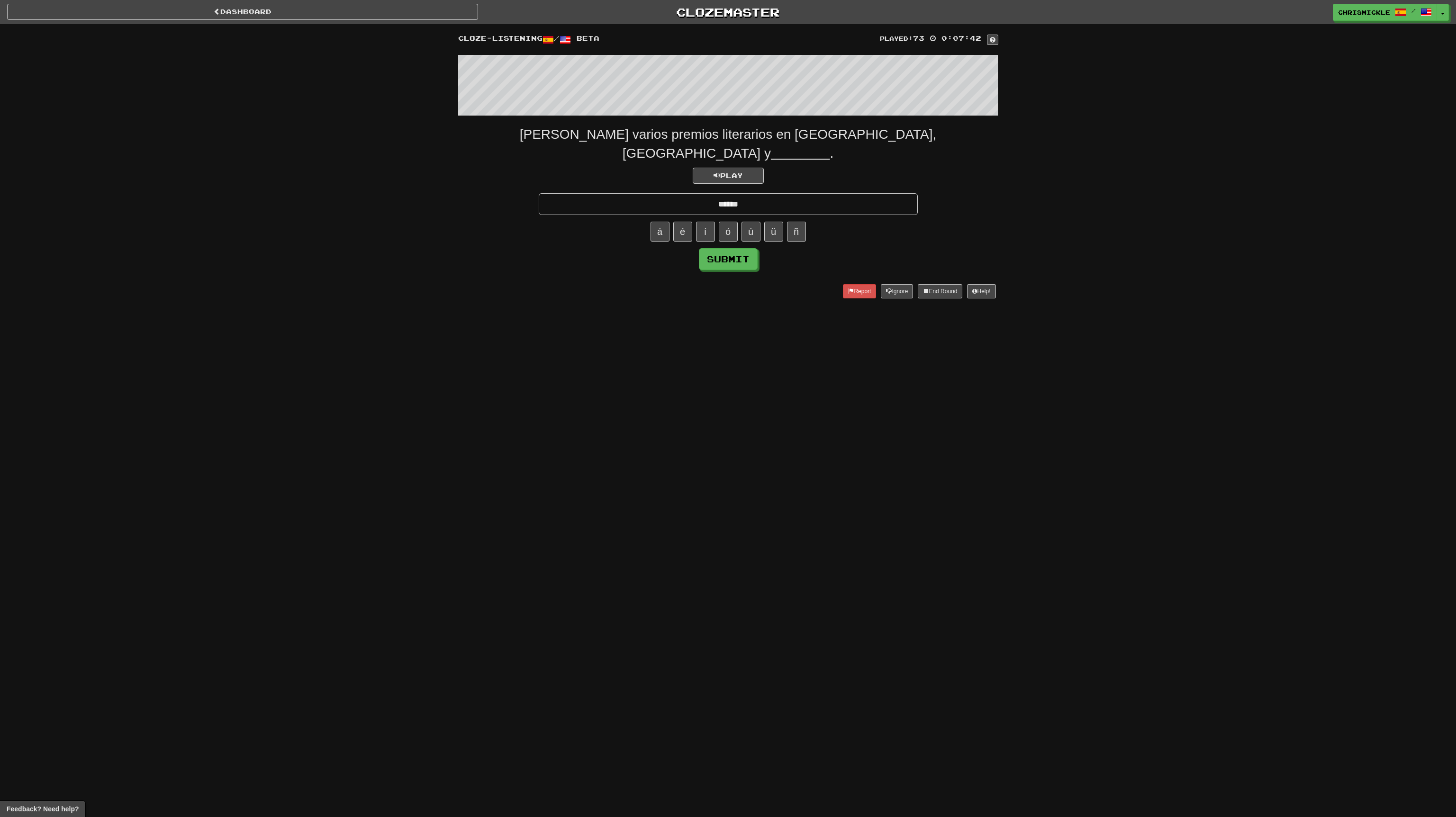
type input "******"
click button "Submit" at bounding box center [728, 259] width 59 height 22
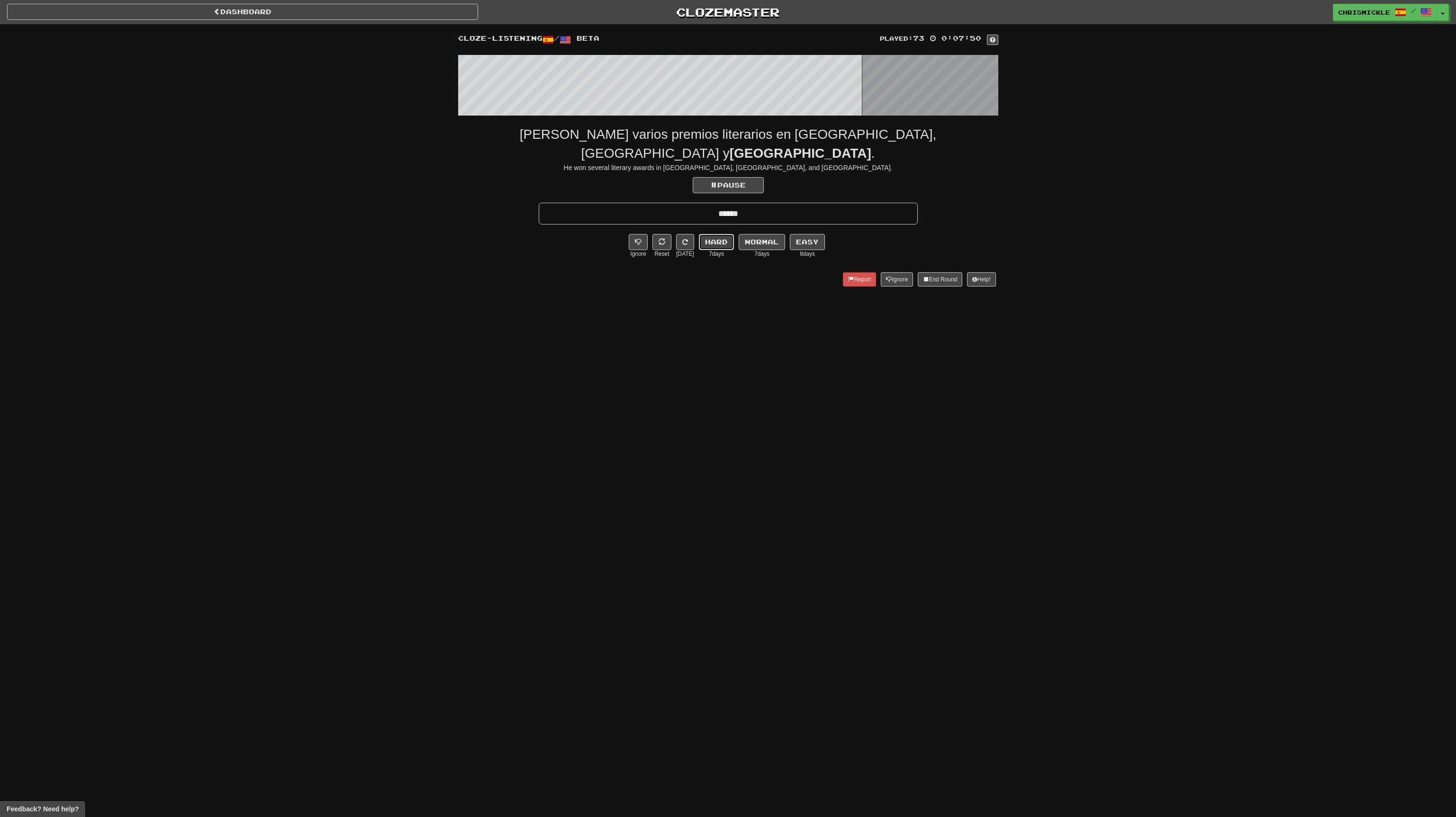
click at [712, 234] on button "Hard" at bounding box center [716, 242] width 35 height 16
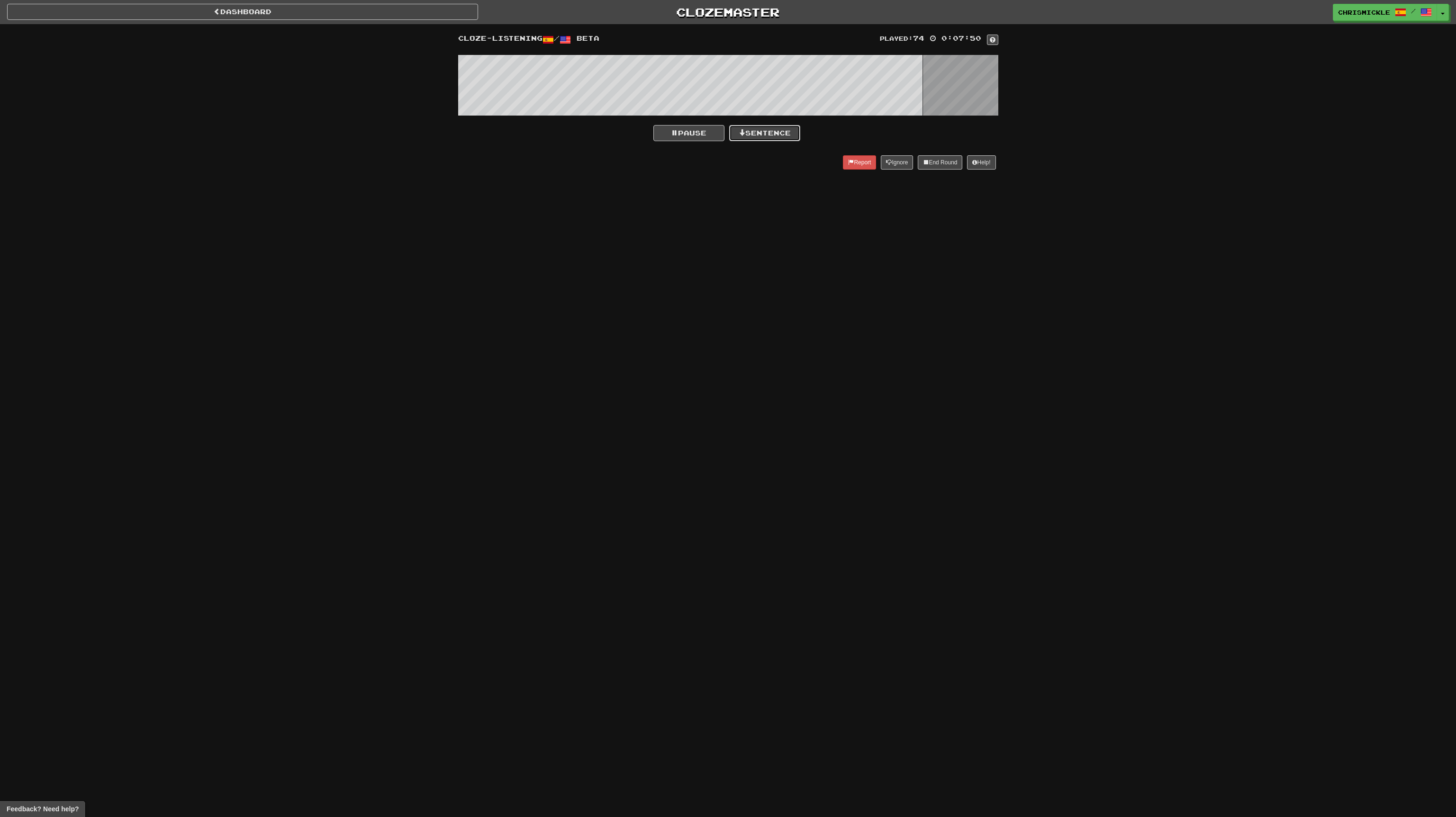
click at [781, 128] on button "Sentence" at bounding box center [765, 133] width 71 height 16
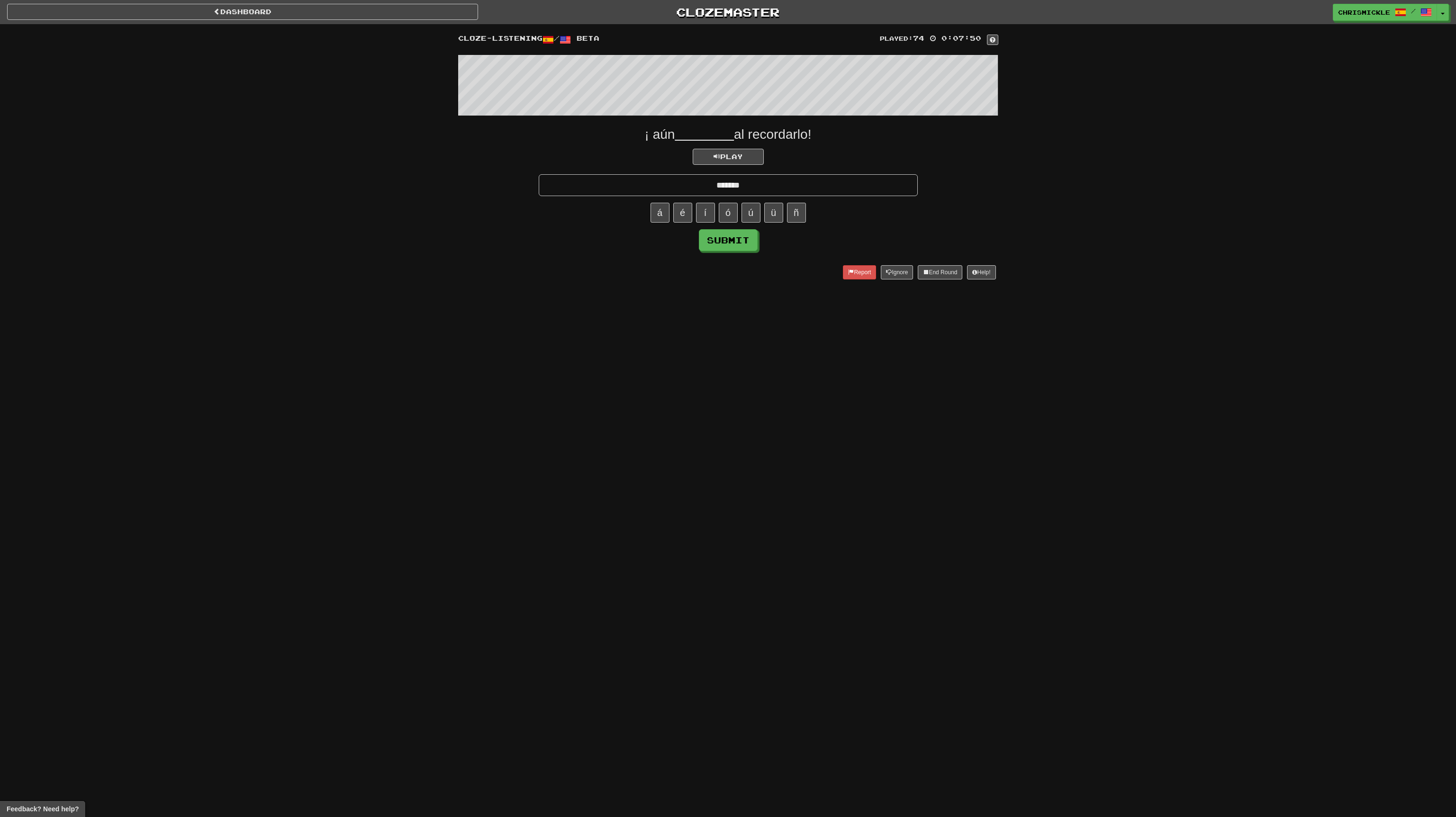
type input "*******"
click button "Submit" at bounding box center [728, 240] width 59 height 22
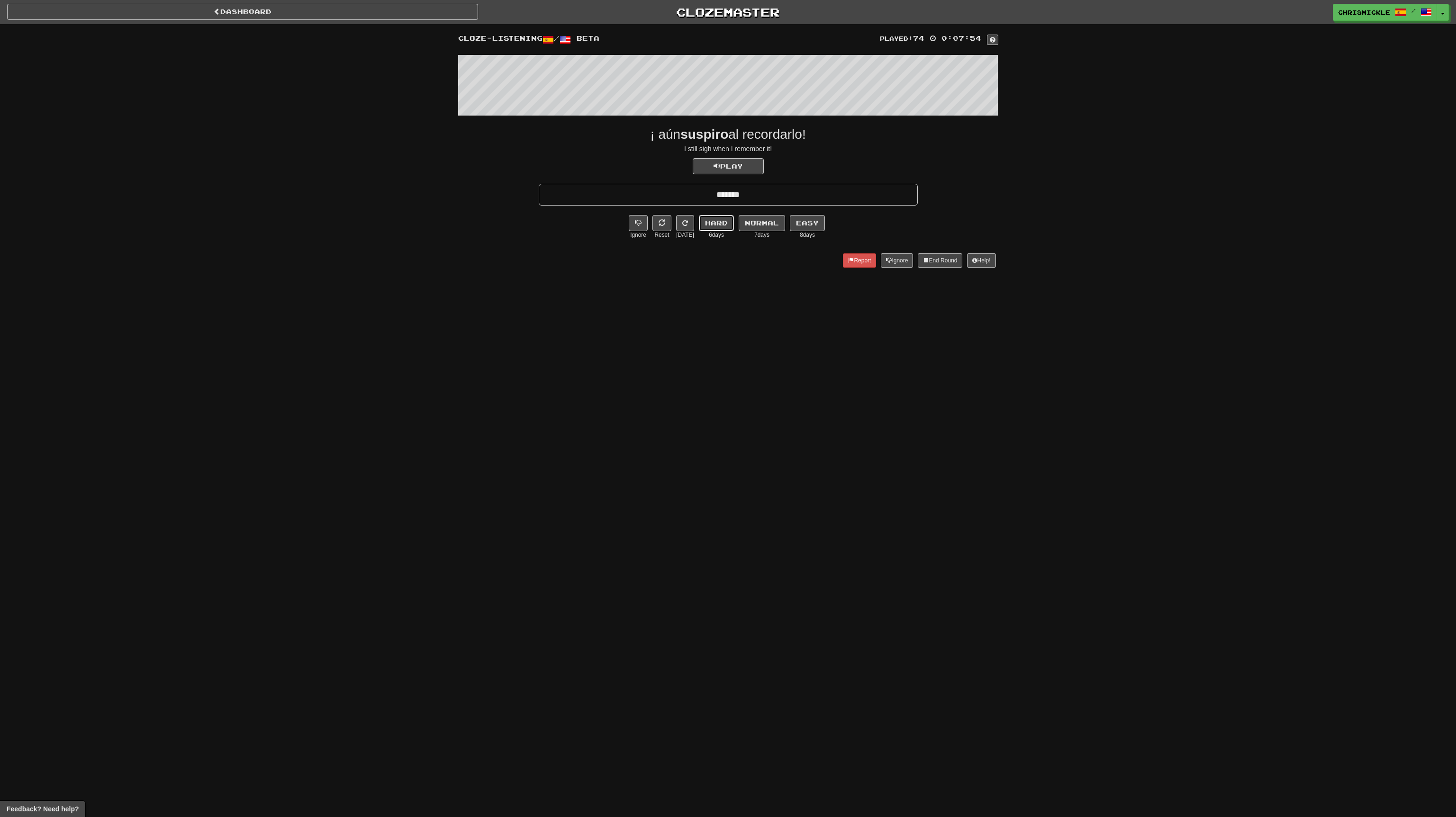
click at [725, 218] on button "Hard" at bounding box center [716, 223] width 35 height 16
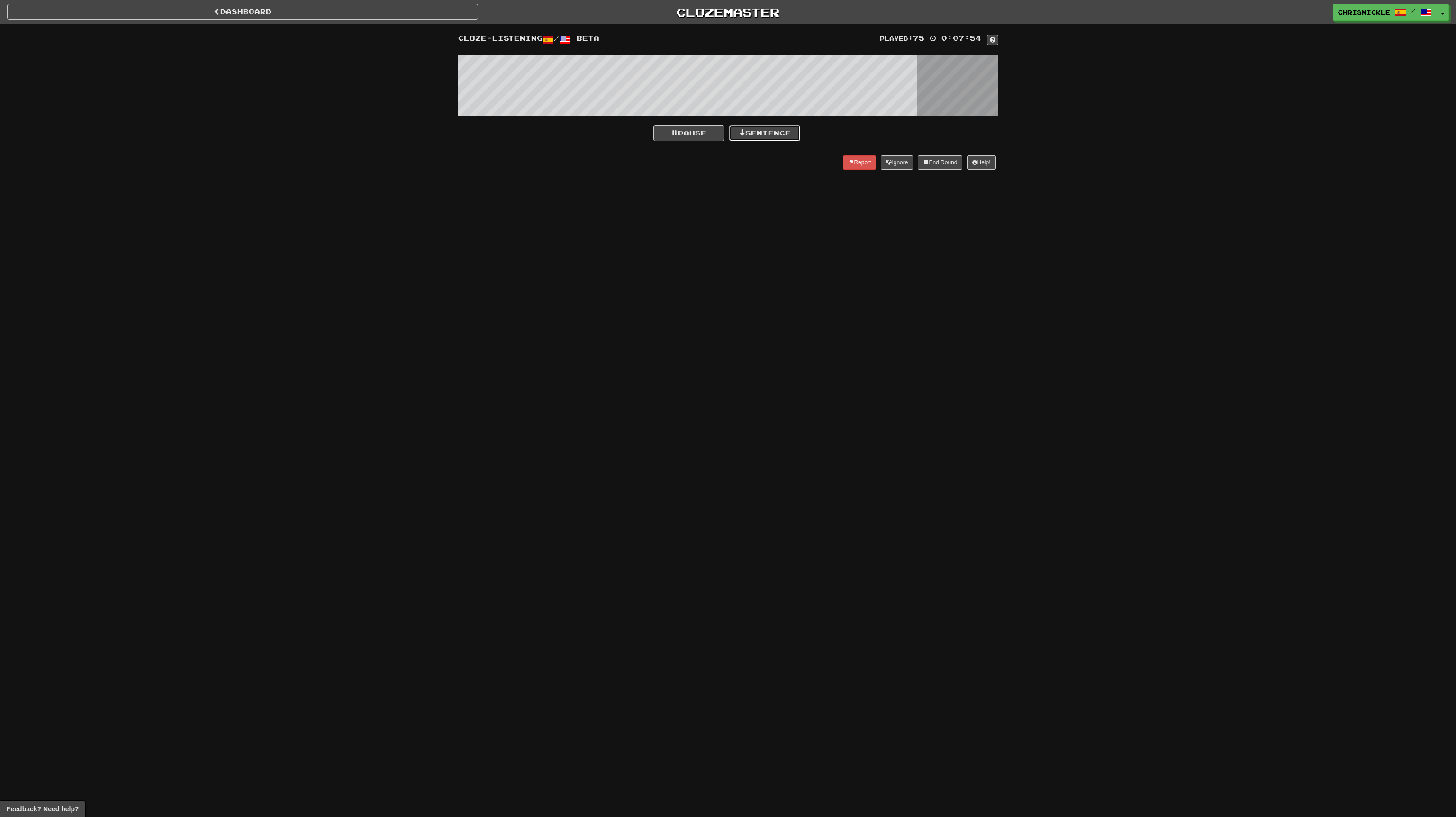
click at [770, 131] on button "Sentence" at bounding box center [765, 133] width 71 height 16
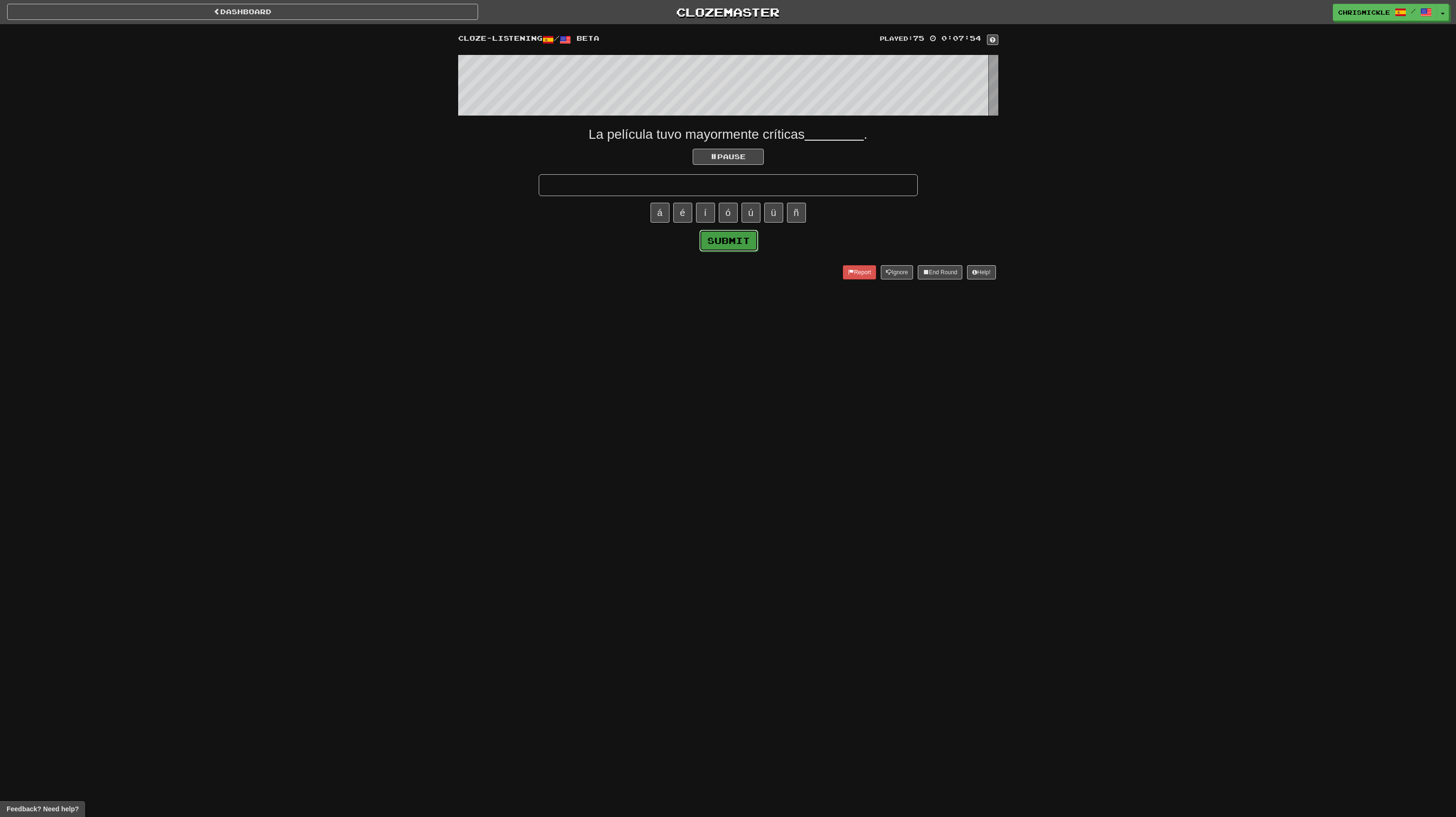
click at [732, 239] on button "Submit" at bounding box center [728, 241] width 59 height 22
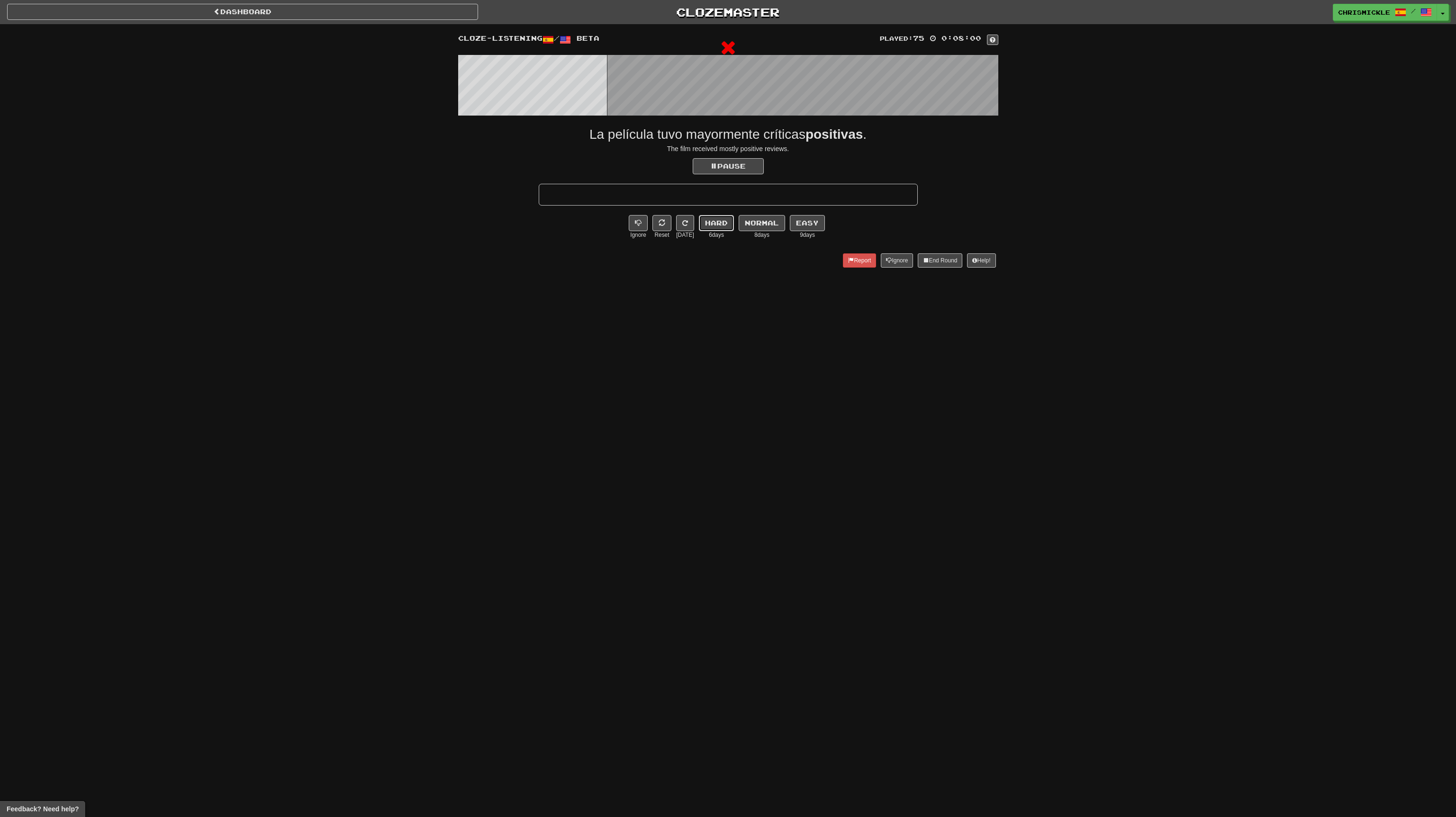
click at [721, 222] on button "Hard" at bounding box center [716, 223] width 35 height 16
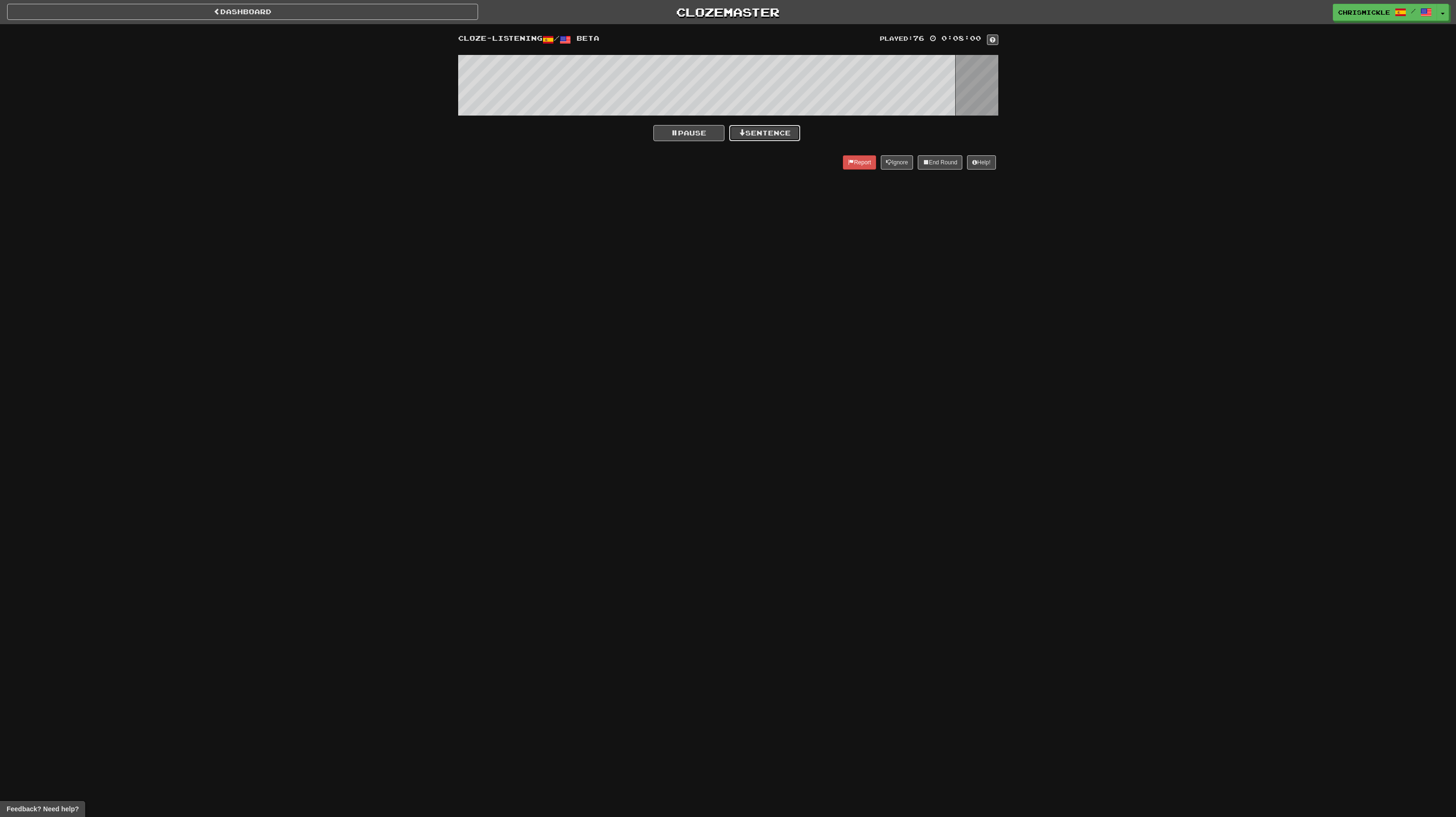
click at [772, 131] on button "Sentence" at bounding box center [765, 133] width 71 height 16
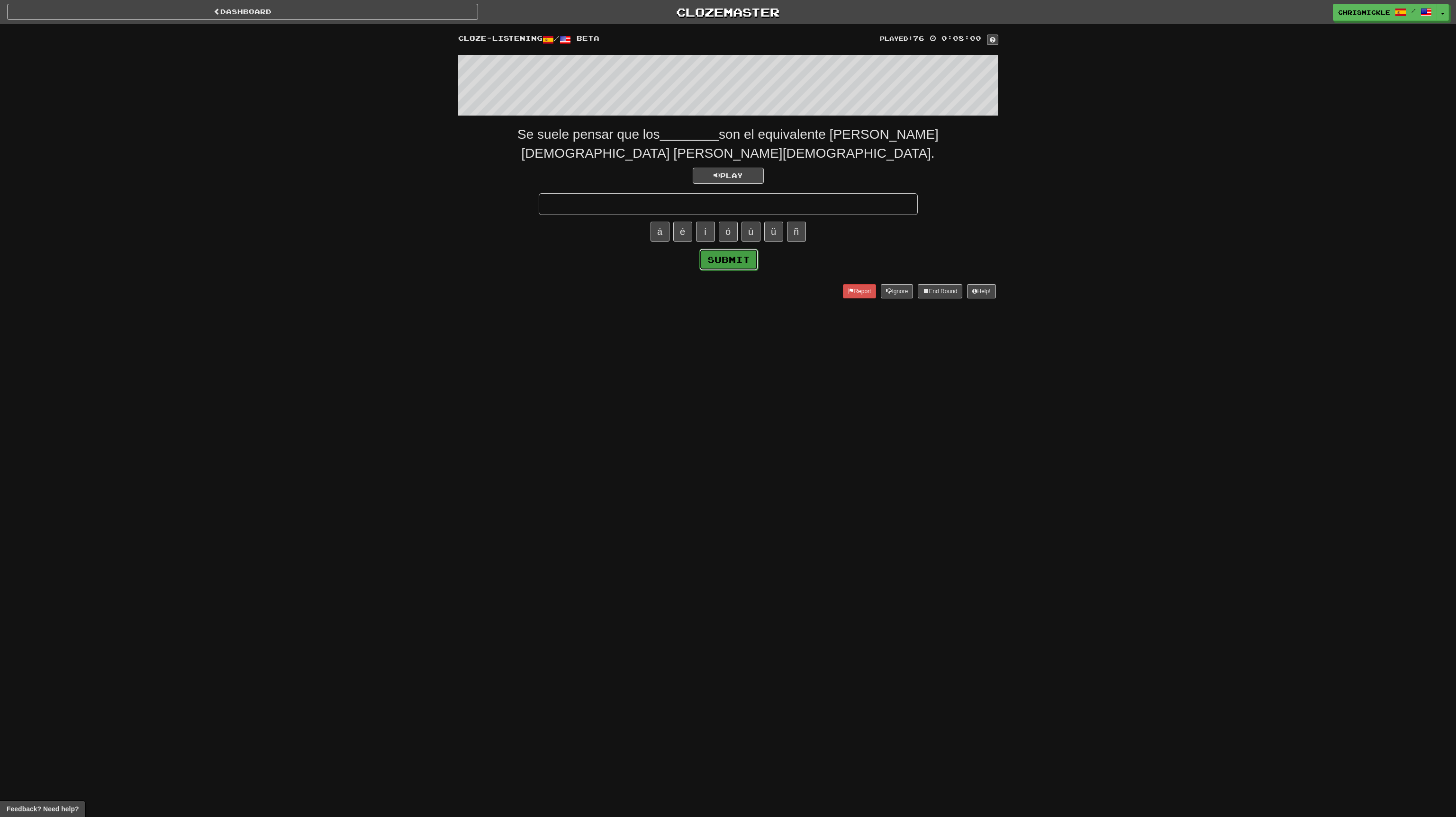
click at [735, 249] on button "Submit" at bounding box center [728, 260] width 59 height 22
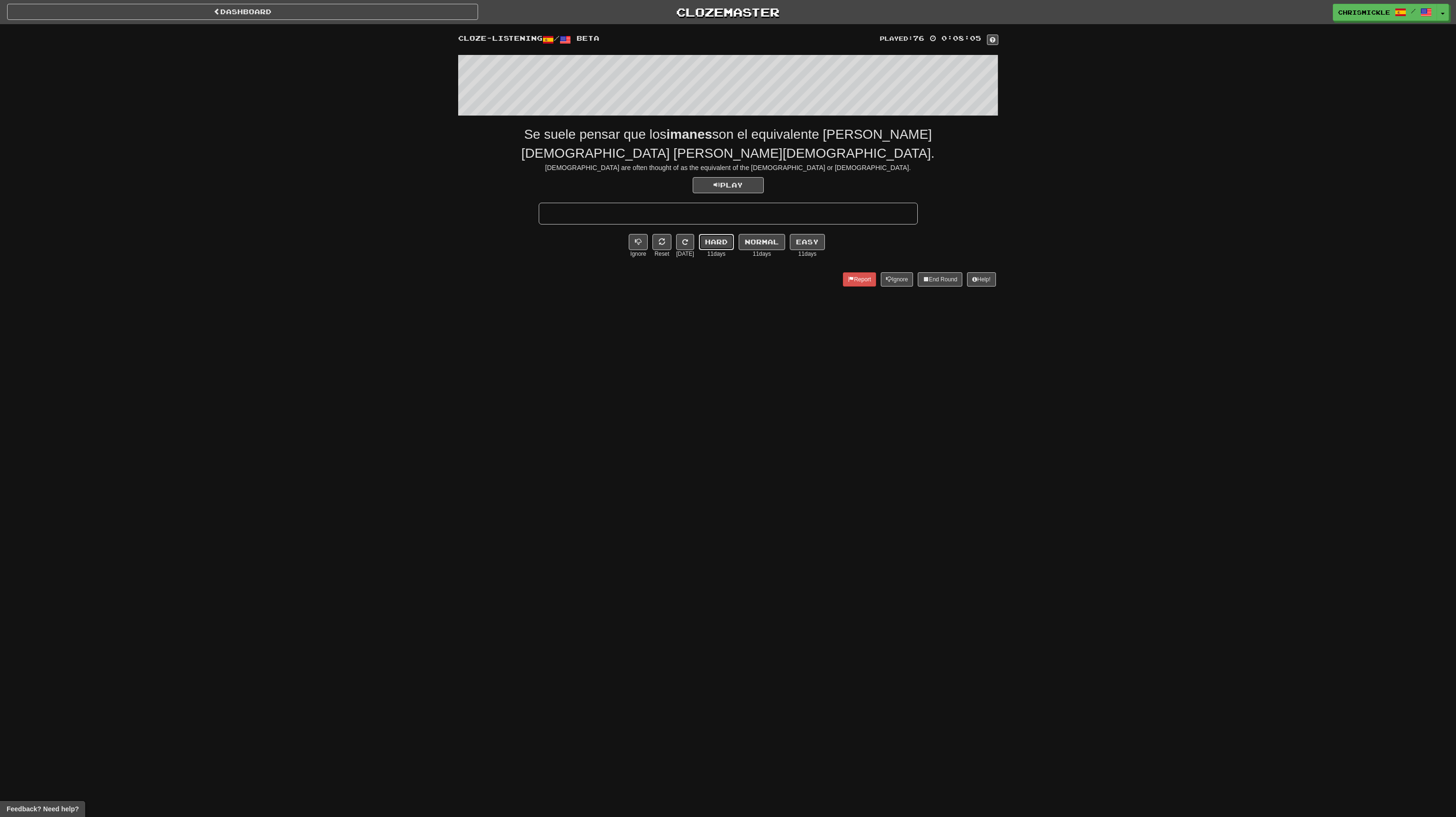
click at [727, 234] on button "Hard" at bounding box center [716, 242] width 35 height 16
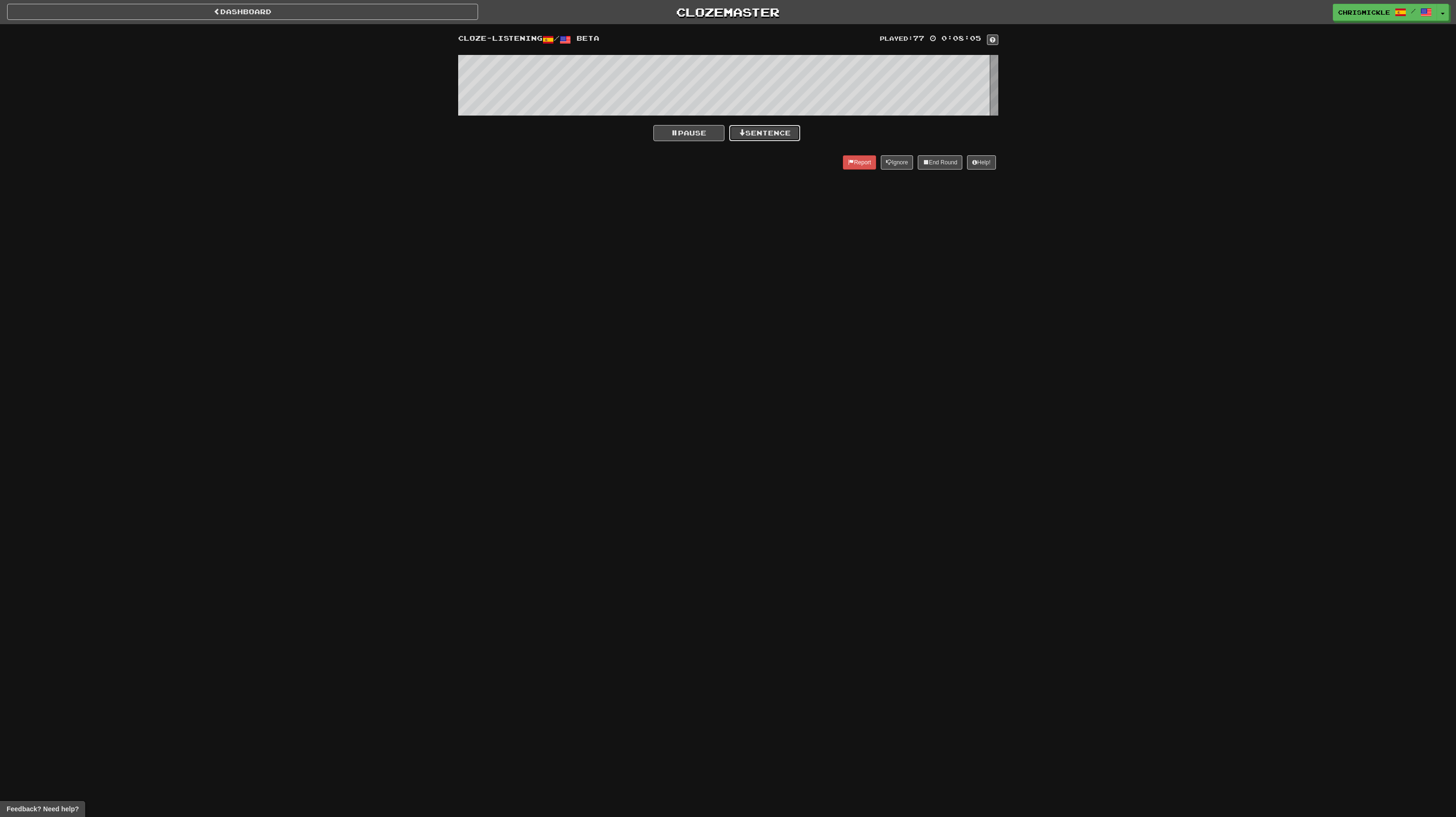
click at [779, 132] on button "Sentence" at bounding box center [765, 133] width 71 height 16
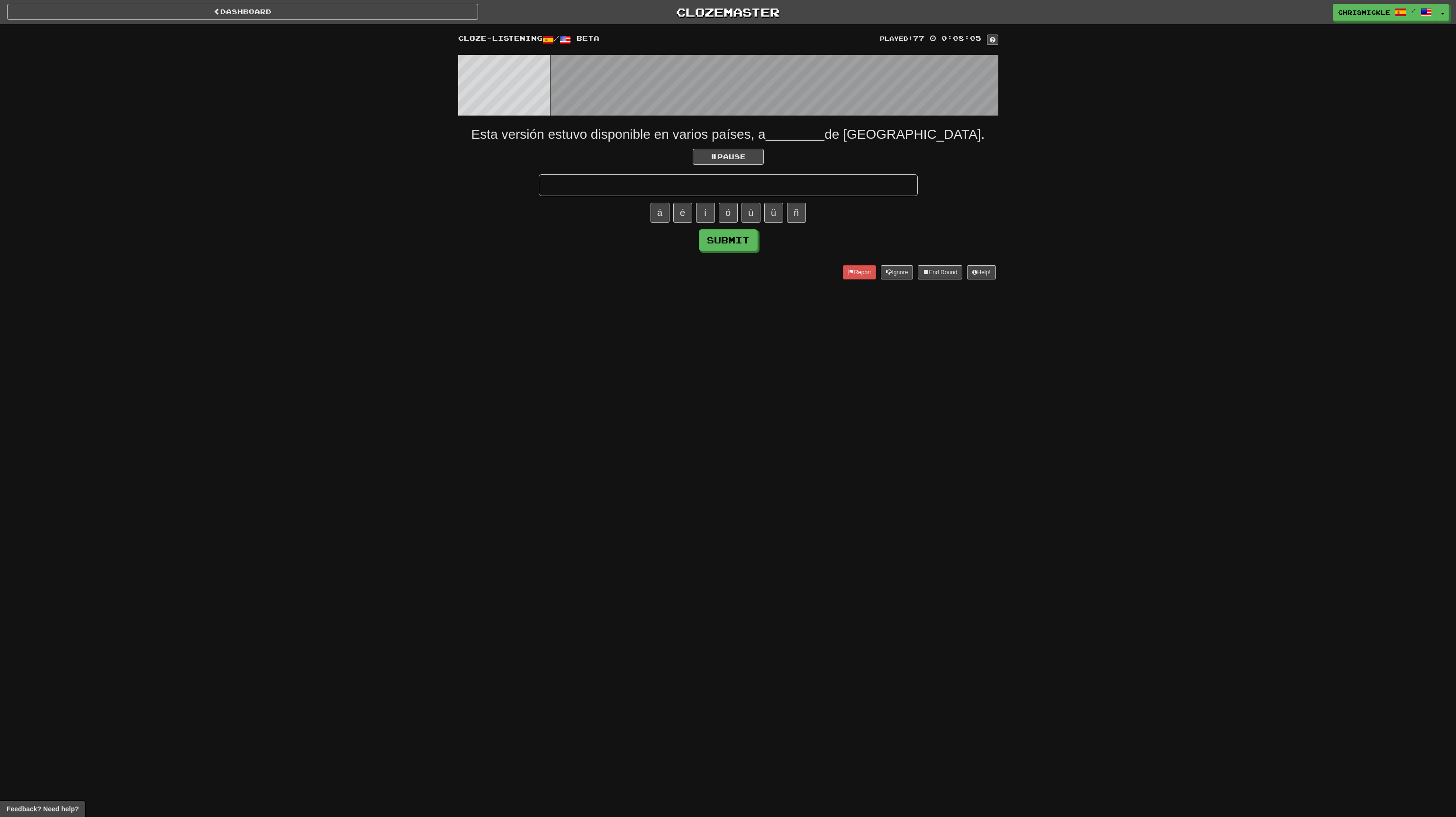
click at [827, 182] on input "text" at bounding box center [728, 185] width 379 height 22
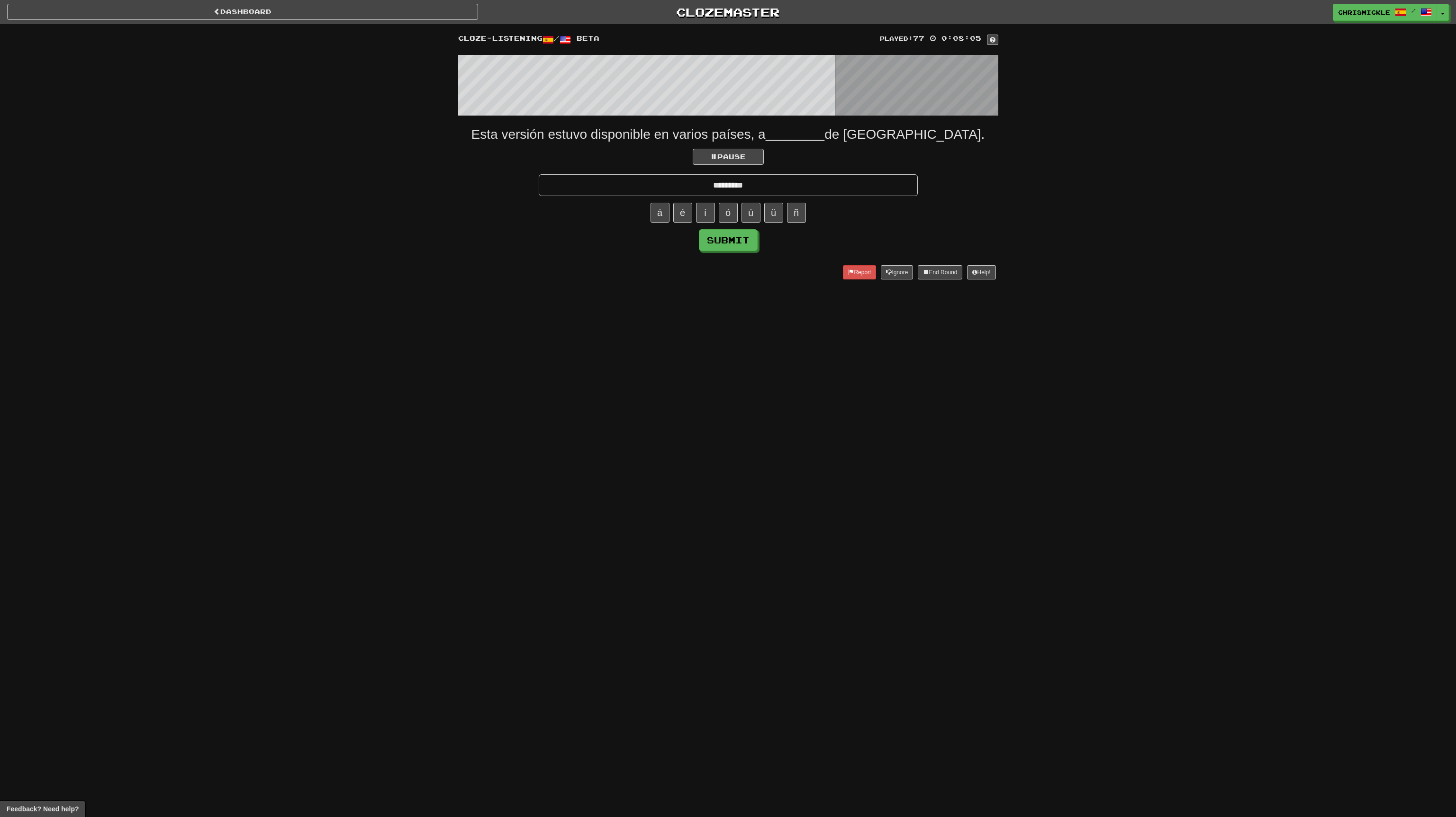
type input "*********"
click button "Submit" at bounding box center [728, 240] width 59 height 22
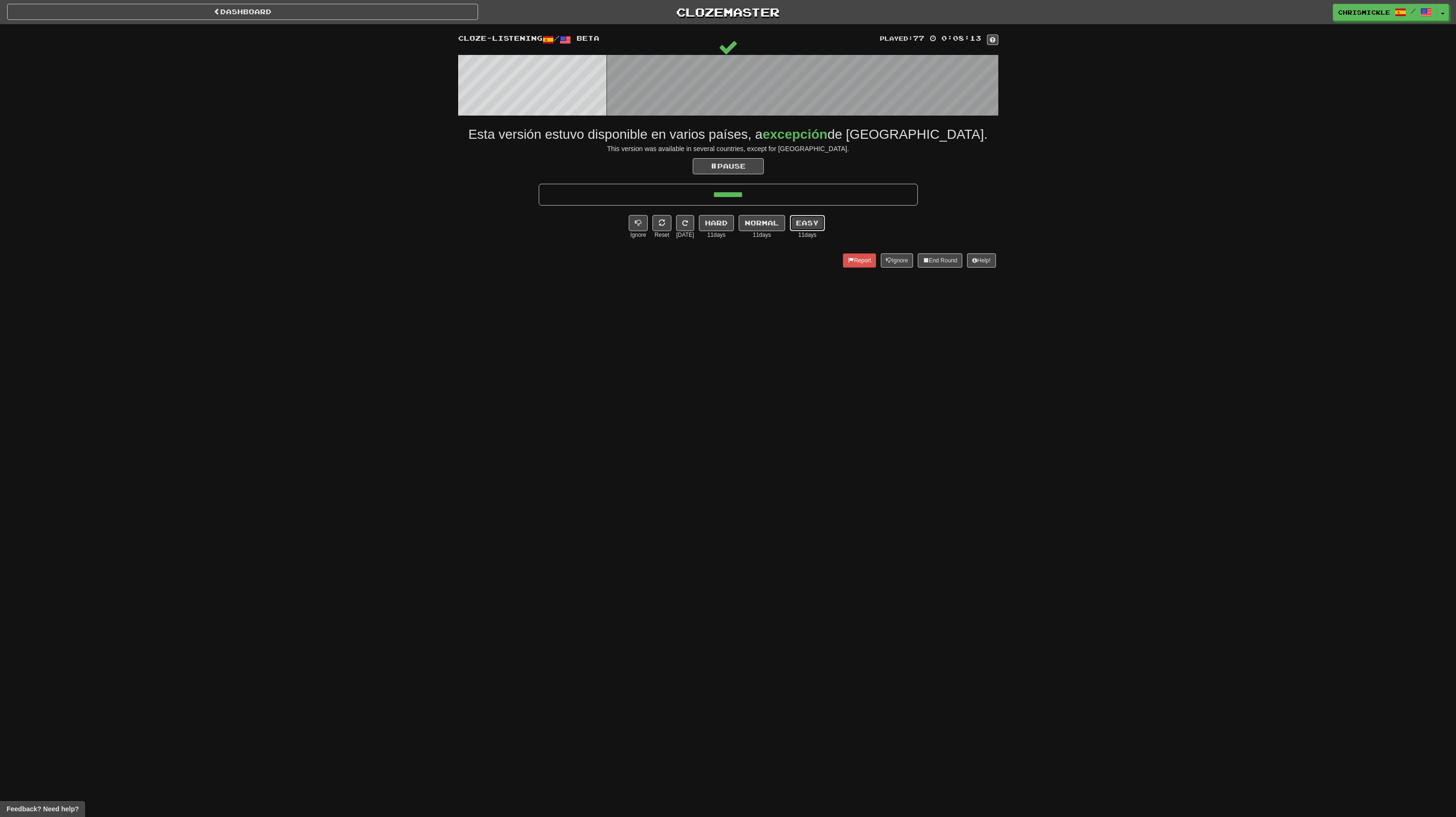
click at [812, 221] on button "Easy" at bounding box center [807, 223] width 35 height 16
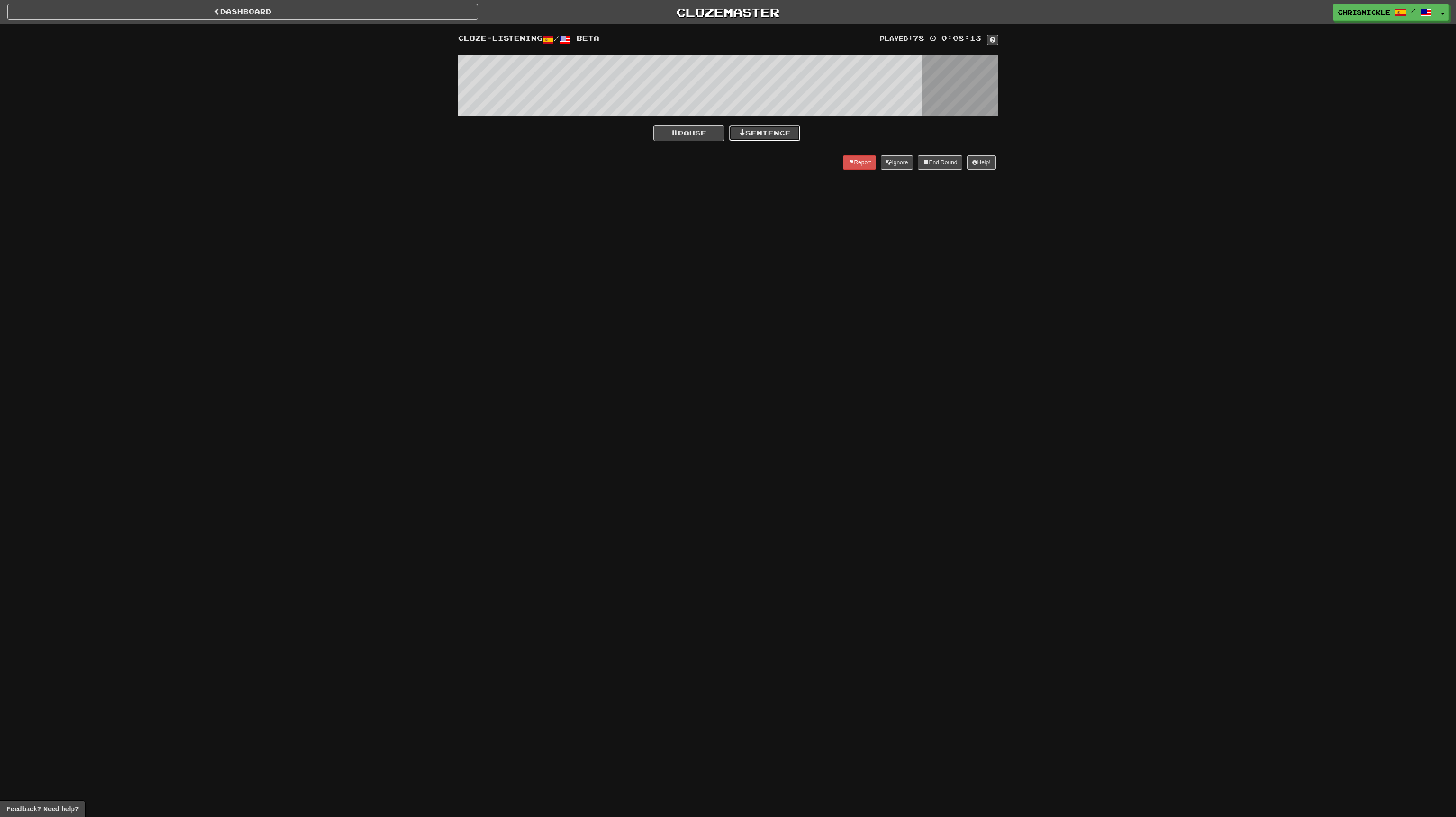
click at [774, 130] on button "Sentence" at bounding box center [765, 133] width 71 height 16
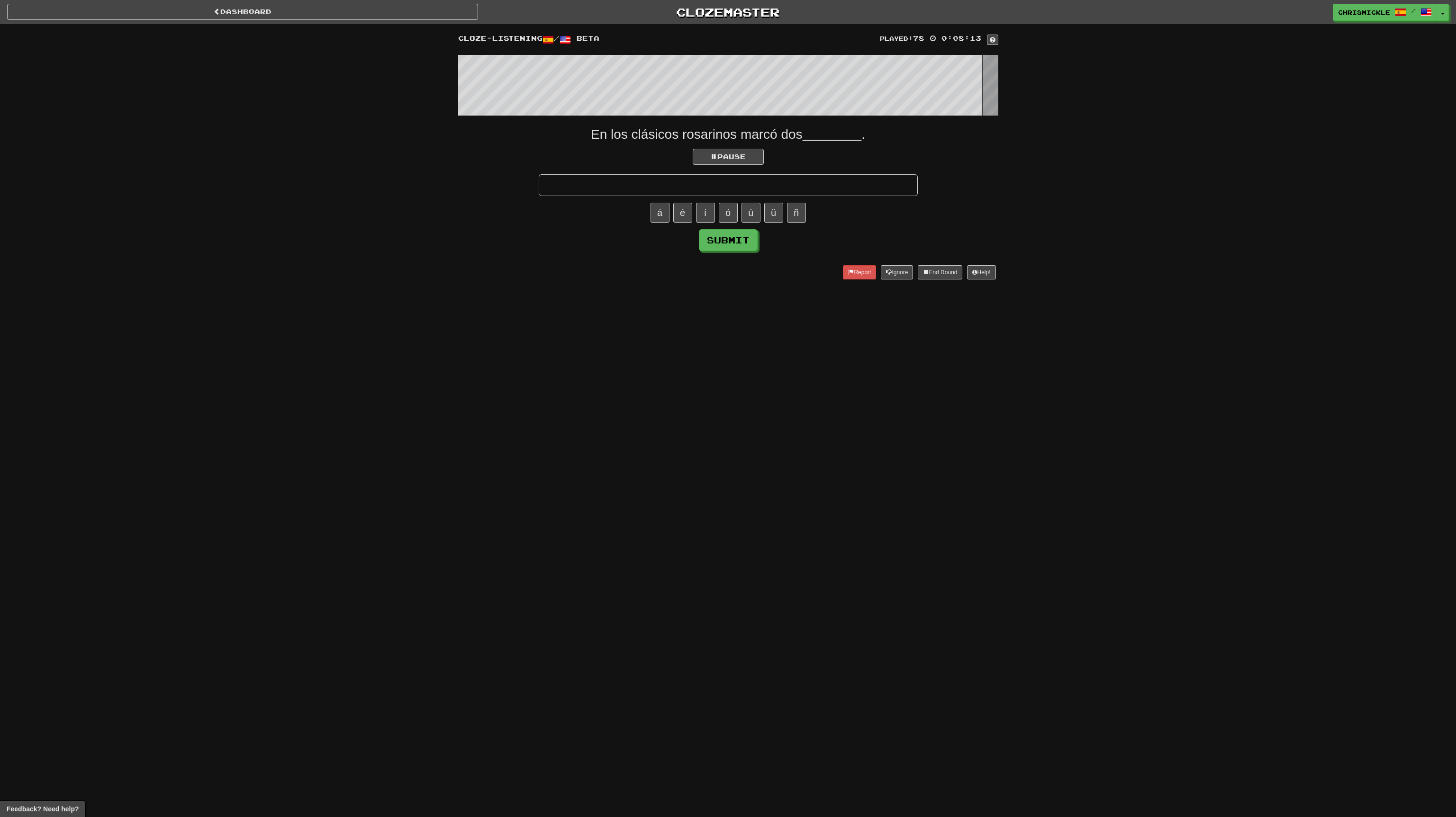
click at [777, 190] on input "text" at bounding box center [728, 185] width 379 height 22
type input "****"
click button "Submit" at bounding box center [728, 240] width 59 height 22
